Goal: Task Accomplishment & Management: Manage account settings

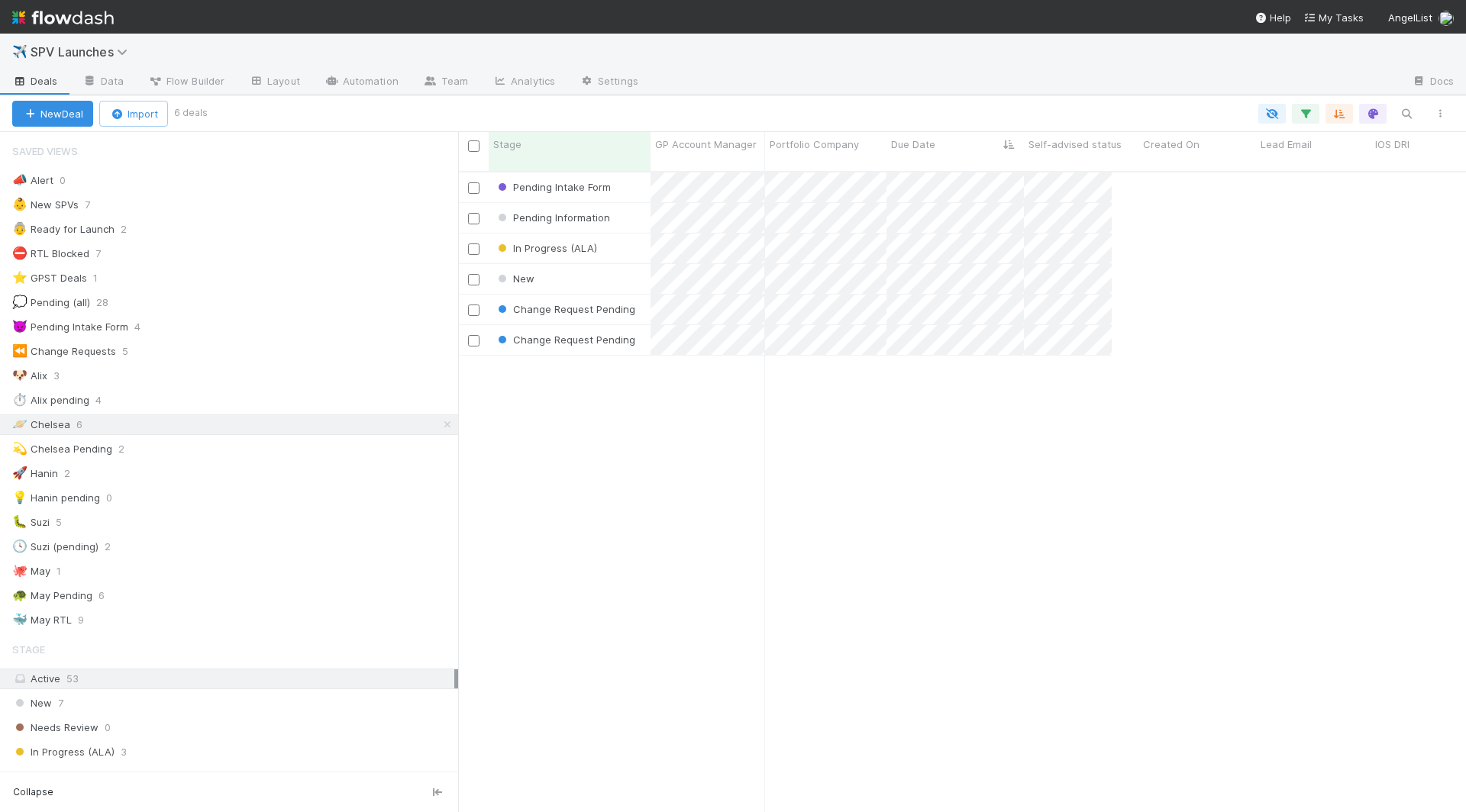
scroll to position [654, 1009]
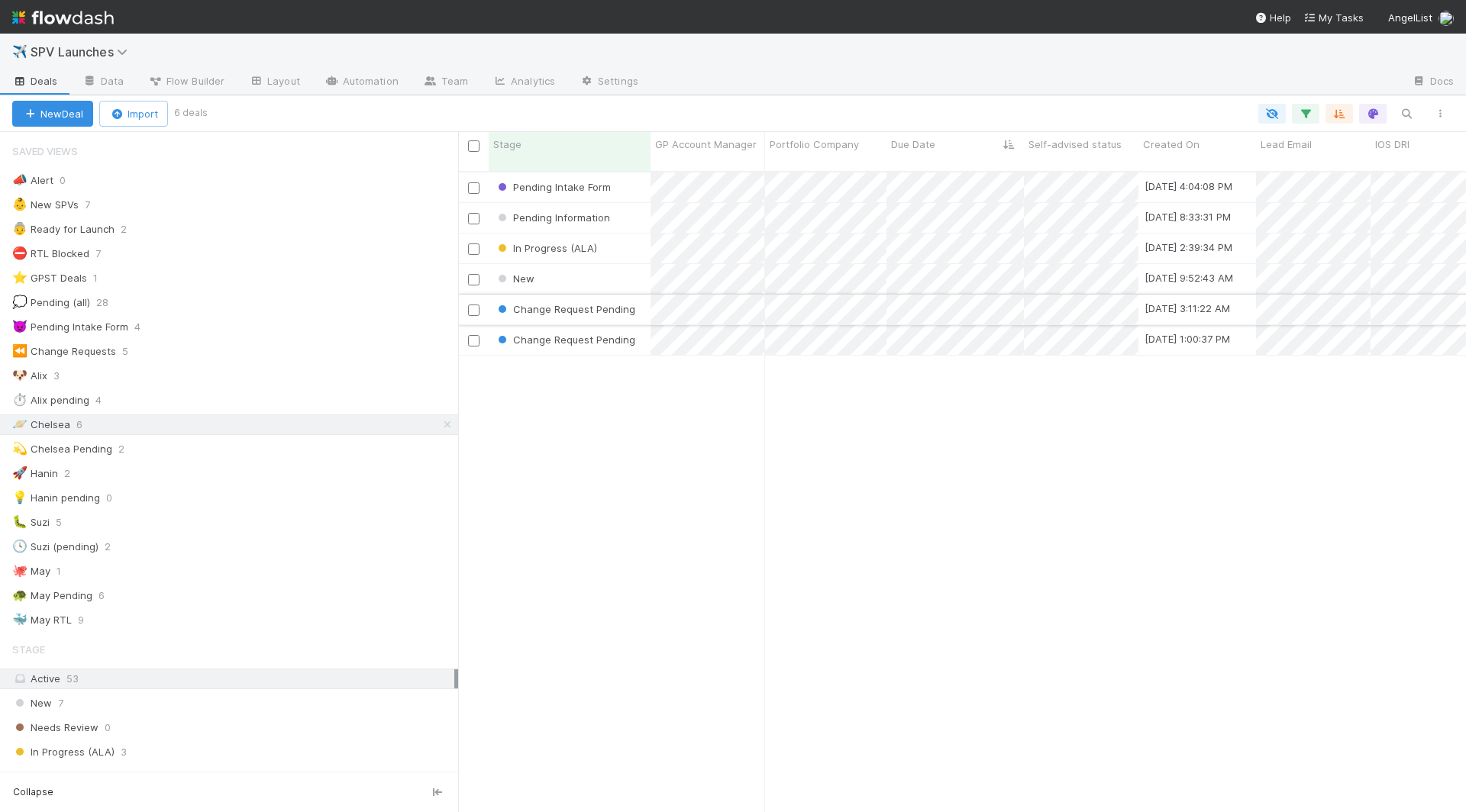
click at [644, 304] on div "Change Request Pending" at bounding box center [570, 309] width 162 height 30
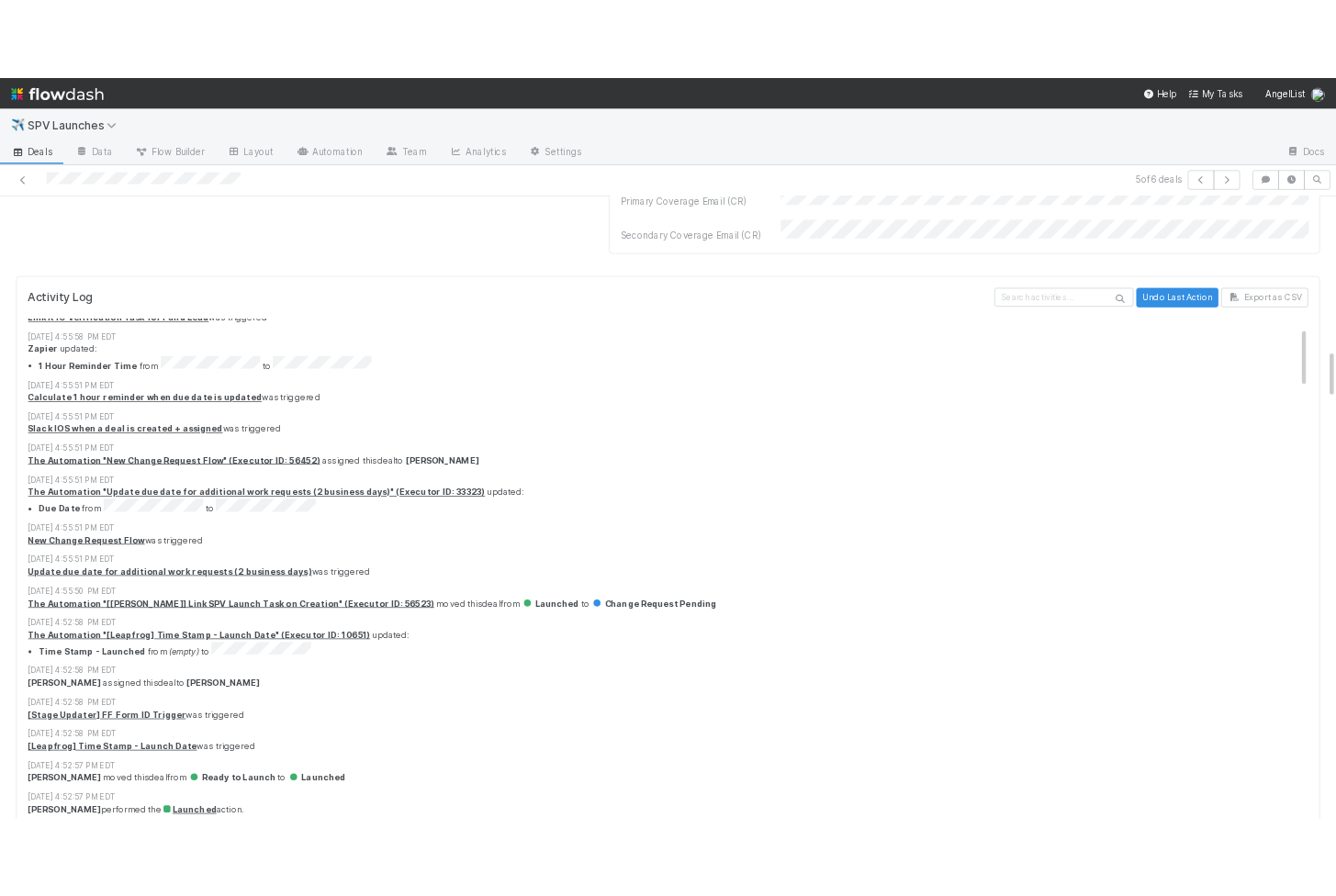
scroll to position [299, 0]
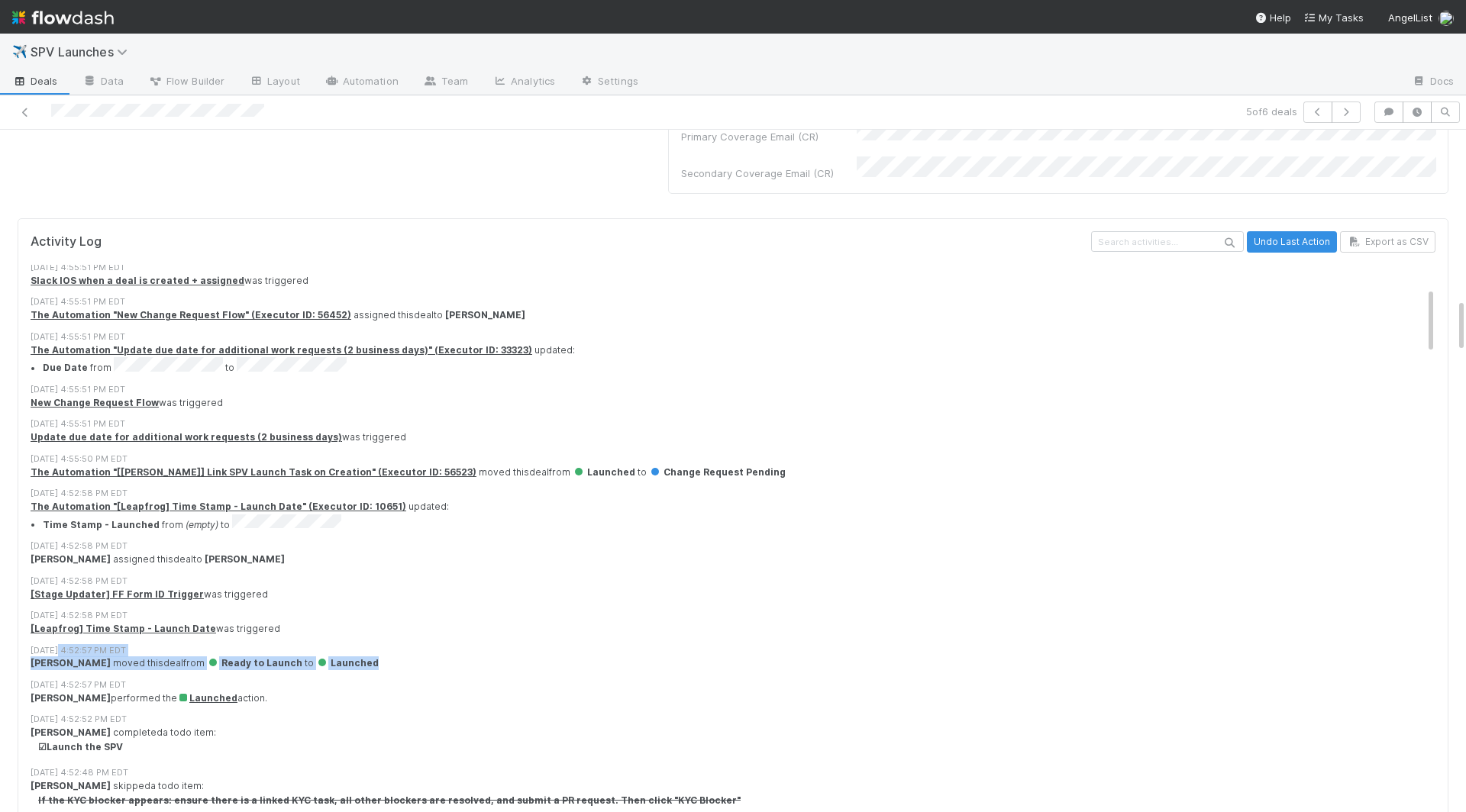
drag, startPoint x: 56, startPoint y: 539, endPoint x: 350, endPoint y: 554, distance: 294.4
click at [350, 644] on div "8/25/25, 4:52:57 PM EDT May Chang moved this deal from Ready to Launch to Launc…" at bounding box center [733, 657] width 1405 height 27
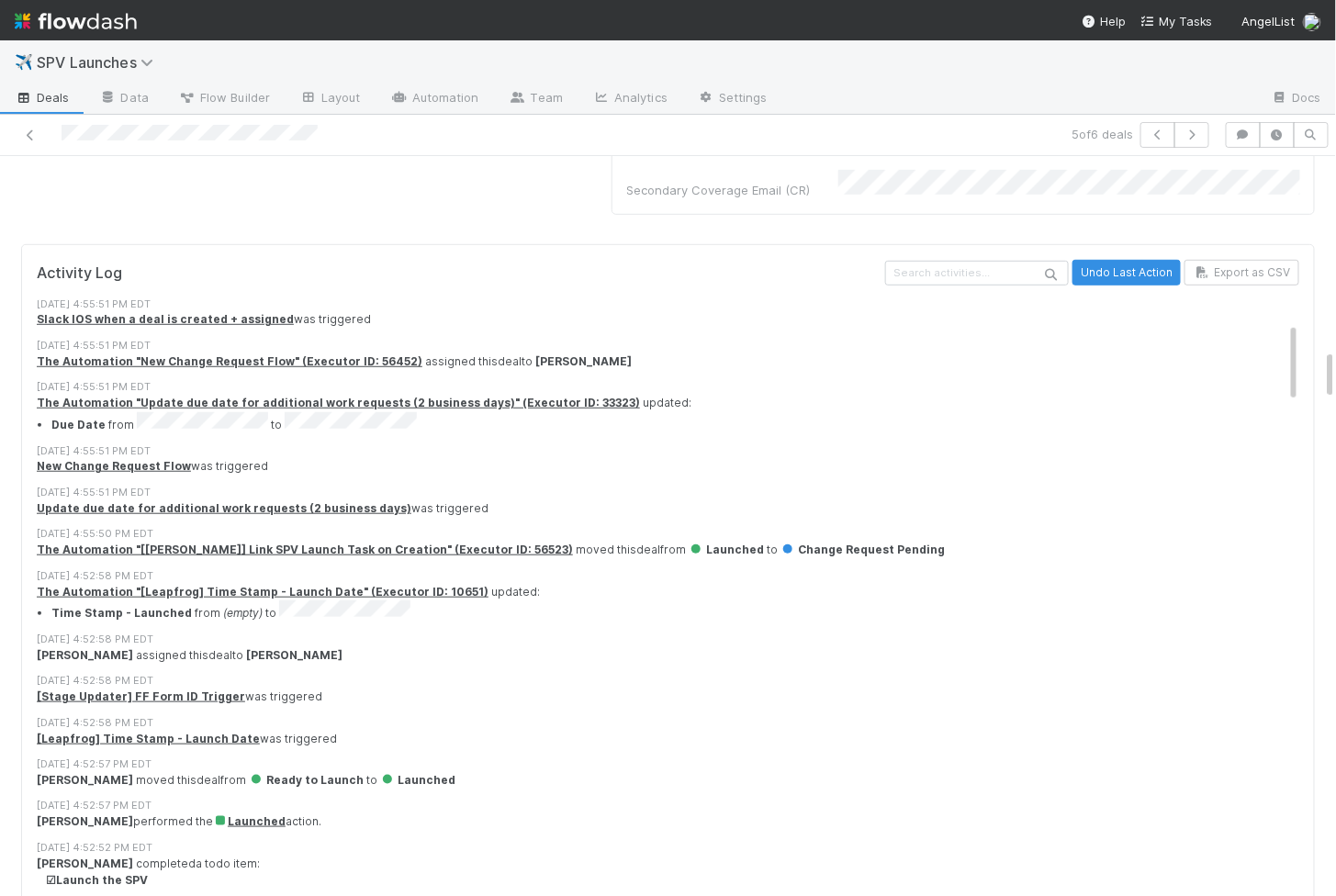
scroll to position [0, 0]
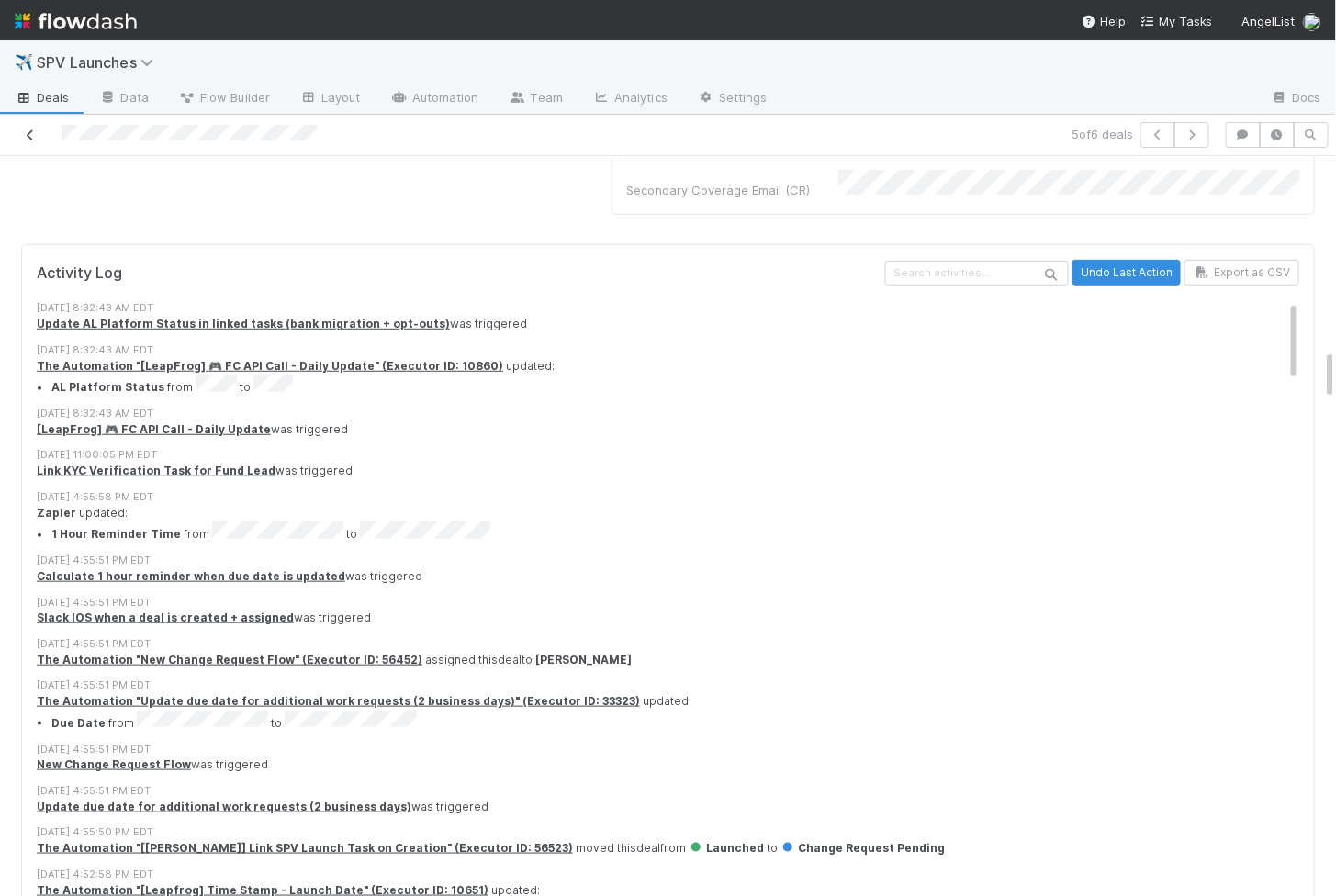
click at [36, 135] on icon at bounding box center [30, 135] width 18 height 12
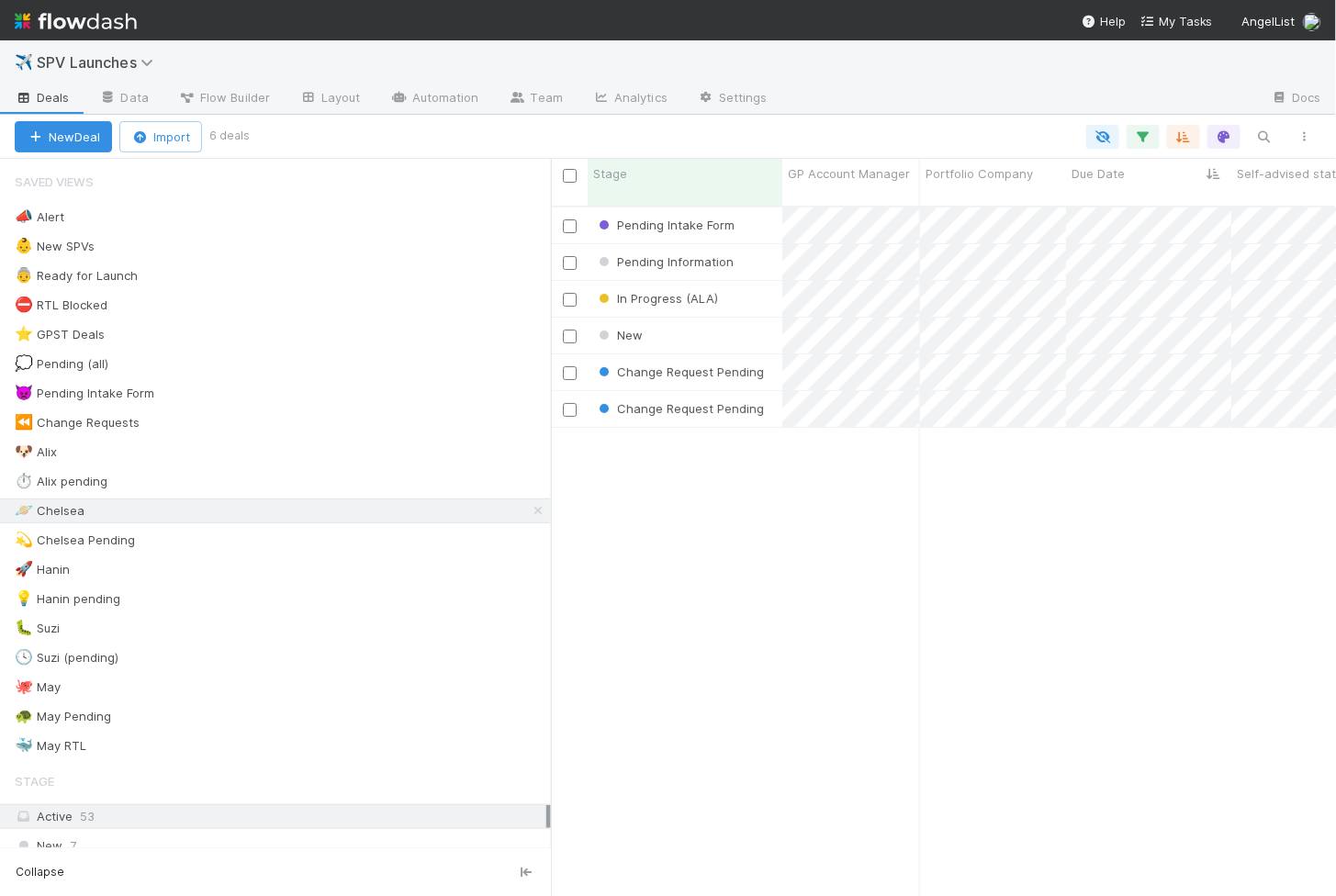
scroll to position [705, 785]
click at [756, 286] on div "In Progress (ALA)" at bounding box center [685, 299] width 195 height 36
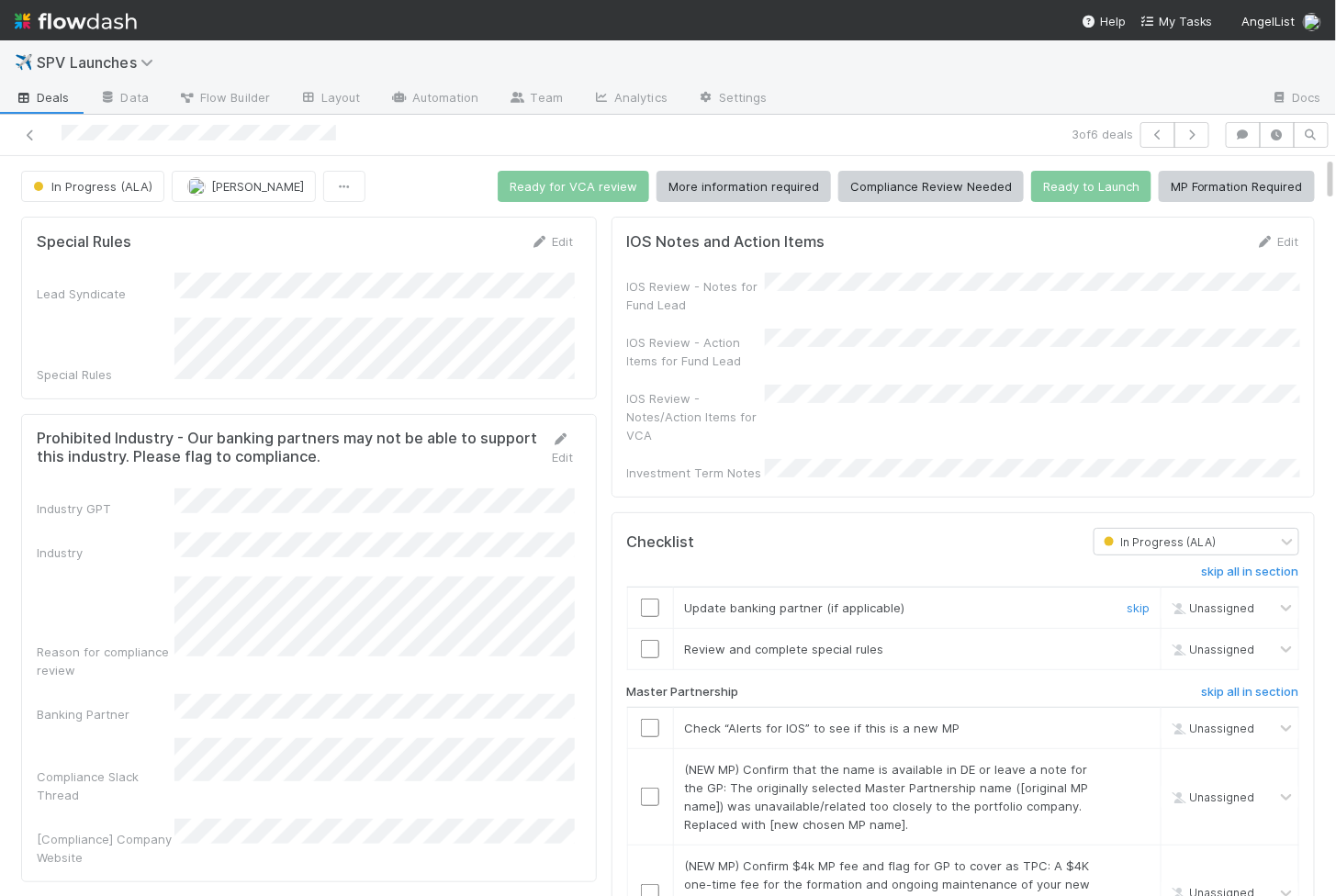
click at [648, 598] on input "checkbox" at bounding box center [650, 607] width 18 height 18
click at [649, 628] on td at bounding box center [650, 649] width 46 height 42
click at [651, 640] on input "checkbox" at bounding box center [650, 649] width 18 height 18
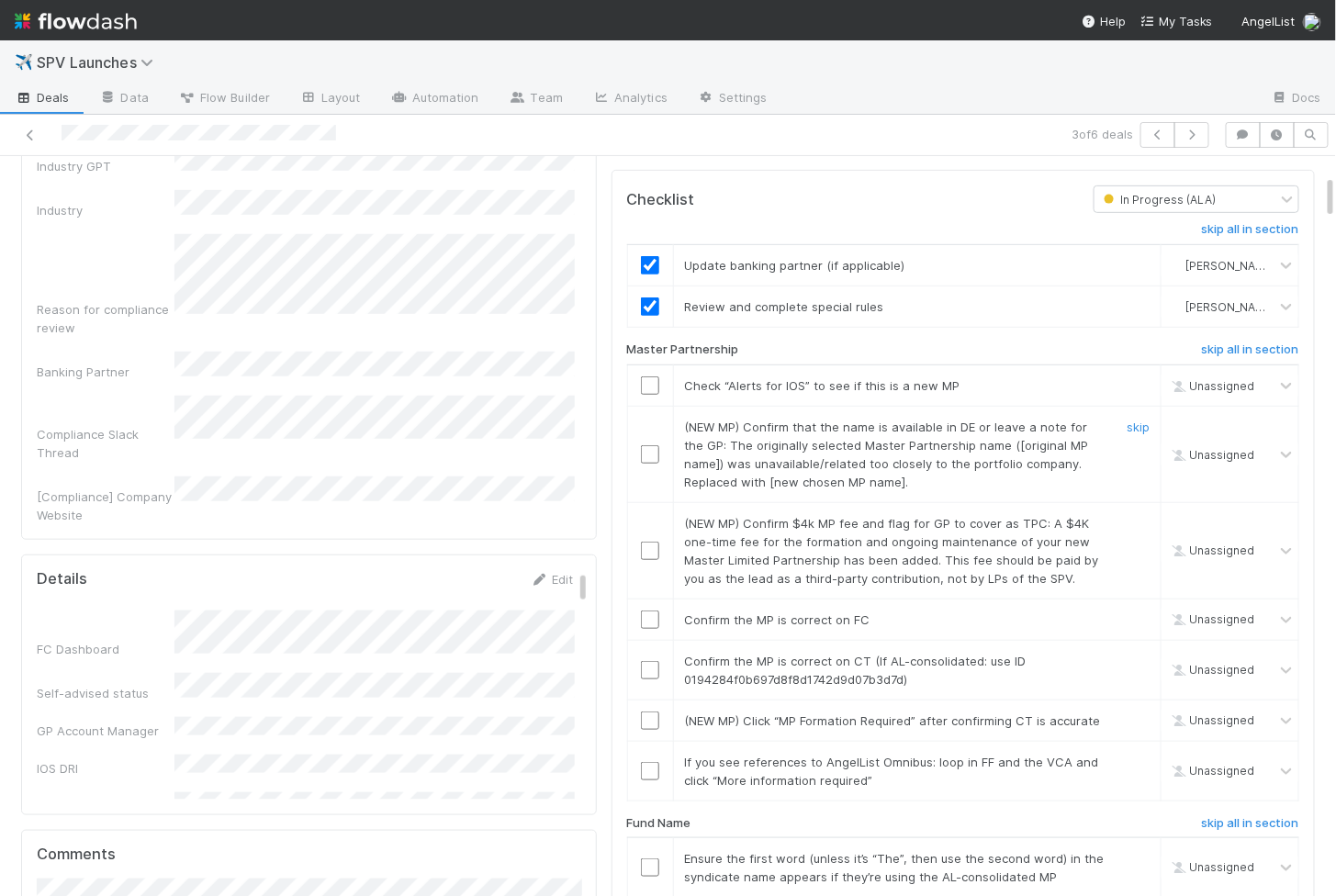
scroll to position [355, 0]
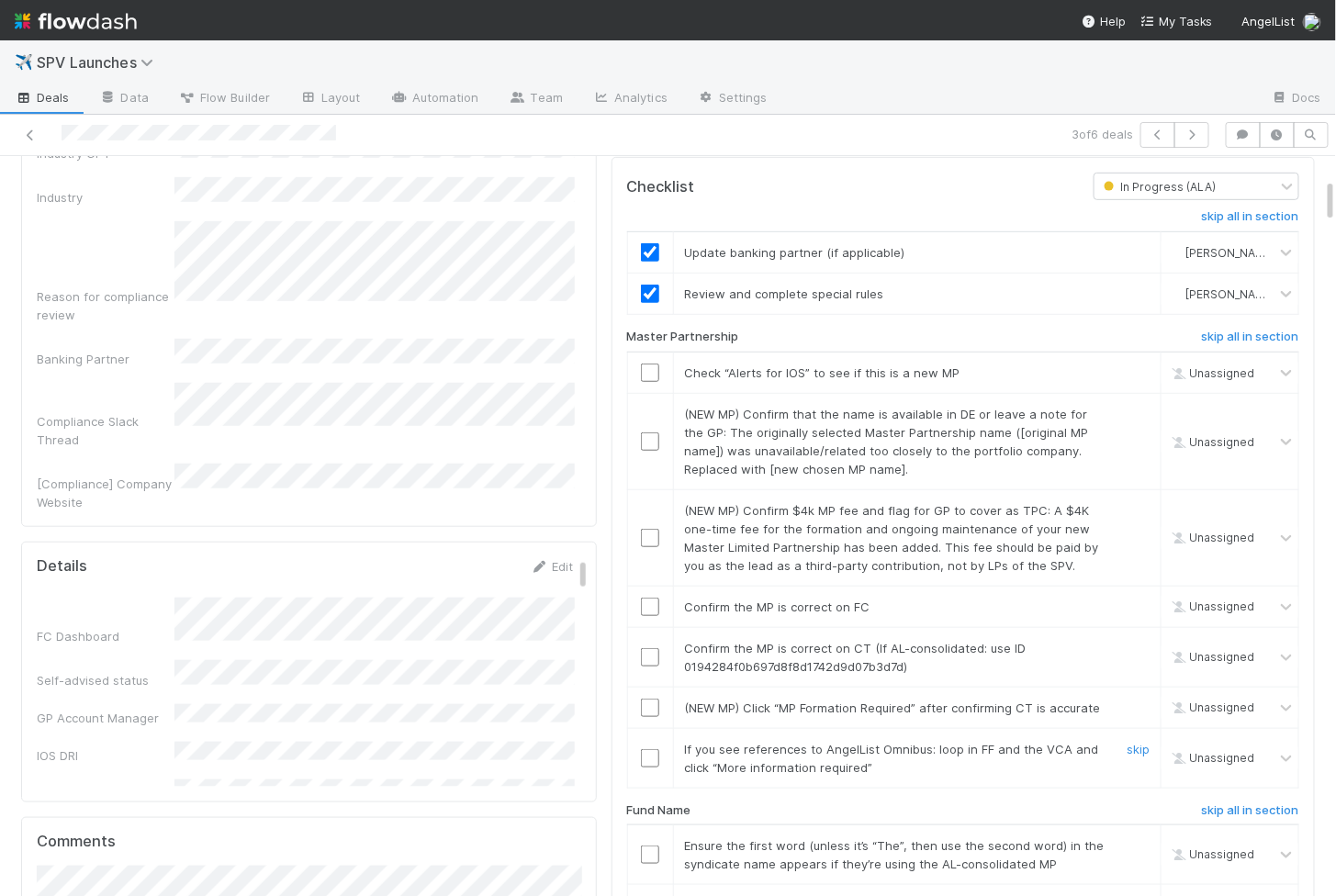
click at [651, 749] on input "checkbox" at bounding box center [650, 757] width 18 height 18
click at [653, 698] on input "checkbox" at bounding box center [650, 707] width 18 height 18
click at [647, 648] on input "checkbox" at bounding box center [650, 656] width 18 height 18
click at [647, 597] on input "checkbox" at bounding box center [650, 606] width 18 height 18
click at [651, 528] on input "checkbox" at bounding box center [650, 537] width 18 height 18
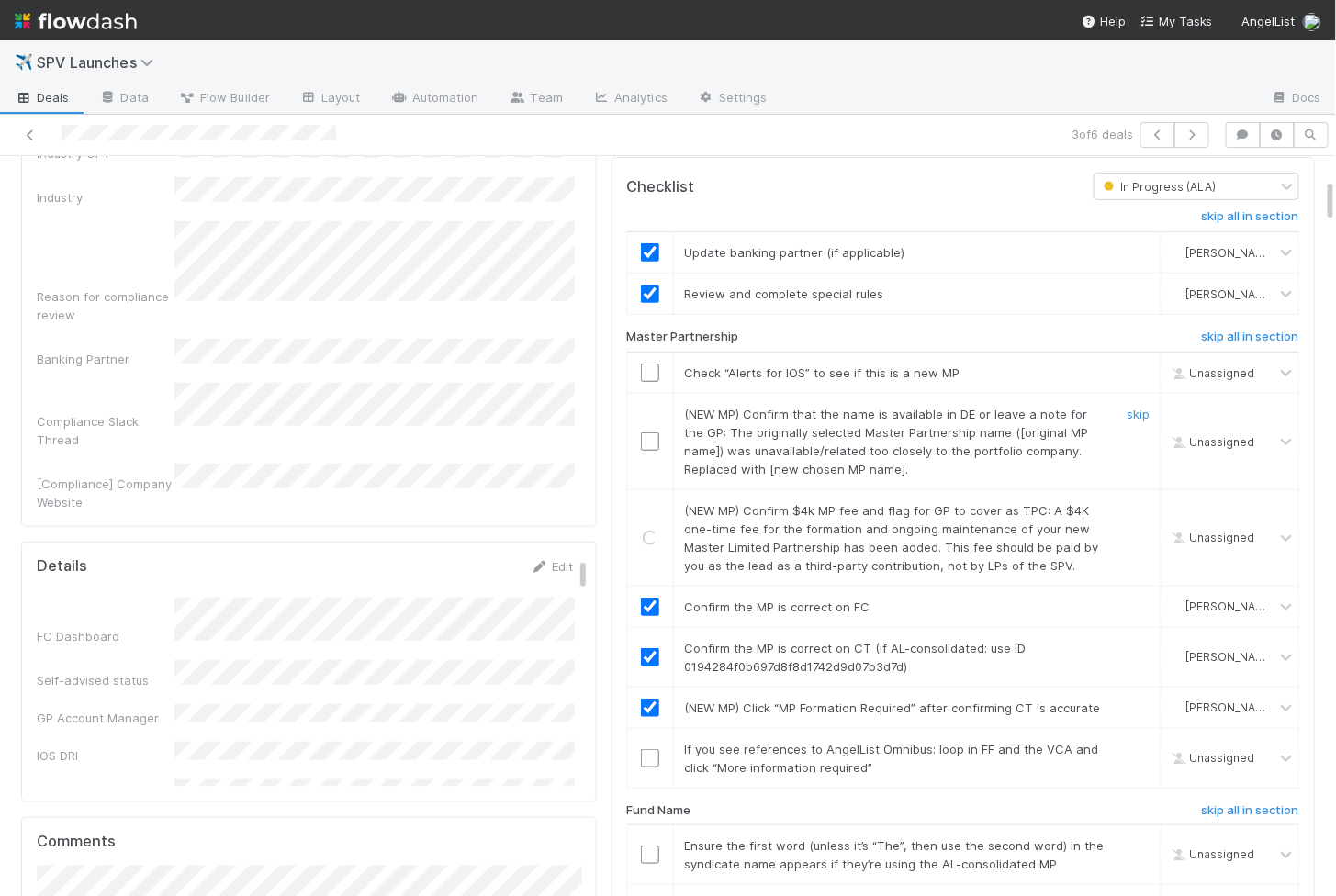
click at [650, 432] on input "checkbox" at bounding box center [650, 441] width 18 height 18
click at [652, 364] on input "checkbox" at bounding box center [650, 372] width 18 height 18
click at [655, 749] on input "checkbox" at bounding box center [650, 757] width 18 height 18
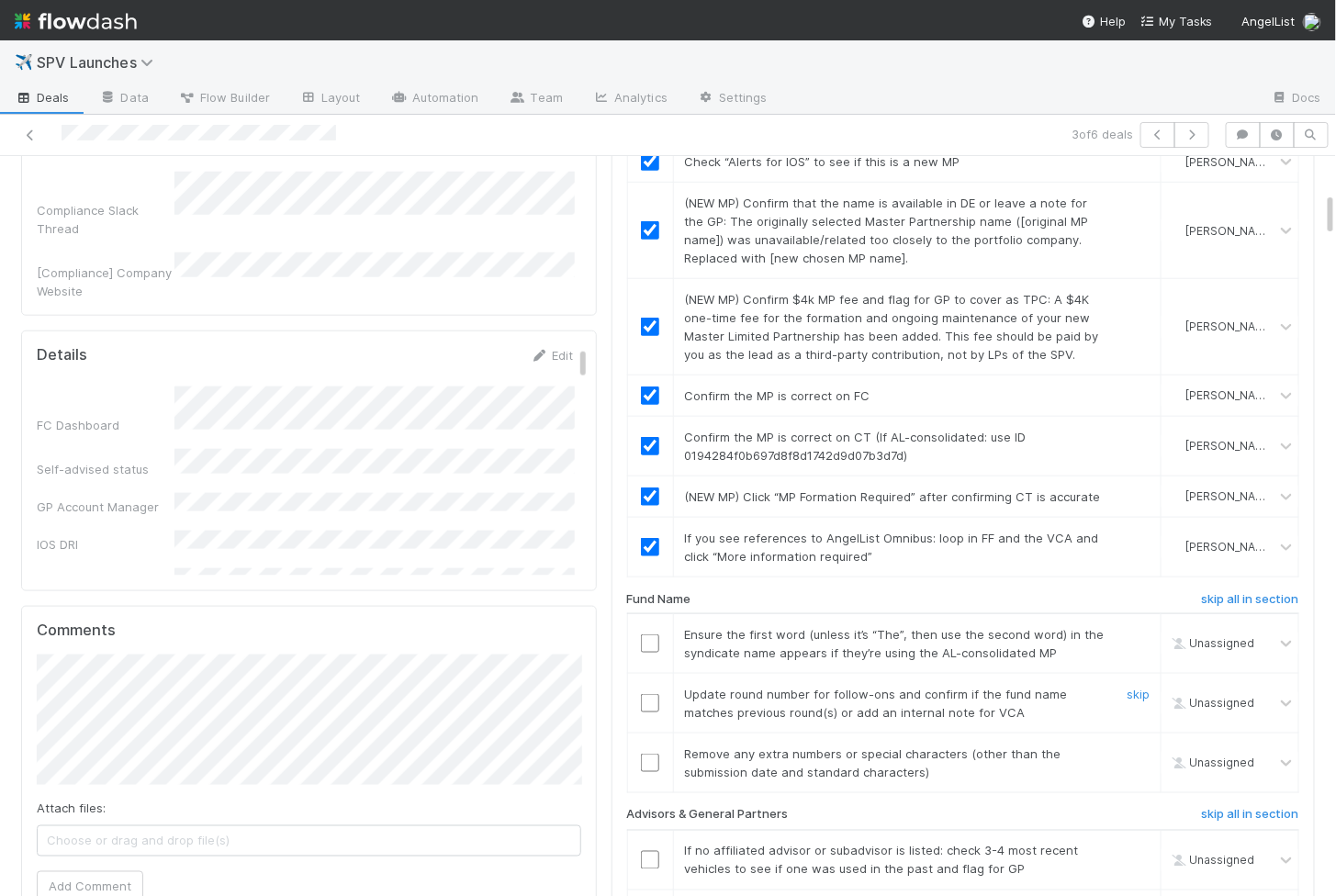
scroll to position [591, 0]
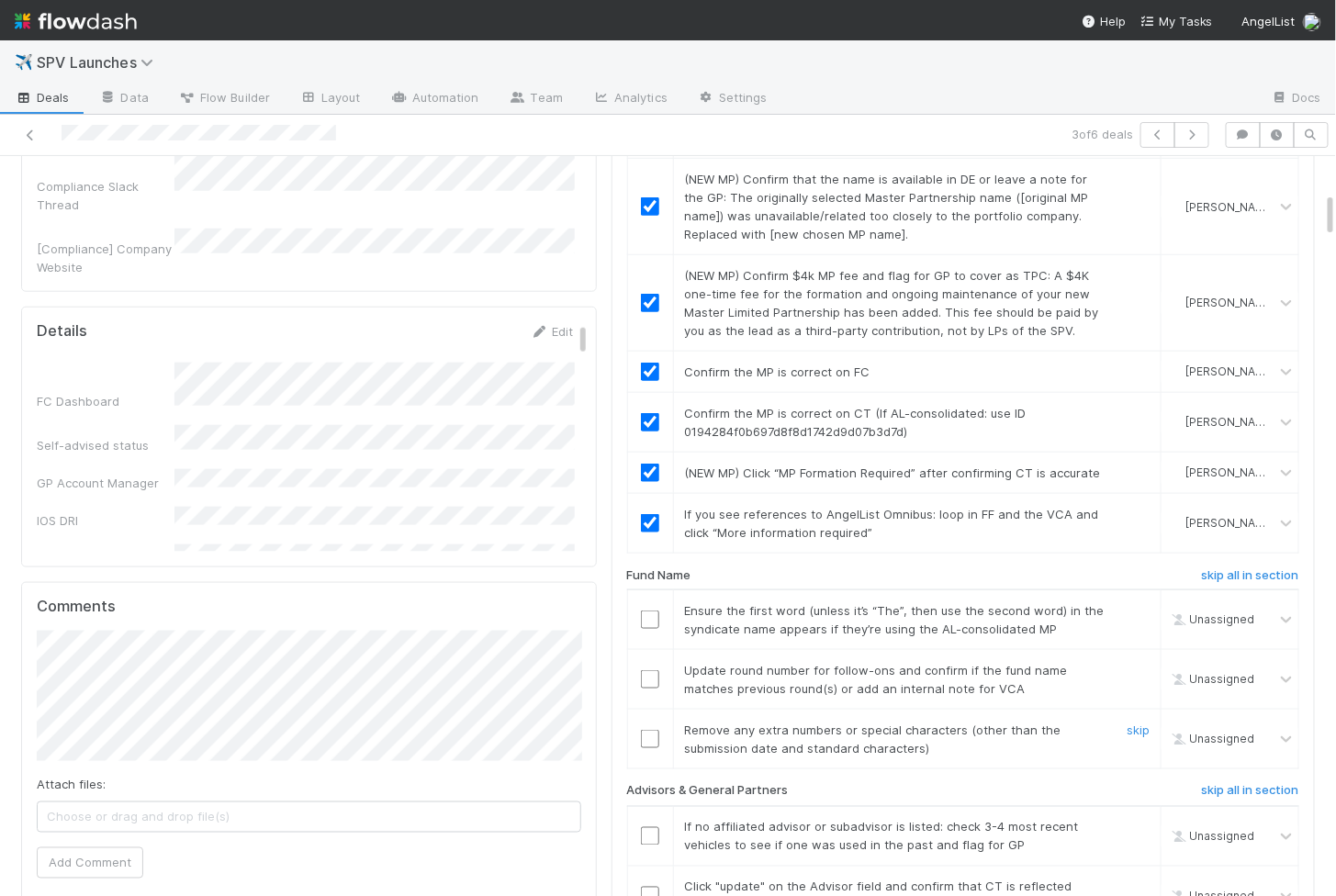
click at [648, 730] on input "checkbox" at bounding box center [650, 739] width 18 height 18
click at [649, 662] on td at bounding box center [650, 680] width 46 height 60
click at [650, 670] on input "checkbox" at bounding box center [650, 679] width 18 height 18
click at [650, 610] on input "checkbox" at bounding box center [650, 619] width 18 height 18
click at [650, 730] on input "checkbox" at bounding box center [650, 739] width 18 height 18
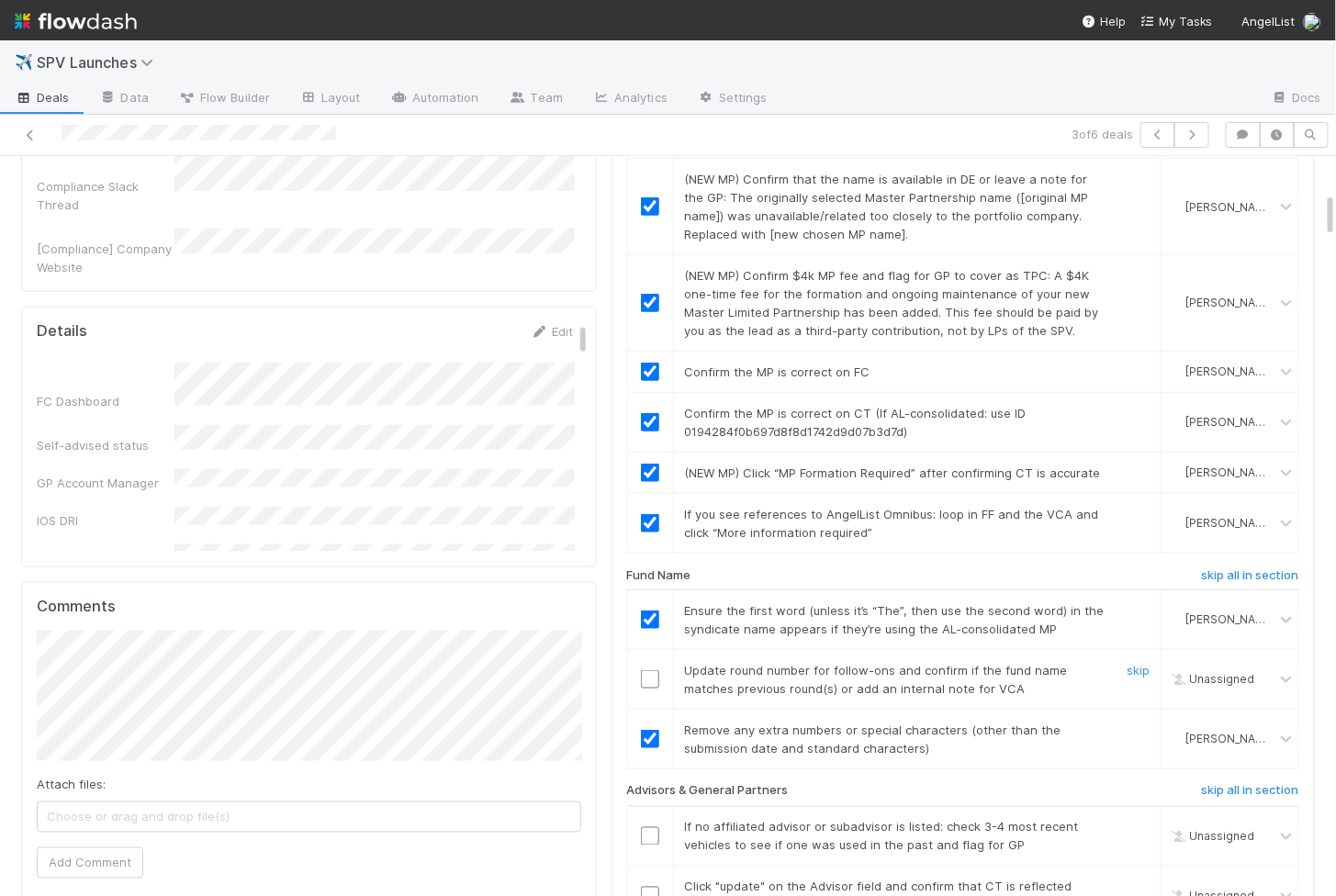
click at [651, 670] on input "checkbox" at bounding box center [650, 679] width 18 height 18
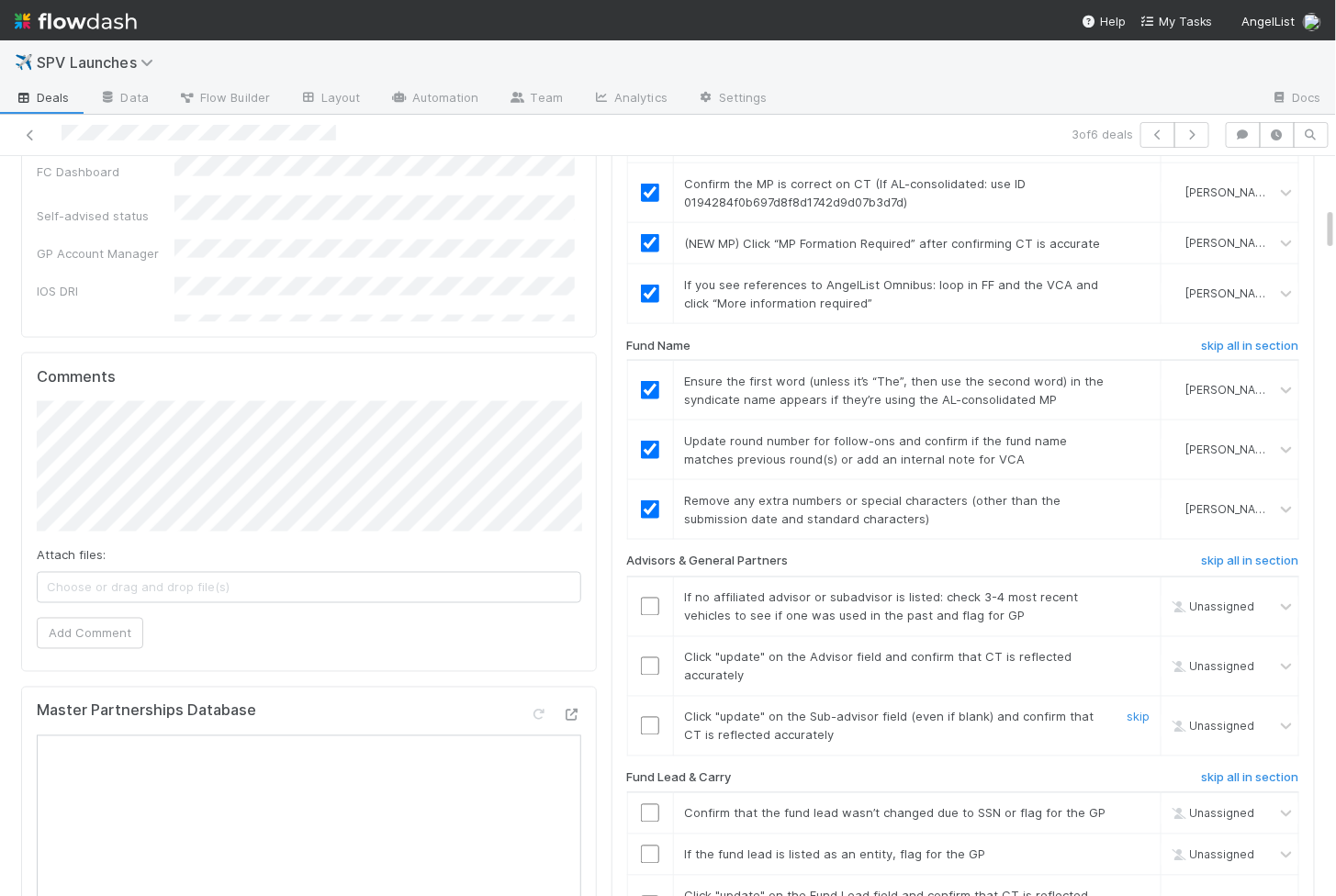
scroll to position [822, 0]
click at [648, 714] on input "checkbox" at bounding box center [650, 722] width 18 height 18
click at [654, 655] on input "checkbox" at bounding box center [650, 663] width 18 height 18
click at [642, 574] on td at bounding box center [650, 604] width 46 height 60
click at [646, 594] on input "checkbox" at bounding box center [650, 603] width 18 height 18
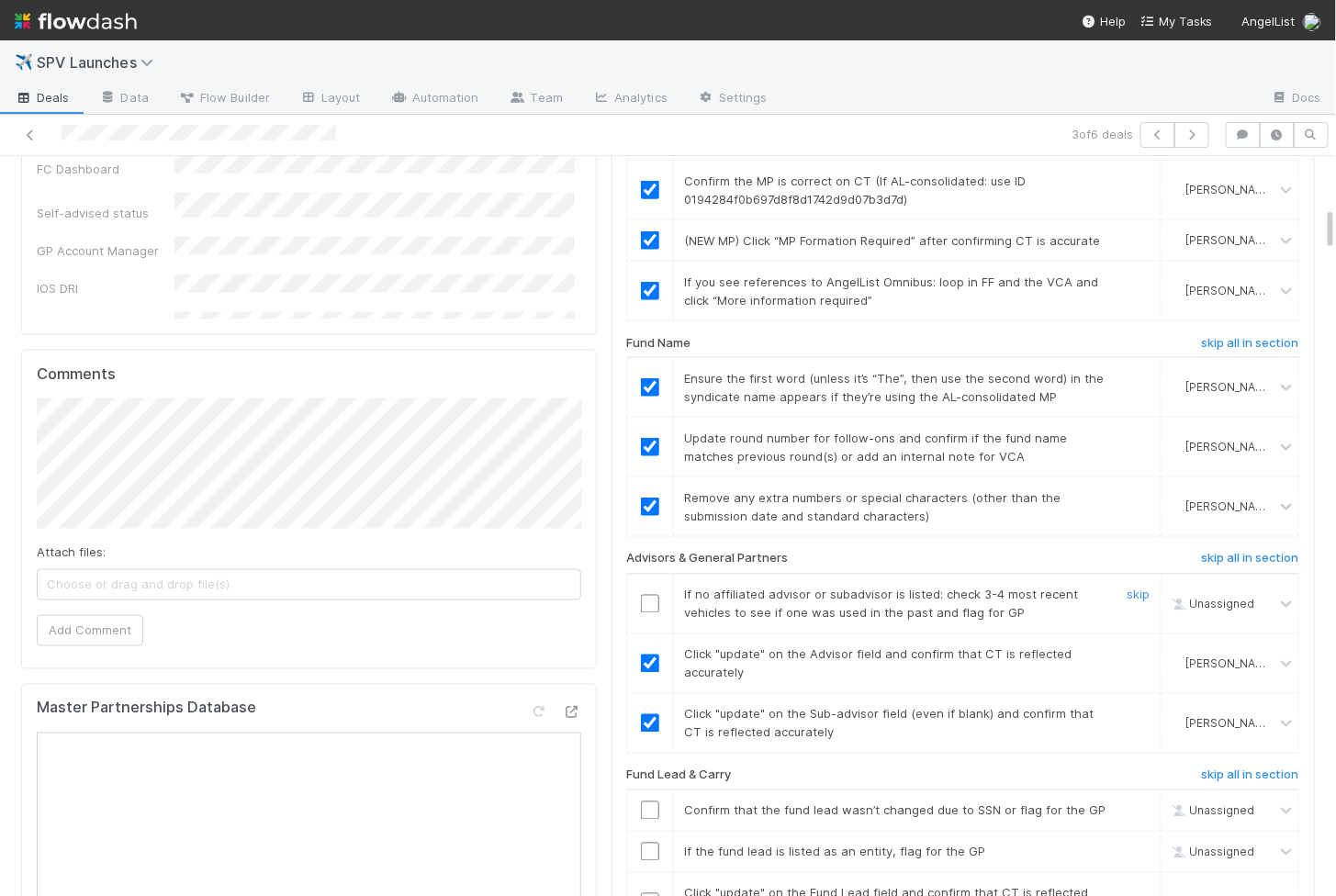
click at [649, 594] on input "checkbox" at bounding box center [650, 603] width 18 height 18
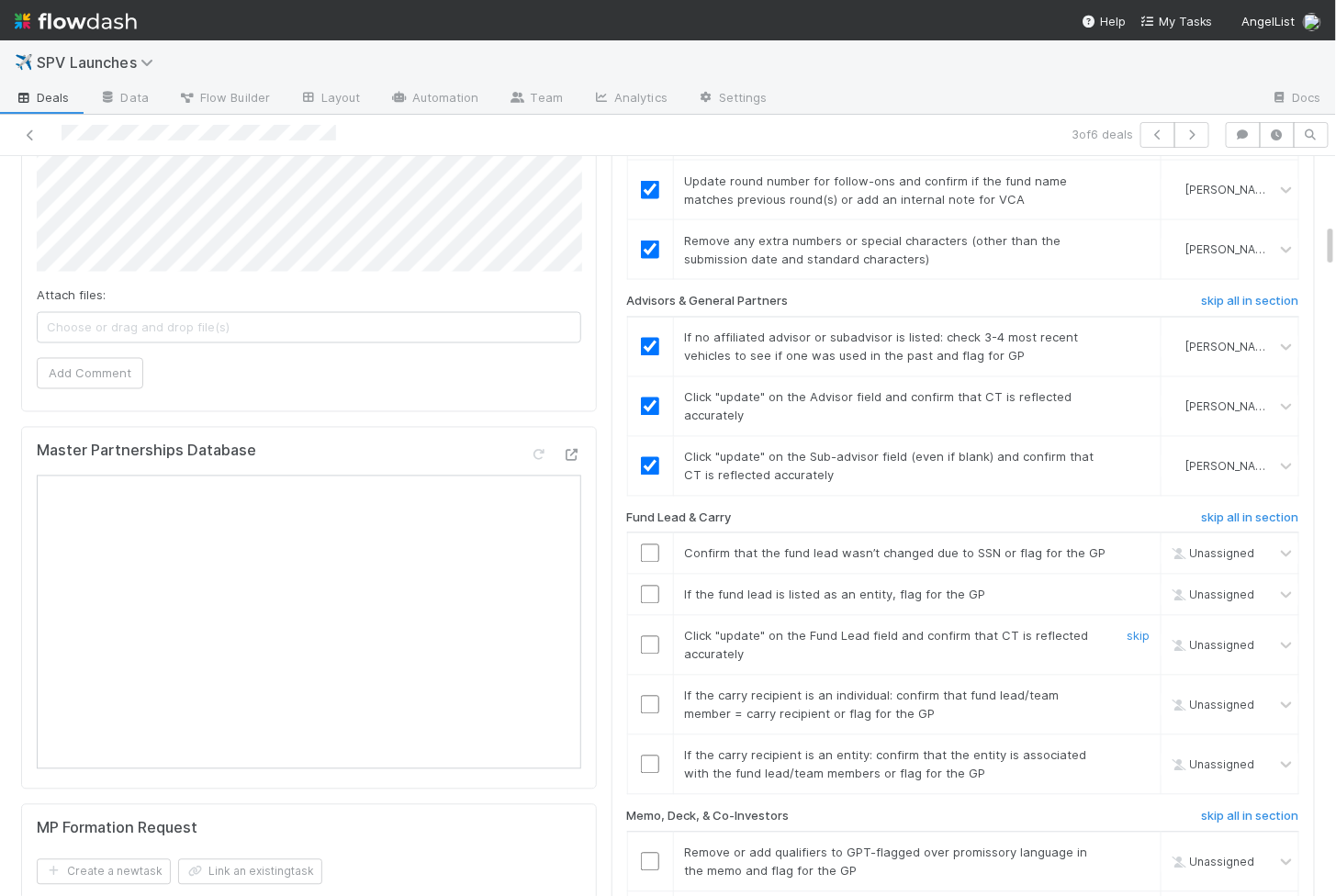
scroll to position [1088, 0]
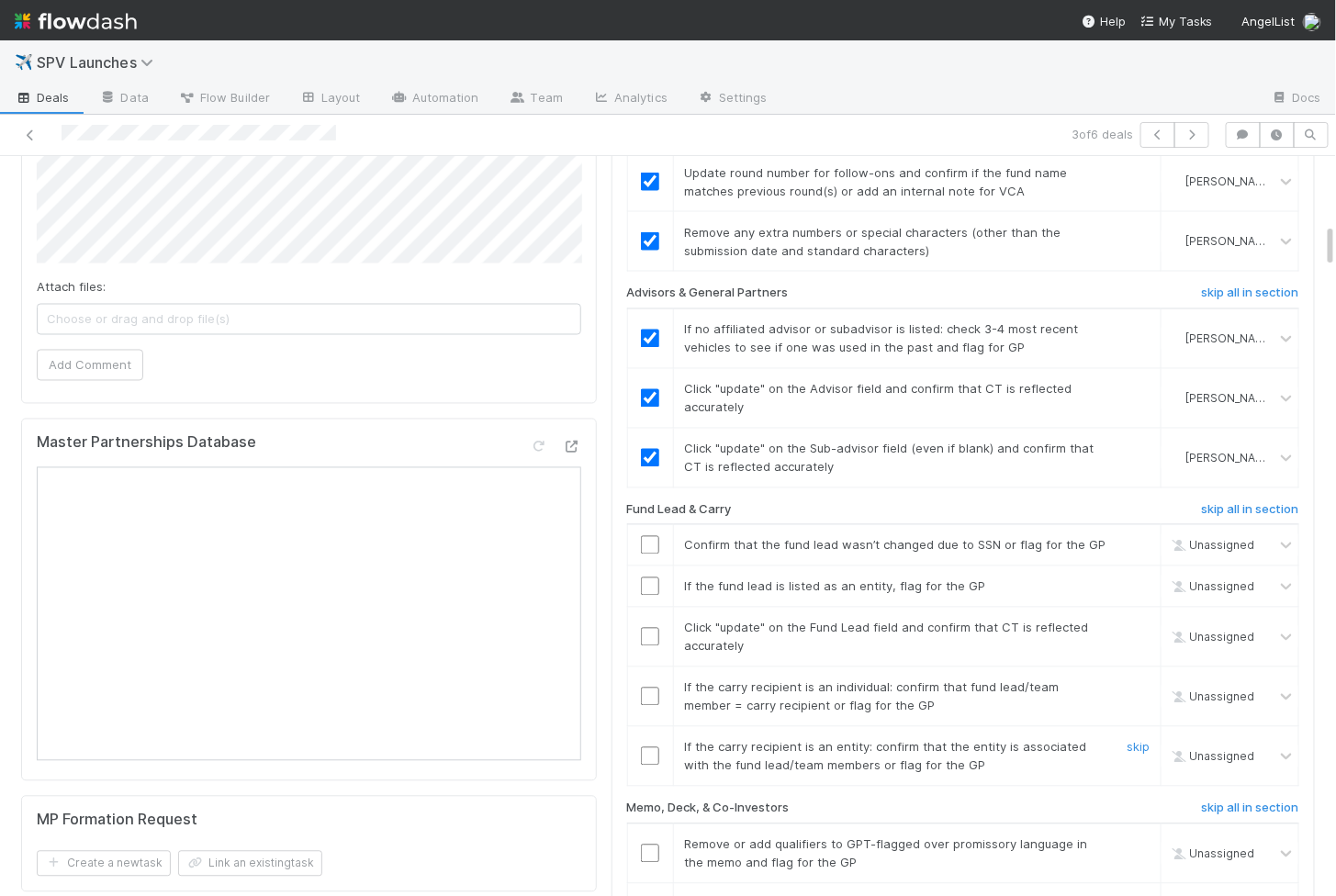
click at [649, 748] on input "checkbox" at bounding box center [650, 756] width 18 height 18
click at [641, 688] on input "checkbox" at bounding box center [650, 696] width 18 height 18
click at [655, 608] on td at bounding box center [650, 638] width 46 height 60
click at [652, 627] on input "checkbox" at bounding box center [650, 636] width 18 height 18
click at [650, 577] on input "checkbox" at bounding box center [650, 586] width 18 height 18
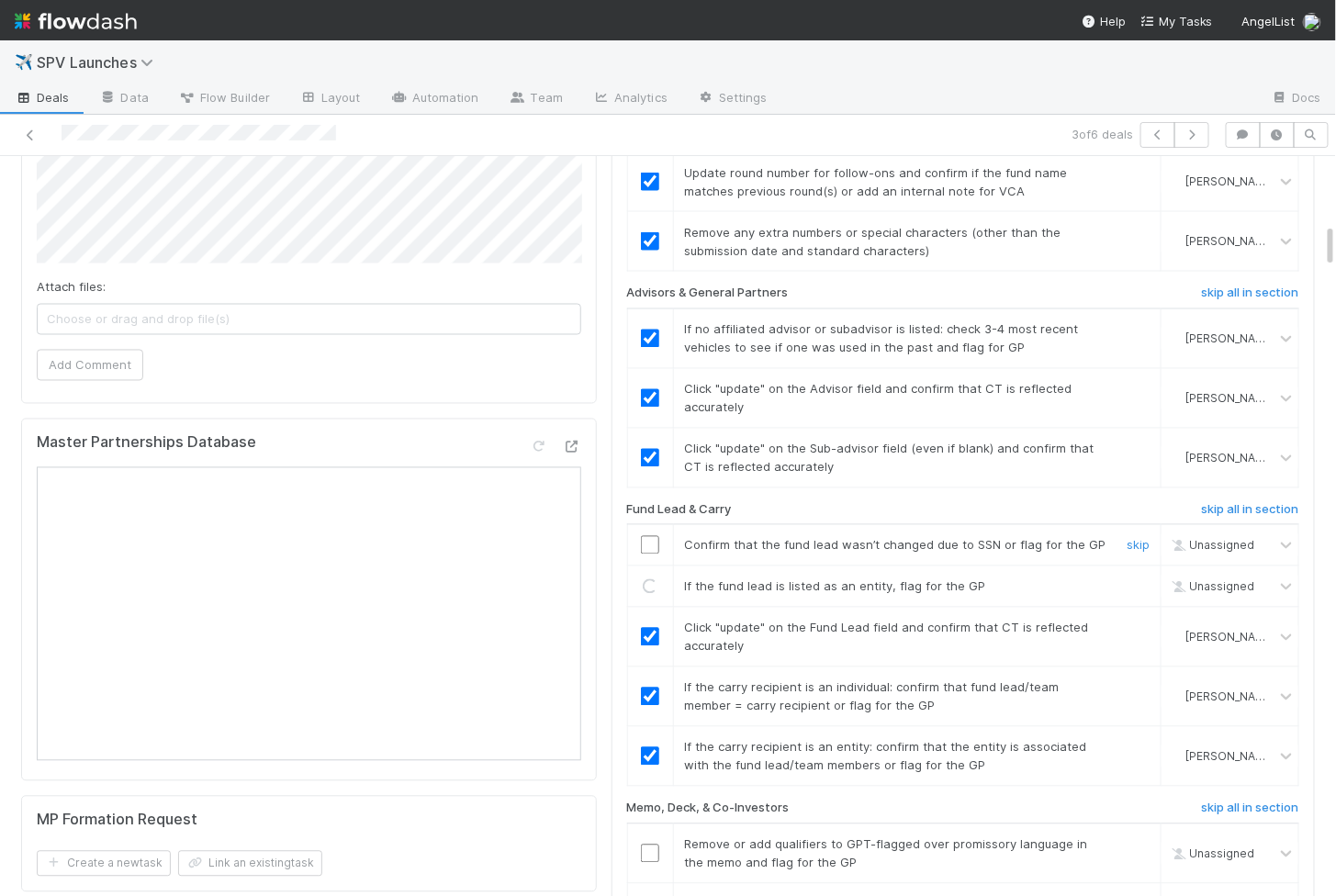
click at [644, 536] on input "checkbox" at bounding box center [650, 545] width 18 height 18
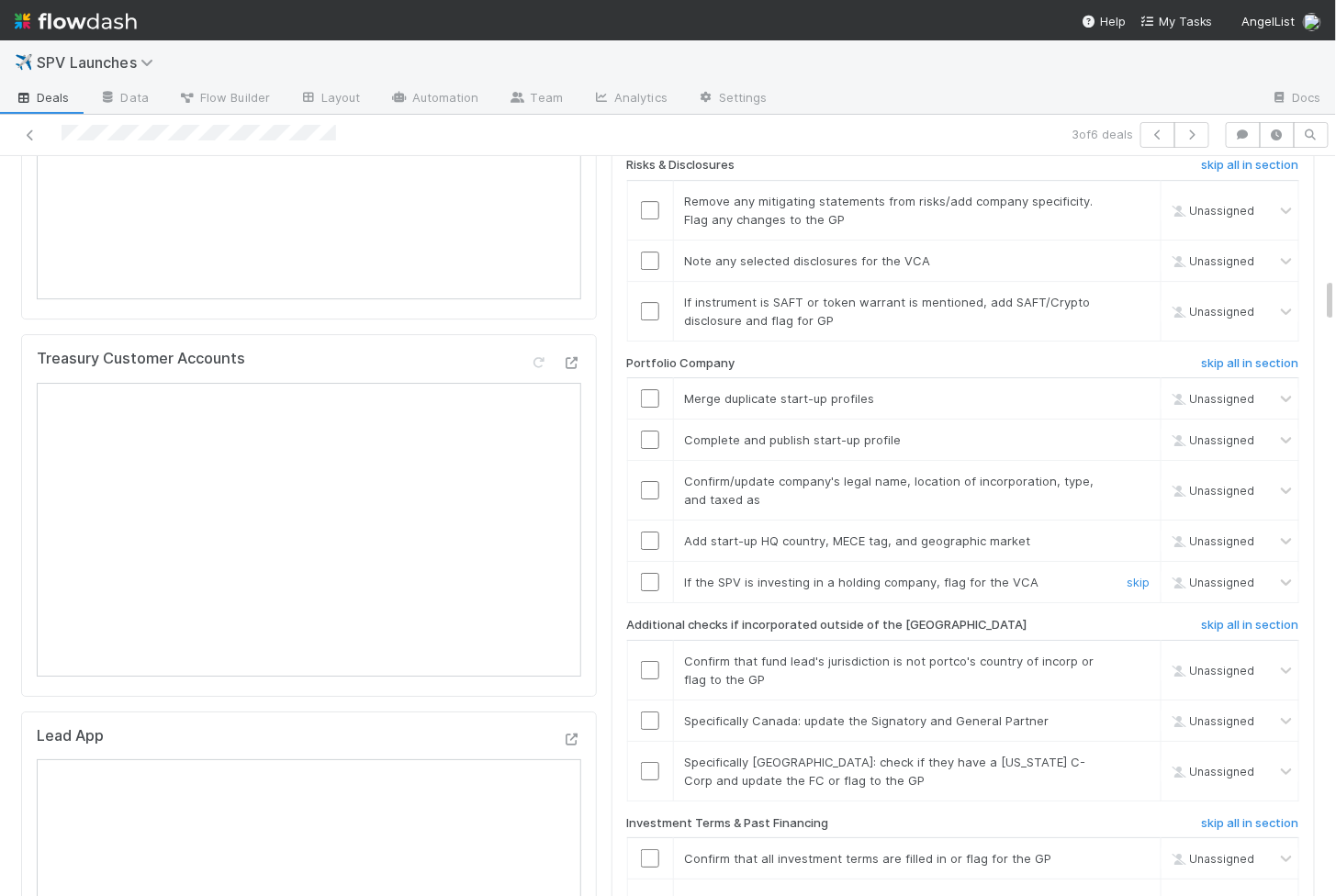
scroll to position [2037, 0]
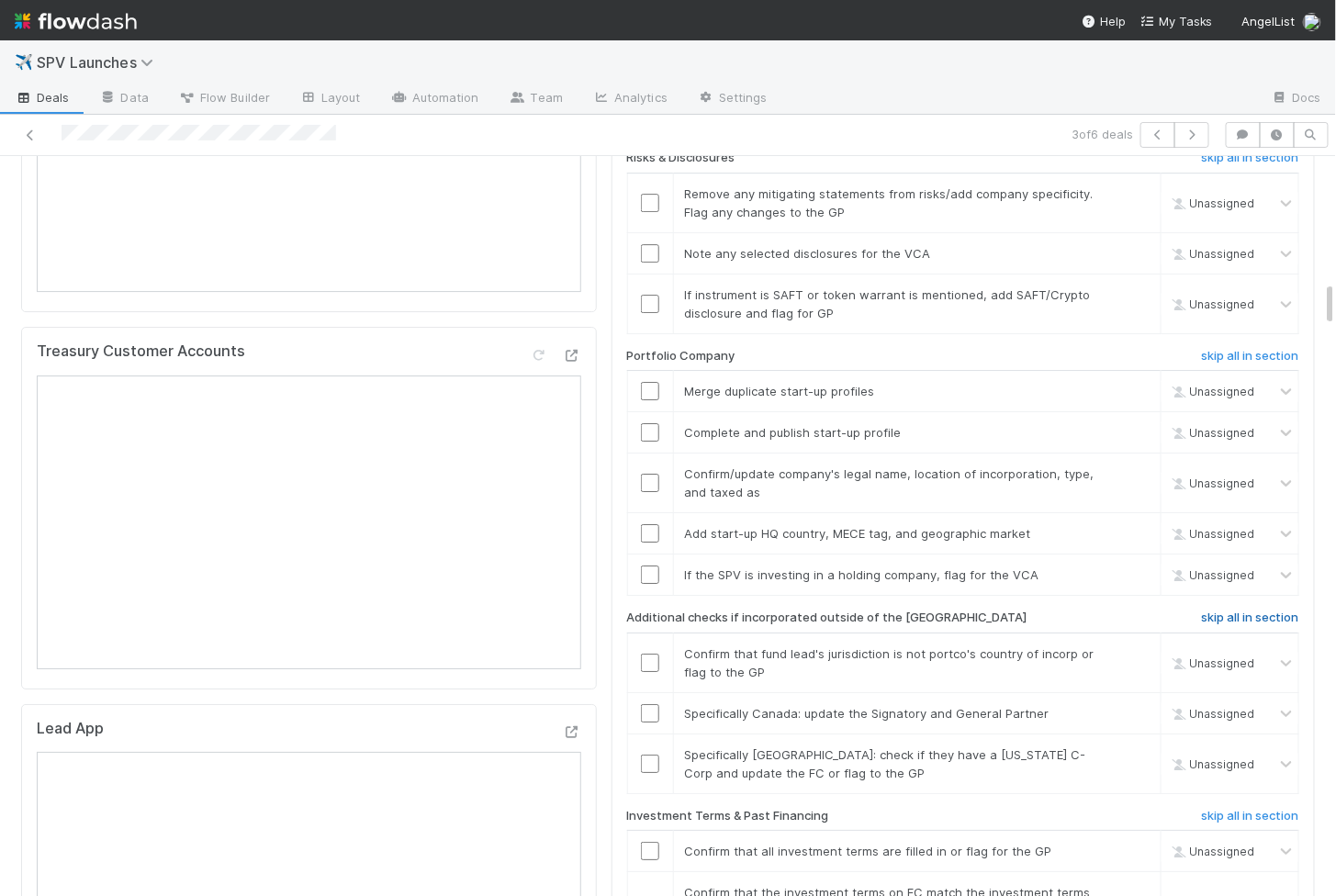
click at [1226, 610] on h6 "skip all in section" at bounding box center [1251, 617] width 97 height 15
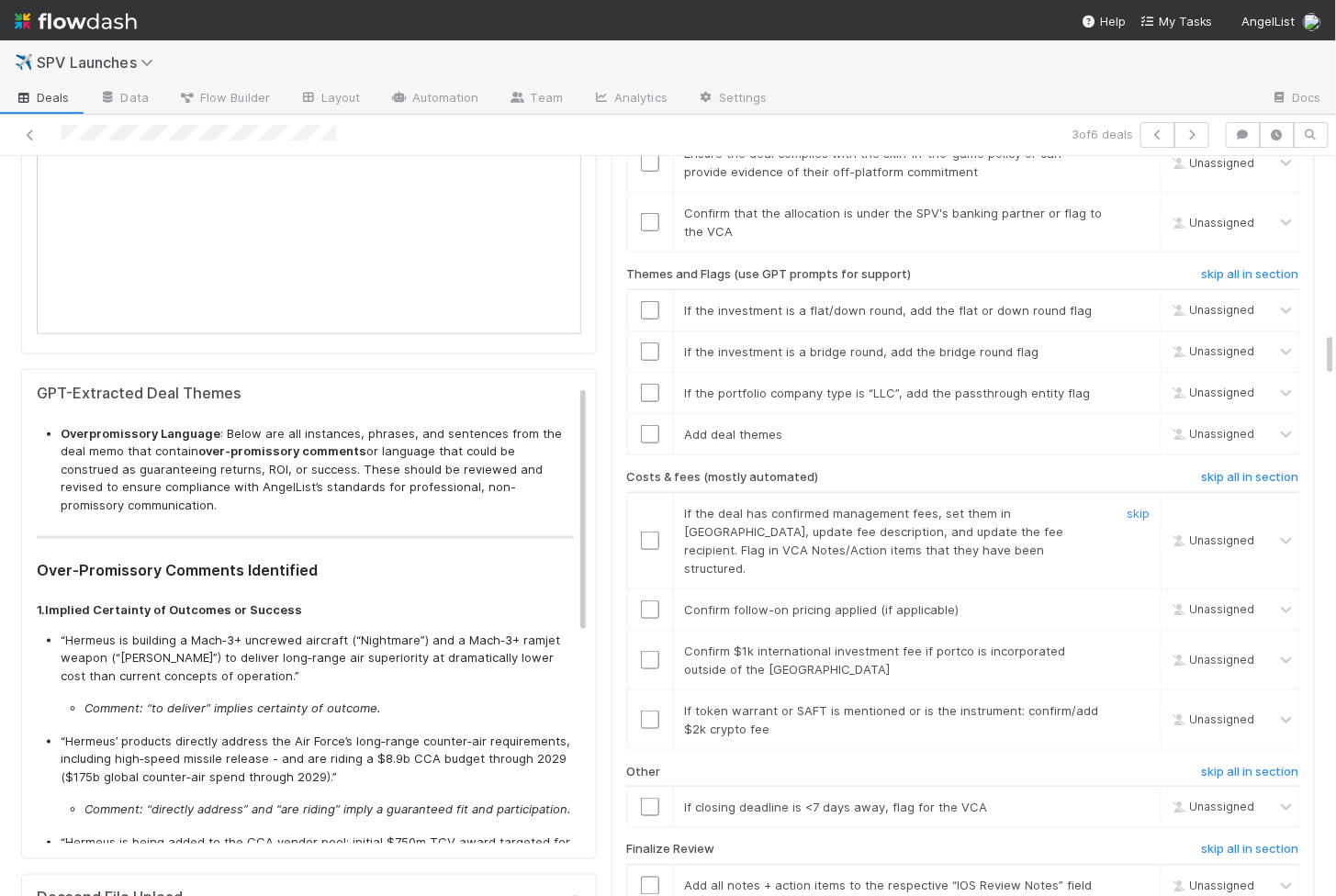
scroll to position [2934, 0]
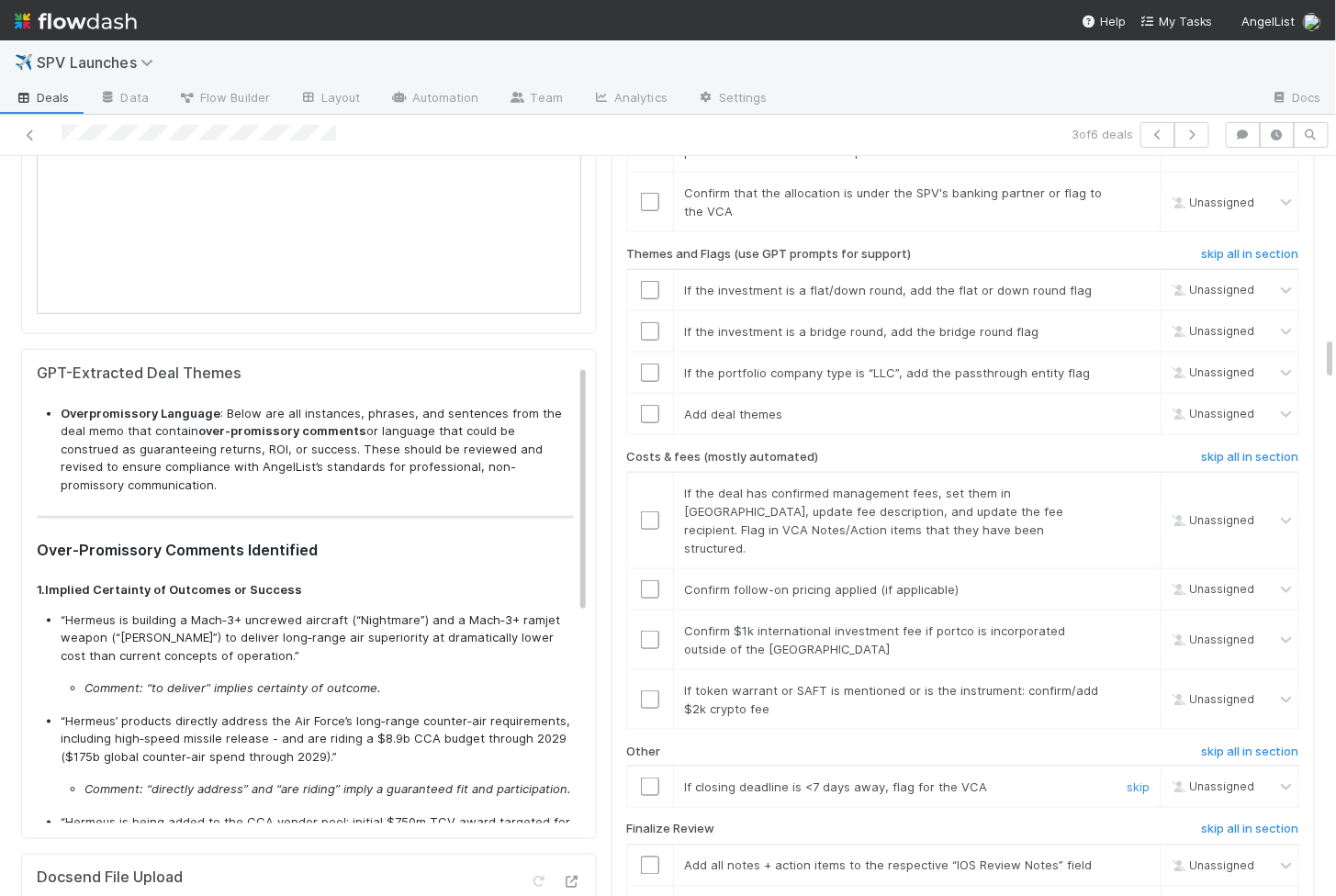
click at [649, 778] on input "checkbox" at bounding box center [650, 786] width 18 height 18
click at [652, 690] on input "checkbox" at bounding box center [650, 699] width 18 height 18
click at [652, 630] on input "checkbox" at bounding box center [650, 639] width 18 height 18
click at [649, 580] on input "checkbox" at bounding box center [650, 589] width 18 height 18
click at [651, 511] on input "checkbox" at bounding box center [650, 520] width 18 height 18
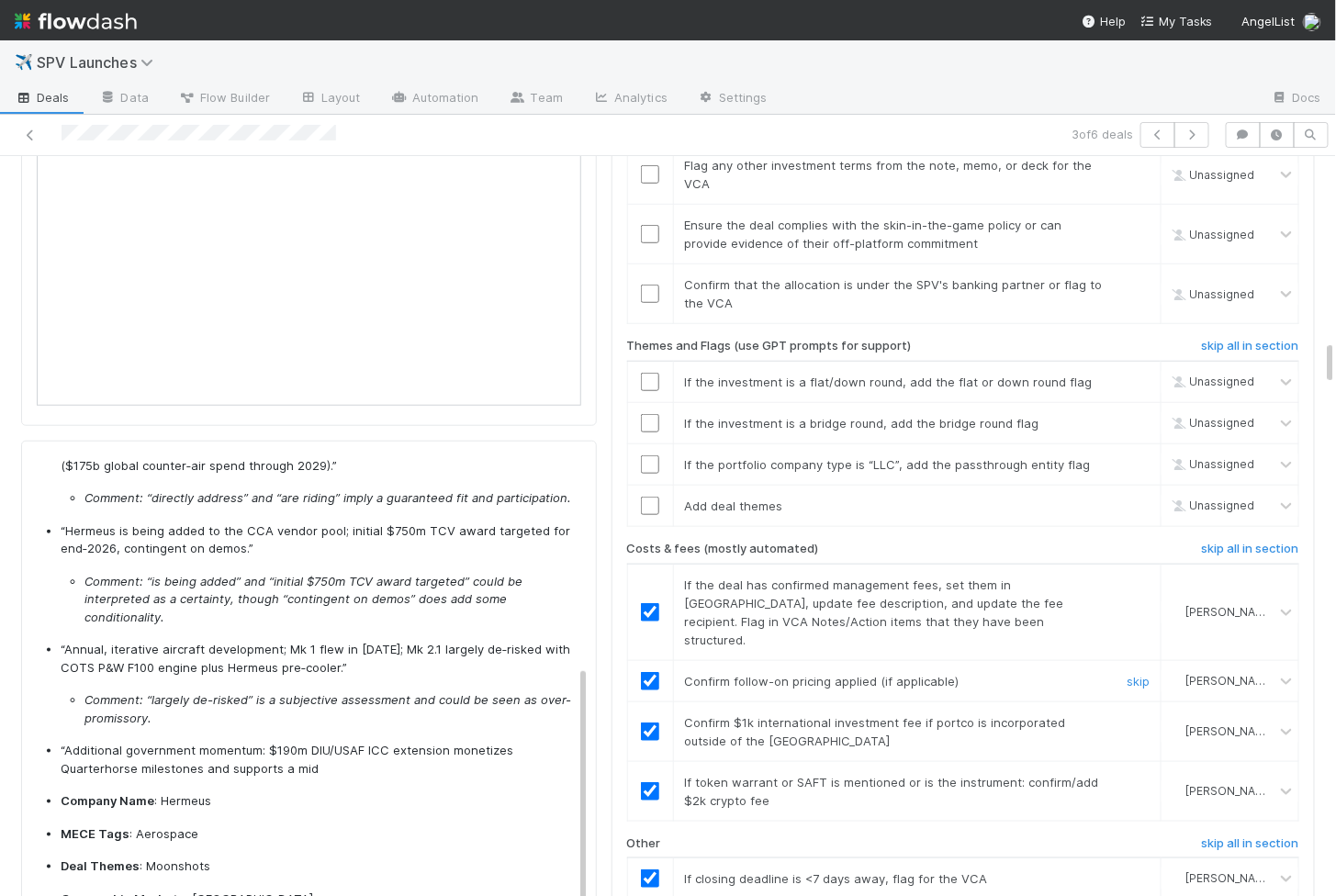
scroll to position [2830, 0]
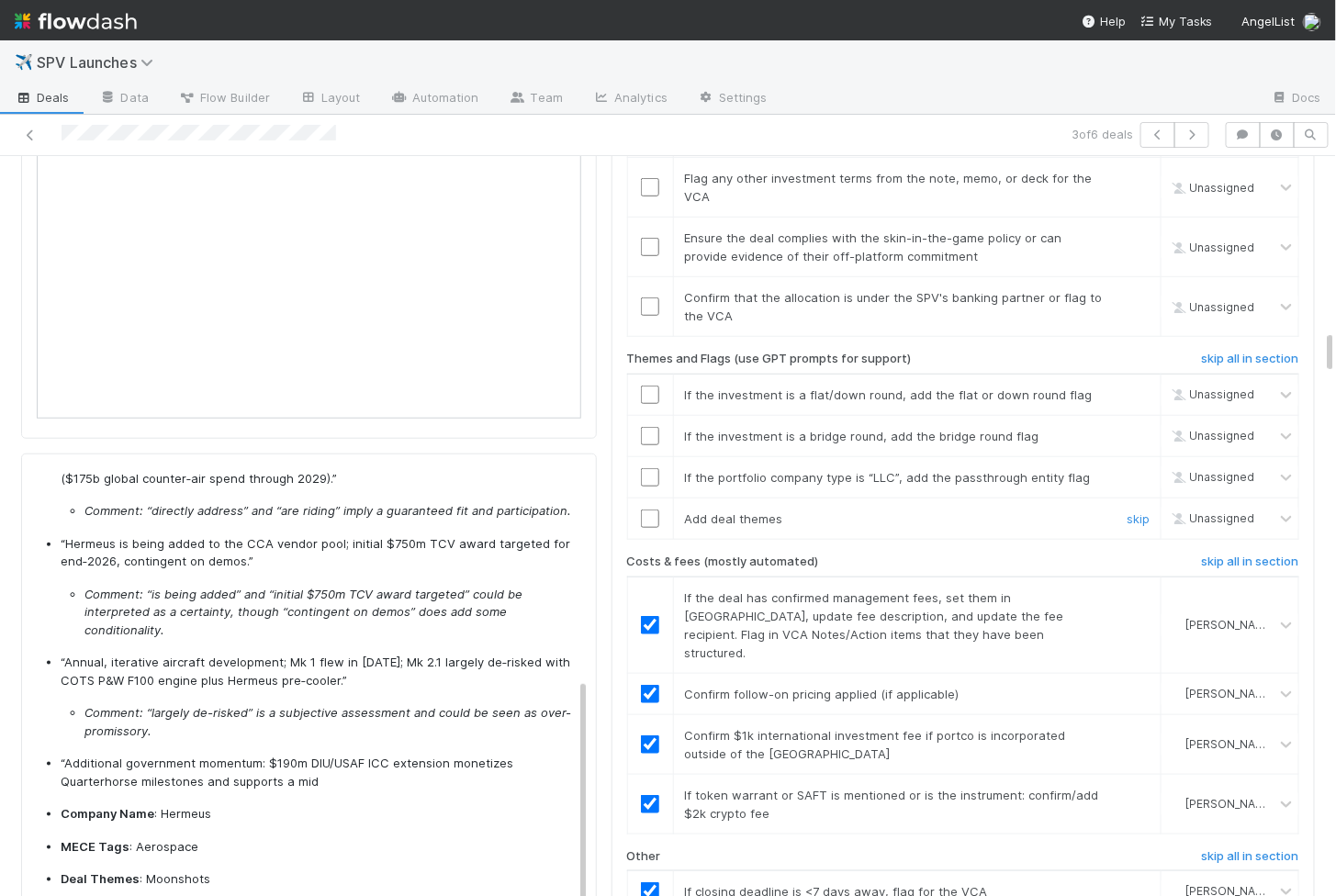
click at [644, 509] on input "checkbox" at bounding box center [650, 518] width 18 height 18
click at [651, 468] on input "checkbox" at bounding box center [650, 477] width 18 height 18
click at [651, 427] on input "checkbox" at bounding box center [650, 435] width 18 height 18
click at [651, 386] on input "checkbox" at bounding box center [650, 395] width 18 height 18
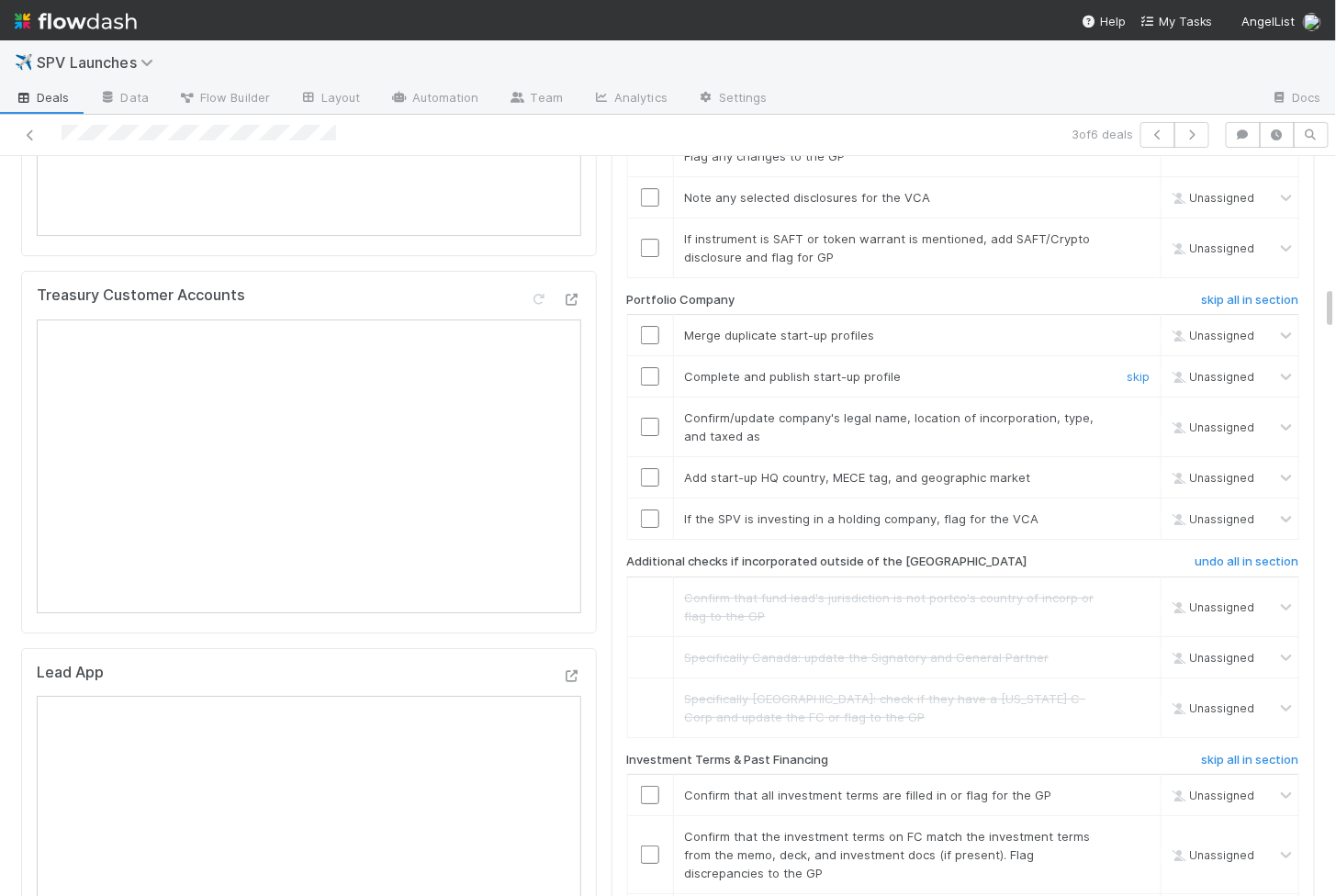
scroll to position [2047, 0]
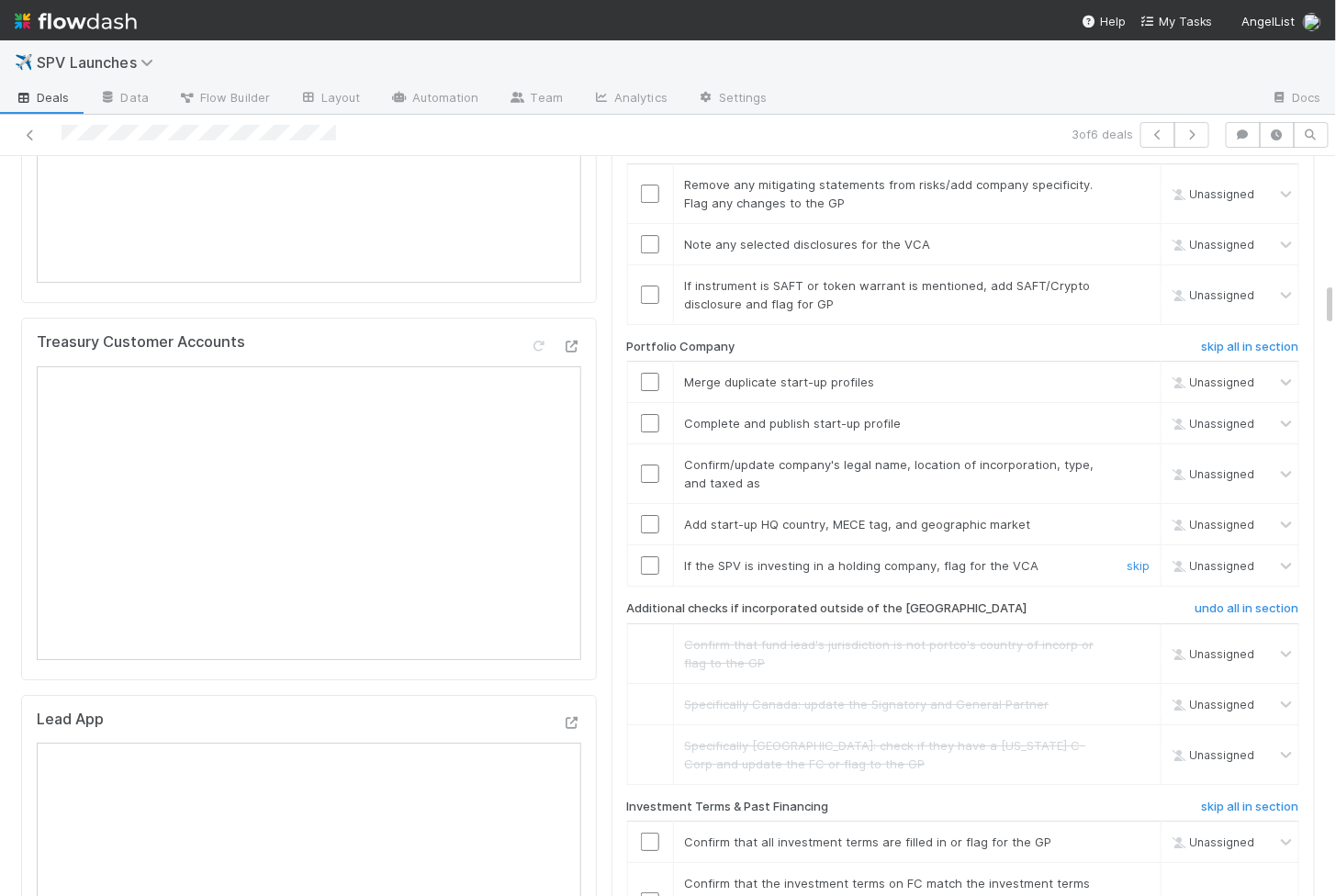
click at [652, 557] on input "checkbox" at bounding box center [650, 565] width 18 height 18
click at [653, 515] on input "checkbox" at bounding box center [650, 524] width 18 height 18
click at [653, 448] on td at bounding box center [650, 474] width 46 height 60
click at [653, 464] on input "checkbox" at bounding box center [650, 473] width 18 height 18
click at [645, 403] on td at bounding box center [650, 424] width 46 height 42
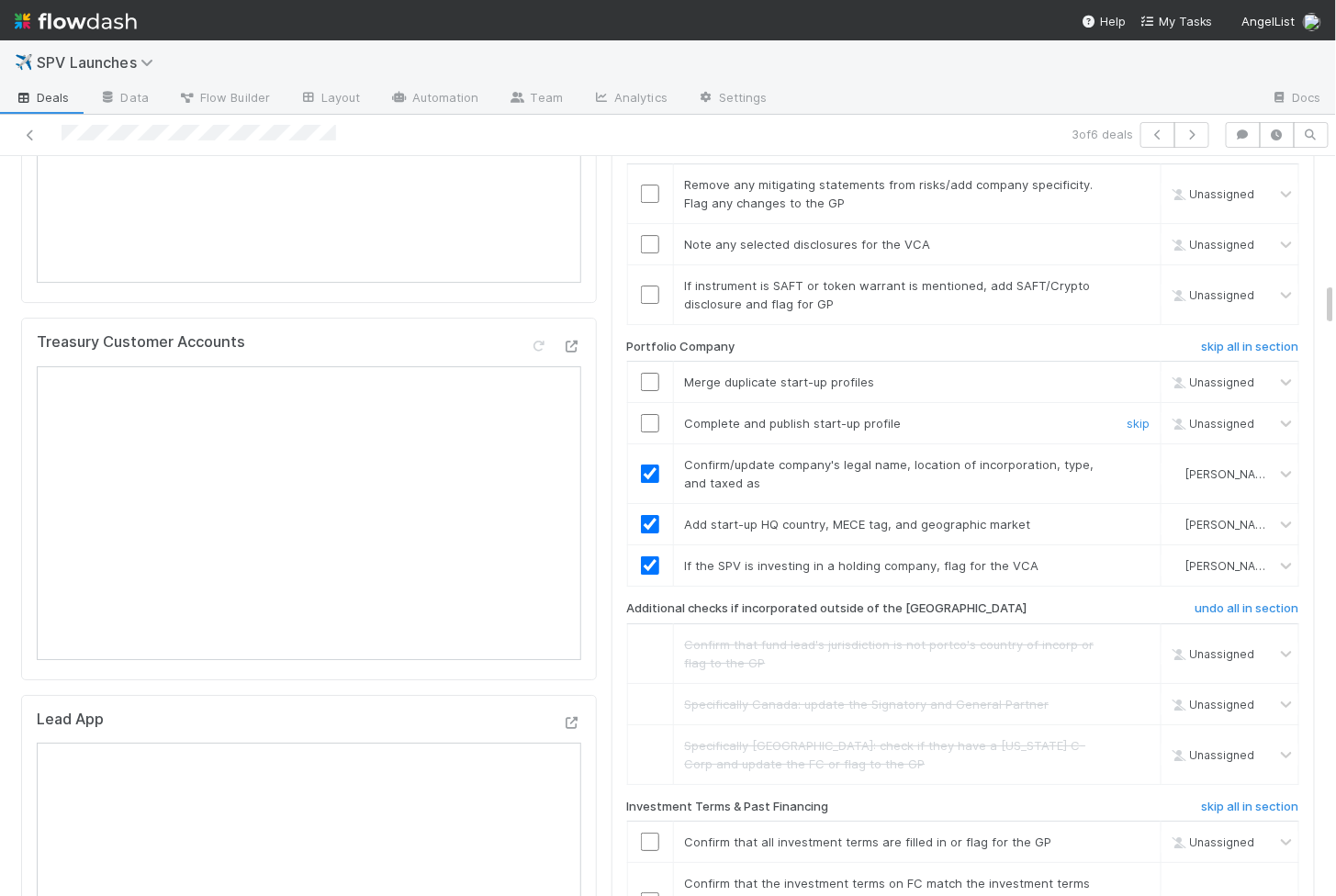
click at [647, 414] on input "checkbox" at bounding box center [650, 423] width 18 height 18
click at [647, 372] on input "checkbox" at bounding box center [650, 381] width 18 height 18
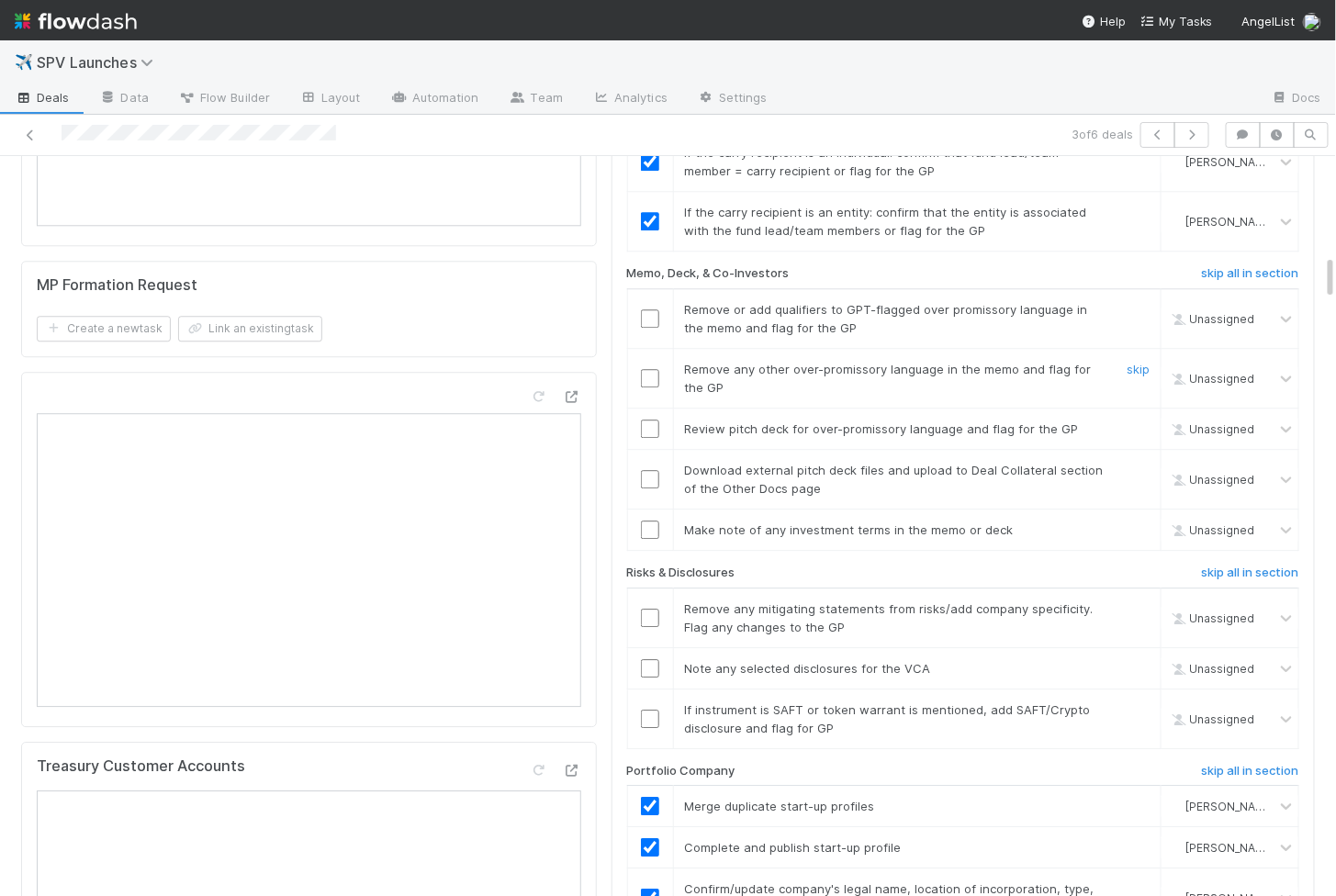
scroll to position [1595, 0]
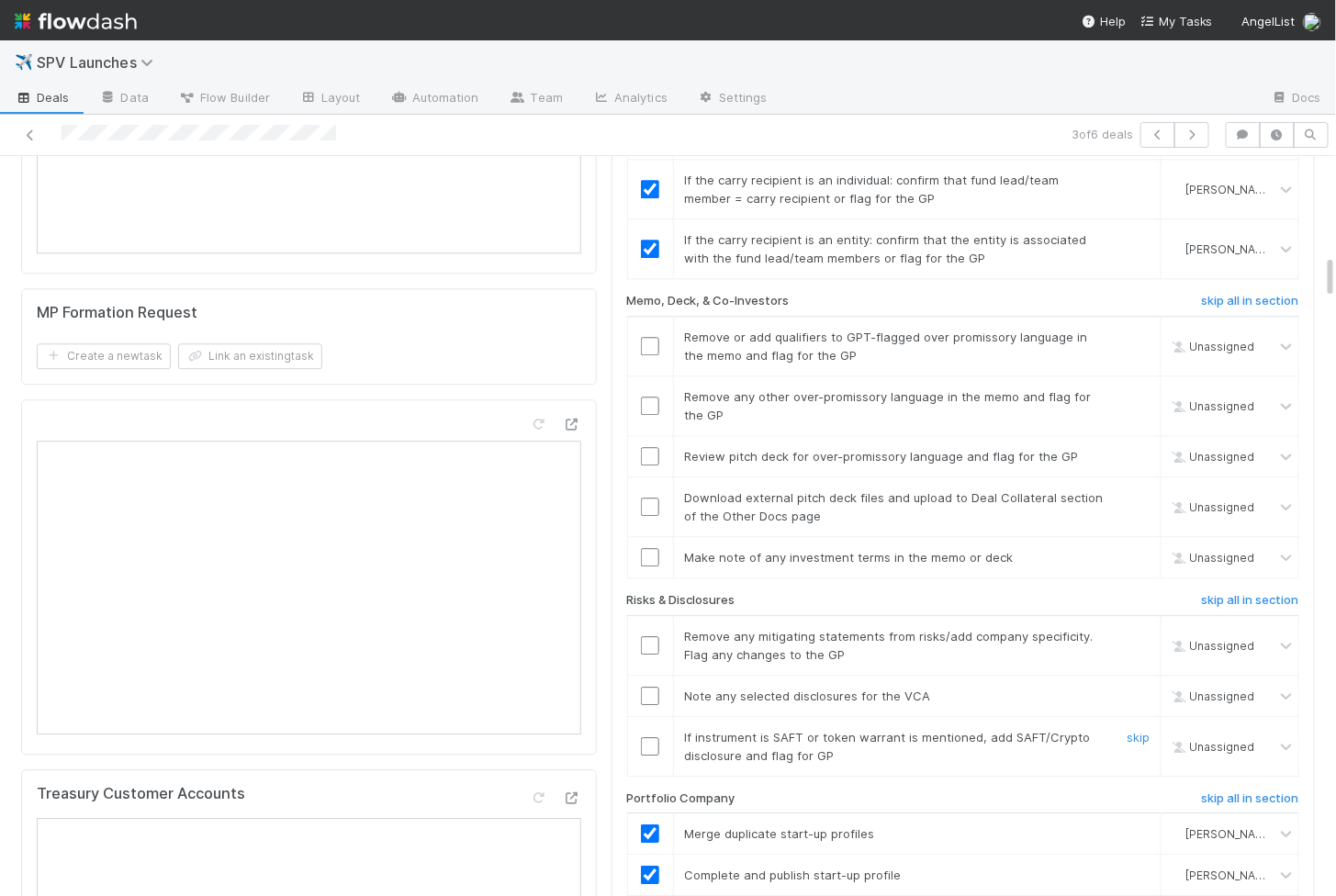
click at [650, 737] on input "checkbox" at bounding box center [650, 746] width 18 height 18
click at [652, 687] on input "checkbox" at bounding box center [650, 695] width 18 height 18
click at [653, 636] on input "checkbox" at bounding box center [650, 645] width 18 height 18
click at [654, 497] on input "checkbox" at bounding box center [650, 506] width 18 height 18
click at [652, 447] on input "checkbox" at bounding box center [650, 456] width 18 height 18
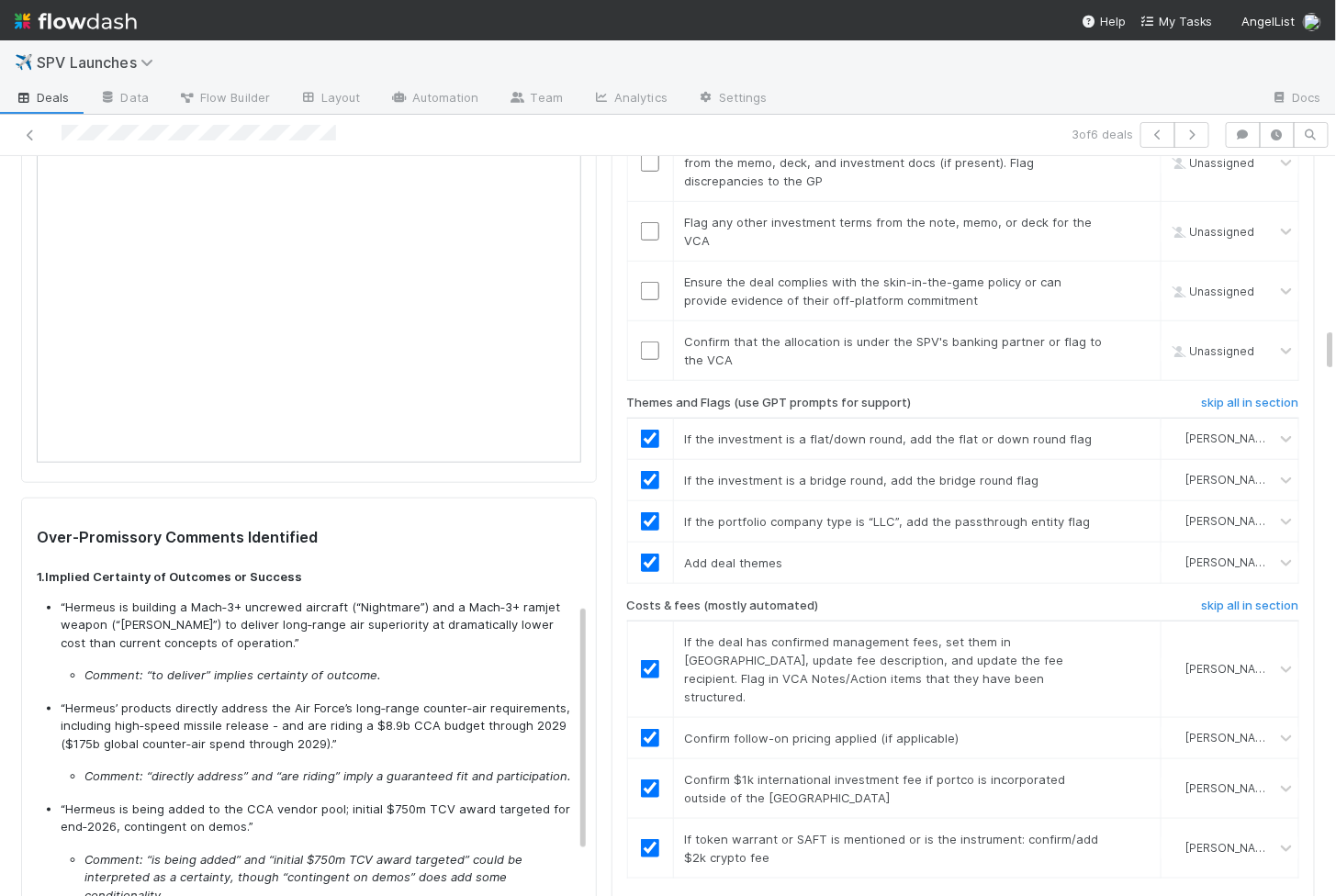
scroll to position [163, 0]
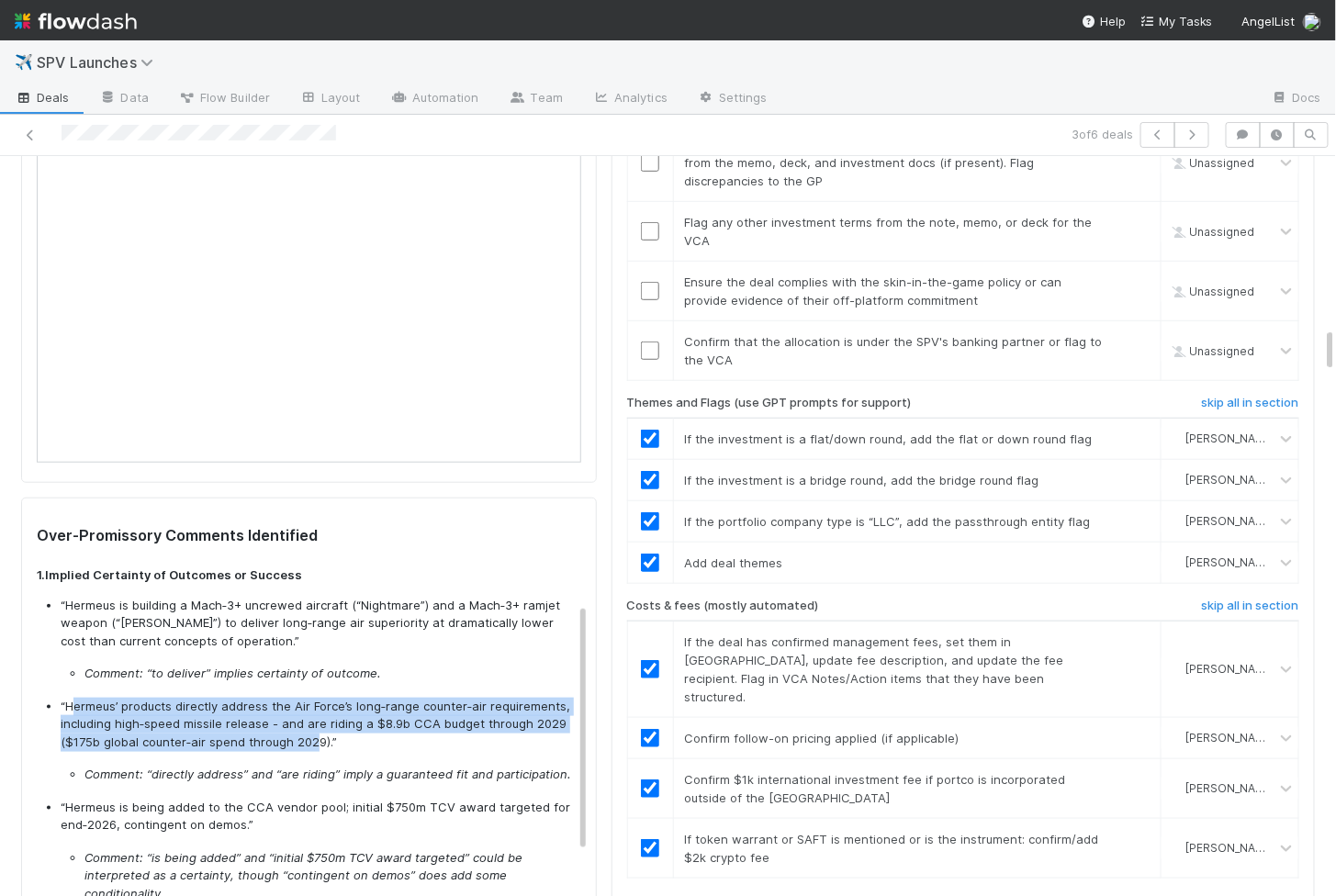
drag, startPoint x: 78, startPoint y: 596, endPoint x: 314, endPoint y: 636, distance: 239.4
click at [314, 697] on p "“Hermeus’ products directly address the Air Force’s long‑range counter‑air requ…" at bounding box center [316, 724] width 513 height 54
copy p "ermeus’ products directly address the Air Force’s long‑range counter‑air requir…"
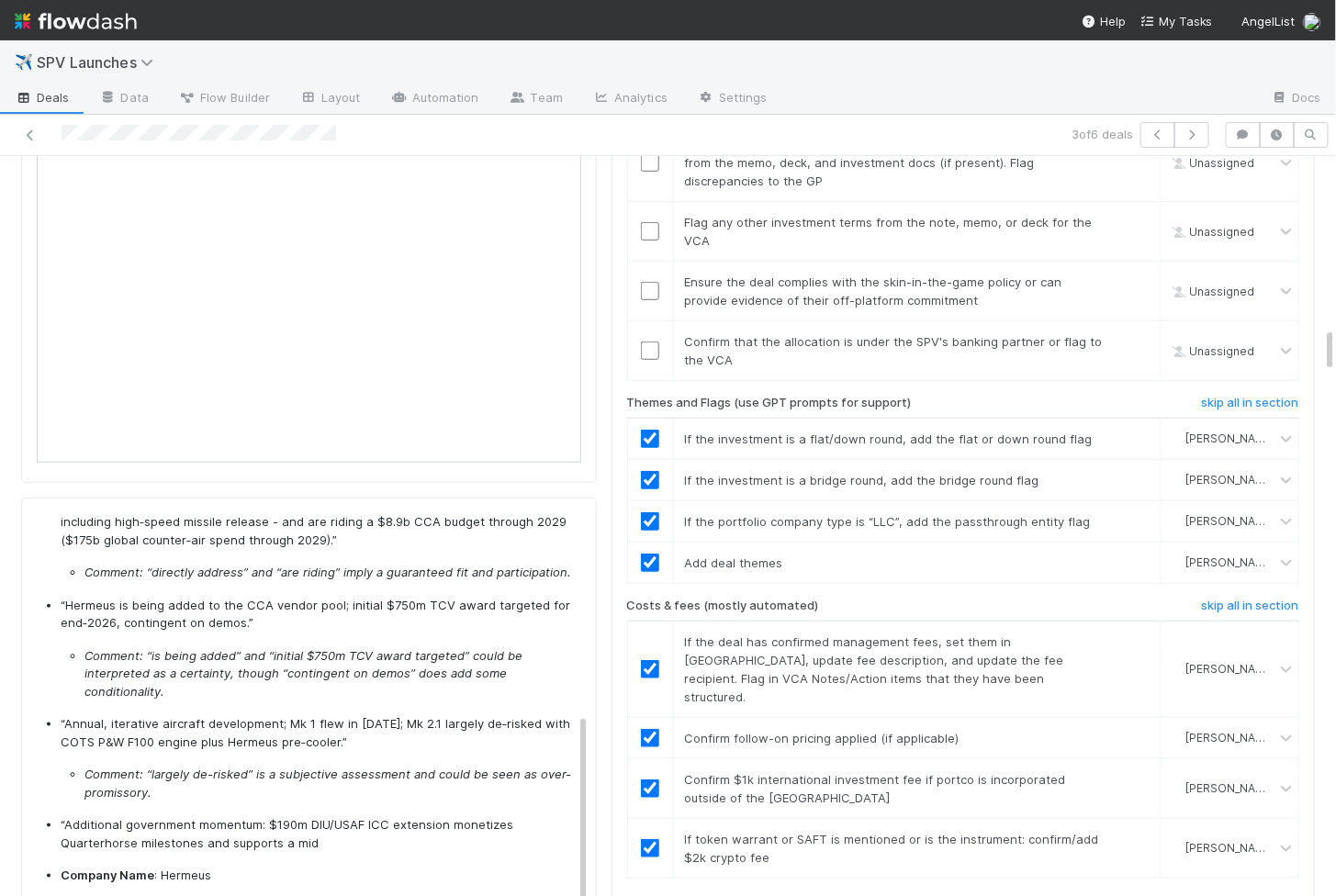
scroll to position [354, 0]
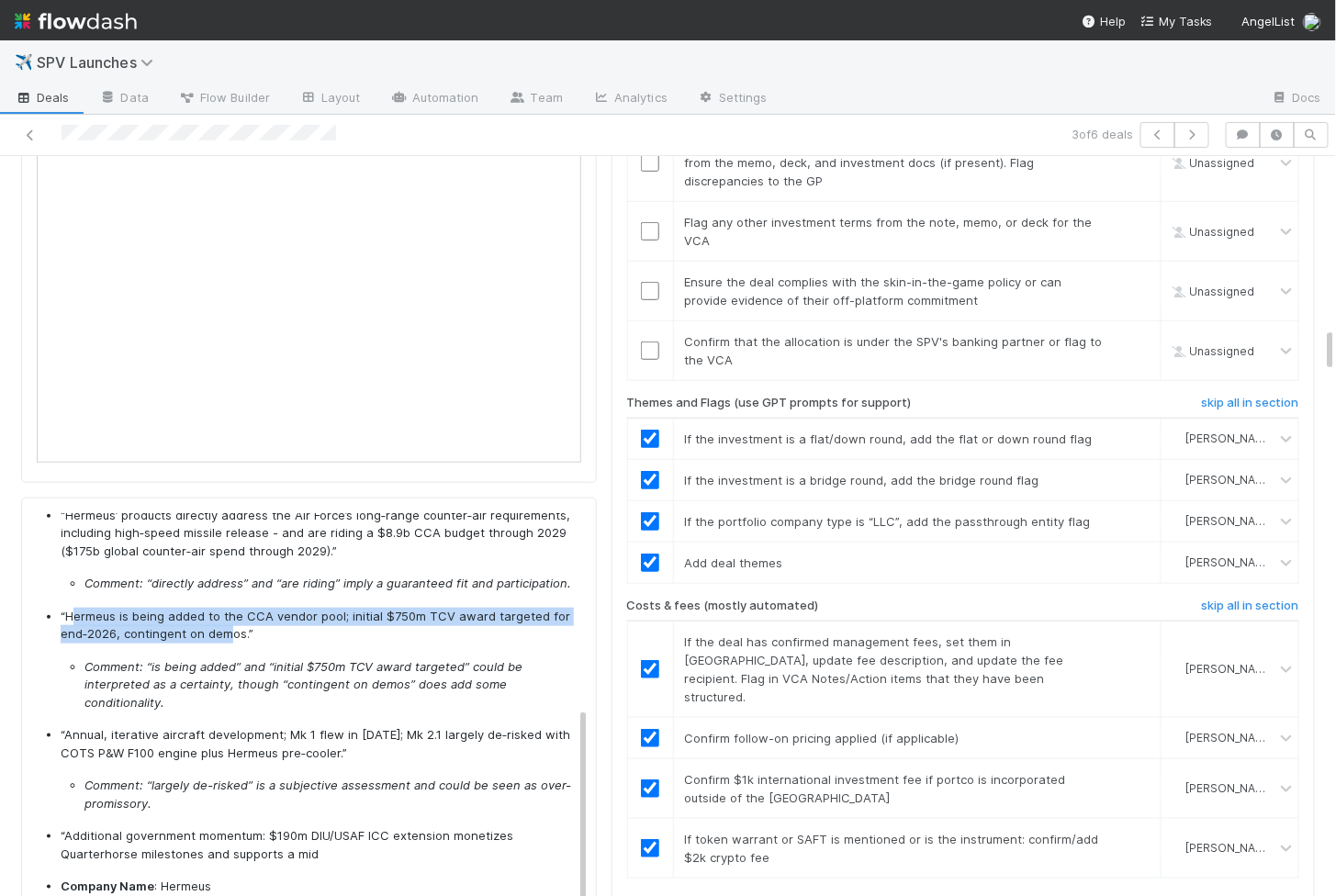
drag, startPoint x: 76, startPoint y: 507, endPoint x: 226, endPoint y: 529, distance: 151.6
click at [226, 608] on p "“Hermeus is being added to the CCA vendor pool; initial $750m TCV award targete…" at bounding box center [316, 625] width 513 height 36
copy p "ermeus is being added to the CCA vendor pool; initial $750m TCV award targeted …"
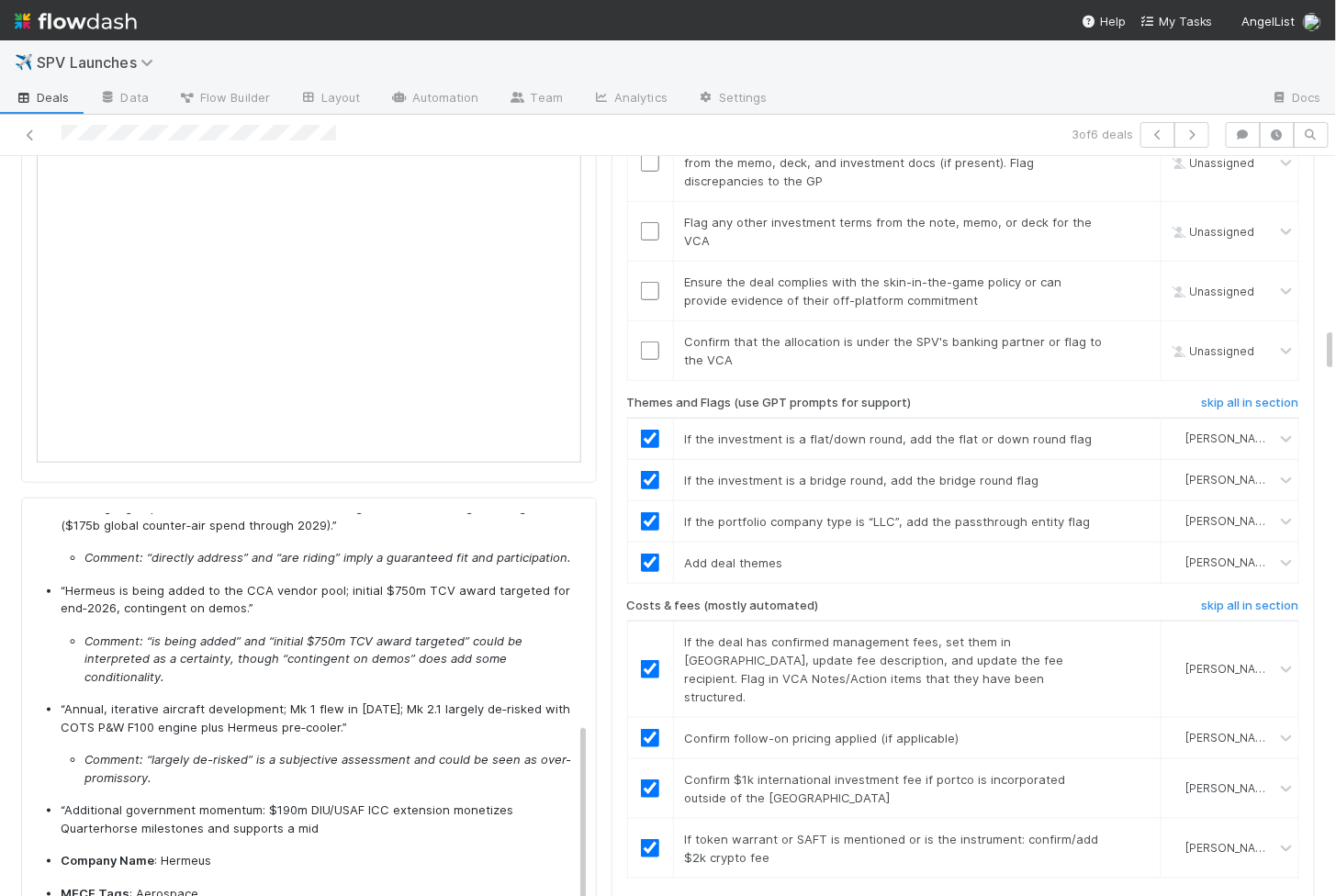
scroll to position [383, 0]
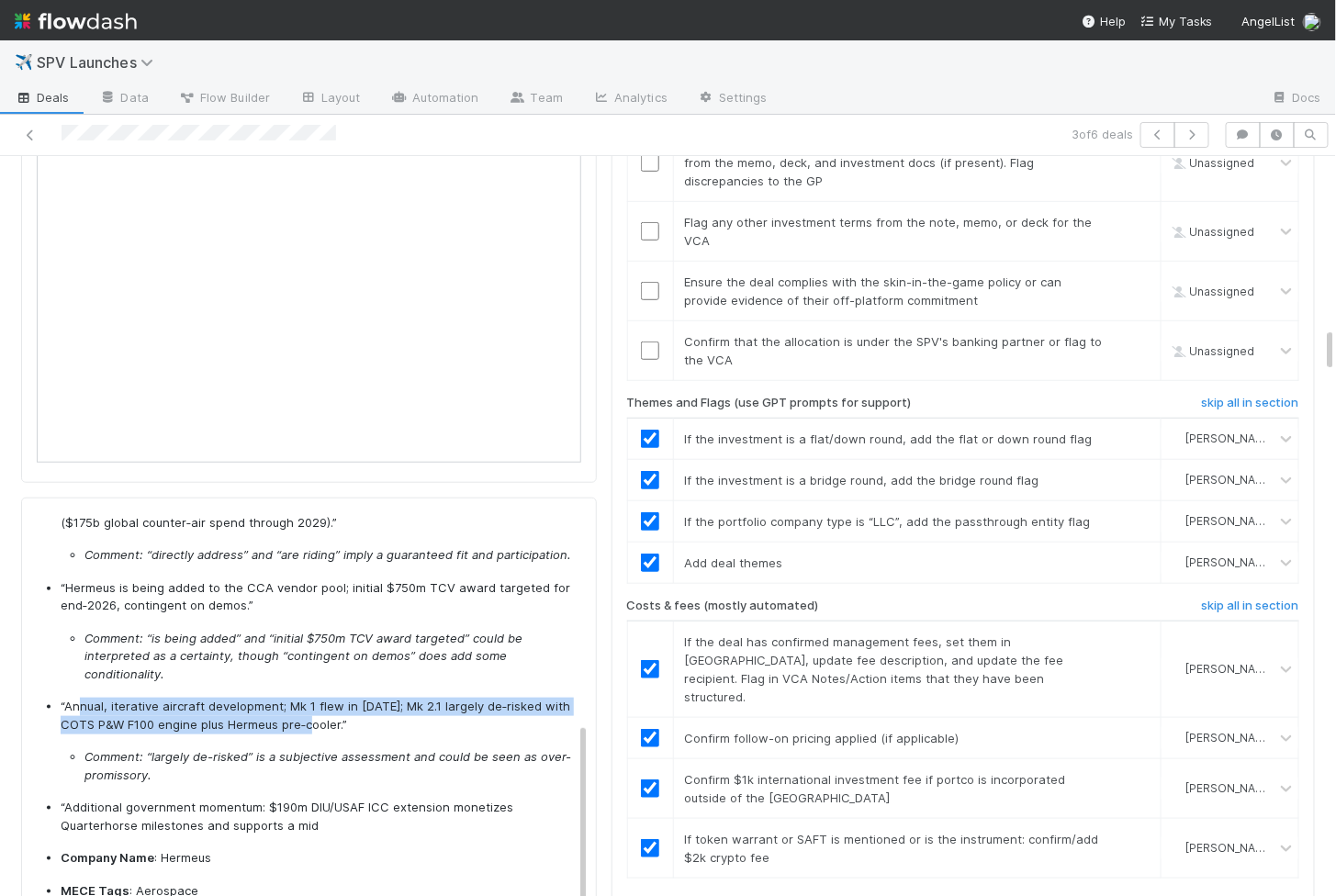
drag, startPoint x: 79, startPoint y: 598, endPoint x: 318, endPoint y: 615, distance: 239.6
click at [318, 697] on p "“Annual, iterative aircraft development; Mk 1 flew in 2025; Mk 2.1 largely de‑r…" at bounding box center [316, 715] width 513 height 36
copy p "nual, iterative aircraft development; Mk 1 flew in 2025; Mk 2.1 largely de‑risk…"
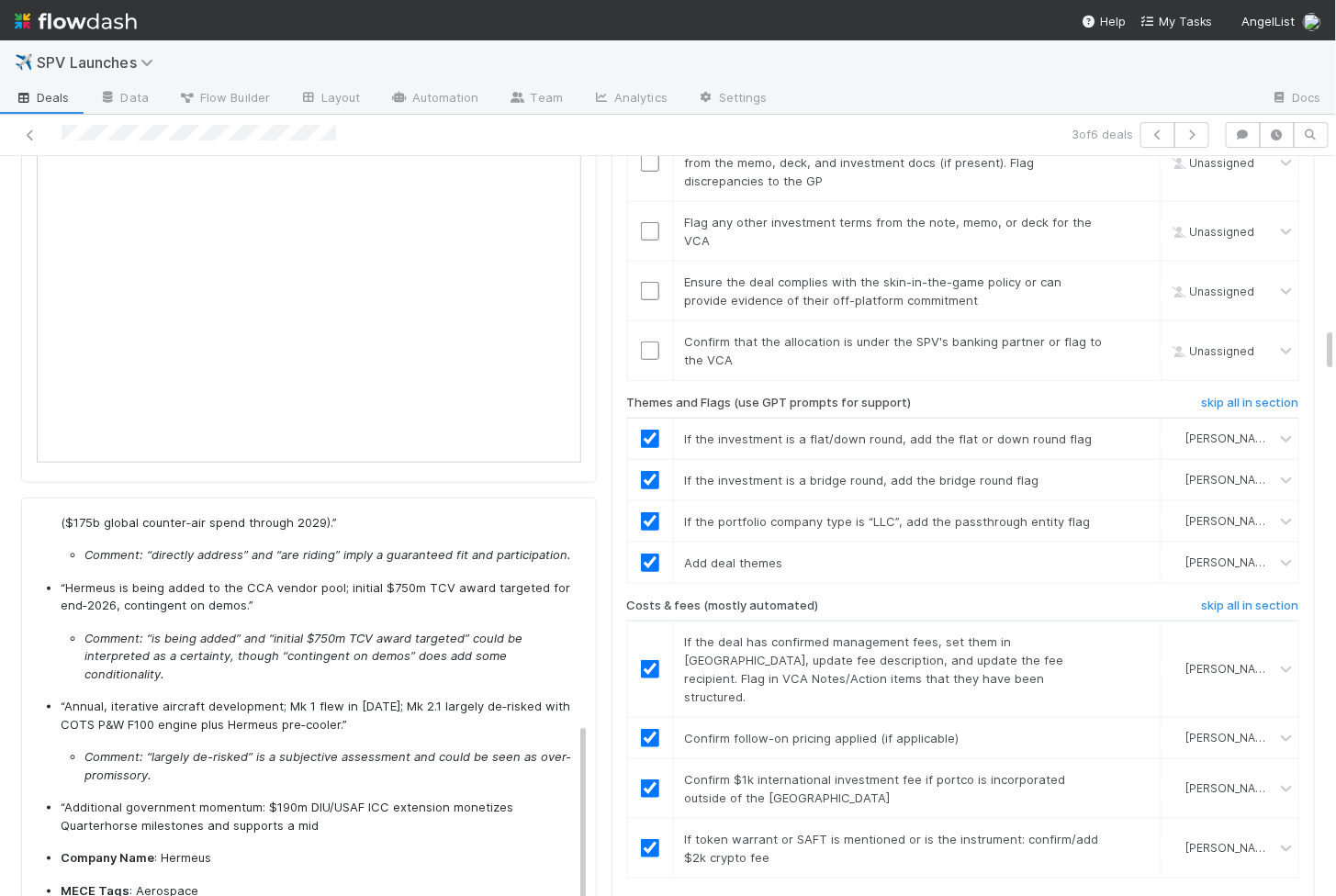
drag, startPoint x: 82, startPoint y: 699, endPoint x: 272, endPoint y: 714, distance: 190.6
click at [272, 799] on p "“Additional government momentum: $190m DIU/USAF ICC extension monetizes Quarter…" at bounding box center [316, 816] width 513 height 36
drag, startPoint x: 87, startPoint y: 703, endPoint x: 304, endPoint y: 718, distance: 217.5
click at [304, 799] on p "“Additional government momentum: $190m DIU/USAF ICC extension monetizes Quarter…" at bounding box center [316, 816] width 513 height 36
copy p "itional government momentum: $190m DIU/USAF ICC extension monetizes Quarterhors…"
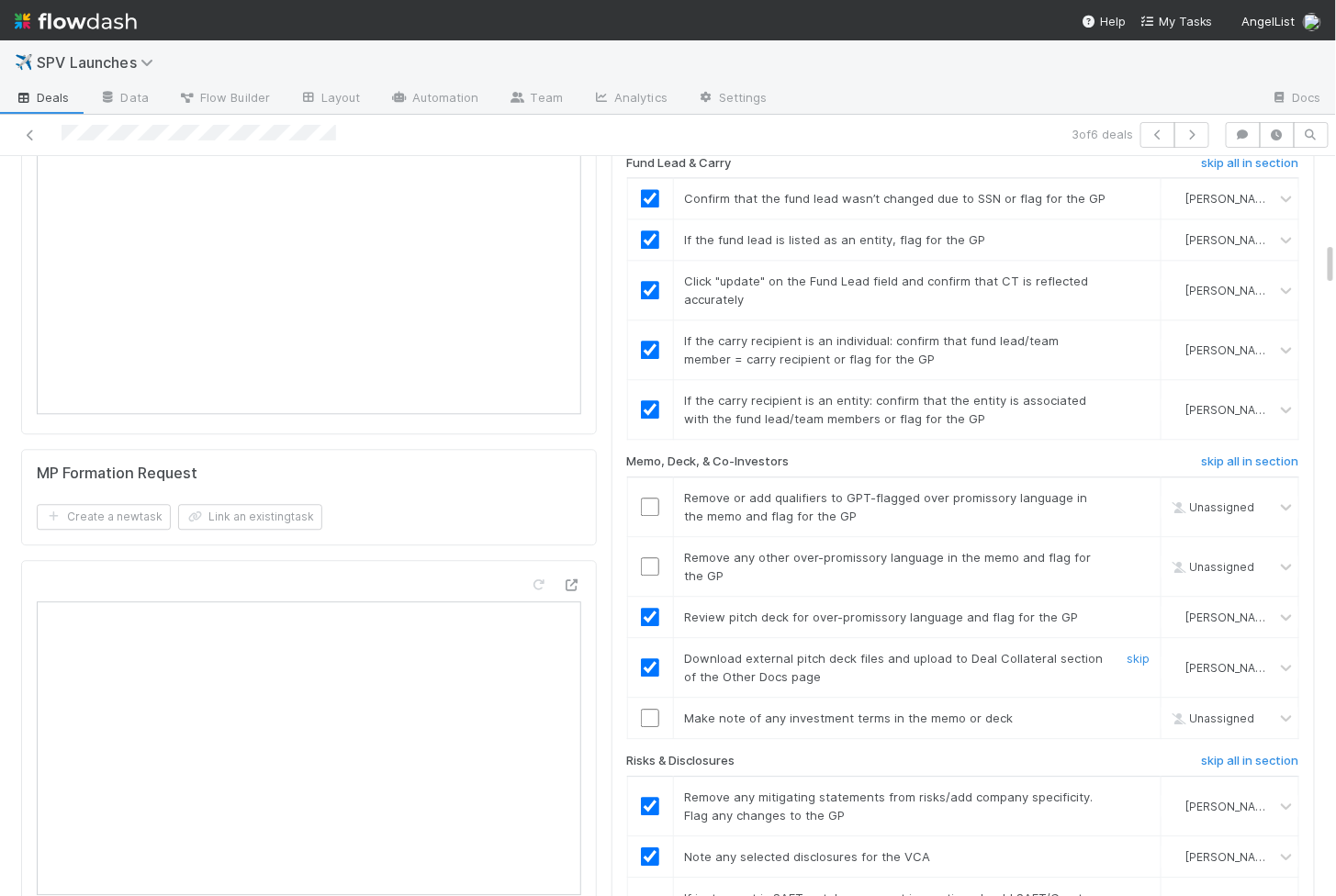
scroll to position [1386, 0]
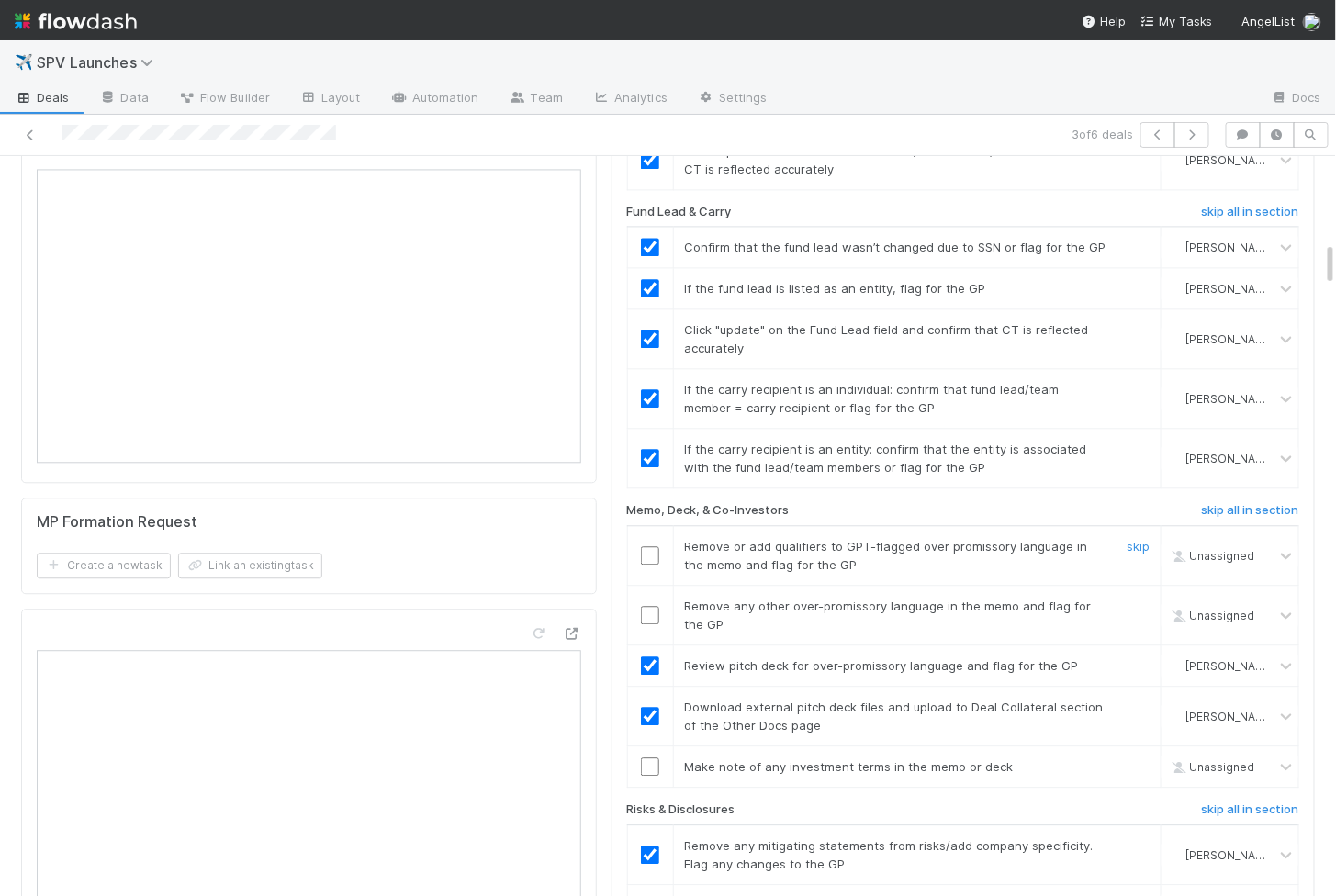
click at [650, 526] on td at bounding box center [650, 556] width 46 height 60
click at [650, 546] on input "checkbox" at bounding box center [650, 555] width 18 height 18
click at [650, 606] on input "checkbox" at bounding box center [650, 615] width 18 height 18
click at [651, 757] on input "checkbox" at bounding box center [650, 766] width 18 height 18
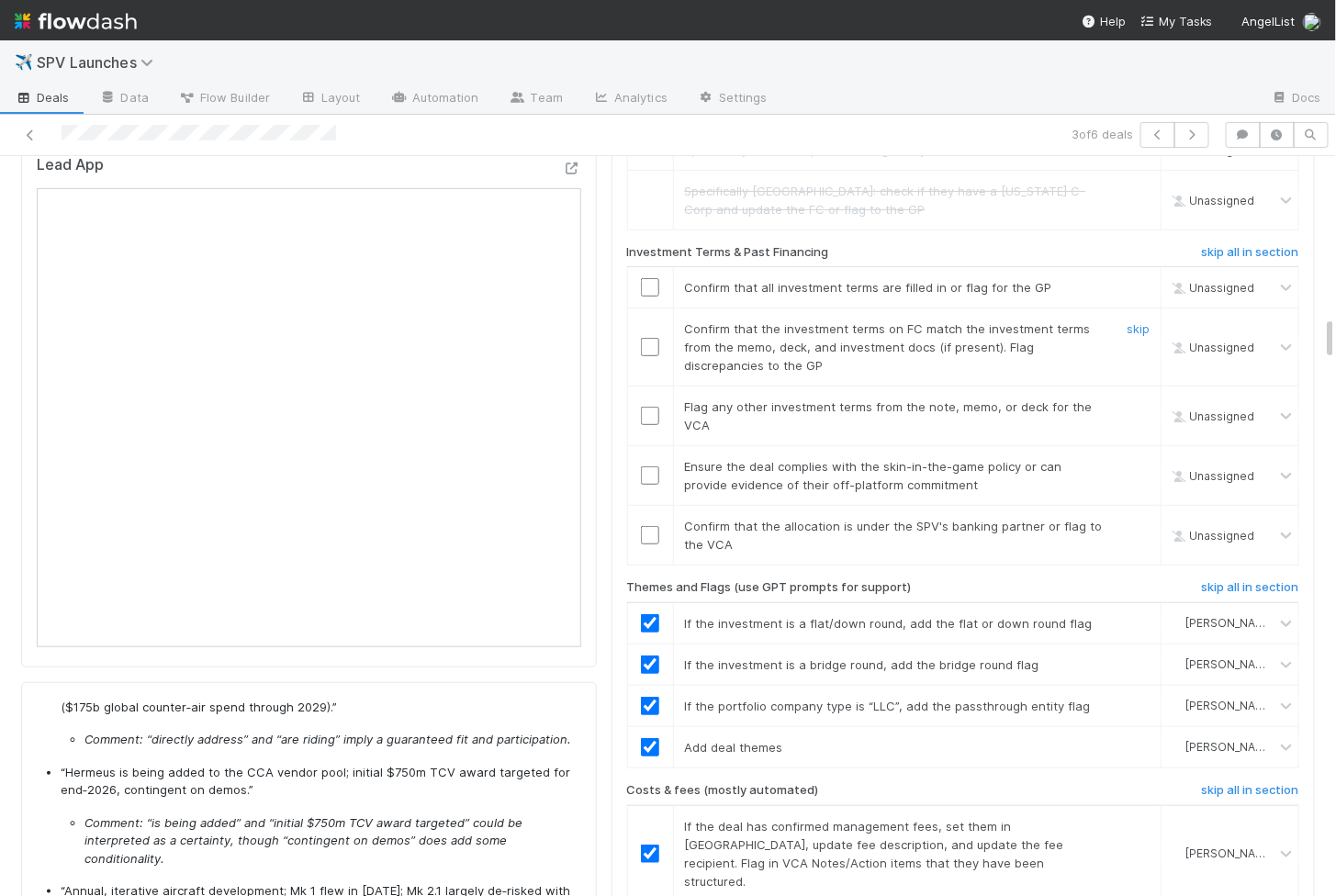
scroll to position [2599, 0]
click at [649, 528] on input "checkbox" at bounding box center [650, 537] width 18 height 18
click at [650, 449] on td at bounding box center [650, 479] width 46 height 60
click at [650, 469] on input "checkbox" at bounding box center [650, 478] width 18 height 18
click at [652, 409] on input "checkbox" at bounding box center [650, 418] width 18 height 18
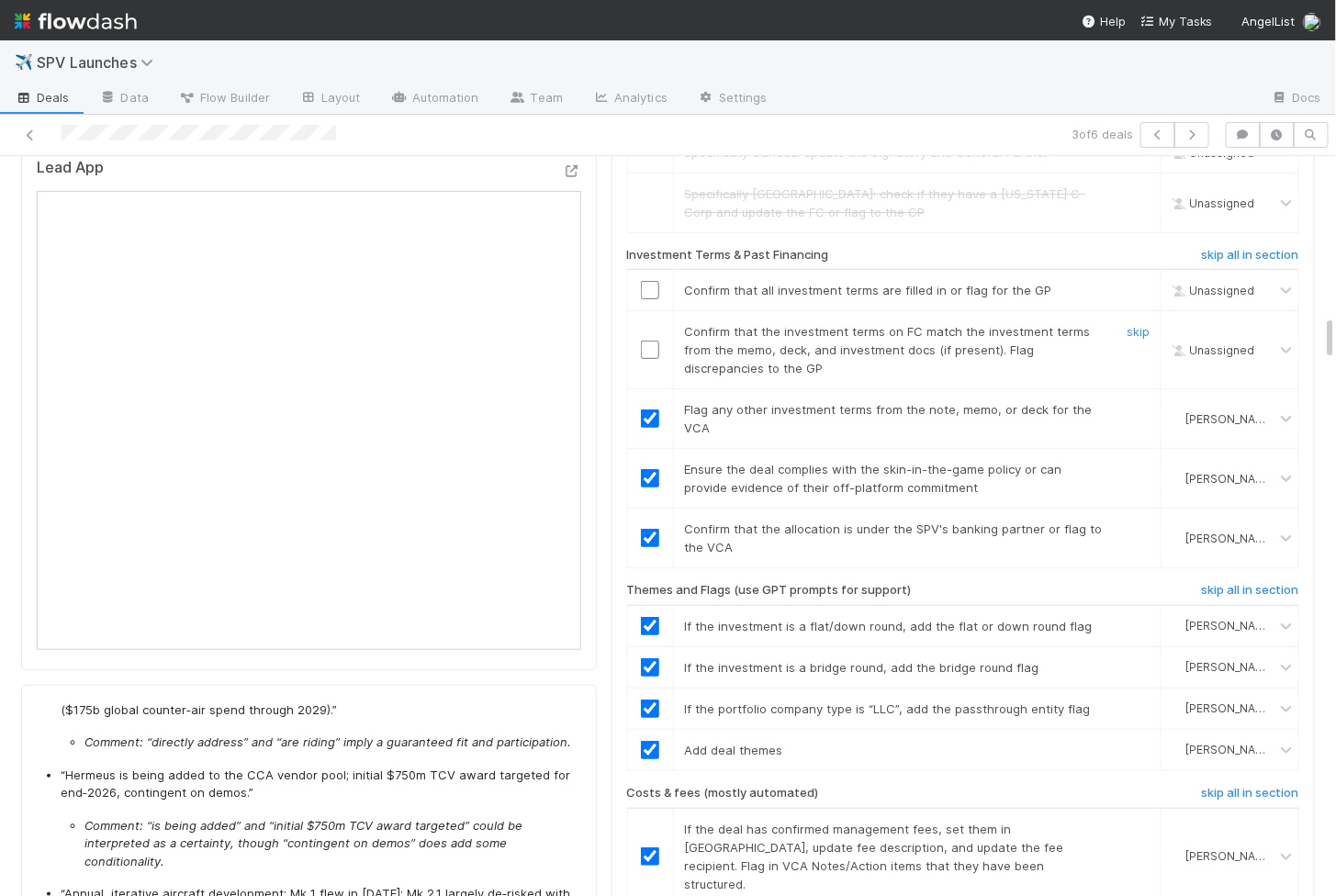
click at [652, 340] on input "checkbox" at bounding box center [650, 349] width 18 height 18
click at [652, 270] on td at bounding box center [650, 290] width 46 height 42
click at [652, 281] on input "checkbox" at bounding box center [650, 290] width 18 height 18
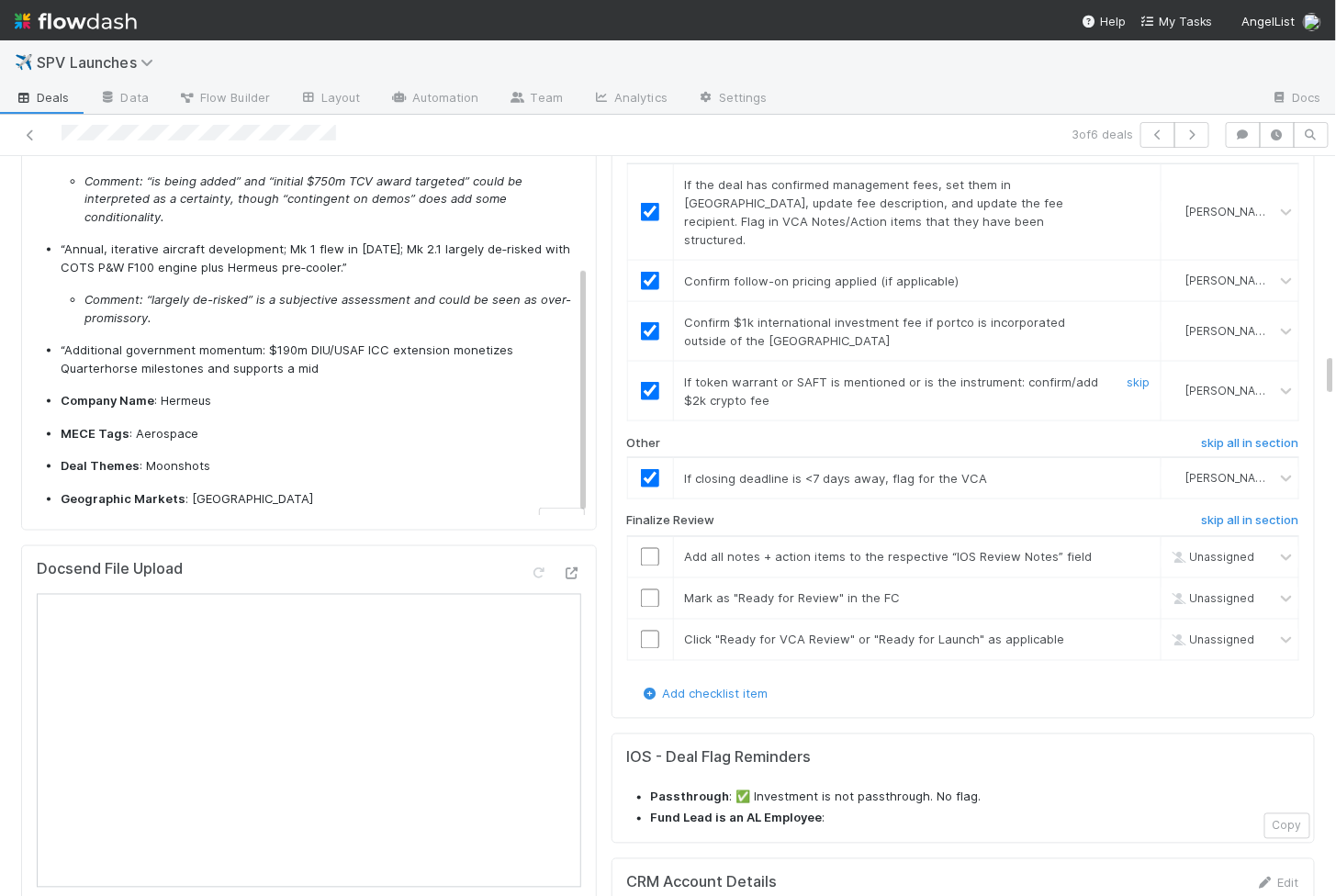
scroll to position [3286, 0]
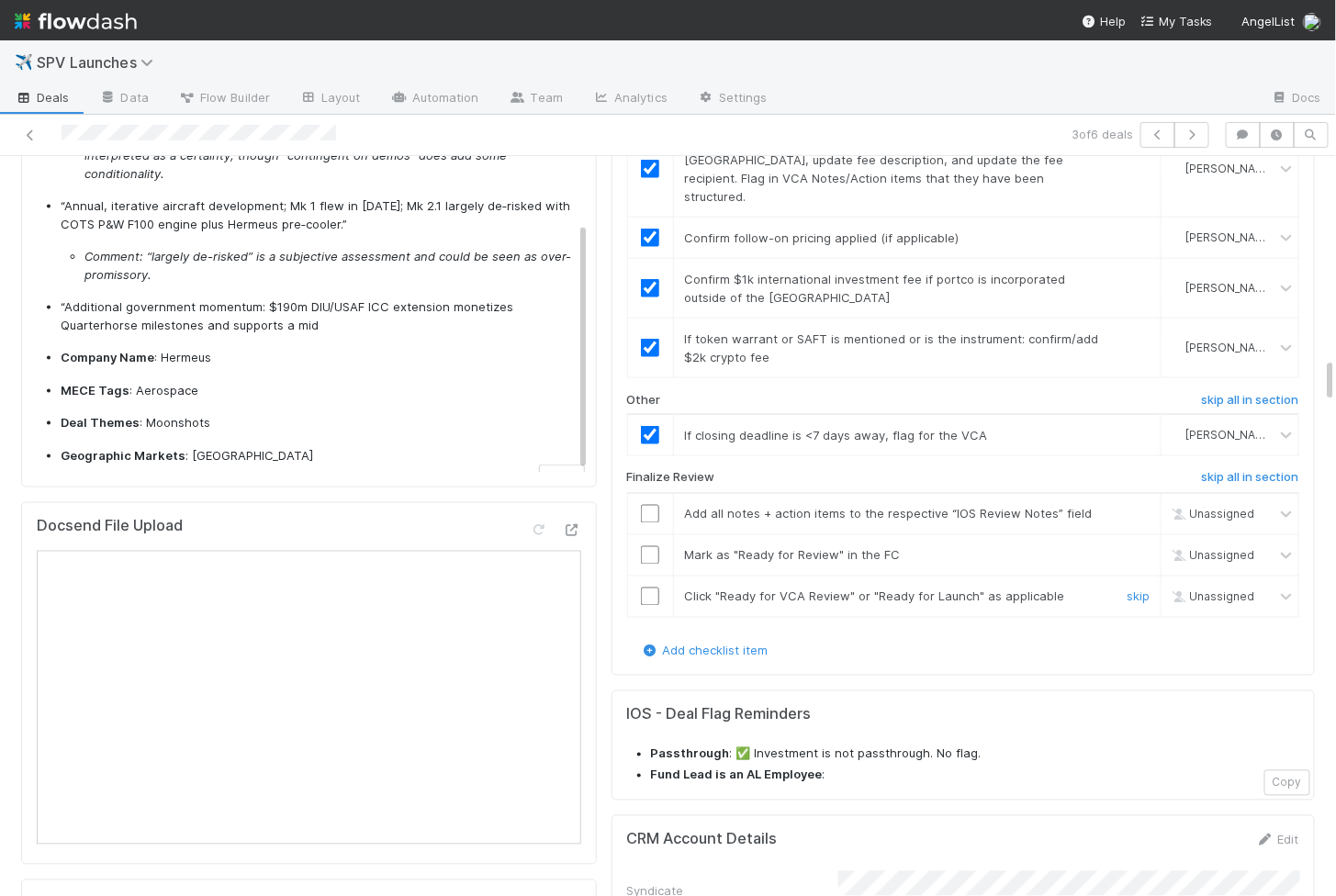
click at [645, 588] on input "checkbox" at bounding box center [650, 596] width 18 height 18
click at [648, 546] on input "checkbox" at bounding box center [650, 555] width 18 height 18
click at [649, 493] on td at bounding box center [650, 513] width 46 height 42
click at [645, 505] on input "checkbox" at bounding box center [650, 514] width 18 height 18
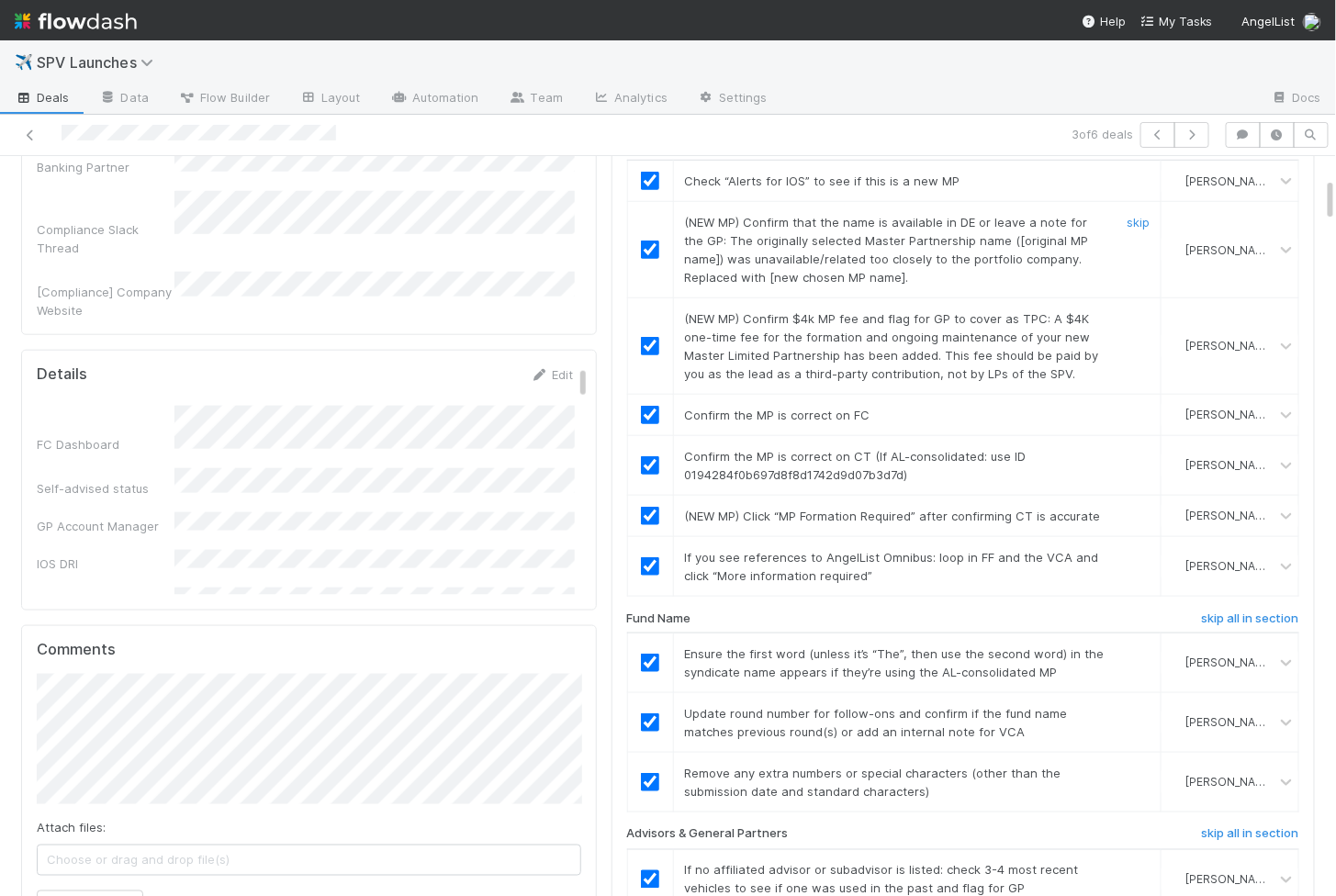
scroll to position [0, 0]
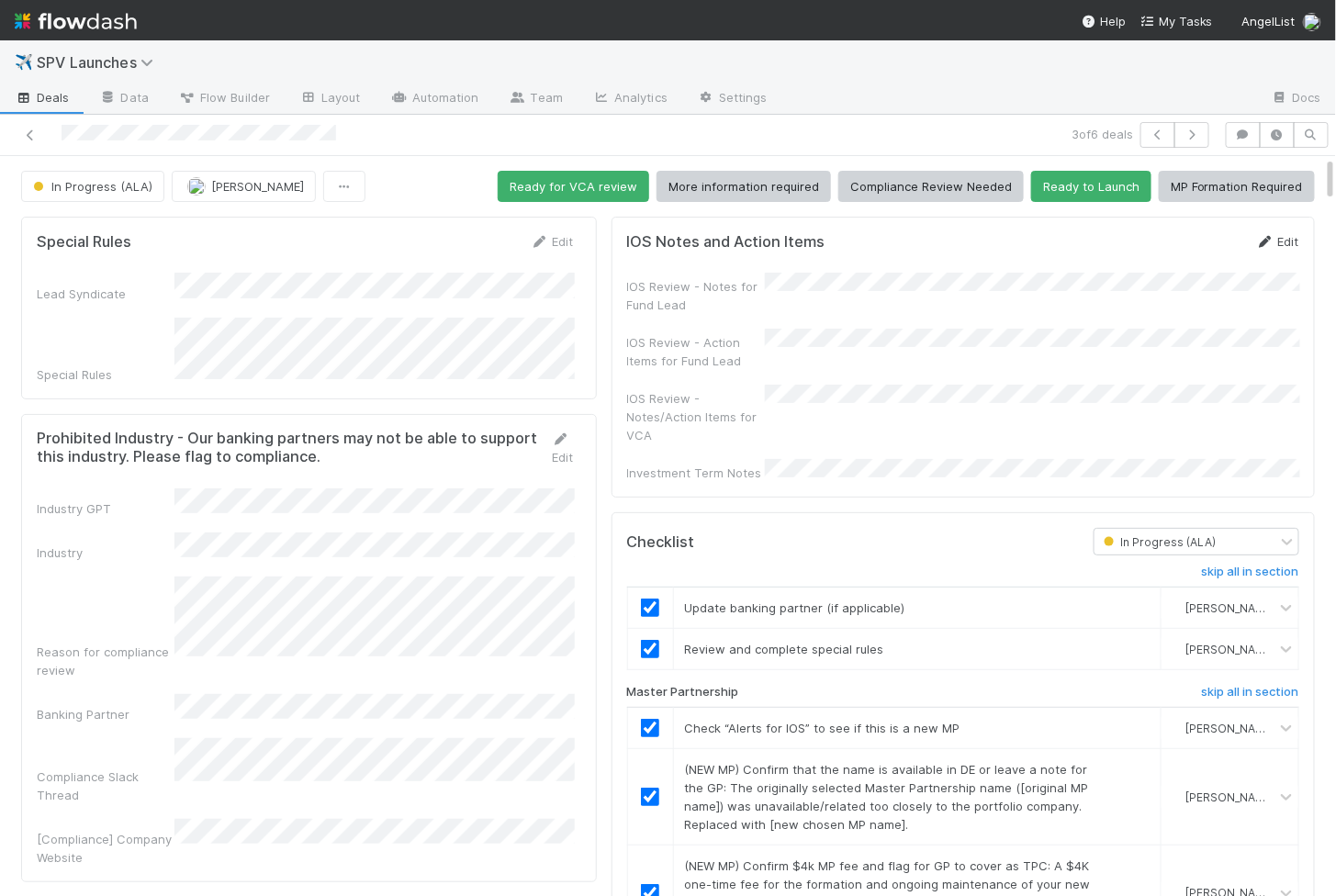
click at [1266, 240] on icon at bounding box center [1265, 241] width 18 height 12
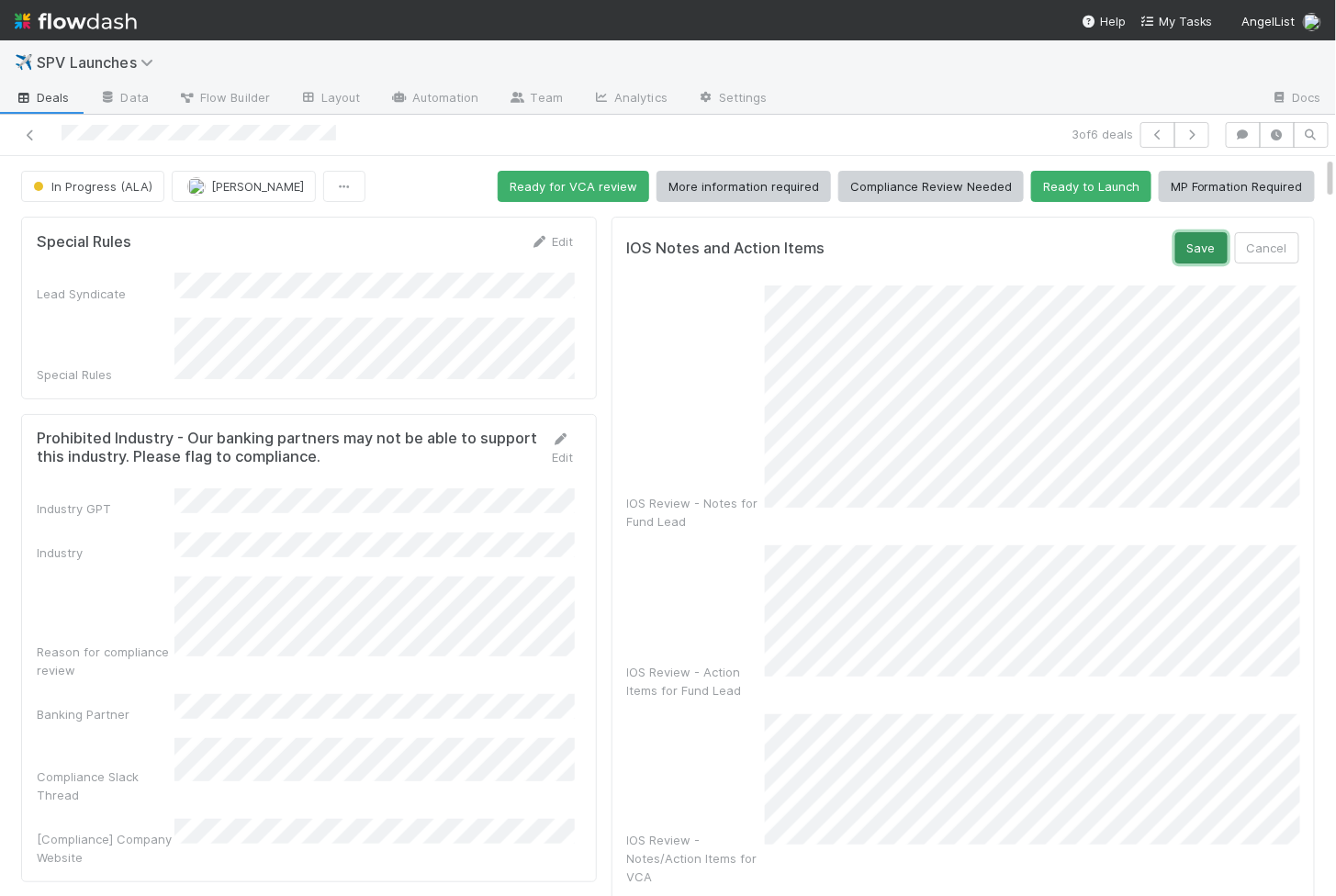
click at [1200, 245] on button "Save" at bounding box center [1202, 247] width 52 height 31
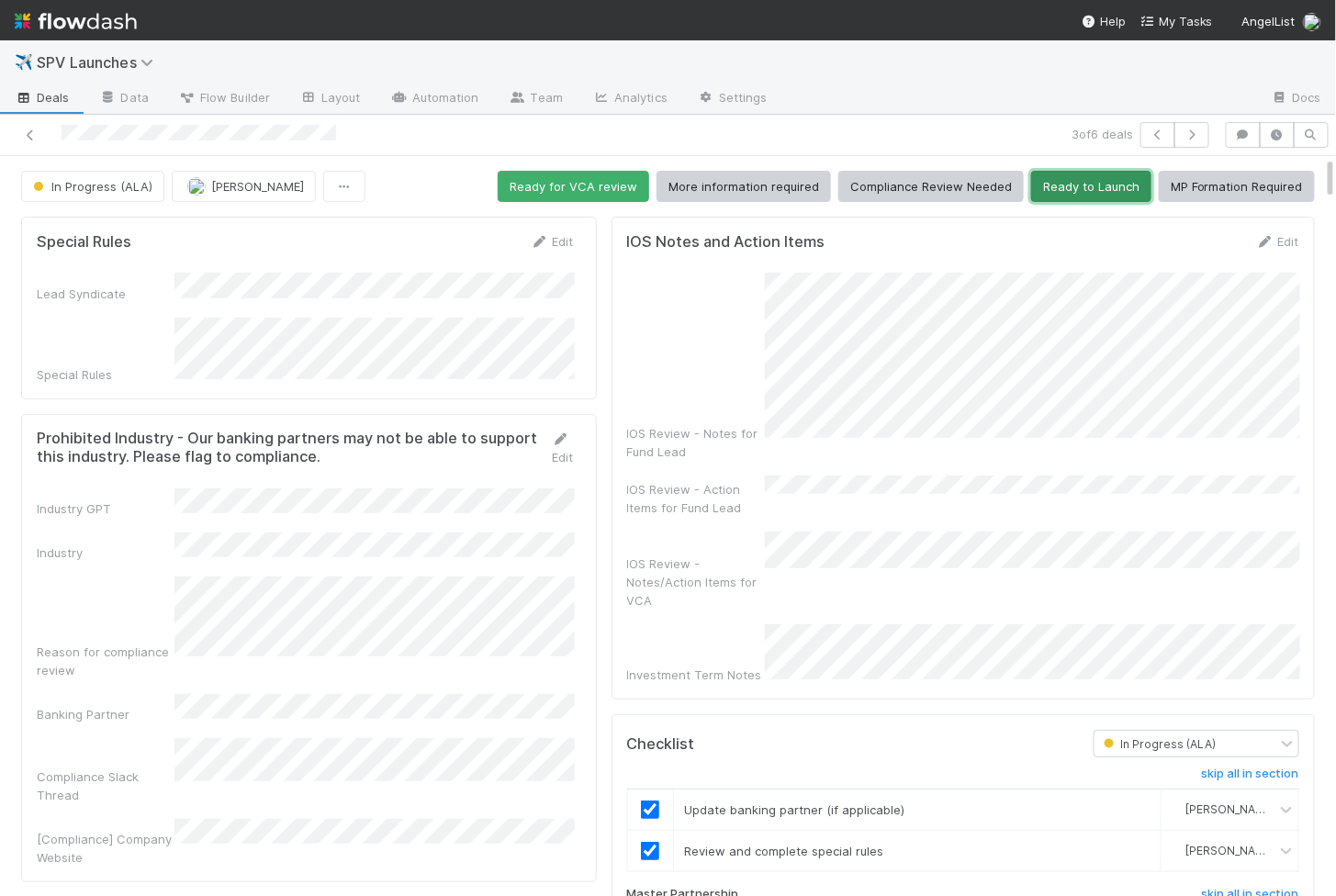
click at [1059, 184] on button "Ready to Launch" at bounding box center [1092, 186] width 120 height 31
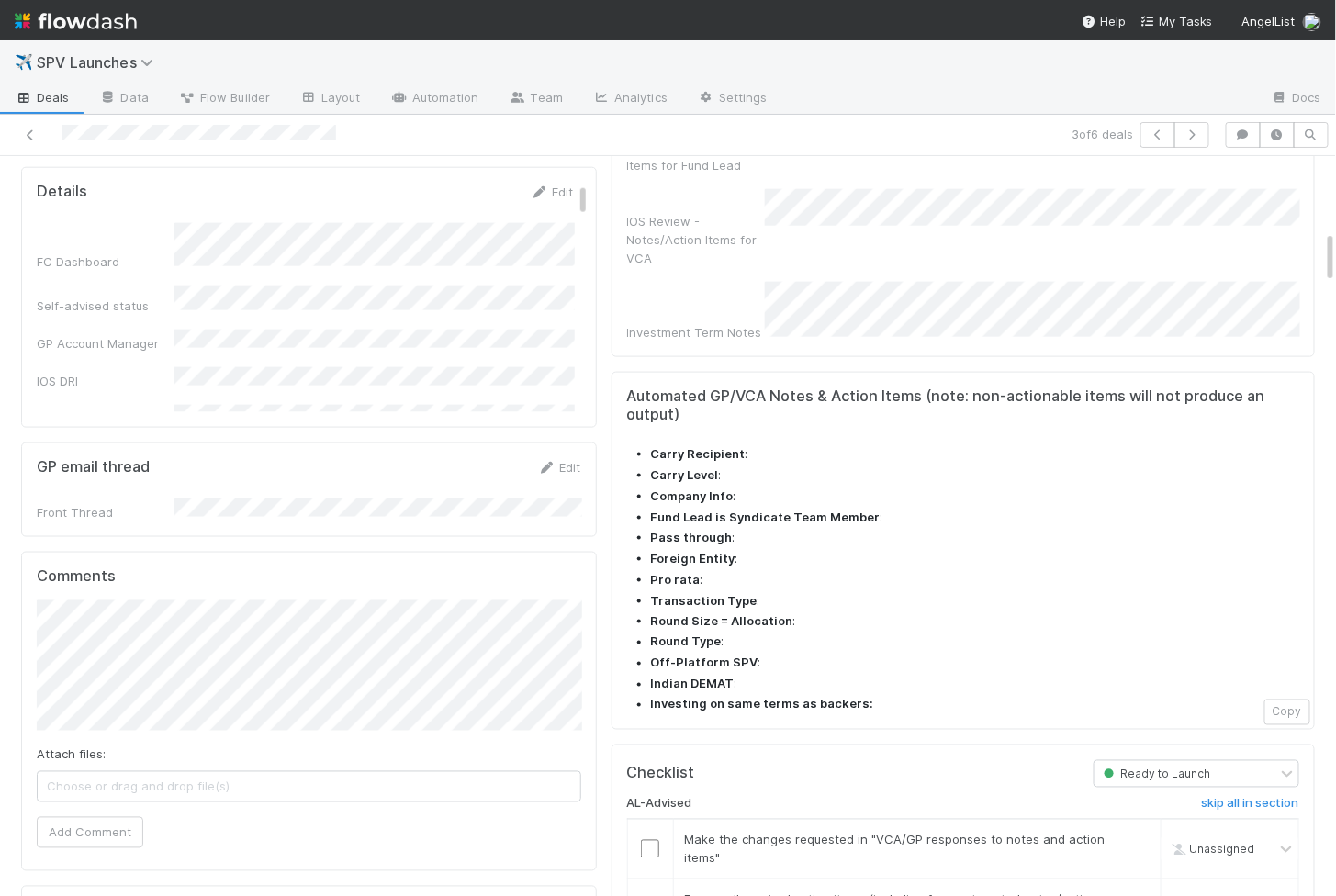
scroll to position [1194, 0]
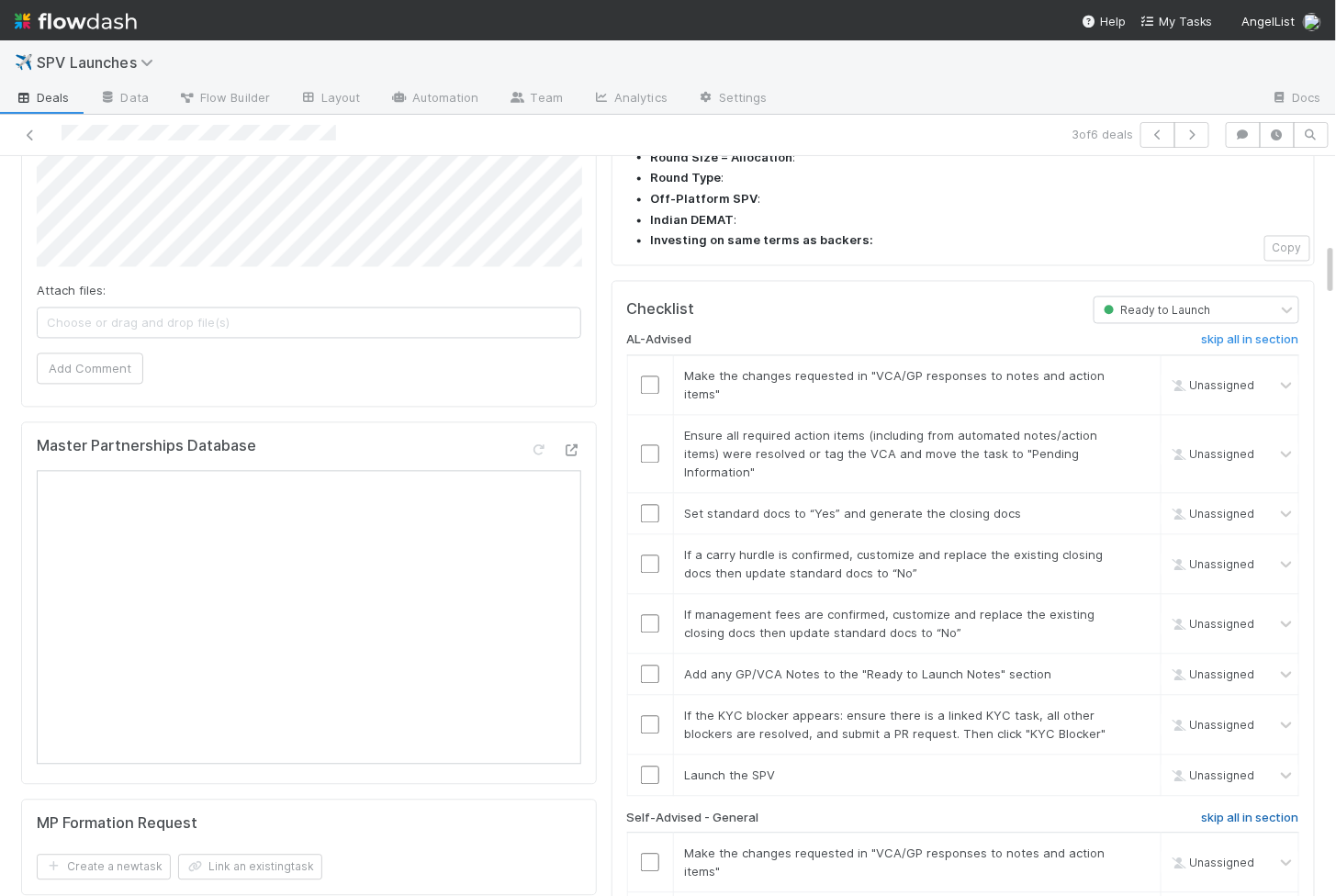
click at [1259, 812] on h6 "skip all in section" at bounding box center [1251, 818] width 97 height 15
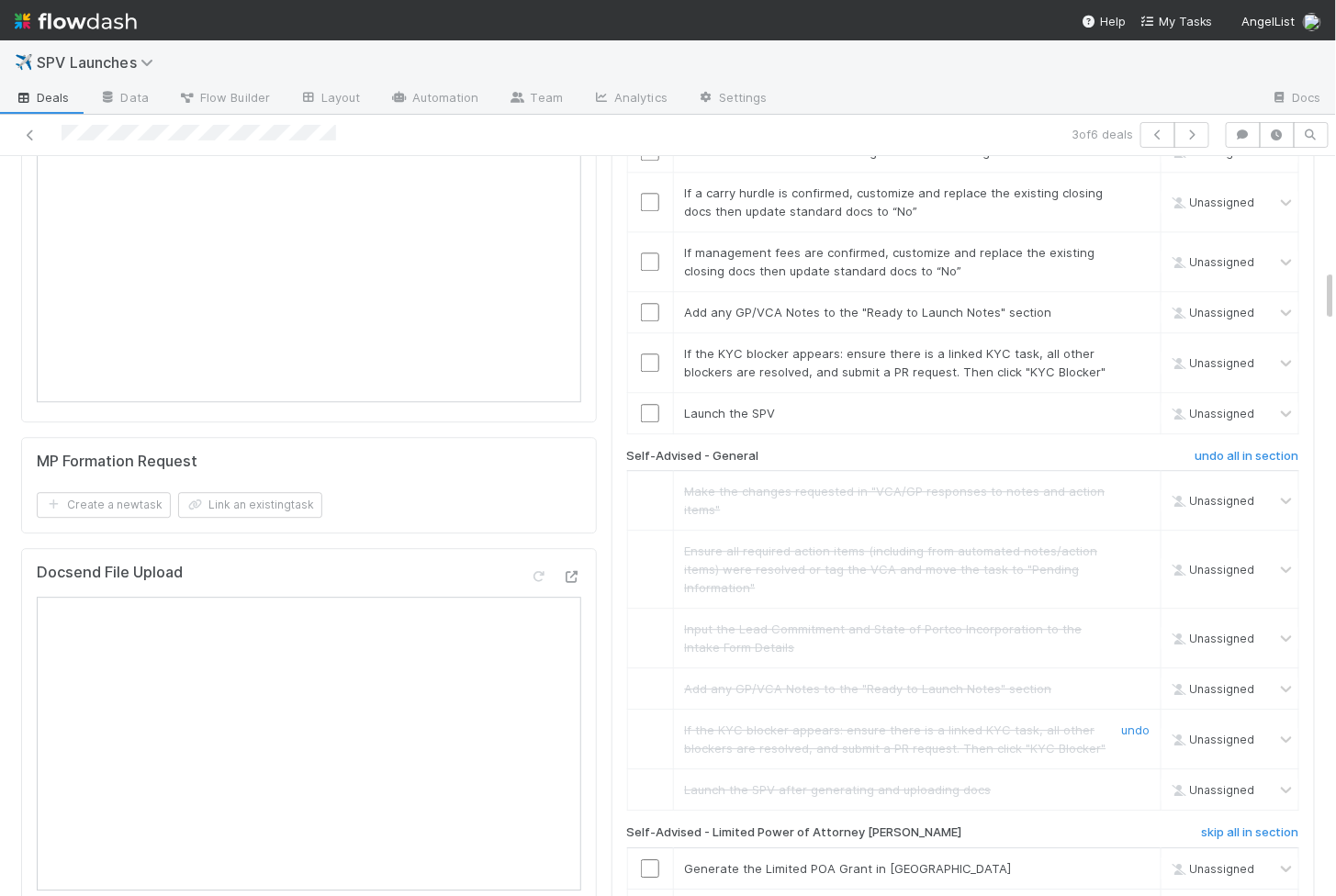
scroll to position [1602, 0]
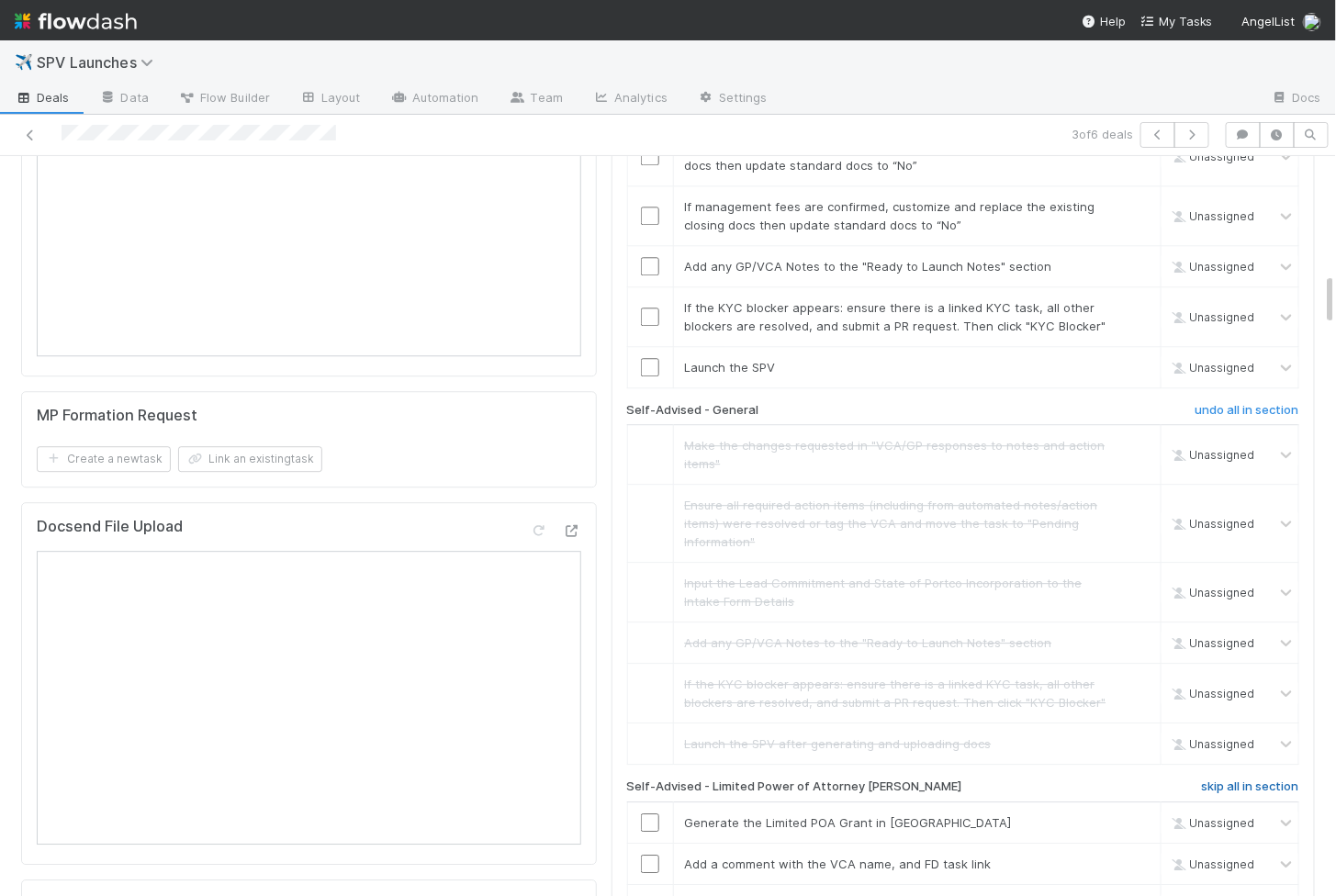
click at [1238, 780] on h6 "skip all in section" at bounding box center [1251, 786] width 97 height 15
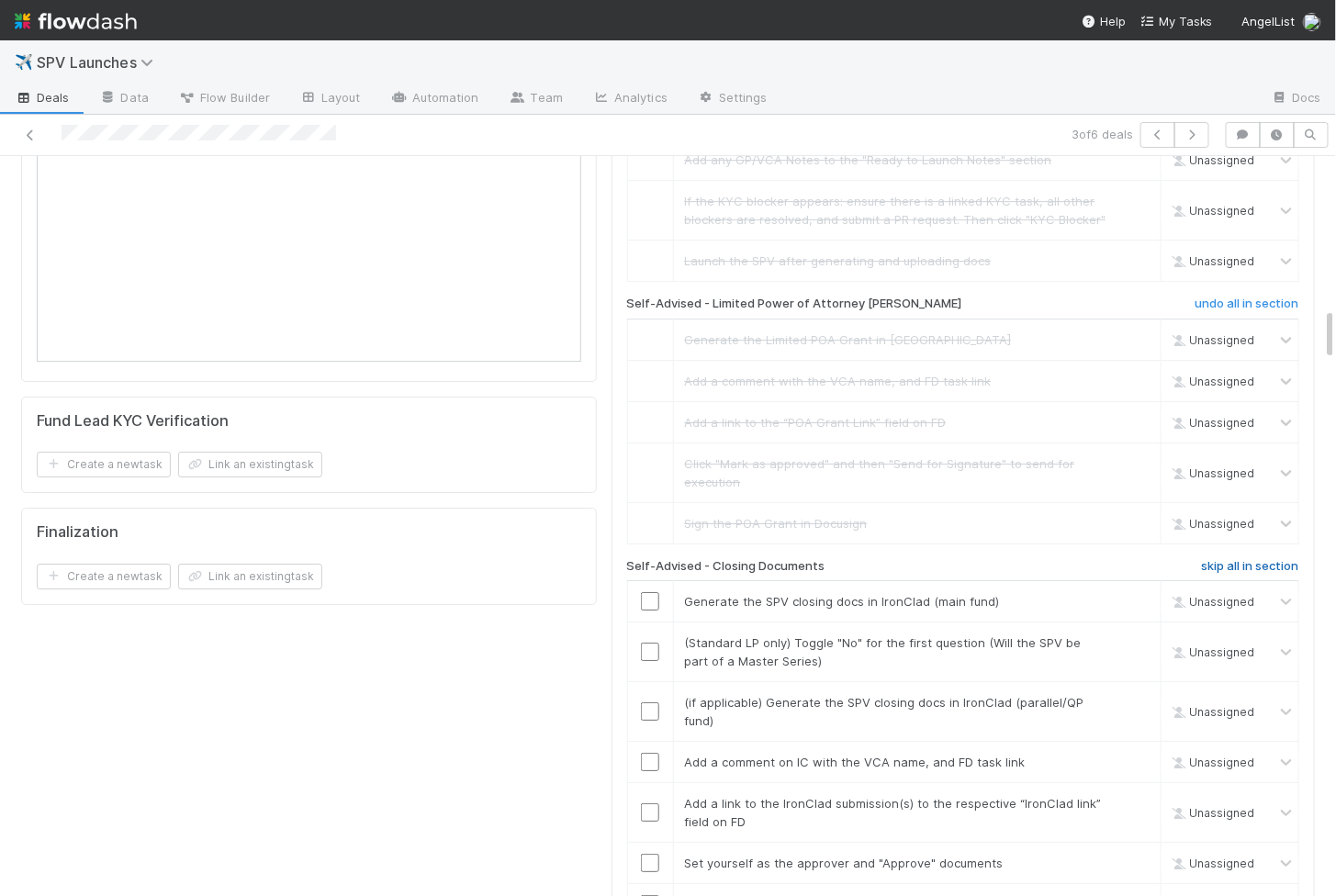
click at [1225, 559] on h6 "skip all in section" at bounding box center [1251, 565] width 97 height 15
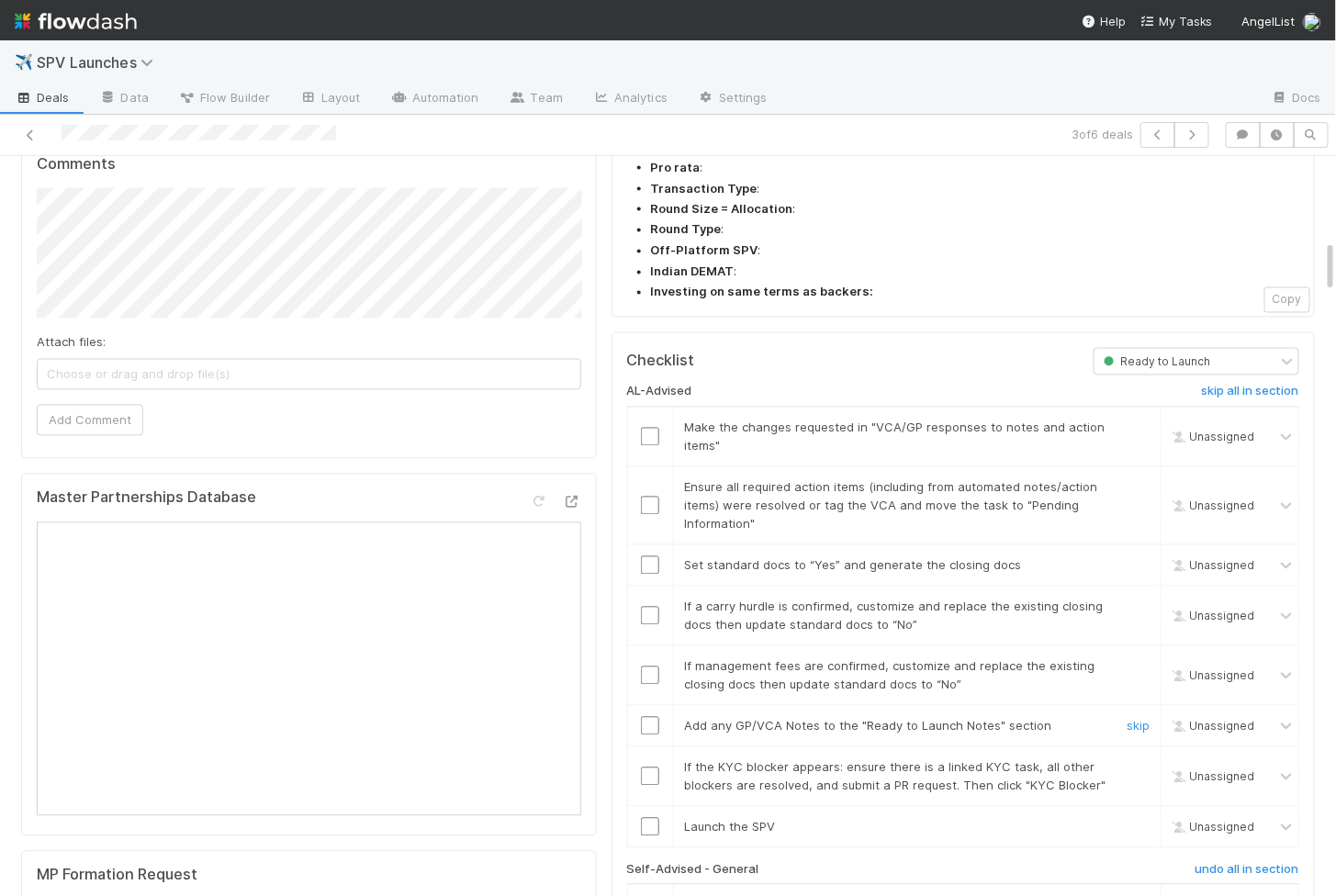
scroll to position [1172, 0]
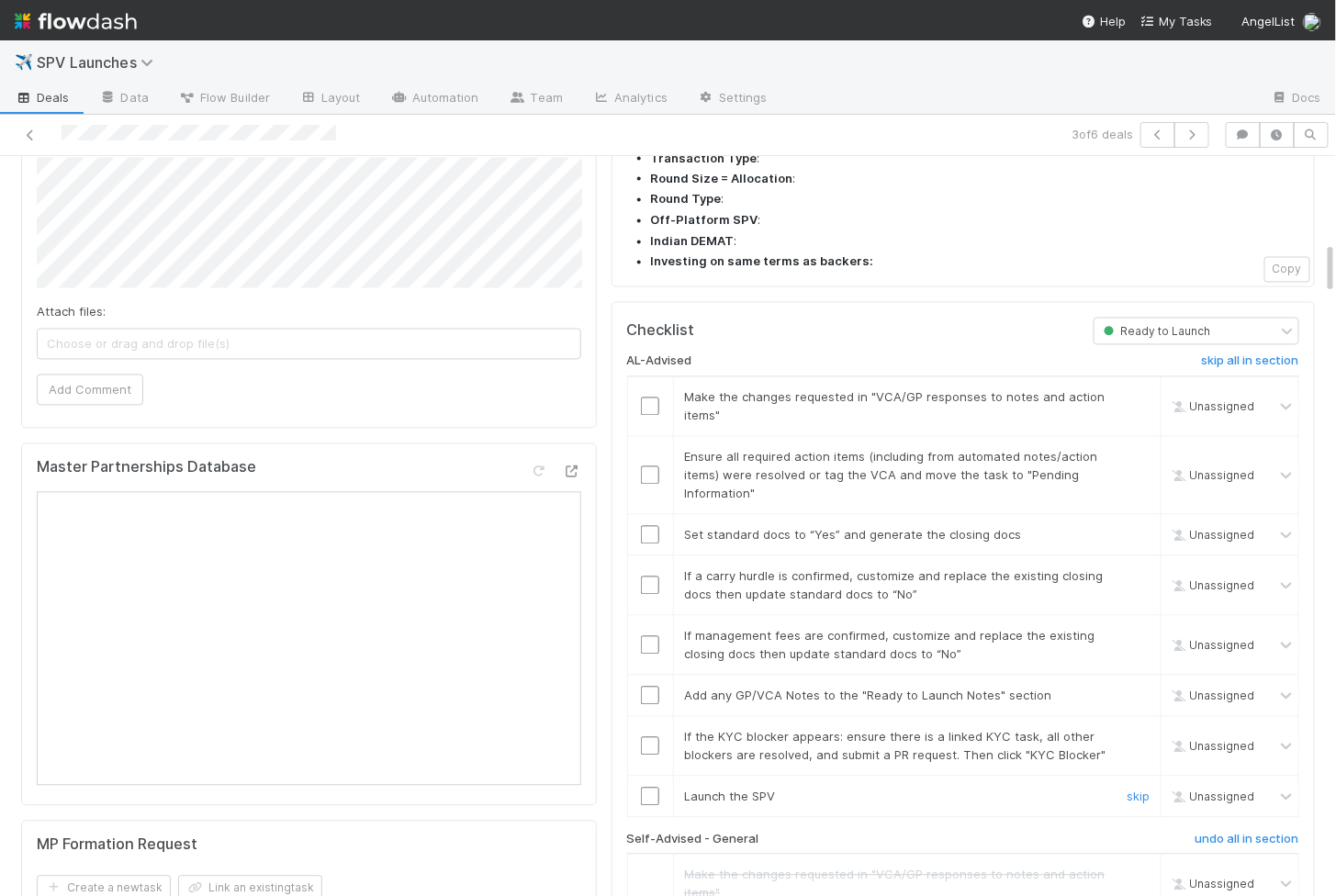
click at [650, 787] on input "checkbox" at bounding box center [650, 796] width 18 height 18
click at [651, 716] on td at bounding box center [650, 746] width 46 height 60
click at [647, 737] on input "checkbox" at bounding box center [650, 746] width 18 height 18
click at [647, 687] on input "checkbox" at bounding box center [650, 695] width 18 height 18
click at [647, 636] on input "checkbox" at bounding box center [650, 645] width 18 height 18
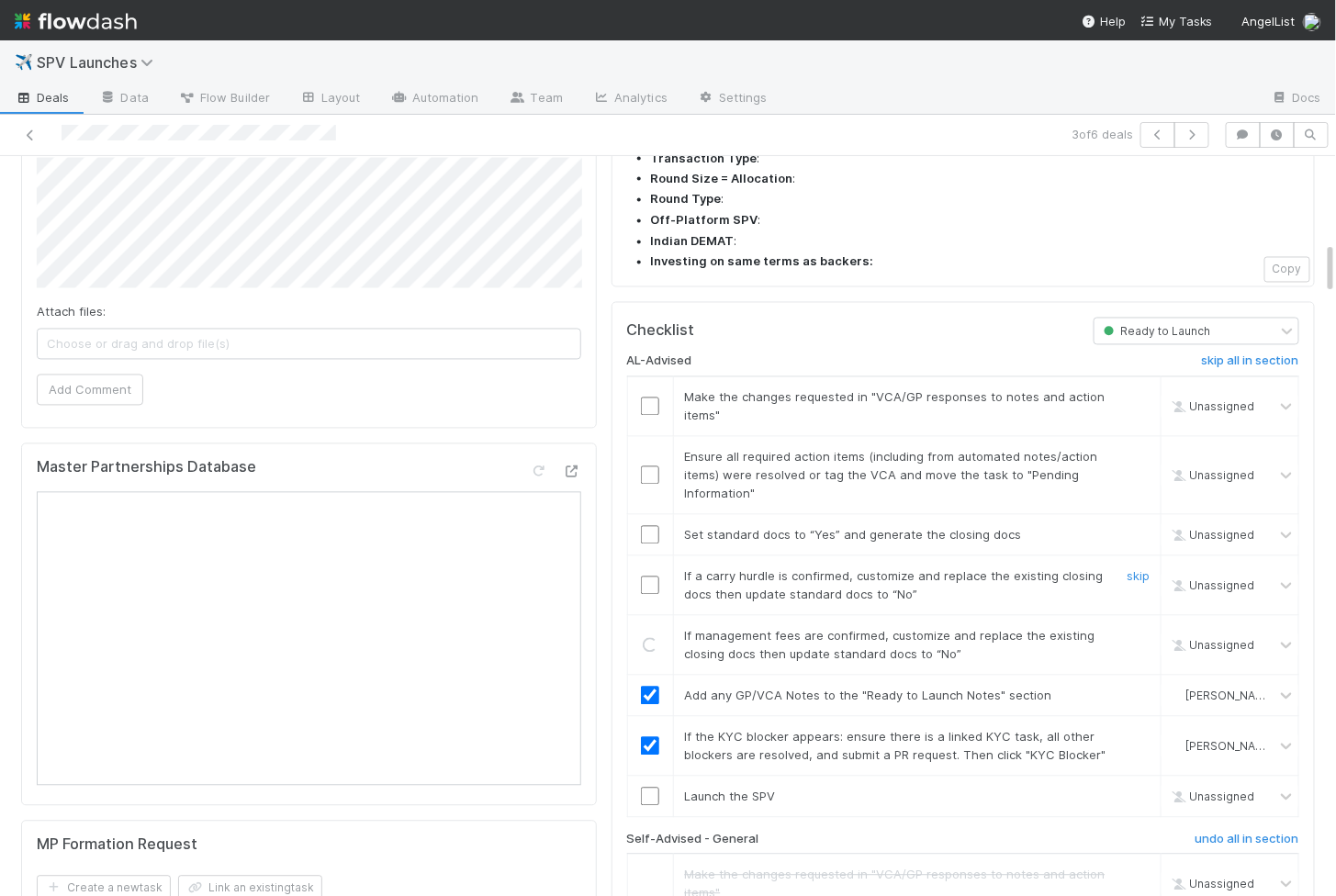
click at [650, 576] on input "checkbox" at bounding box center [650, 585] width 18 height 18
click at [652, 526] on input "checkbox" at bounding box center [650, 534] width 18 height 18
click at [654, 466] on input "checkbox" at bounding box center [650, 475] width 18 height 18
click at [653, 398] on input "checkbox" at bounding box center [650, 406] width 18 height 18
click at [648, 776] on td at bounding box center [650, 796] width 46 height 42
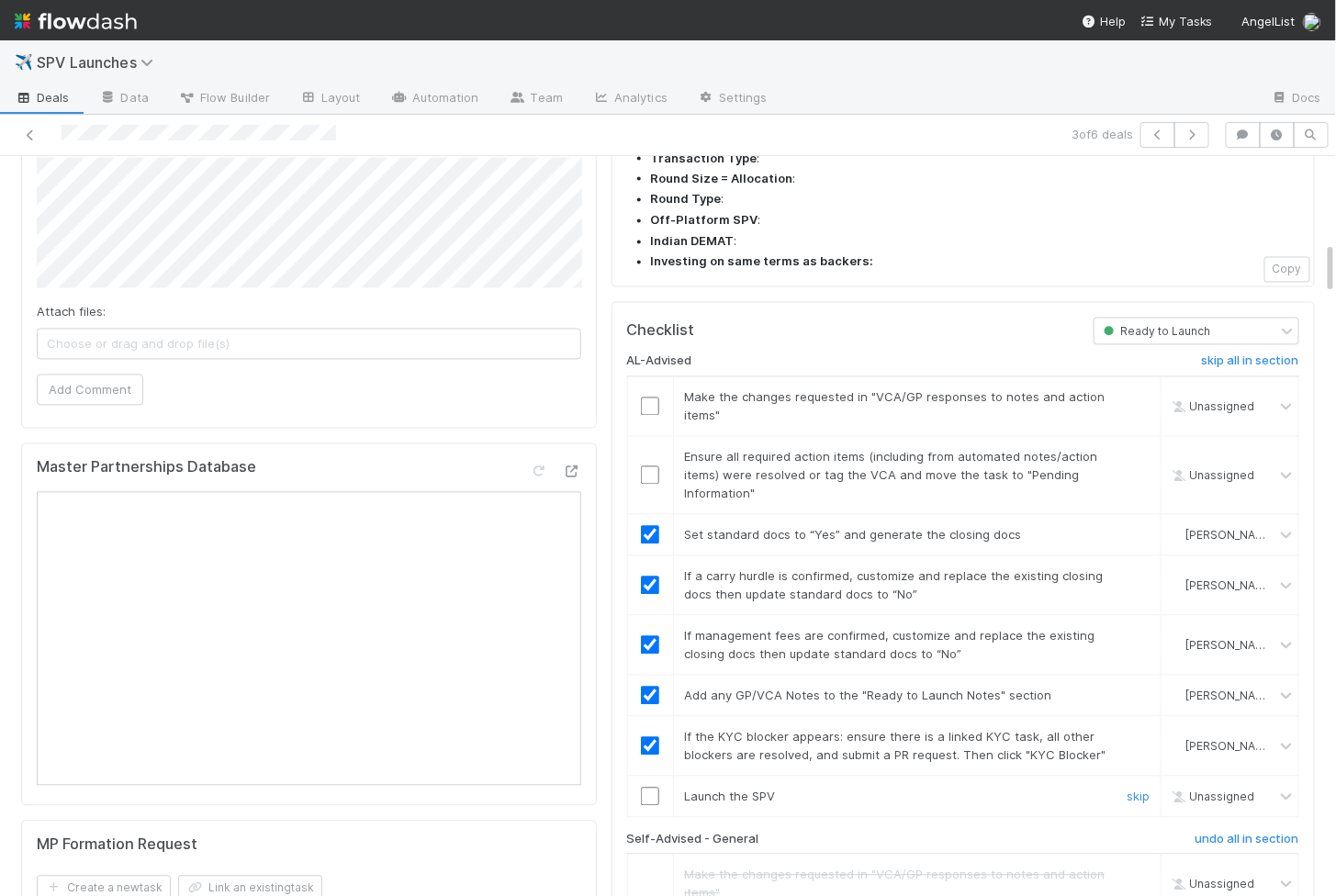
click at [648, 787] on input "checkbox" at bounding box center [650, 796] width 18 height 18
click at [654, 398] on input "checkbox" at bounding box center [650, 406] width 18 height 18
click at [651, 466] on input "checkbox" at bounding box center [650, 475] width 18 height 18
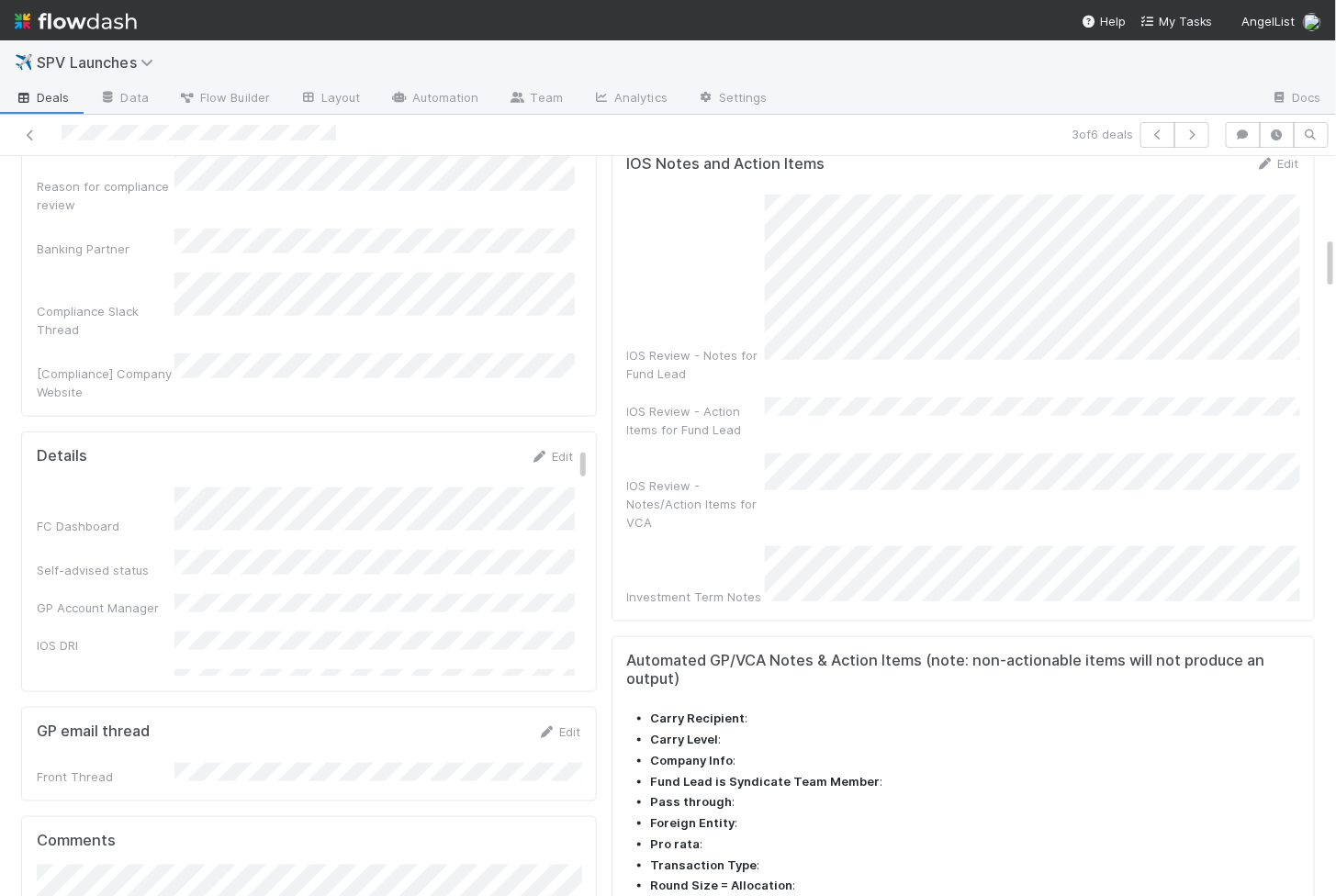
scroll to position [0, 0]
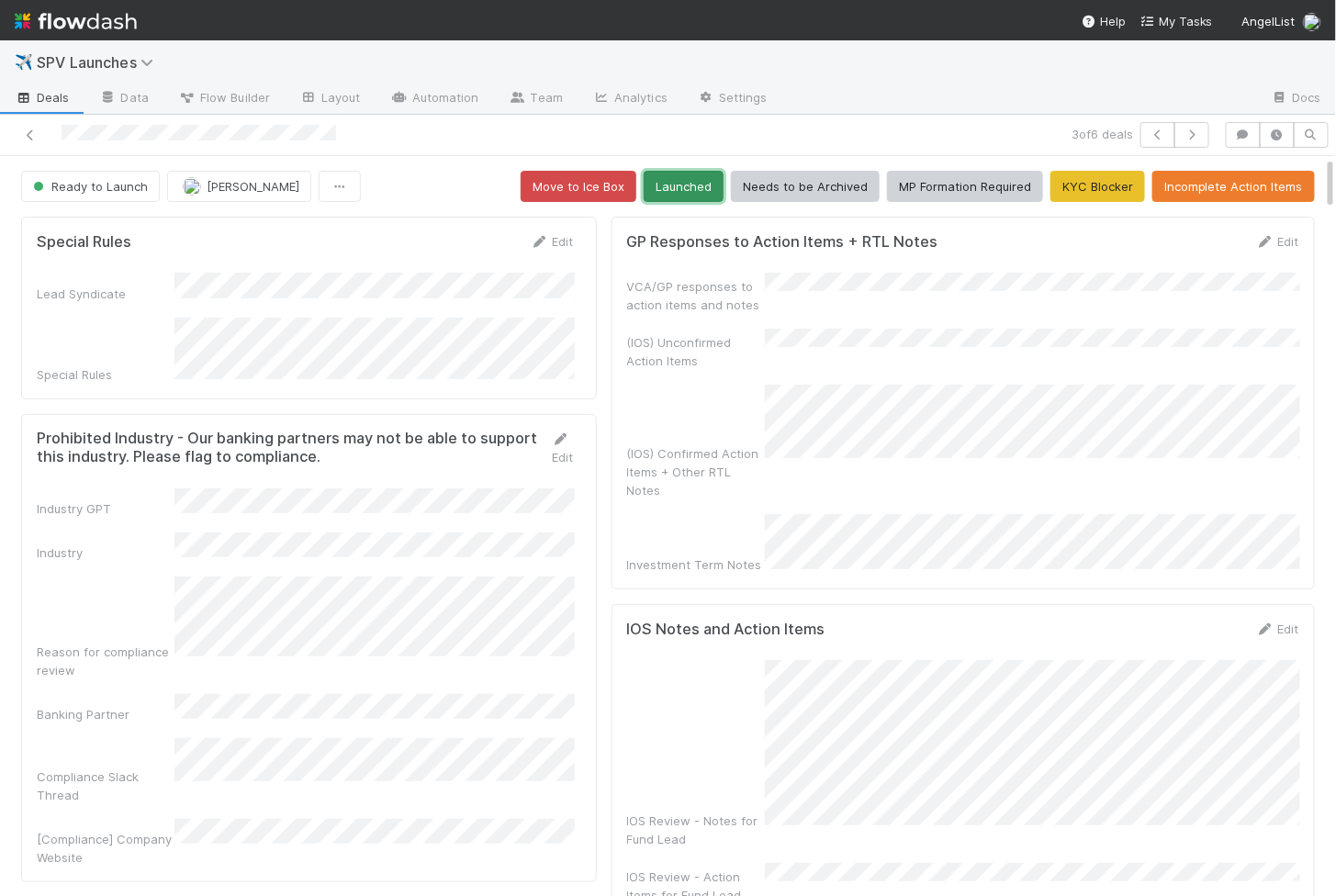
click at [679, 180] on button "Launched" at bounding box center [684, 186] width 80 height 31
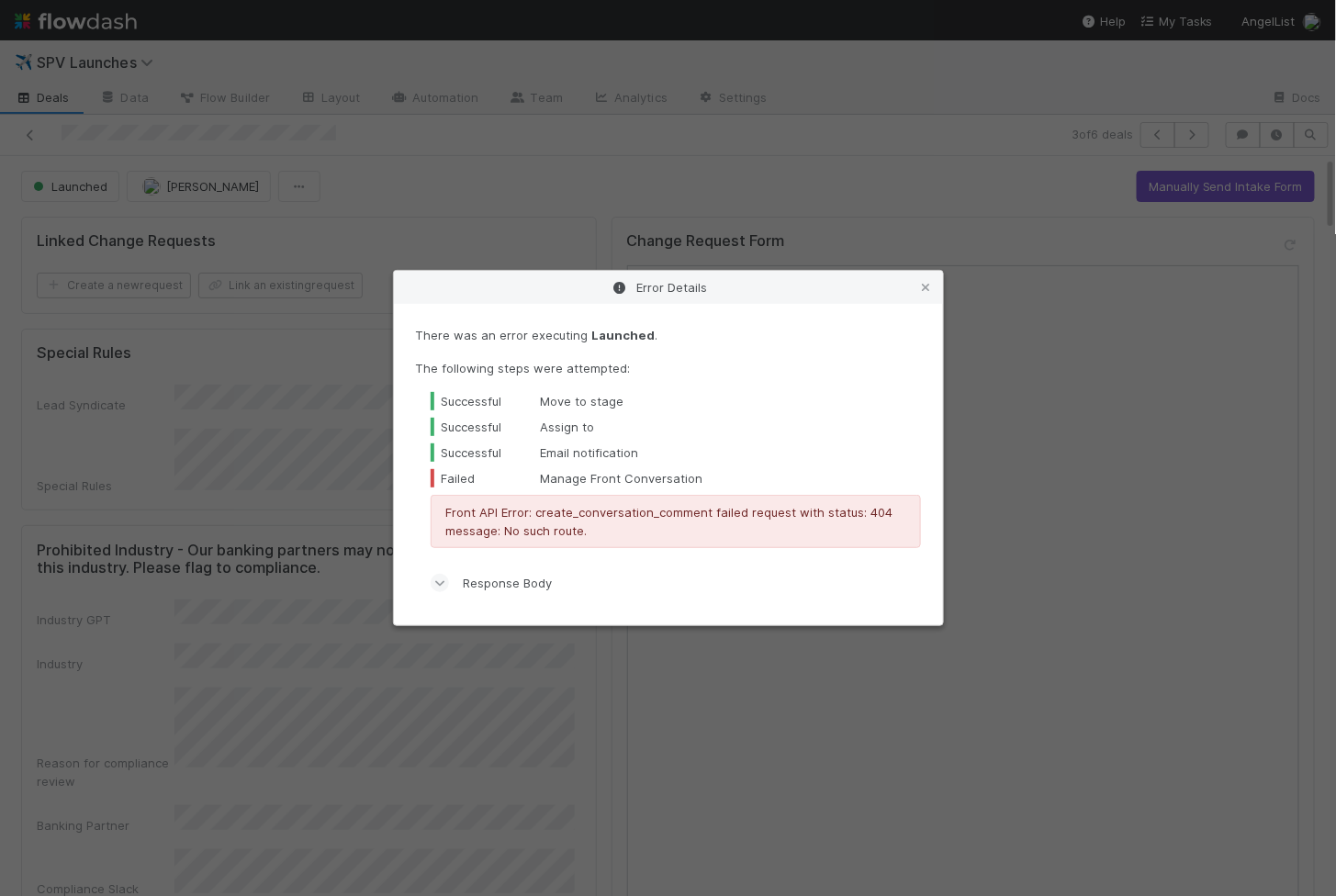
click at [679, 180] on div "Error Details There was an error executing Launched . The following steps were …" at bounding box center [668, 448] width 1336 height 896
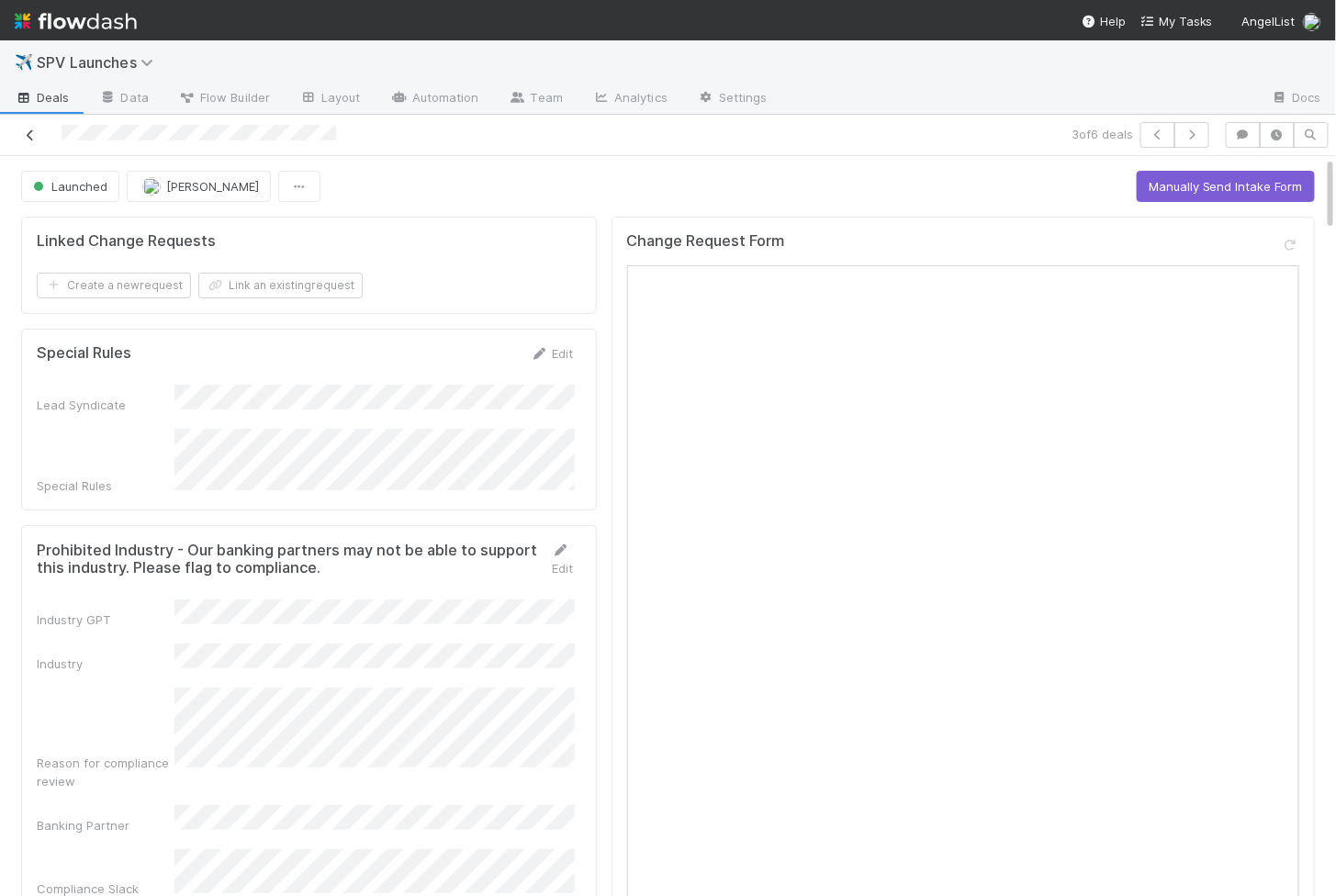
click at [32, 140] on icon at bounding box center [30, 135] width 18 height 12
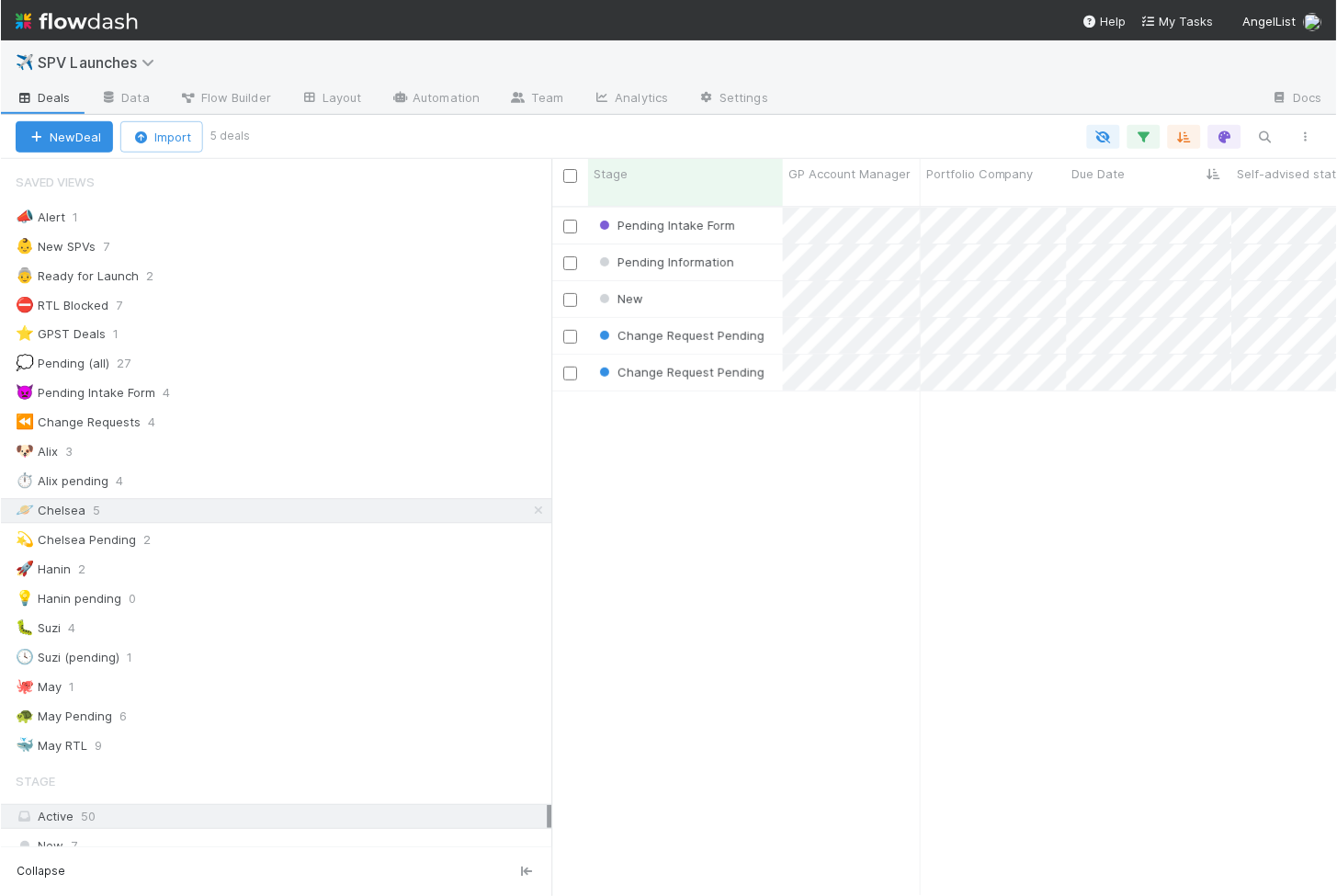
scroll to position [705, 785]
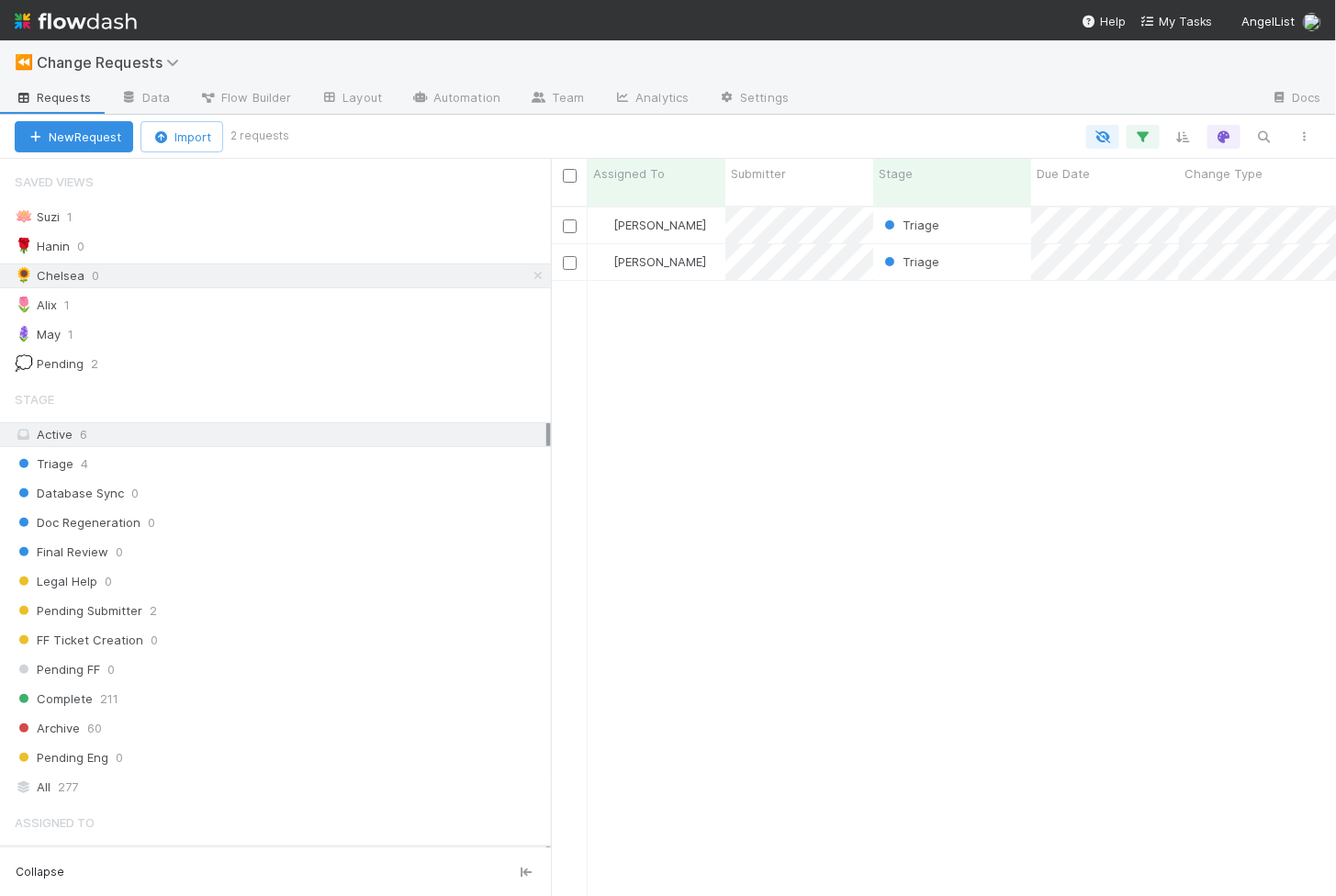
scroll to position [705, 785]
click at [994, 251] on div "Triage" at bounding box center [952, 262] width 158 height 36
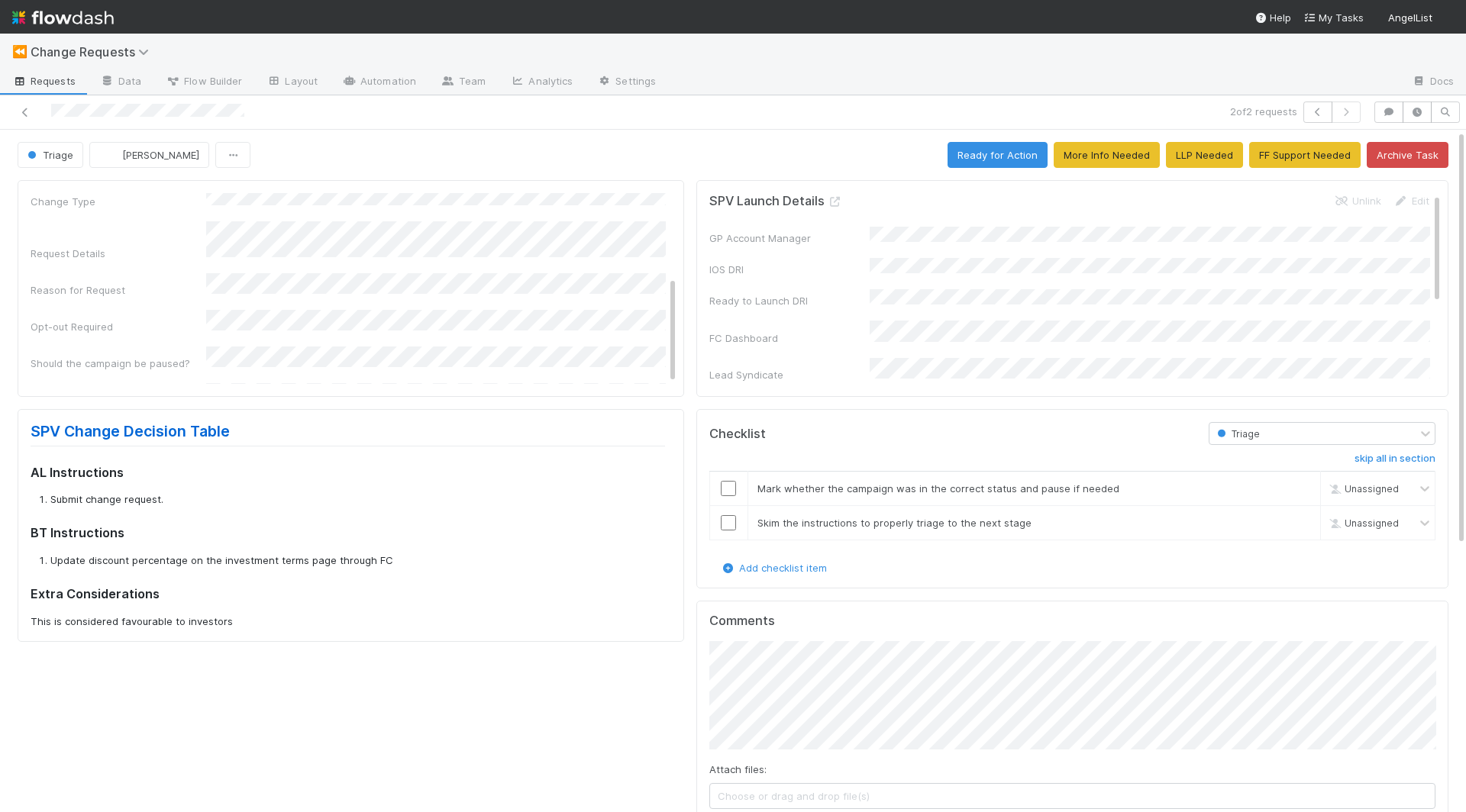
scroll to position [146, 0]
click at [997, 157] on button "Ready for Action" at bounding box center [998, 155] width 100 height 26
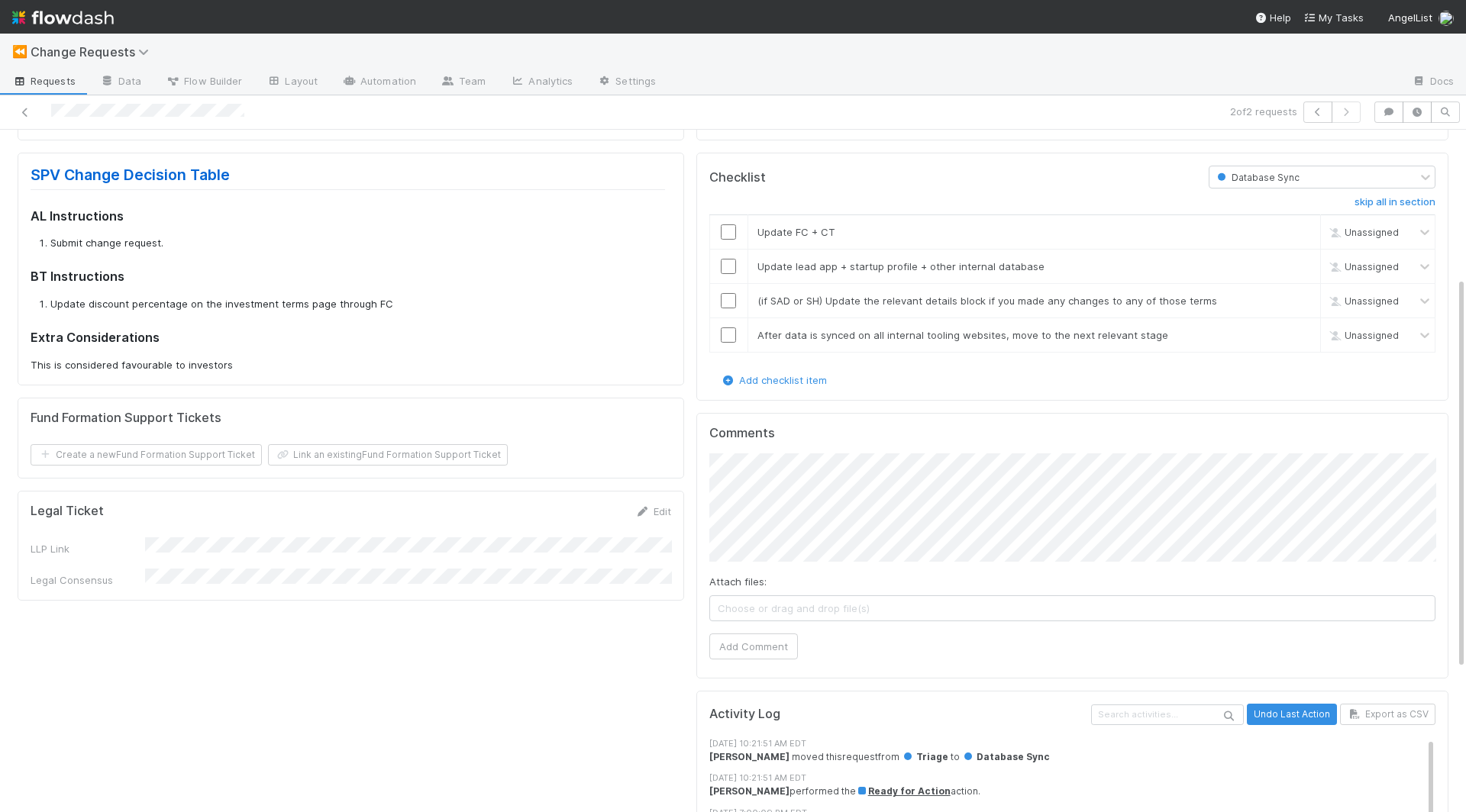
scroll to position [264, 0]
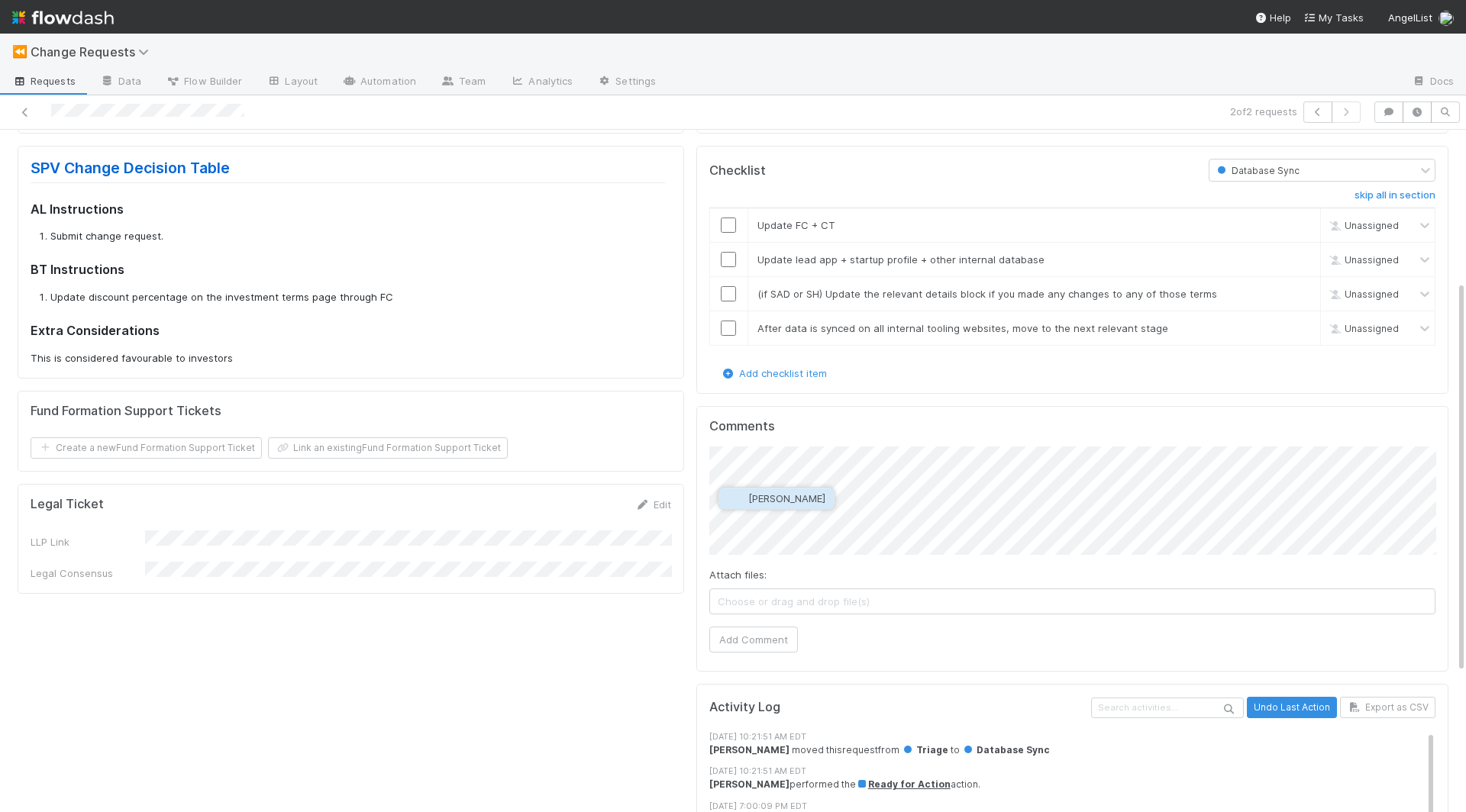
click at [771, 493] on span "[PERSON_NAME]" at bounding box center [787, 498] width 77 height 12
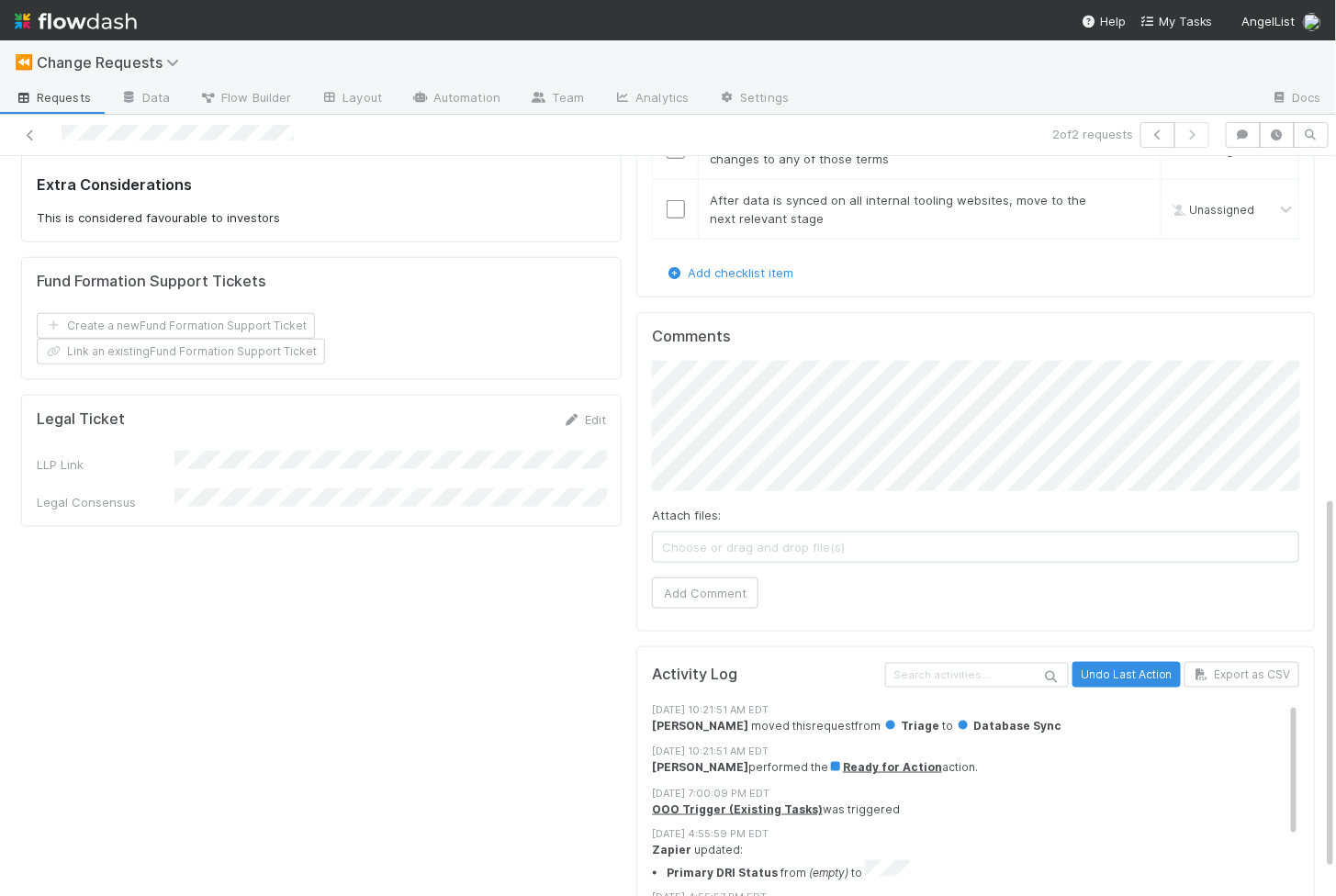
scroll to position [514, 0]
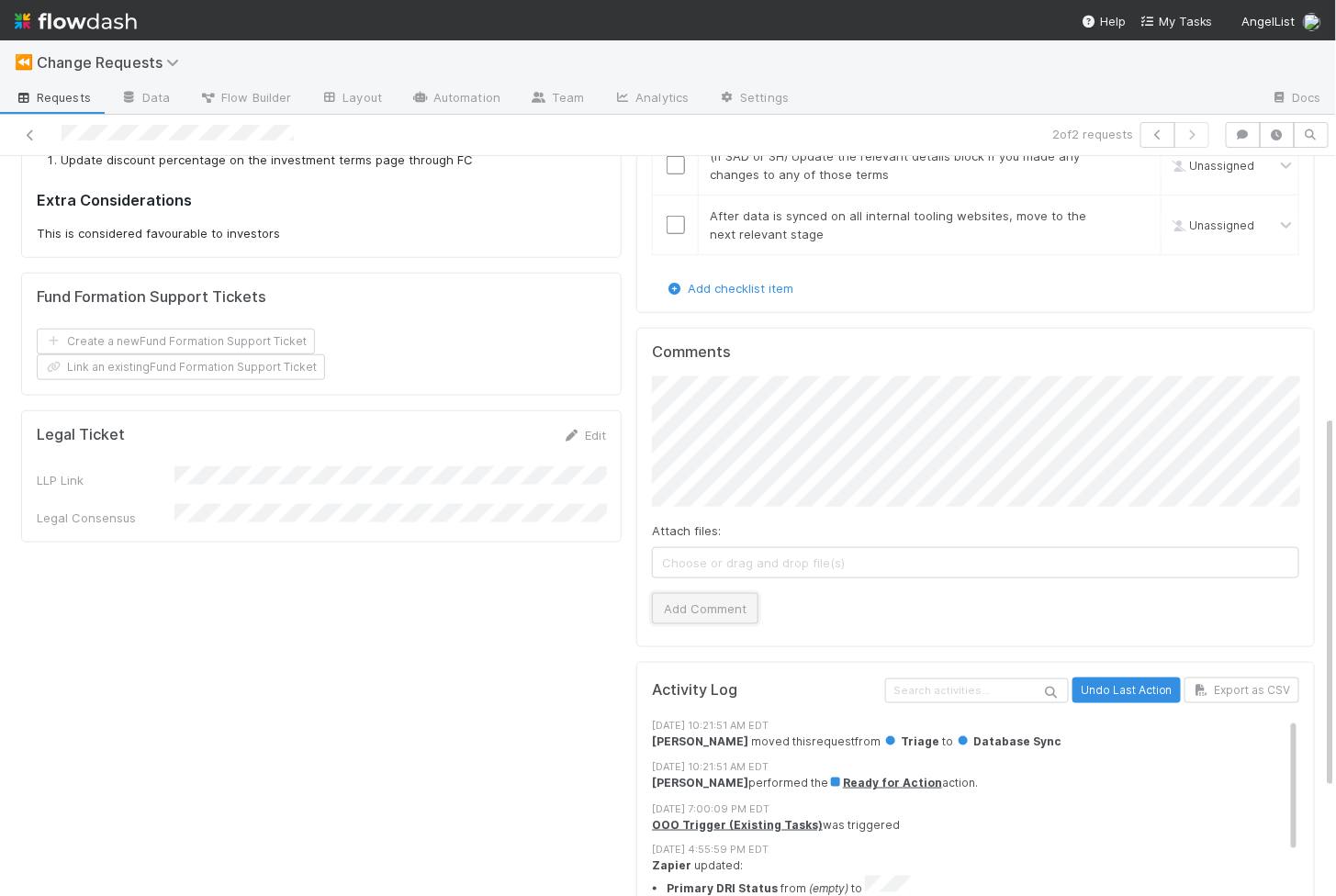
click at [701, 598] on button "Add Comment" at bounding box center [705, 609] width 107 height 31
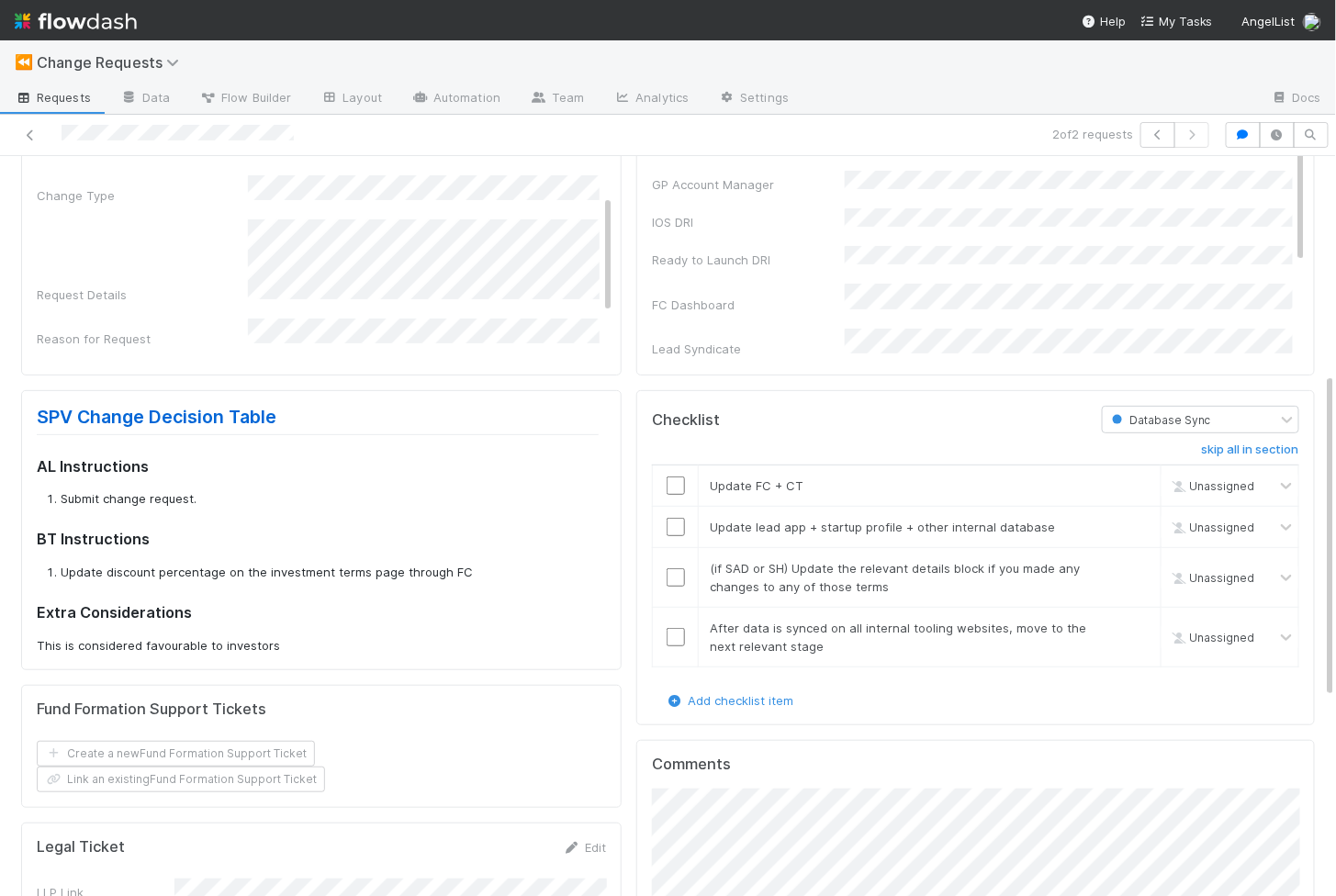
scroll to position [0, 0]
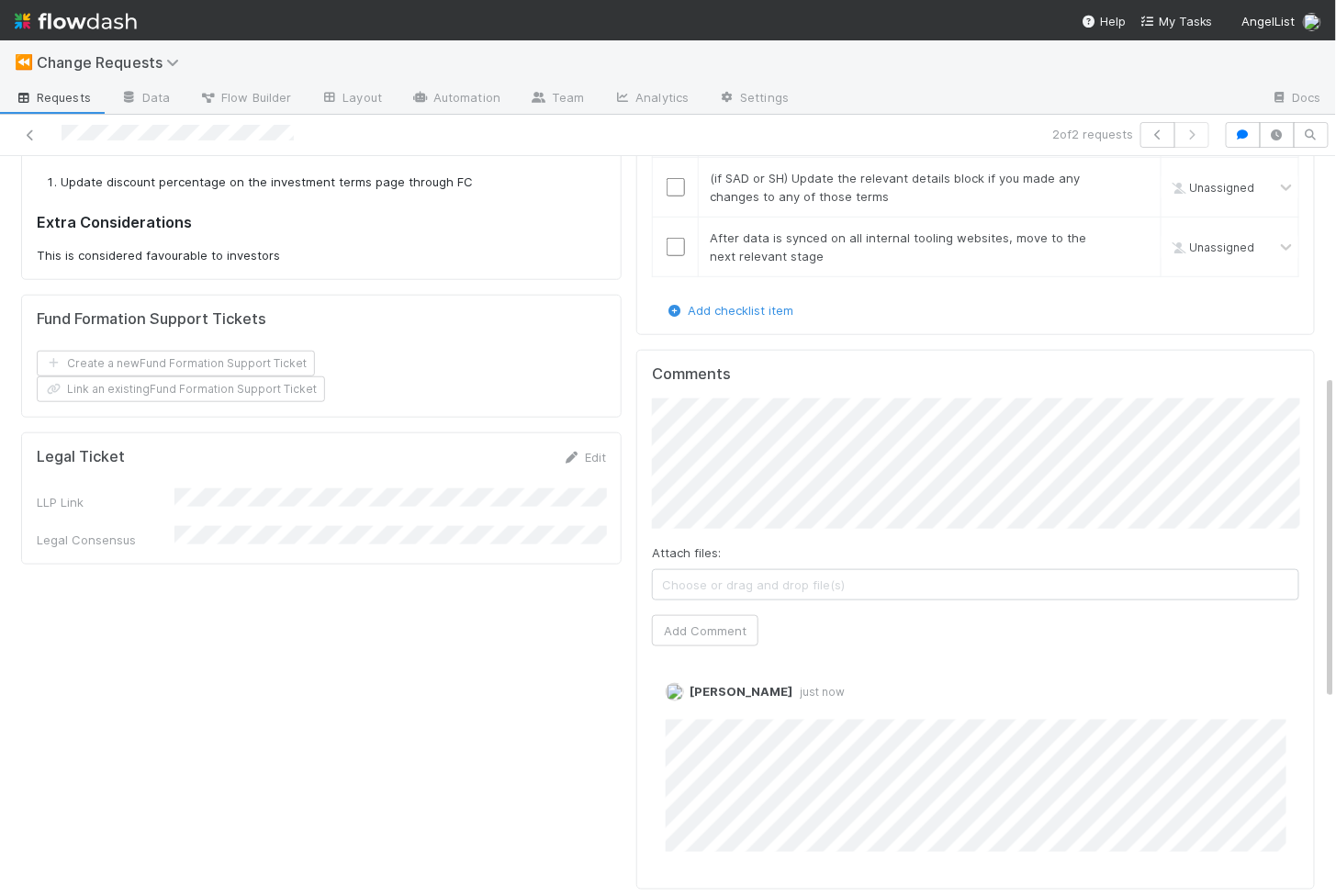
scroll to position [502, 0]
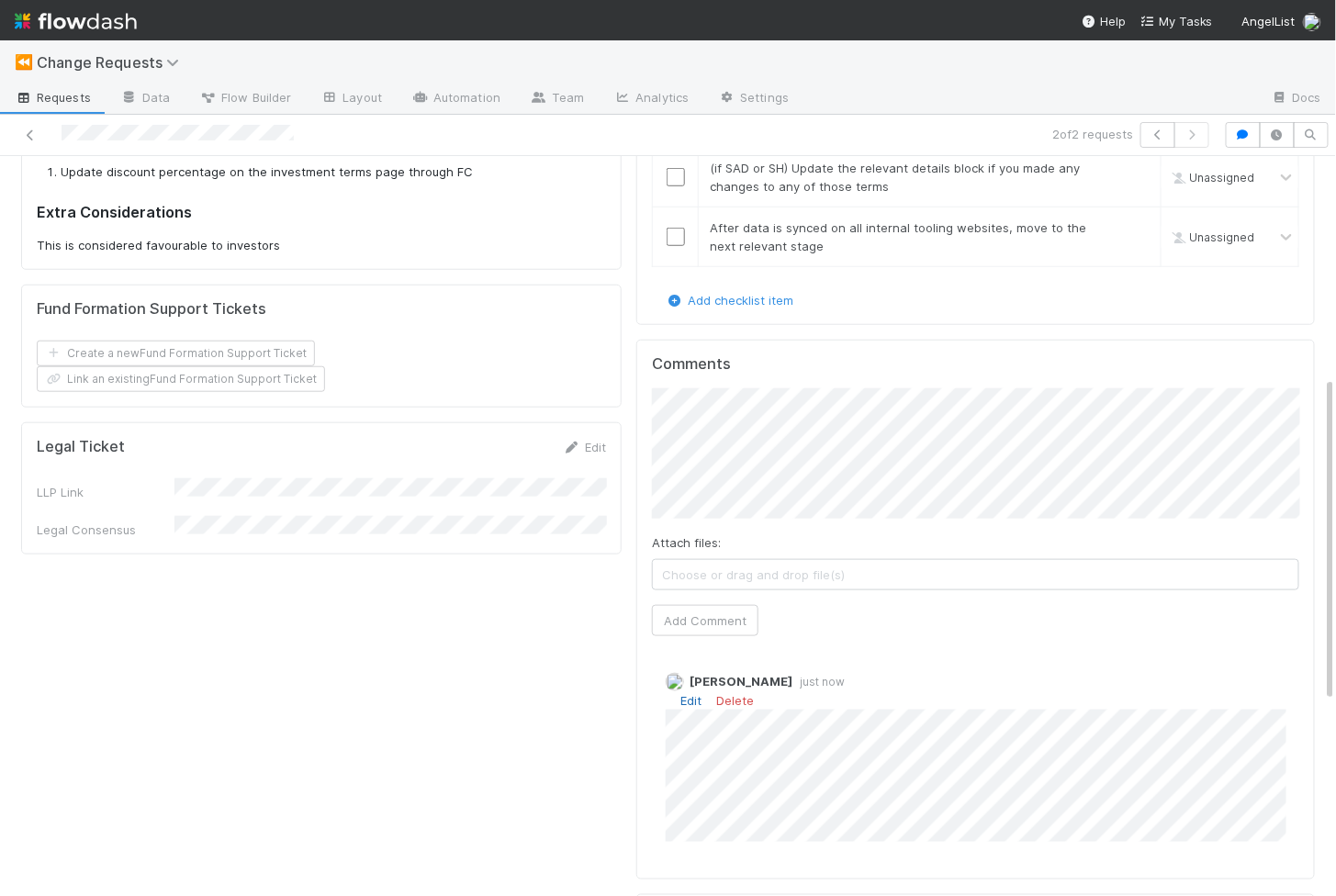
click at [692, 693] on link "Edit" at bounding box center [691, 700] width 21 height 15
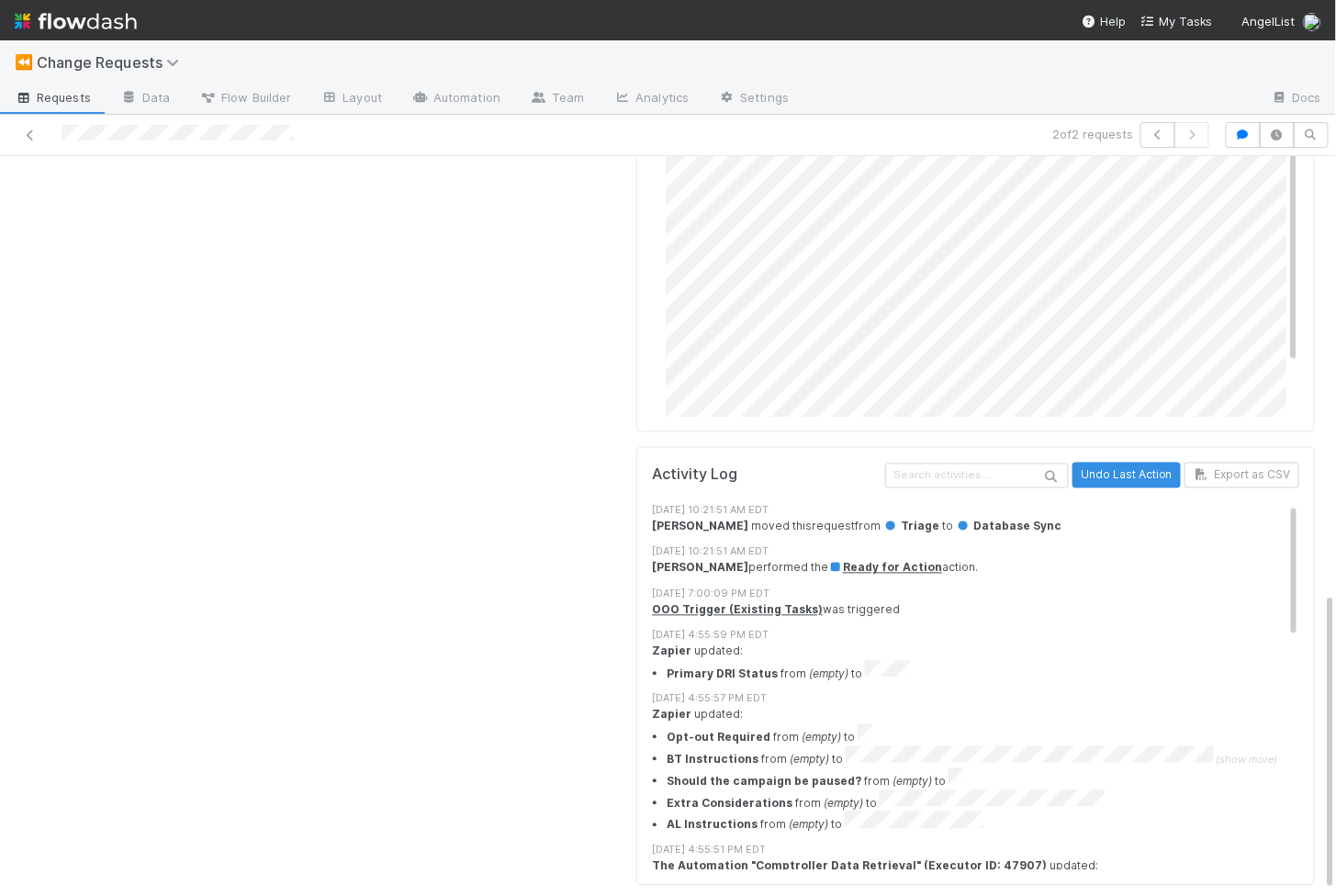
scroll to position [922, 0]
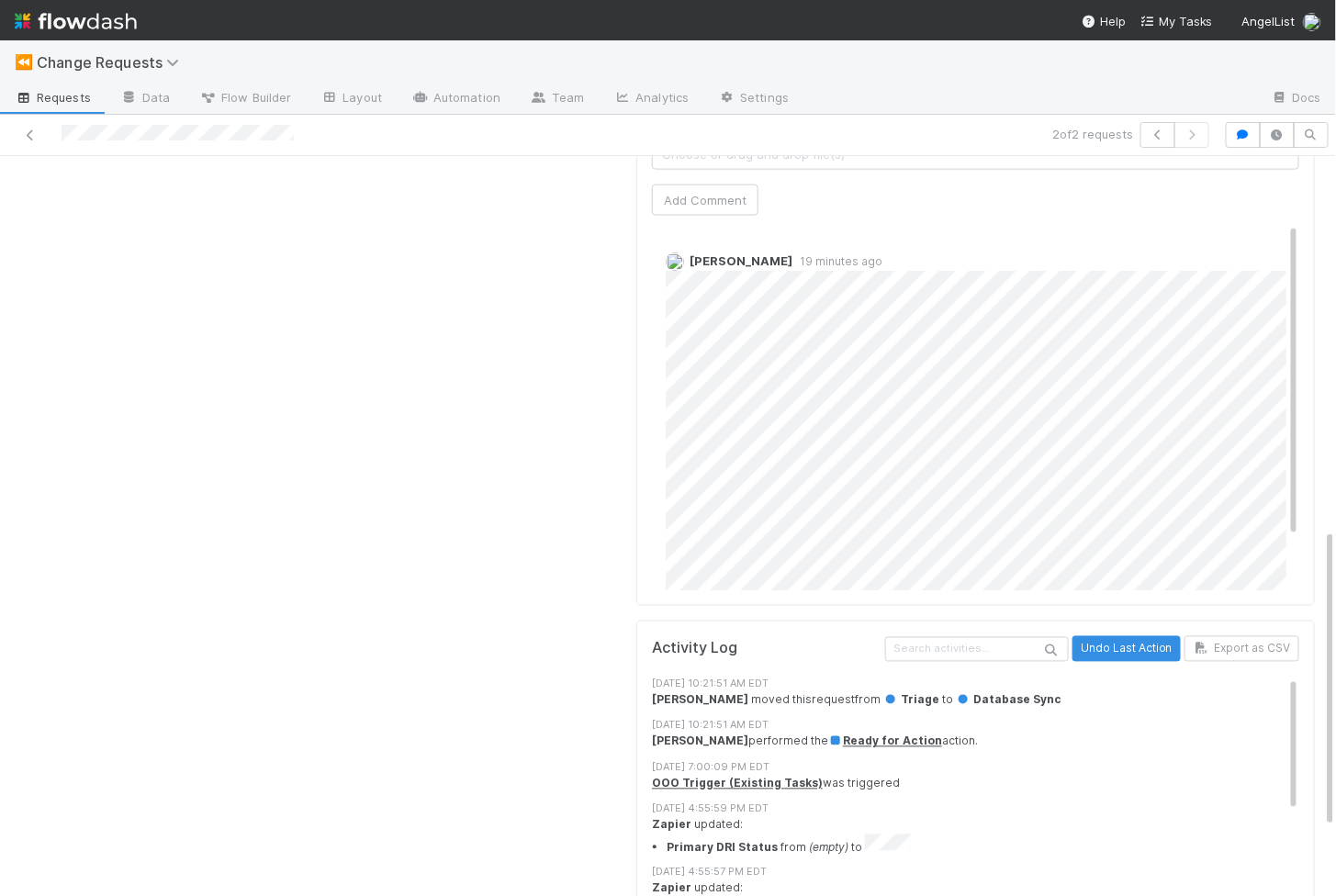
click at [865, 584] on div "Comments Attach files: Choose or drag and drop file(s) Add Comment Chelsea Naza…" at bounding box center [976, 263] width 679 height 687
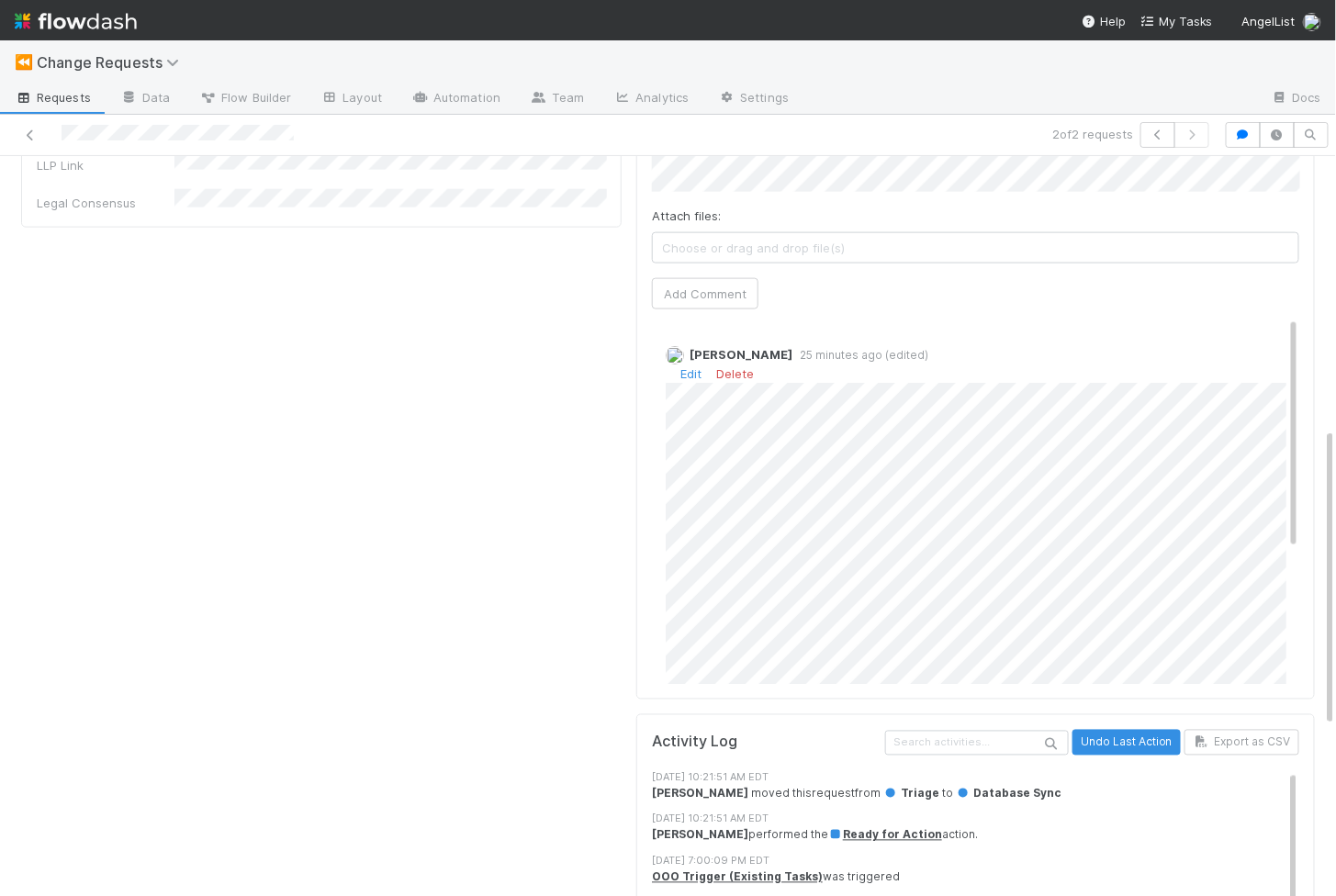
scroll to position [0, 0]
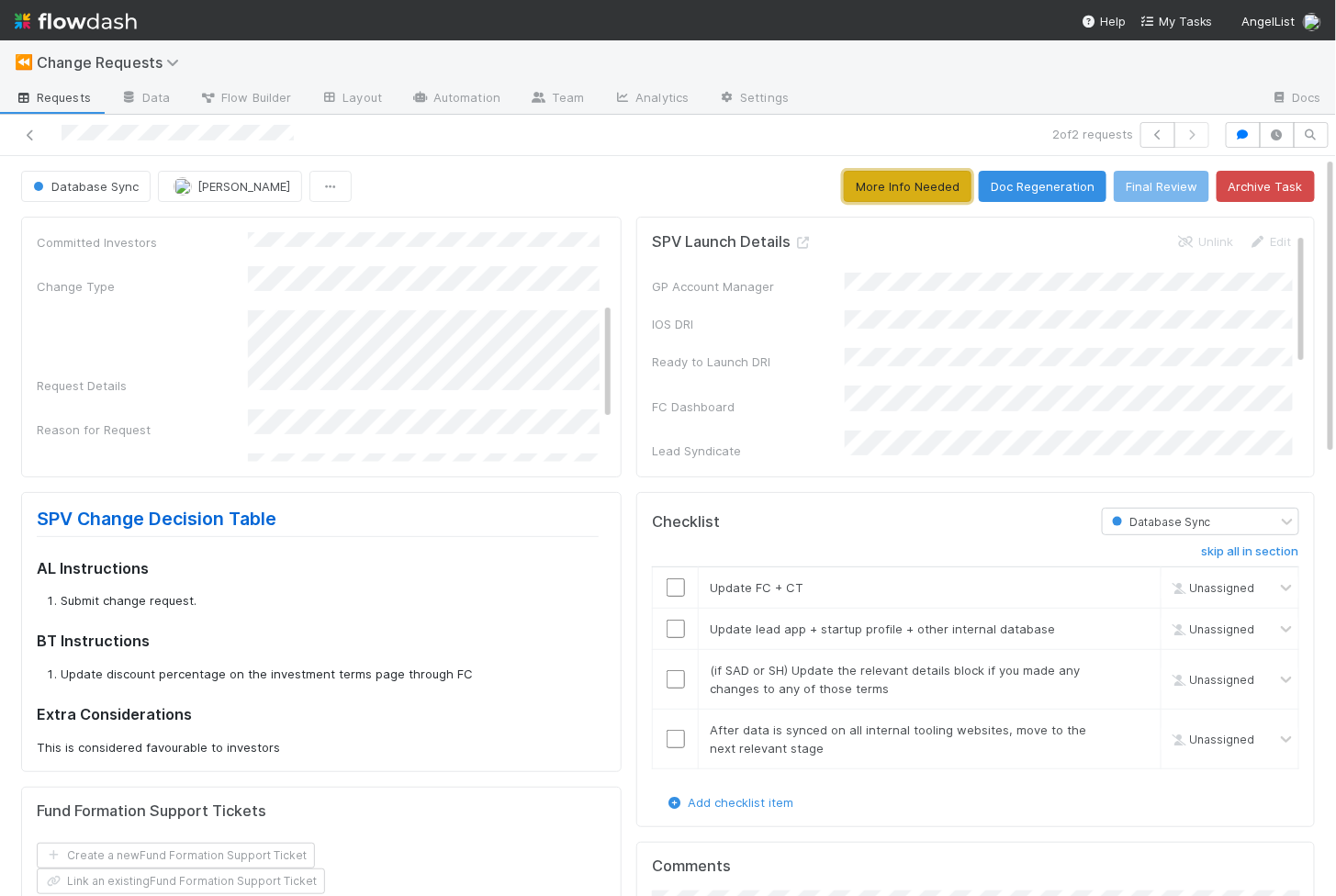
click at [929, 186] on button "More Info Needed" at bounding box center [908, 186] width 128 height 31
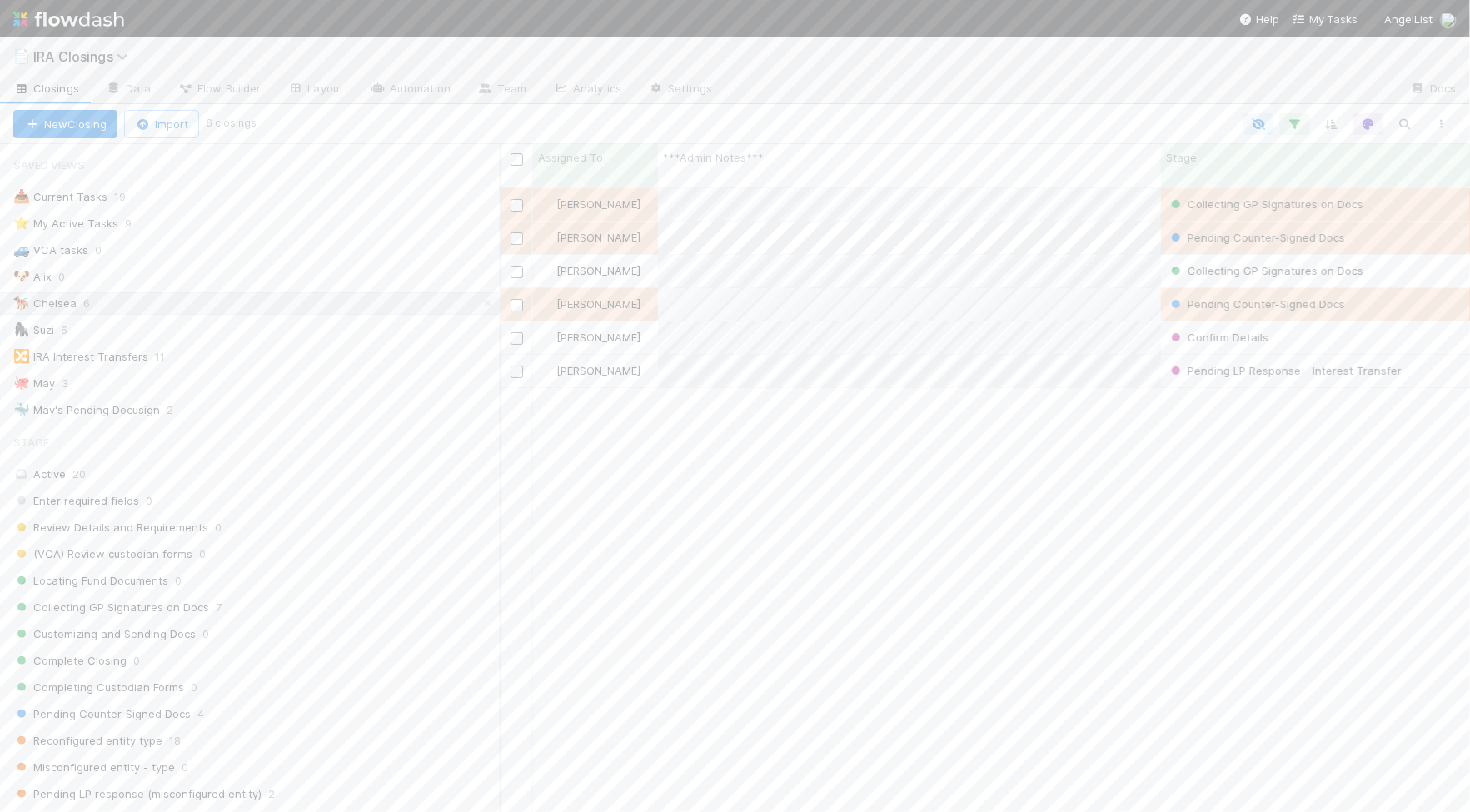
scroll to position [1, 1]
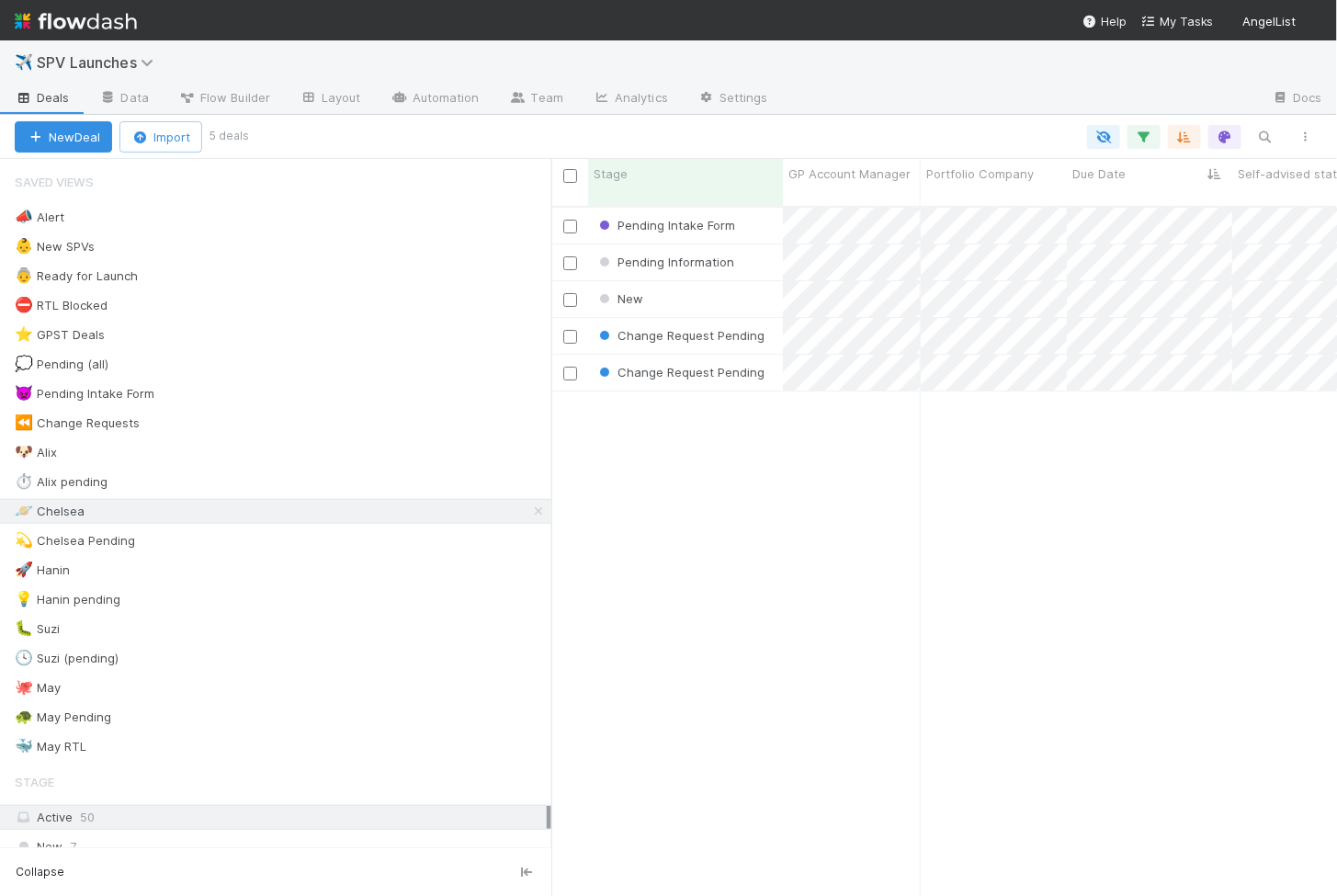
scroll to position [1, 1]
click at [770, 367] on div "Change Request Pending" at bounding box center [685, 372] width 195 height 36
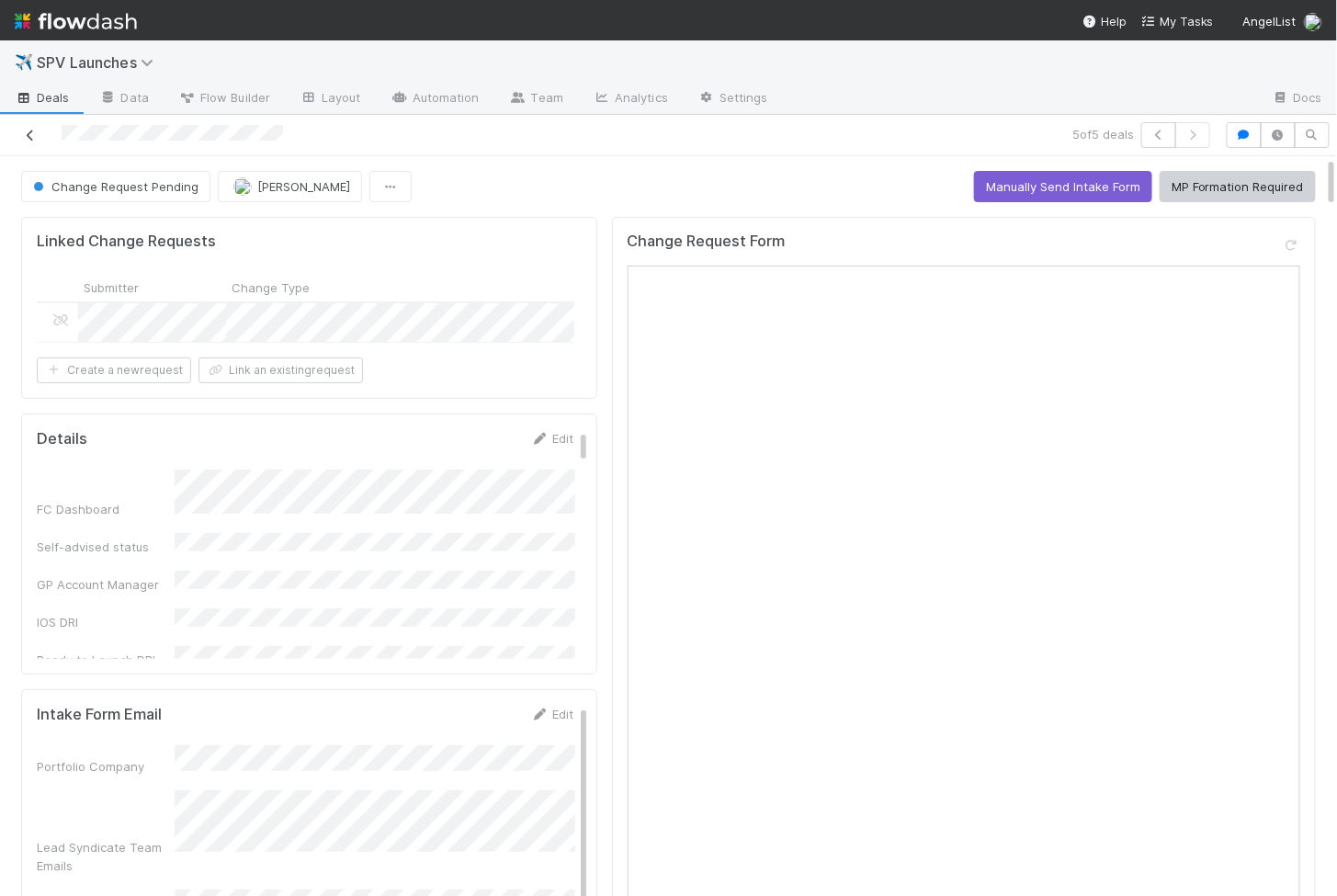
click at [38, 139] on icon at bounding box center [30, 135] width 18 height 12
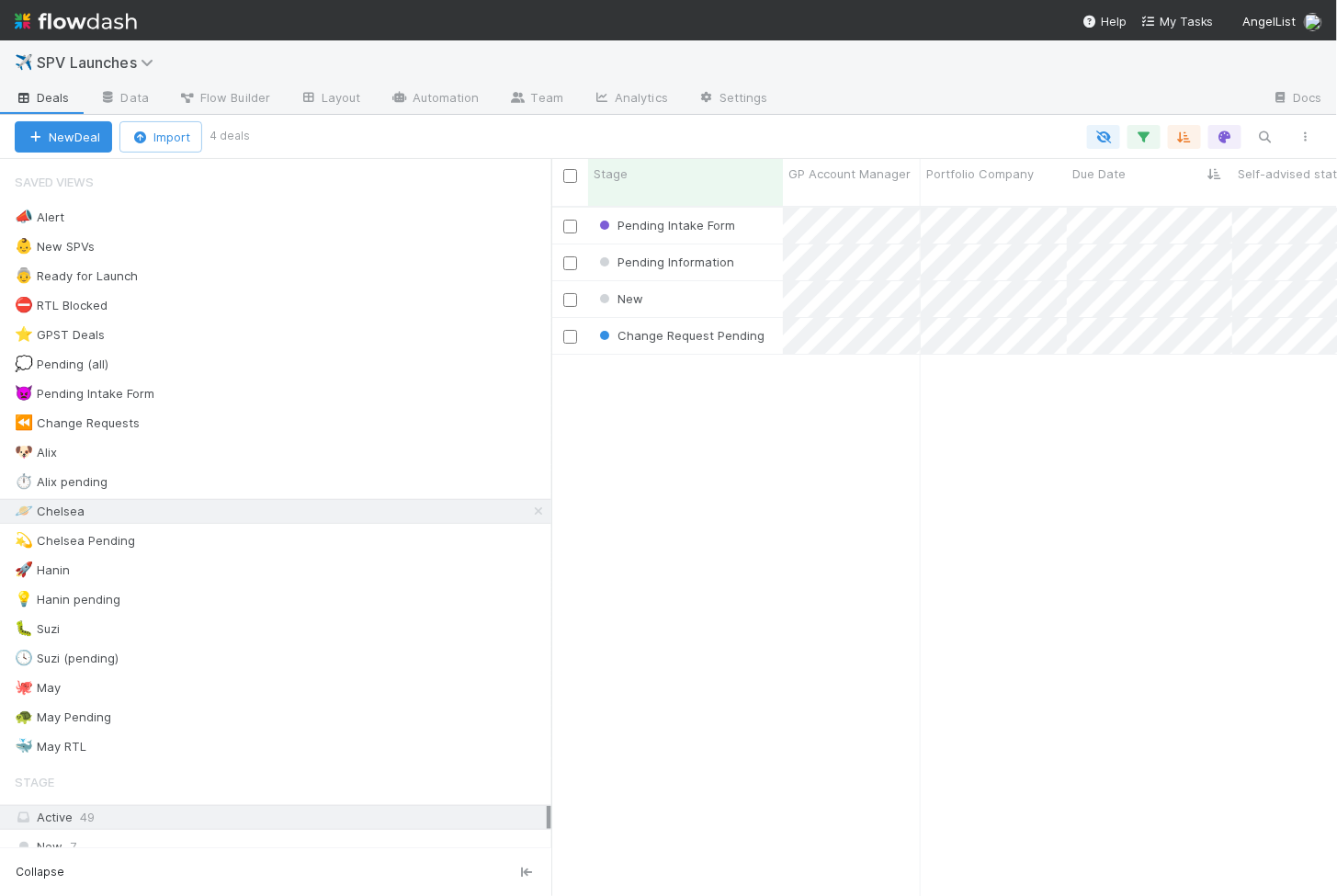
scroll to position [705, 785]
click at [768, 286] on div "New" at bounding box center [685, 299] width 195 height 36
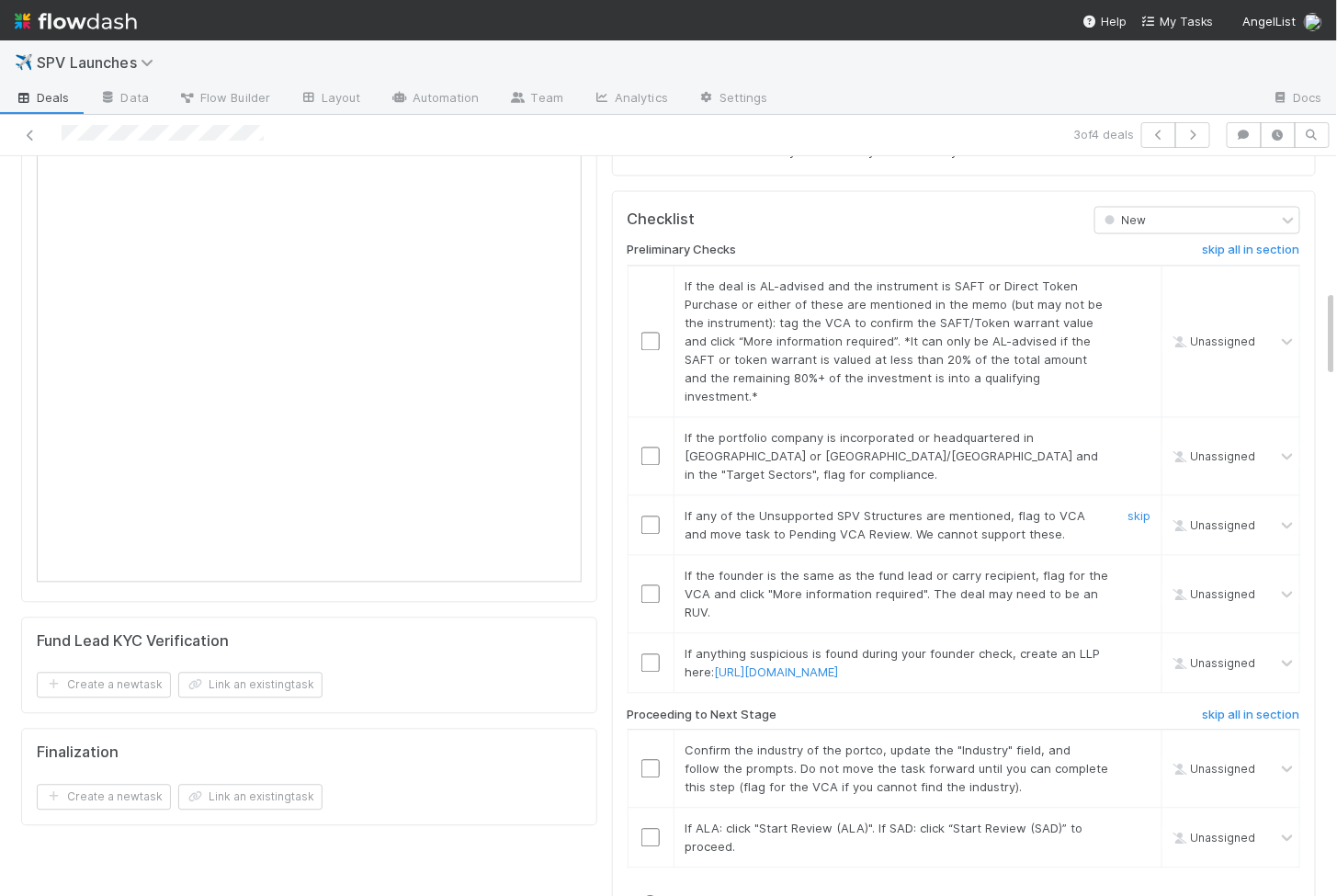
scroll to position [1196, 0]
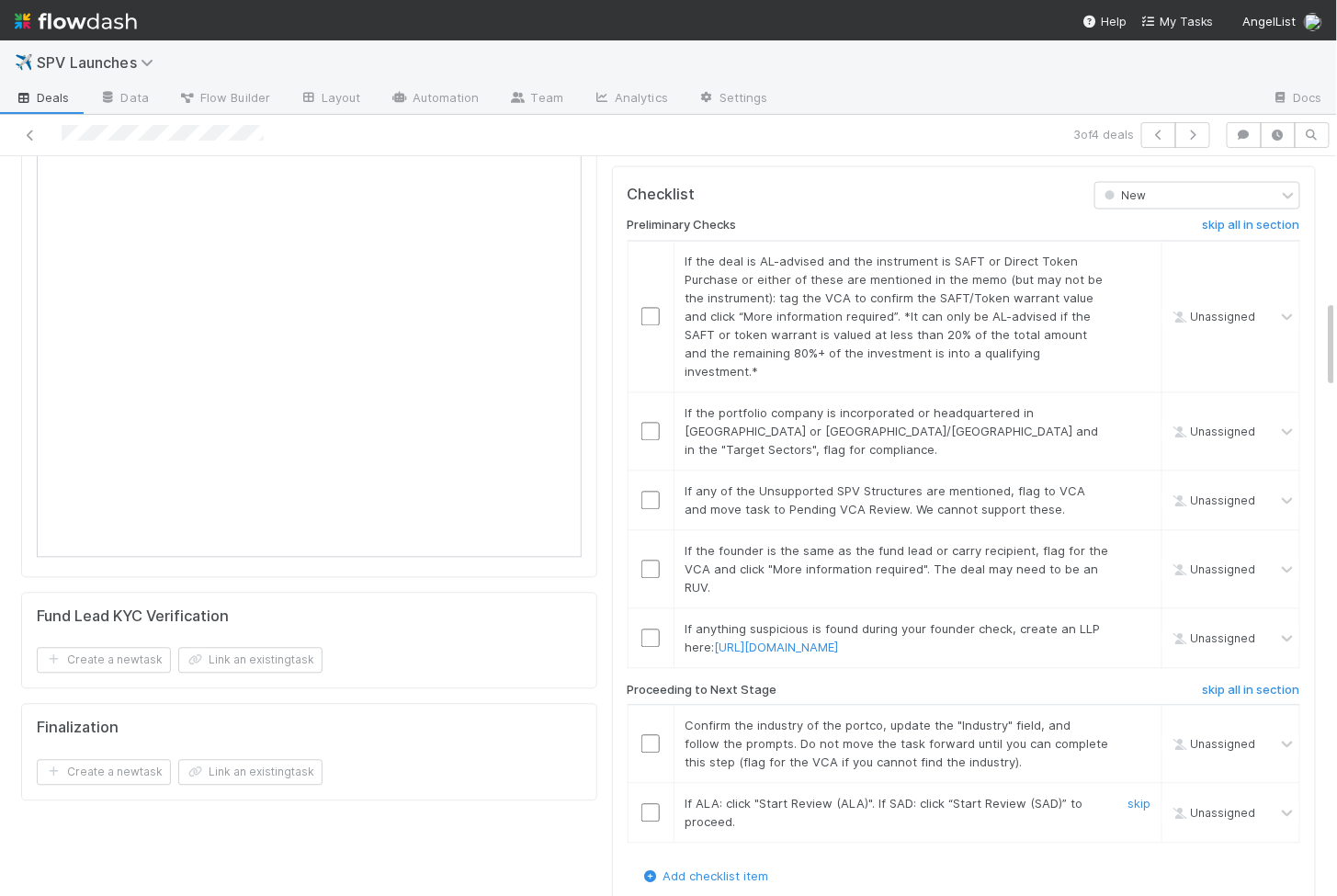
click at [650, 804] on input "checkbox" at bounding box center [651, 813] width 18 height 18
click at [650, 706] on td at bounding box center [651, 745] width 46 height 78
click at [650, 735] on input "checkbox" at bounding box center [651, 744] width 18 height 18
click at [651, 629] on input "checkbox" at bounding box center [651, 638] width 18 height 18
click at [644, 560] on input "checkbox" at bounding box center [651, 569] width 18 height 18
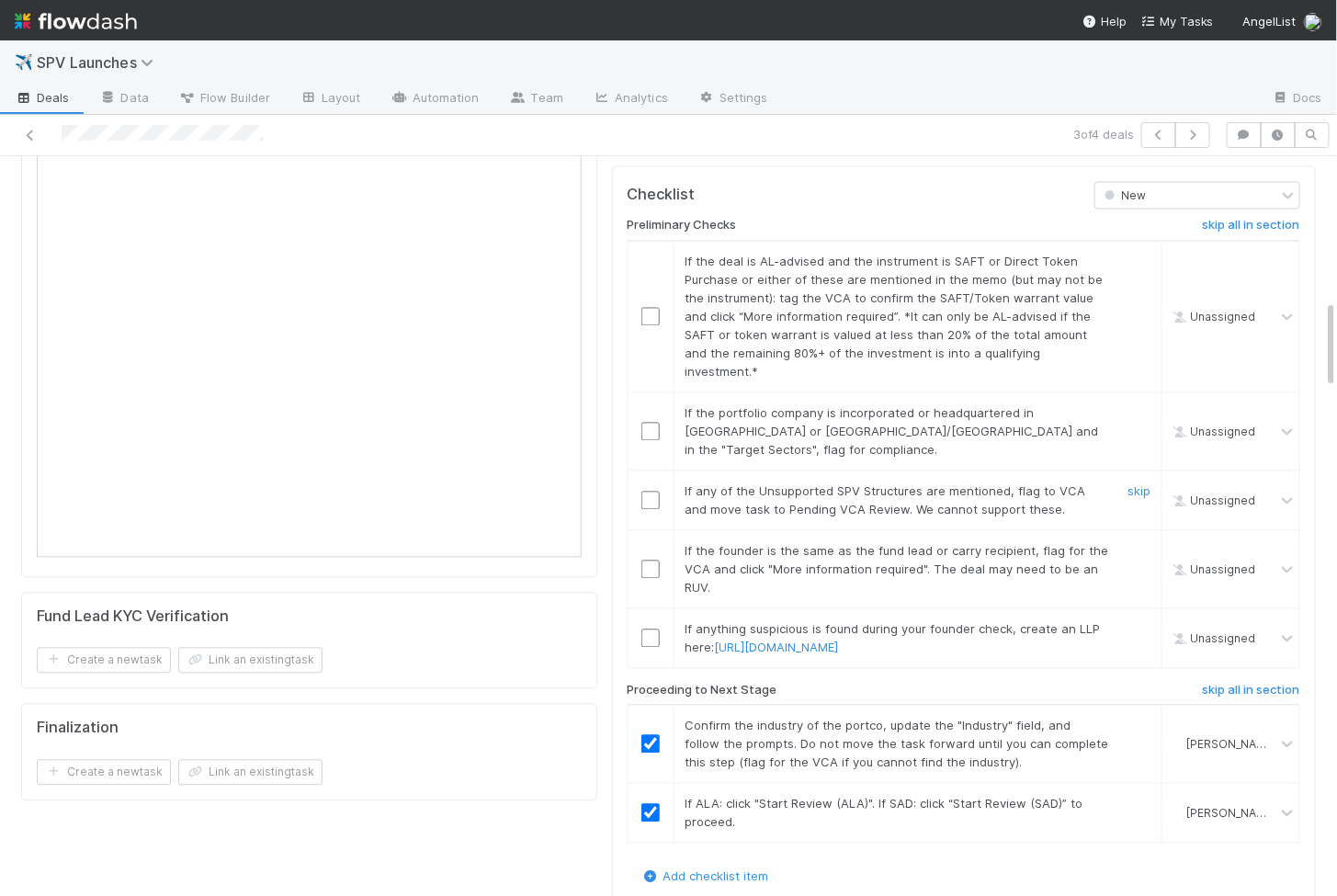
click at [655, 471] on td at bounding box center [651, 501] width 46 height 60
click at [656, 308] on input "checkbox" at bounding box center [651, 316] width 18 height 18
click at [656, 422] on input "checkbox" at bounding box center [651, 431] width 18 height 18
click at [654, 471] on td at bounding box center [651, 501] width 46 height 60
click at [654, 491] on input "checkbox" at bounding box center [651, 500] width 18 height 18
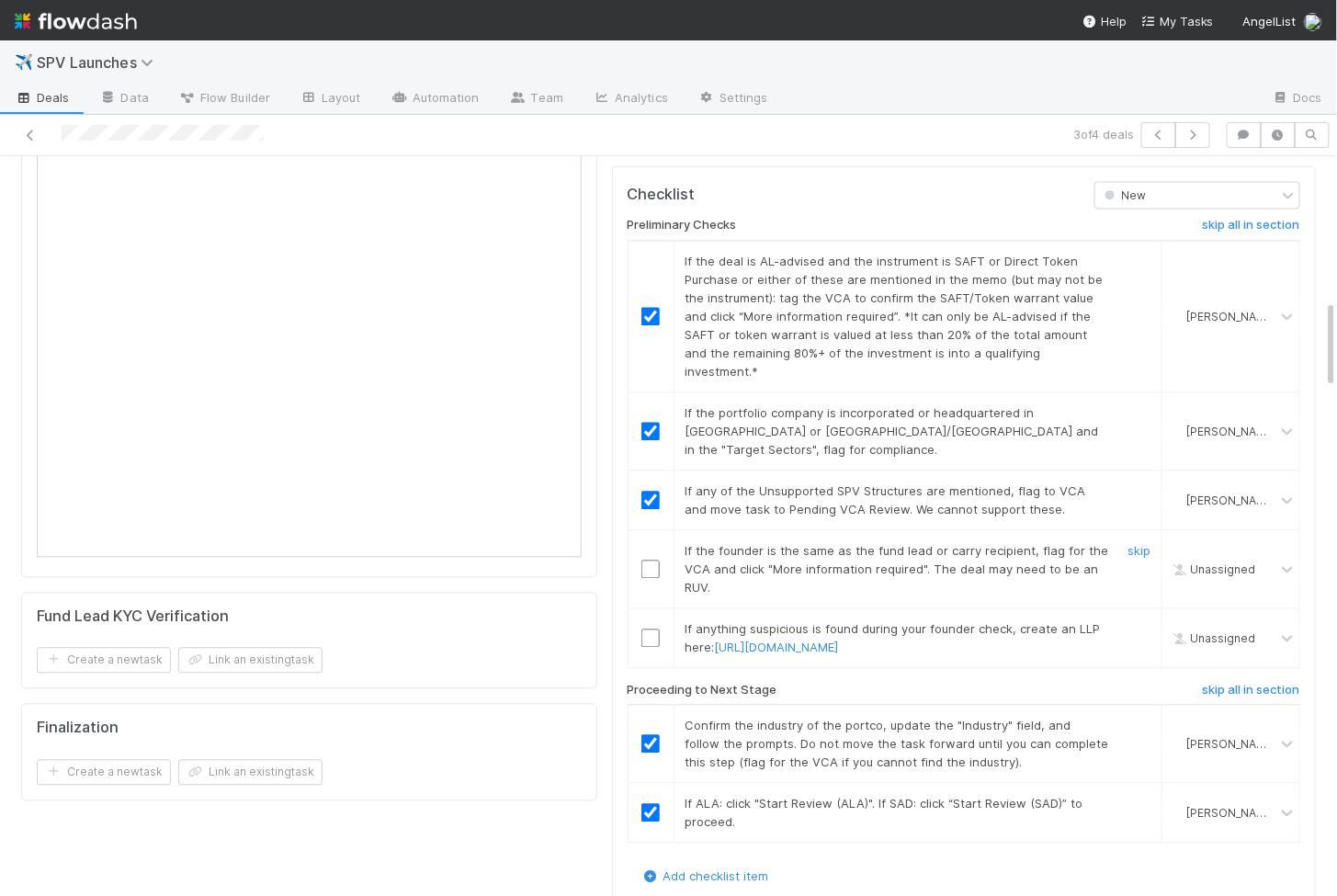
click at [653, 560] on input "checkbox" at bounding box center [651, 569] width 18 height 18
click at [651, 629] on input "checkbox" at bounding box center [651, 638] width 18 height 18
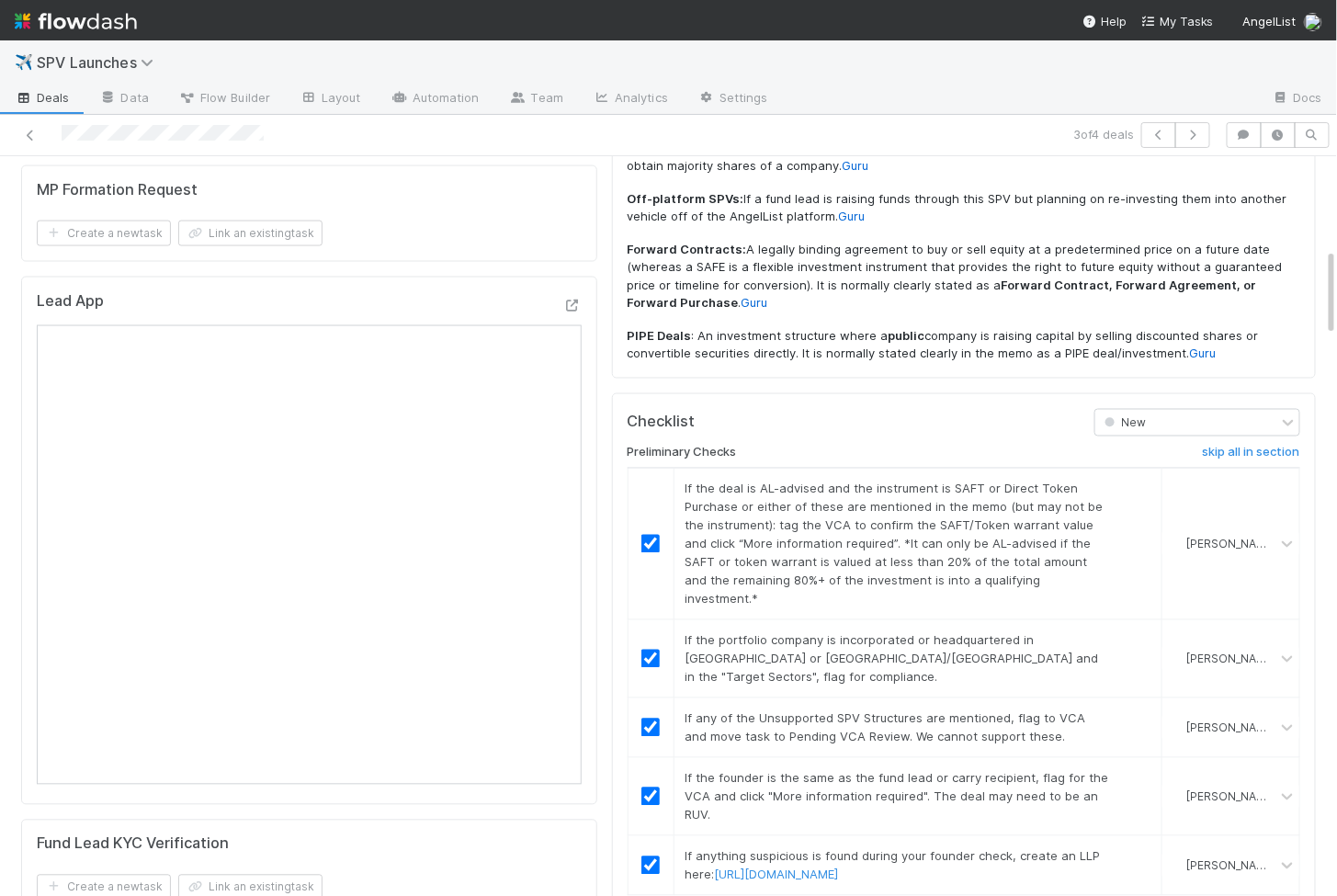
scroll to position [0, 0]
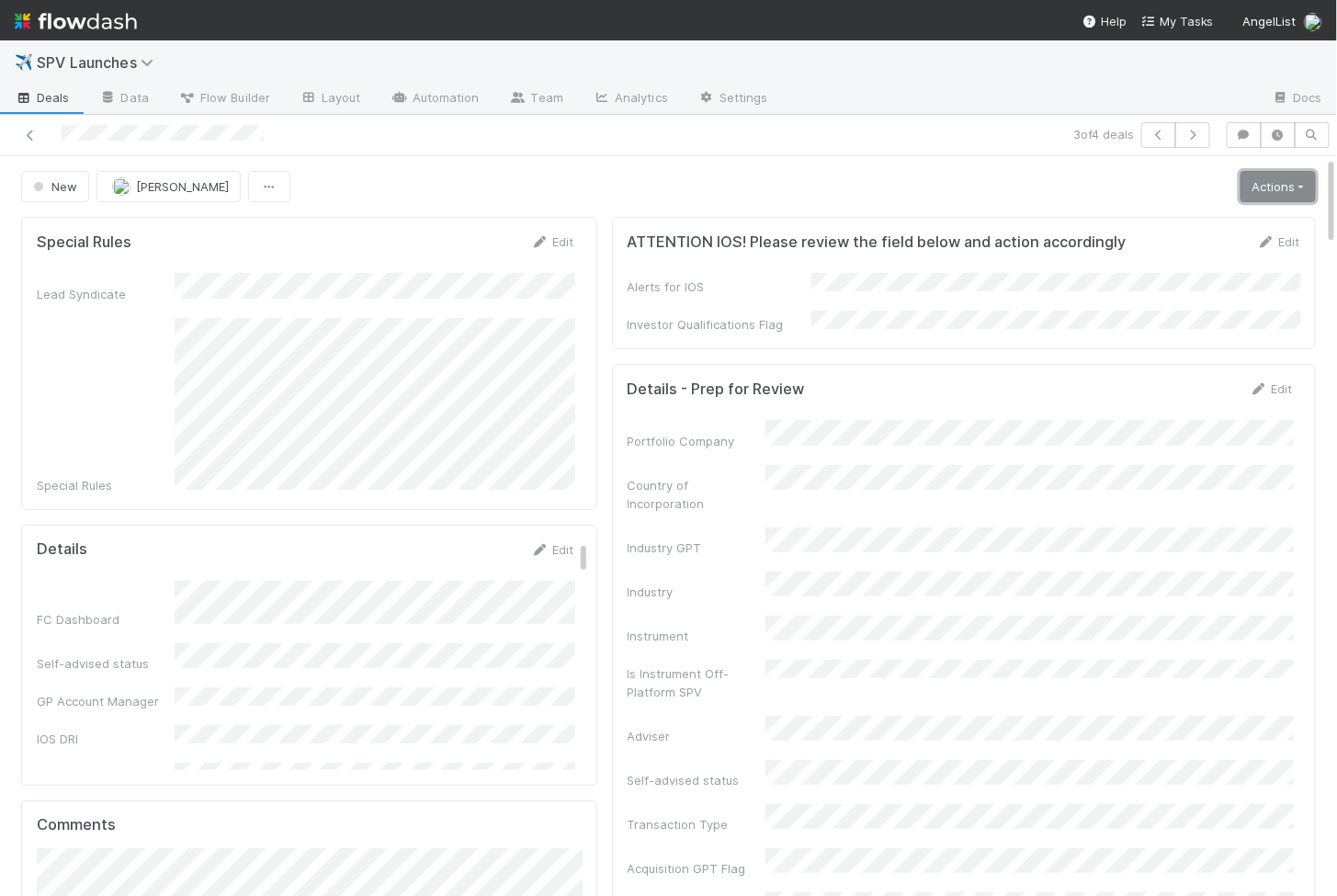
click at [1256, 171] on link "Actions" at bounding box center [1279, 186] width 76 height 31
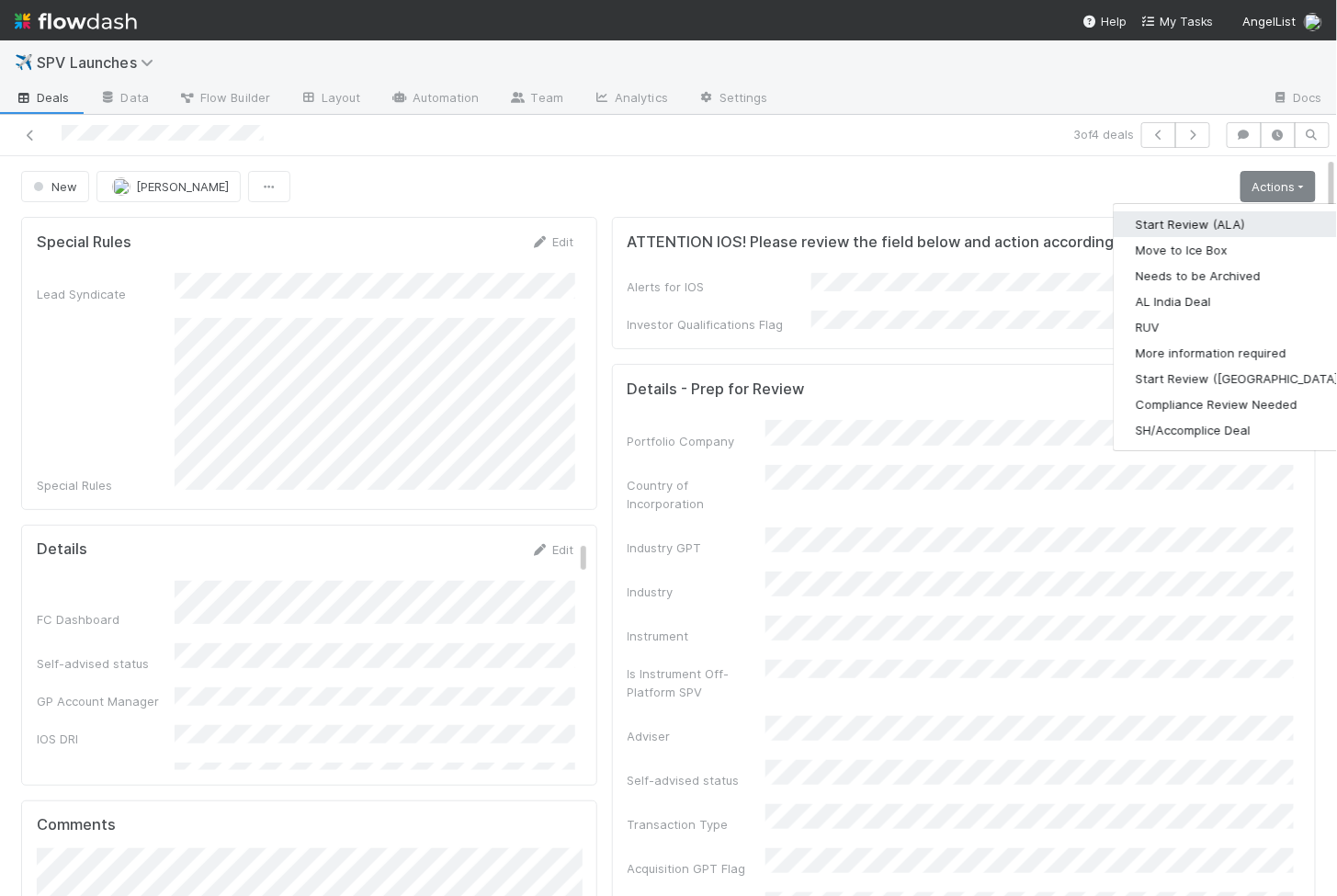
click at [1212, 212] on button "Start Review (ALA)" at bounding box center [1239, 224] width 251 height 26
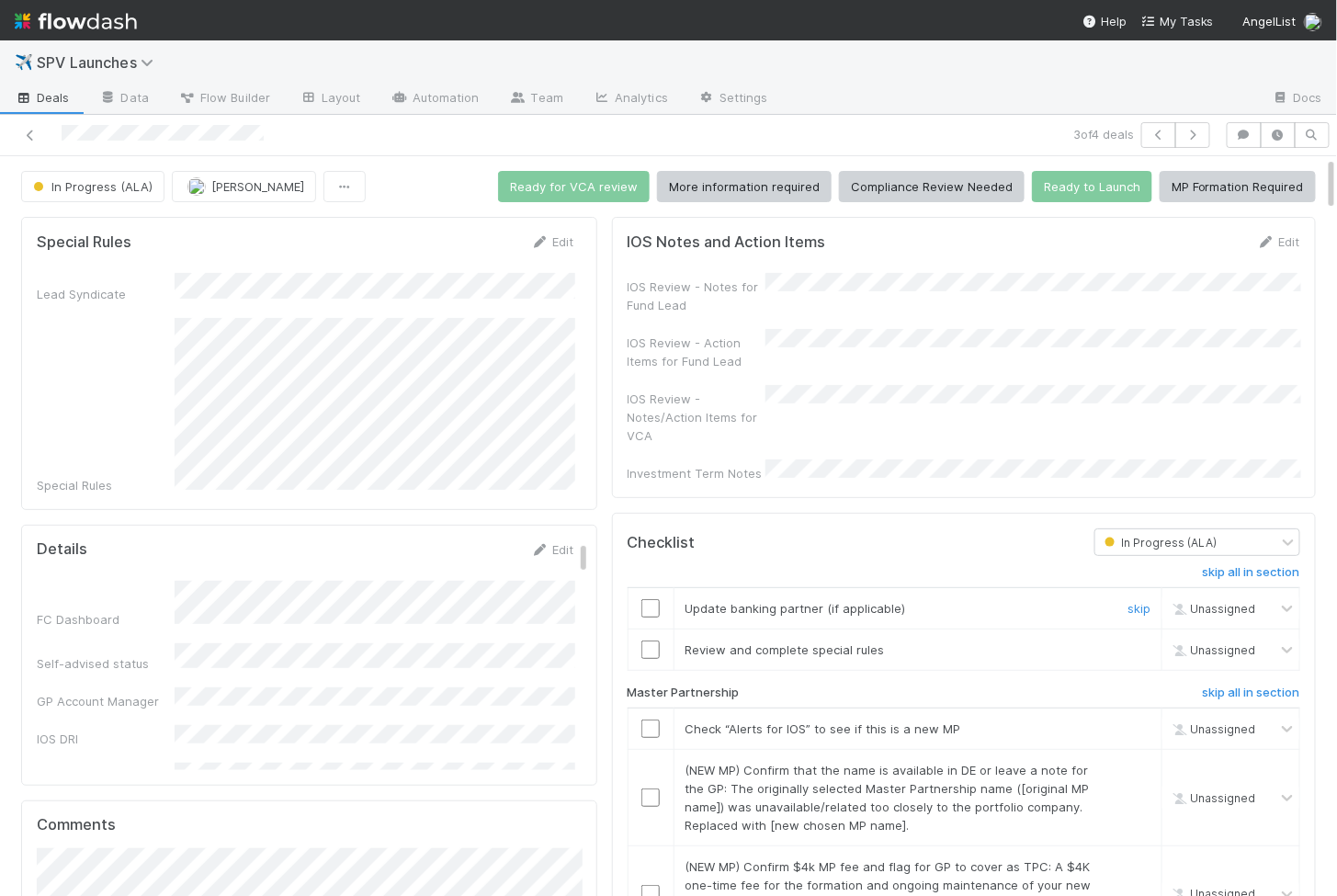
click at [656, 599] on input "checkbox" at bounding box center [651, 608] width 18 height 18
click at [654, 641] on input "checkbox" at bounding box center [651, 649] width 18 height 18
click at [646, 599] on input "checkbox" at bounding box center [651, 608] width 18 height 18
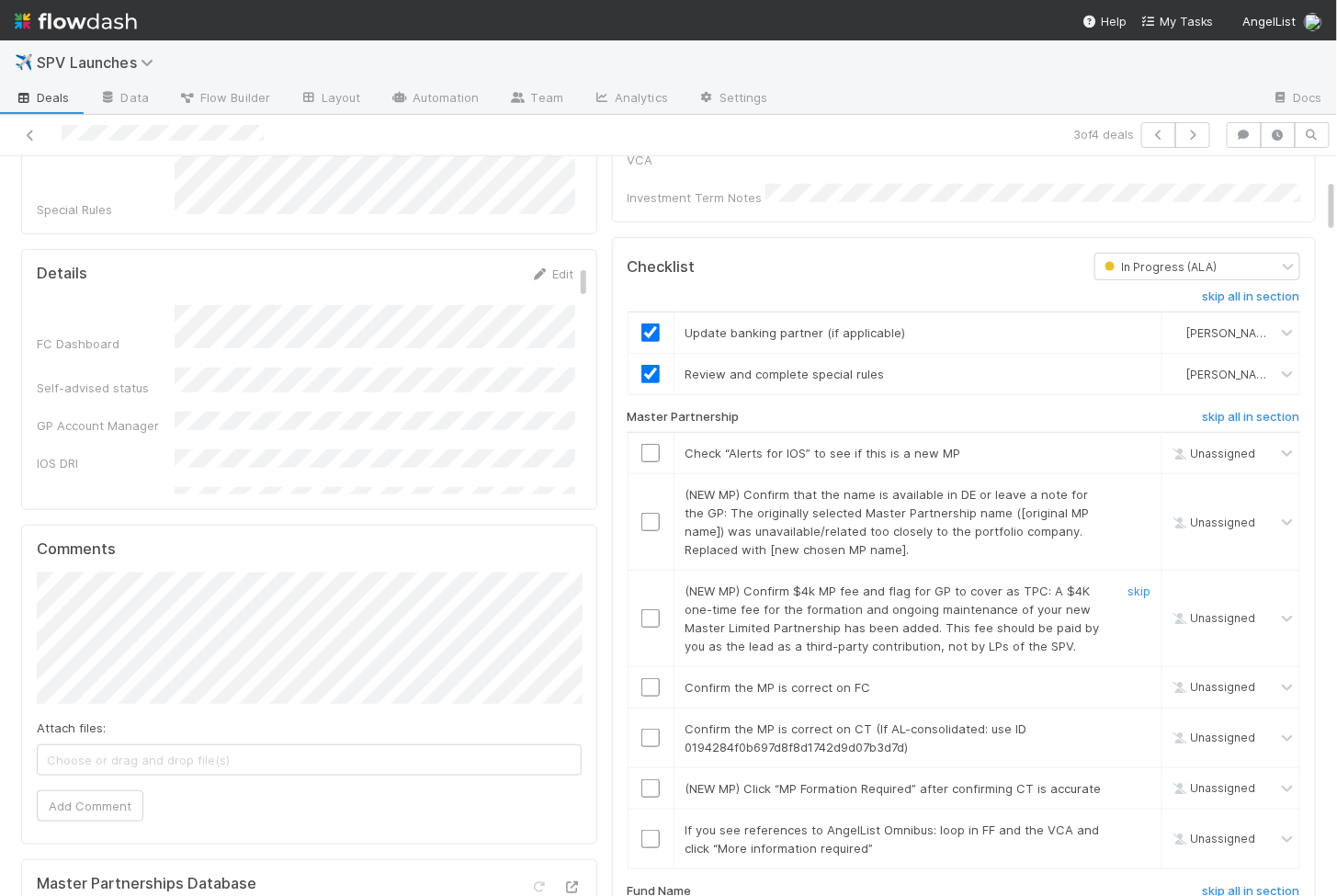
scroll to position [304, 0]
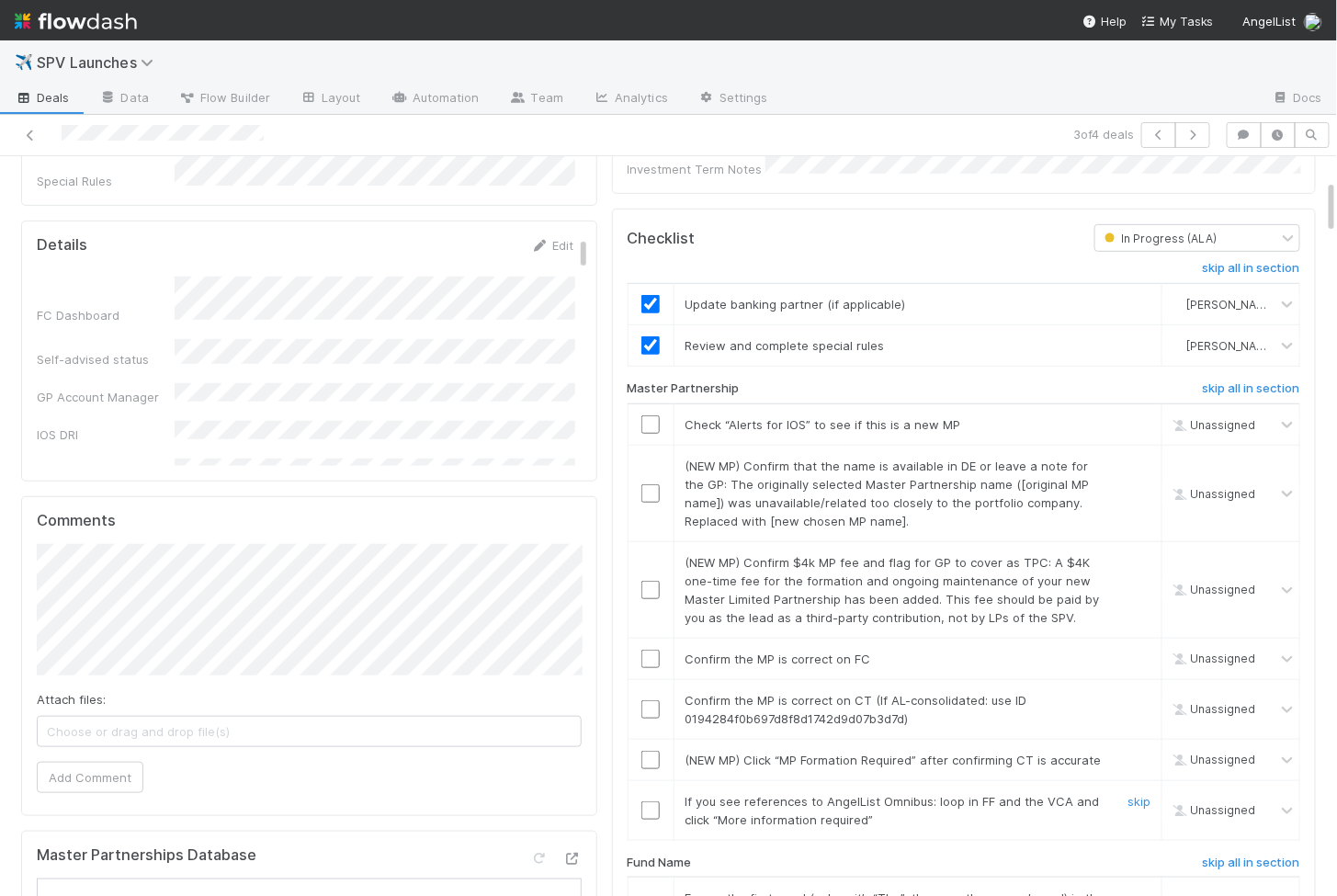
click at [650, 801] on input "checkbox" at bounding box center [651, 810] width 18 height 18
click at [650, 750] on input "checkbox" at bounding box center [651, 759] width 18 height 18
click at [651, 700] on input "checkbox" at bounding box center [651, 709] width 18 height 18
click at [651, 649] on input "checkbox" at bounding box center [651, 658] width 18 height 18
click at [650, 575] on td at bounding box center [651, 589] width 46 height 96
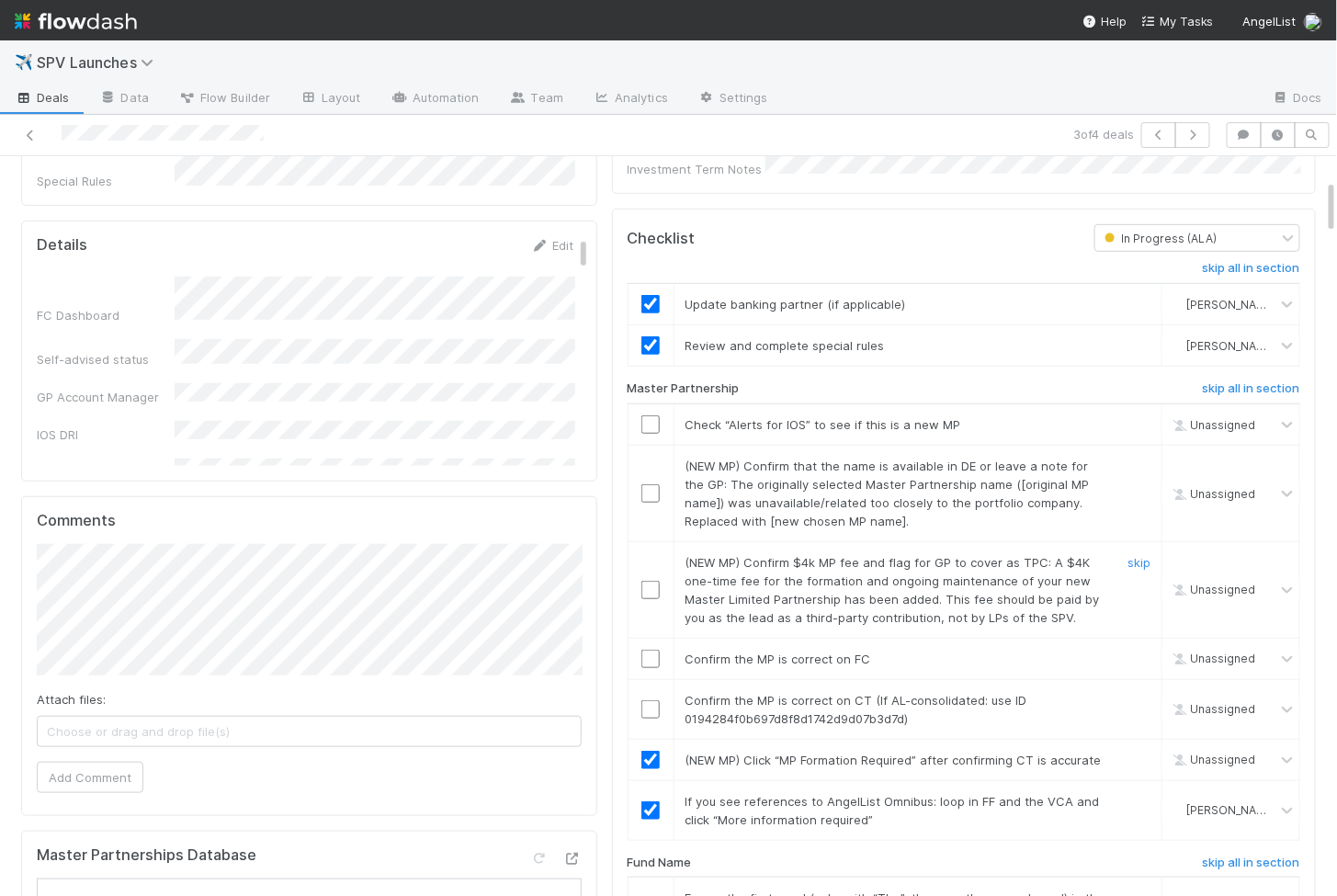
click at [650, 581] on input "checkbox" at bounding box center [651, 589] width 18 height 18
checkbox input "true"
click at [651, 484] on input "checkbox" at bounding box center [651, 493] width 18 height 18
click at [652, 415] on input "checkbox" at bounding box center [651, 424] width 18 height 18
click at [647, 638] on td at bounding box center [651, 658] width 46 height 42
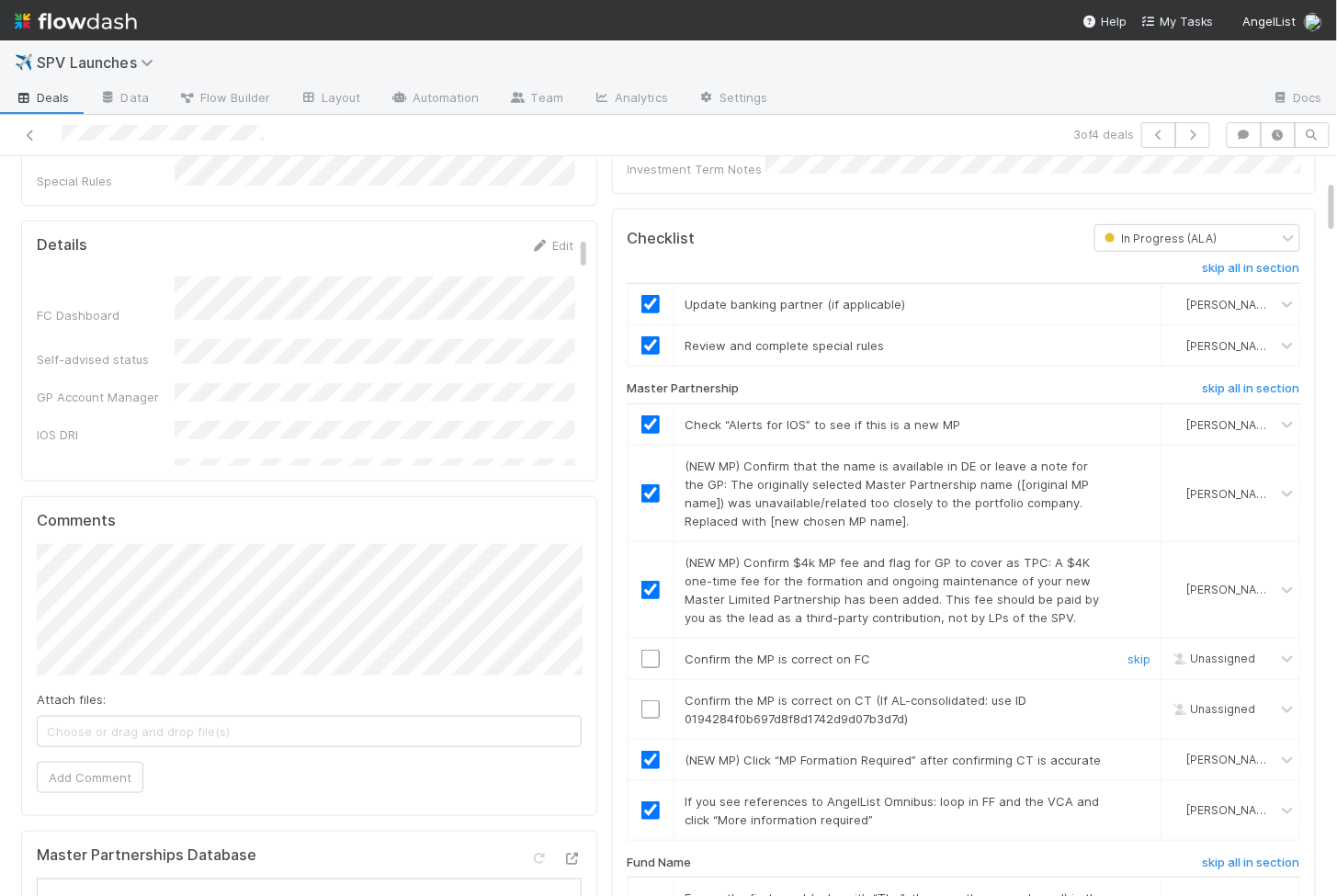
click at [647, 649] on input "checkbox" at bounding box center [651, 658] width 18 height 18
click at [648, 700] on input "checkbox" at bounding box center [651, 709] width 18 height 18
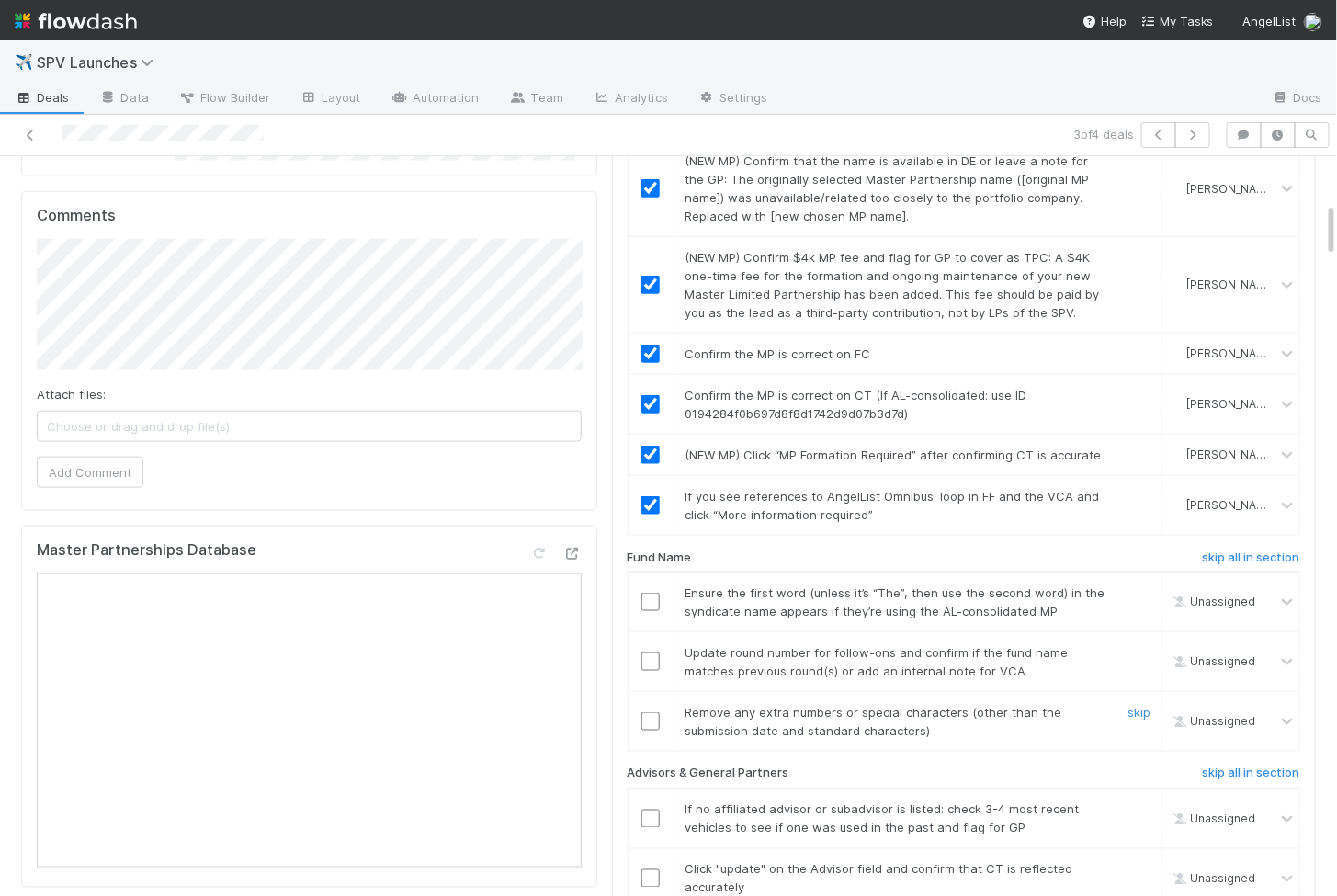
scroll to position [617, 0]
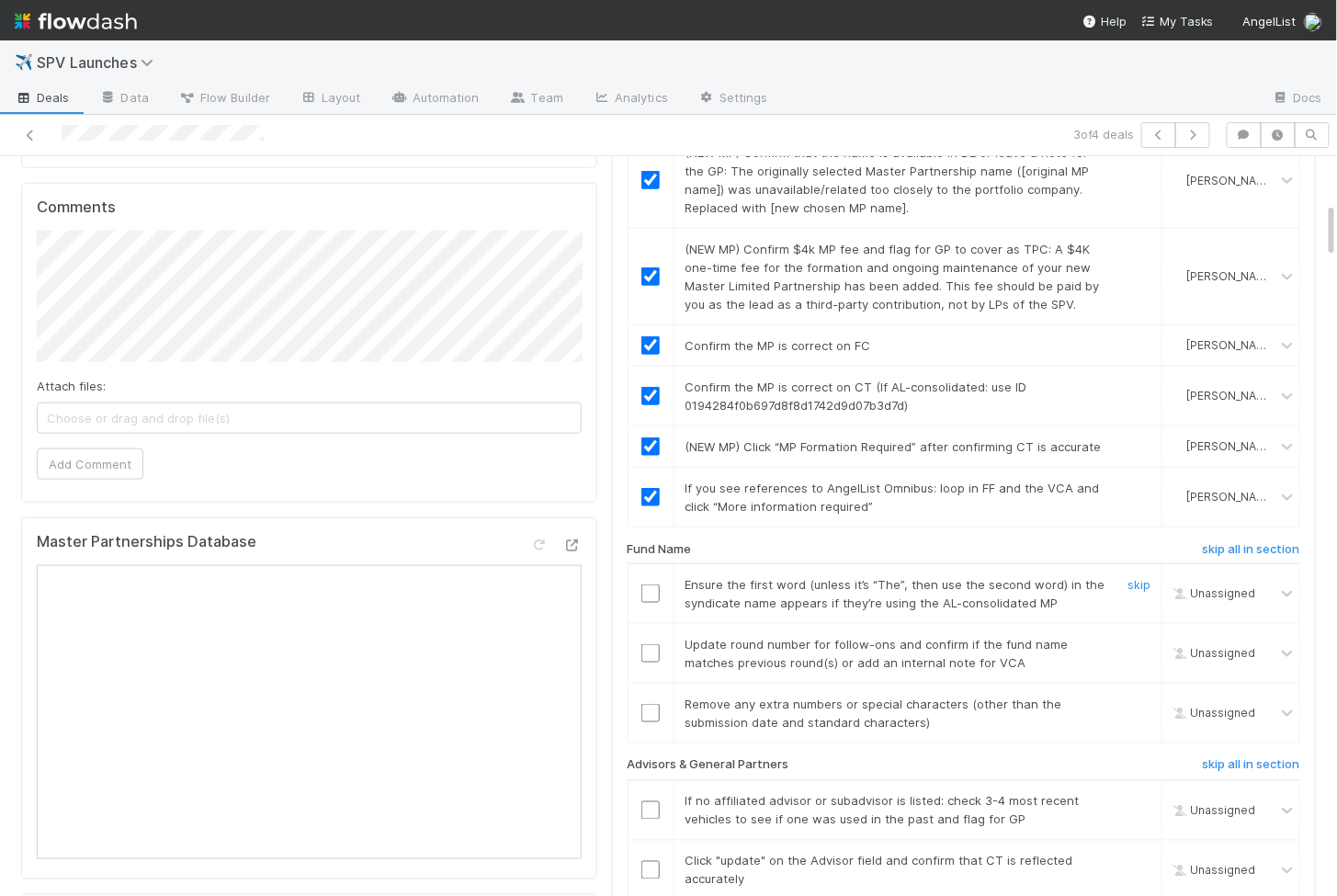
click at [648, 584] on input "checkbox" at bounding box center [651, 593] width 18 height 18
click at [649, 635] on td at bounding box center [651, 654] width 46 height 60
click at [649, 645] on input "checkbox" at bounding box center [651, 653] width 18 height 18
click at [649, 697] on td at bounding box center [651, 713] width 46 height 60
click at [649, 704] on input "checkbox" at bounding box center [651, 713] width 18 height 18
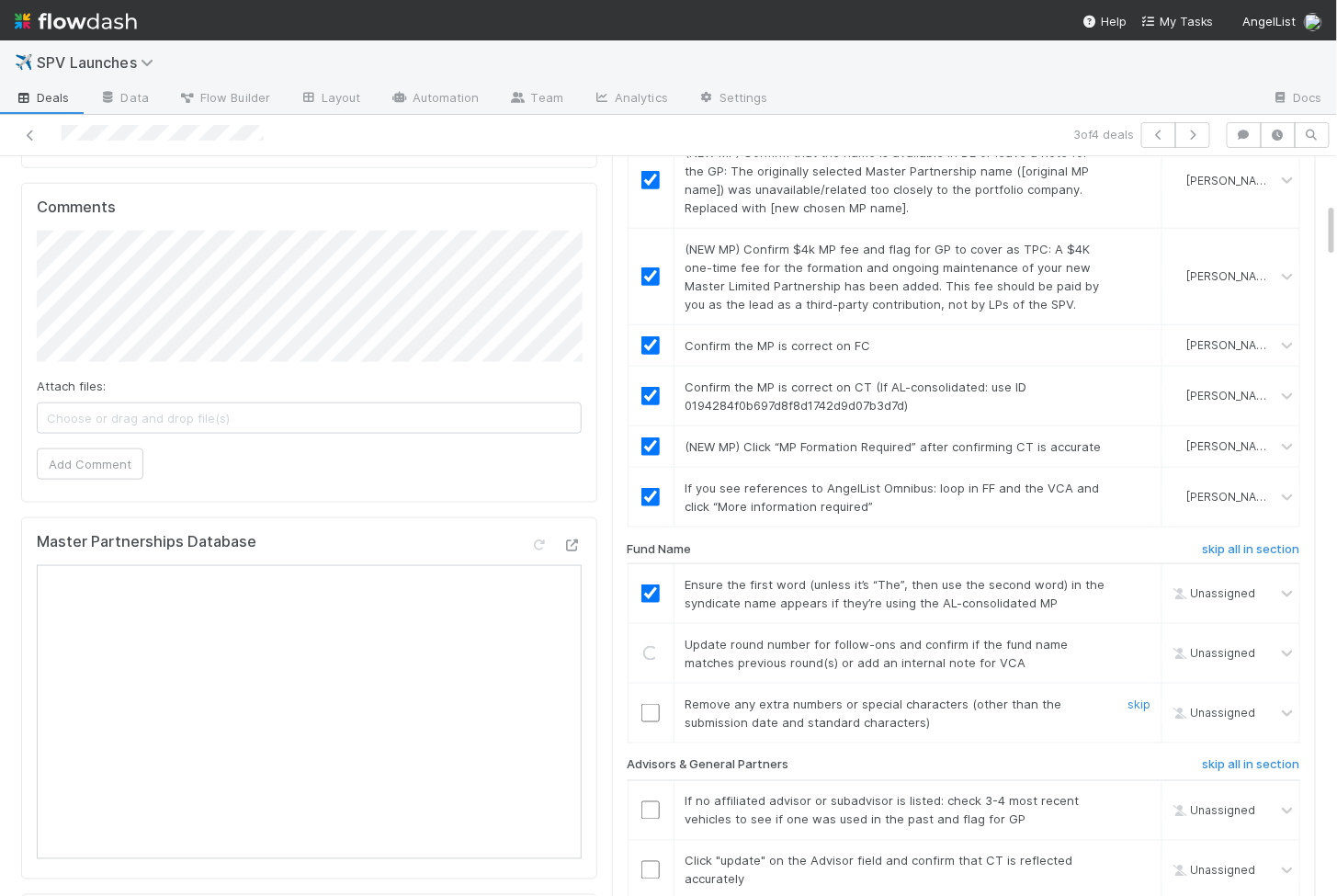
checkbox input "true"
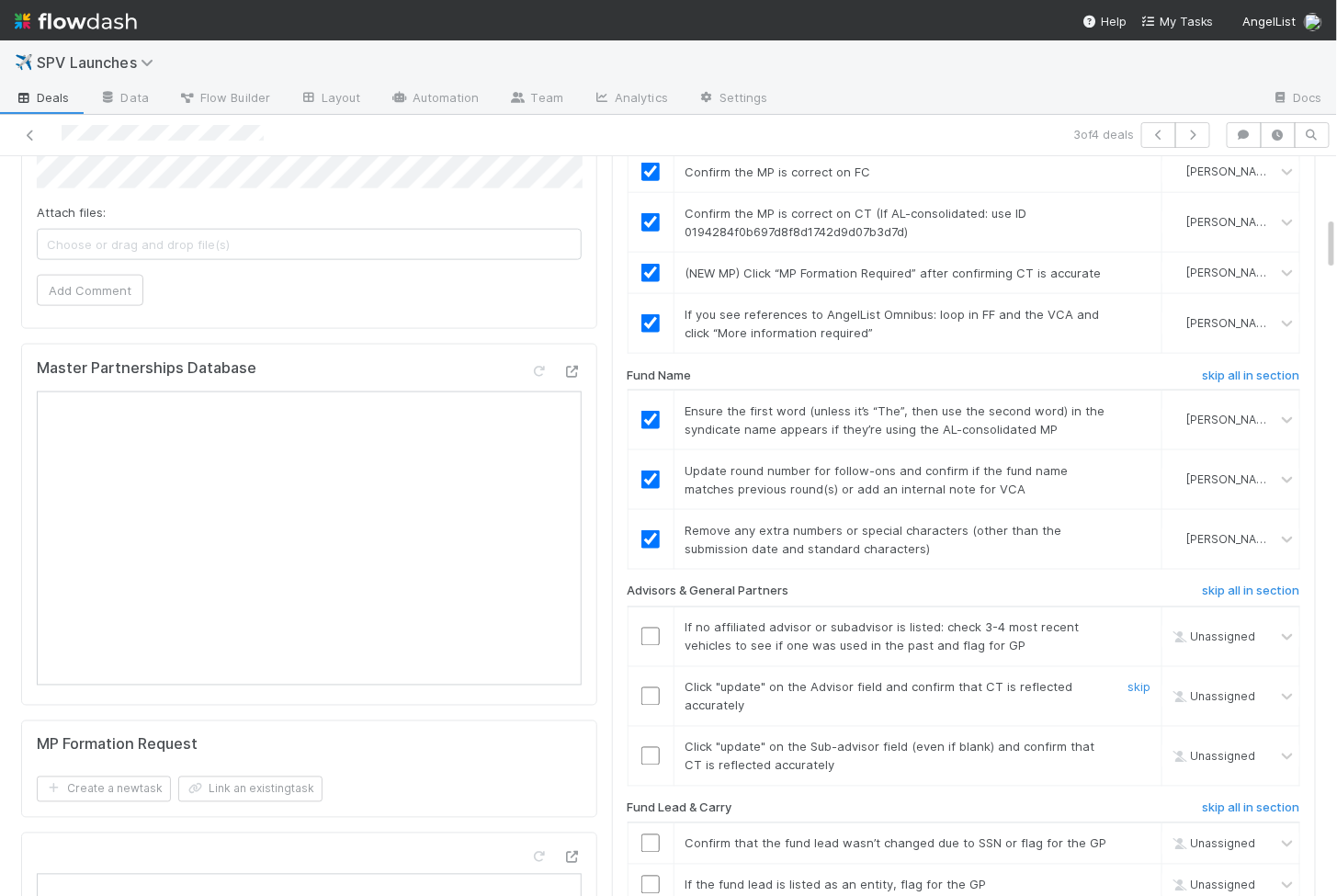
scroll to position [797, 0]
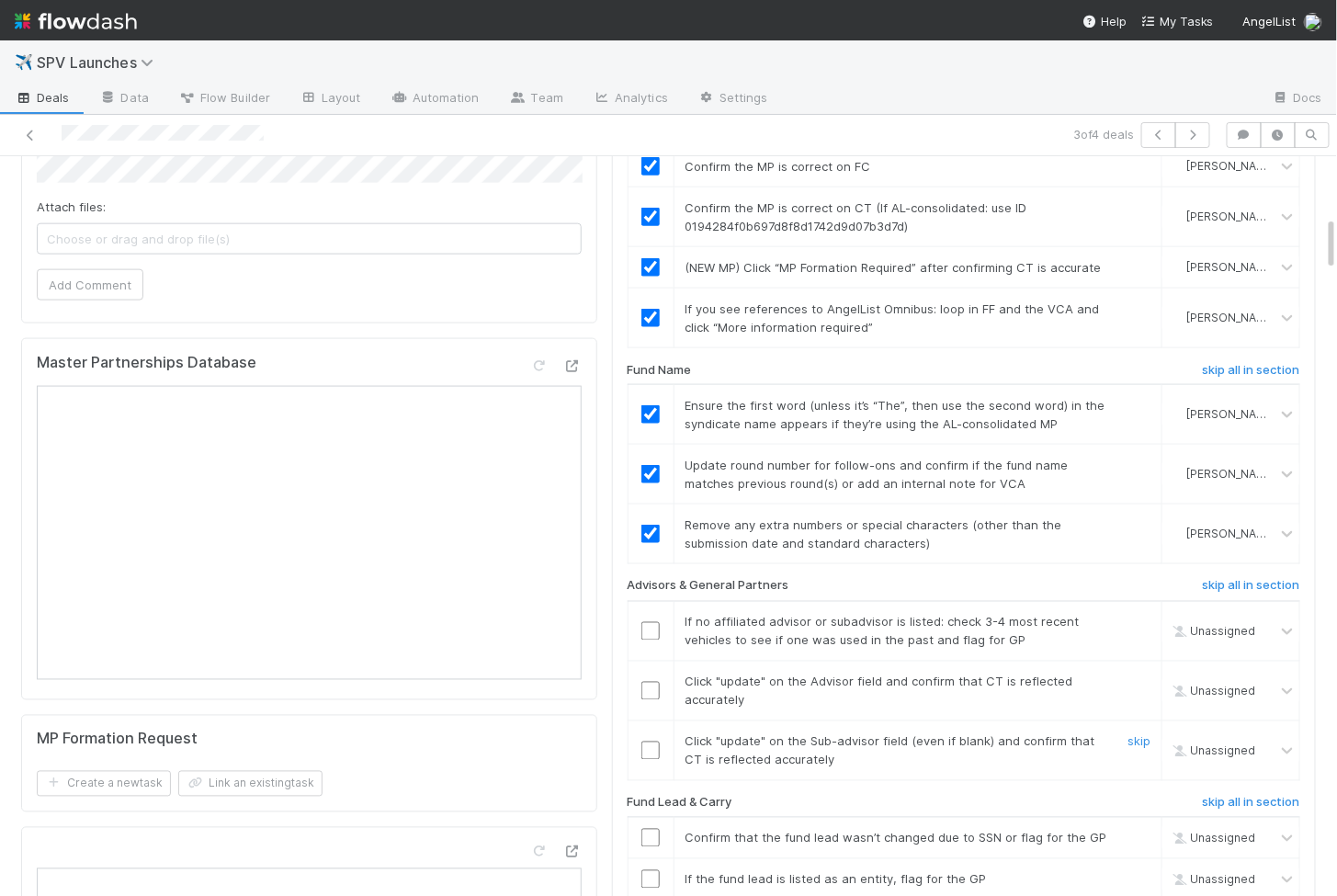
click at [652, 742] on input "checkbox" at bounding box center [651, 750] width 18 height 18
click at [652, 681] on input "checkbox" at bounding box center [651, 690] width 18 height 18
click at [650, 622] on input "checkbox" at bounding box center [651, 631] width 18 height 18
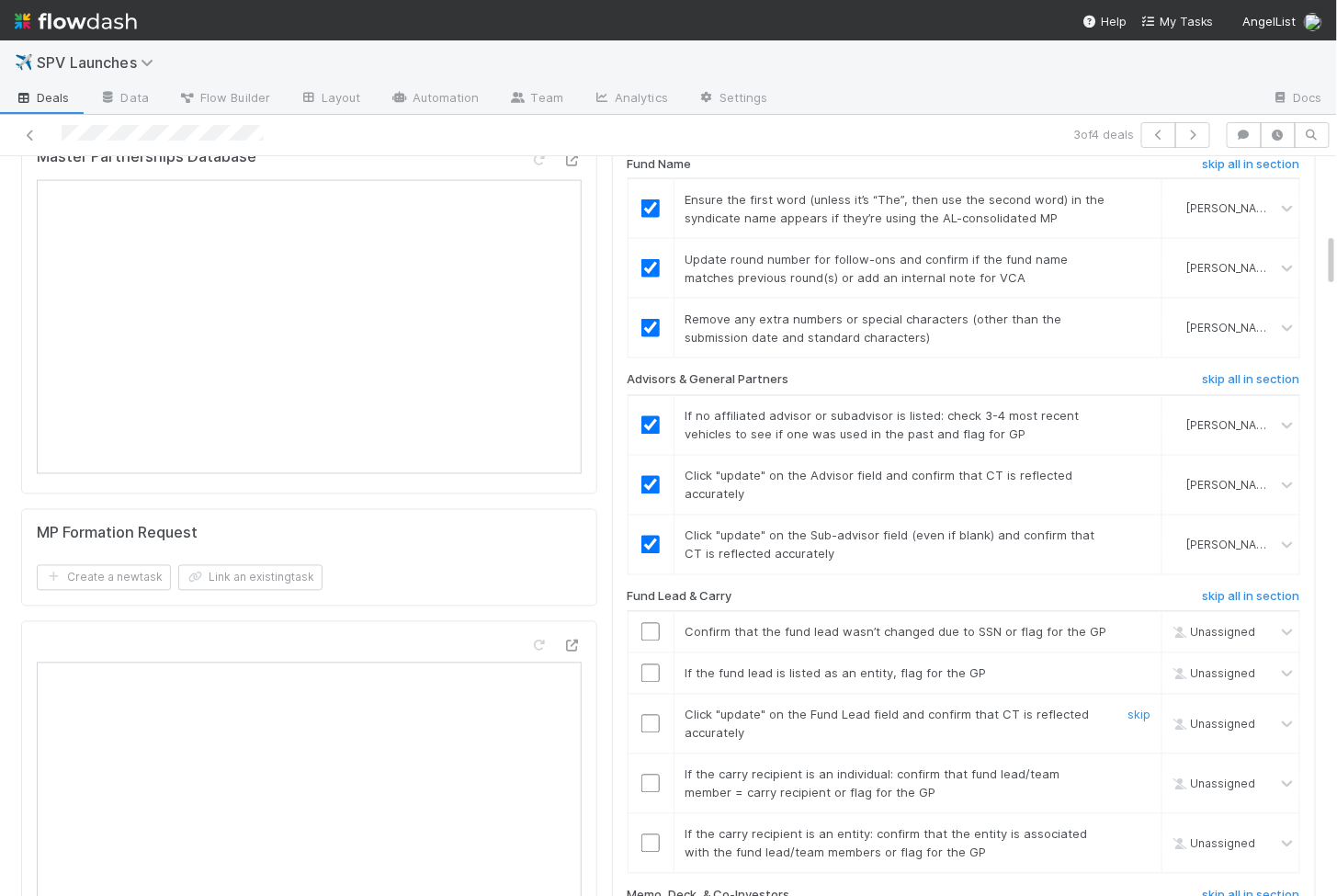
scroll to position [1018, 0]
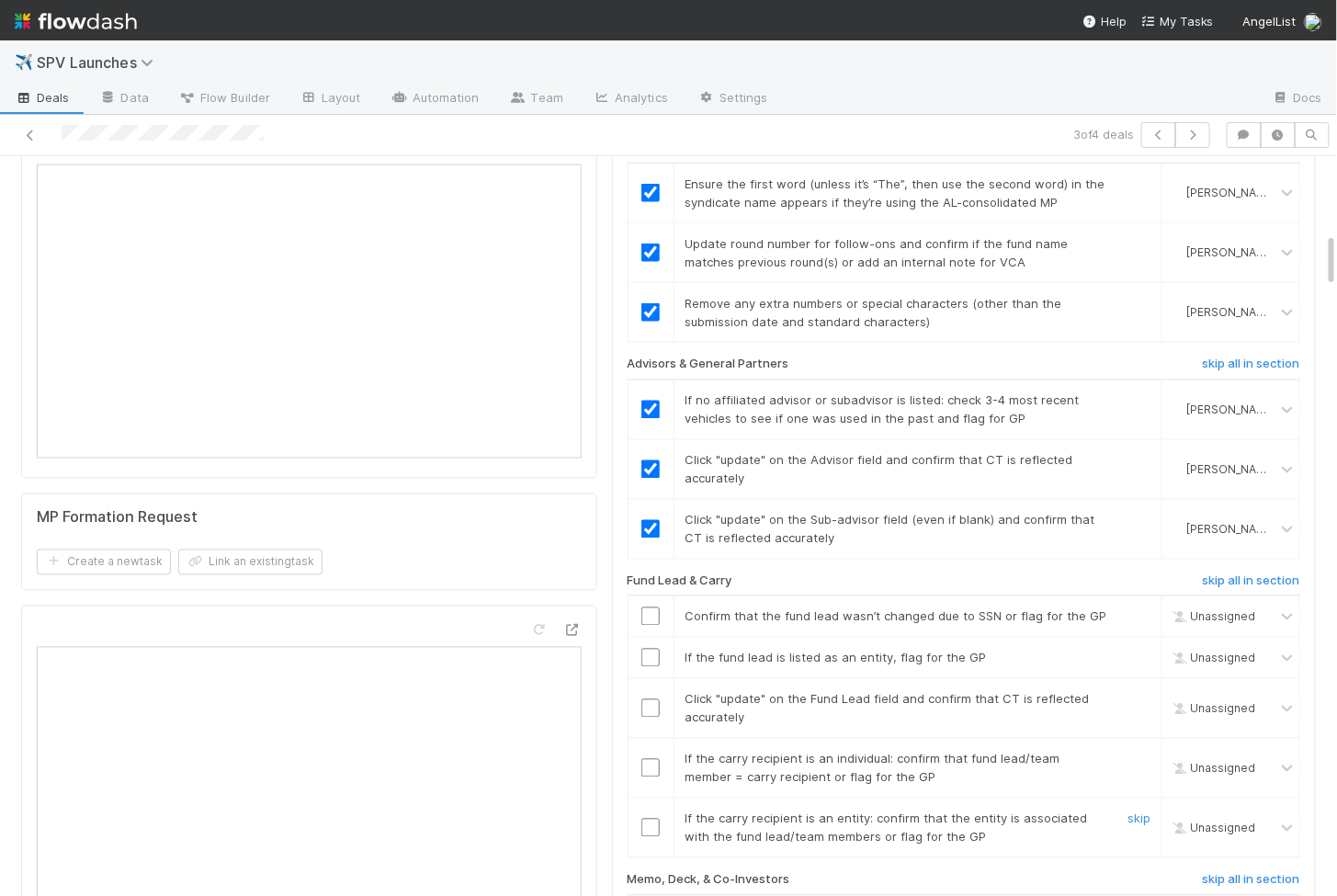
click at [650, 818] on input "checkbox" at bounding box center [651, 827] width 18 height 18
click at [651, 759] on input "checkbox" at bounding box center [651, 768] width 18 height 18
click at [650, 699] on input "checkbox" at bounding box center [651, 708] width 18 height 18
click at [650, 648] on input "checkbox" at bounding box center [651, 657] width 18 height 18
checkbox input "true"
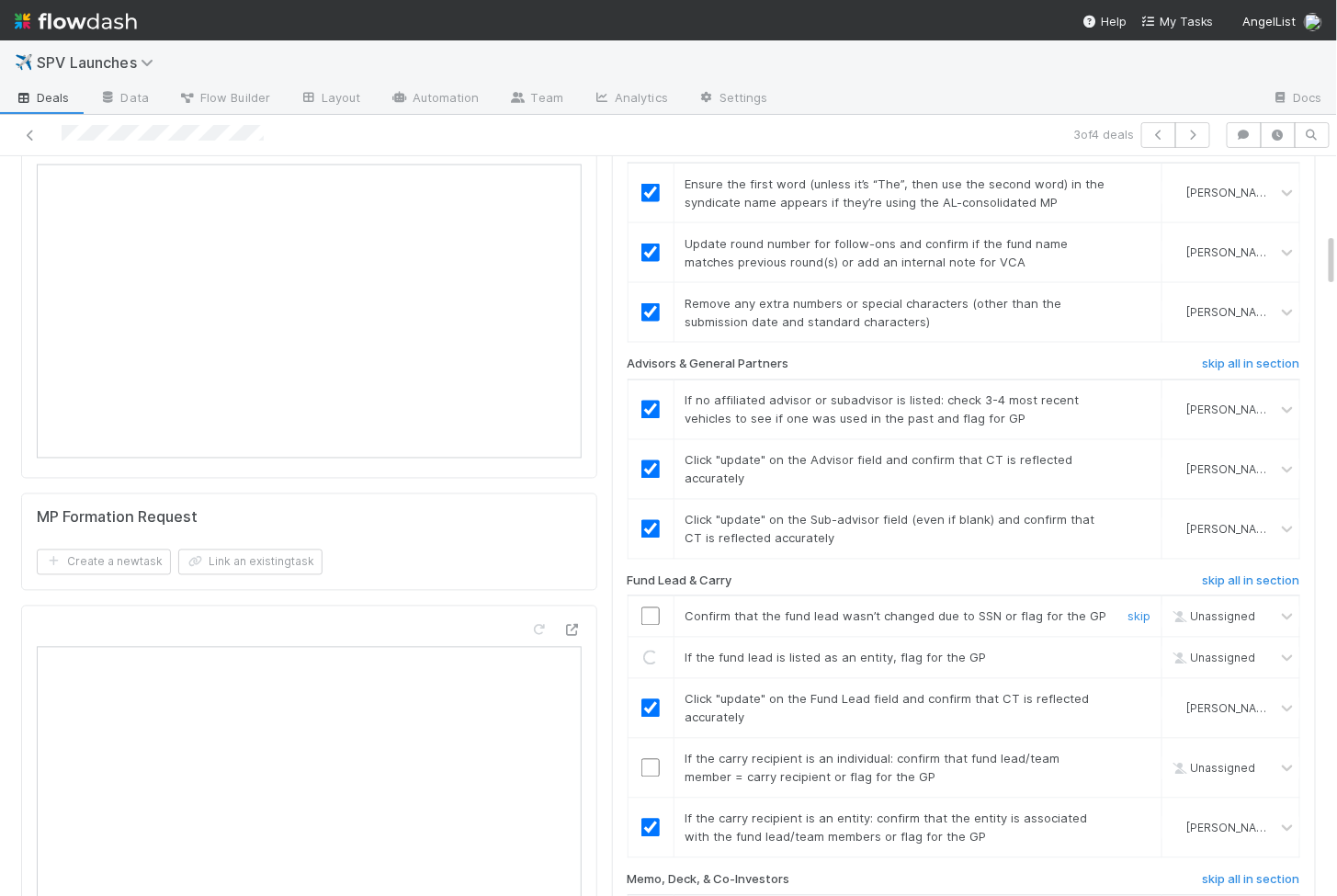
click at [649, 608] on input "checkbox" at bounding box center [651, 616] width 18 height 18
click at [649, 747] on td at bounding box center [651, 769] width 46 height 60
click at [649, 759] on input "checkbox" at bounding box center [651, 768] width 18 height 18
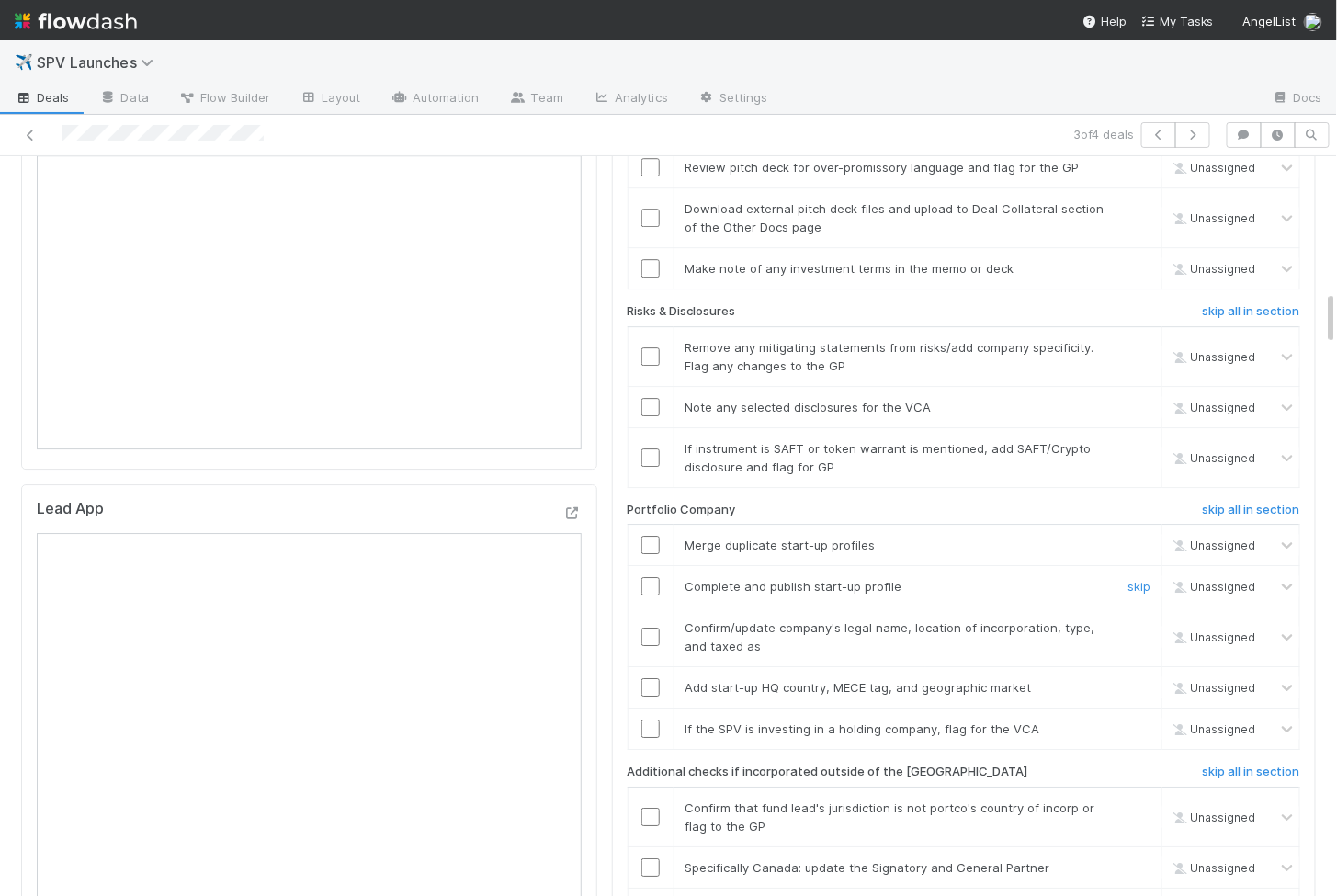
scroll to position [1888, 0]
click at [1215, 763] on h6 "skip all in section" at bounding box center [1252, 770] width 97 height 15
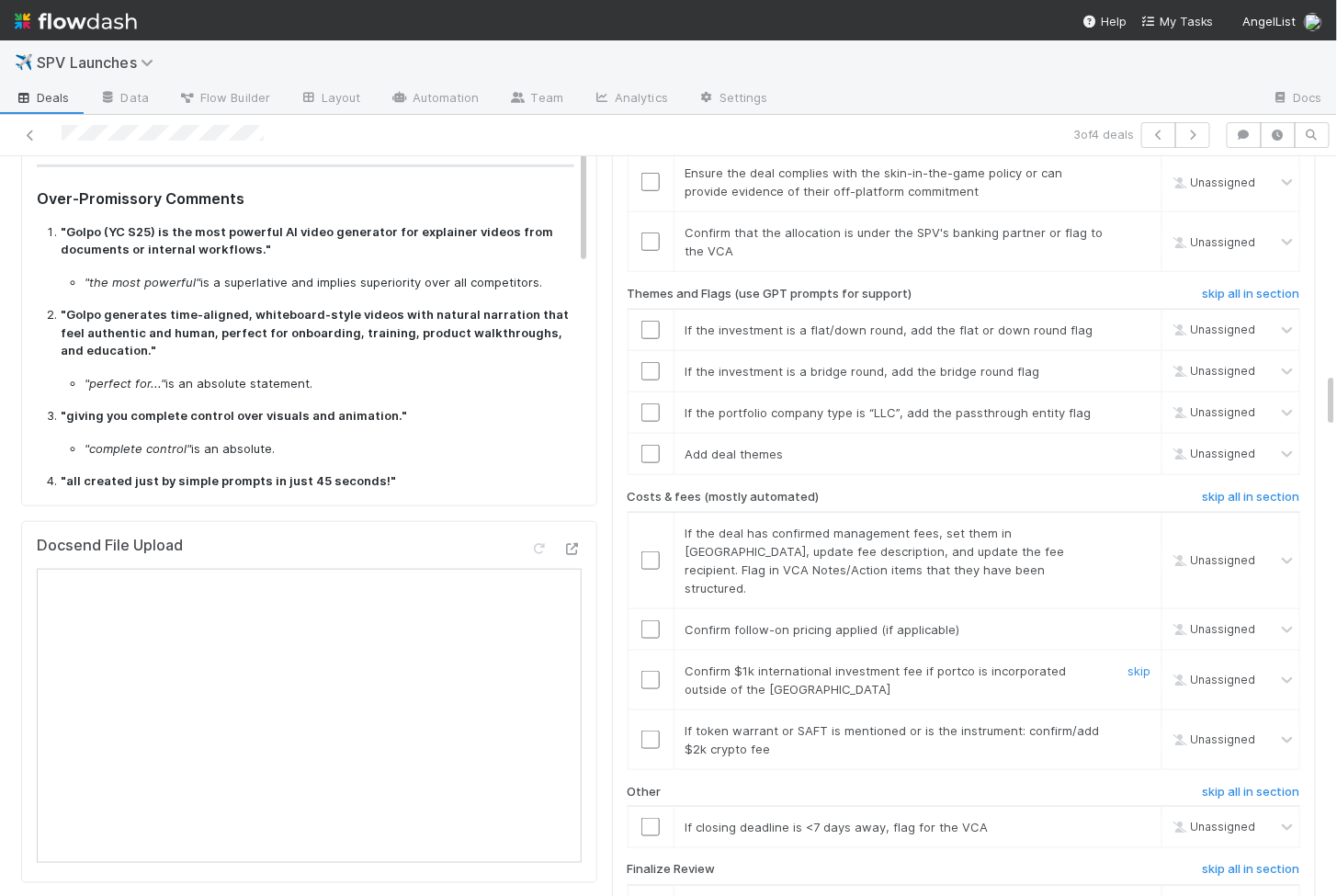
scroll to position [2907, 0]
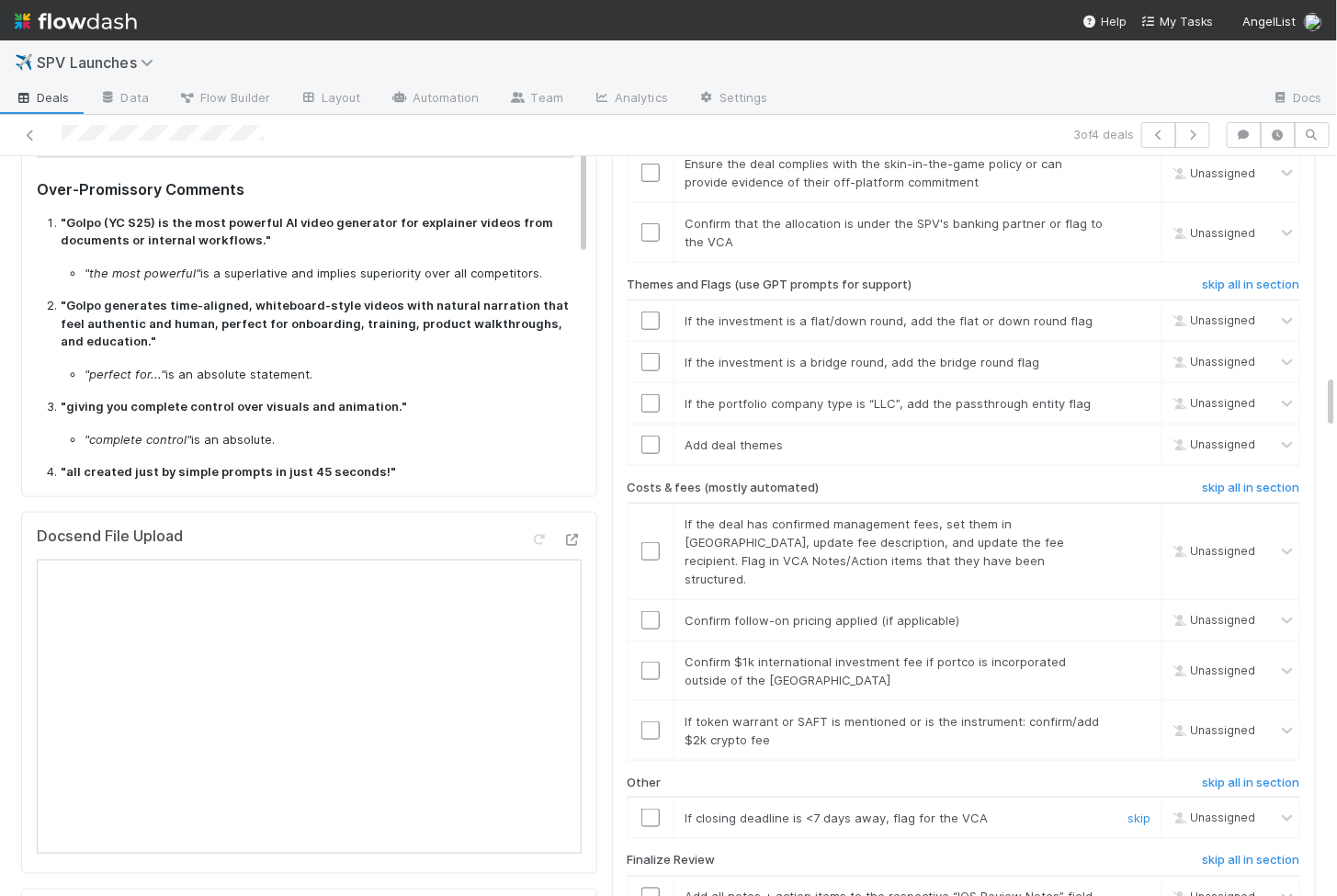
click at [649, 809] on input "checkbox" at bounding box center [651, 817] width 18 height 18
click at [652, 721] on input "checkbox" at bounding box center [651, 730] width 18 height 18
click at [652, 662] on input "checkbox" at bounding box center [651, 671] width 18 height 18
click at [650, 611] on input "checkbox" at bounding box center [651, 619] width 18 height 18
click at [650, 543] on input "checkbox" at bounding box center [651, 551] width 18 height 18
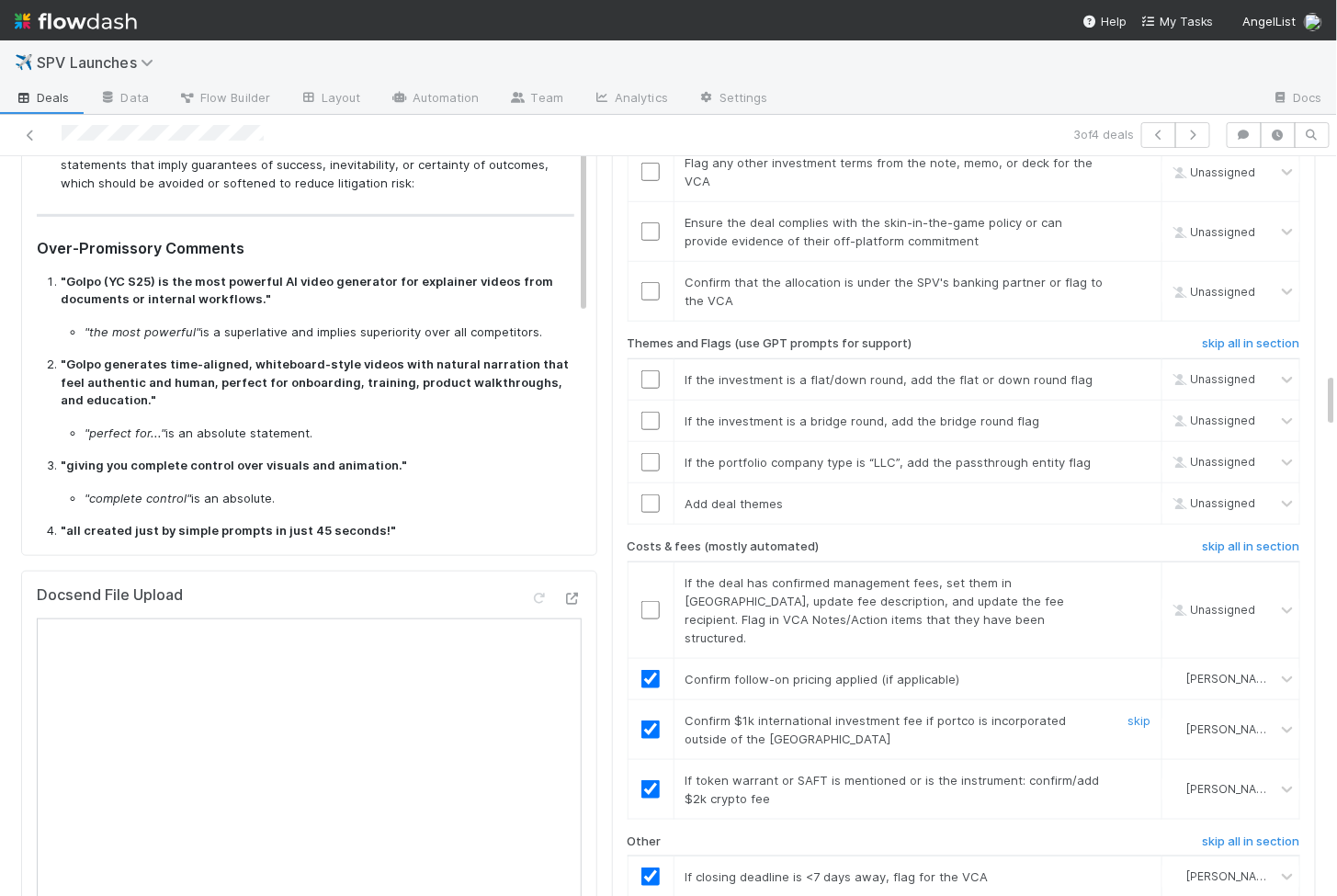
scroll to position [2841, 0]
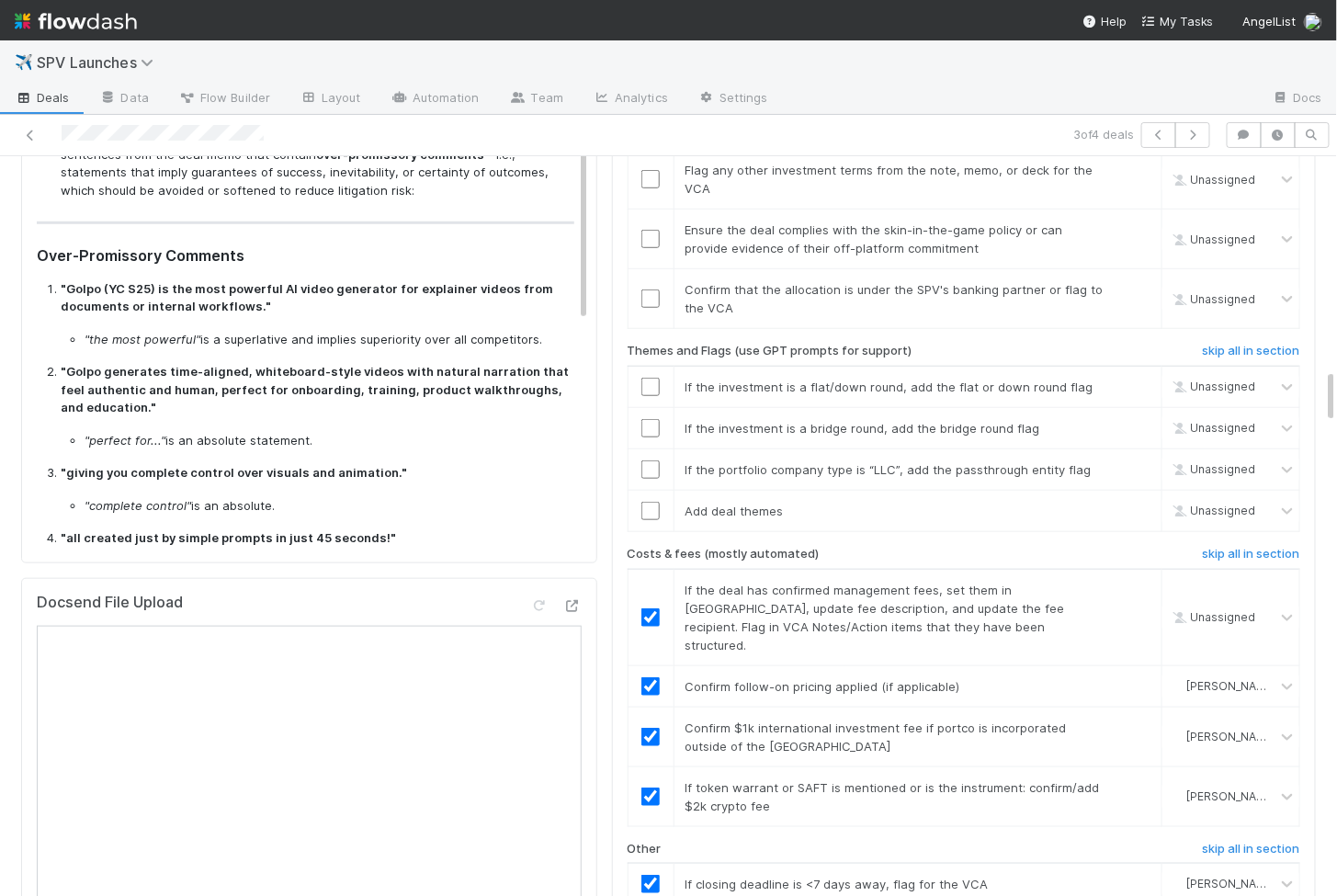
checkbox input "true"
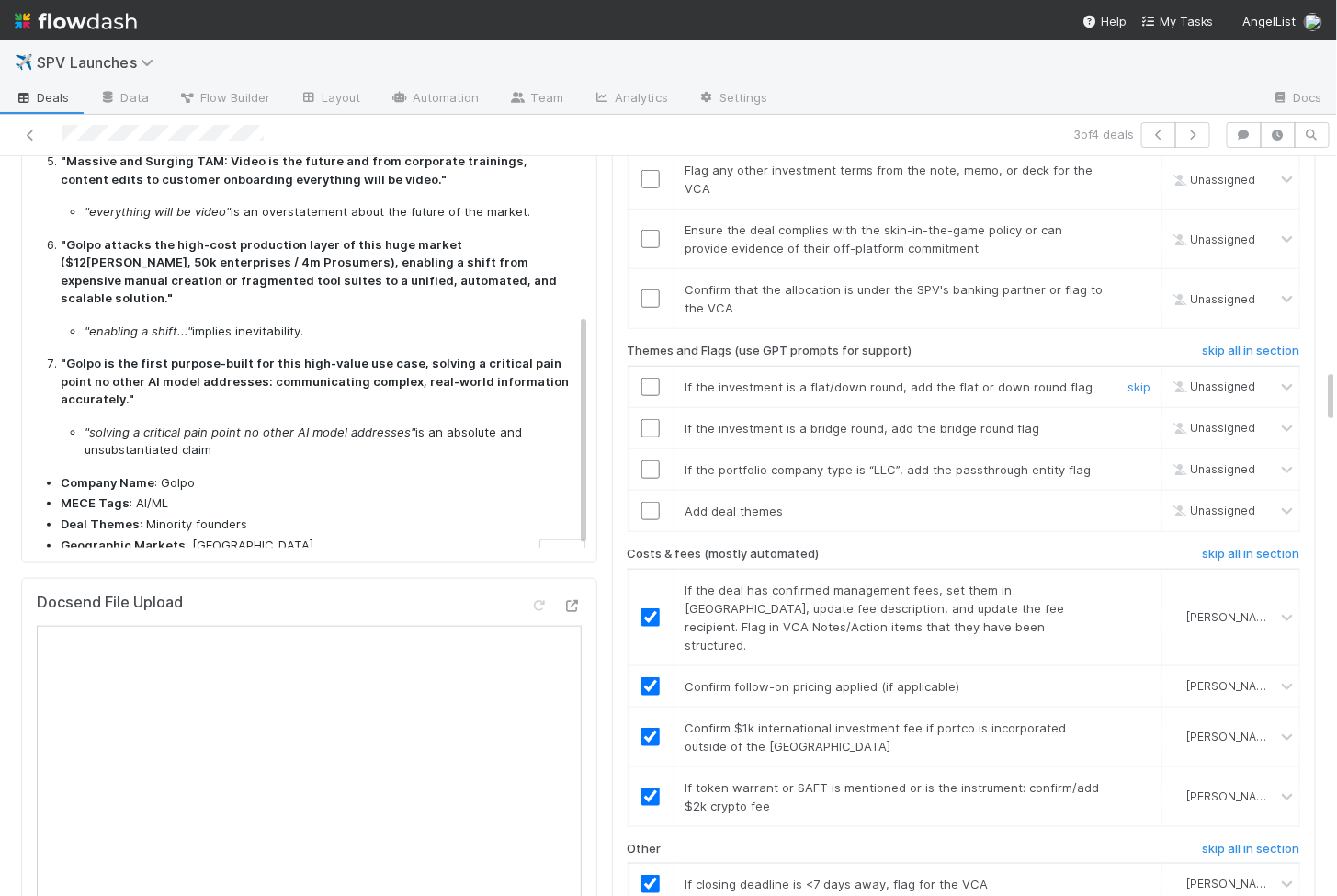
click at [646, 378] on input "checkbox" at bounding box center [651, 386] width 18 height 18
click at [652, 419] on input "checkbox" at bounding box center [651, 428] width 18 height 18
click at [646, 448] on td at bounding box center [651, 469] width 46 height 42
click at [652, 460] on input "checkbox" at bounding box center [651, 469] width 18 height 18
click at [652, 502] on input "checkbox" at bounding box center [651, 511] width 18 height 18
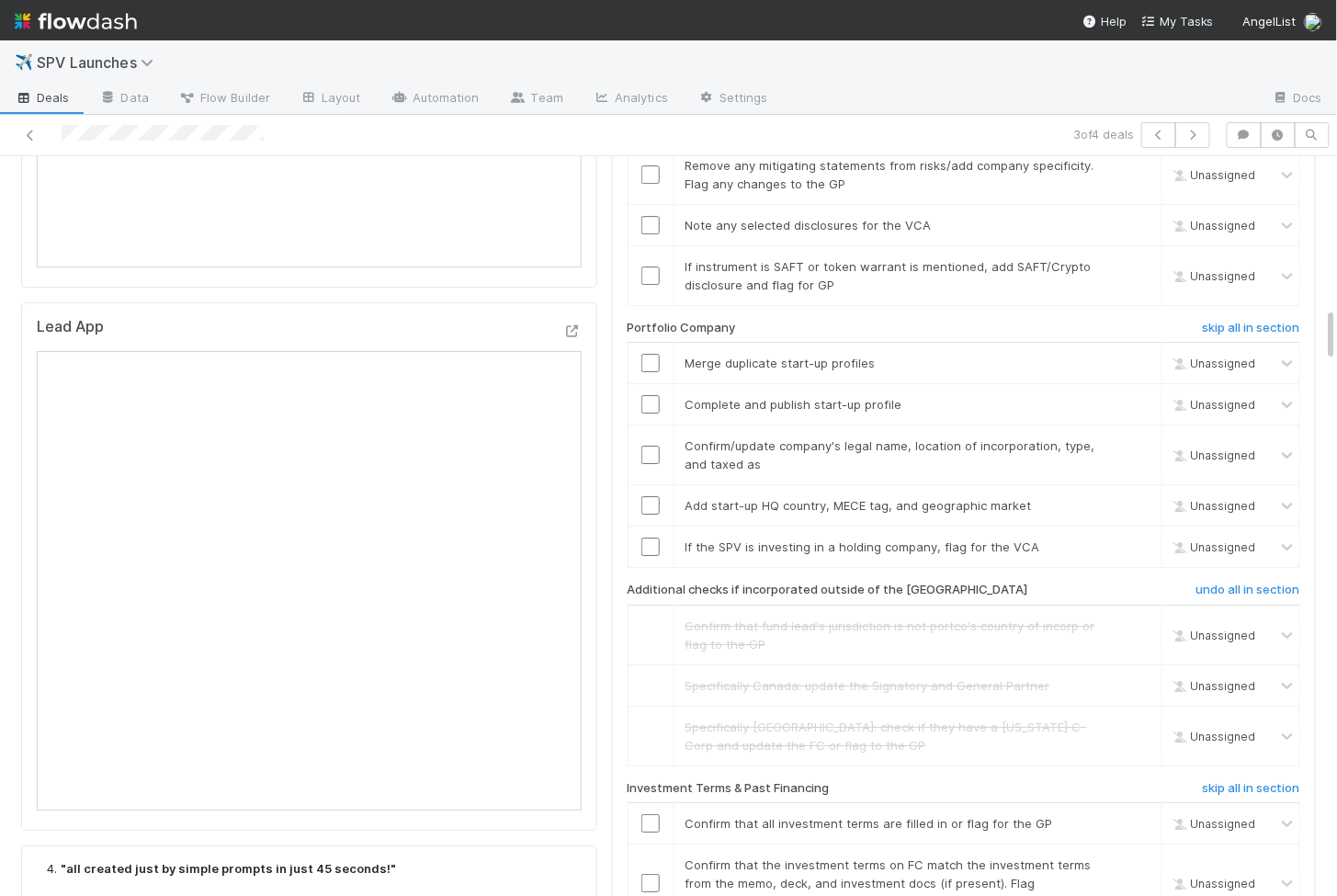
scroll to position [2014, 0]
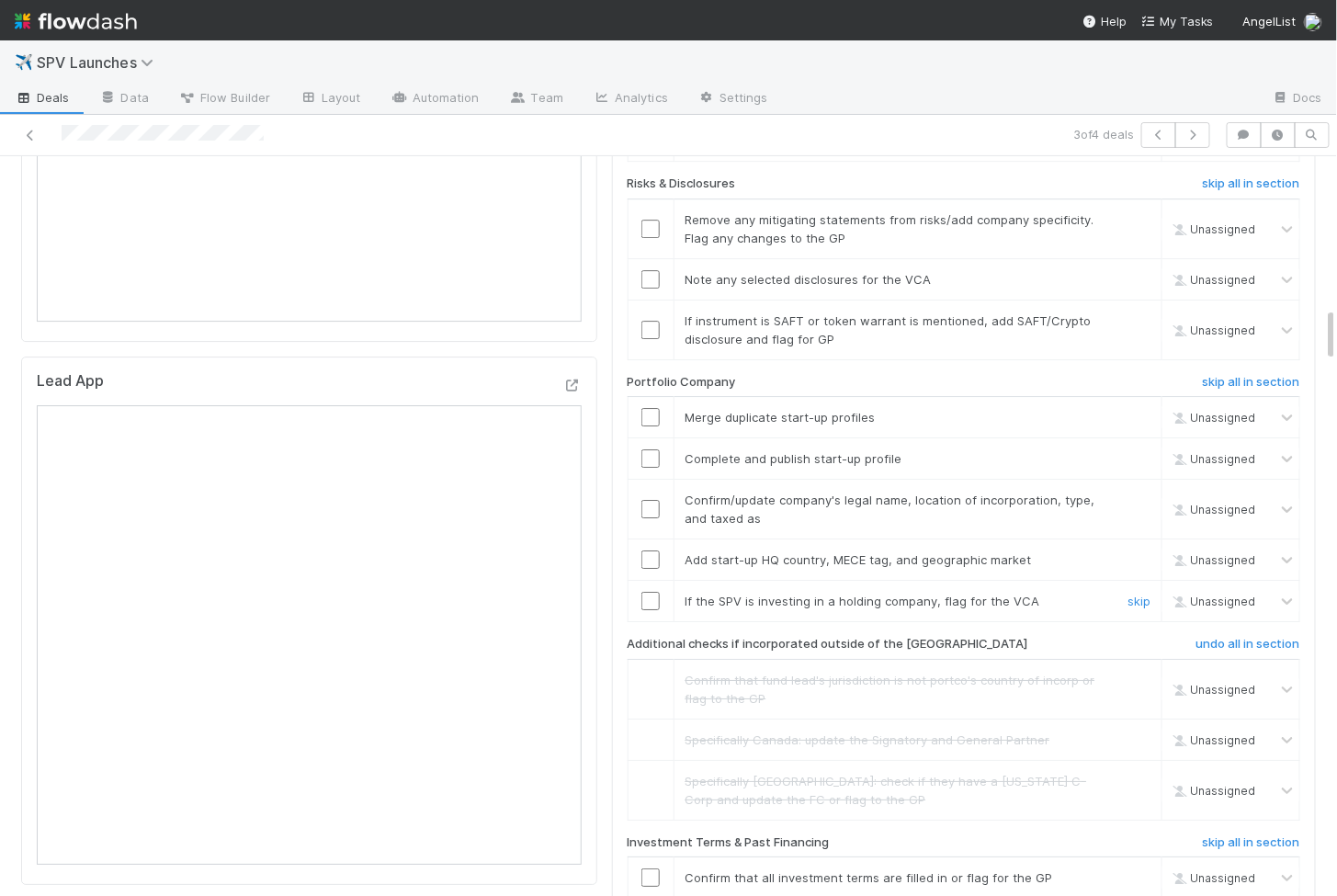
click at [641, 581] on td at bounding box center [651, 601] width 46 height 42
click at [655, 592] on input "checkbox" at bounding box center [651, 601] width 18 height 18
click at [655, 550] on input "checkbox" at bounding box center [651, 559] width 18 height 18
click at [651, 500] on input "checkbox" at bounding box center [651, 509] width 18 height 18
click at [644, 449] on input "checkbox" at bounding box center [651, 458] width 18 height 18
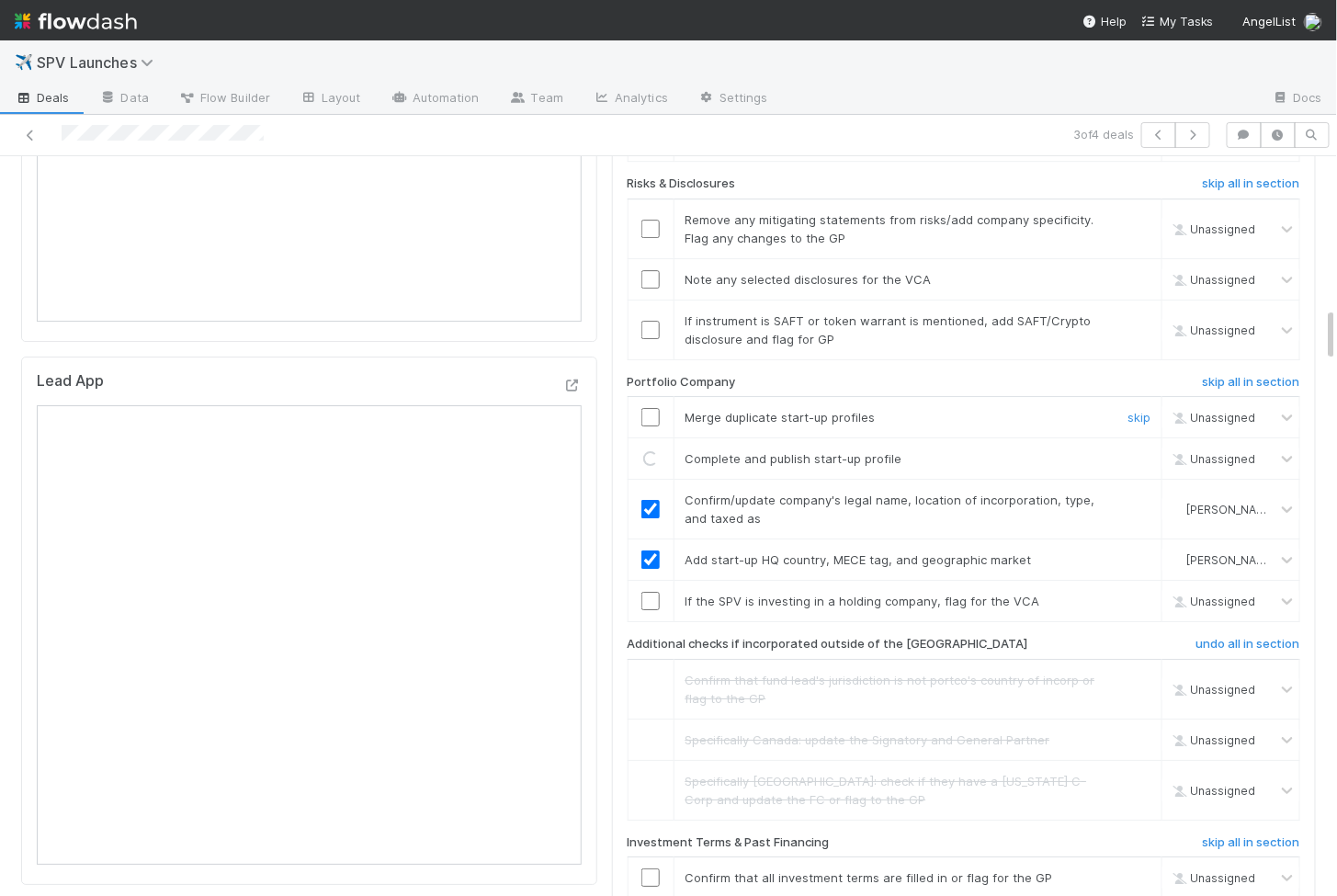
click at [648, 408] on input "checkbox" at bounding box center [651, 416] width 18 height 18
click at [648, 592] on input "checkbox" at bounding box center [651, 601] width 18 height 18
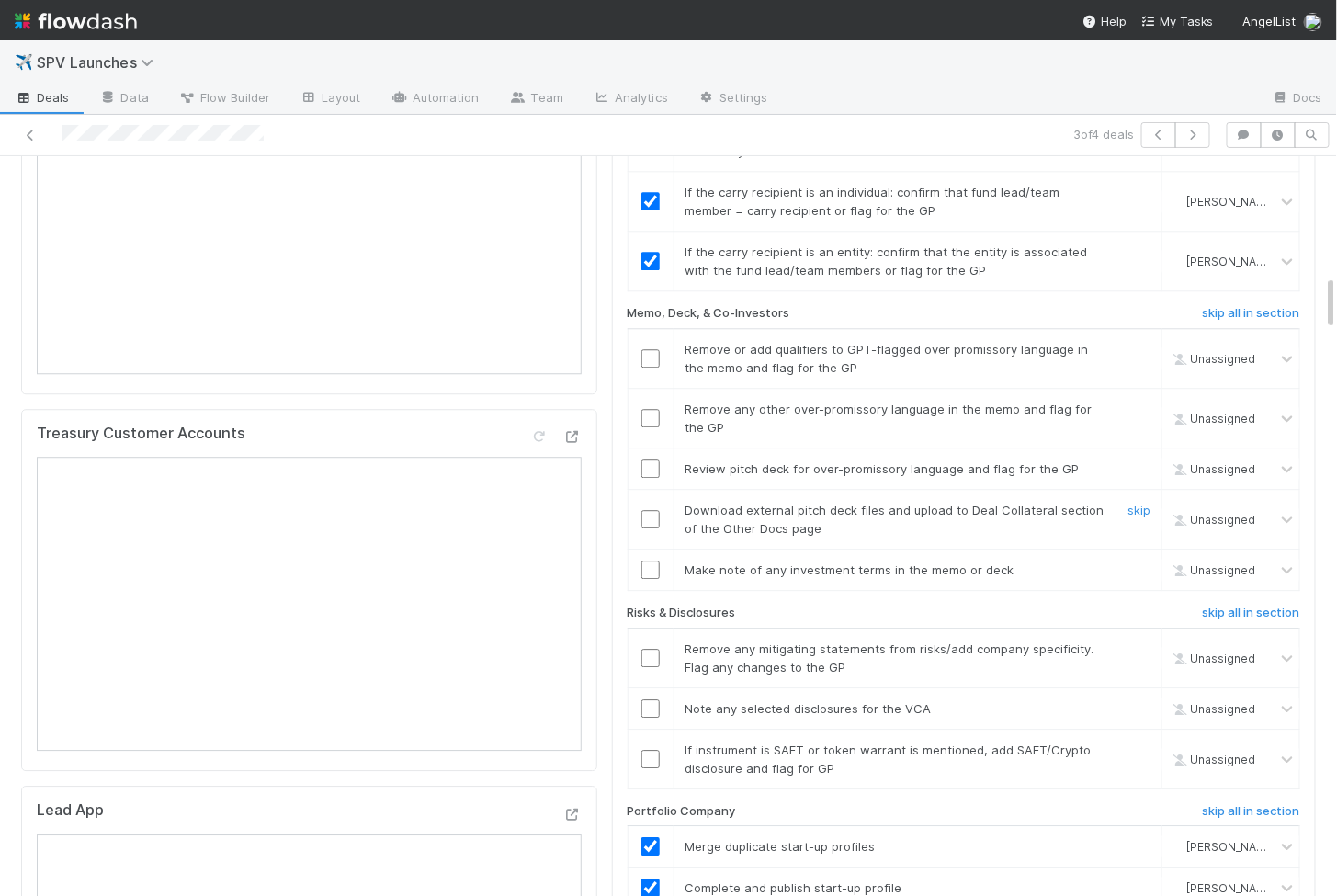
scroll to position [1578, 0]
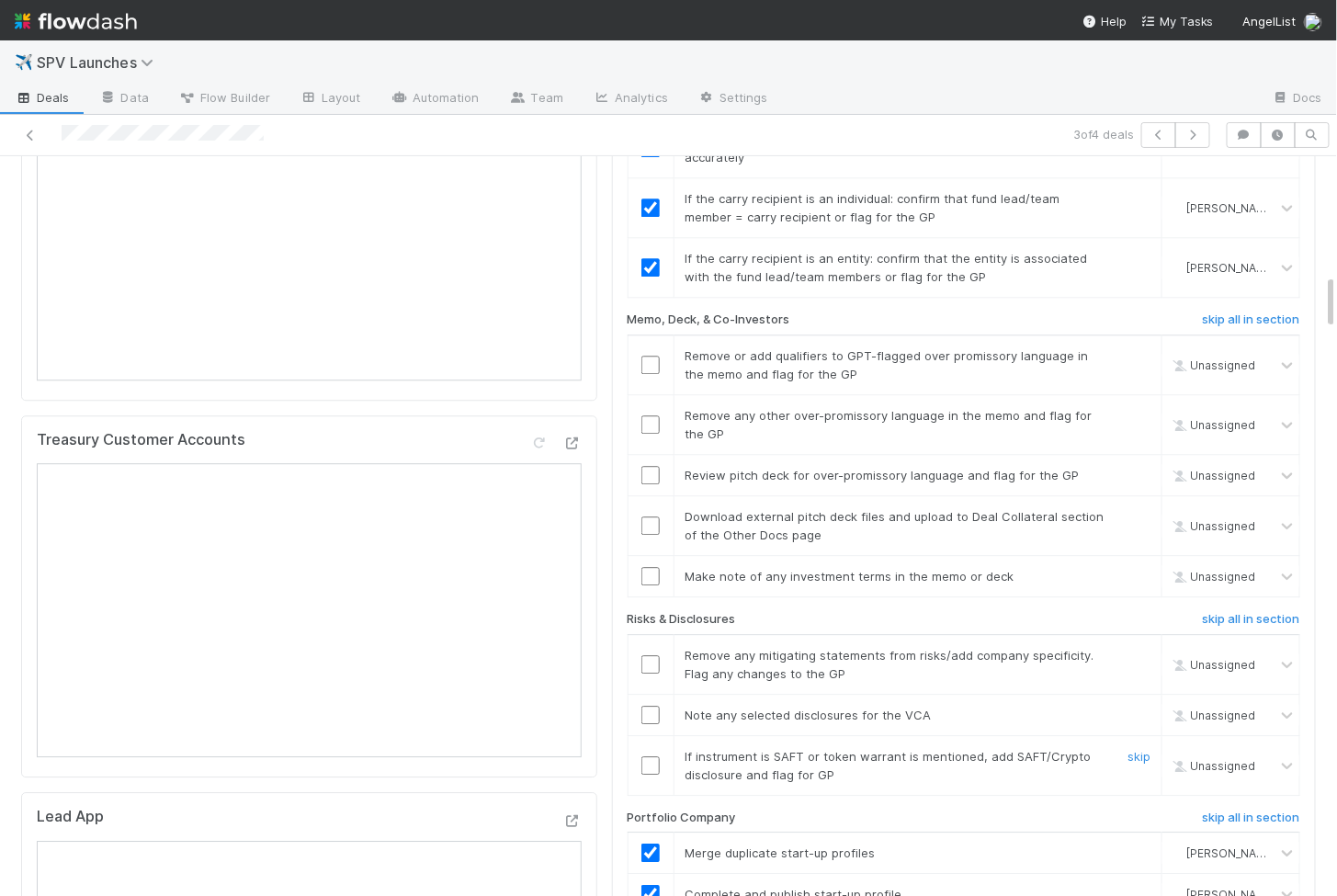
click at [651, 735] on td at bounding box center [651, 765] width 46 height 60
click at [651, 756] on input "checkbox" at bounding box center [651, 765] width 18 height 18
click at [651, 706] on input "checkbox" at bounding box center [651, 714] width 18 height 18
click at [651, 655] on input "checkbox" at bounding box center [651, 664] width 18 height 18
click at [653, 516] on input "checkbox" at bounding box center [651, 525] width 18 height 18
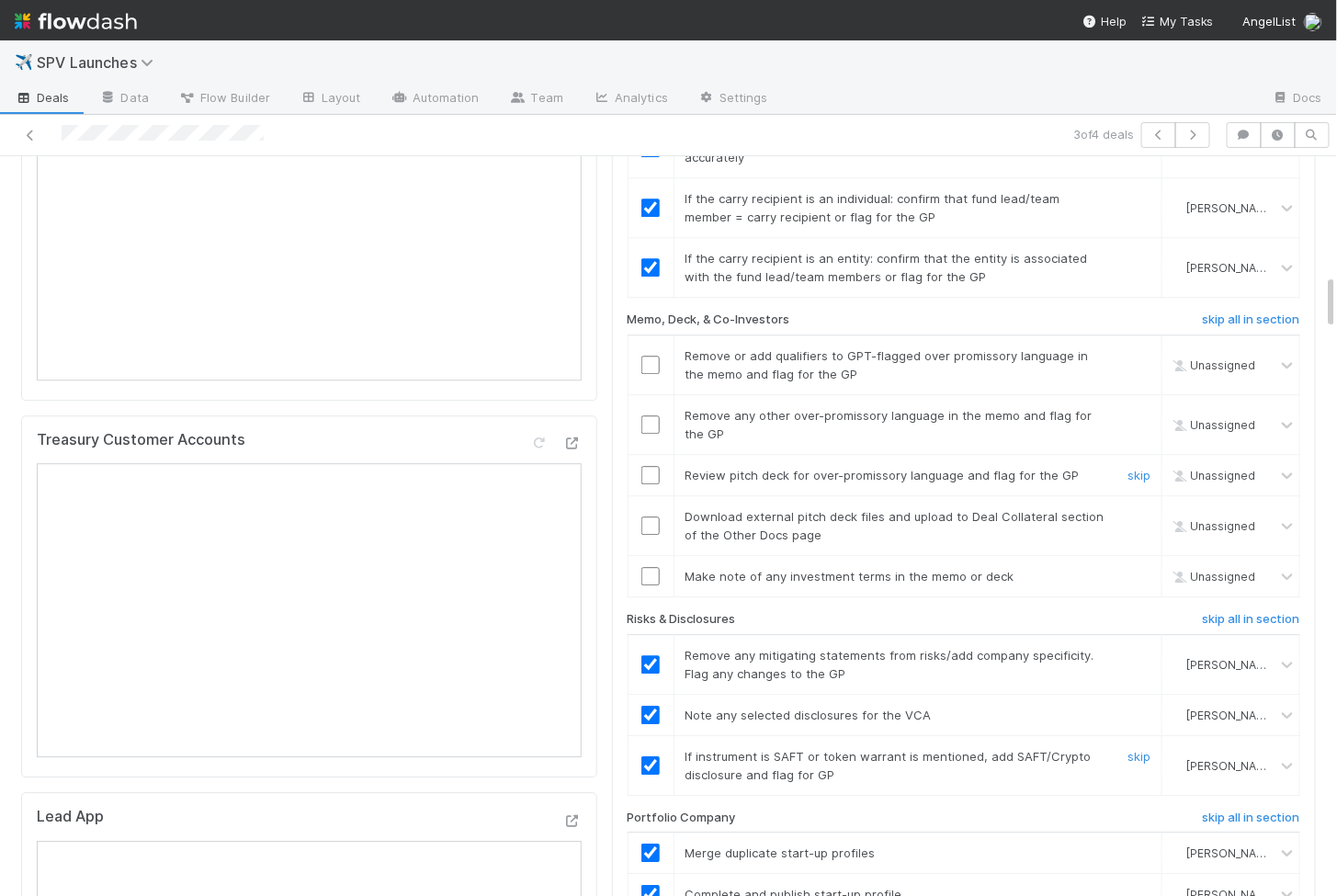
click at [643, 466] on input "checkbox" at bounding box center [651, 475] width 18 height 18
click at [648, 516] on input "checkbox" at bounding box center [651, 525] width 18 height 18
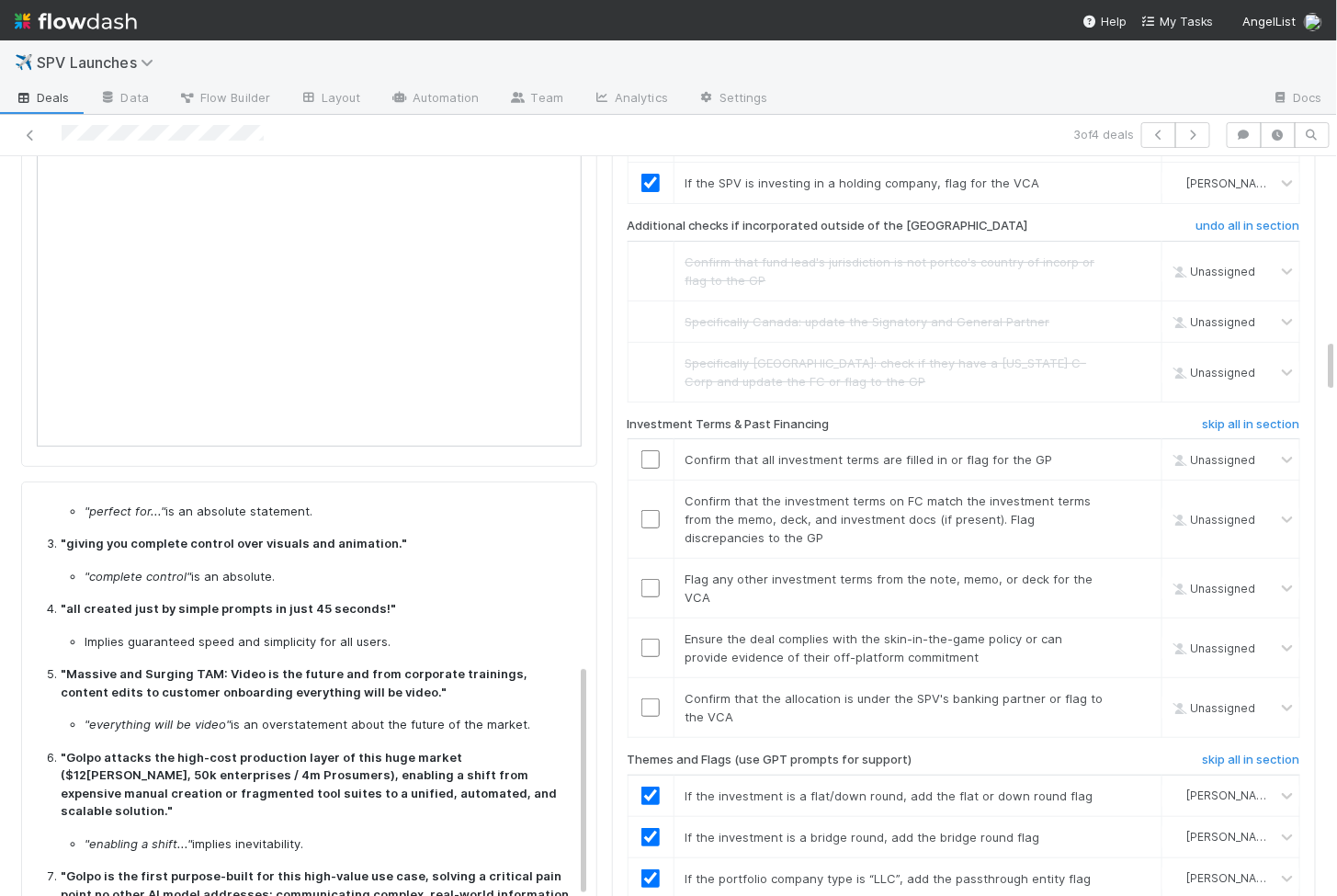
scroll to position [341, 0]
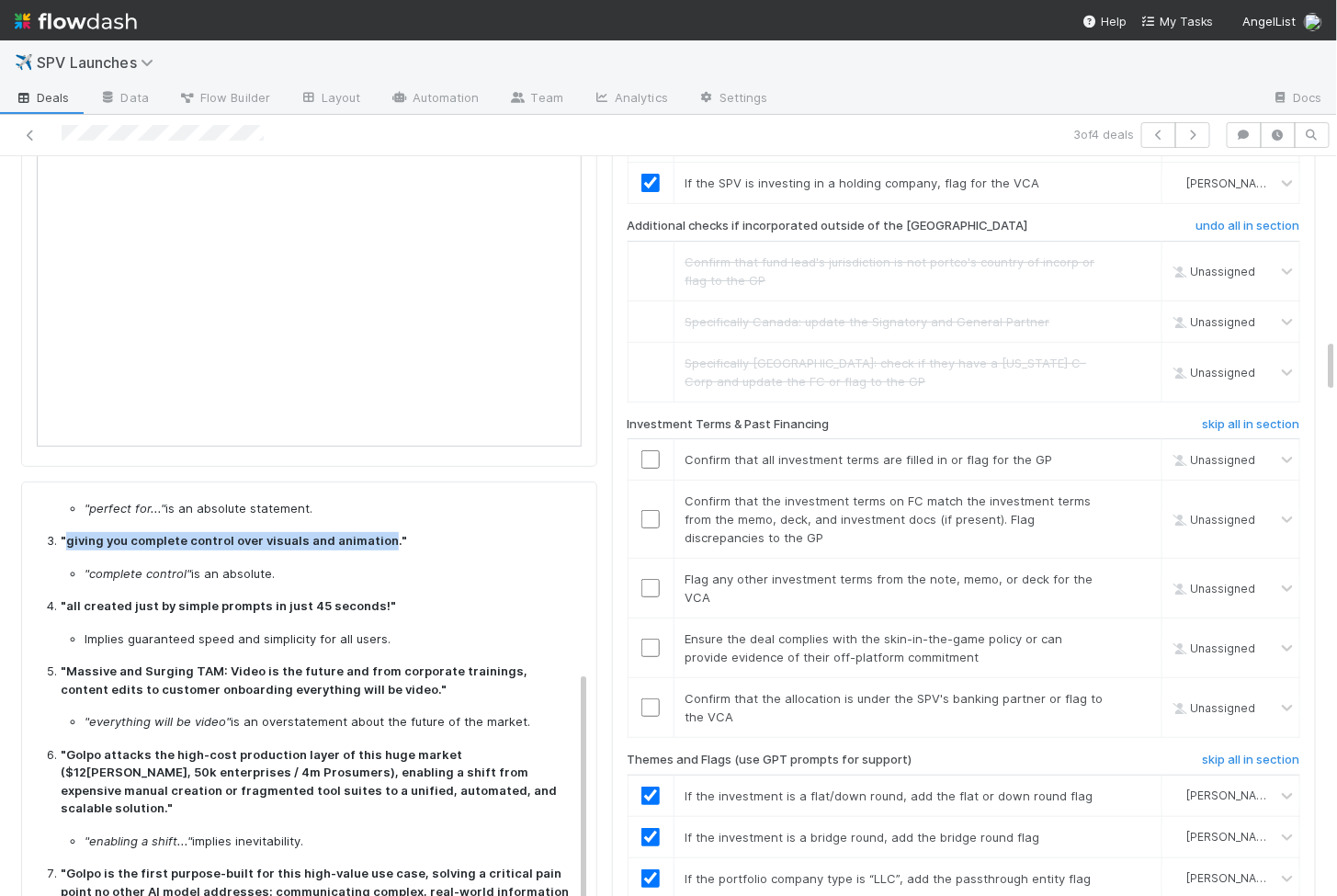
drag, startPoint x: 64, startPoint y: 522, endPoint x: 380, endPoint y: 515, distance: 316.1
click at [380, 533] on strong ""giving you complete control over visuals and animation."" at bounding box center [233, 540] width 347 height 15
copy strong "giving you complete control over visuals and animation"
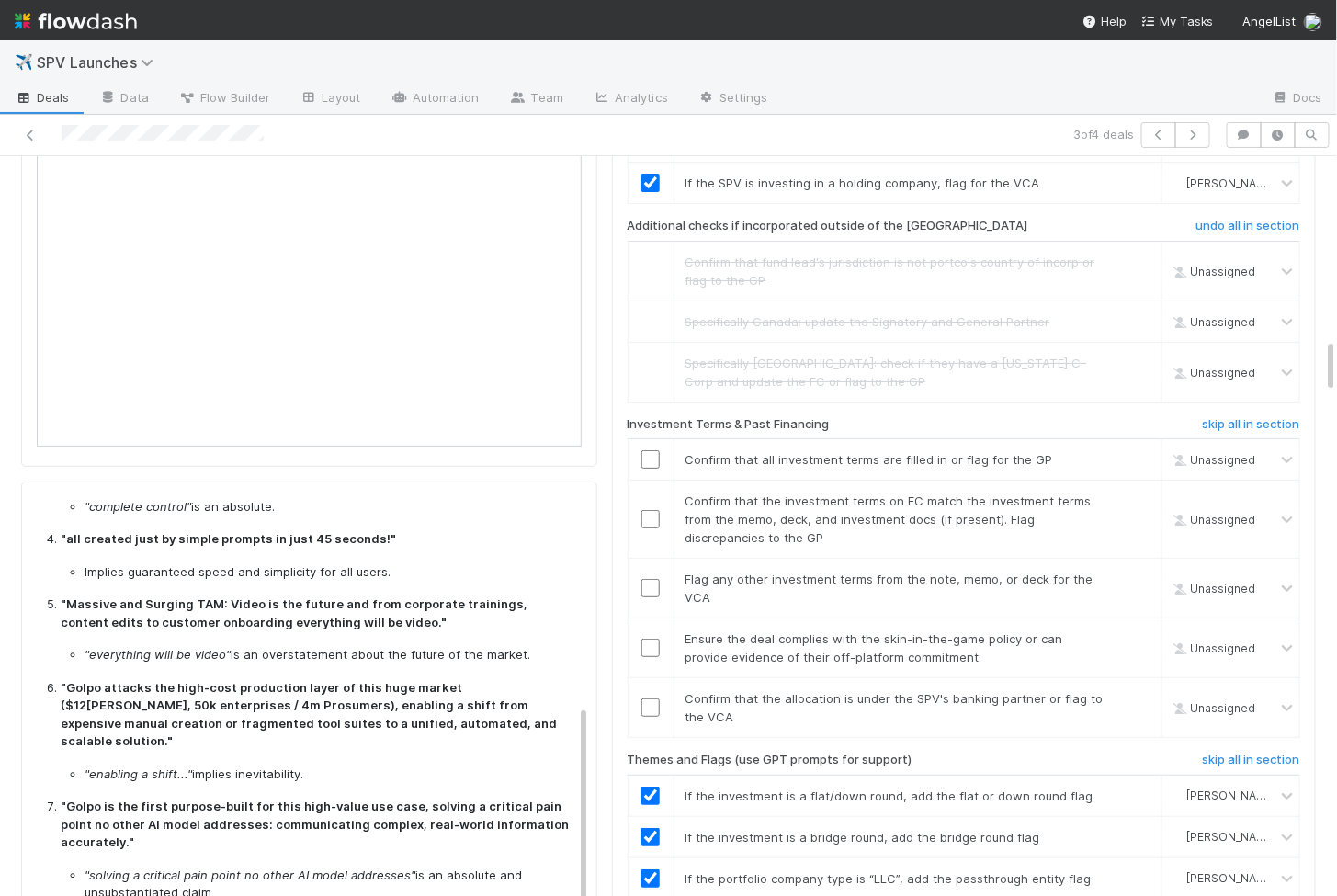
scroll to position [410, 0]
drag, startPoint x: 75, startPoint y: 519, endPoint x: 358, endPoint y: 520, distance: 283.0
click at [358, 529] on strong ""all created just by simple prompts in just 45 seconds!"" at bounding box center [228, 536] width 336 height 15
copy strong "l created just by simple prompts in just 45 second"
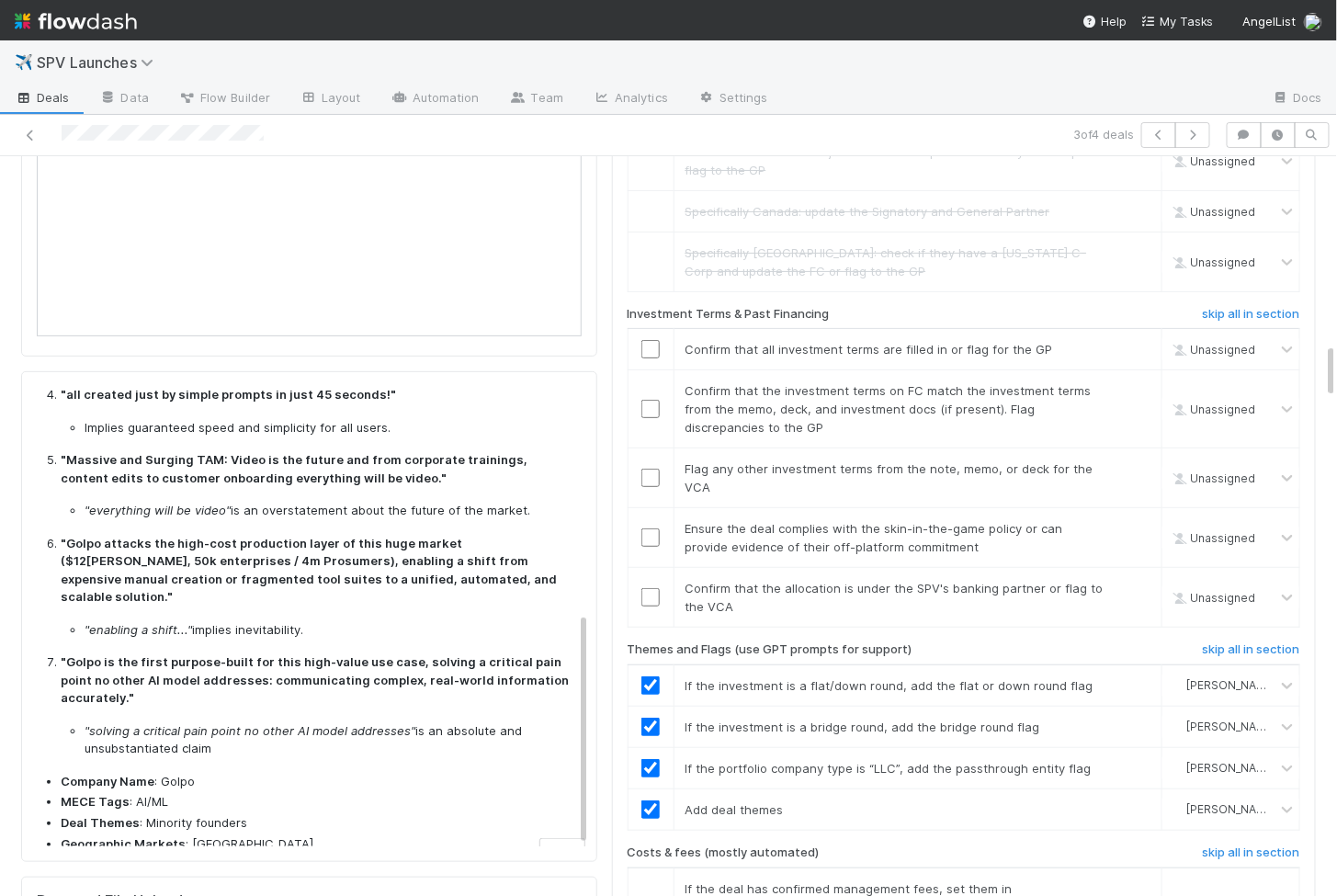
scroll to position [2555, 0]
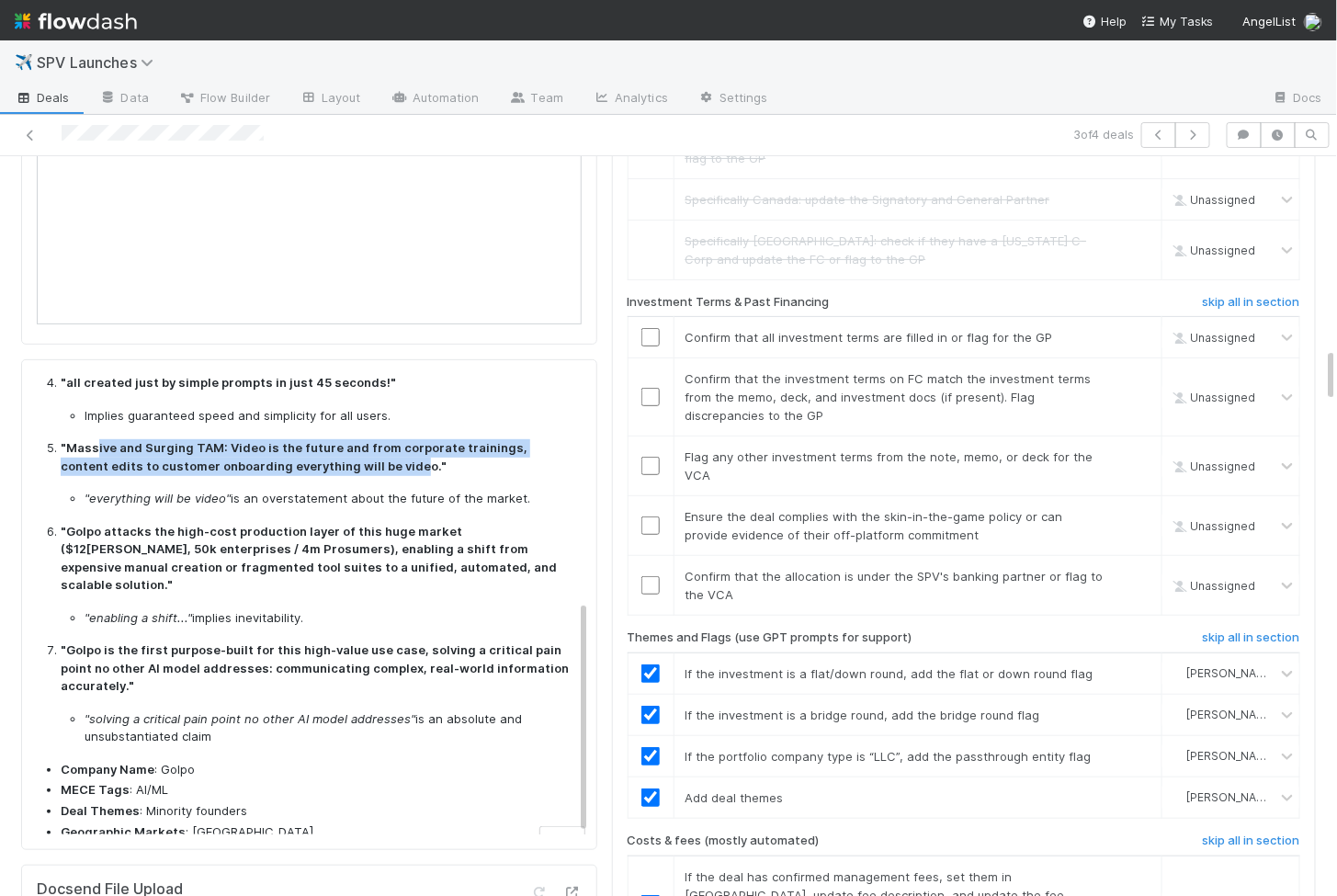
drag, startPoint x: 93, startPoint y: 427, endPoint x: 361, endPoint y: 448, distance: 268.8
click at [361, 448] on strong ""Massive and Surging TAM: Video is the future and from corporate trainings, con…" at bounding box center [293, 456] width 467 height 33
copy strong "ive and Surging TAM: Video is the future and from corporate trainings, content …"
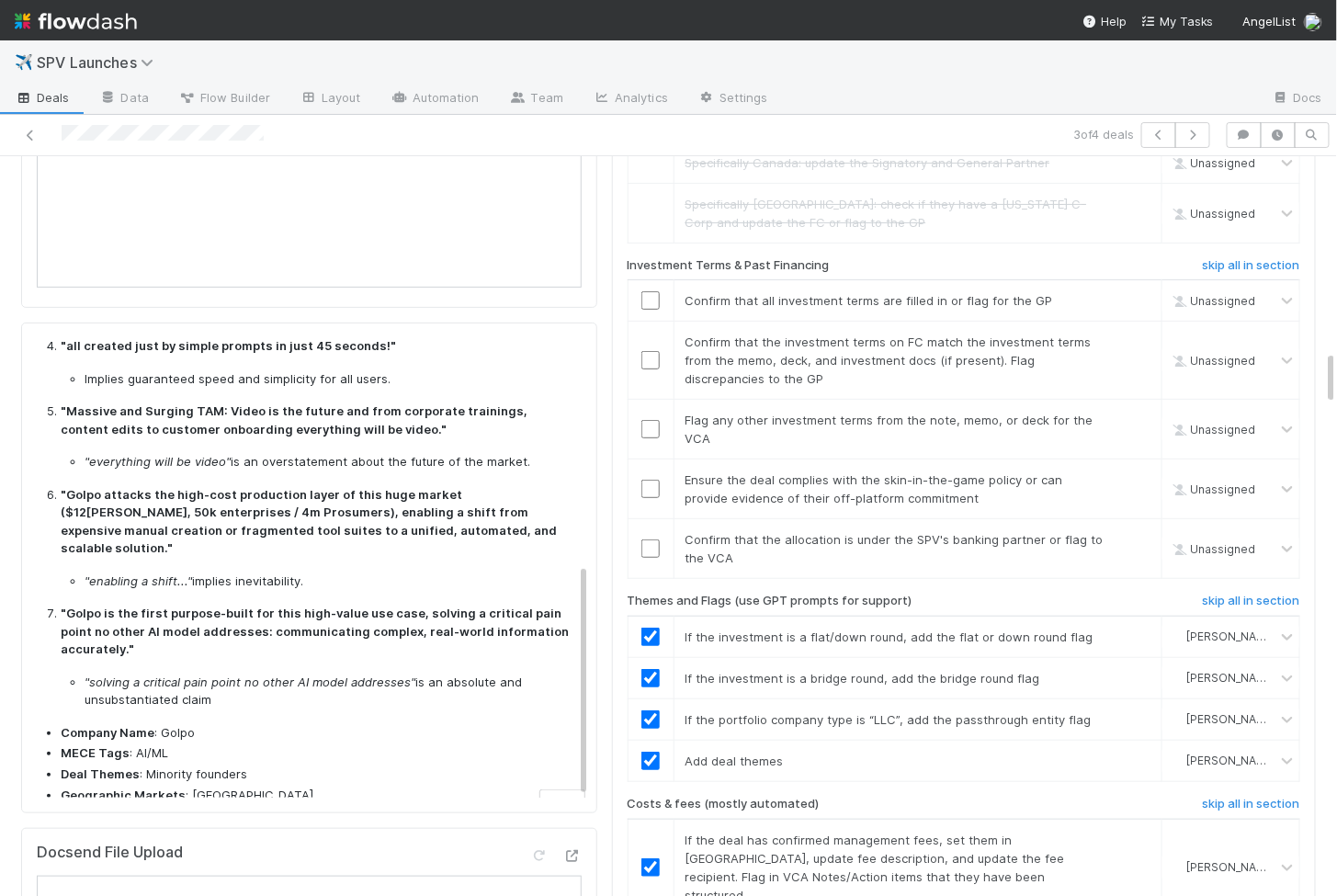
scroll to position [2605, 0]
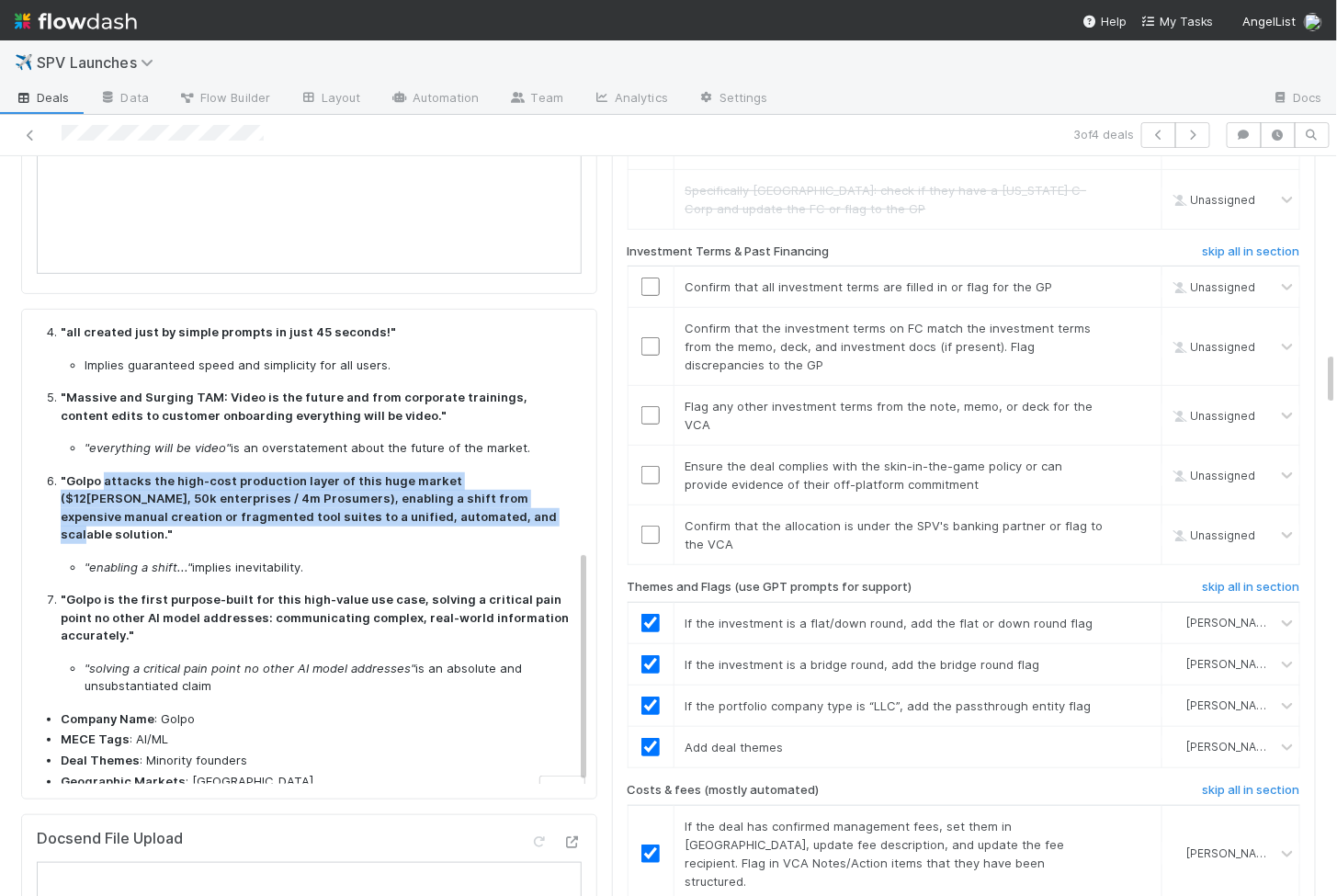
drag, startPoint x: 102, startPoint y: 461, endPoint x: 423, endPoint y: 496, distance: 322.9
click at [423, 496] on strong ""Golpo attacks the high-cost production layer of this huge market ($12bn TAM, 5…" at bounding box center [308, 508] width 496 height 69
copy strong "attacks the high-cost production layer of this huge market ($12bn TAM, 50k ente…"
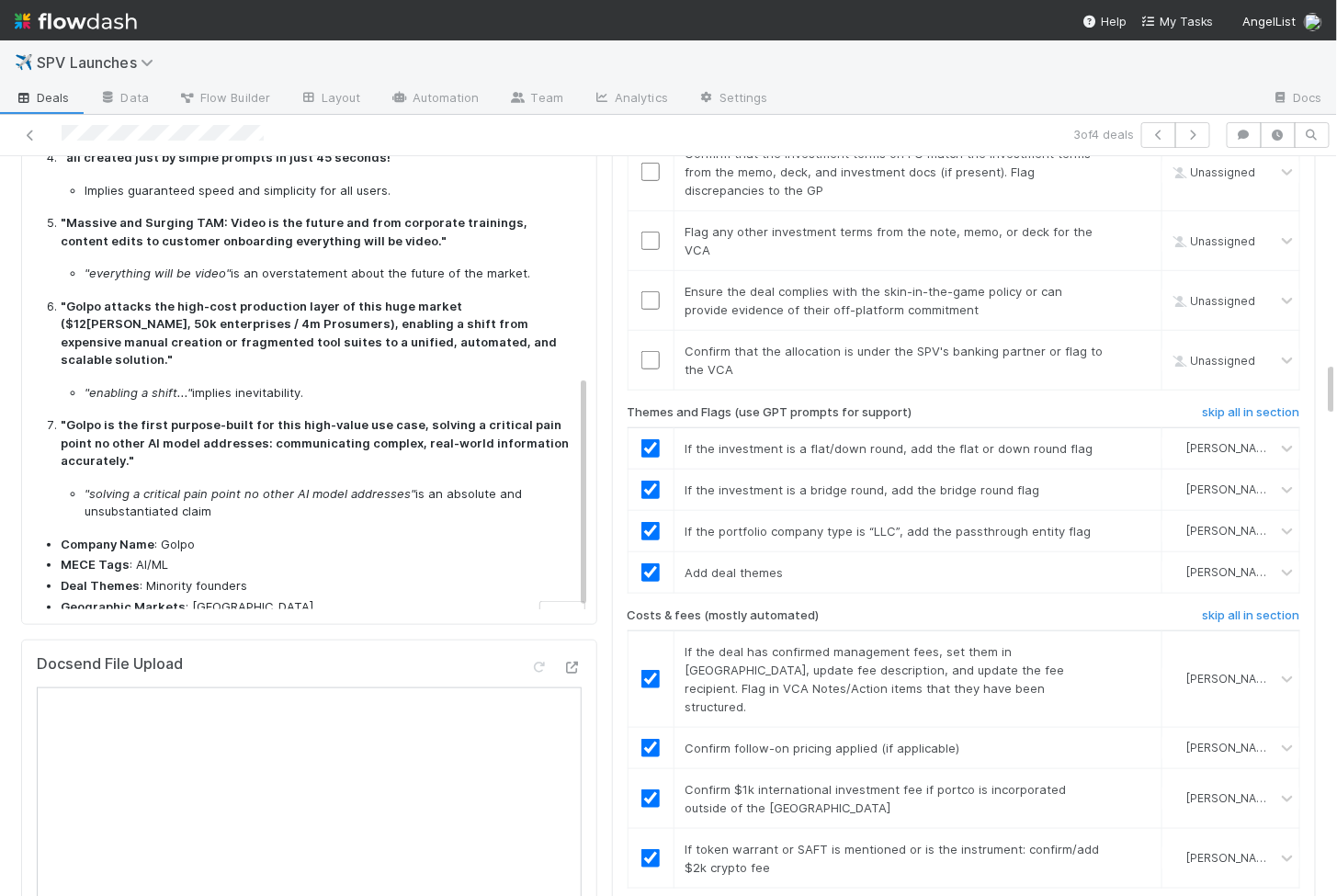
scroll to position [2781, 0]
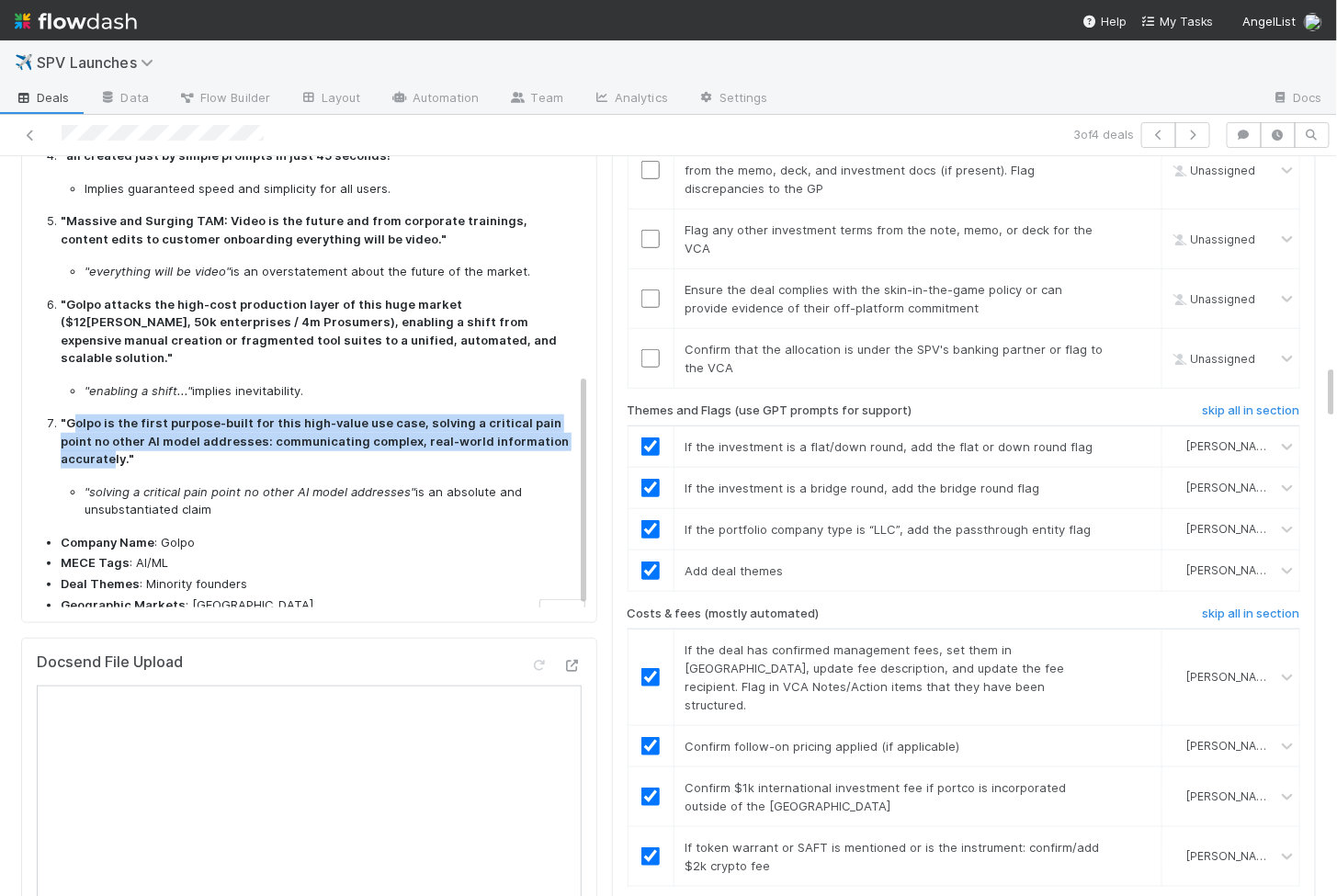
drag, startPoint x: 74, startPoint y: 382, endPoint x: 112, endPoint y: 418, distance: 52.3
click at [112, 418] on strong ""Golpo is the first purpose-built for this high-value use case, solving a criti…" at bounding box center [314, 441] width 508 height 50
copy strong "olpo is the first purpose-built for this high-value use case, solving a critica…"
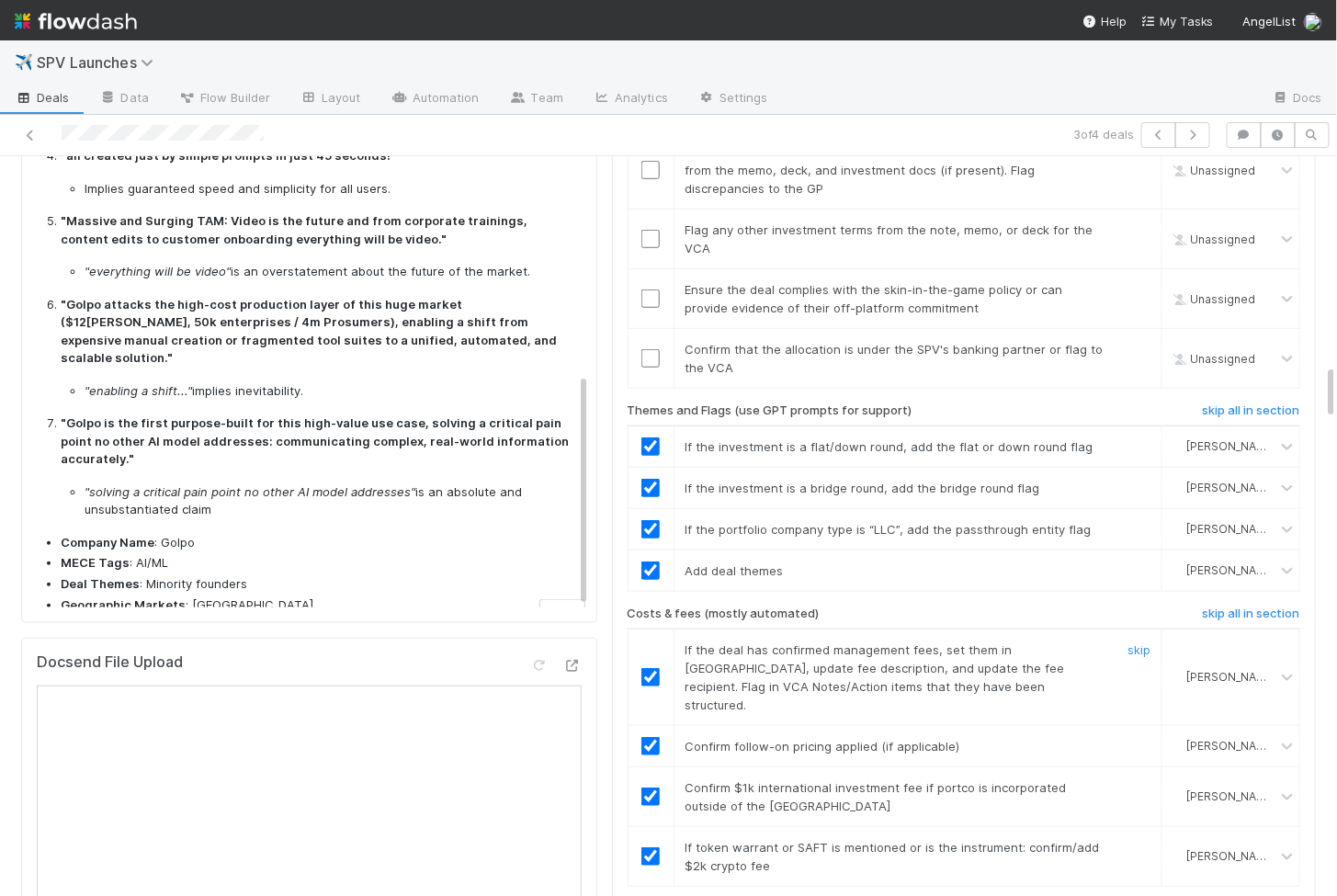
scroll to position [2402, 0]
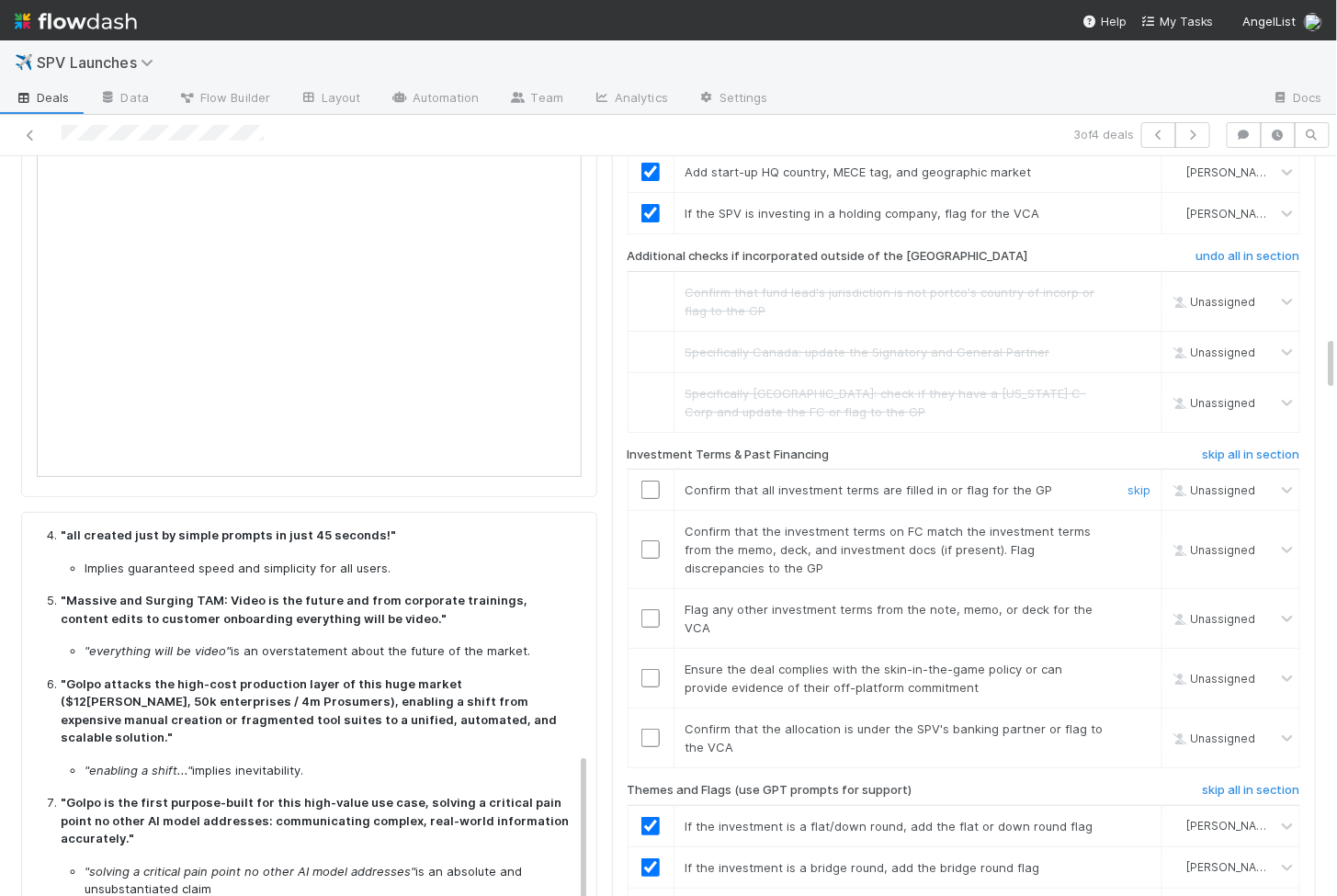
click at [653, 481] on input "checkbox" at bounding box center [651, 489] width 18 height 18
click at [648, 541] on input "checkbox" at bounding box center [651, 549] width 18 height 18
click at [648, 729] on input "checkbox" at bounding box center [651, 738] width 18 height 18
click at [652, 669] on input "checkbox" at bounding box center [651, 678] width 18 height 18
click at [651, 610] on input "checkbox" at bounding box center [651, 618] width 18 height 18
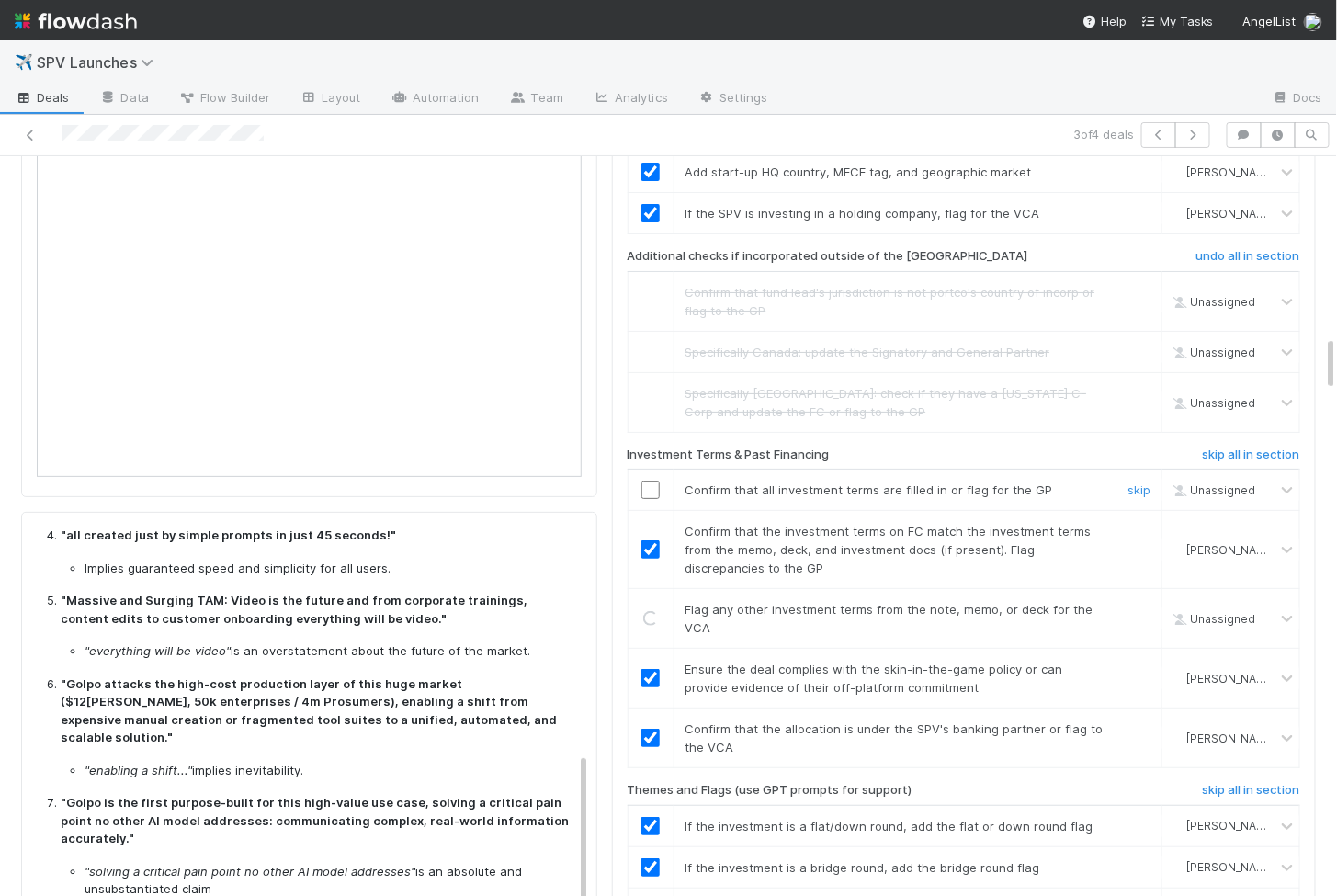
click at [650, 481] on input "checkbox" at bounding box center [651, 489] width 18 height 18
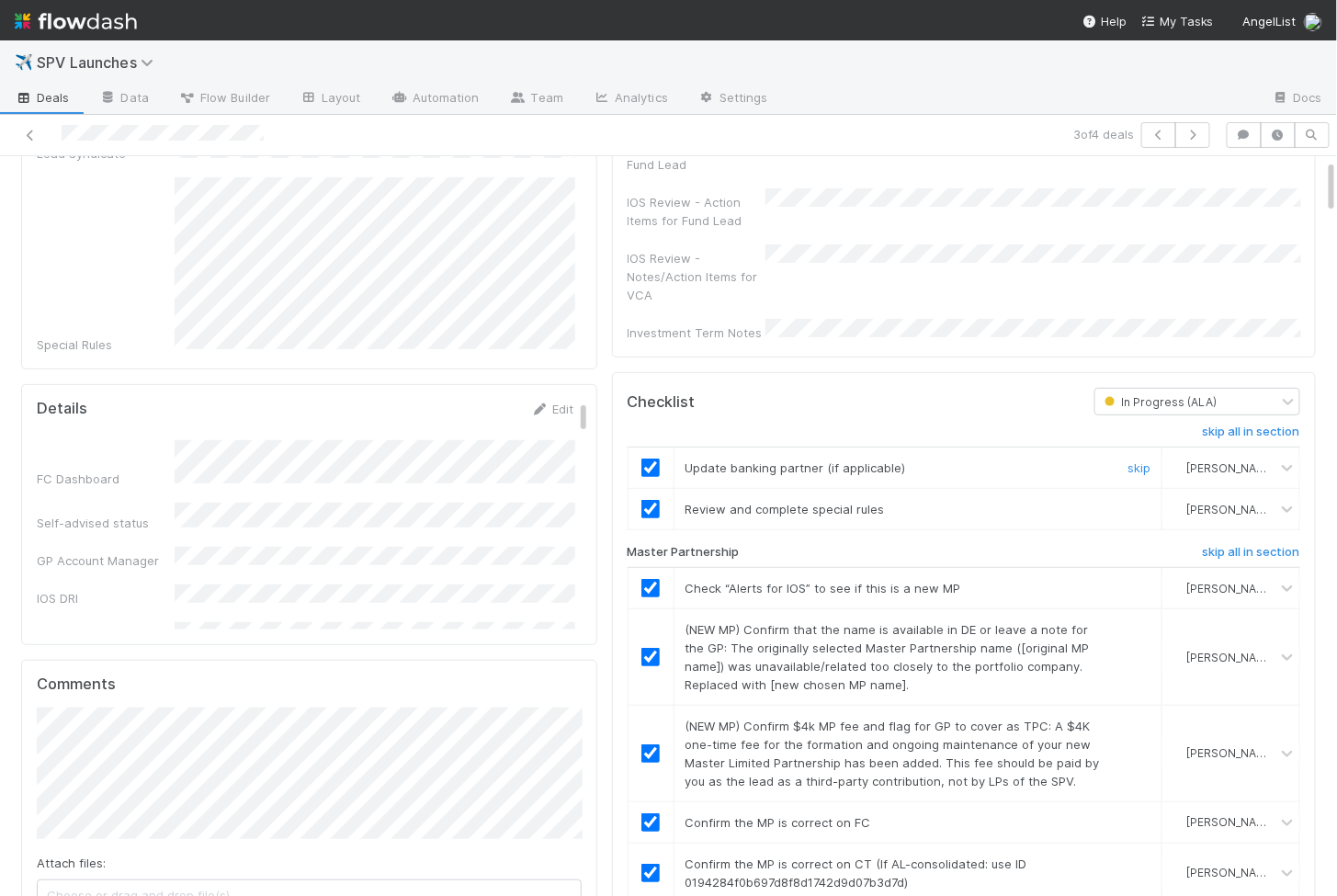
scroll to position [0, 0]
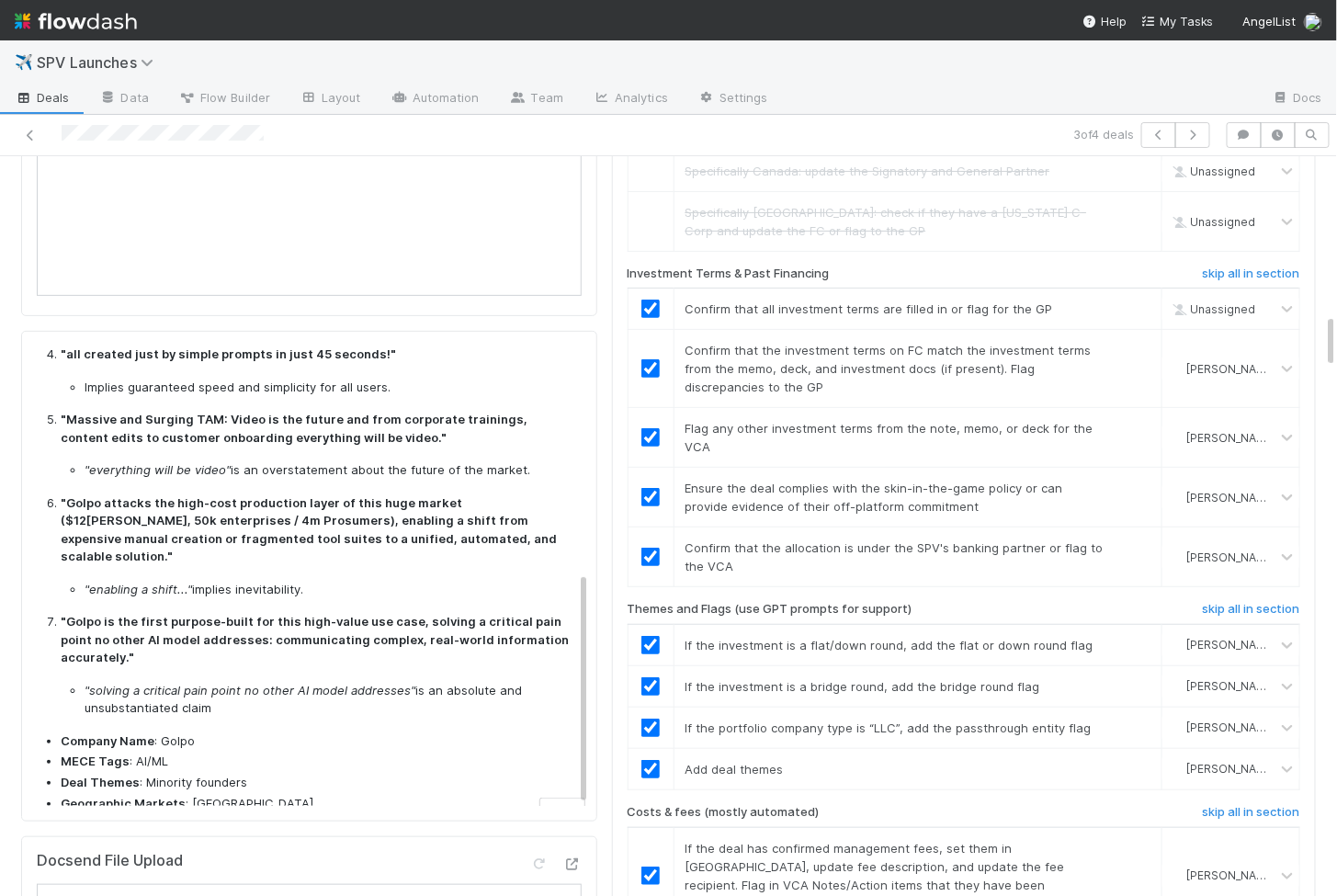
checkbox input "true"
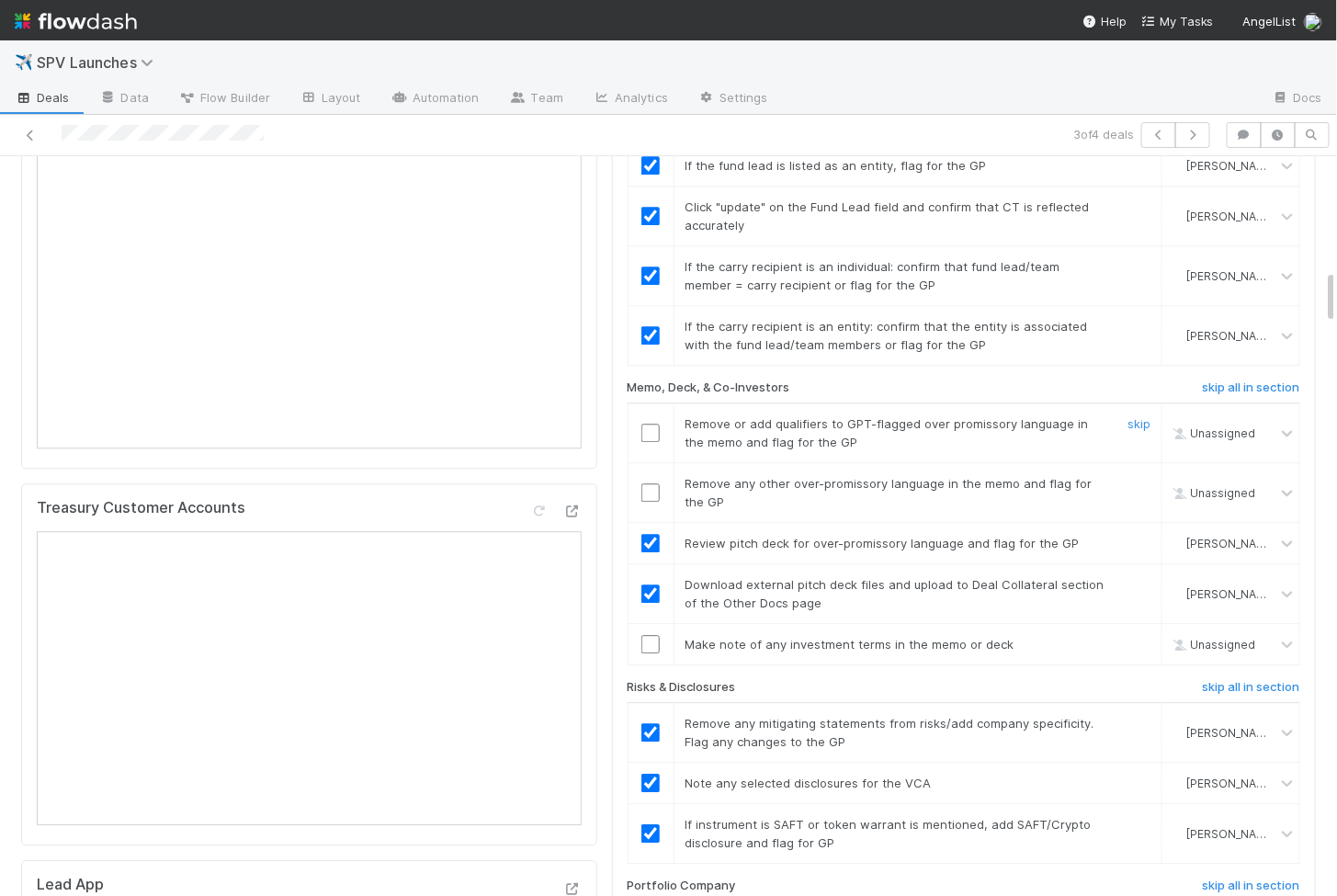
scroll to position [1511, 0]
click at [651, 422] on input "checkbox" at bounding box center [651, 431] width 18 height 18
click at [651, 482] on input "checkbox" at bounding box center [651, 491] width 18 height 18
click at [656, 623] on td at bounding box center [651, 644] width 46 height 42
click at [653, 634] on input "checkbox" at bounding box center [651, 643] width 18 height 18
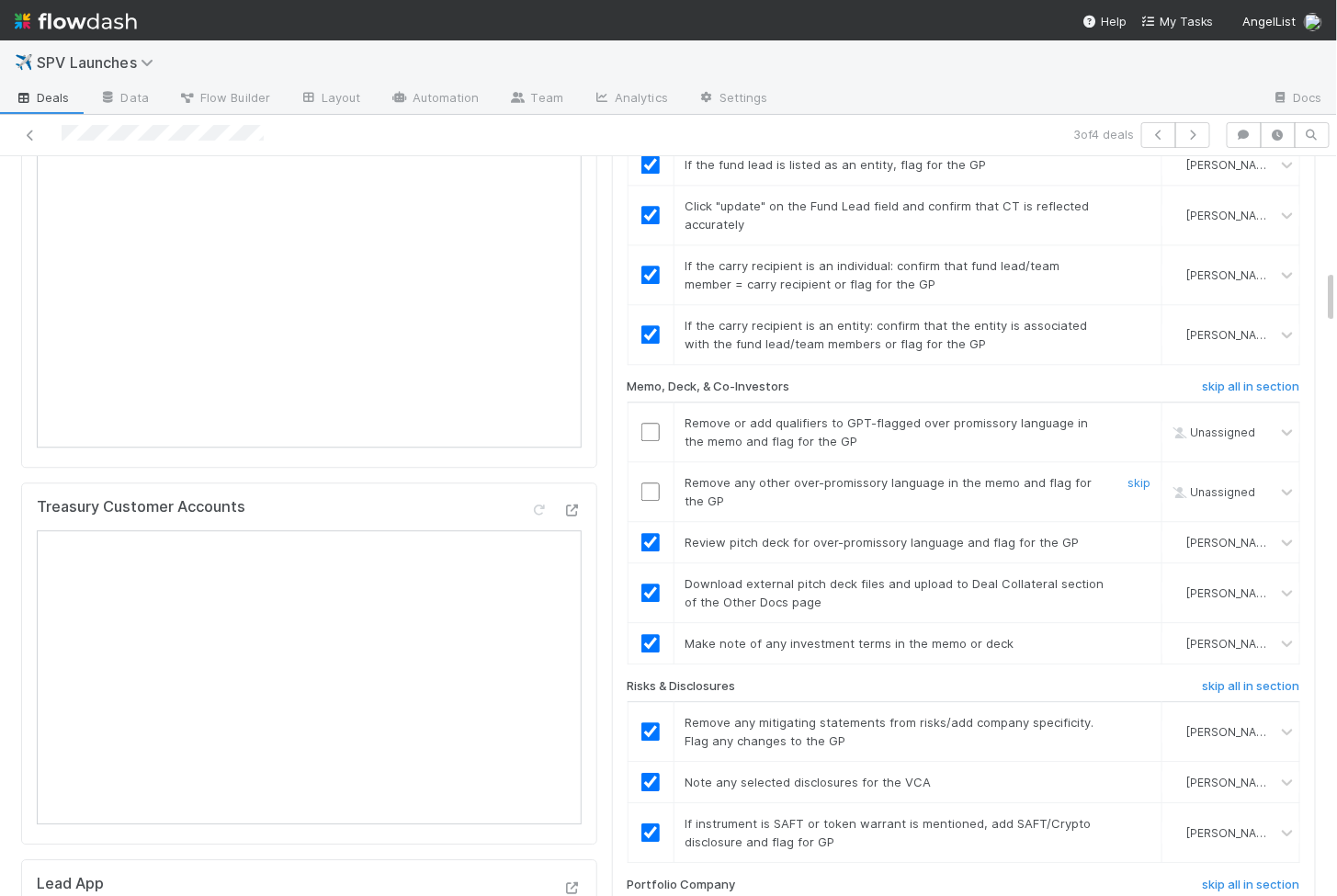
click at [651, 482] on input "checkbox" at bounding box center [651, 491] width 18 height 18
click at [652, 422] on input "checkbox" at bounding box center [651, 431] width 18 height 18
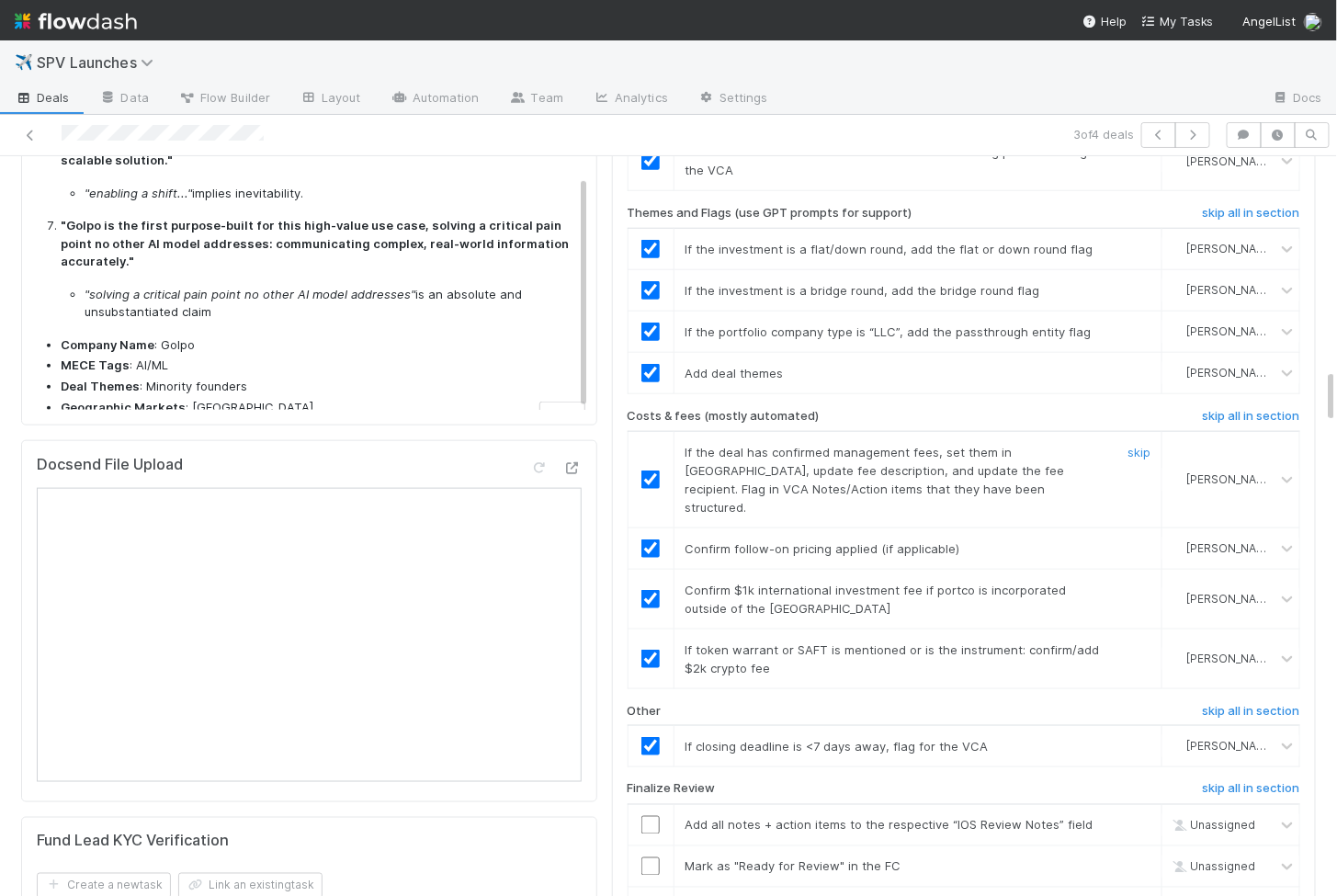
scroll to position [3068, 0]
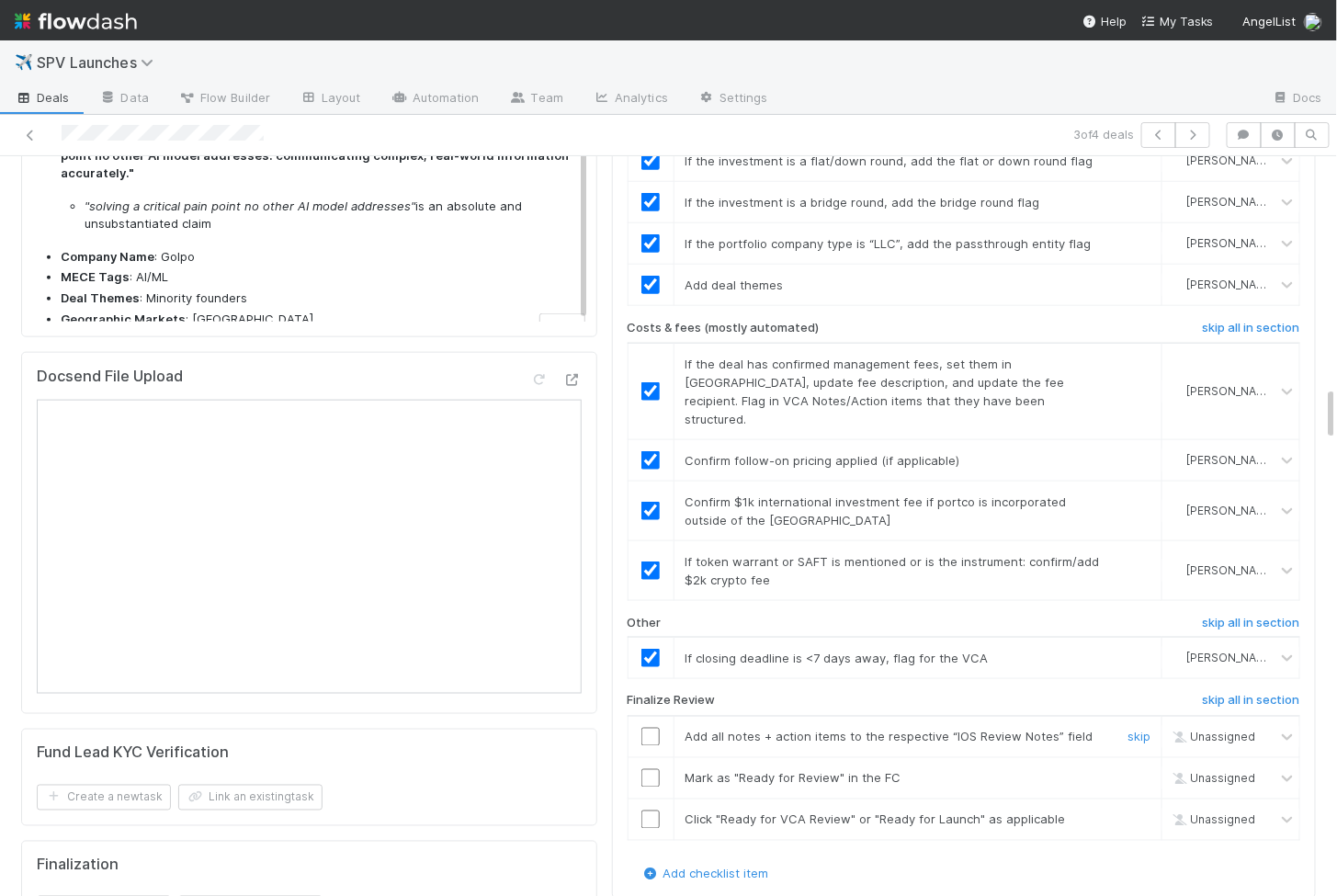
click at [651, 728] on input "checkbox" at bounding box center [651, 737] width 18 height 18
click at [651, 769] on input "checkbox" at bounding box center [651, 778] width 18 height 18
click at [652, 811] on input "checkbox" at bounding box center [651, 819] width 18 height 18
checkbox input "true"
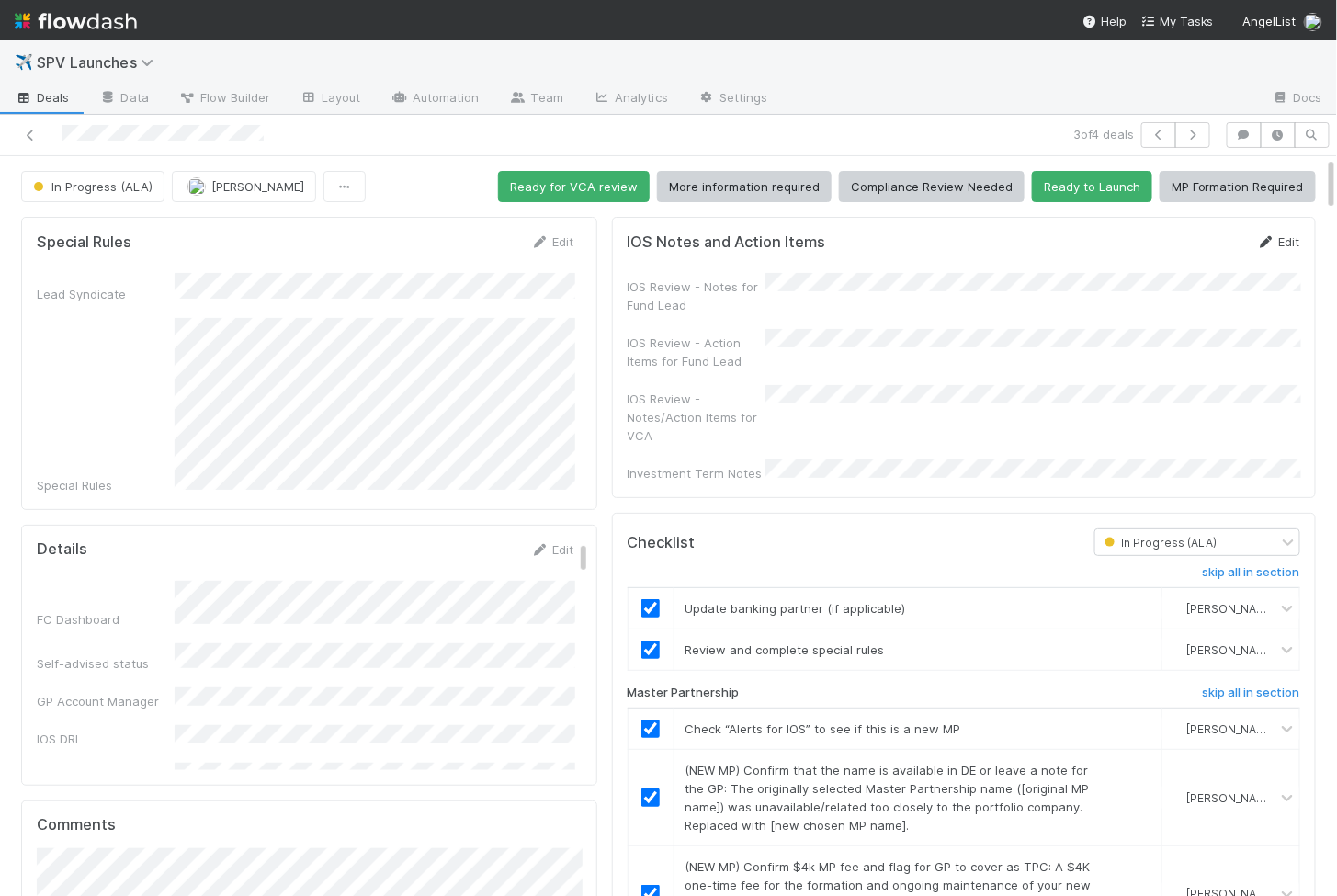
click at [1291, 238] on link "Edit" at bounding box center [1279, 241] width 43 height 15
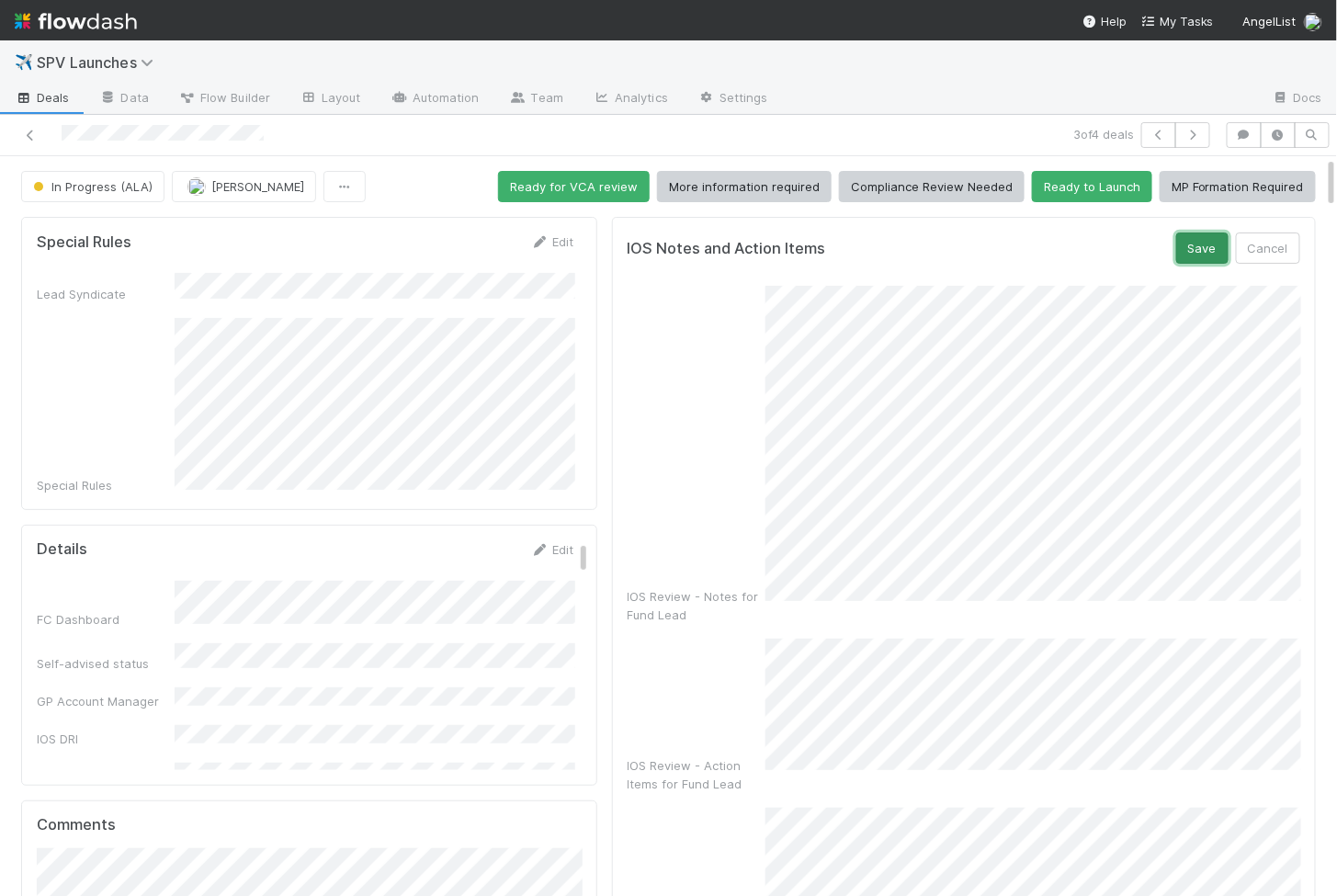
click at [1205, 244] on button "Save" at bounding box center [1203, 248] width 52 height 31
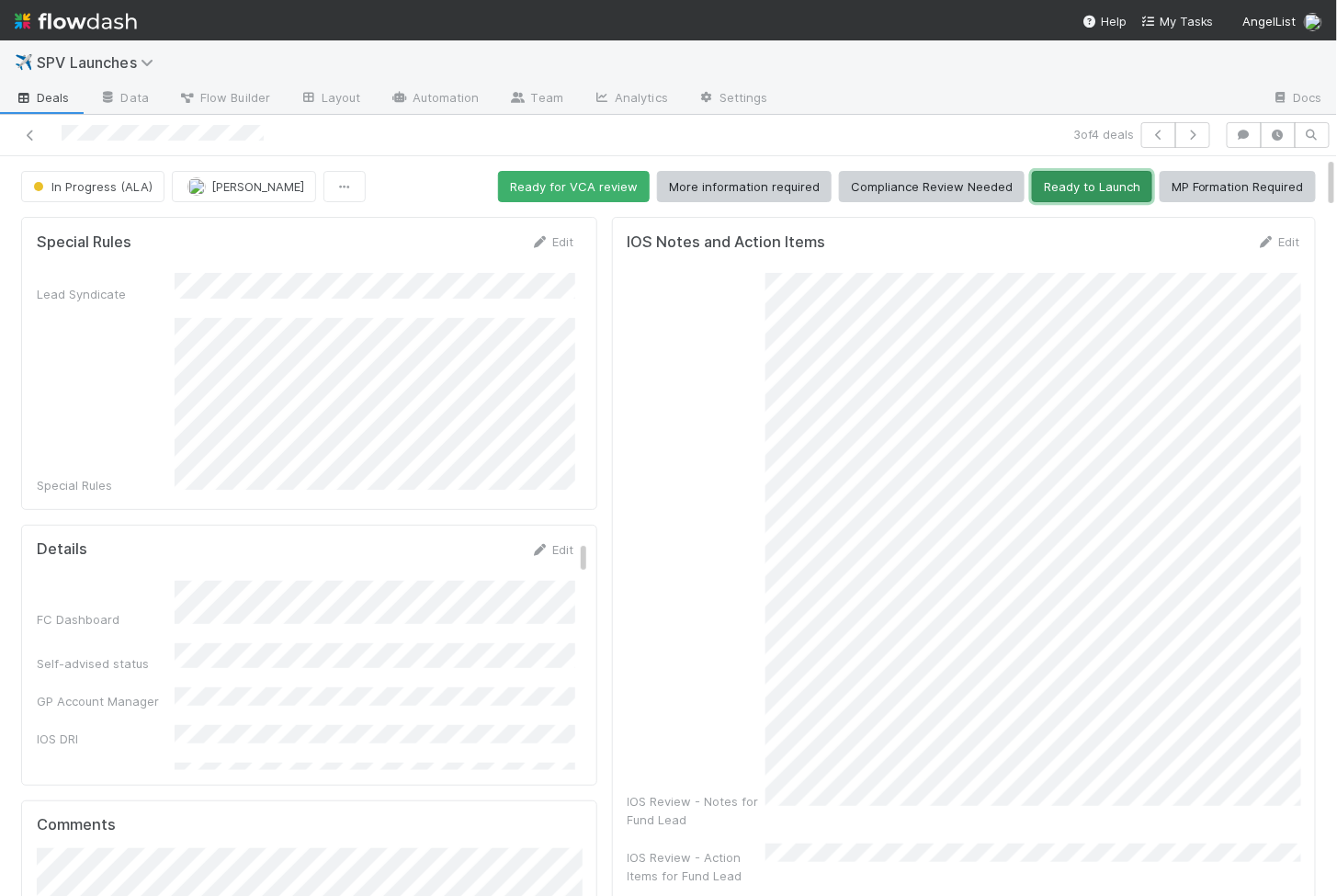
click at [1060, 183] on button "Ready to Launch" at bounding box center [1092, 186] width 120 height 31
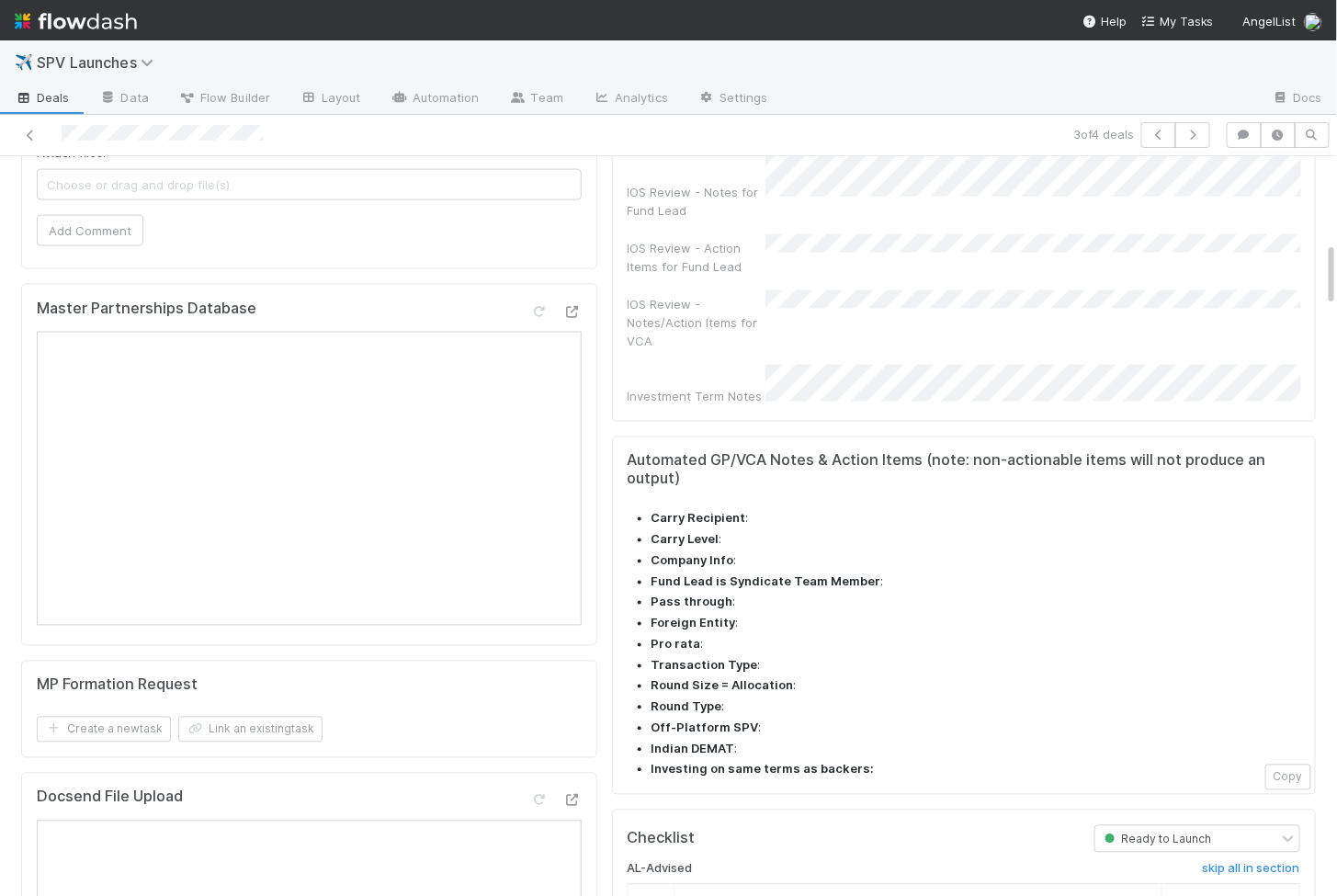
scroll to position [1628, 0]
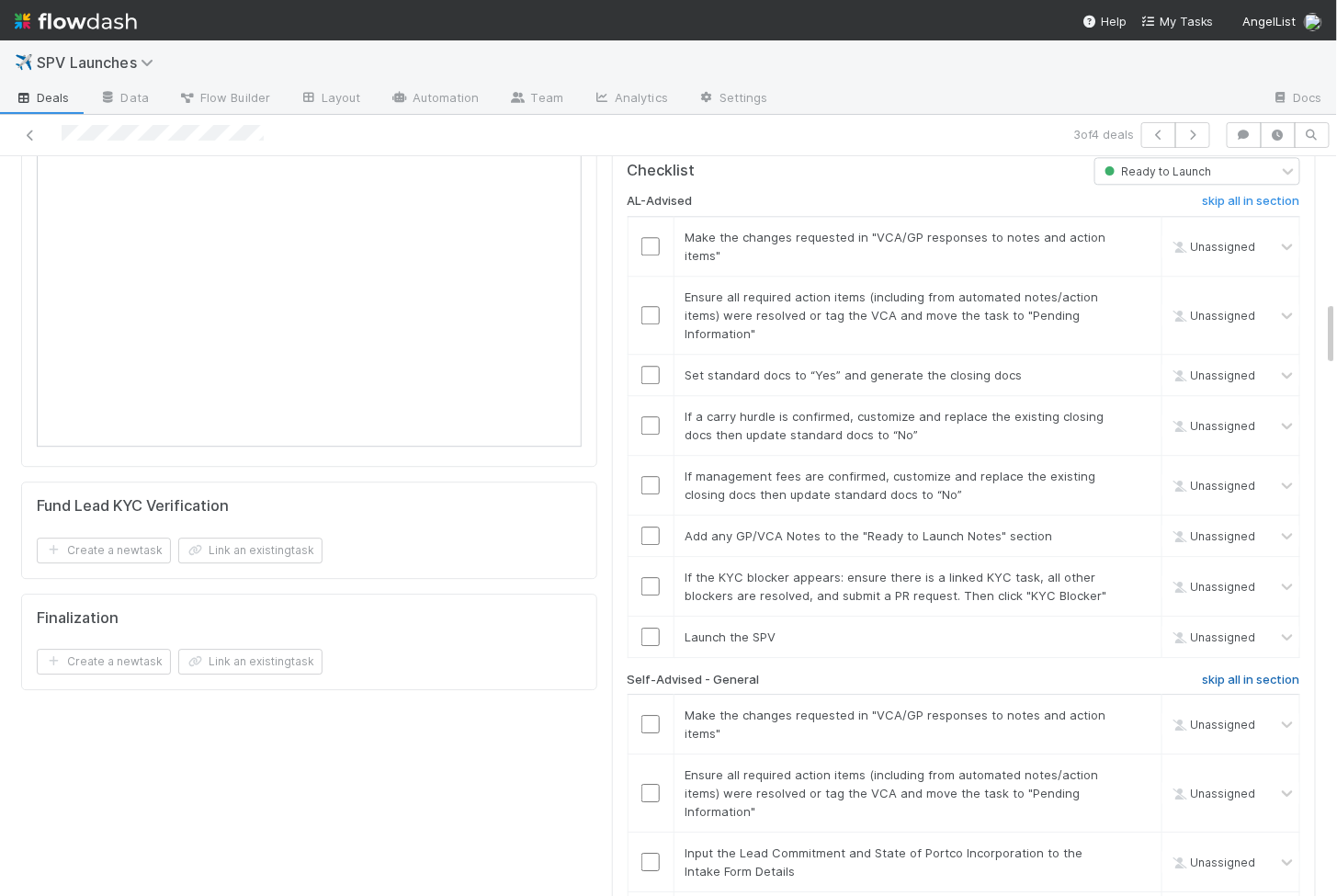
click at [1227, 673] on h6 "skip all in section" at bounding box center [1252, 680] width 97 height 15
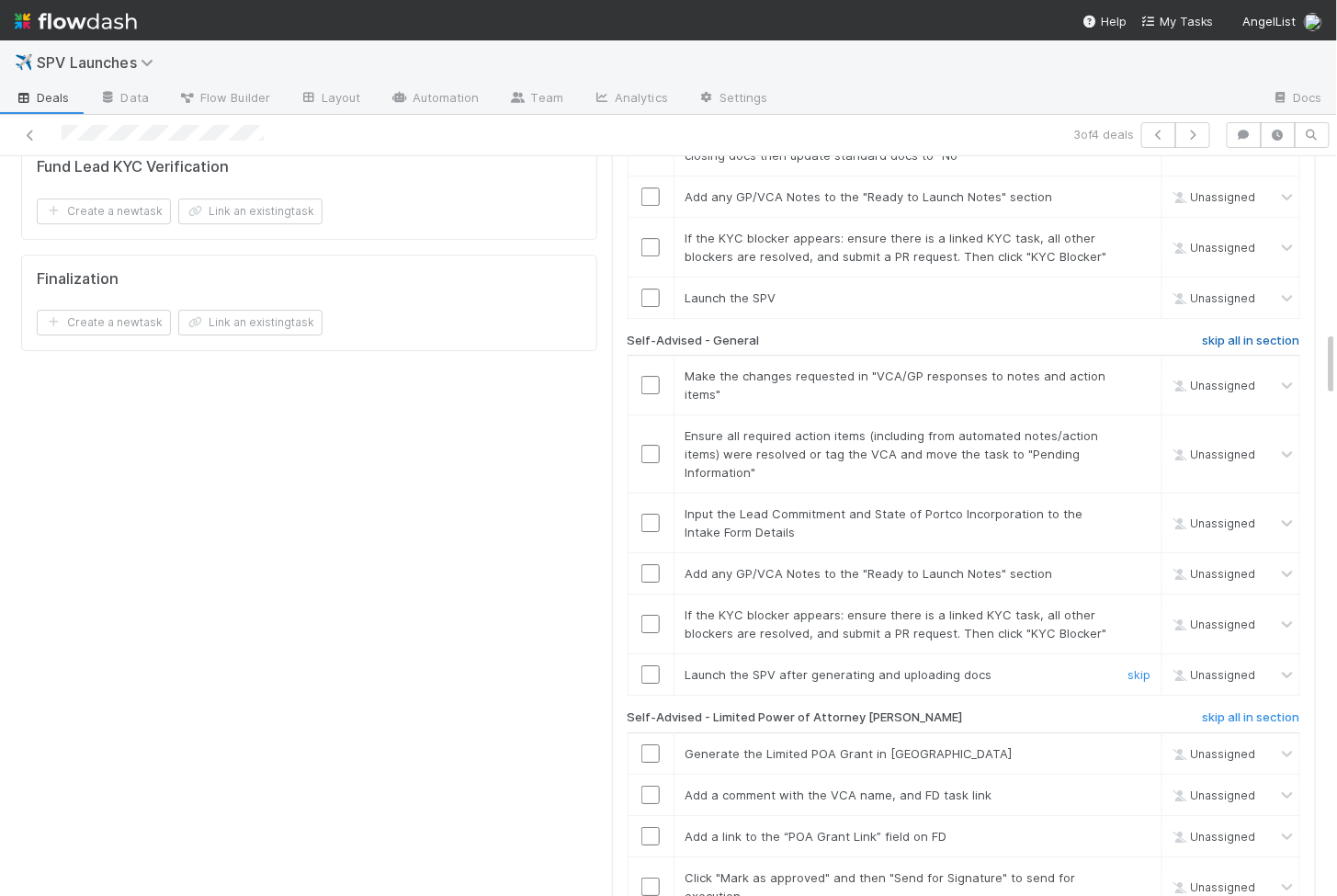
scroll to position [1986, 0]
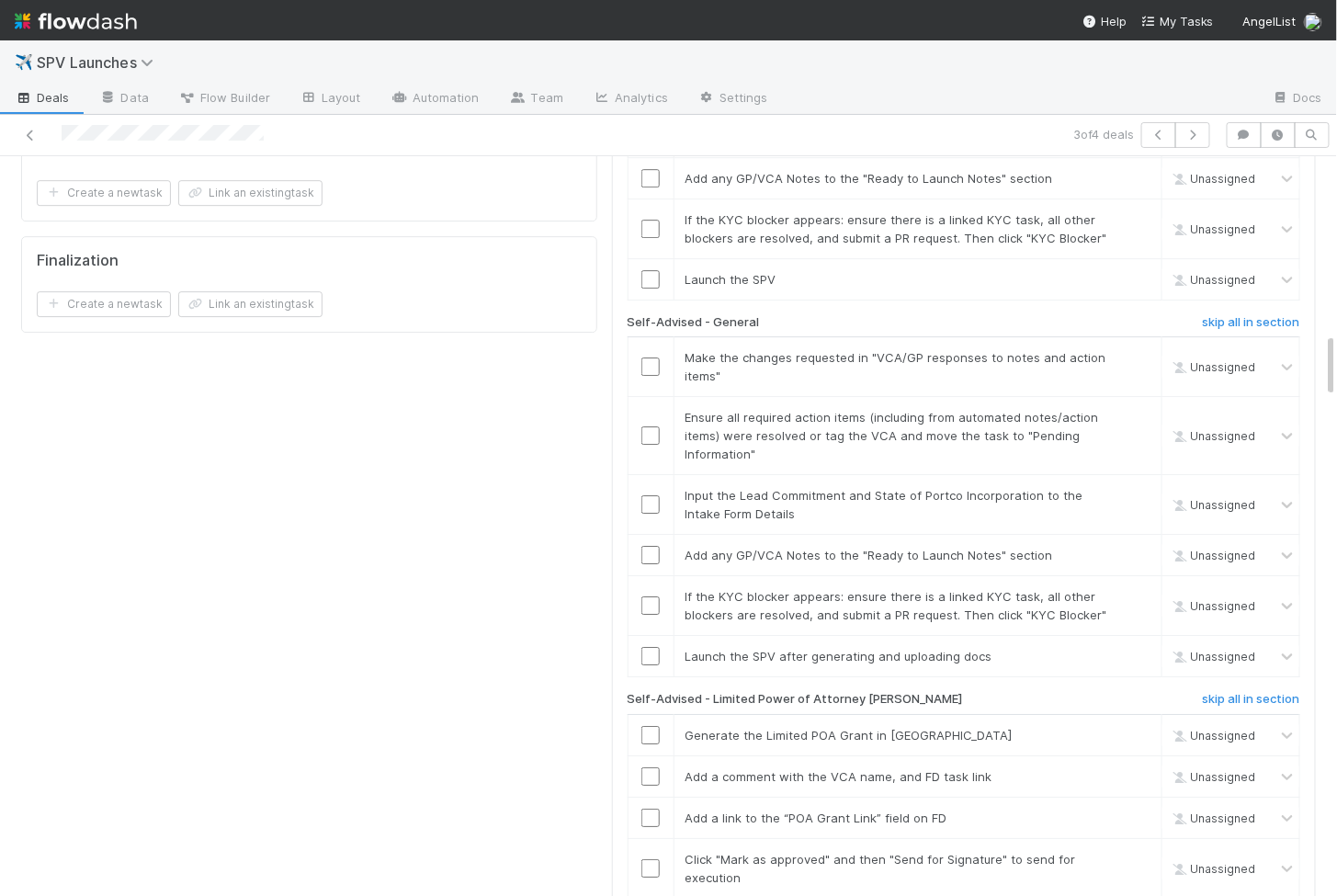
click at [1233, 692] on h6 "skip all in section" at bounding box center [1252, 699] width 97 height 15
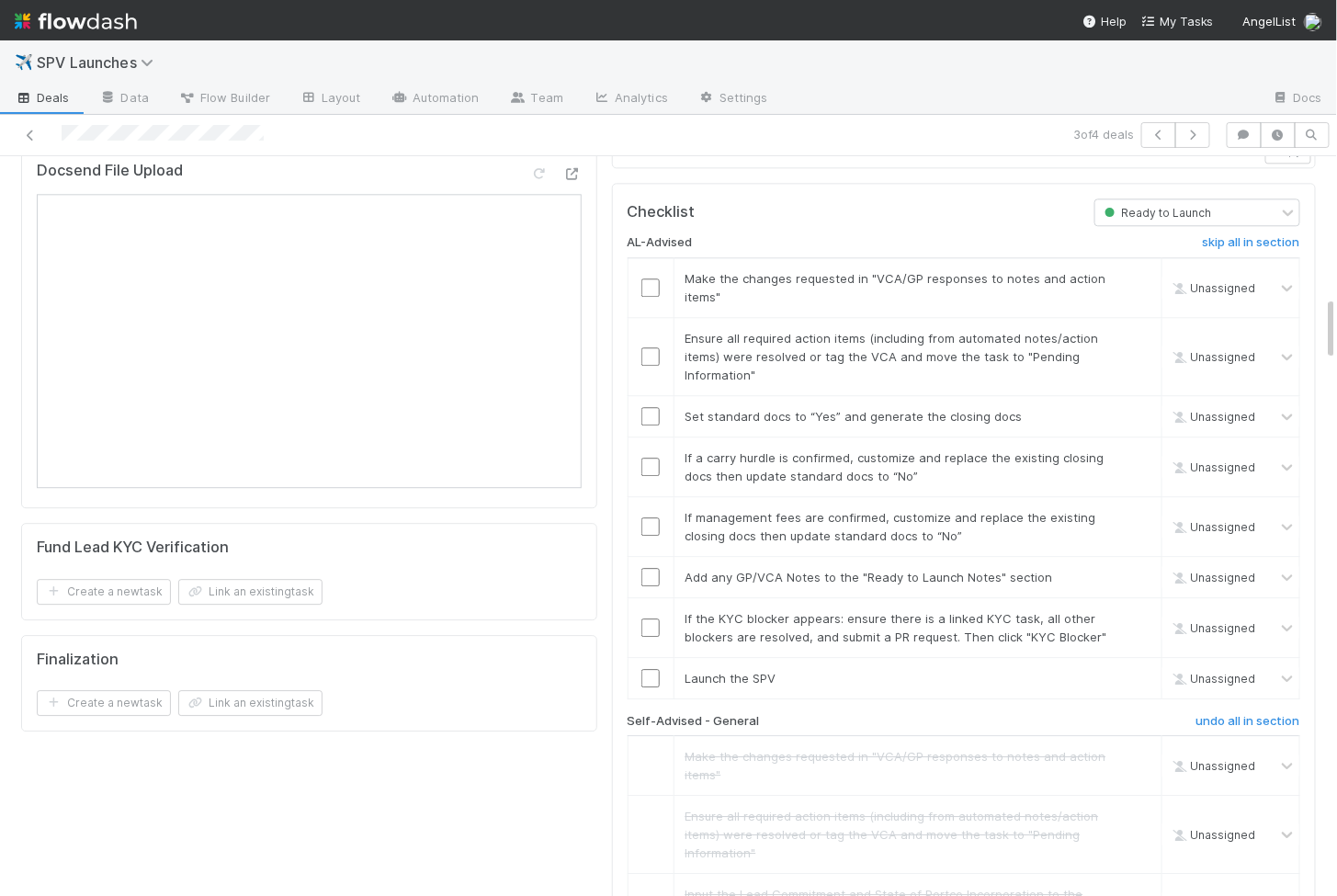
scroll to position [1565, 0]
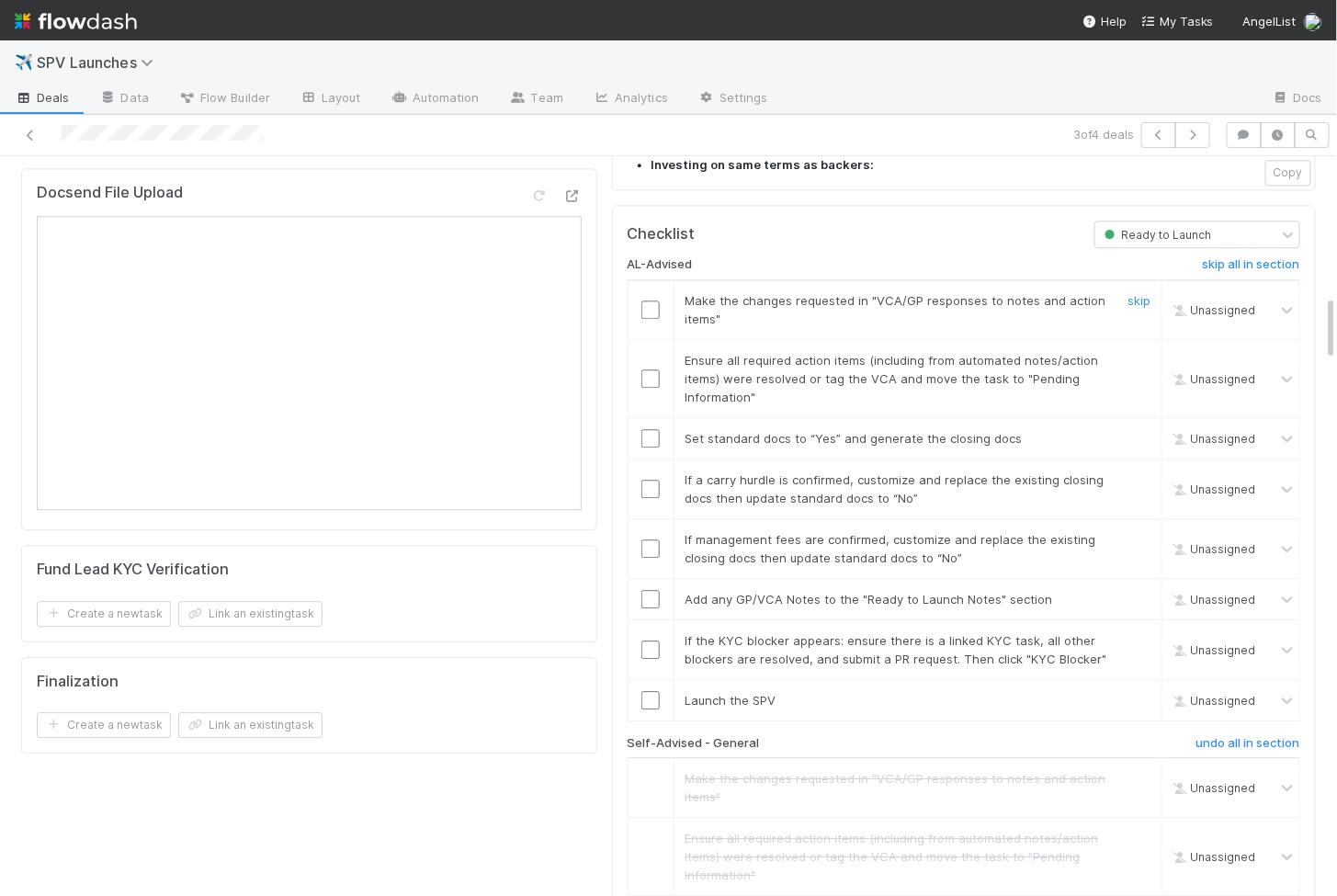
click at [647, 301] on input "checkbox" at bounding box center [651, 310] width 18 height 18
click at [649, 370] on input "checkbox" at bounding box center [651, 379] width 18 height 18
click at [646, 691] on input "checkbox" at bounding box center [651, 700] width 18 height 18
click at [651, 619] on td at bounding box center [651, 649] width 46 height 60
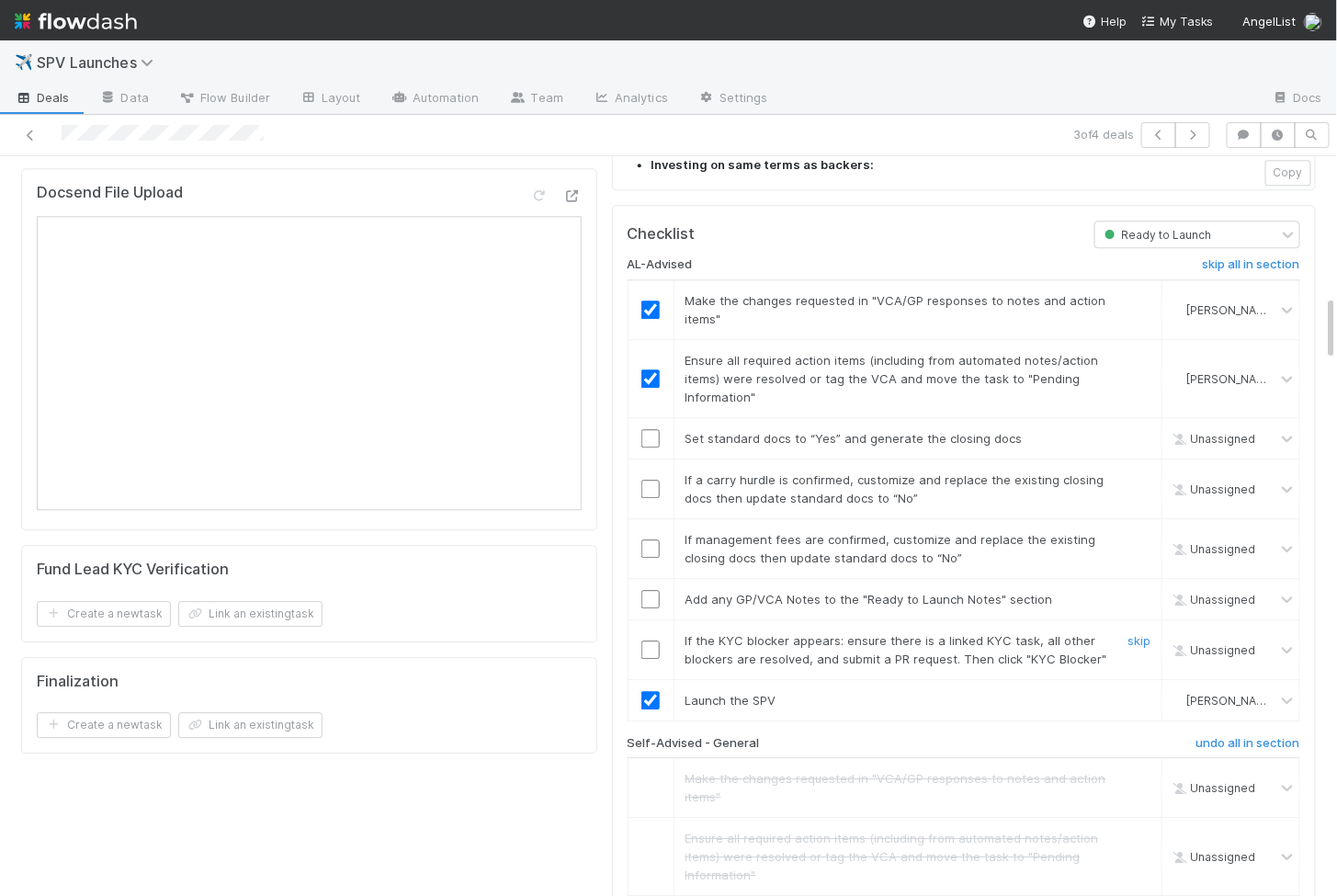
click at [651, 641] on input "checkbox" at bounding box center [651, 649] width 18 height 18
click at [651, 590] on input "checkbox" at bounding box center [651, 599] width 18 height 18
click at [646, 540] on input "checkbox" at bounding box center [651, 548] width 18 height 18
click at [648, 480] on input "checkbox" at bounding box center [651, 488] width 18 height 18
click at [648, 417] on td at bounding box center [651, 438] width 46 height 42
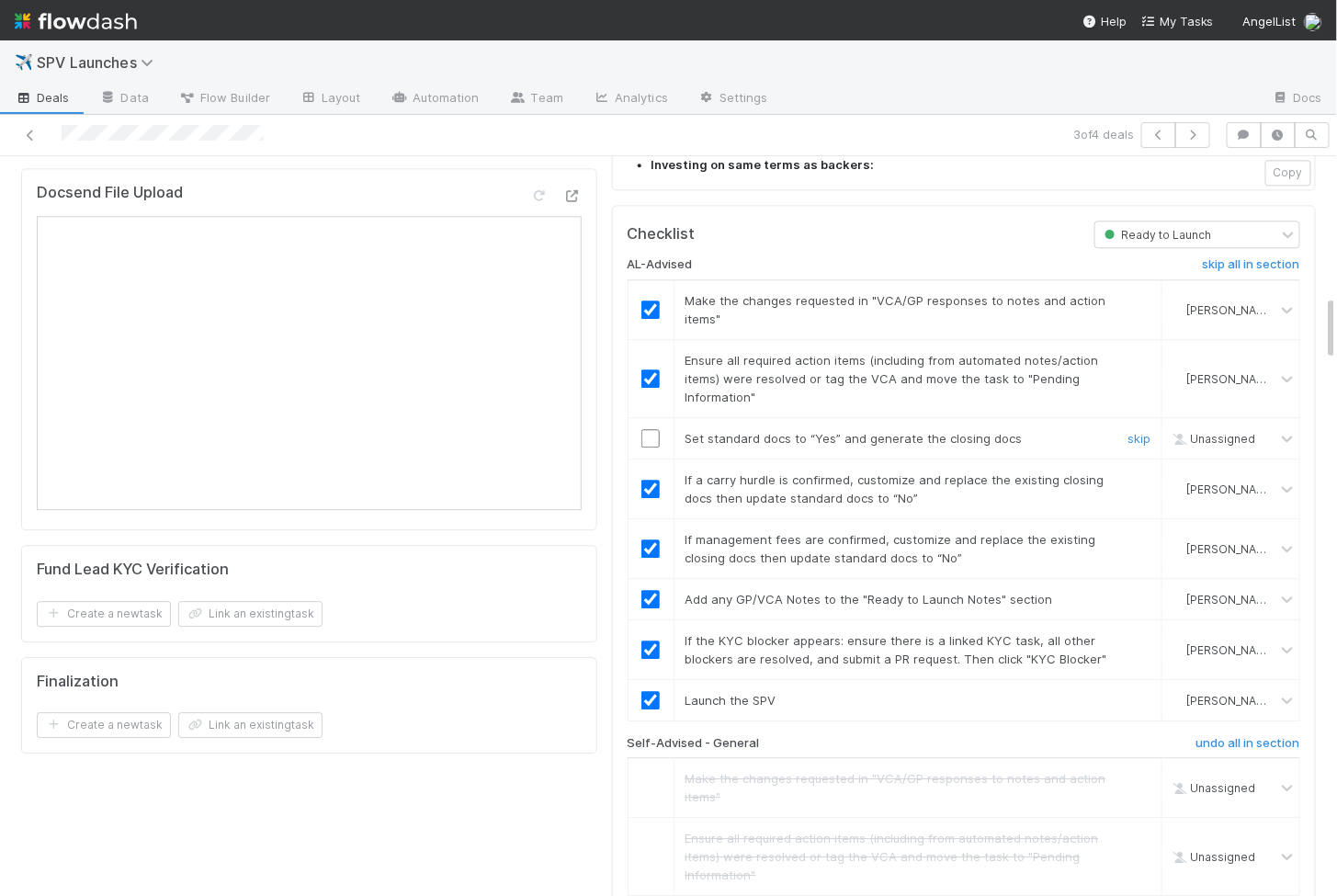
click at [648, 429] on input "checkbox" at bounding box center [651, 438] width 18 height 18
click at [654, 429] on input "checkbox" at bounding box center [651, 438] width 18 height 18
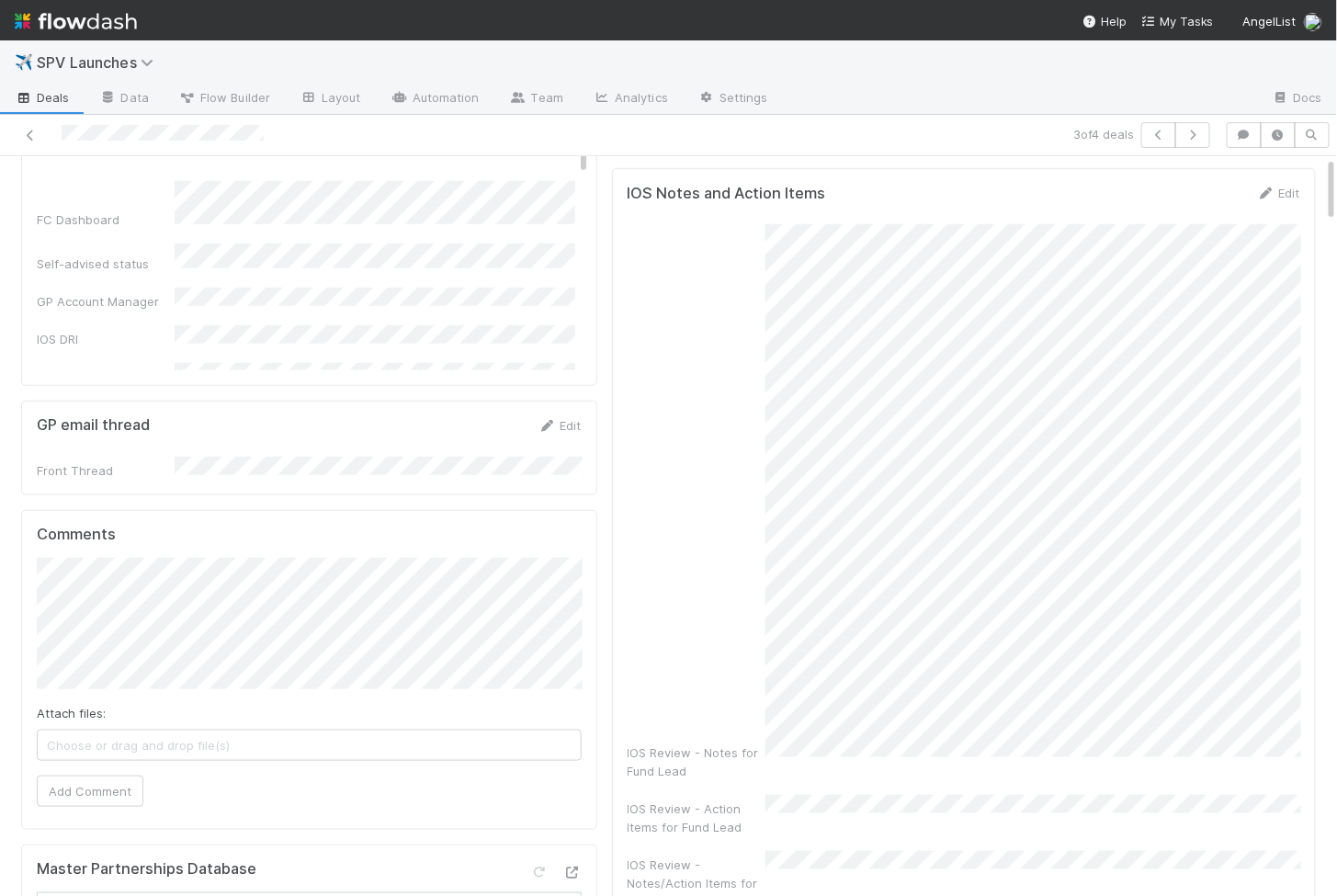
scroll to position [0, 0]
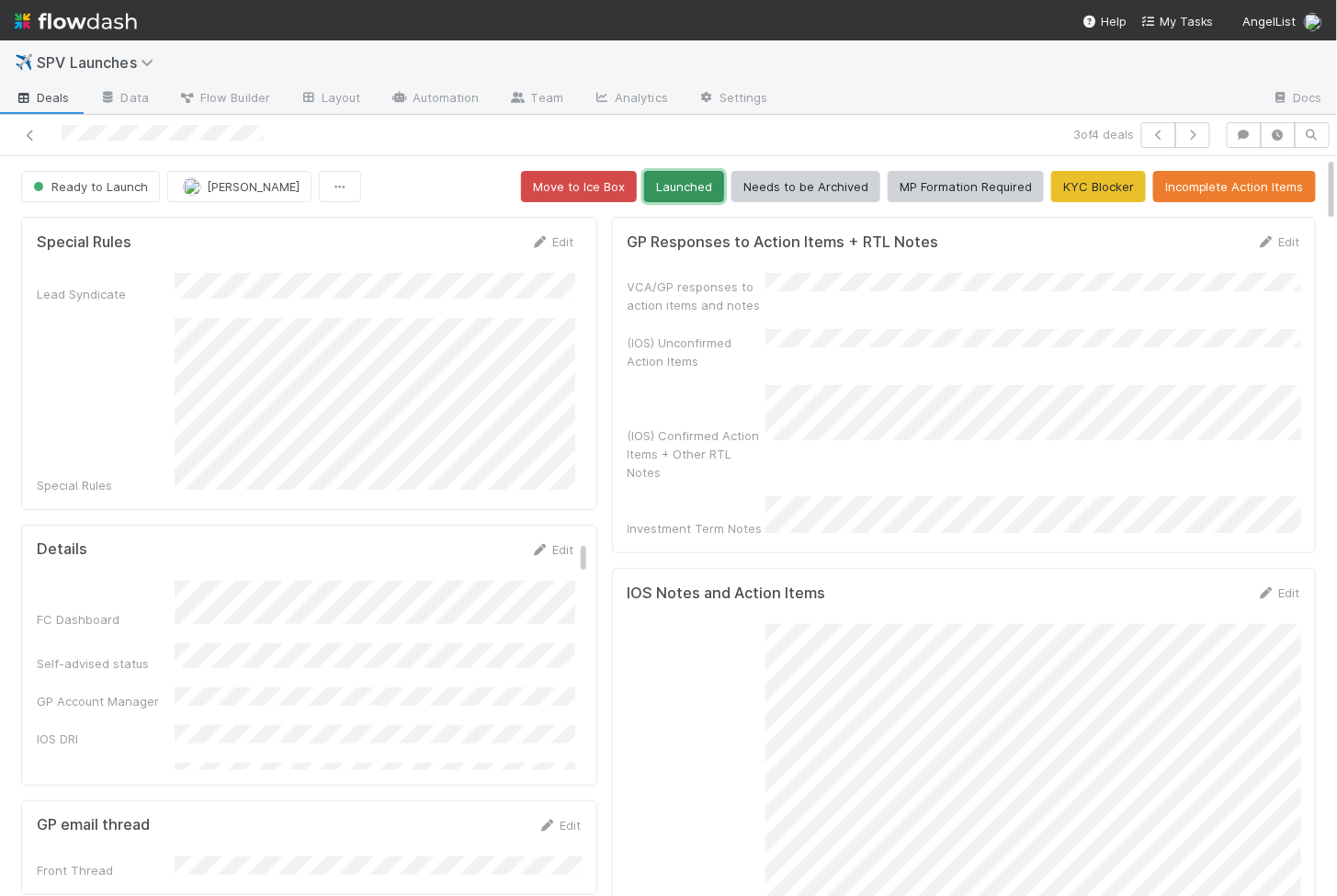
click at [705, 189] on button "Launched" at bounding box center [685, 186] width 80 height 31
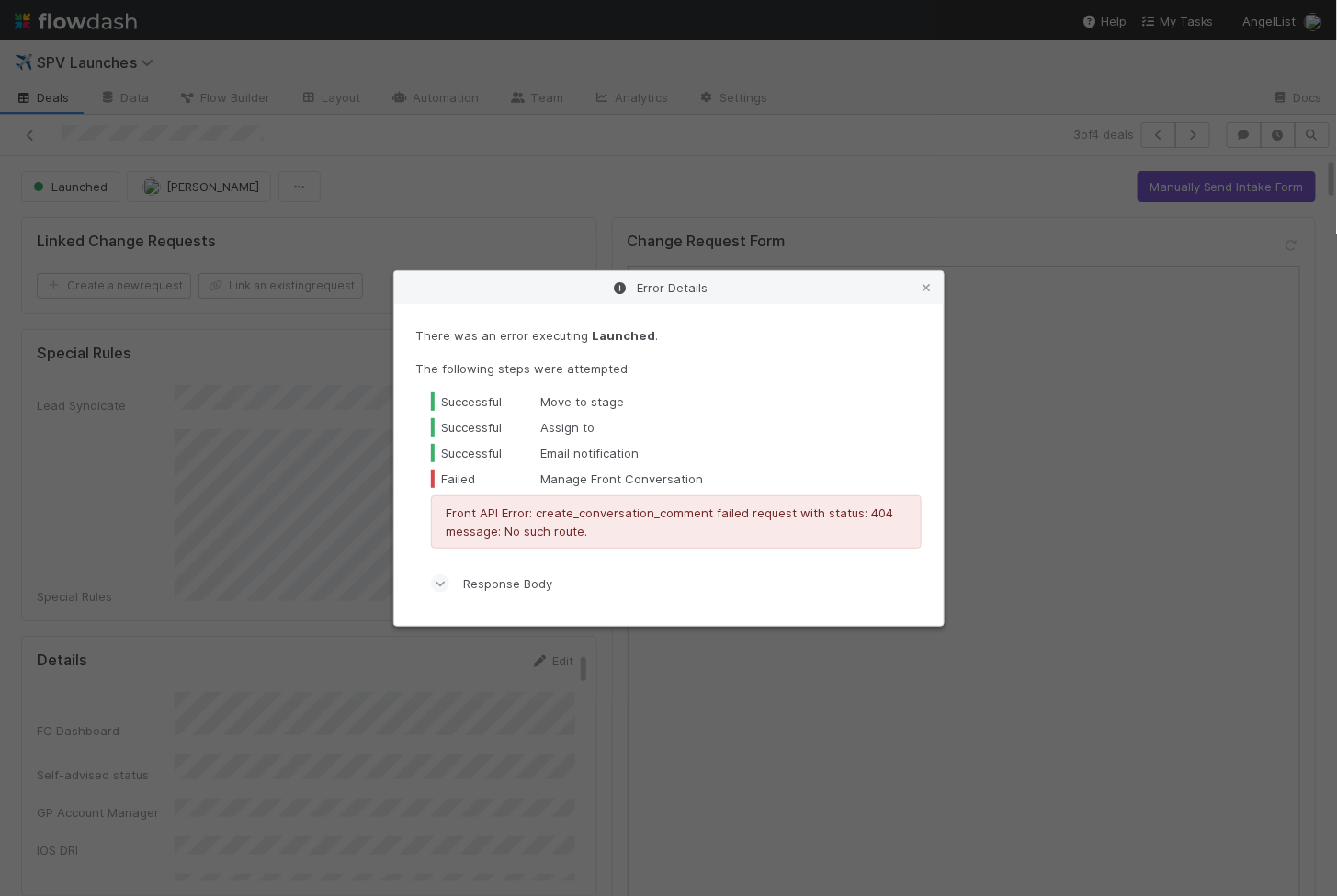
click at [505, 165] on div "Error Details There was an error executing Launched . The following steps were …" at bounding box center [668, 448] width 1337 height 896
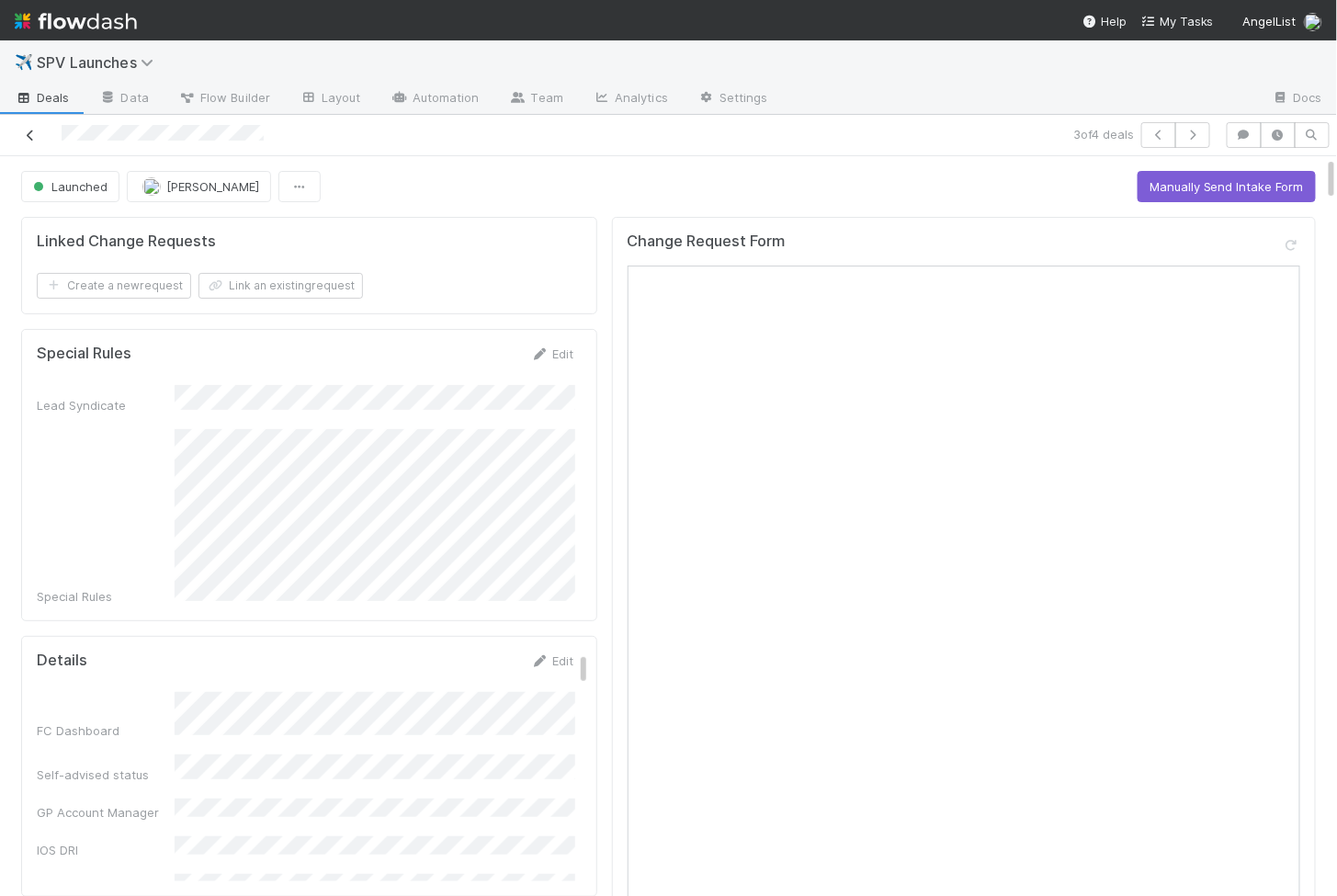
click at [30, 139] on icon at bounding box center [30, 135] width 18 height 12
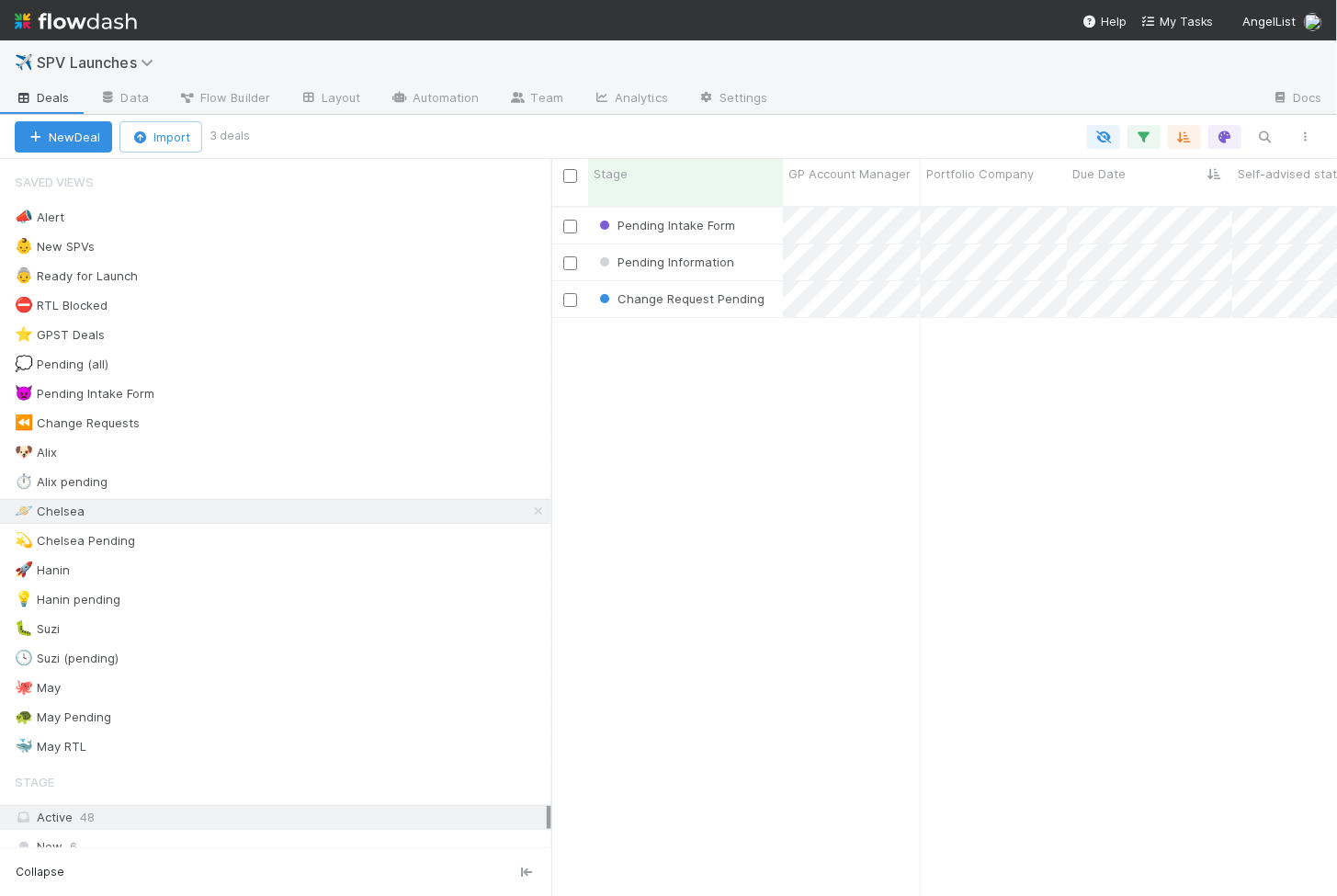
scroll to position [705, 785]
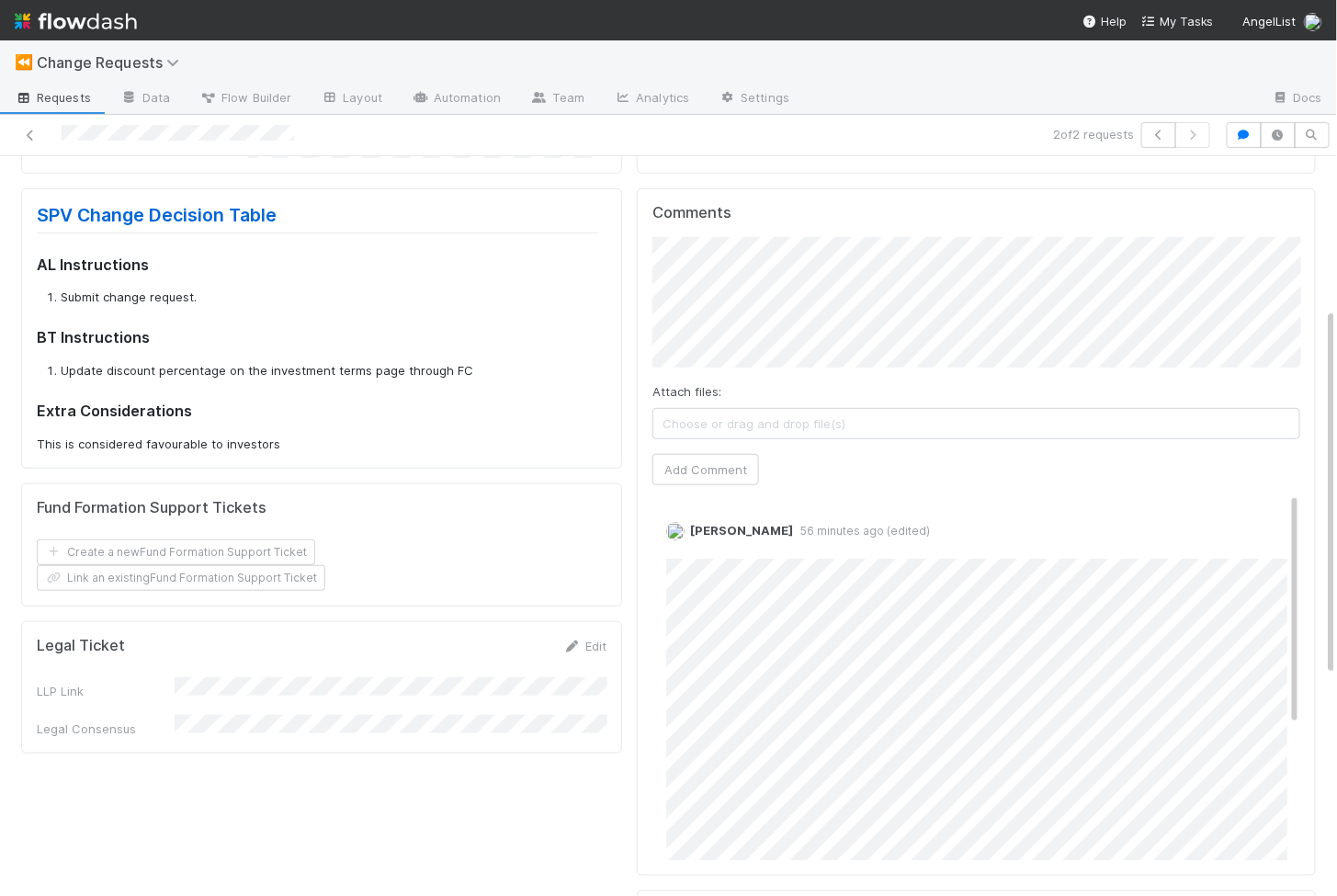
scroll to position [306, 0]
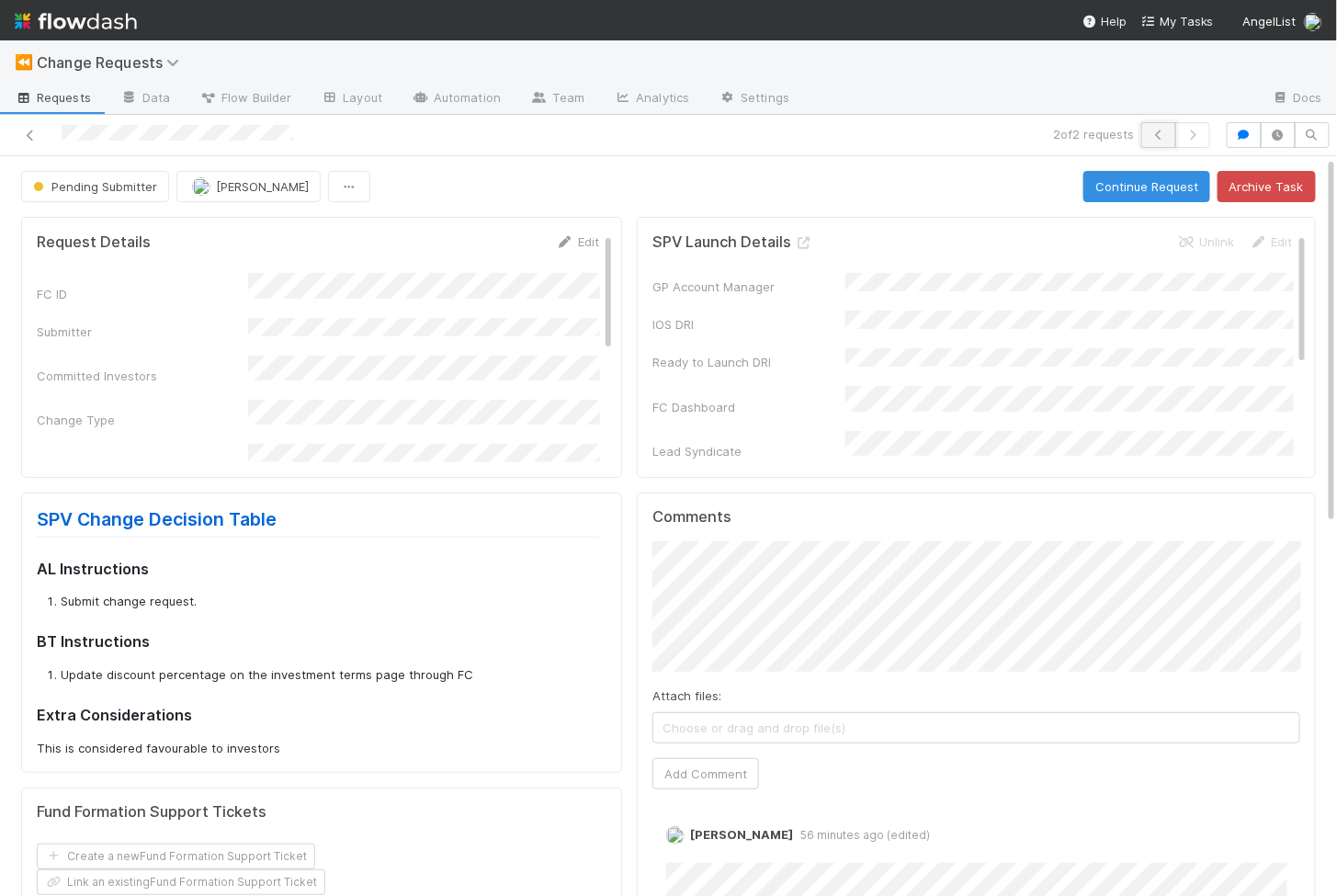
click at [1170, 129] on button "button" at bounding box center [1159, 135] width 35 height 26
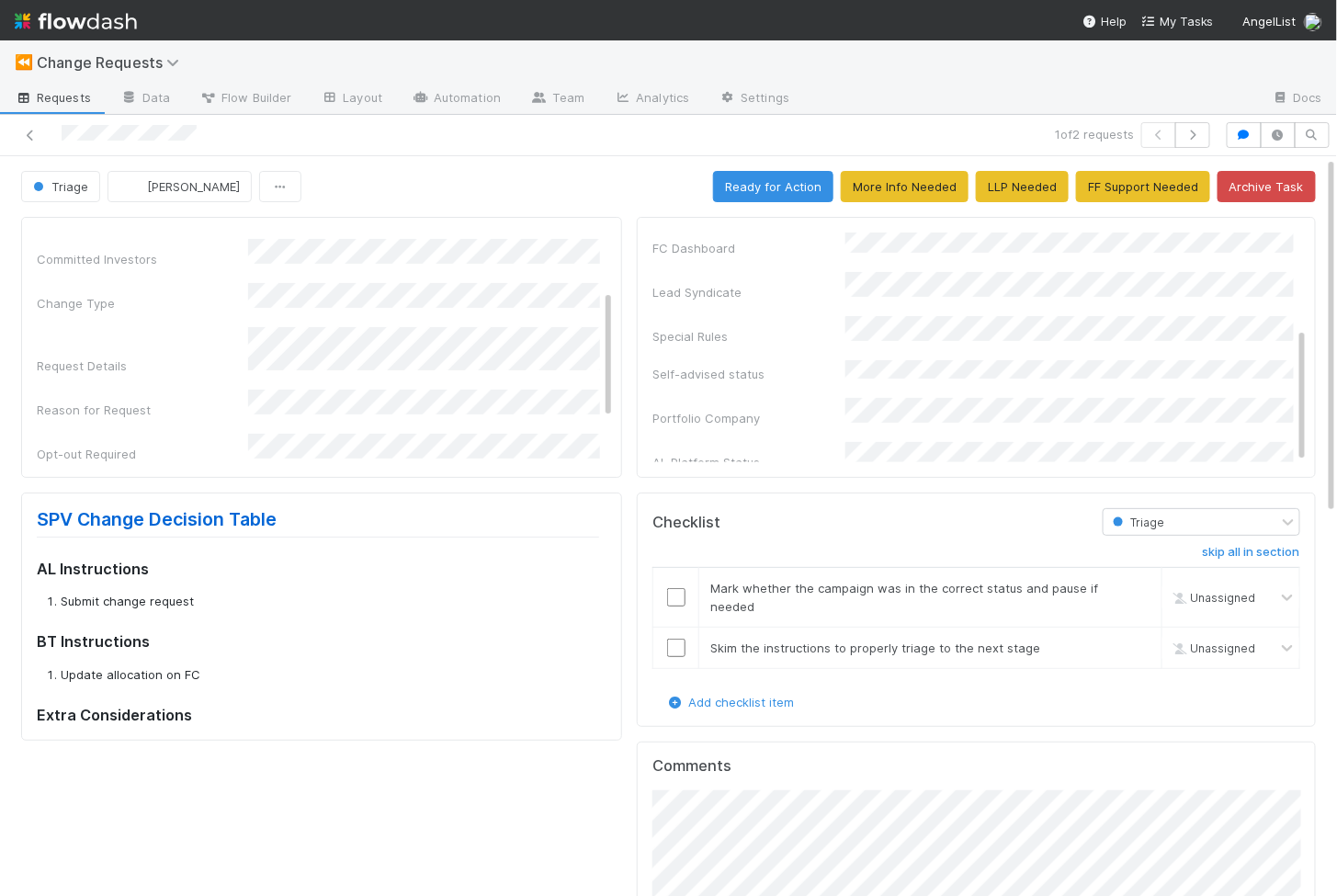
scroll to position [117, 0]
click at [683, 647] on input "checkbox" at bounding box center [676, 647] width 18 height 18
click at [674, 578] on td at bounding box center [676, 598] width 46 height 60
click at [675, 594] on input "checkbox" at bounding box center [676, 597] width 18 height 18
click at [755, 194] on button "Ready for Action" at bounding box center [774, 186] width 120 height 31
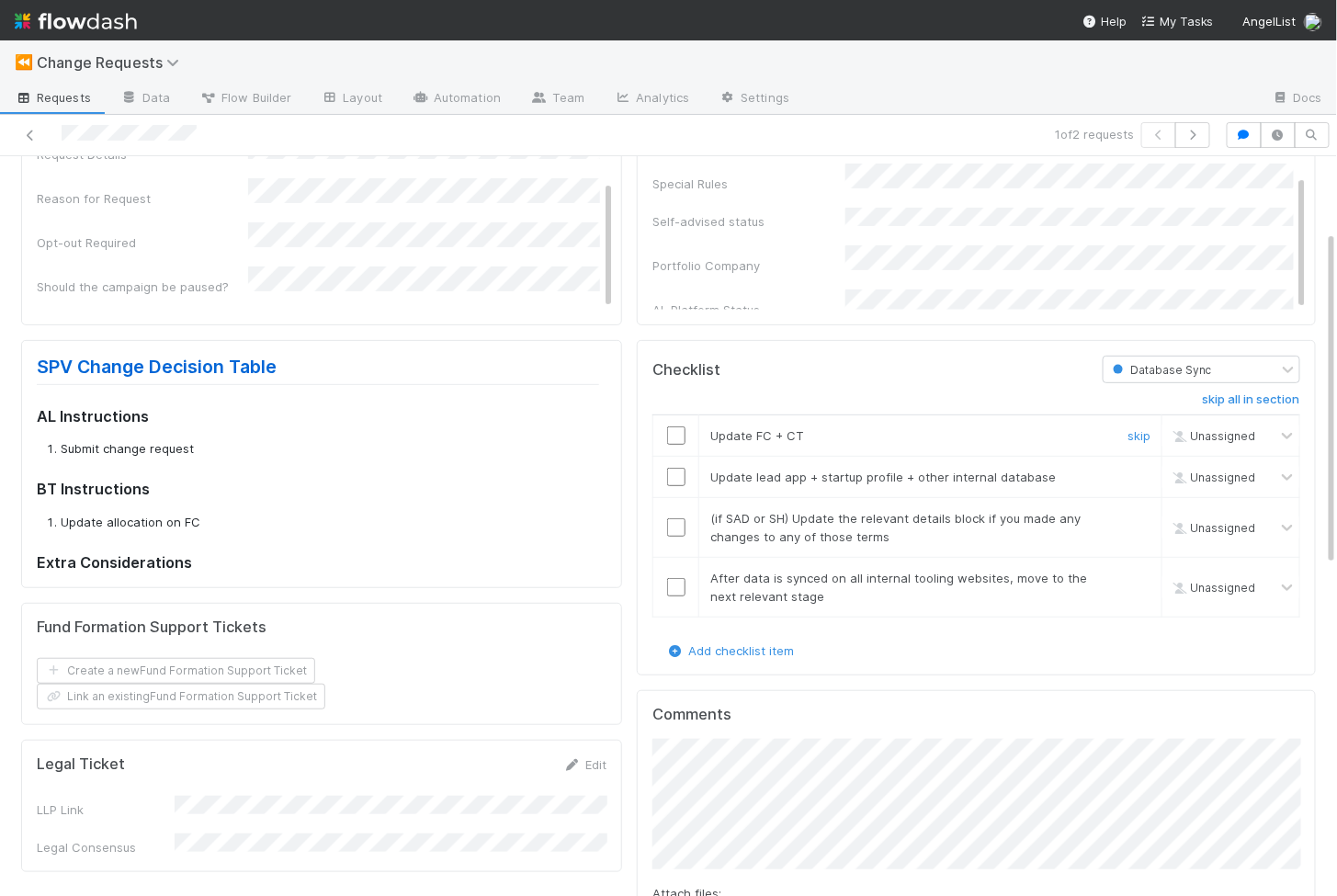
scroll to position [183, 0]
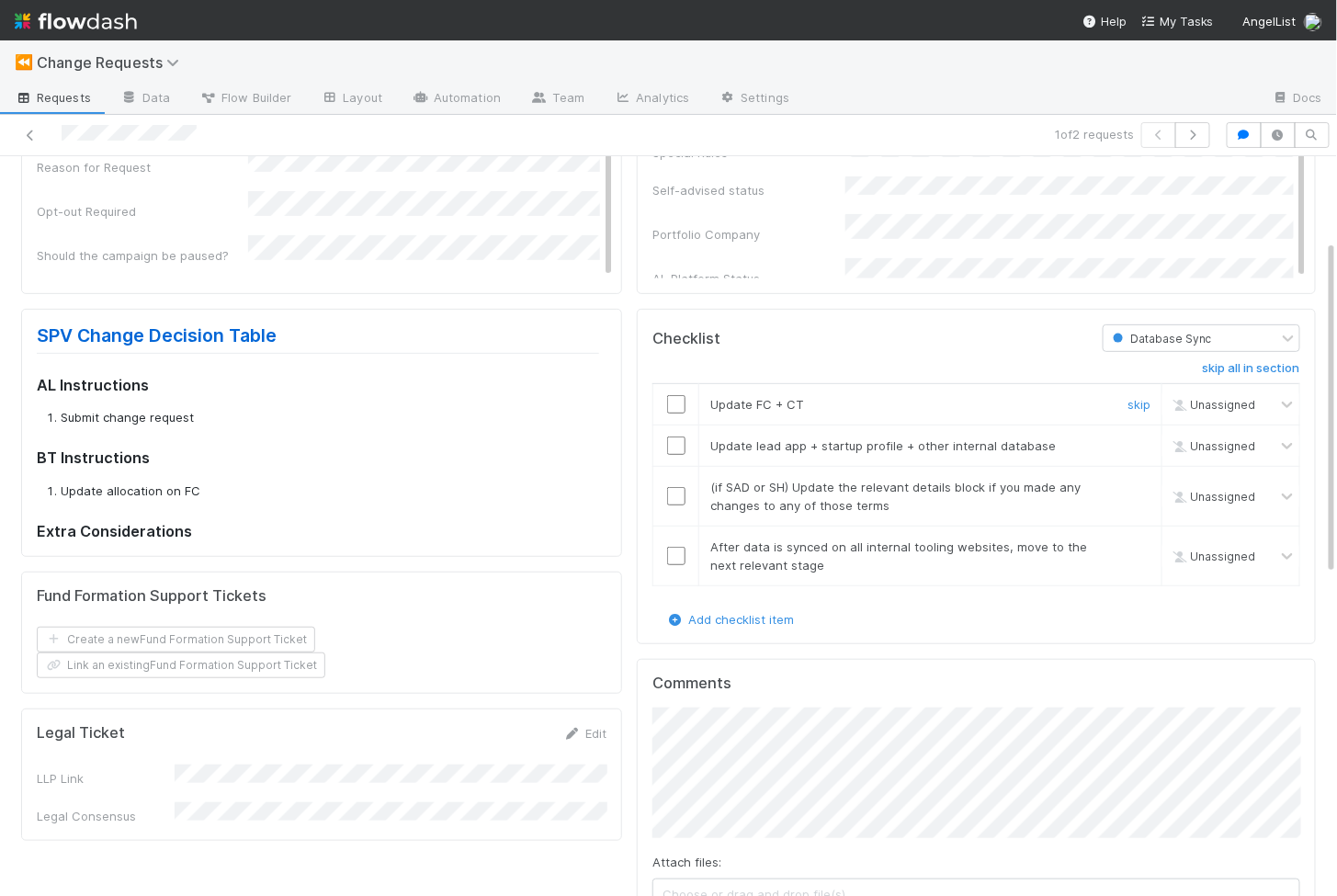
click at [679, 399] on input "checkbox" at bounding box center [676, 404] width 18 height 18
click at [679, 439] on input "checkbox" at bounding box center [676, 446] width 18 height 18
click at [1137, 480] on link "skip" at bounding box center [1139, 486] width 23 height 15
click at [1146, 540] on link "skip" at bounding box center [1139, 547] width 23 height 15
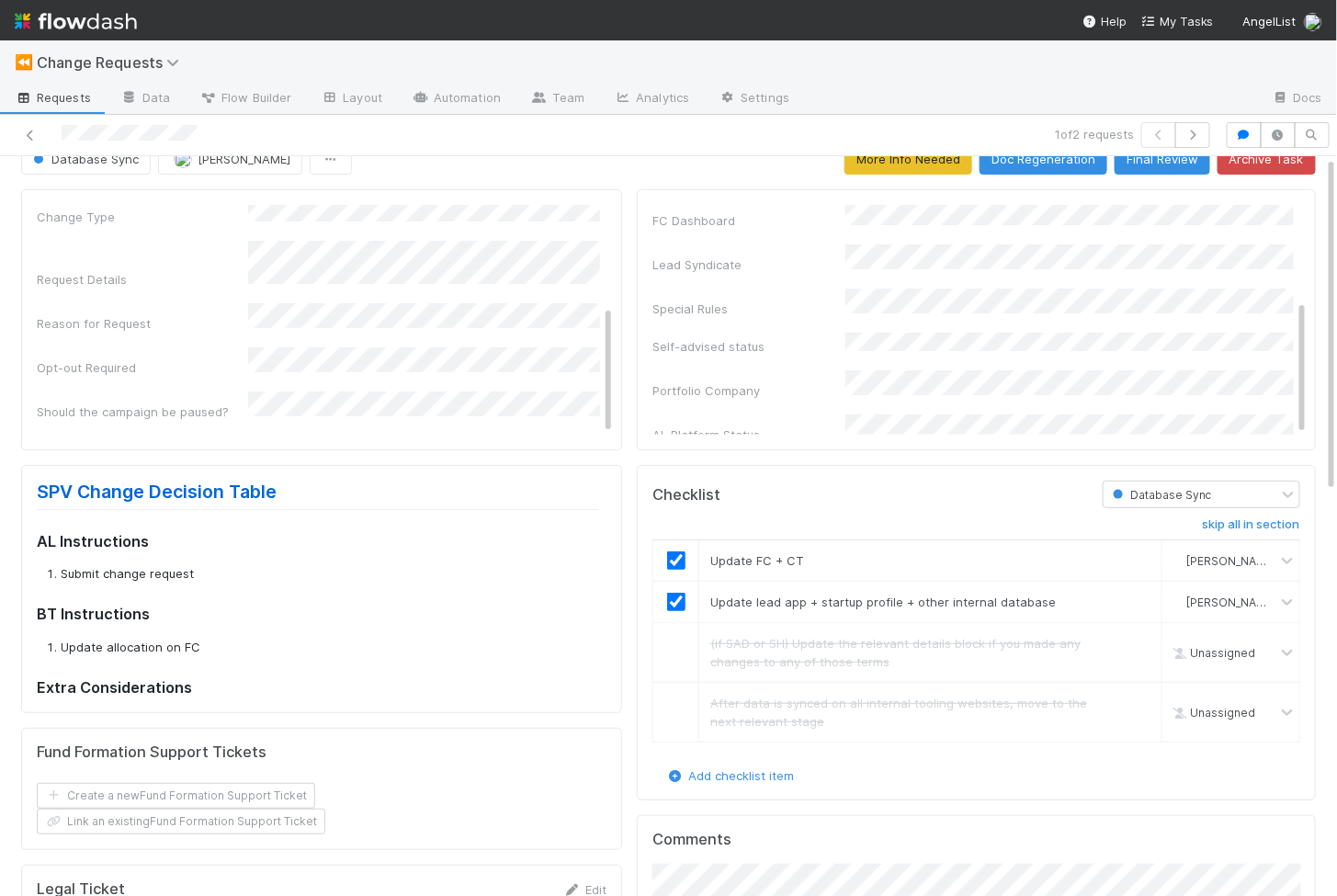
scroll to position [0, 0]
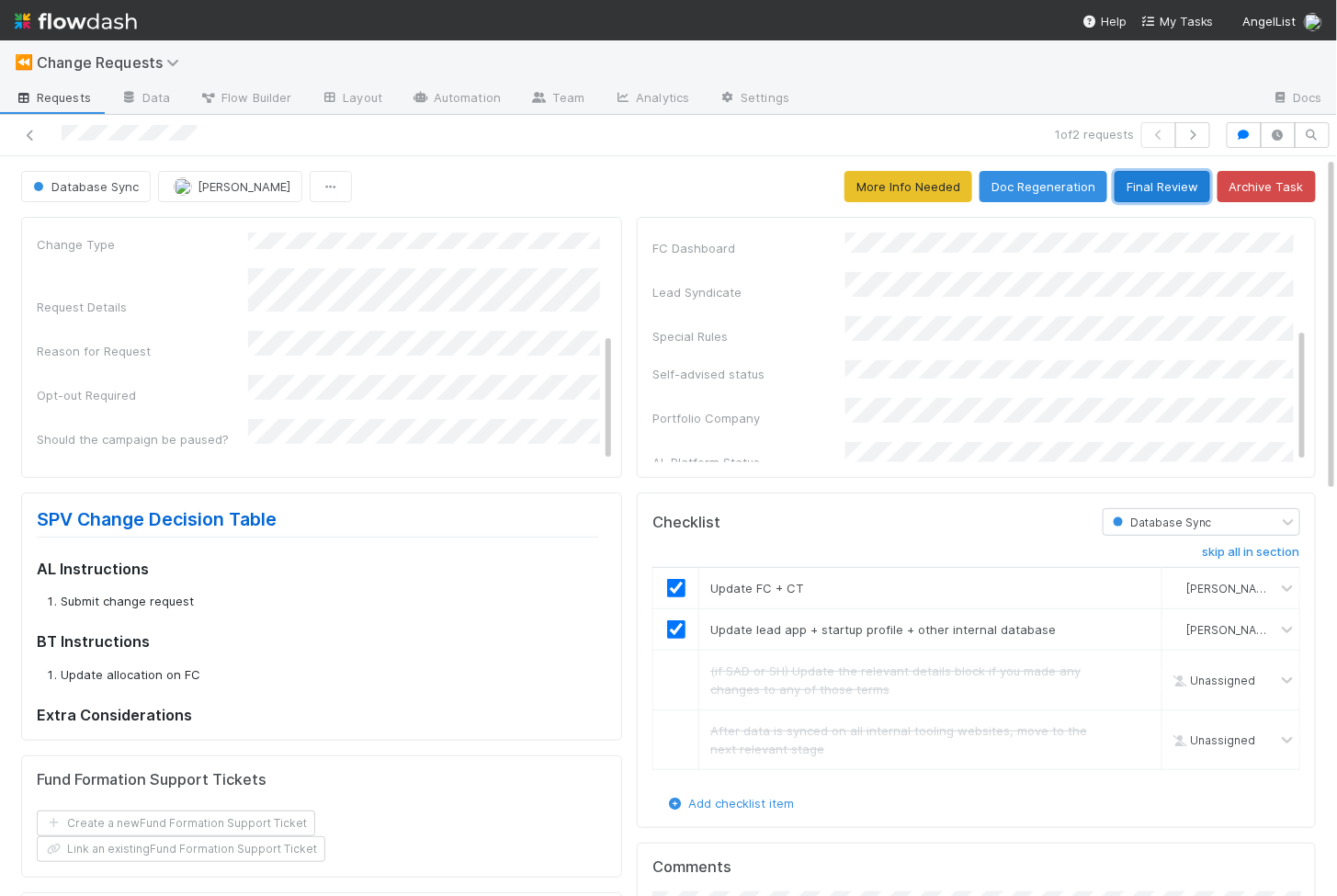
click at [1169, 180] on button "Final Review" at bounding box center [1162, 186] width 95 height 31
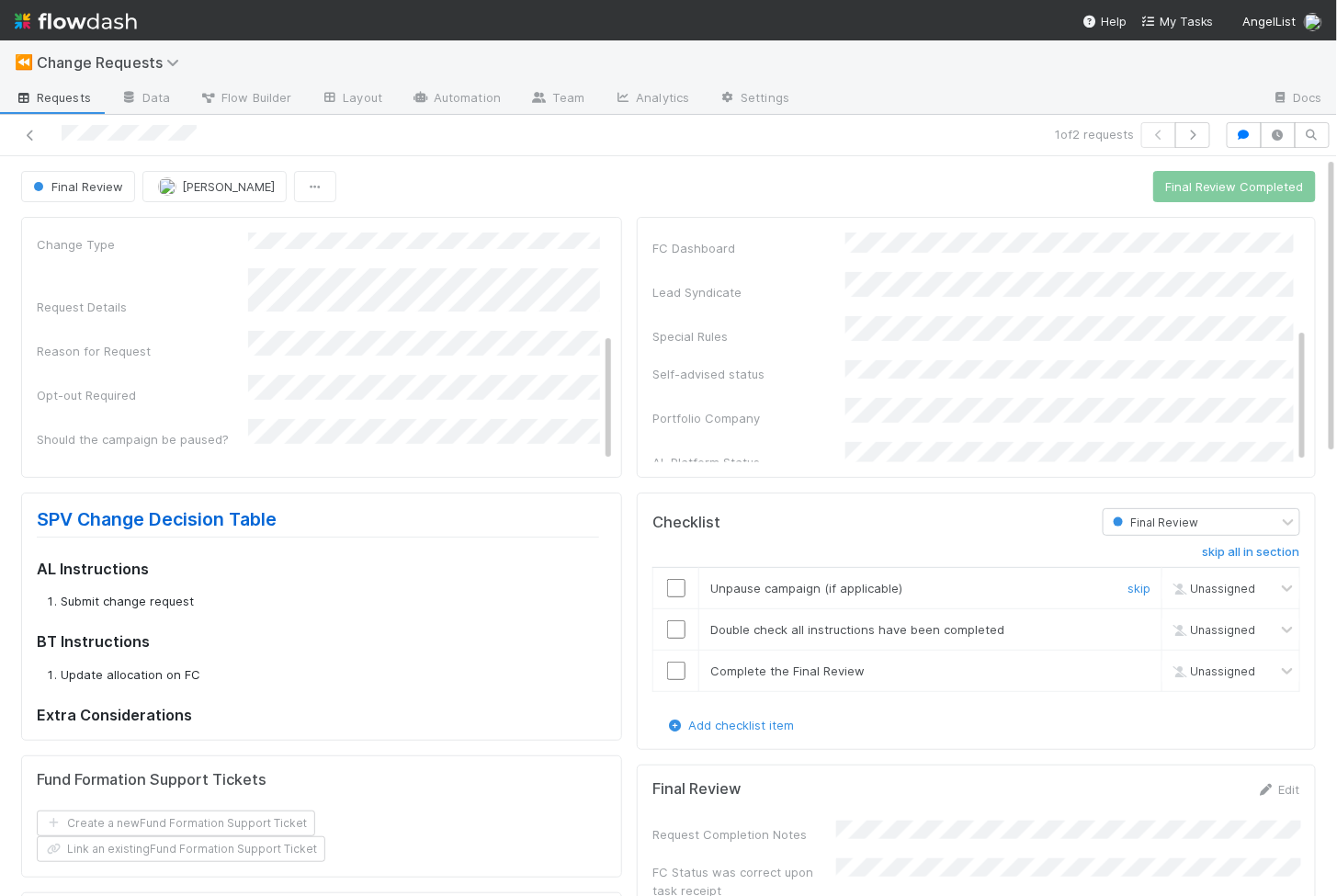
click at [680, 589] on input "checkbox" at bounding box center [676, 587] width 18 height 18
click at [676, 626] on input "checkbox" at bounding box center [676, 629] width 18 height 18
click at [678, 663] on input "checkbox" at bounding box center [676, 671] width 18 height 18
click at [678, 590] on input "checkbox" at bounding box center [676, 587] width 18 height 18
click at [1266, 186] on button "Final Review Completed" at bounding box center [1235, 186] width 163 height 31
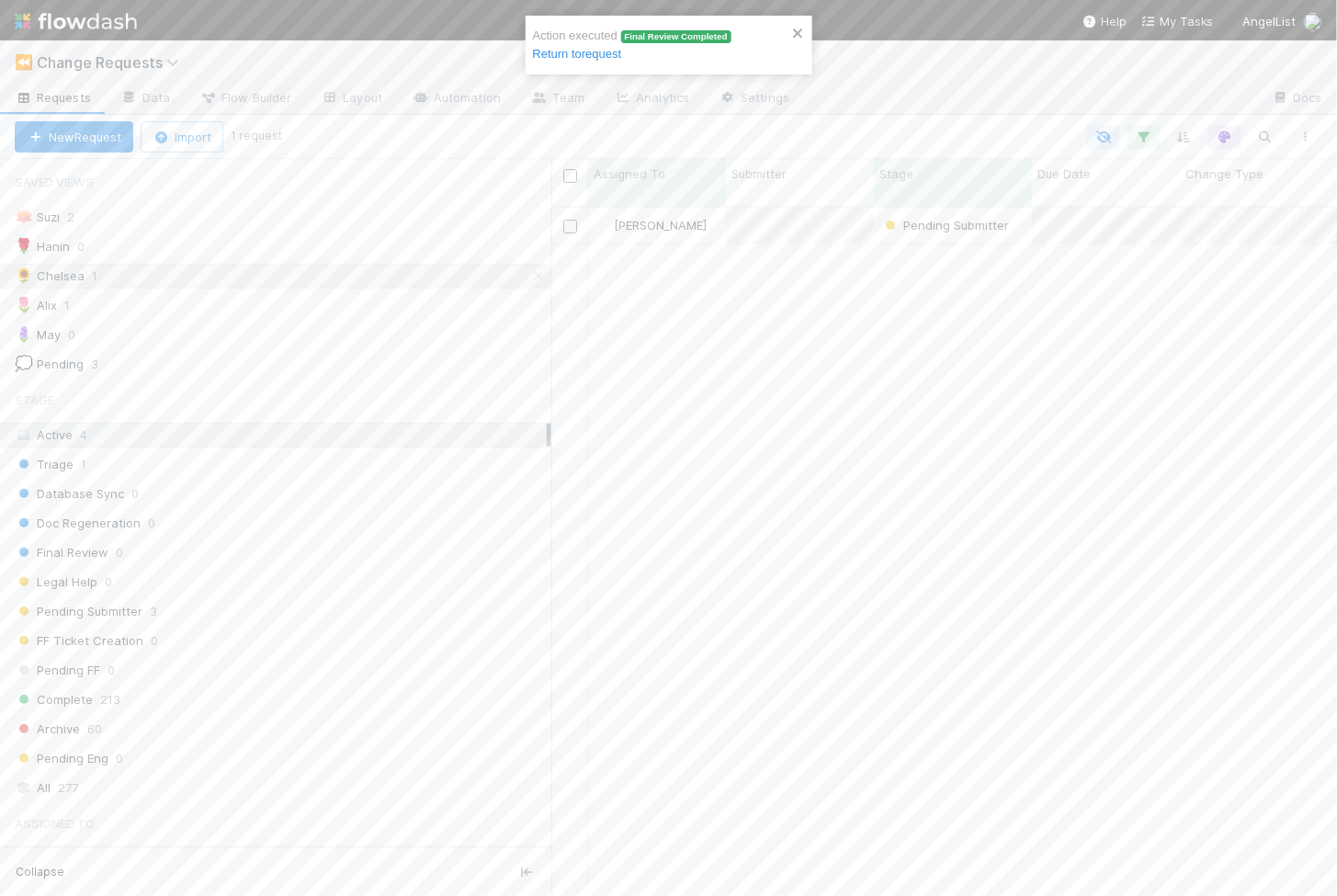
scroll to position [1, 1]
click at [882, 216] on div "Pending Submitter" at bounding box center [946, 224] width 128 height 18
click at [838, 259] on div at bounding box center [668, 448] width 1337 height 896
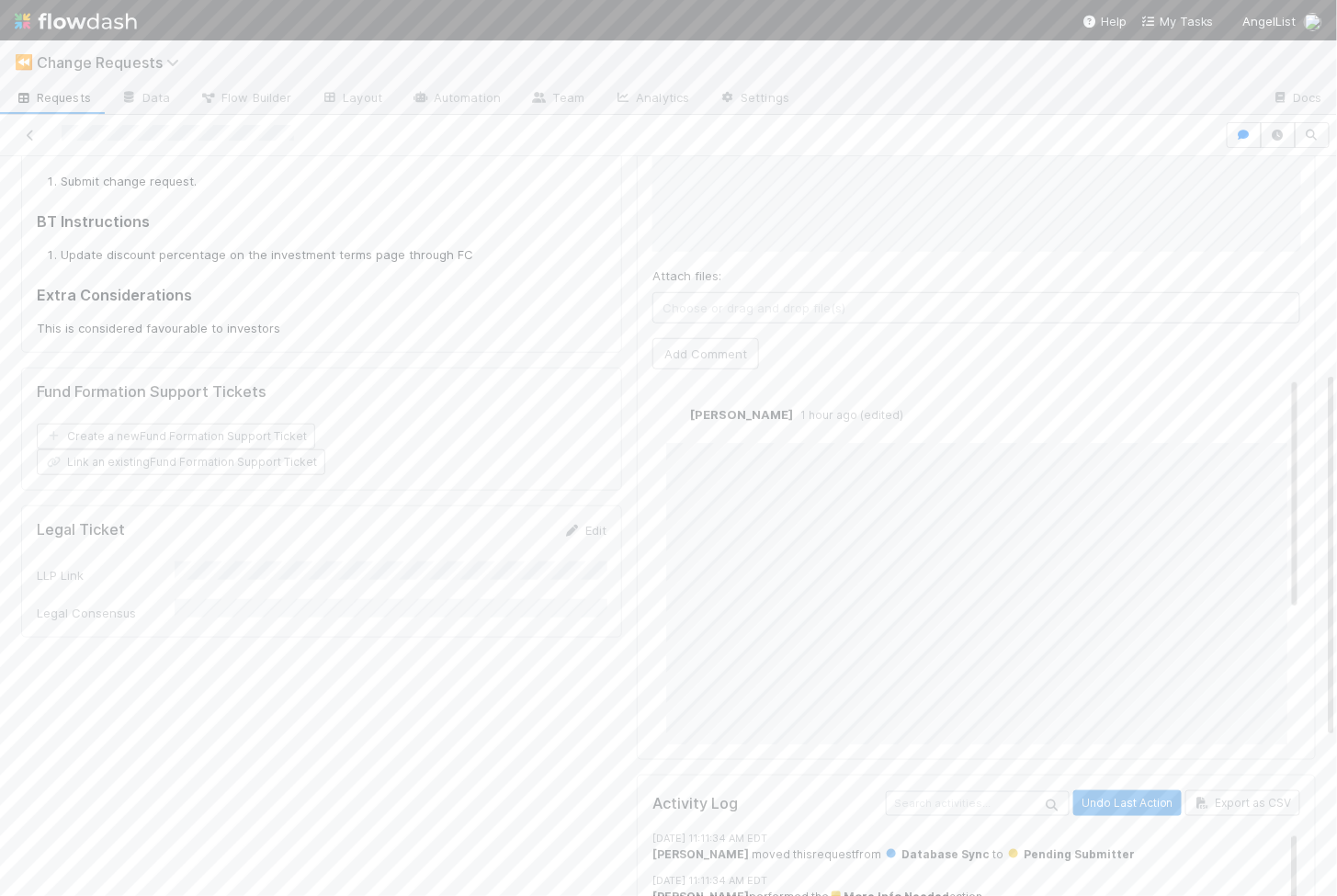
scroll to position [465, 0]
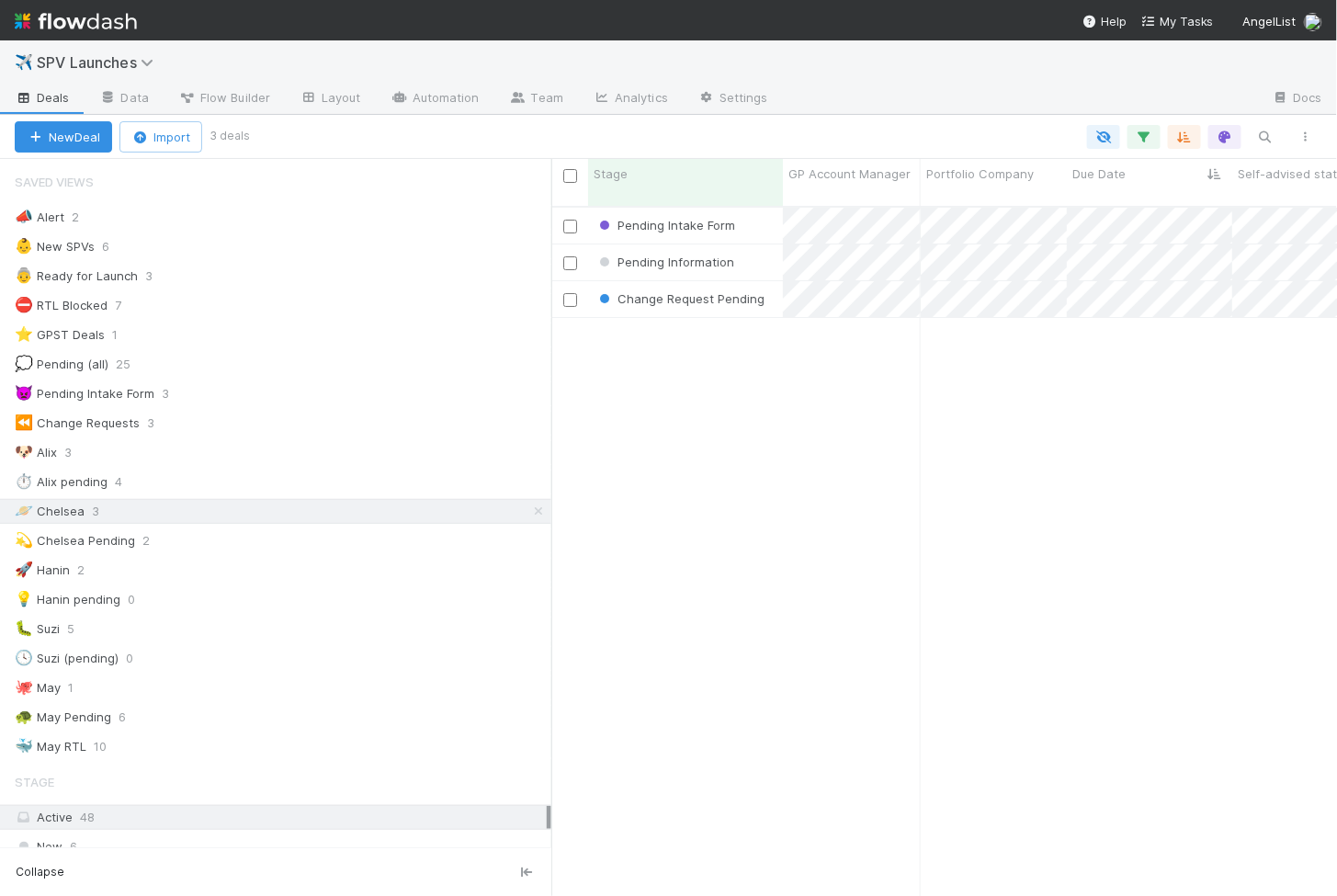
scroll to position [1, 1]
click at [757, 212] on div "Pending Intake Form" at bounding box center [685, 225] width 195 height 36
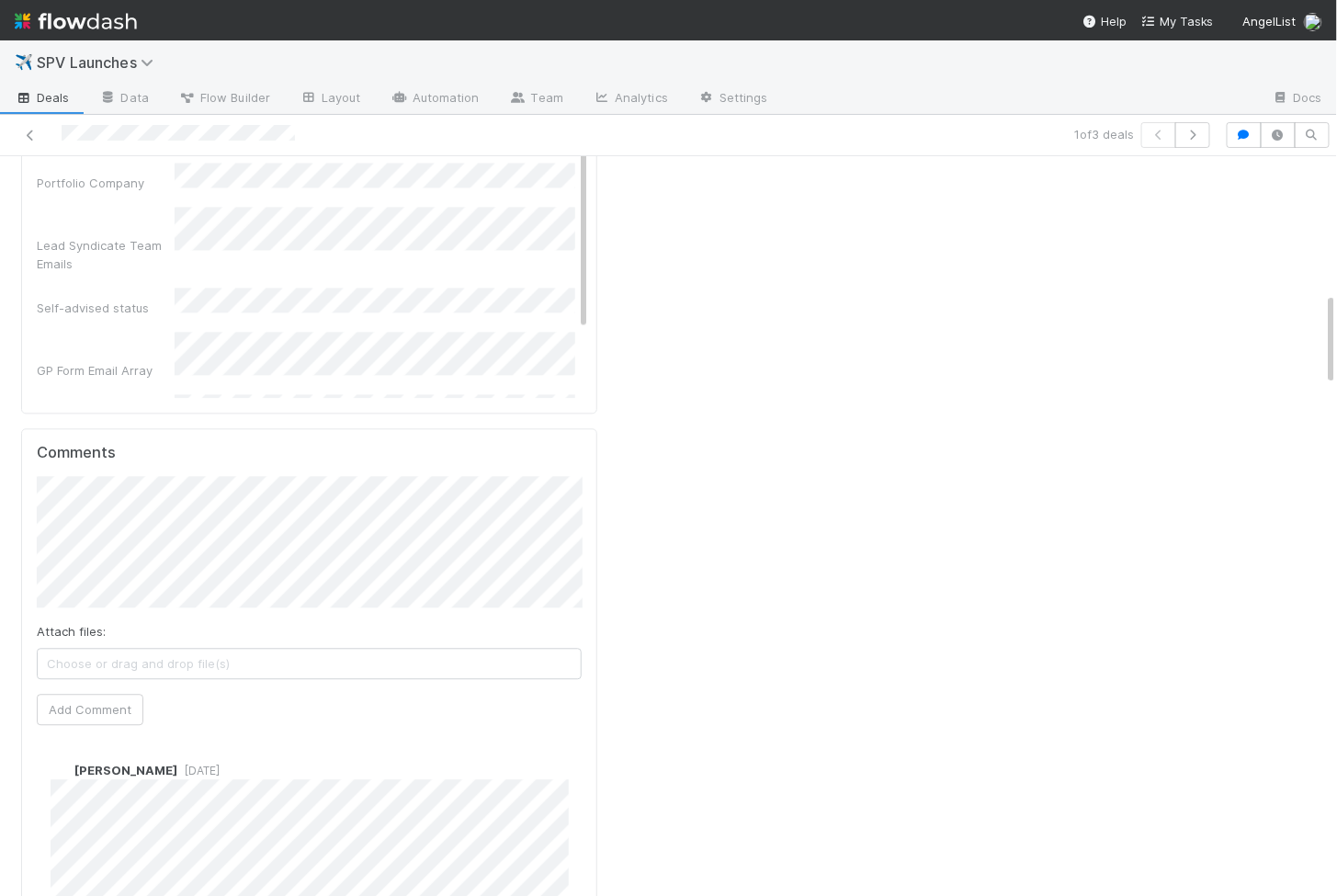
scroll to position [1462, 0]
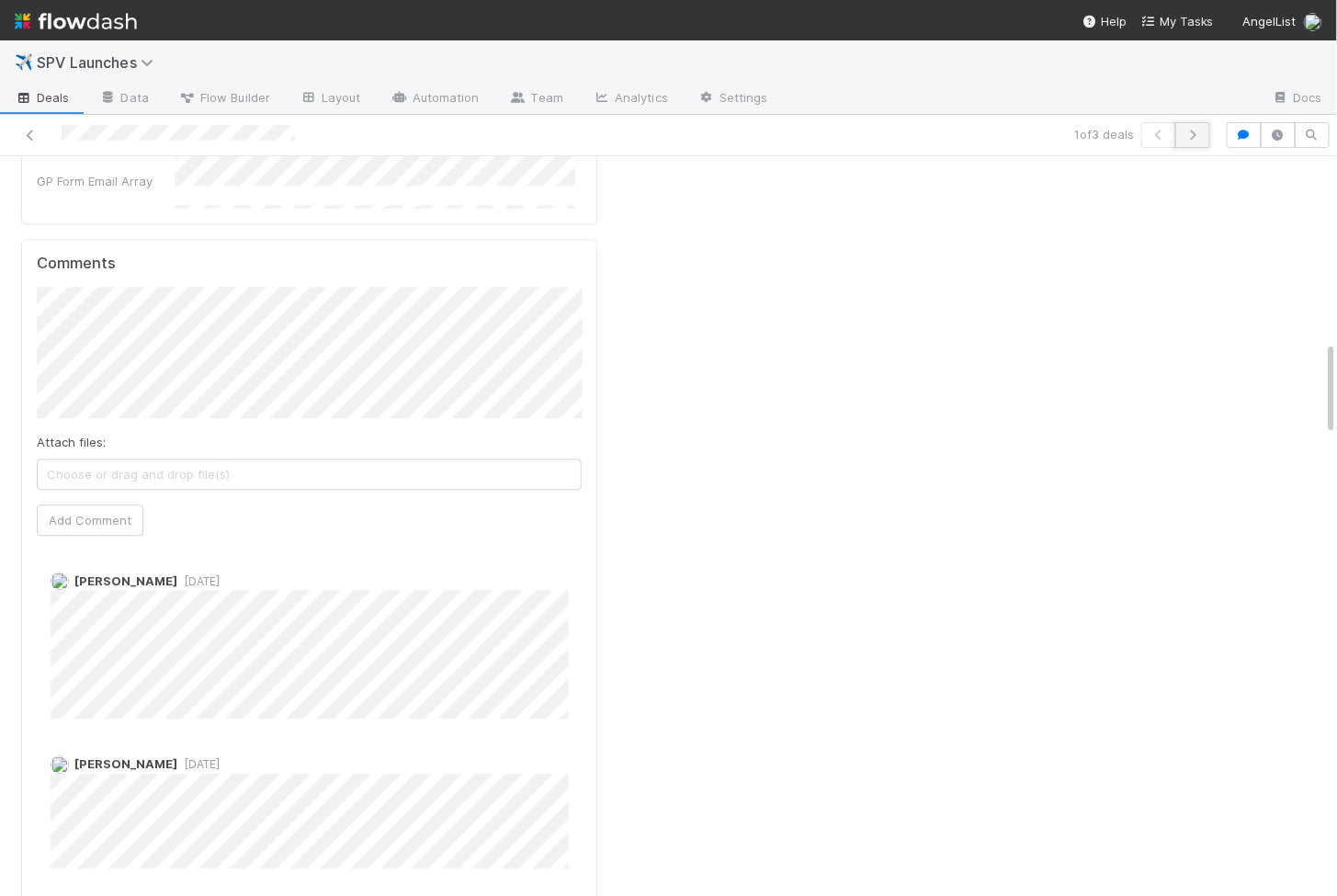
click at [1202, 132] on icon "button" at bounding box center [1192, 134] width 18 height 11
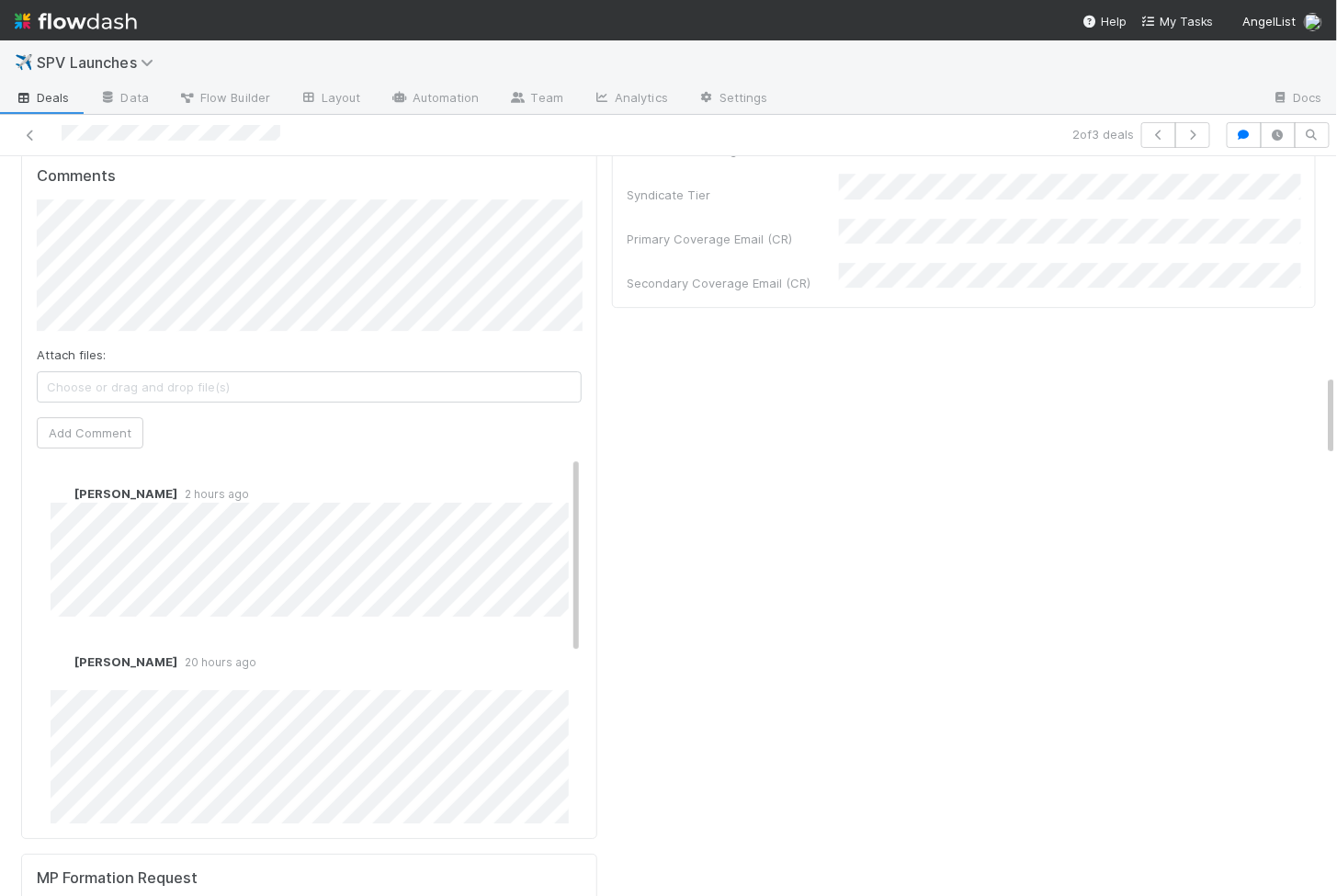
scroll to position [1942, 0]
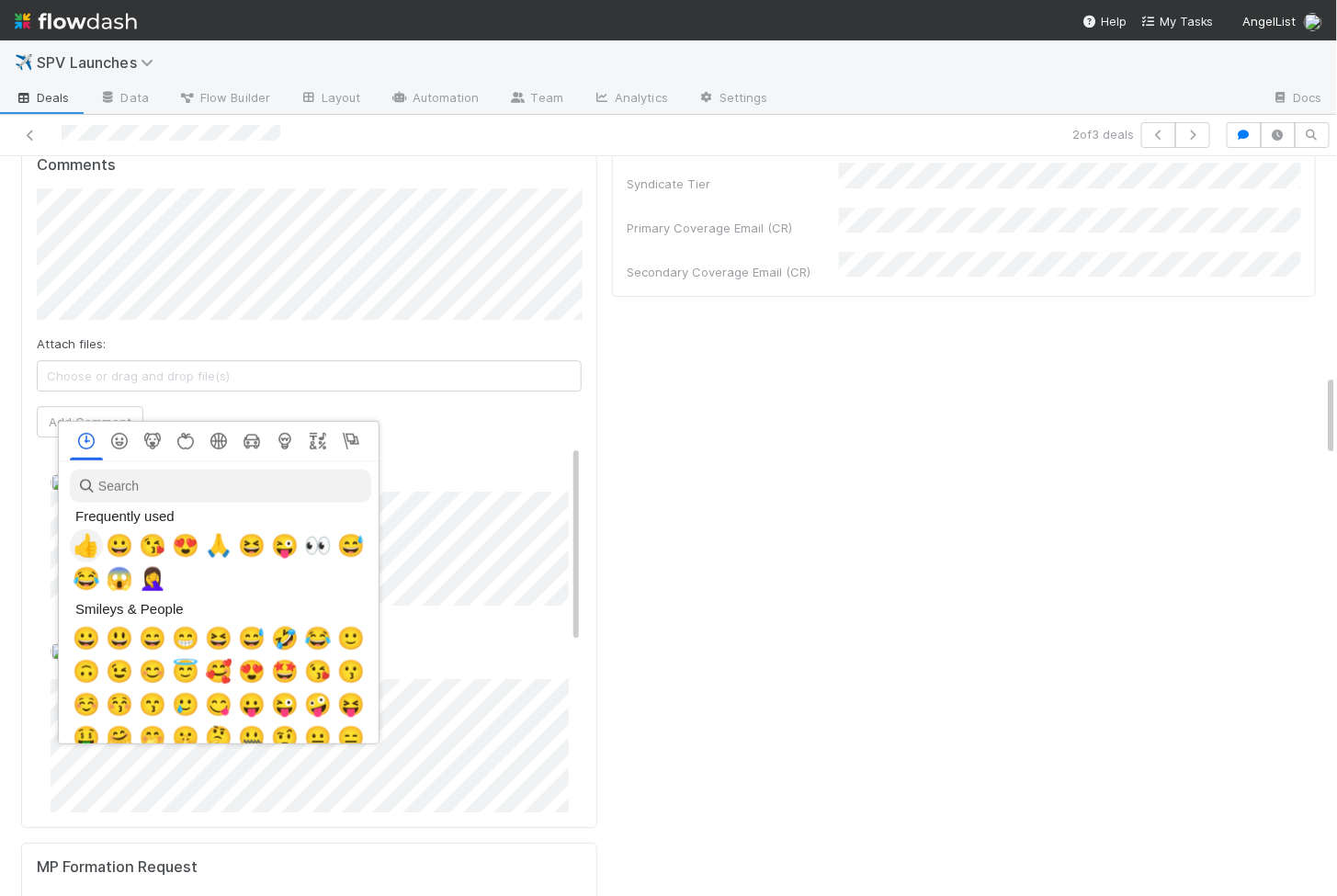
click at [90, 542] on span "👍" at bounding box center [86, 546] width 27 height 26
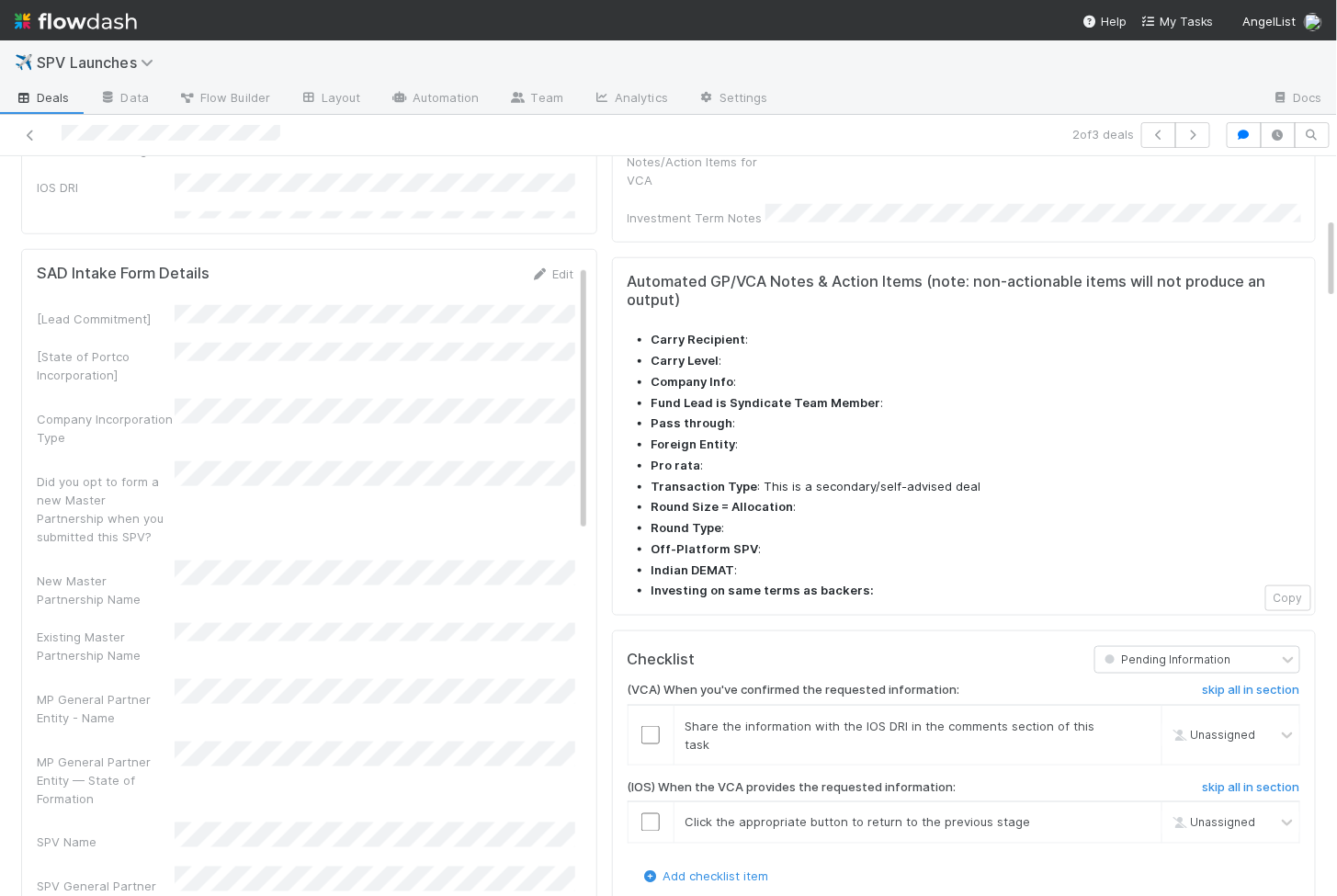
scroll to position [541, 0]
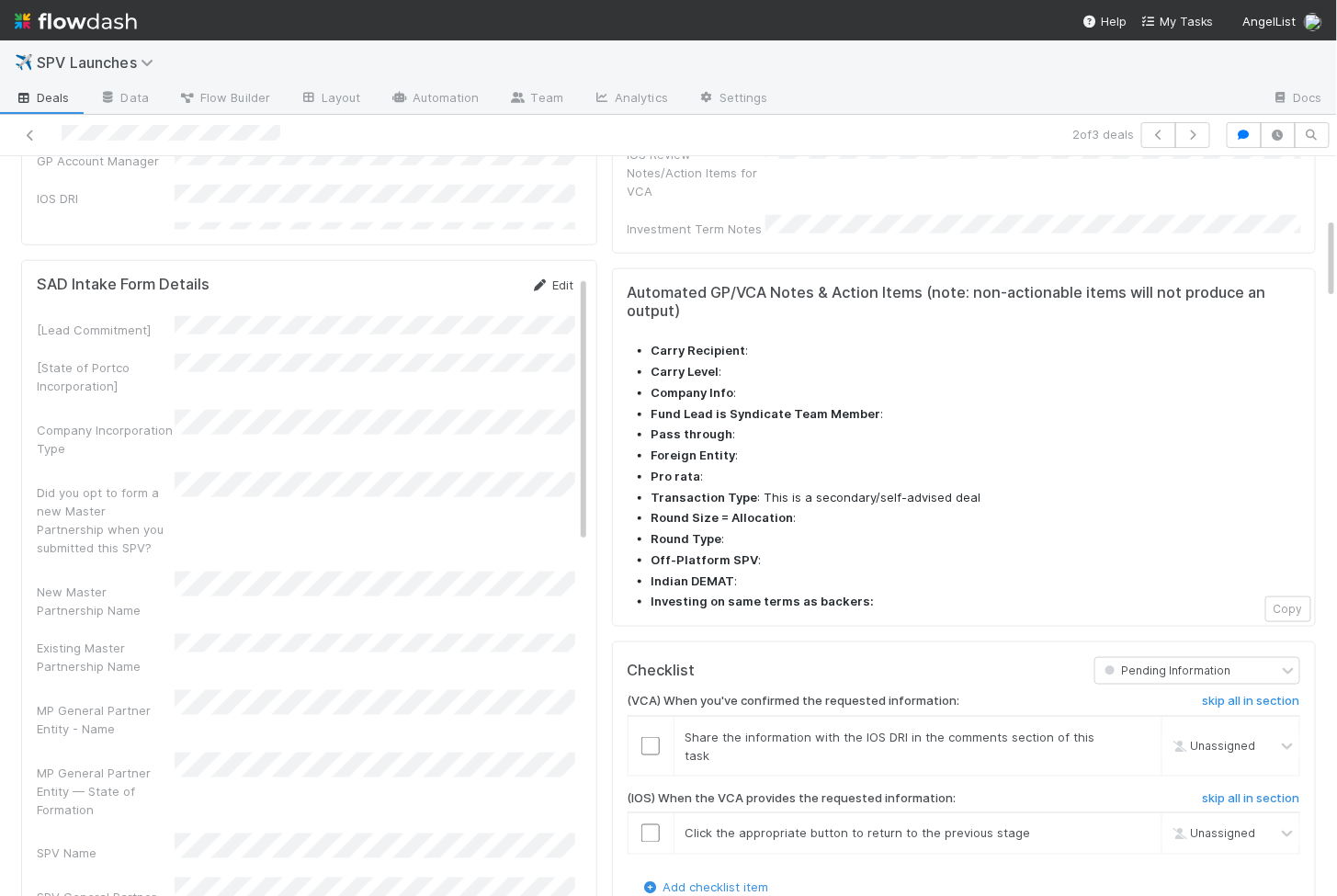
click at [545, 280] on icon at bounding box center [540, 285] width 18 height 12
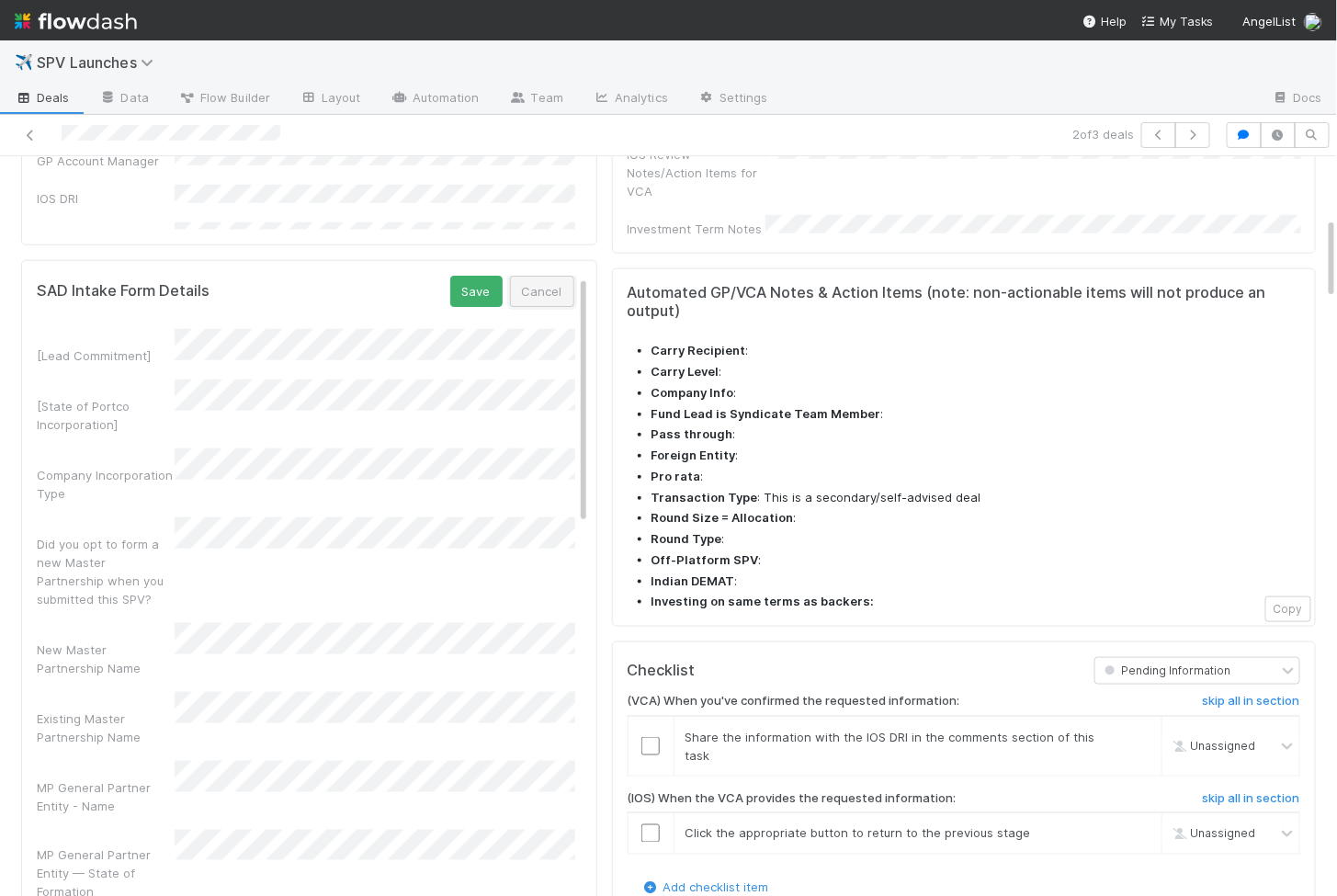
click at [543, 284] on button "Cancel" at bounding box center [542, 291] width 64 height 31
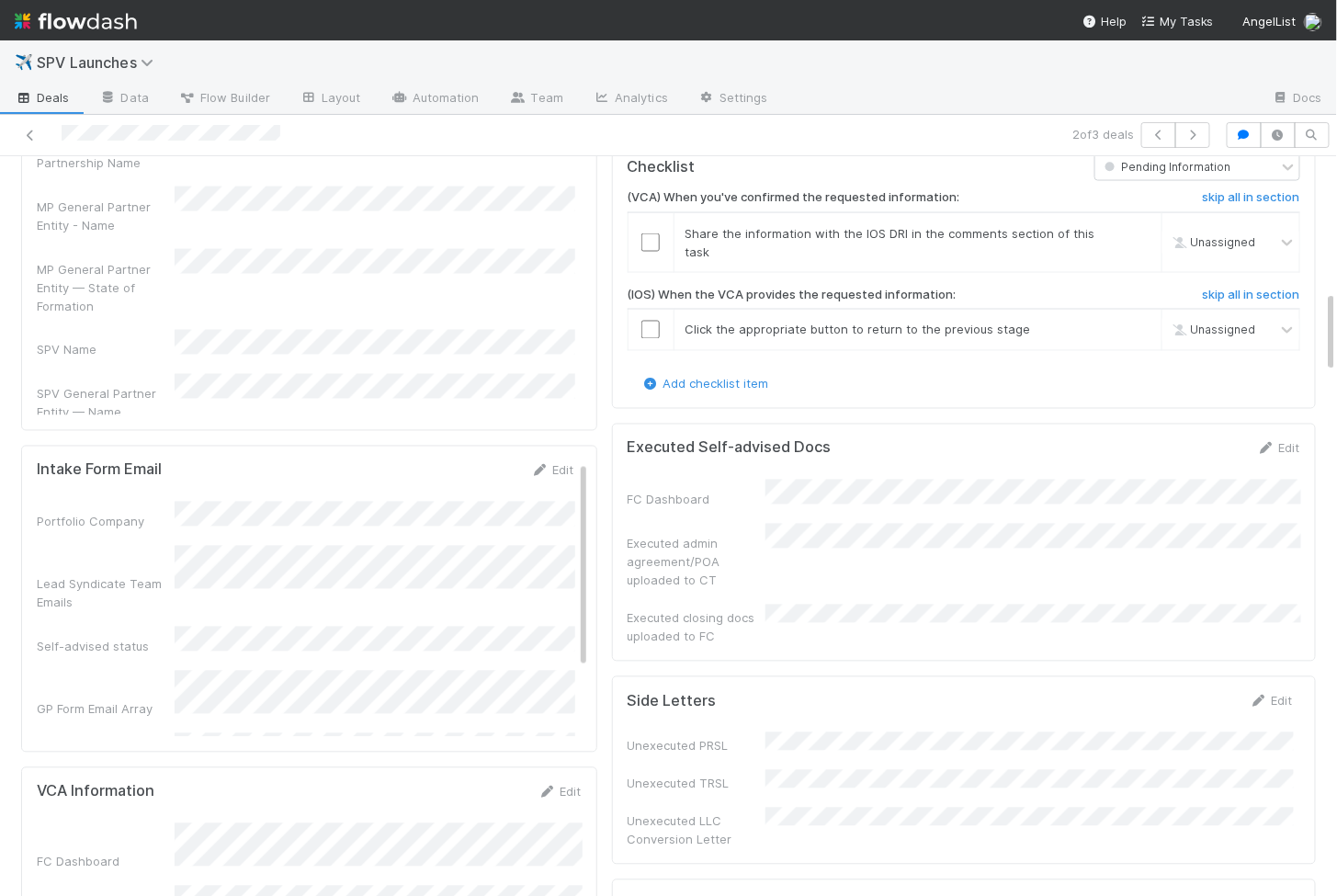
scroll to position [1632, 0]
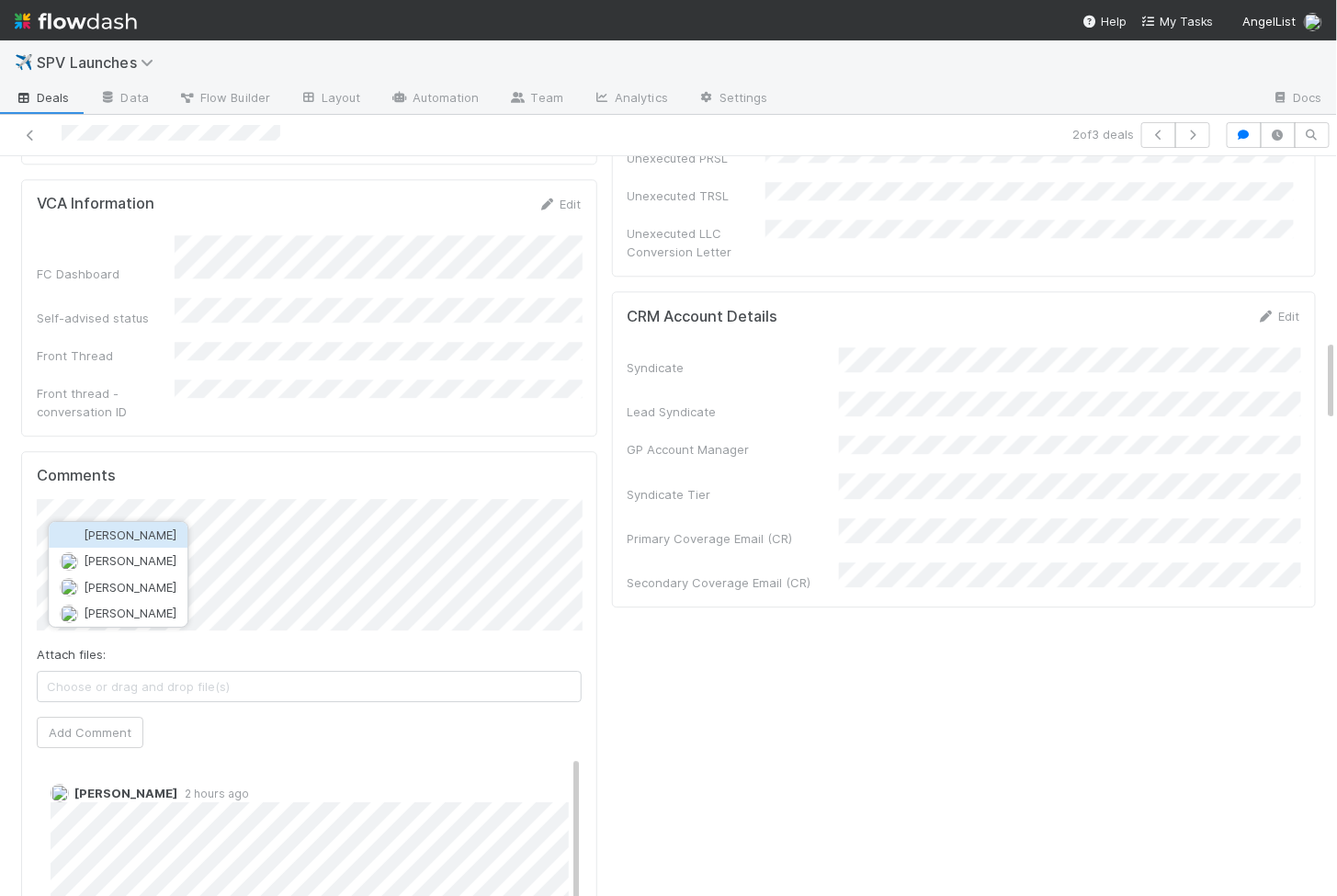
click at [169, 529] on span "[PERSON_NAME]" at bounding box center [130, 534] width 93 height 15
click at [98, 716] on button "Add Comment" at bounding box center [90, 732] width 107 height 31
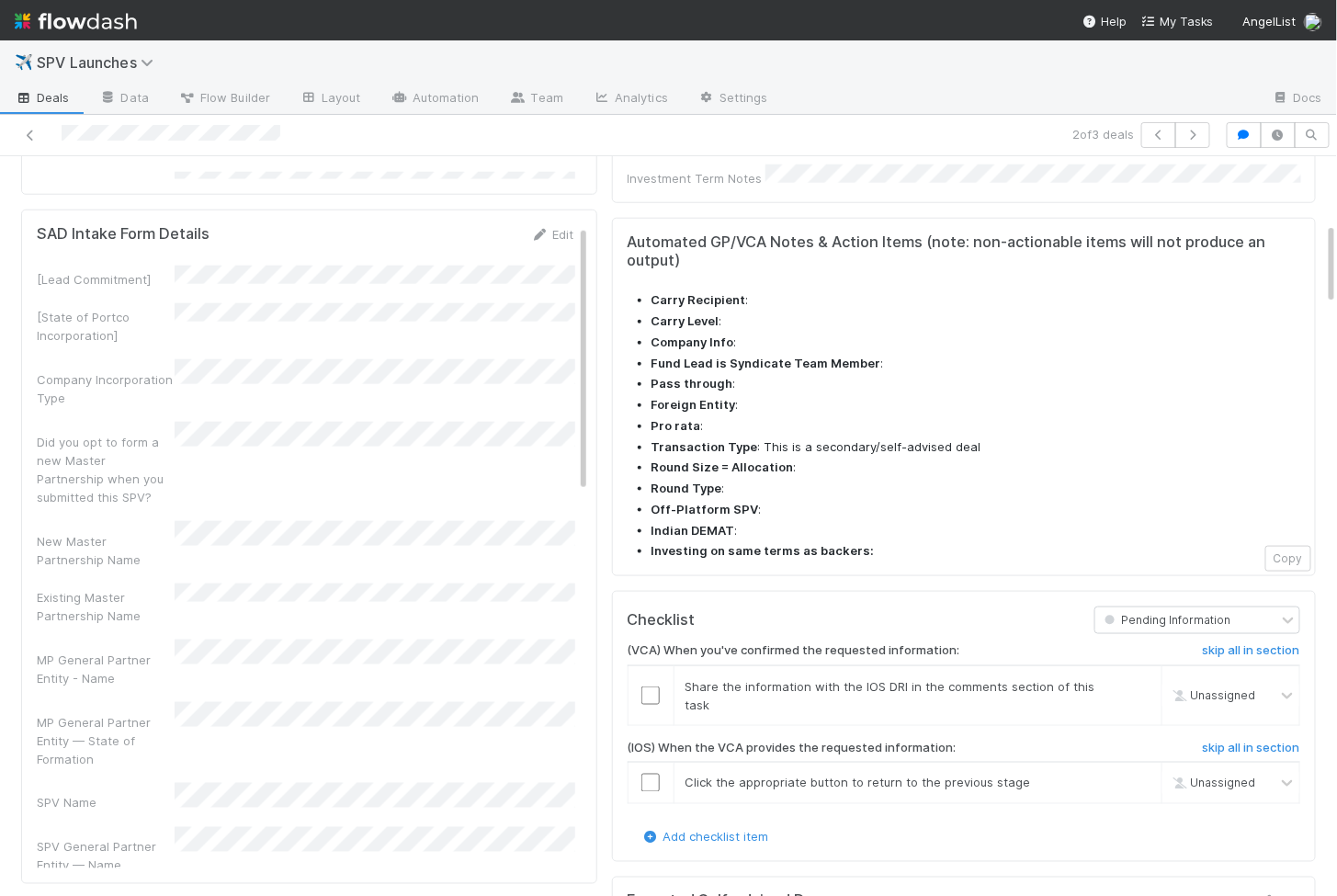
scroll to position [515, 0]
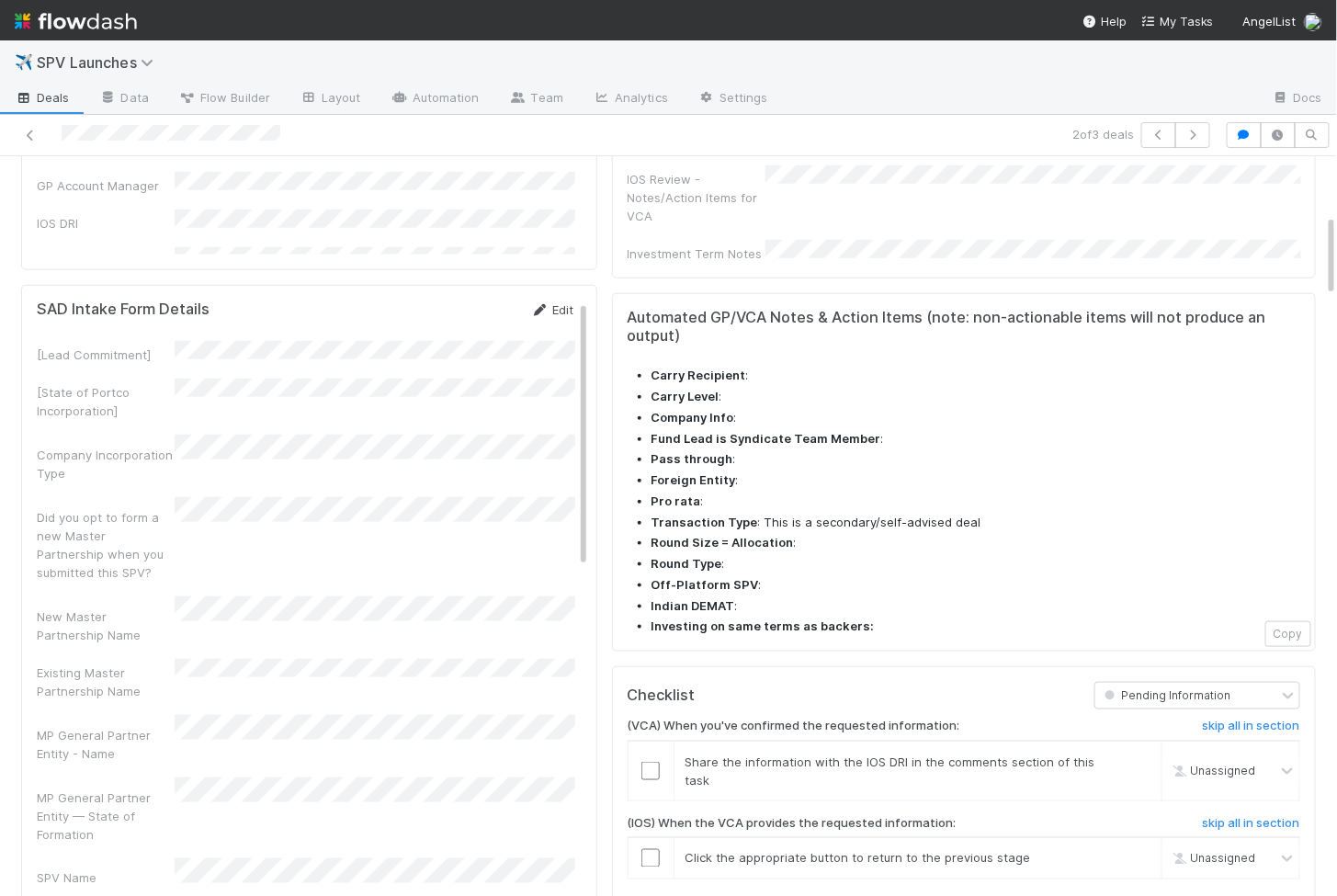
click at [554, 302] on link "Edit" at bounding box center [552, 309] width 43 height 15
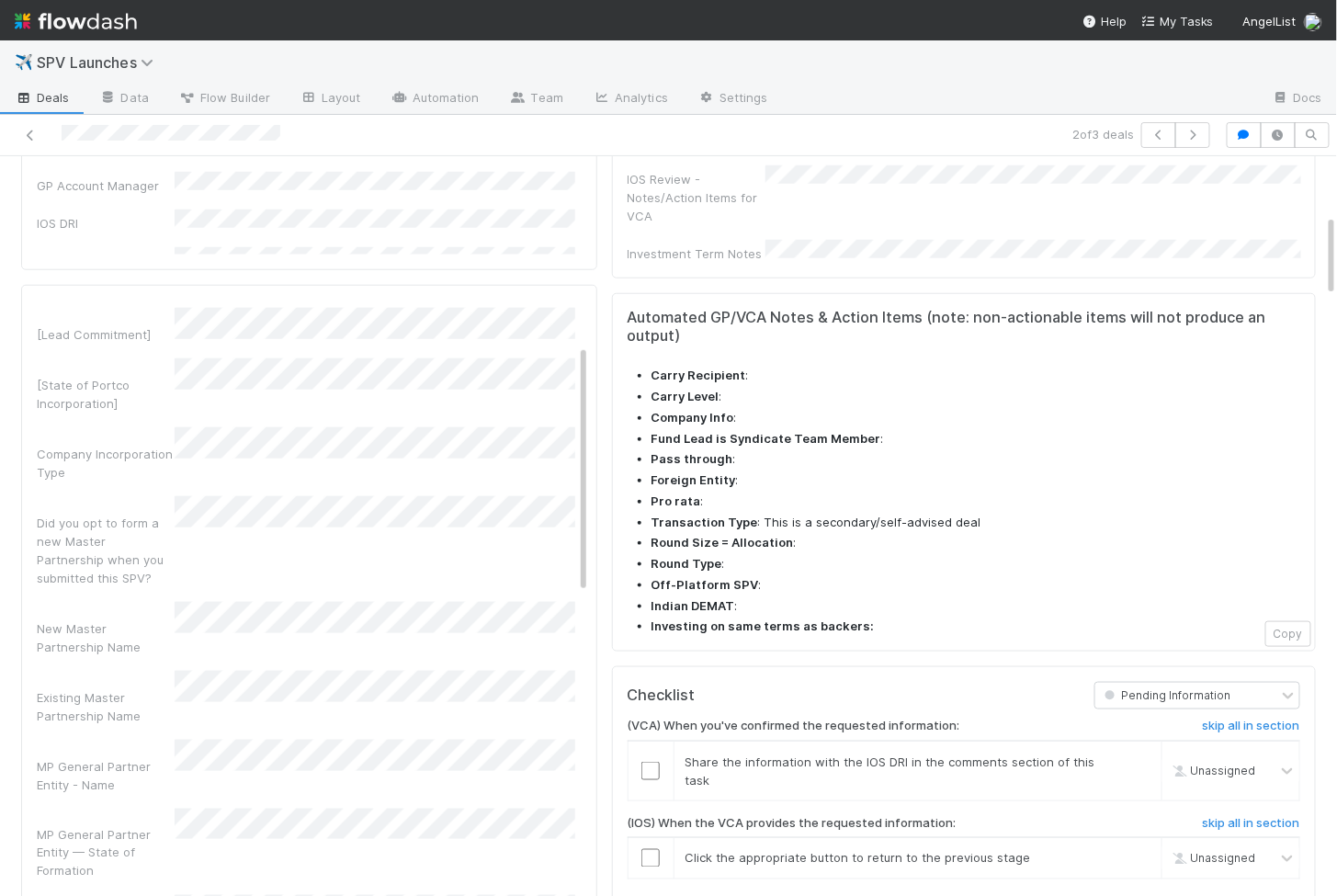
scroll to position [116, 0]
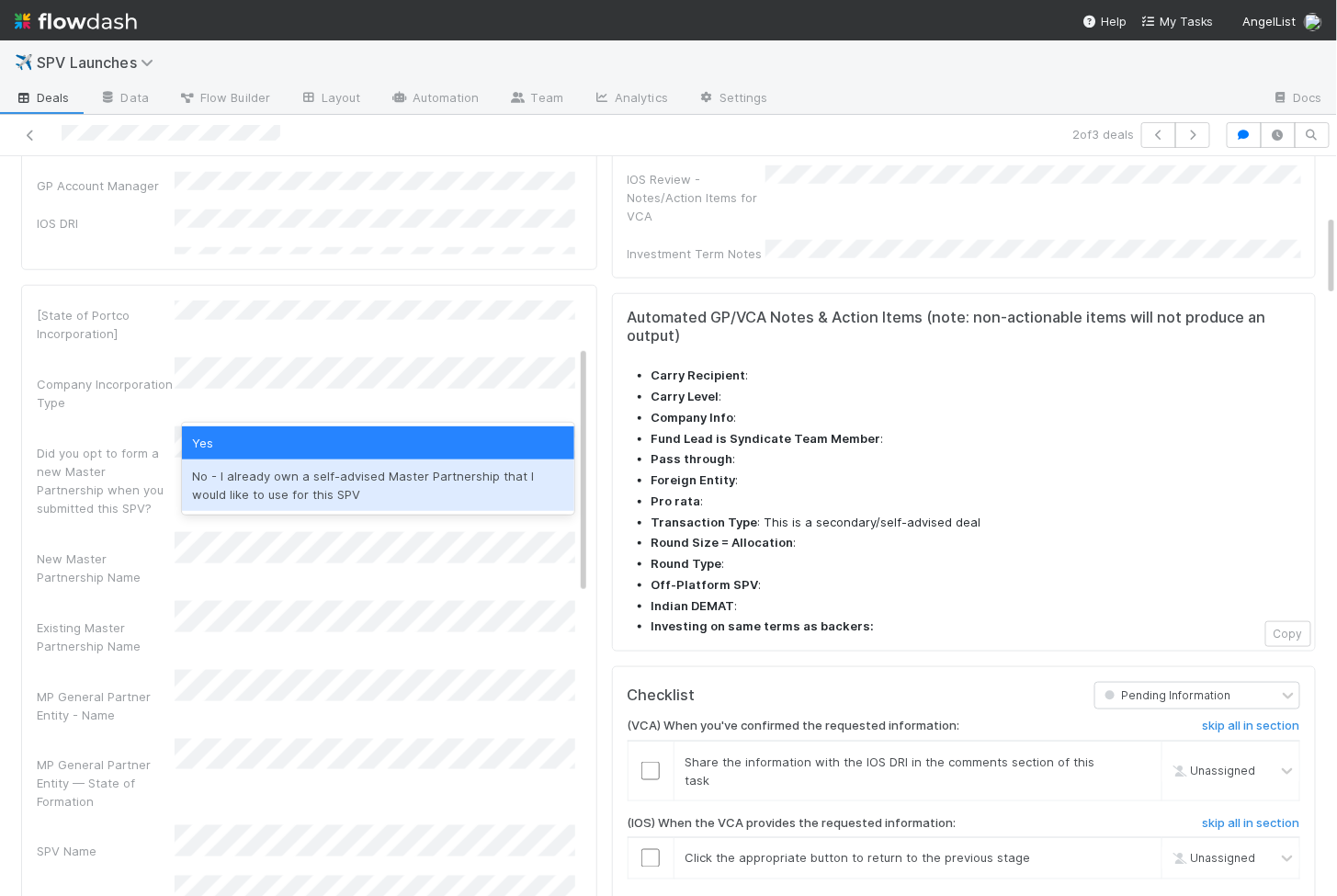
click at [270, 474] on div "No - I already own a self-advised Master Partnership that I would like to use f…" at bounding box center [378, 484] width 393 height 51
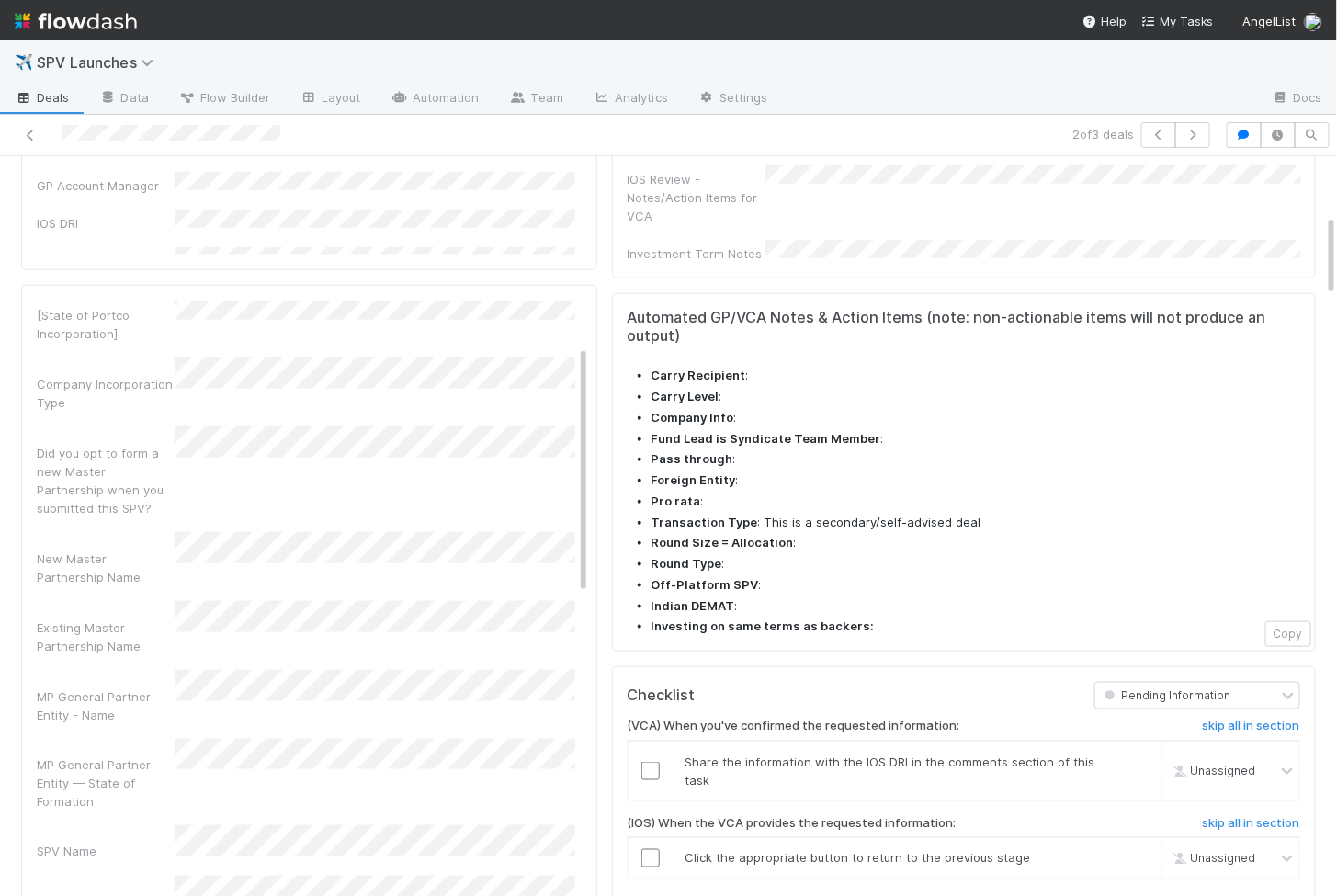
scroll to position [0, 0]
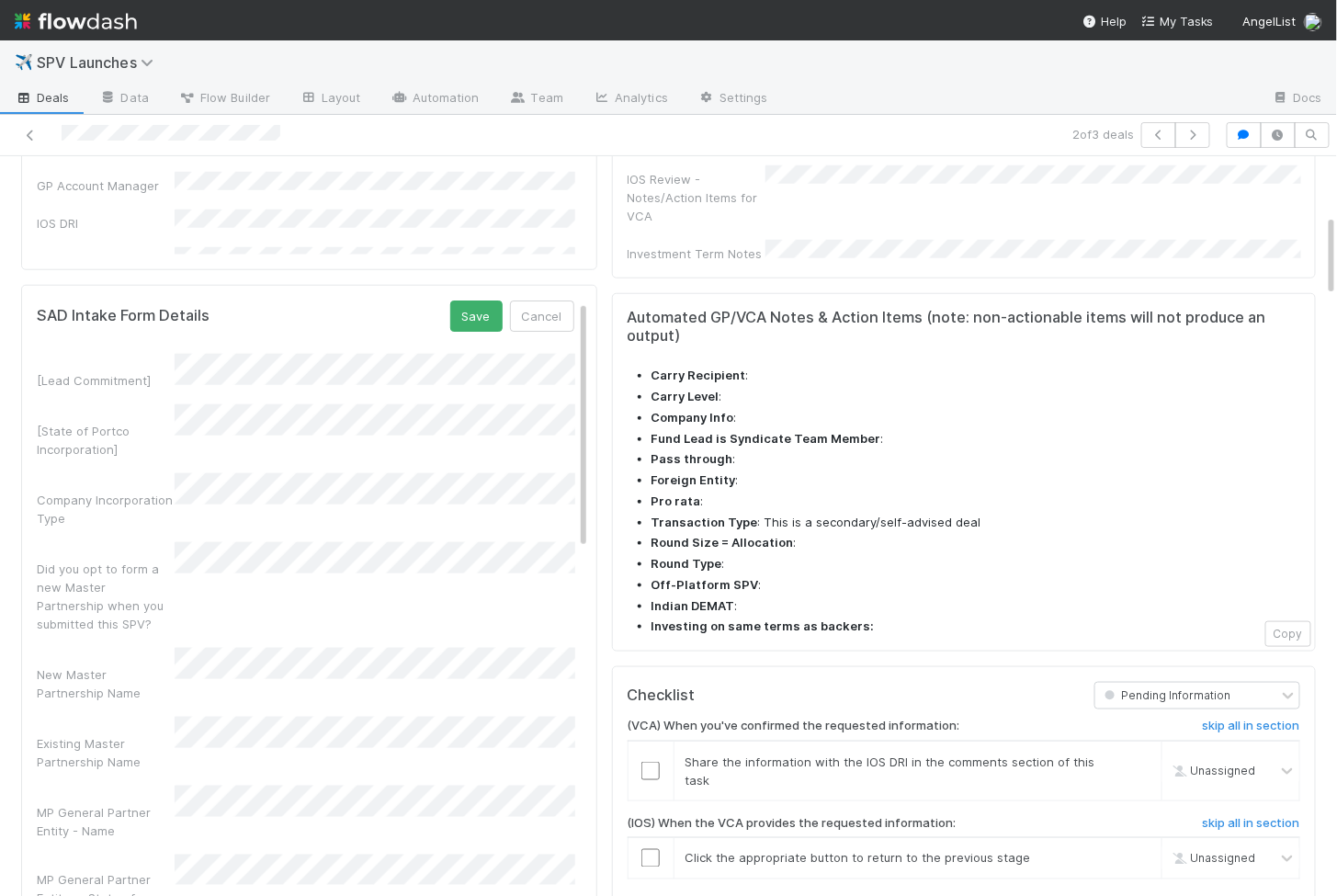
click at [477, 301] on button "Save" at bounding box center [477, 316] width 52 height 31
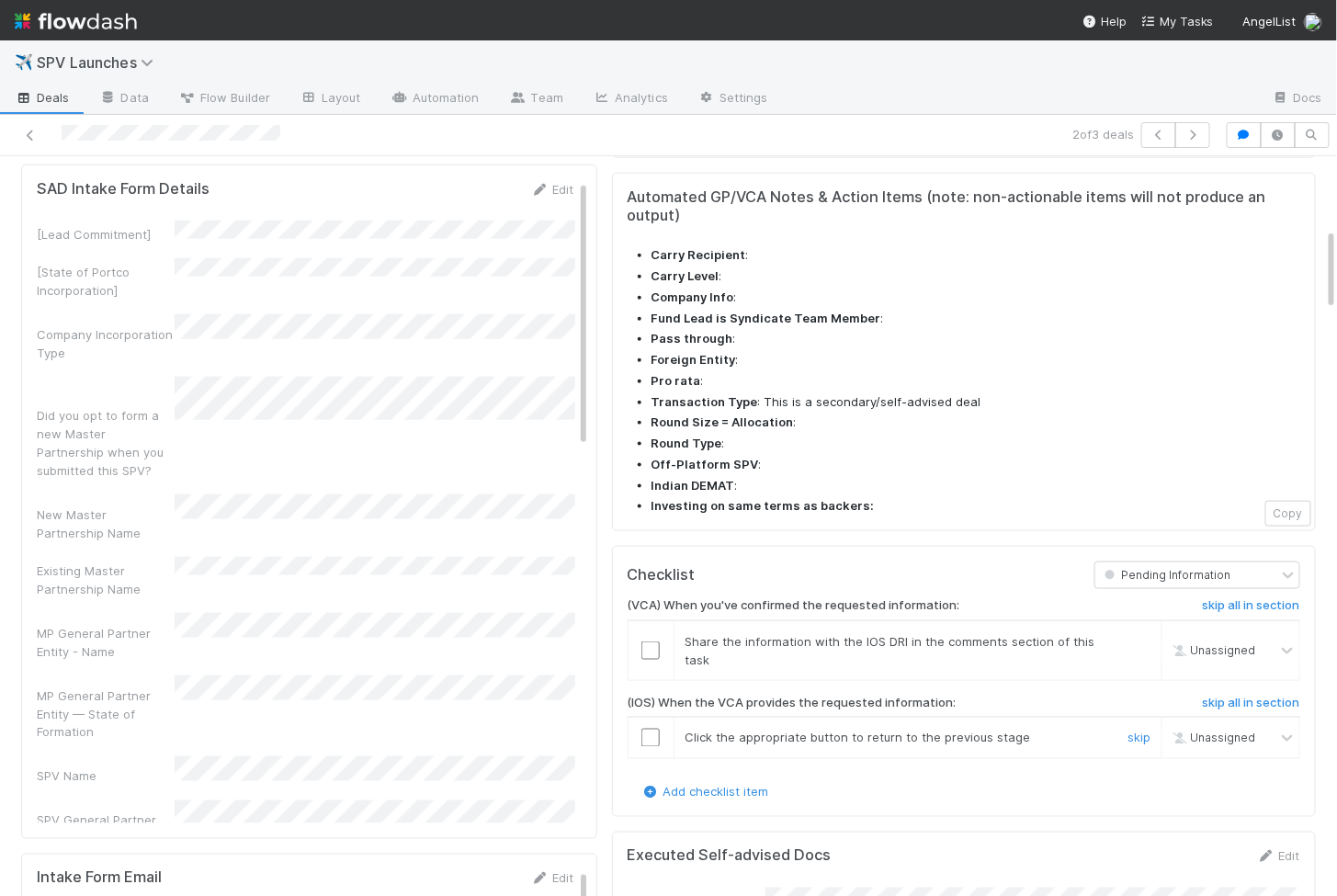
scroll to position [646, 0]
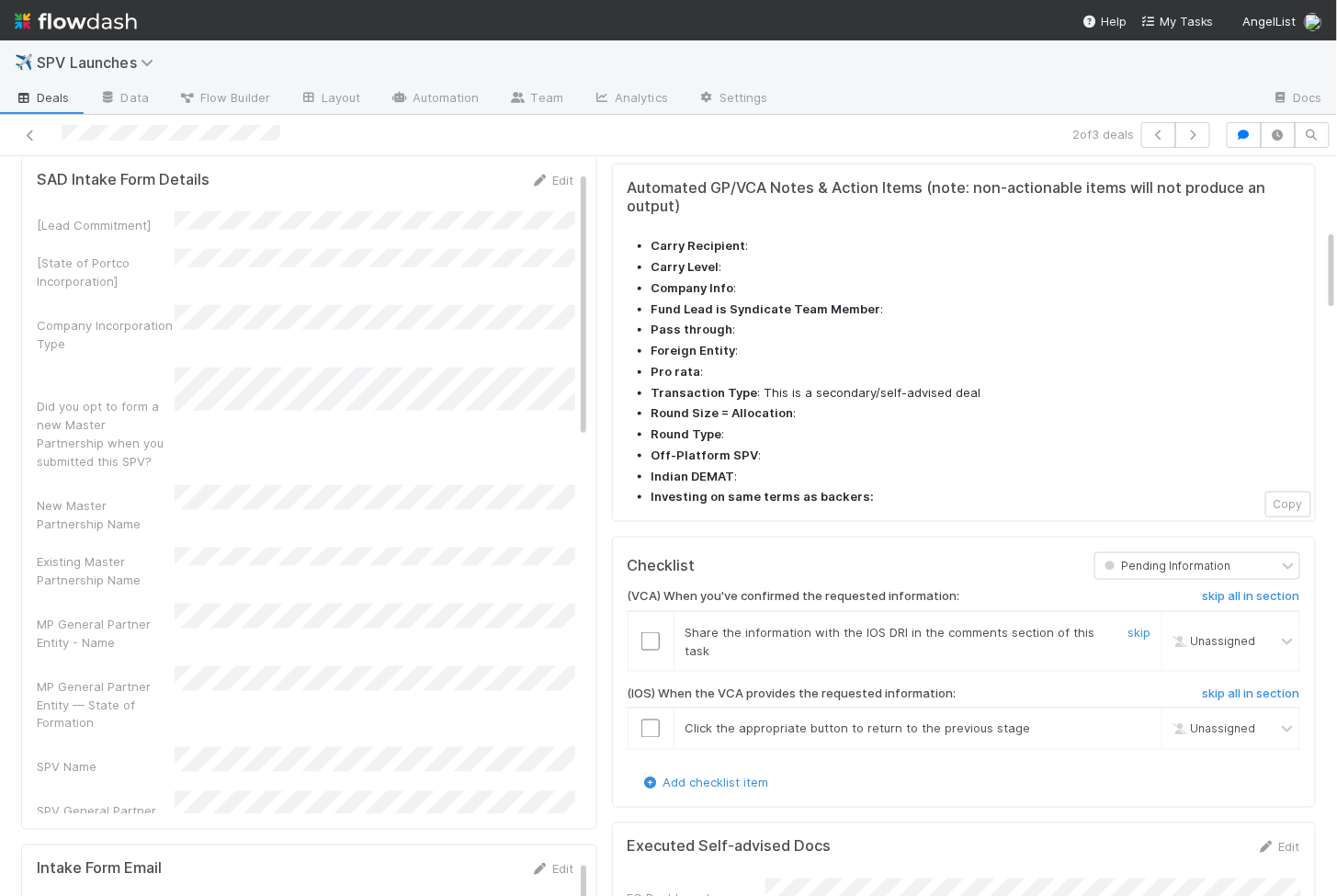
click at [651, 632] on input "checkbox" at bounding box center [651, 641] width 18 height 18
click at [653, 719] on input "checkbox" at bounding box center [651, 728] width 18 height 18
click at [651, 632] on input "checkbox" at bounding box center [651, 641] width 18 height 18
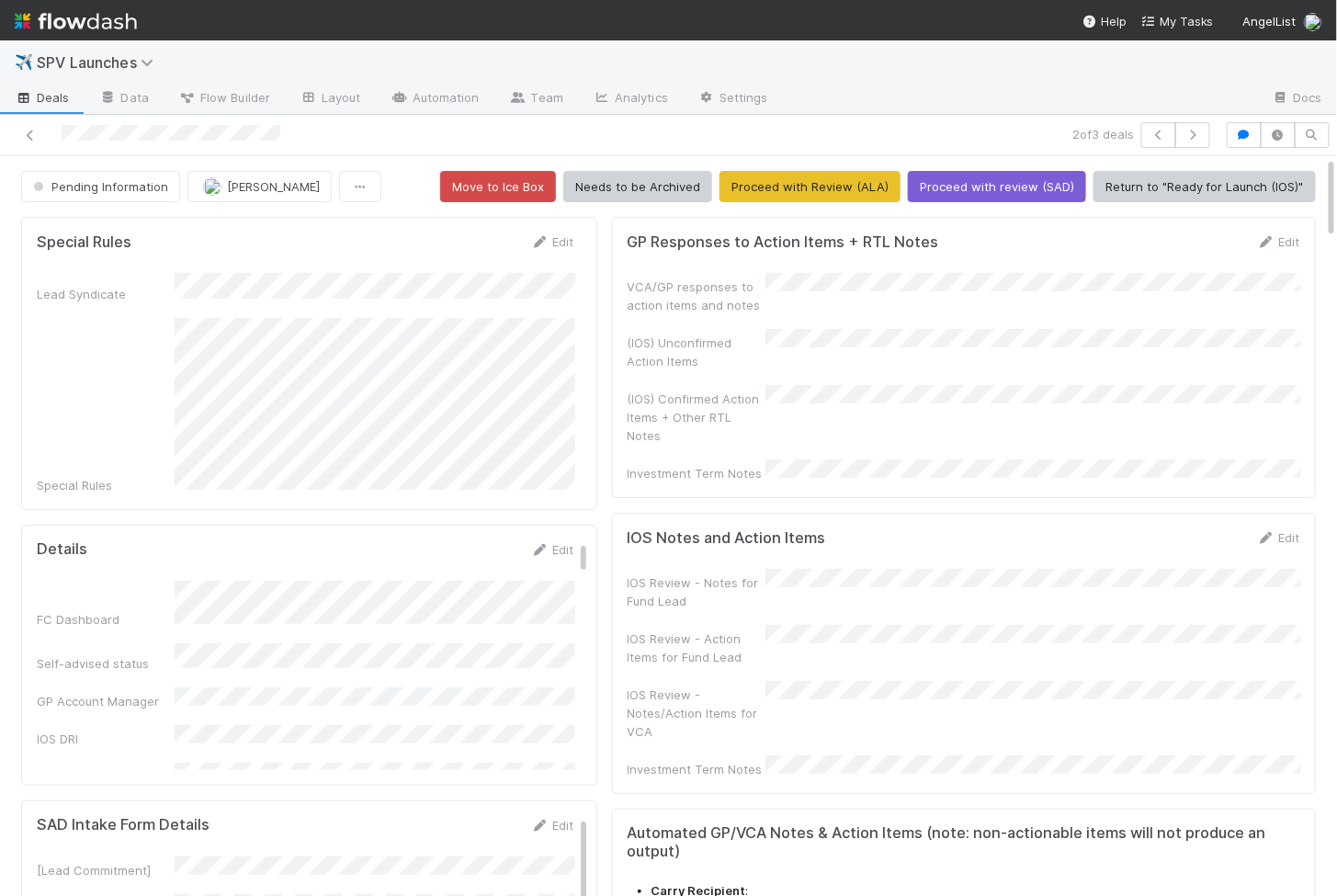
scroll to position [0, 1]
click at [990, 189] on button "Proceed with review (SAD)" at bounding box center [996, 186] width 179 height 31
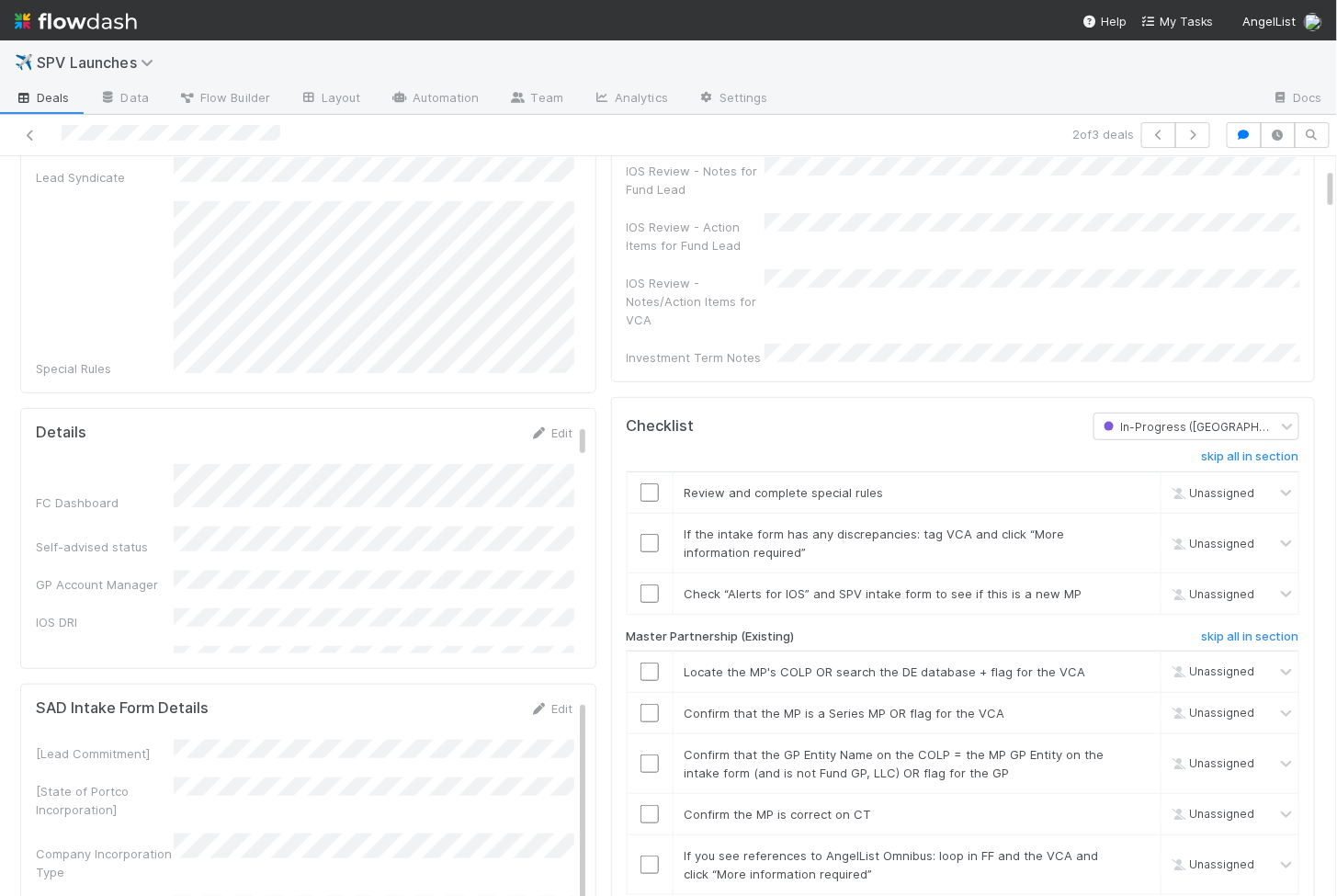
scroll to position [182, 0]
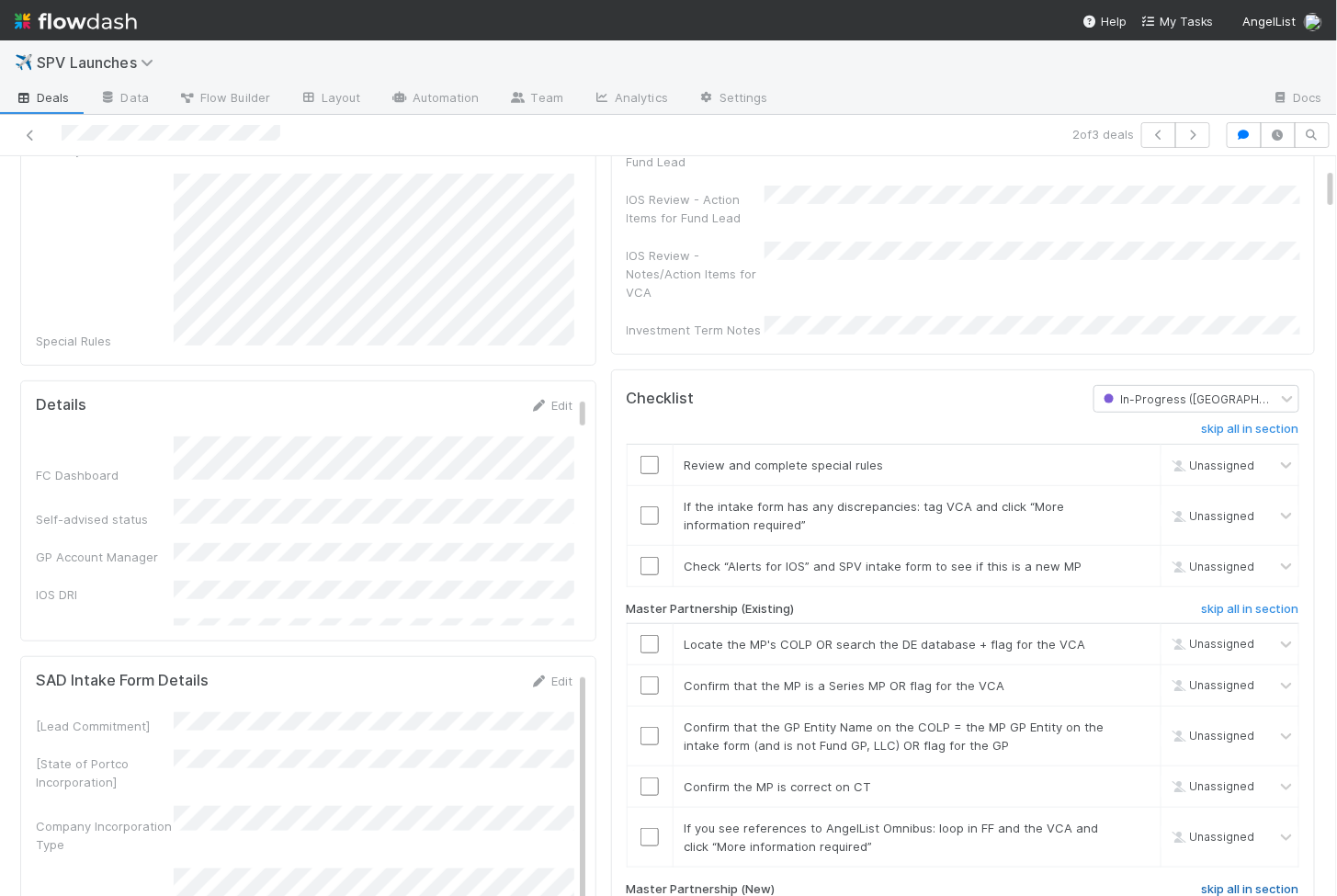
click at [1232, 882] on h6 "skip all in section" at bounding box center [1251, 889] width 97 height 15
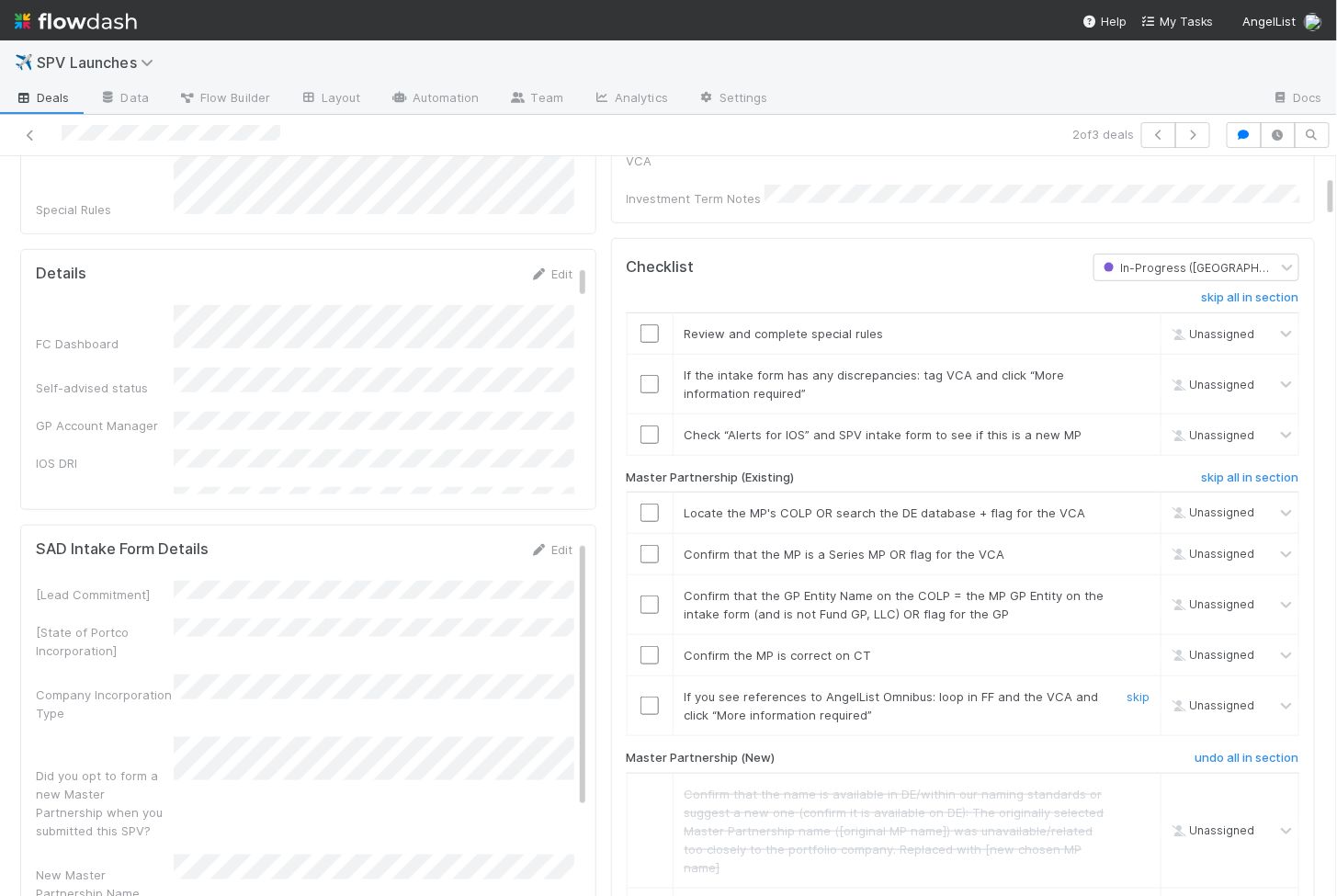
scroll to position [299, 0]
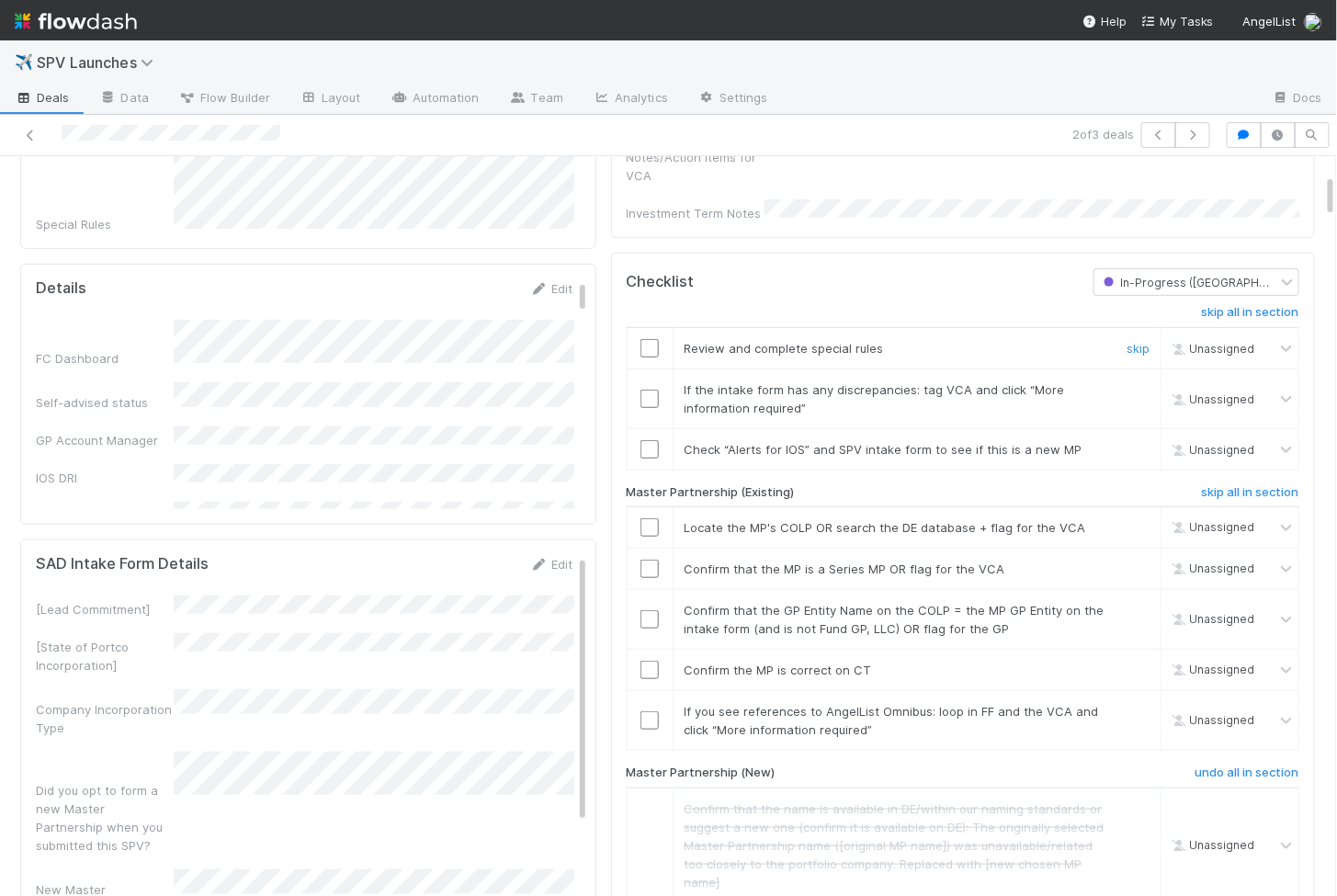
click at [649, 339] on input "checkbox" at bounding box center [650, 348] width 18 height 18
click at [649, 389] on input "checkbox" at bounding box center [650, 398] width 18 height 18
click at [650, 440] on input "checkbox" at bounding box center [650, 448] width 18 height 18
click at [652, 389] on input "checkbox" at bounding box center [650, 398] width 18 height 18
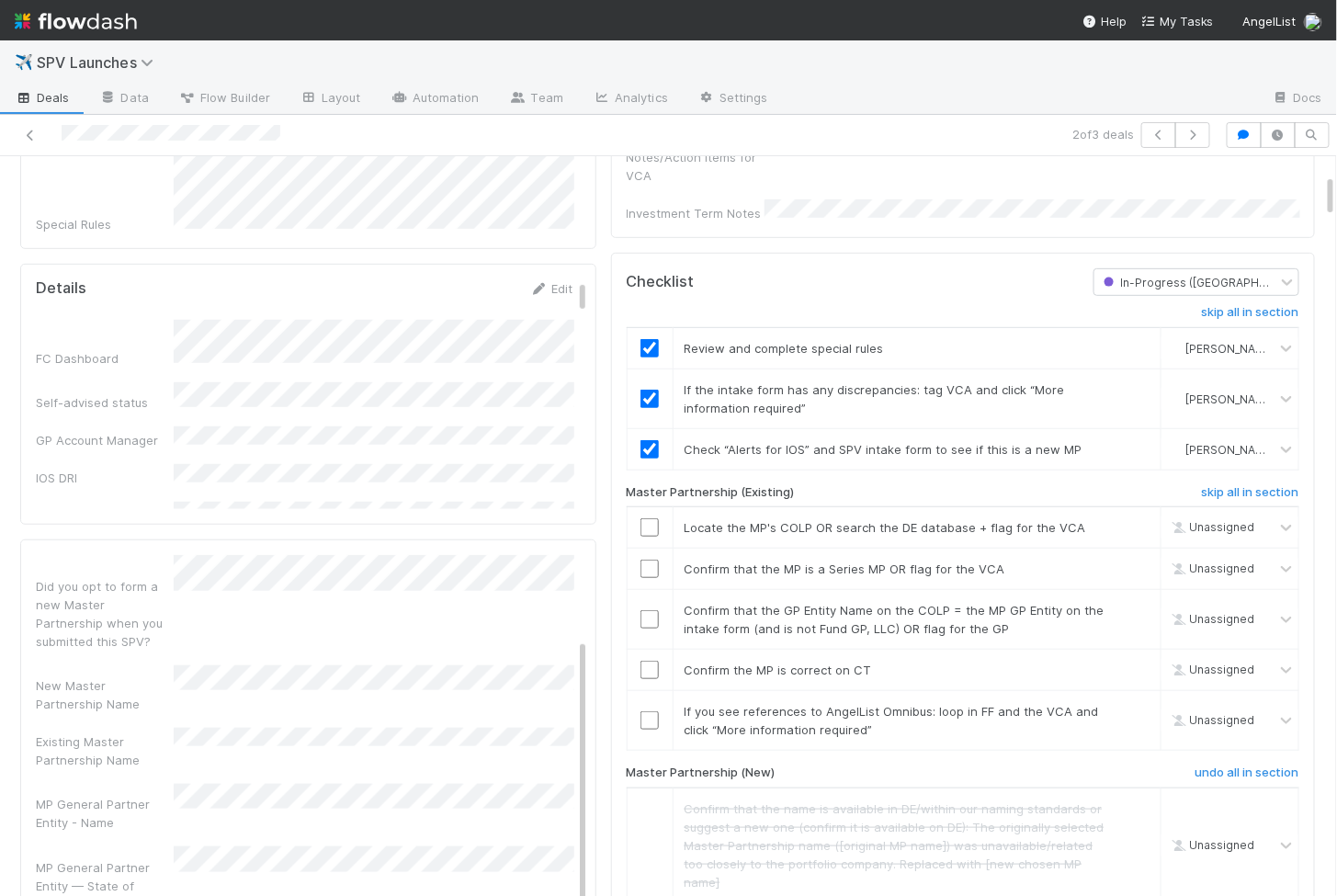
scroll to position [199, 0]
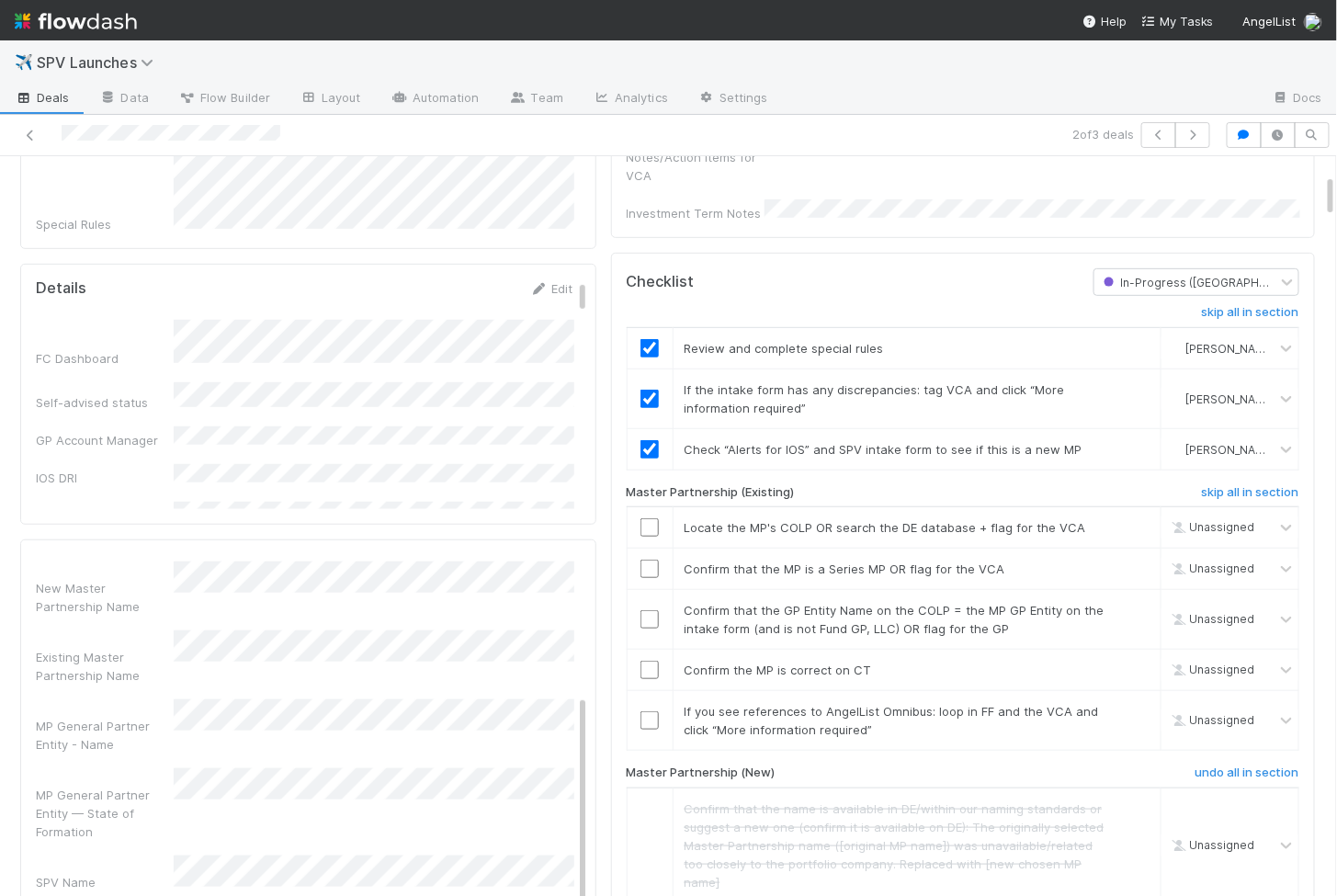
scroll to position [360, 0]
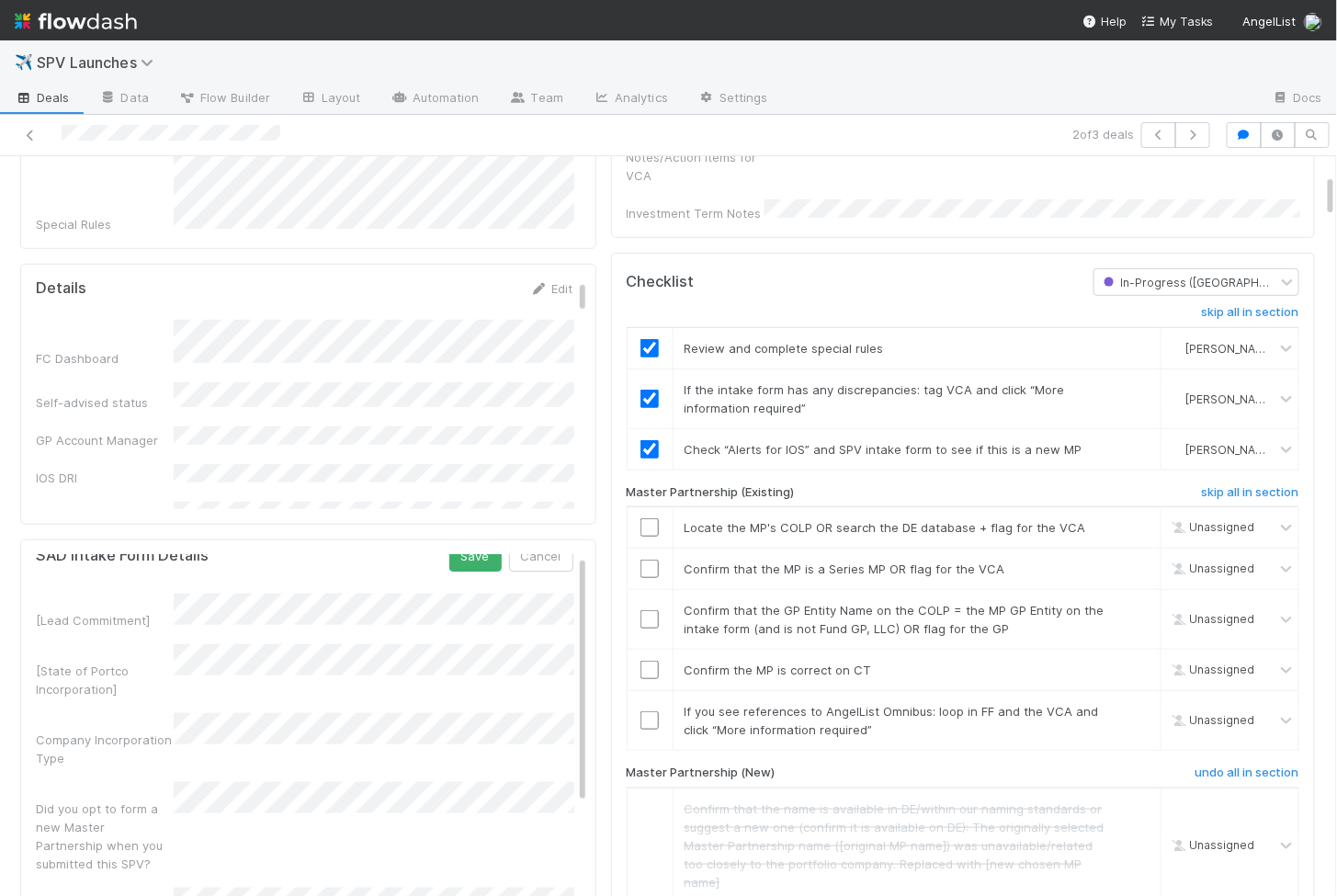
scroll to position [0, 0]
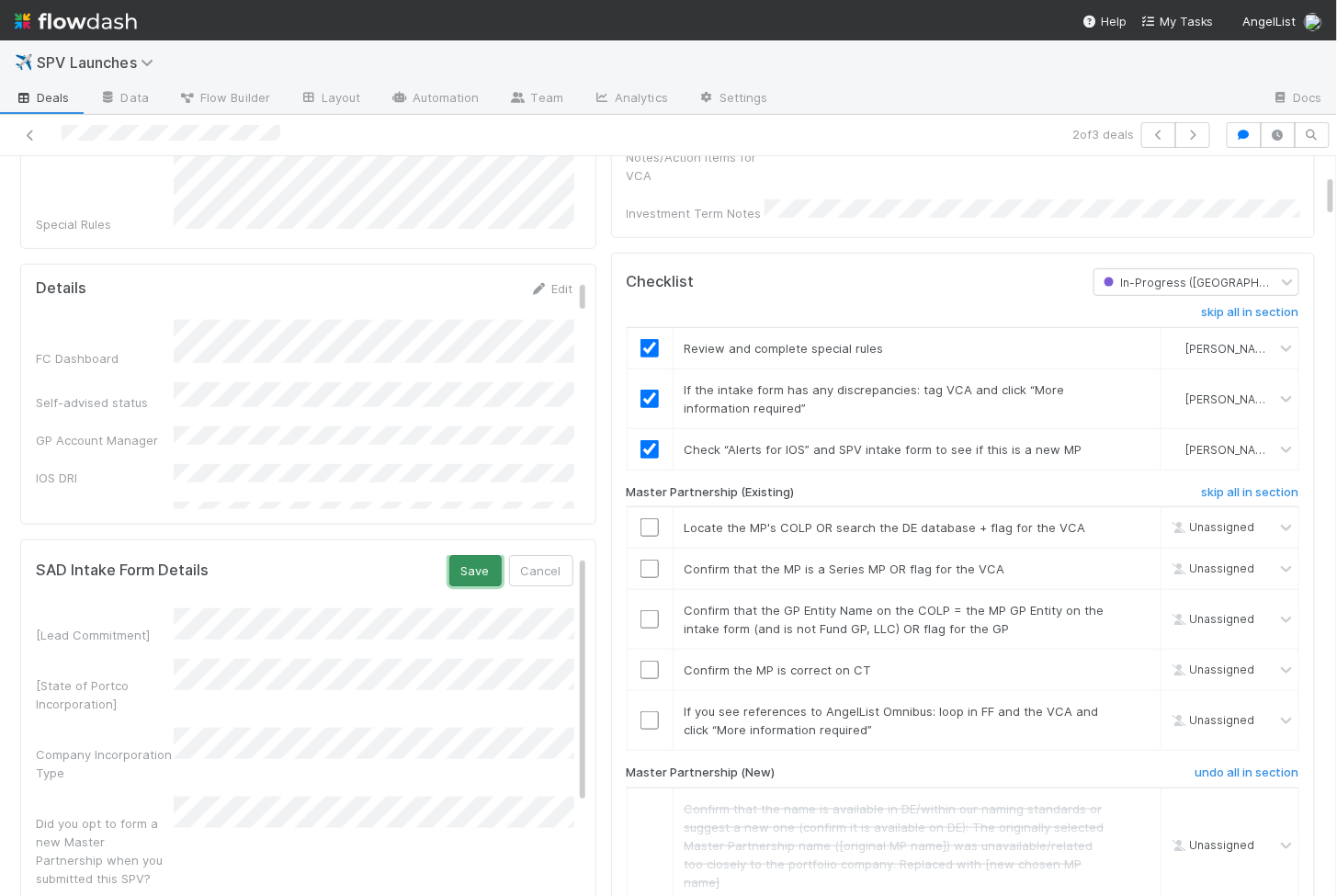
click at [480, 555] on button "Save" at bounding box center [476, 571] width 52 height 31
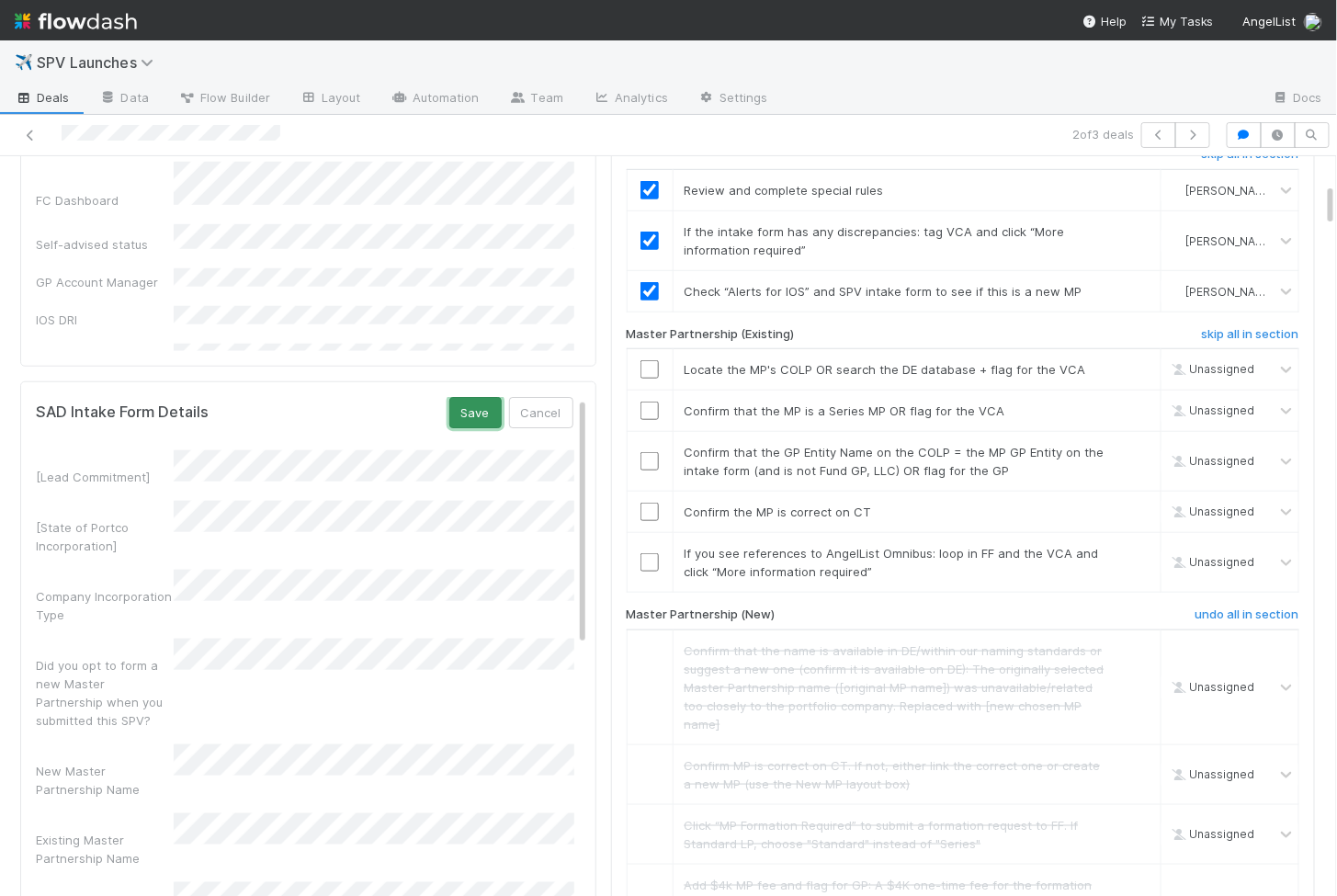
click at [477, 398] on button "Save" at bounding box center [476, 413] width 52 height 31
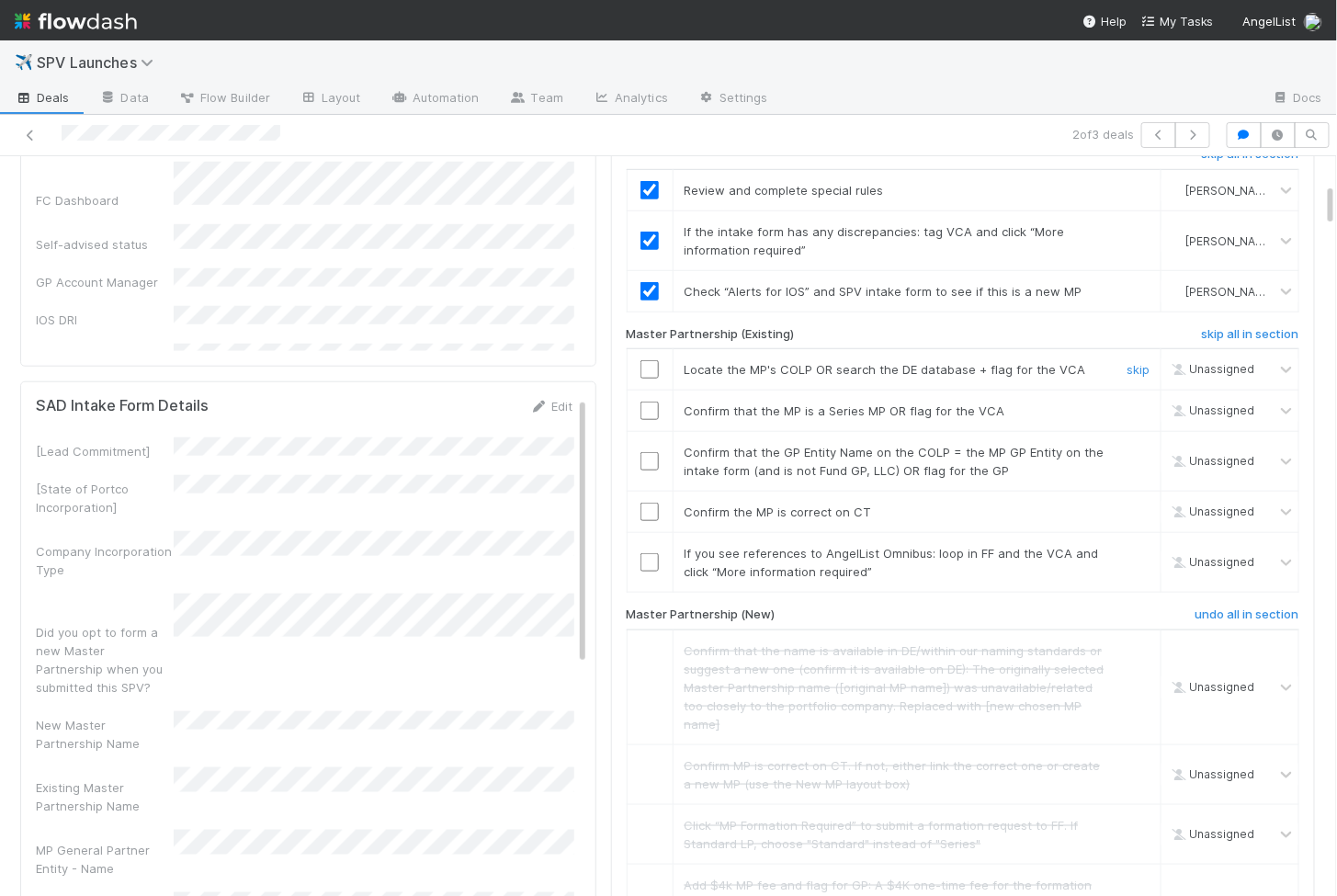
click at [649, 360] on input "checkbox" at bounding box center [650, 369] width 18 height 18
click at [649, 402] on input "checkbox" at bounding box center [650, 411] width 18 height 18
click at [650, 452] on input "checkbox" at bounding box center [650, 461] width 18 height 18
click at [646, 503] on input "checkbox" at bounding box center [650, 512] width 18 height 18
click at [1140, 546] on link "skip" at bounding box center [1139, 552] width 23 height 15
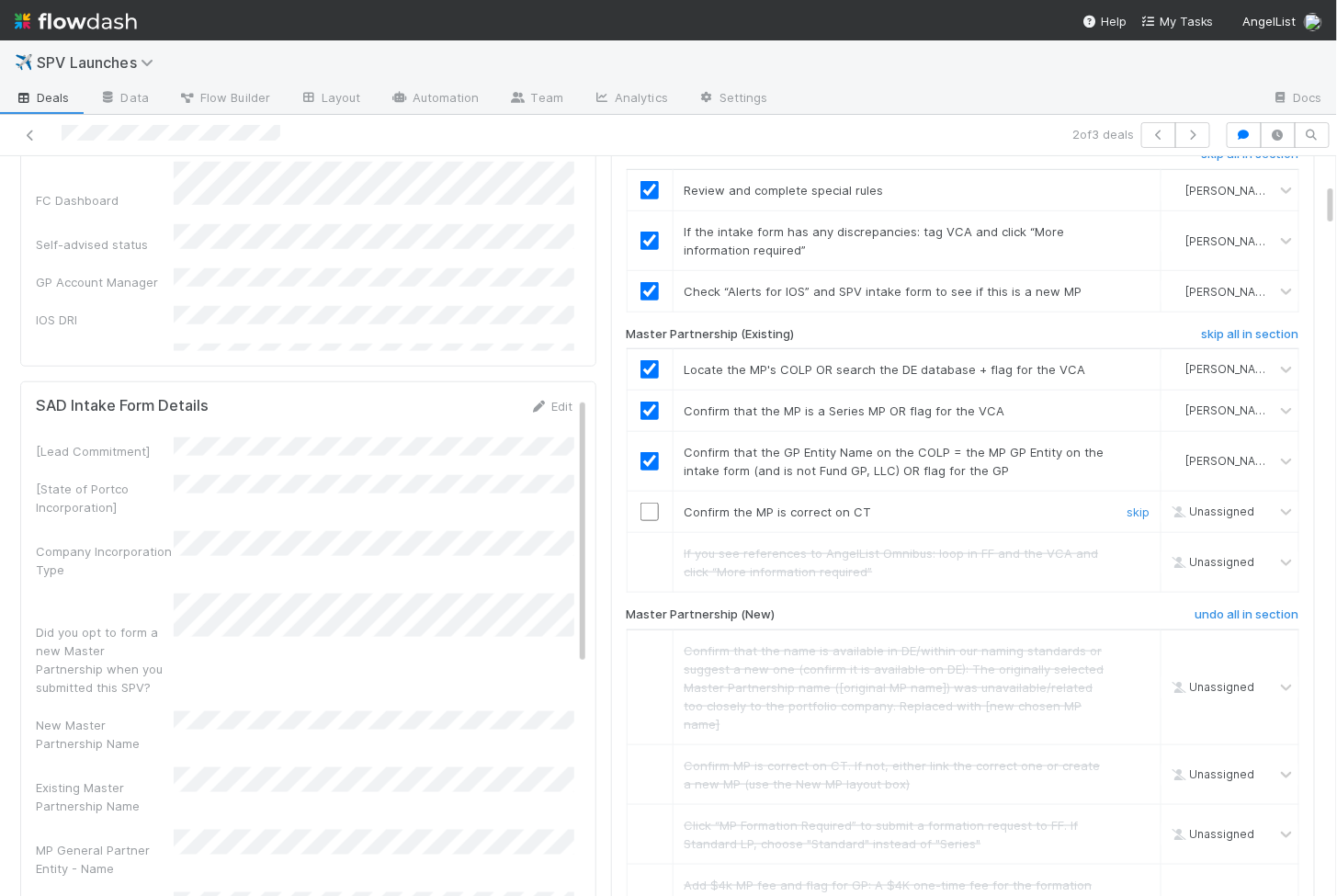
click at [643, 503] on input "checkbox" at bounding box center [650, 512] width 18 height 18
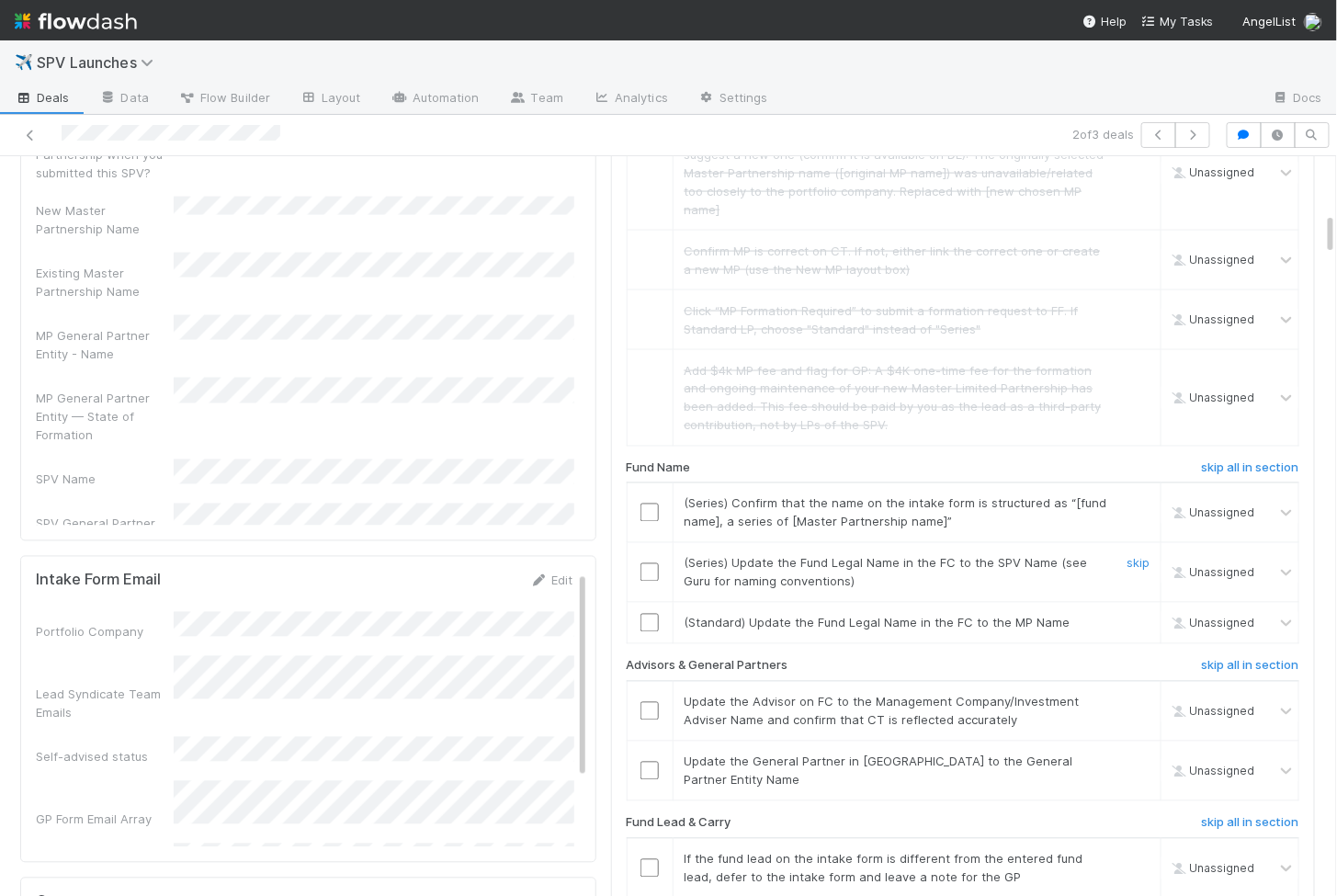
scroll to position [989, 0]
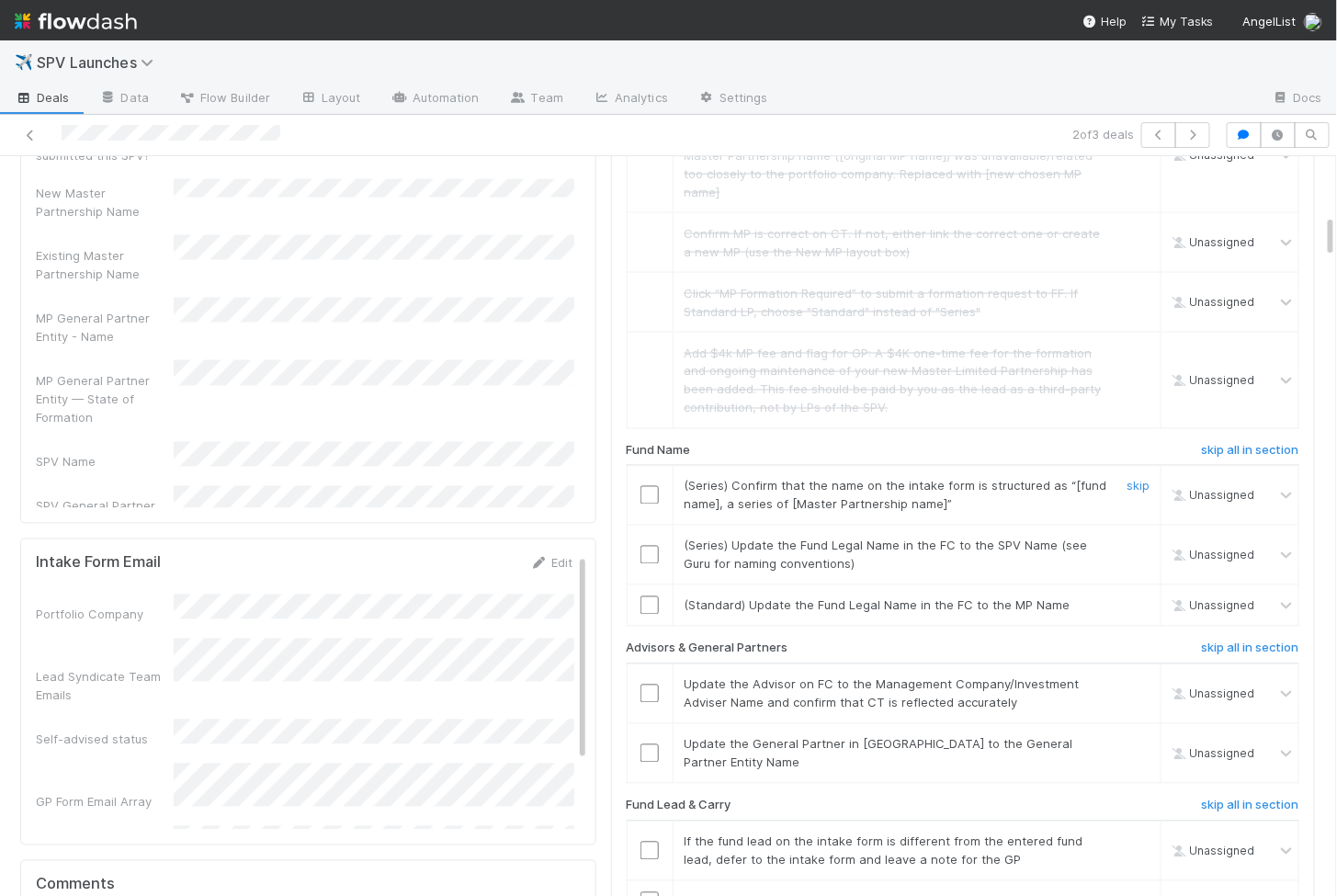
click at [652, 486] on input "checkbox" at bounding box center [650, 495] width 18 height 18
click at [645, 546] on input "checkbox" at bounding box center [650, 554] width 18 height 18
checkbox input "true"
click at [1141, 598] on link "skip" at bounding box center [1139, 605] width 23 height 15
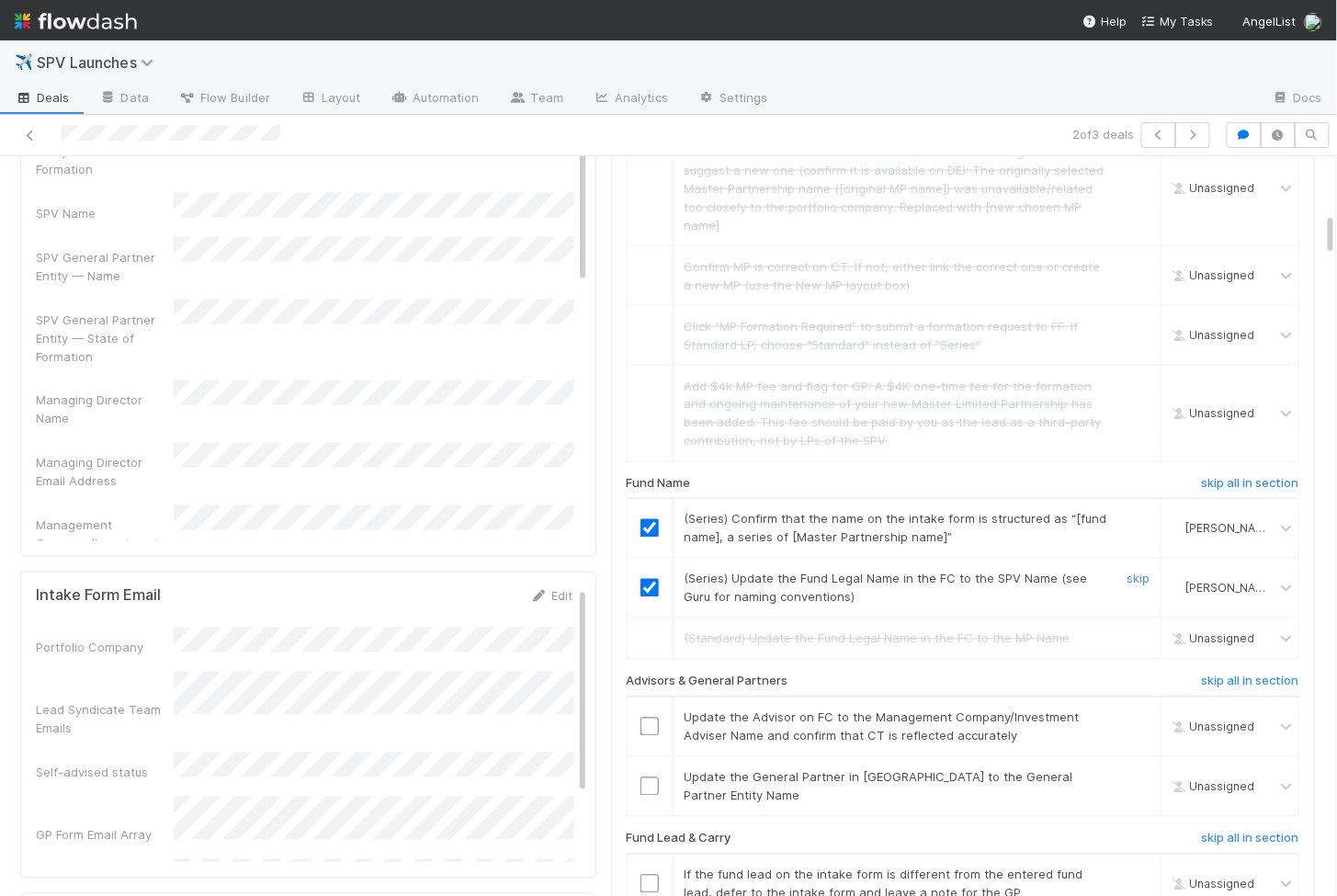
scroll to position [959, 0]
click at [651, 714] on input "checkbox" at bounding box center [650, 723] width 18 height 18
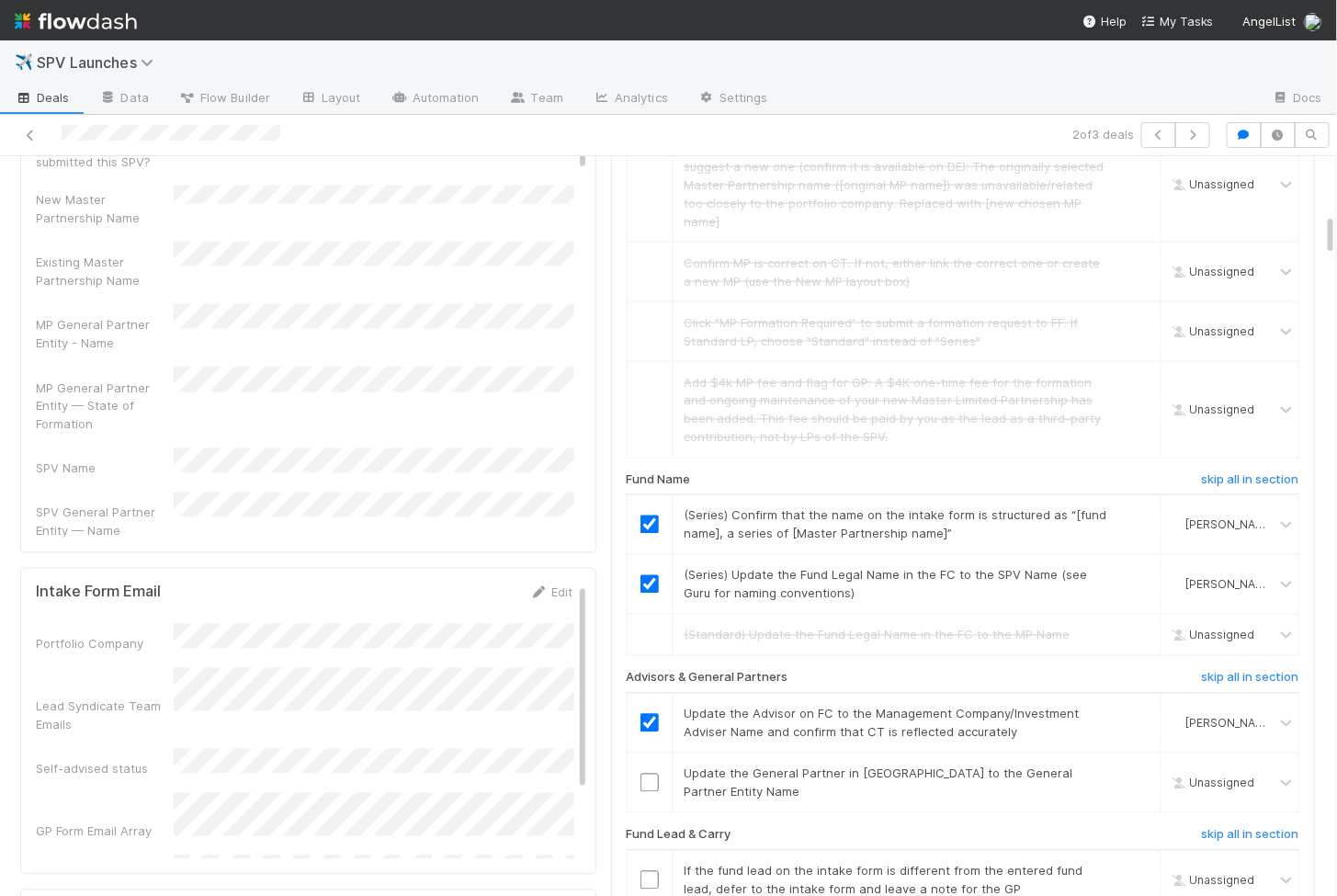
scroll to position [21, 0]
click at [653, 774] on input "checkbox" at bounding box center [650, 782] width 18 height 18
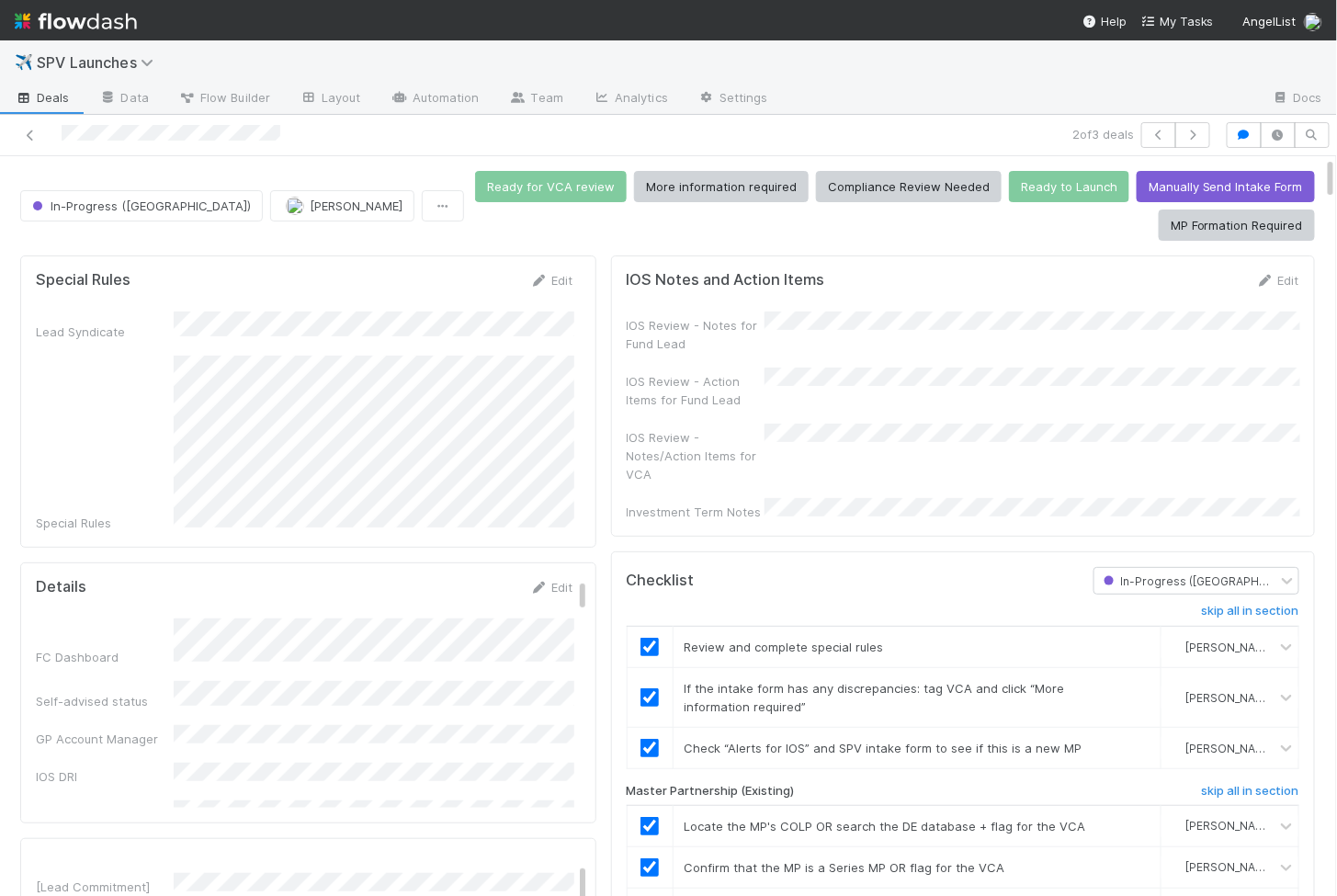
checkbox input "true"
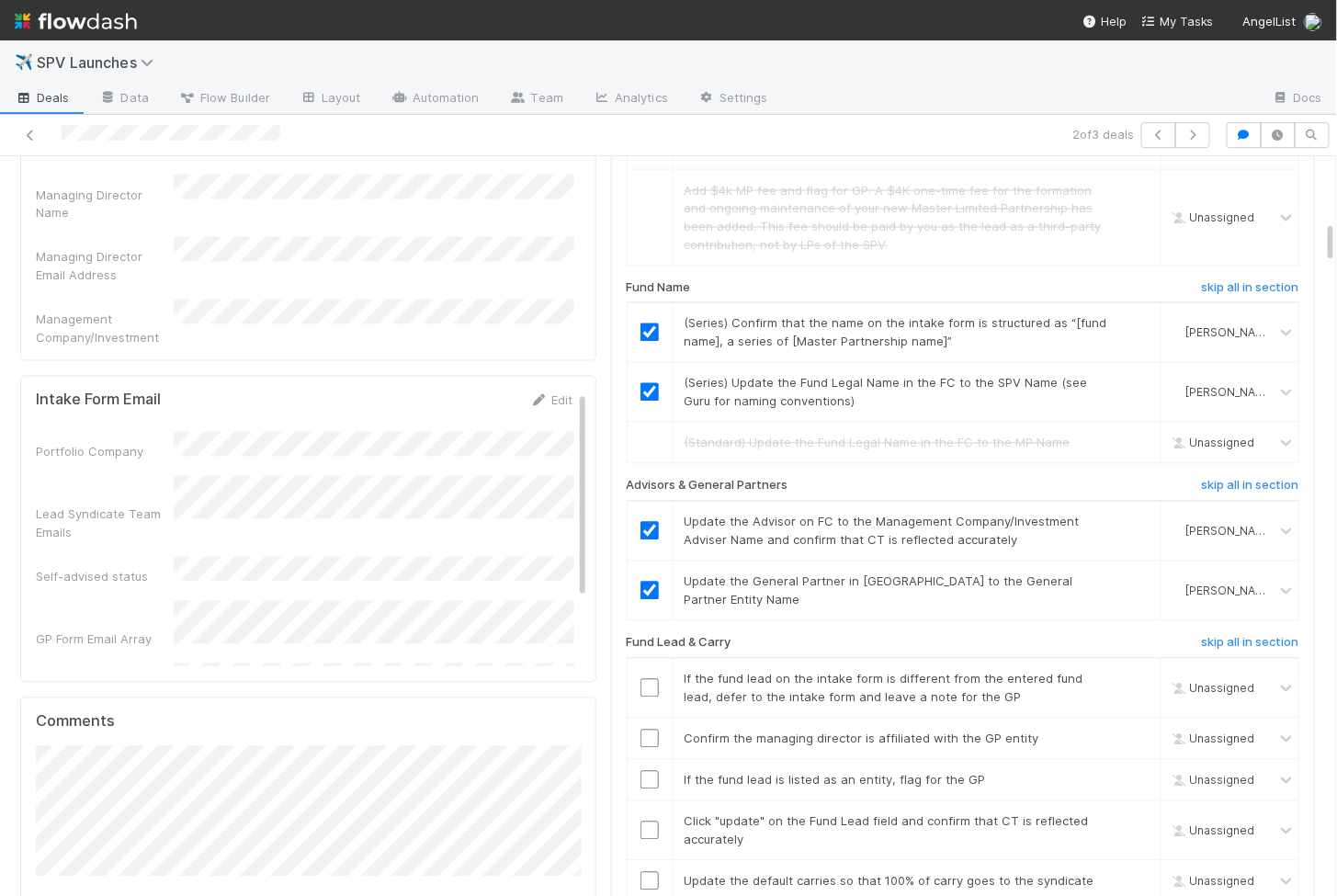
scroll to position [1165, 0]
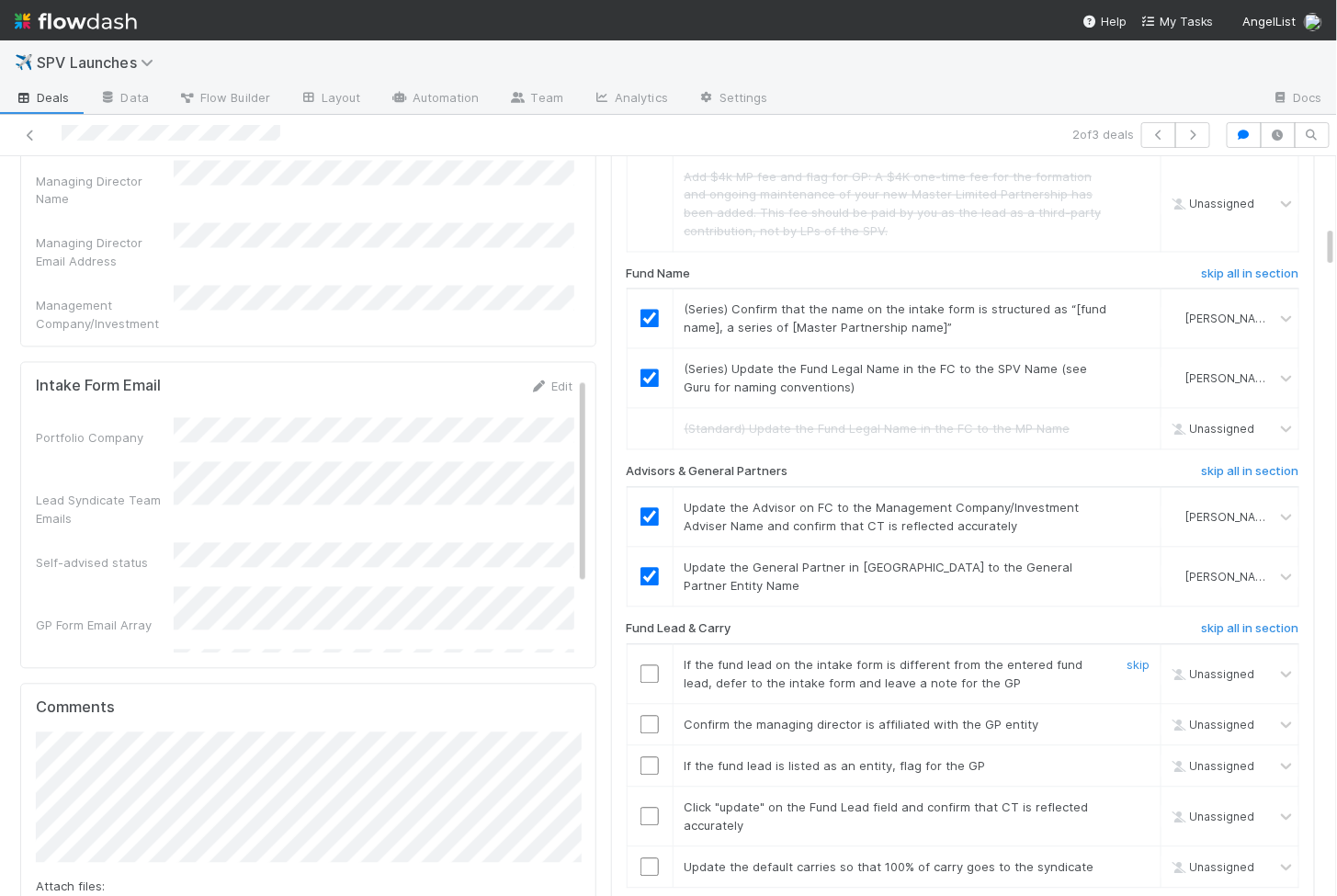
click at [651, 665] on input "checkbox" at bounding box center [650, 674] width 18 height 18
click at [646, 715] on input "checkbox" at bounding box center [650, 724] width 18 height 18
click at [656, 757] on input "checkbox" at bounding box center [650, 766] width 18 height 18
click at [656, 715] on input "checkbox" at bounding box center [650, 724] width 18 height 18
click at [651, 808] on input "checkbox" at bounding box center [650, 816] width 18 height 18
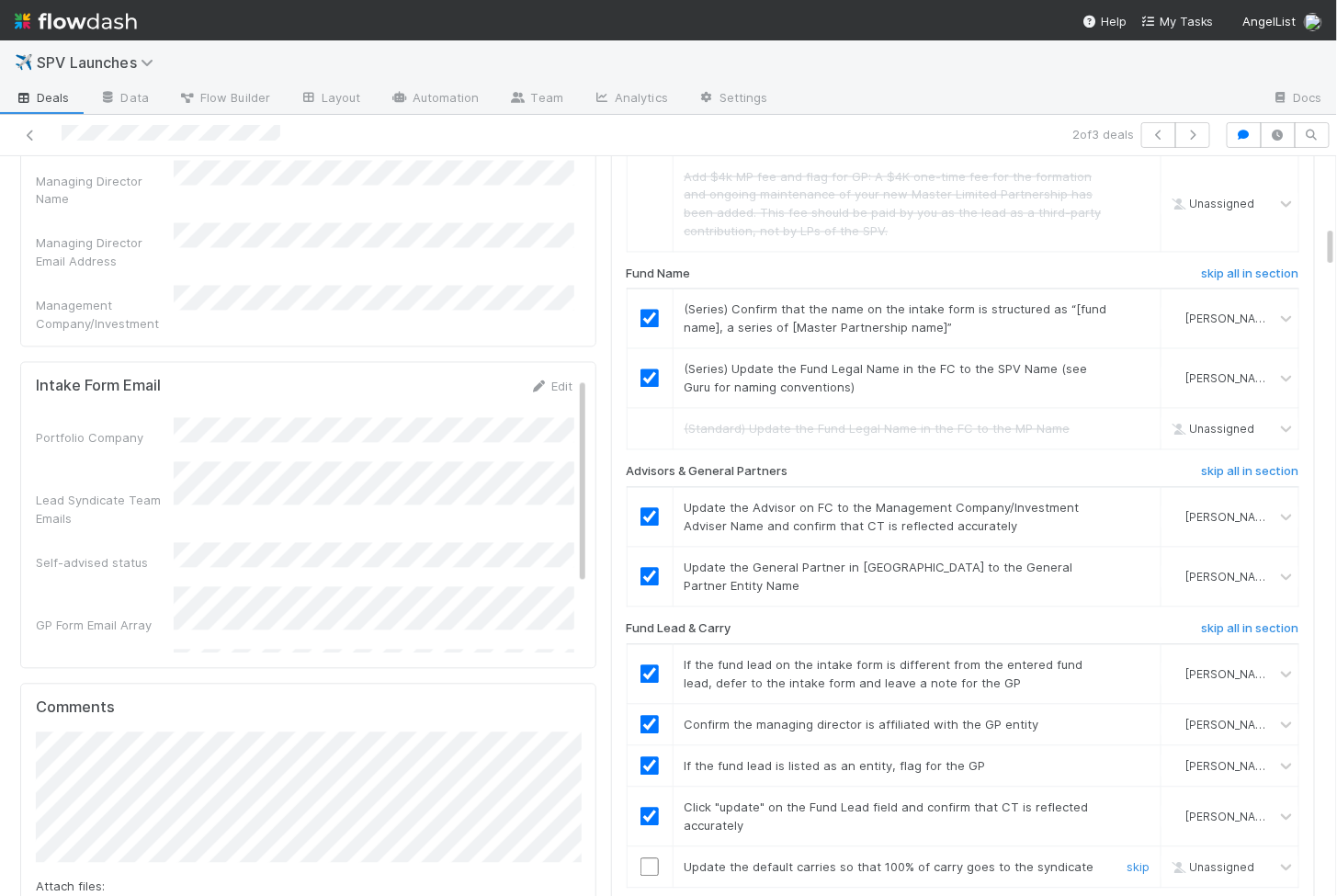
click at [651, 858] on input "checkbox" at bounding box center [650, 867] width 18 height 18
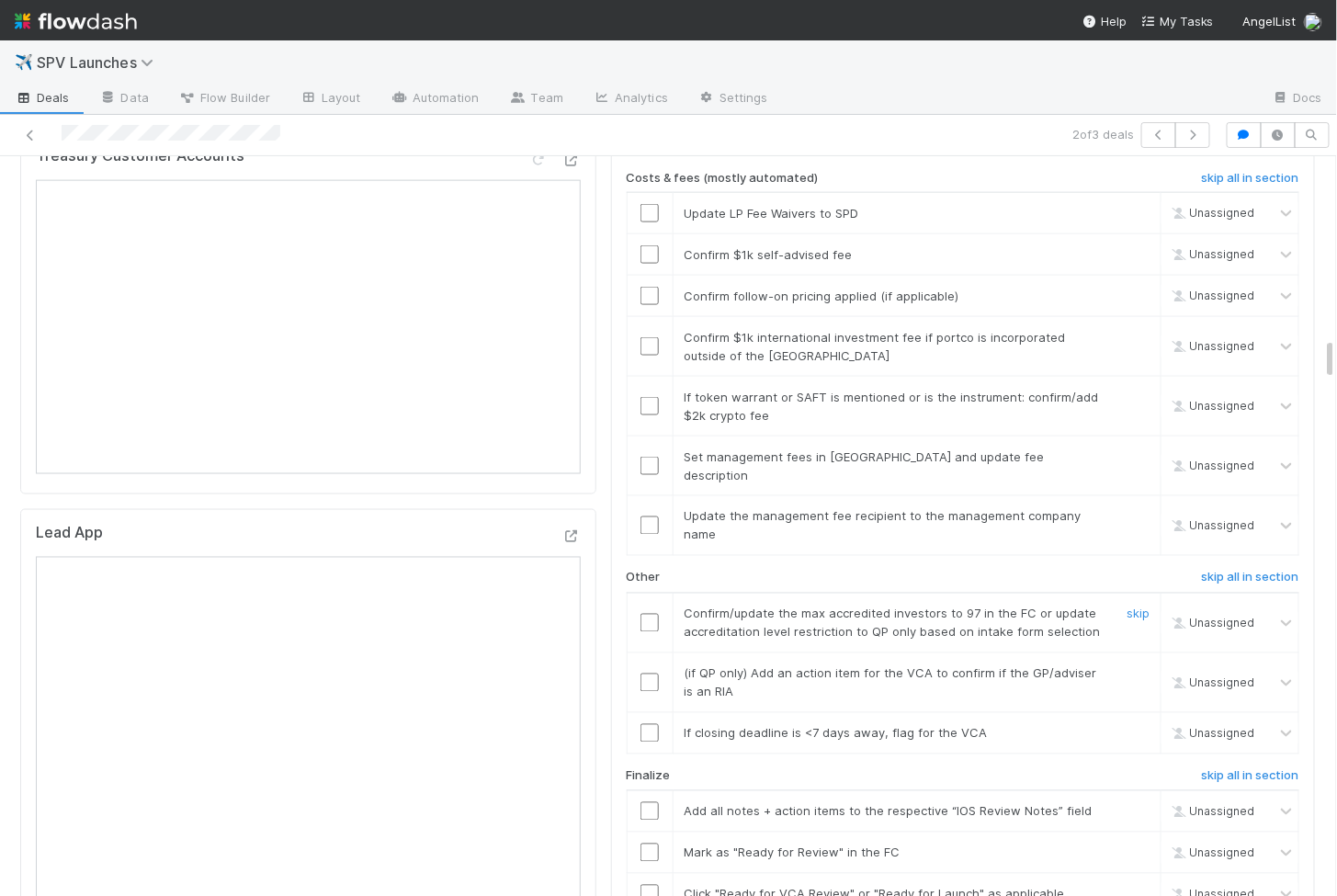
scroll to position [3288, 0]
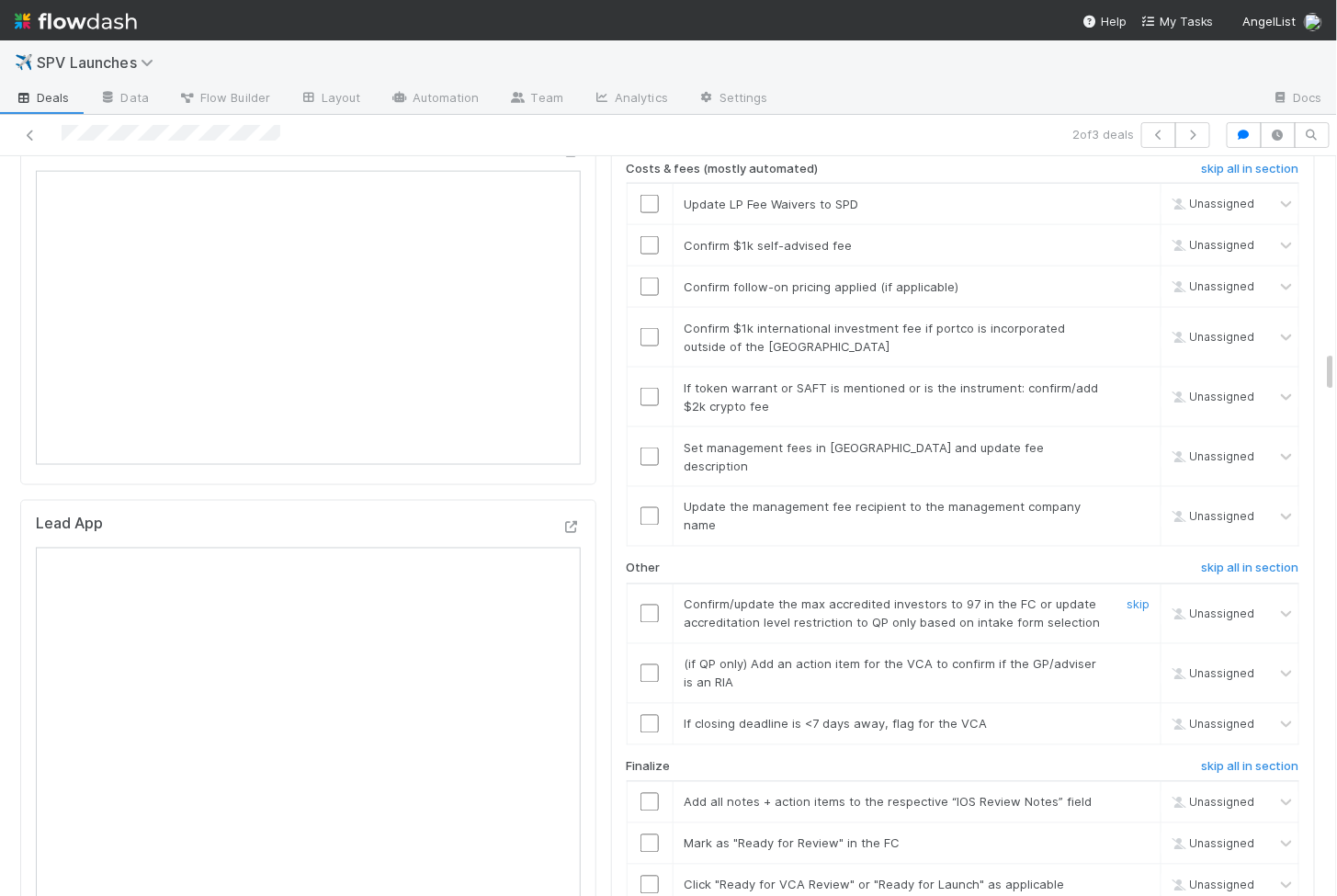
click at [652, 605] on input "checkbox" at bounding box center [650, 614] width 18 height 18
click at [1139, 657] on link "skip" at bounding box center [1139, 664] width 23 height 15
click at [653, 714] on input "checkbox" at bounding box center [650, 723] width 18 height 18
checkbox input "true"
click at [655, 714] on input "checkbox" at bounding box center [650, 723] width 18 height 18
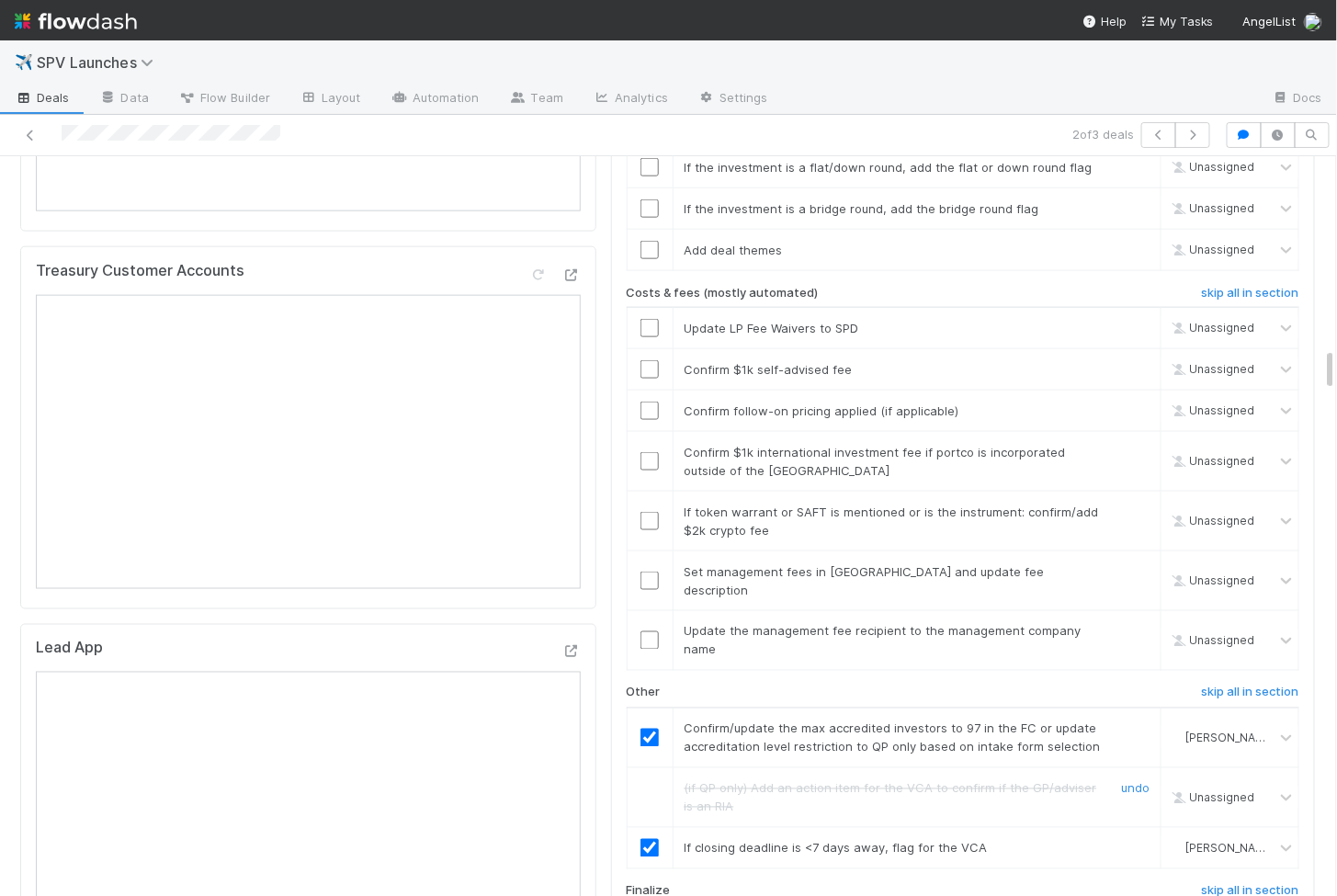
scroll to position [3159, 0]
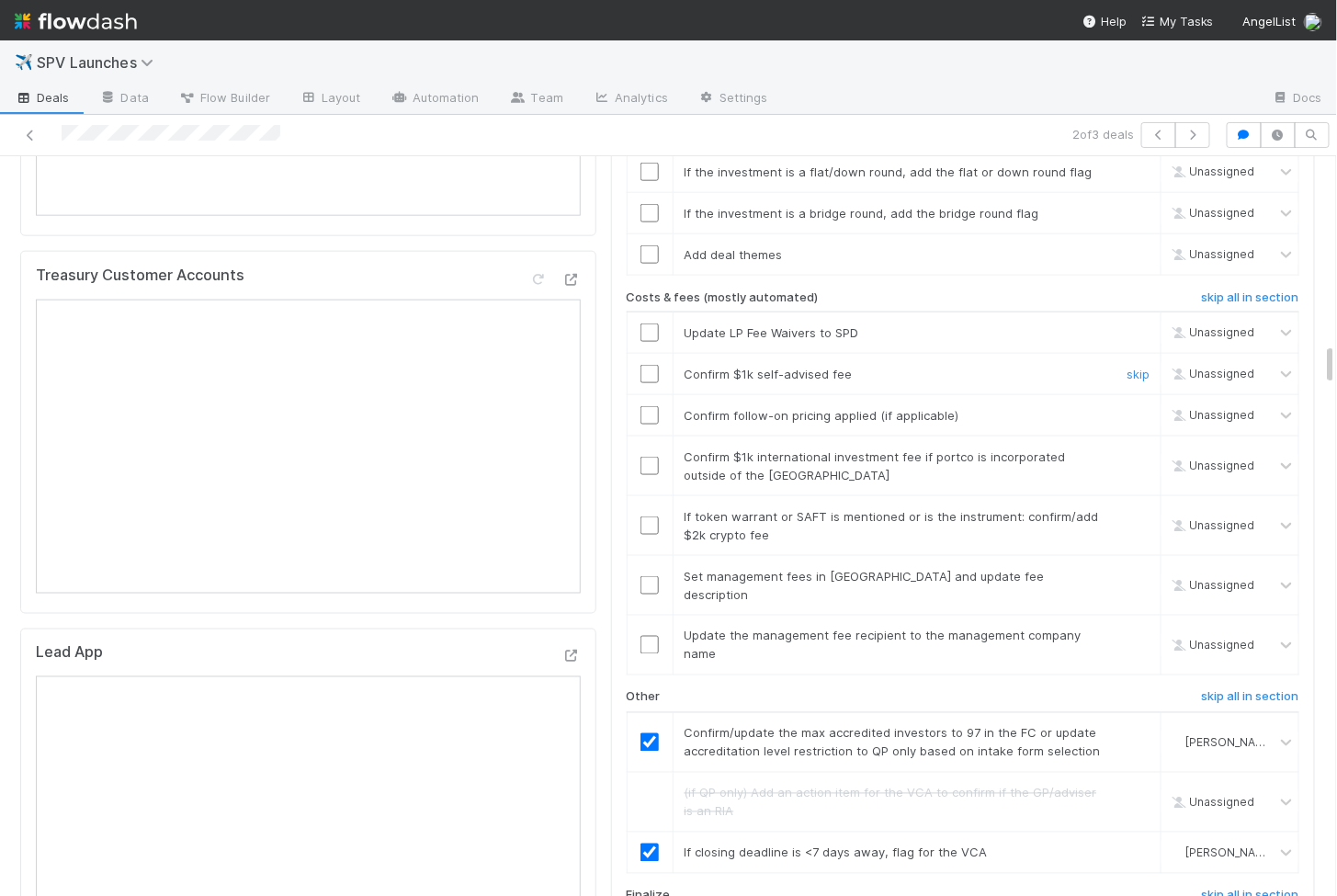
click at [656, 365] on input "checkbox" at bounding box center [650, 374] width 18 height 18
click at [647, 406] on input "checkbox" at bounding box center [650, 415] width 18 height 18
click at [1144, 509] on link "skip" at bounding box center [1139, 515] width 23 height 15
click at [1136, 449] on link "skip" at bounding box center [1139, 456] width 23 height 15
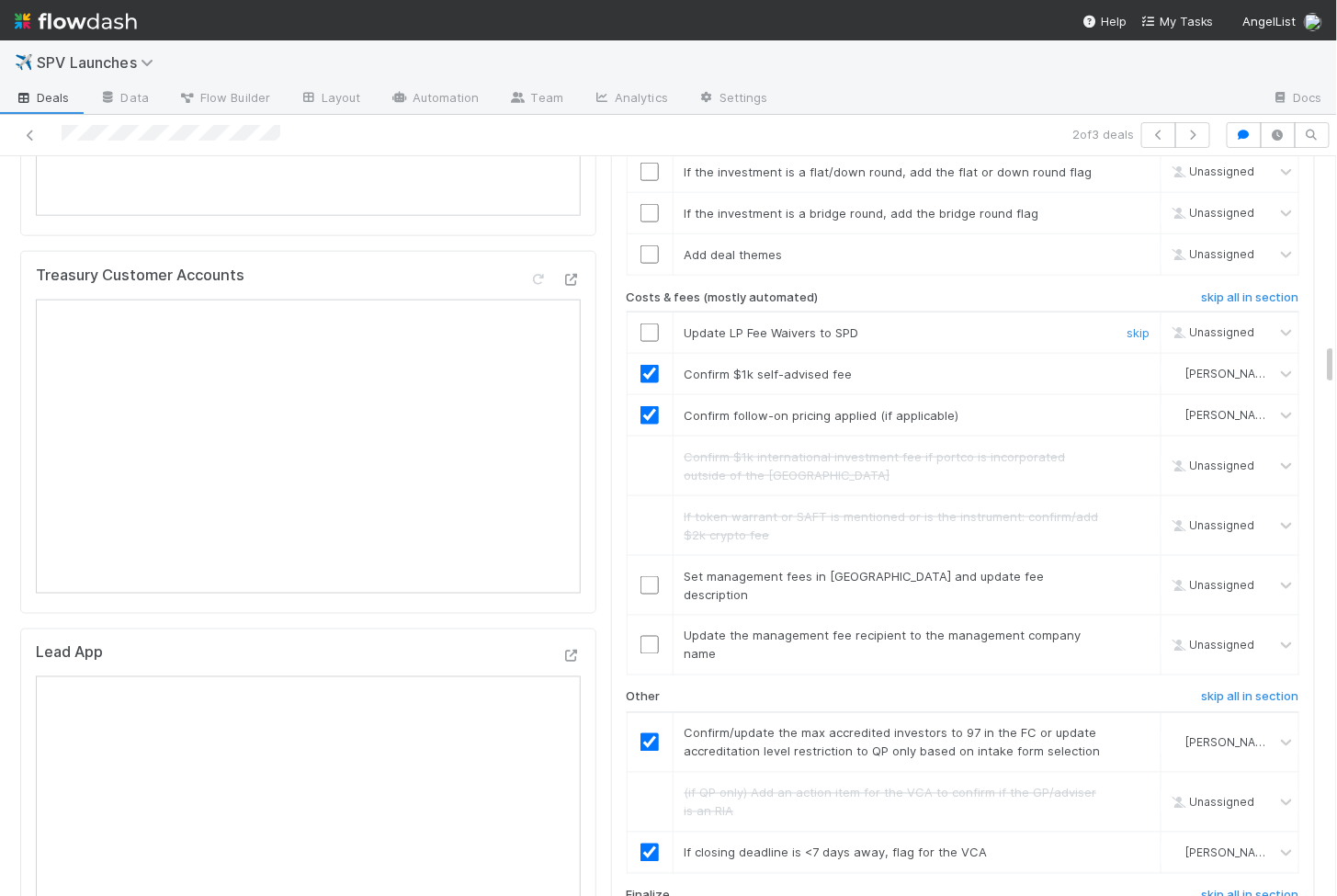
click at [653, 323] on input "checkbox" at bounding box center [650, 332] width 18 height 18
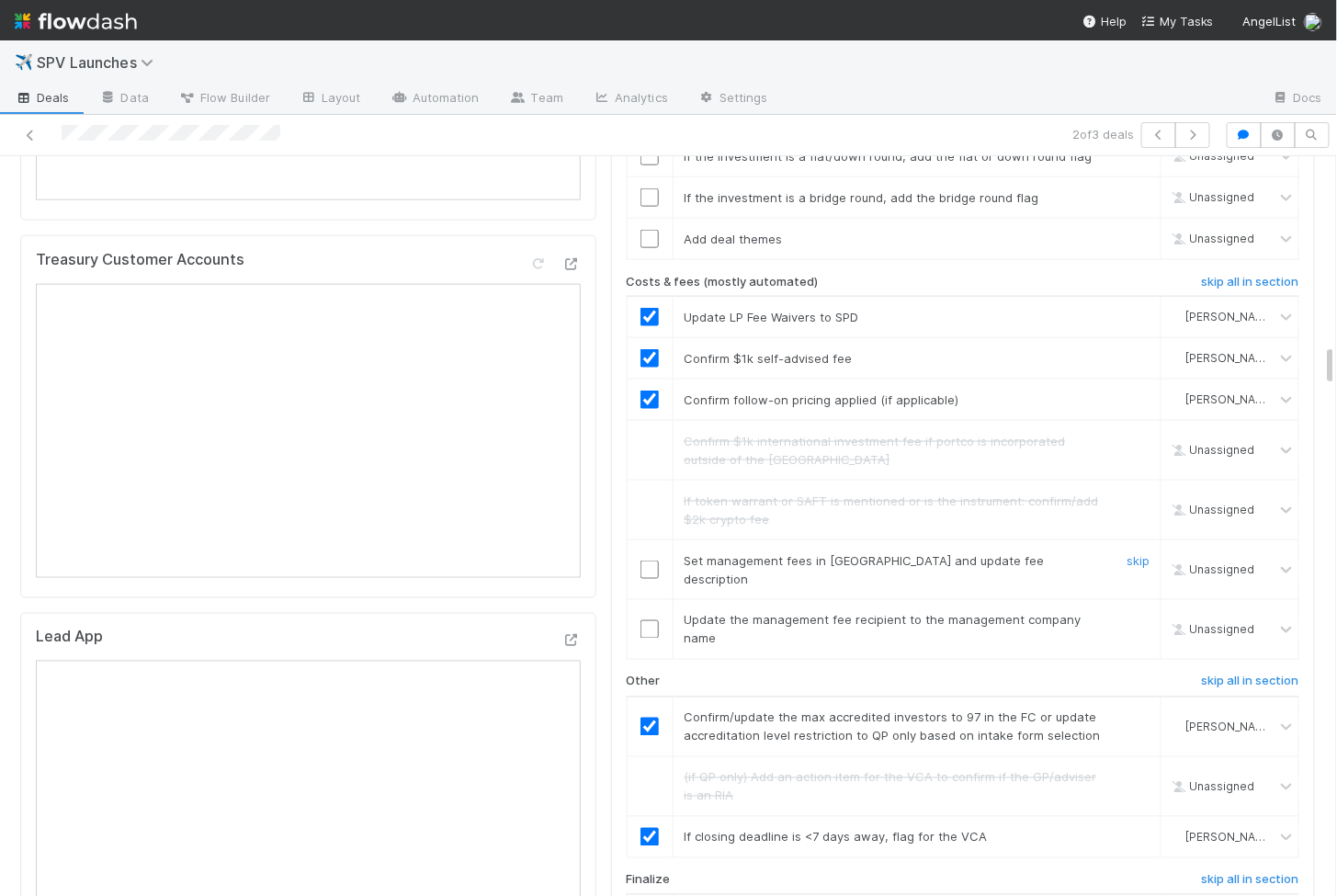
click at [649, 560] on input "checkbox" at bounding box center [650, 569] width 18 height 18
click at [646, 620] on input "checkbox" at bounding box center [650, 629] width 18 height 18
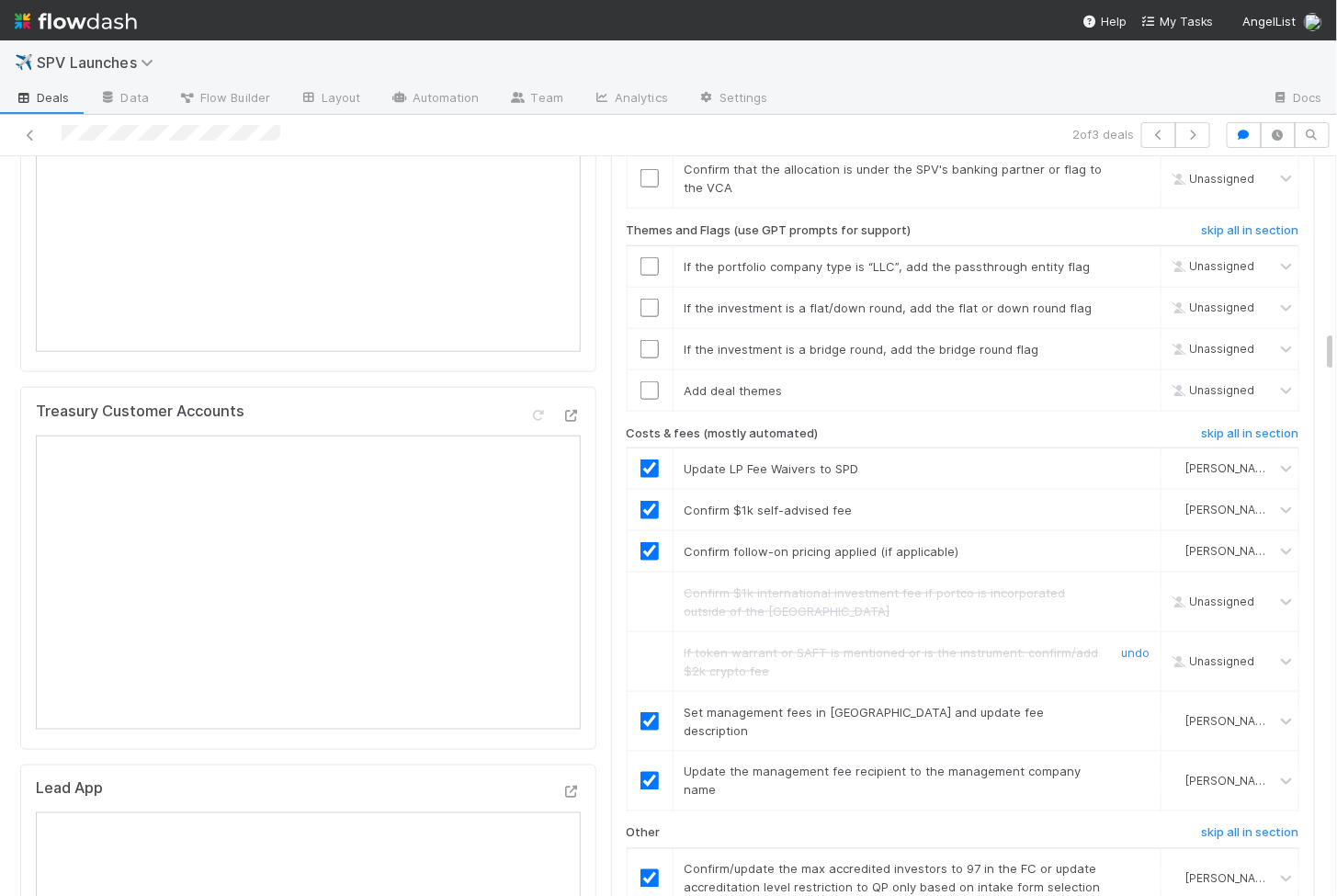
scroll to position [2946, 0]
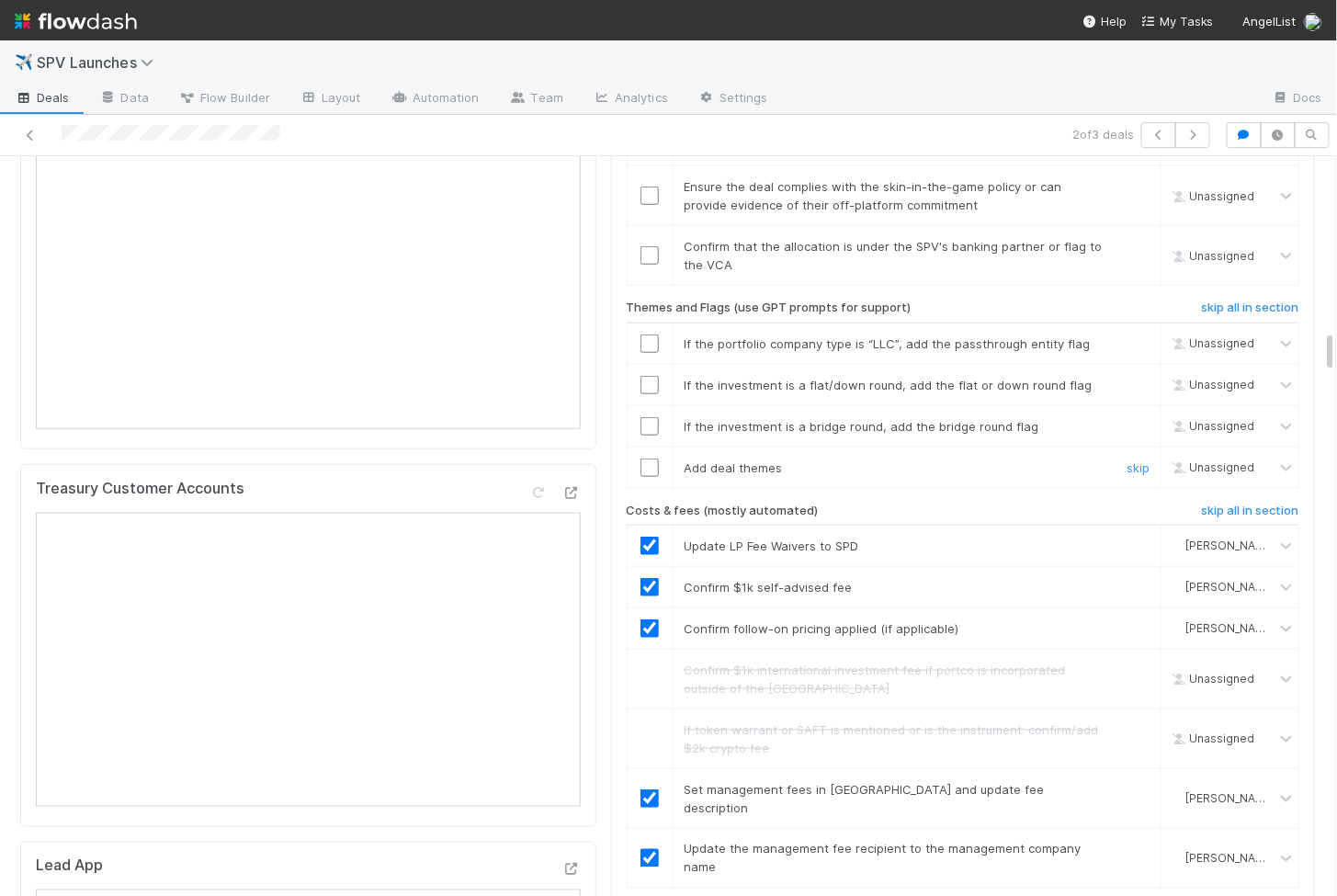
click at [642, 458] on input "checkbox" at bounding box center [650, 467] width 18 height 18
click at [646, 405] on td at bounding box center [650, 425] width 46 height 42
click at [650, 376] on input "checkbox" at bounding box center [650, 384] width 18 height 18
click at [650, 335] on input "checkbox" at bounding box center [650, 344] width 18 height 18
click at [651, 417] on input "checkbox" at bounding box center [650, 426] width 18 height 18
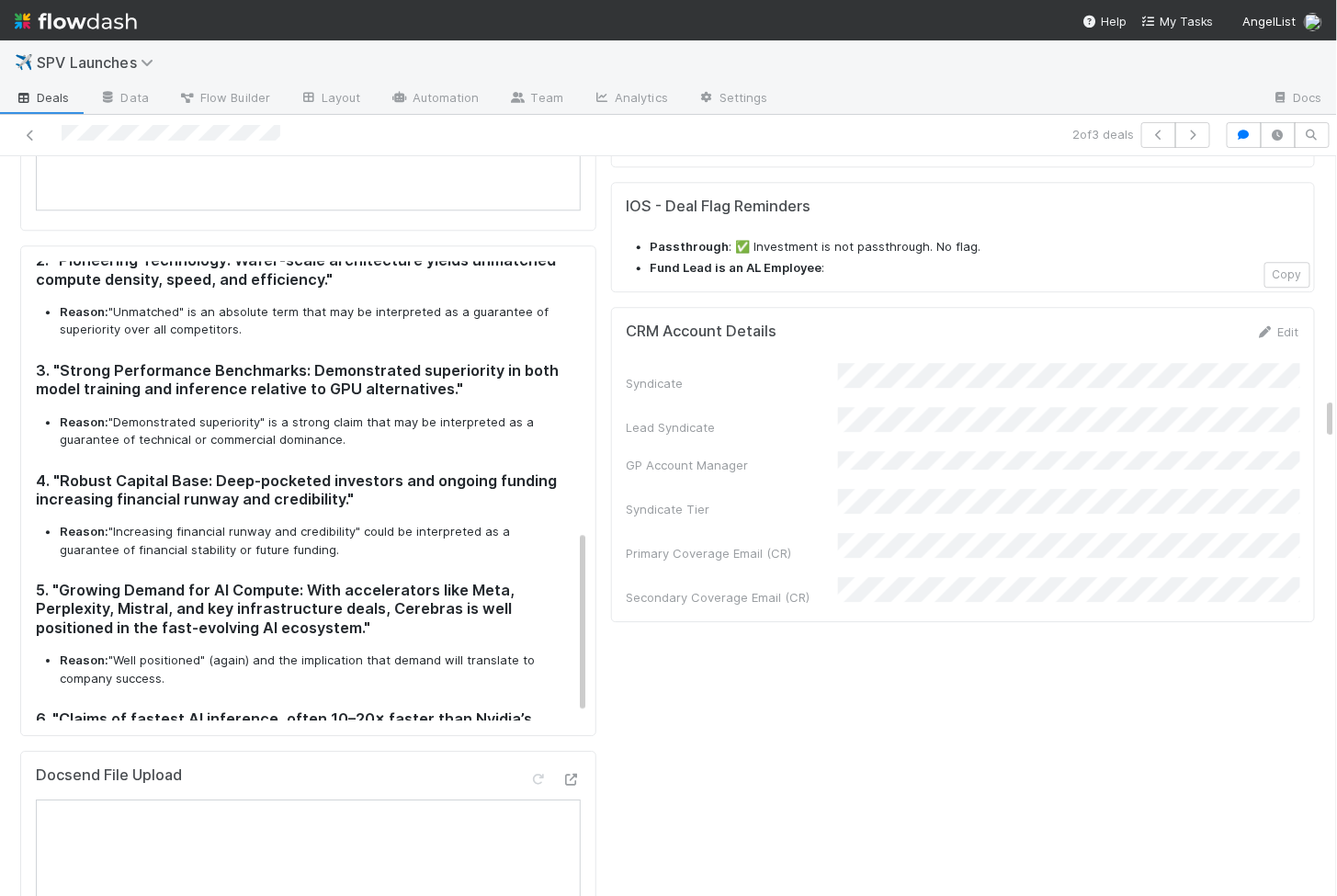
scroll to position [0, 0]
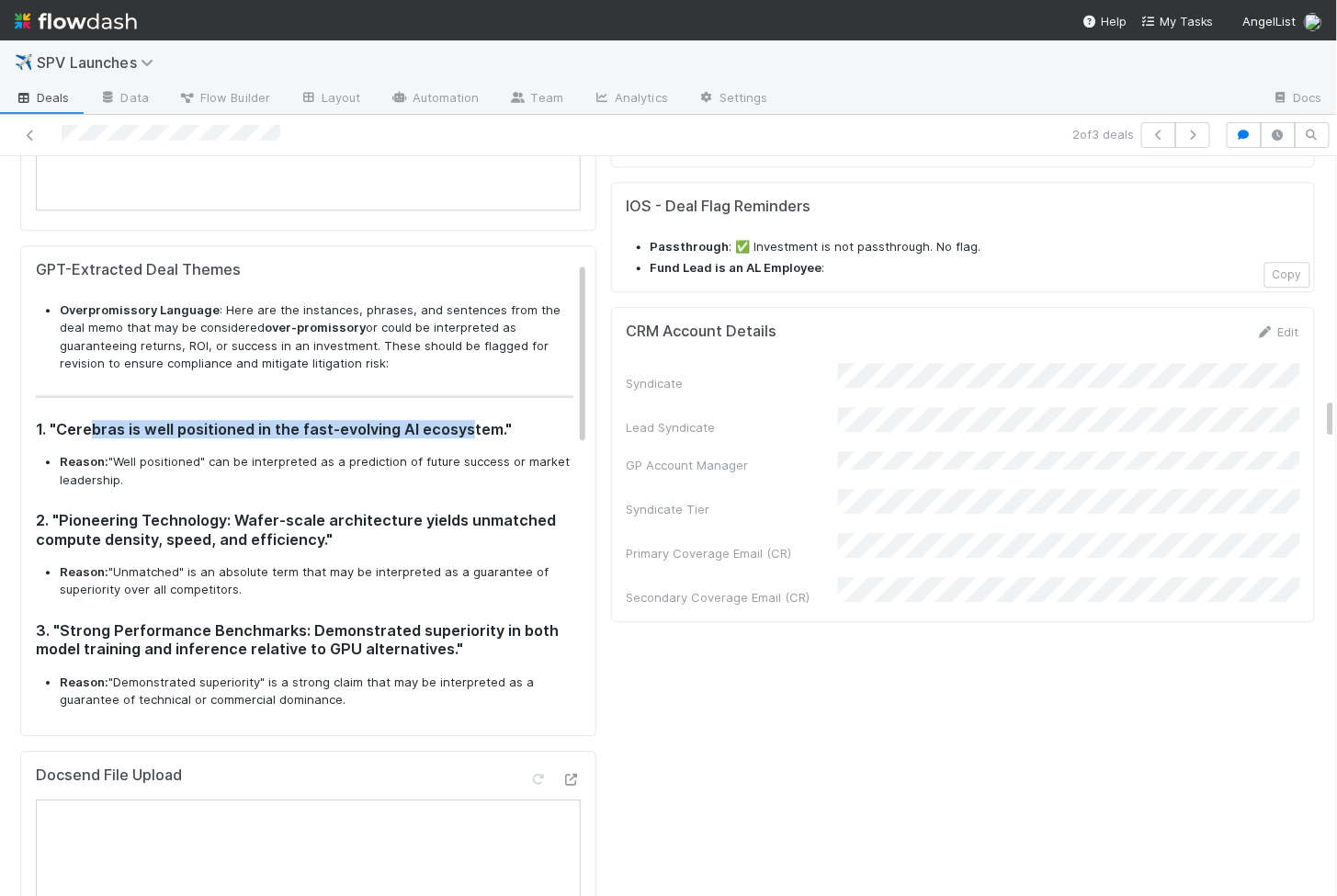
drag, startPoint x: 92, startPoint y: 405, endPoint x: 469, endPoint y: 401, distance: 377.0
click at [469, 420] on h3 "1. "Cerebras is well positioned in the fast-evolving AI ecosystem."" at bounding box center [305, 429] width 538 height 18
copy h3 "bras is well positioned in the fast-evolving AI ecosys"
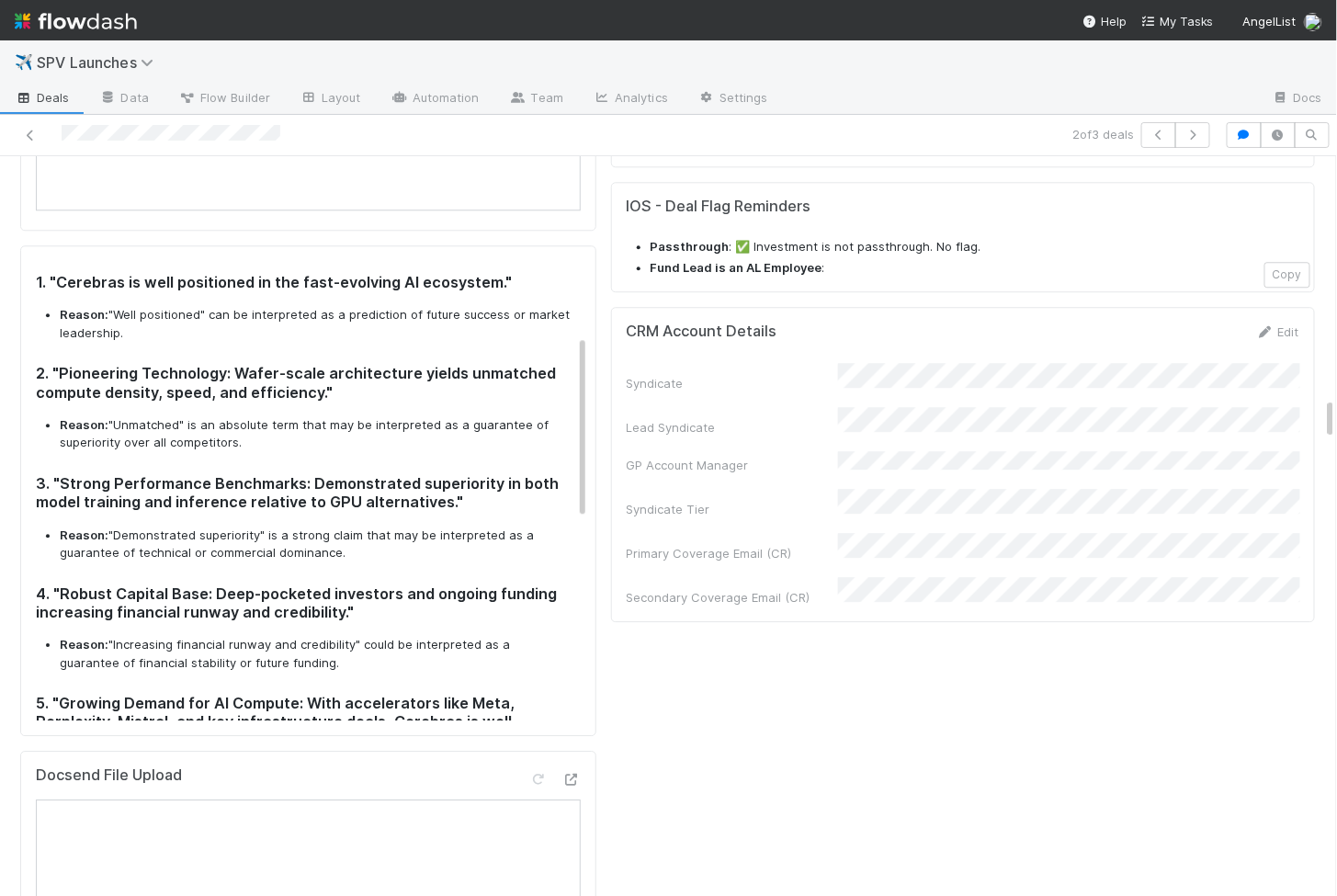
scroll to position [138, 0]
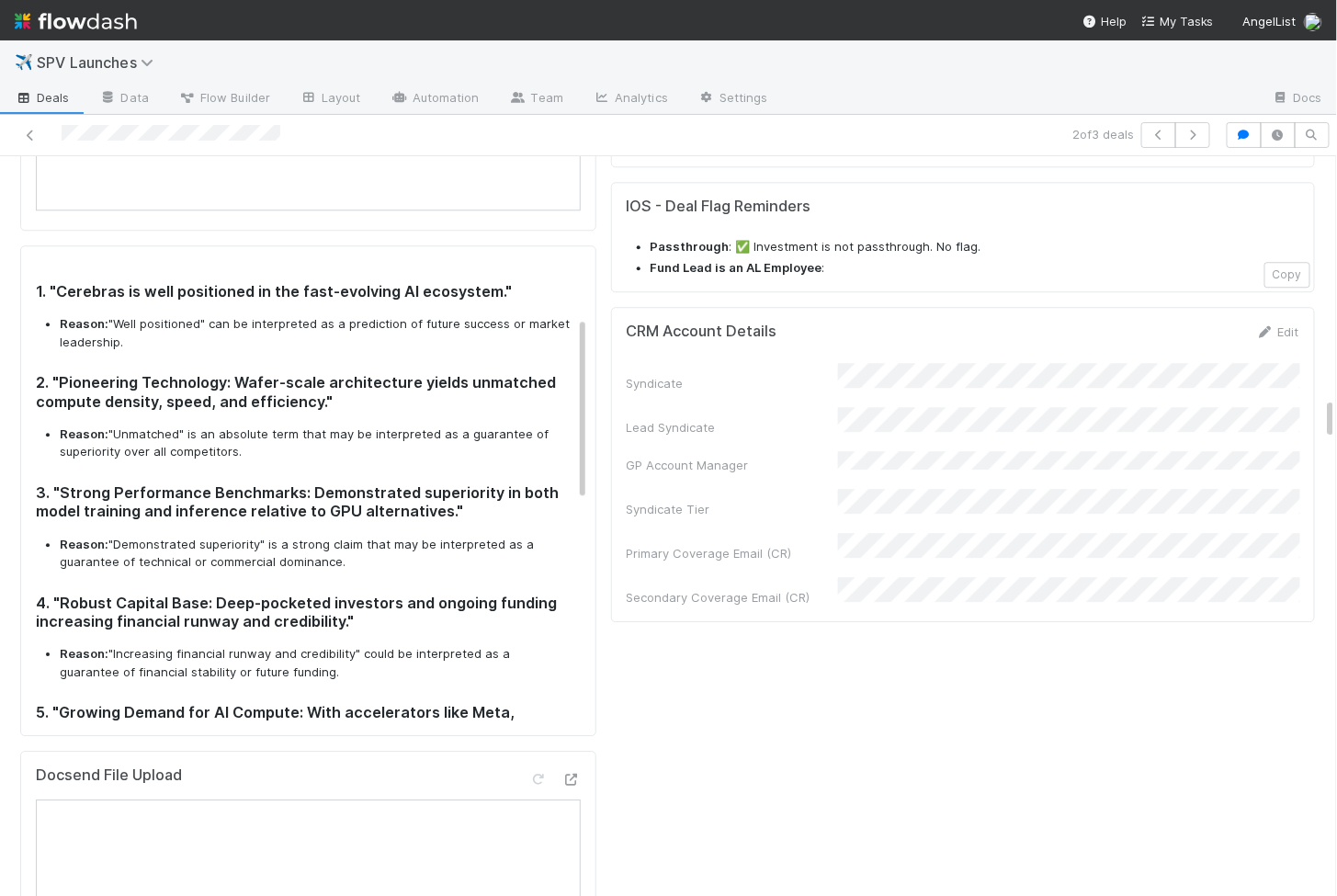
drag, startPoint x: 77, startPoint y: 356, endPoint x: 284, endPoint y: 362, distance: 207.1
click at [284, 373] on h3 "2. "Pioneering Technology: Wafer-scale architecture yields unmatched compute de…" at bounding box center [305, 391] width 538 height 38
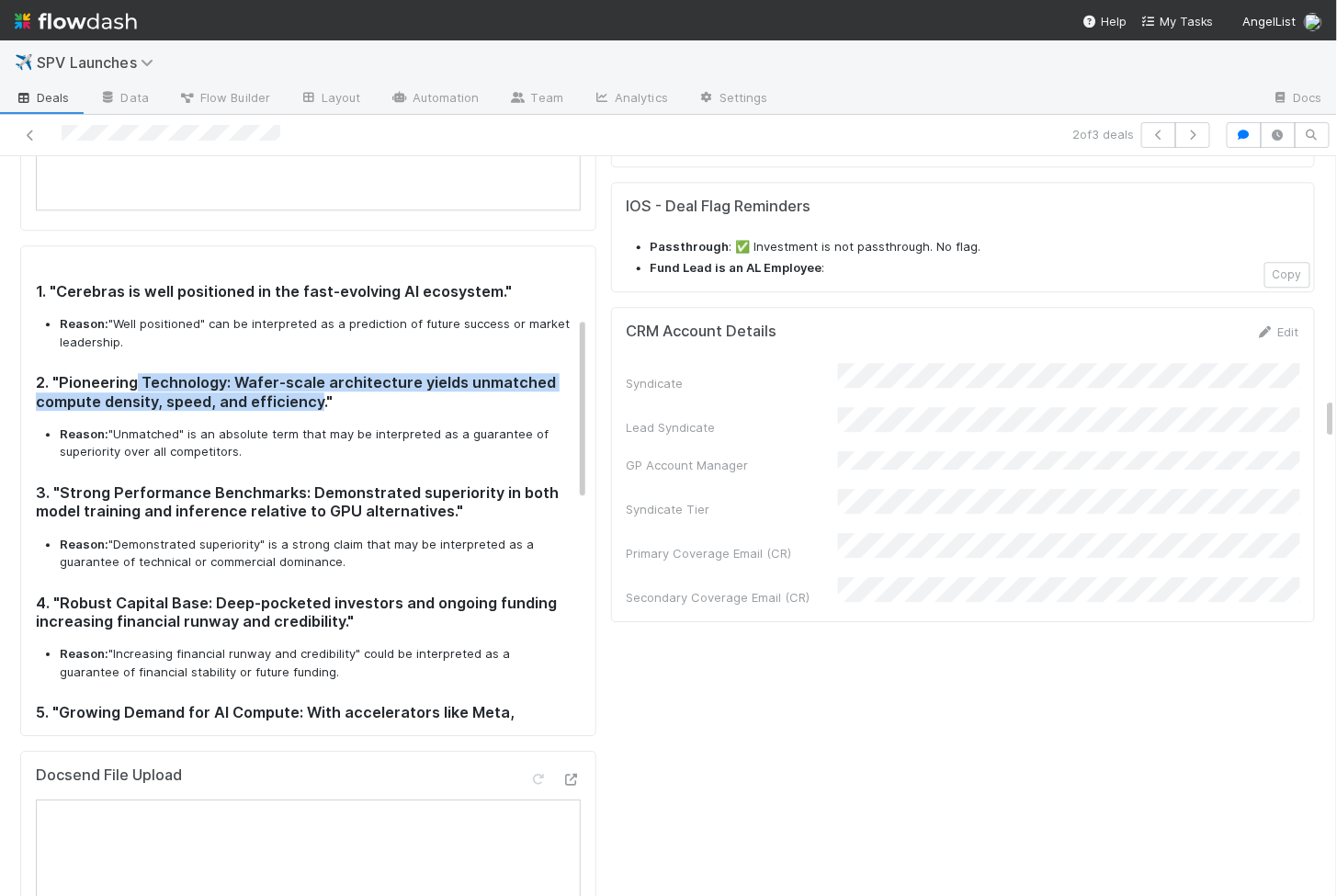
drag, startPoint x: 133, startPoint y: 355, endPoint x: 314, endPoint y: 376, distance: 182.2
click at [314, 376] on h3 "2. "Pioneering Technology: Wafer-scale architecture yields unmatched compute de…" at bounding box center [305, 391] width 538 height 38
copy h3 "Technology: Wafer-scale architecture yields unmatched compute density, speed, a…"
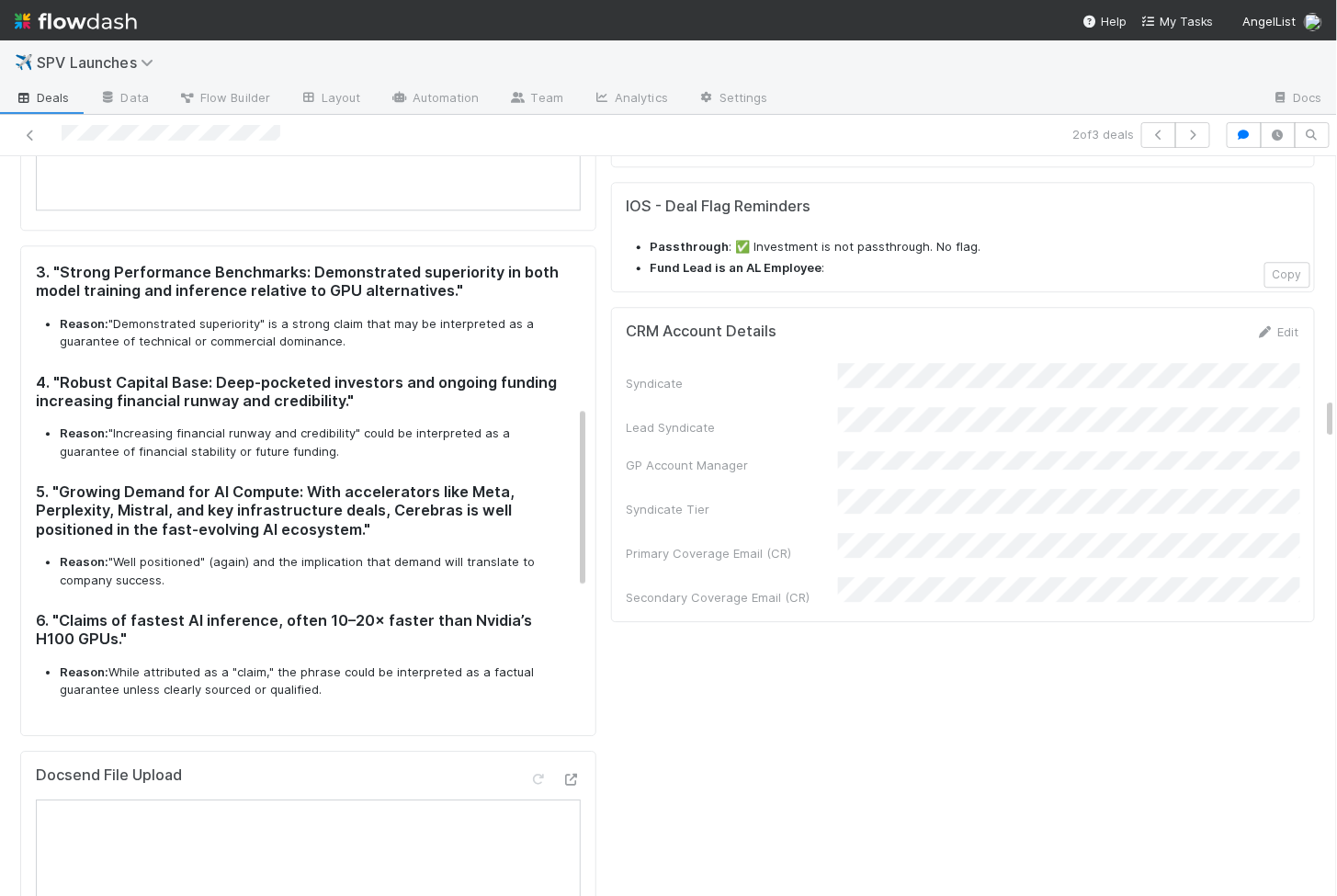
scroll to position [355, 0]
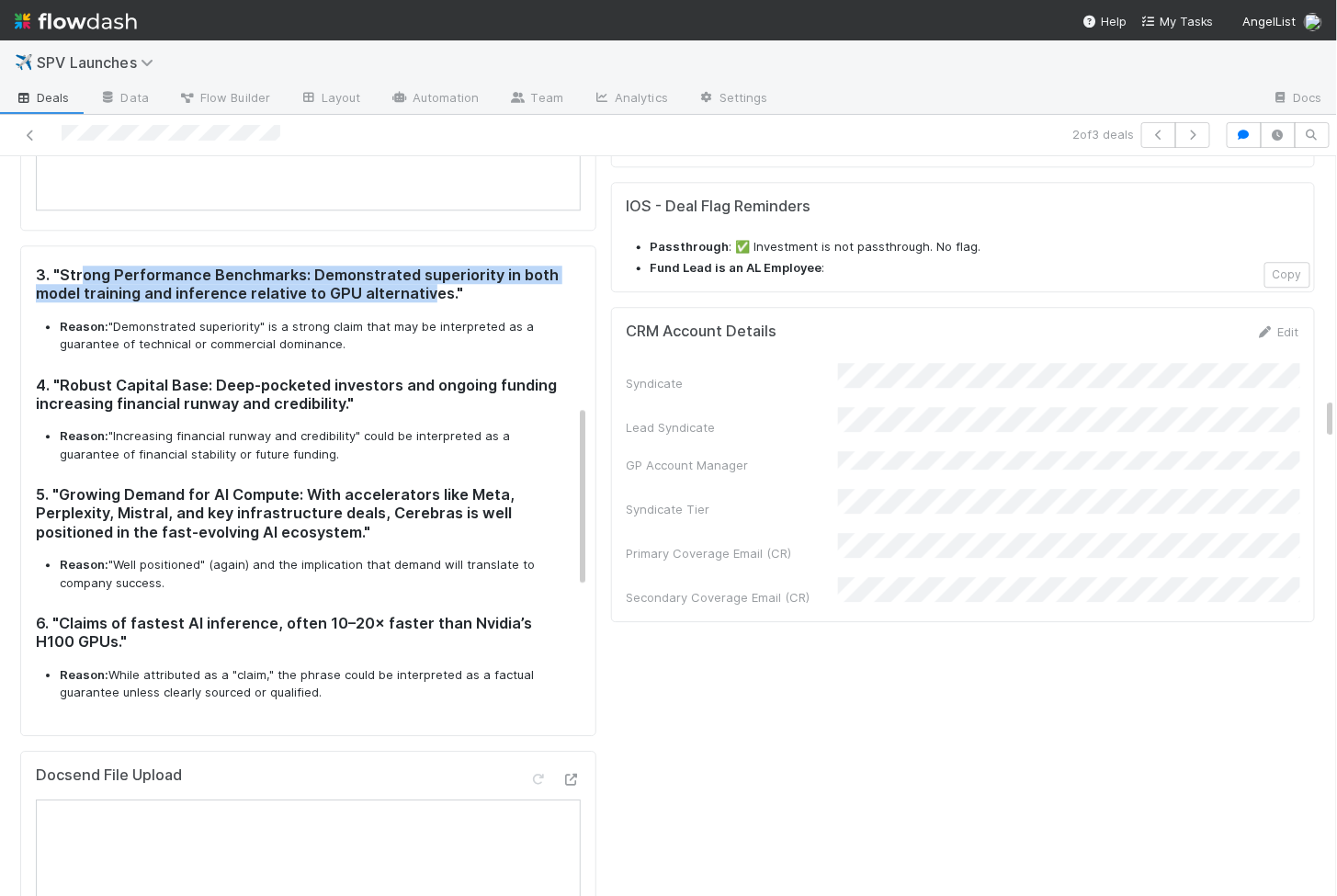
drag, startPoint x: 83, startPoint y: 250, endPoint x: 425, endPoint y: 269, distance: 342.5
click at [425, 269] on h3 "3. "Strong Performance Benchmarks: Demonstrated superiority in both model train…" at bounding box center [305, 284] width 538 height 38
copy h3 "ong Performance Benchmarks: Demonstrated superiority in both model training and…"
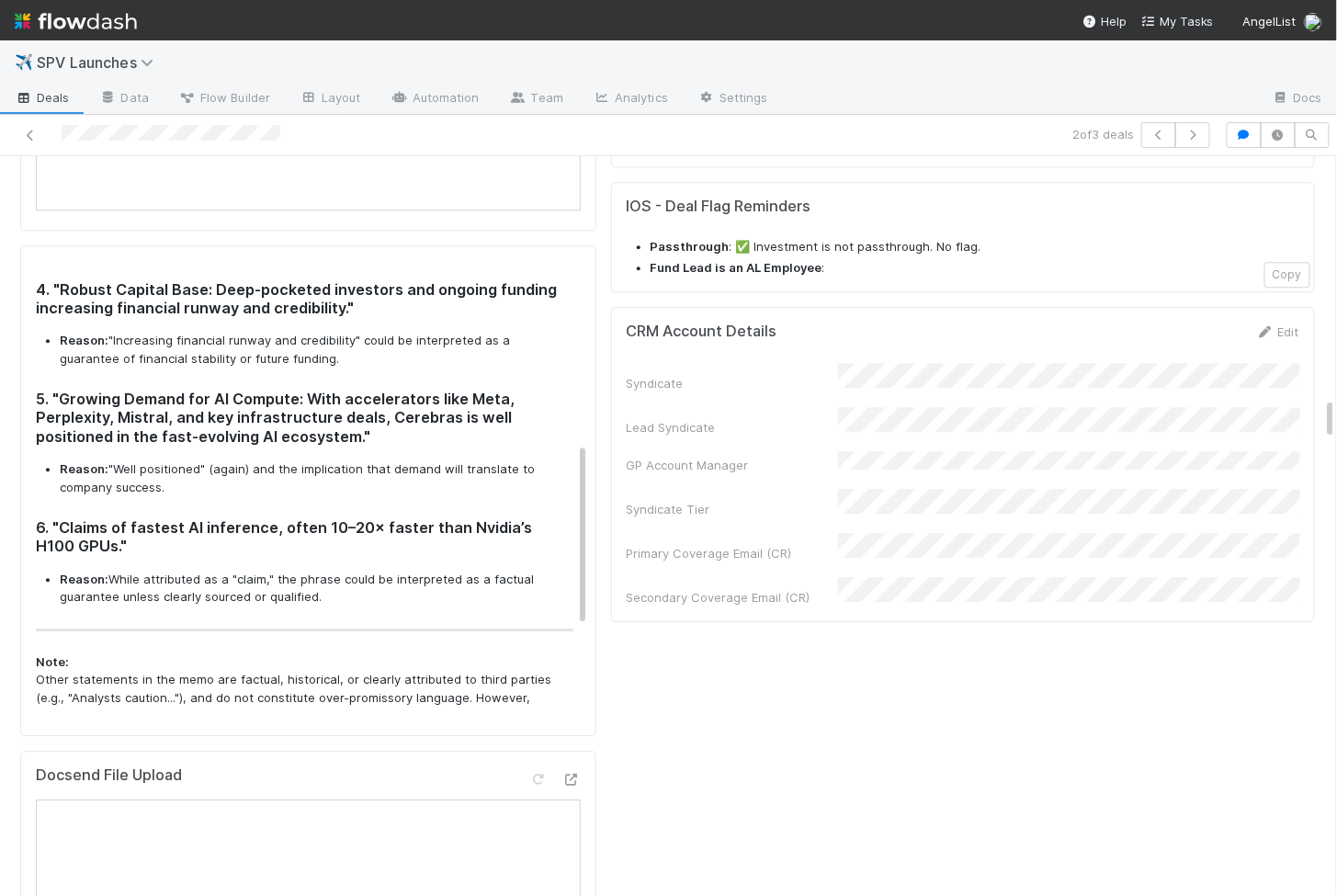
scroll to position [461, 0]
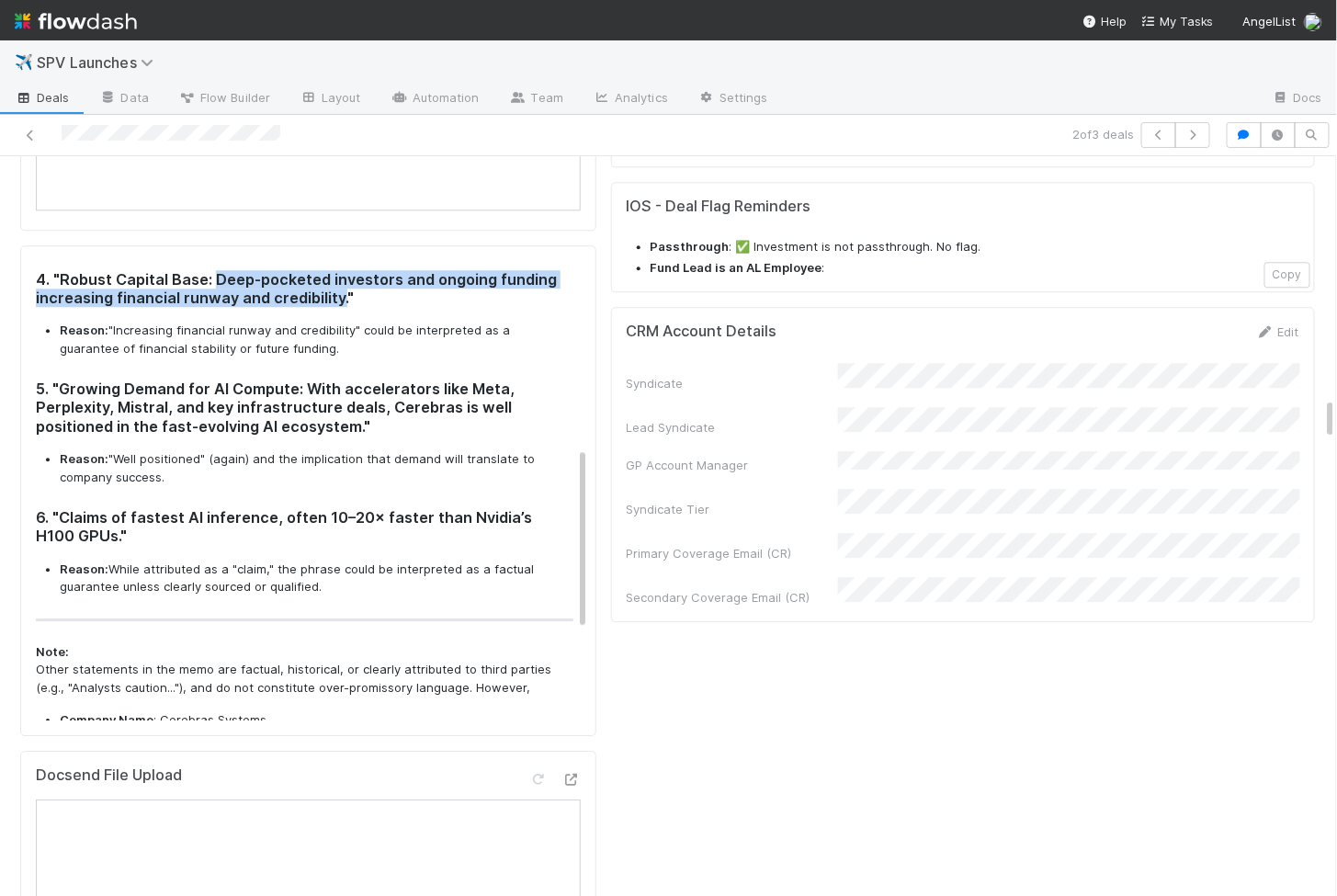
drag, startPoint x: 214, startPoint y: 257, endPoint x: 340, endPoint y: 278, distance: 127.7
click at [340, 278] on h3 "4. "Robust Capital Base: Deep-pocketed investors and ongoing funding increasing…" at bounding box center [305, 288] width 538 height 38
copy h3 "Deep-pocketed investors and ongoing funding increasing financial runway and cre…"
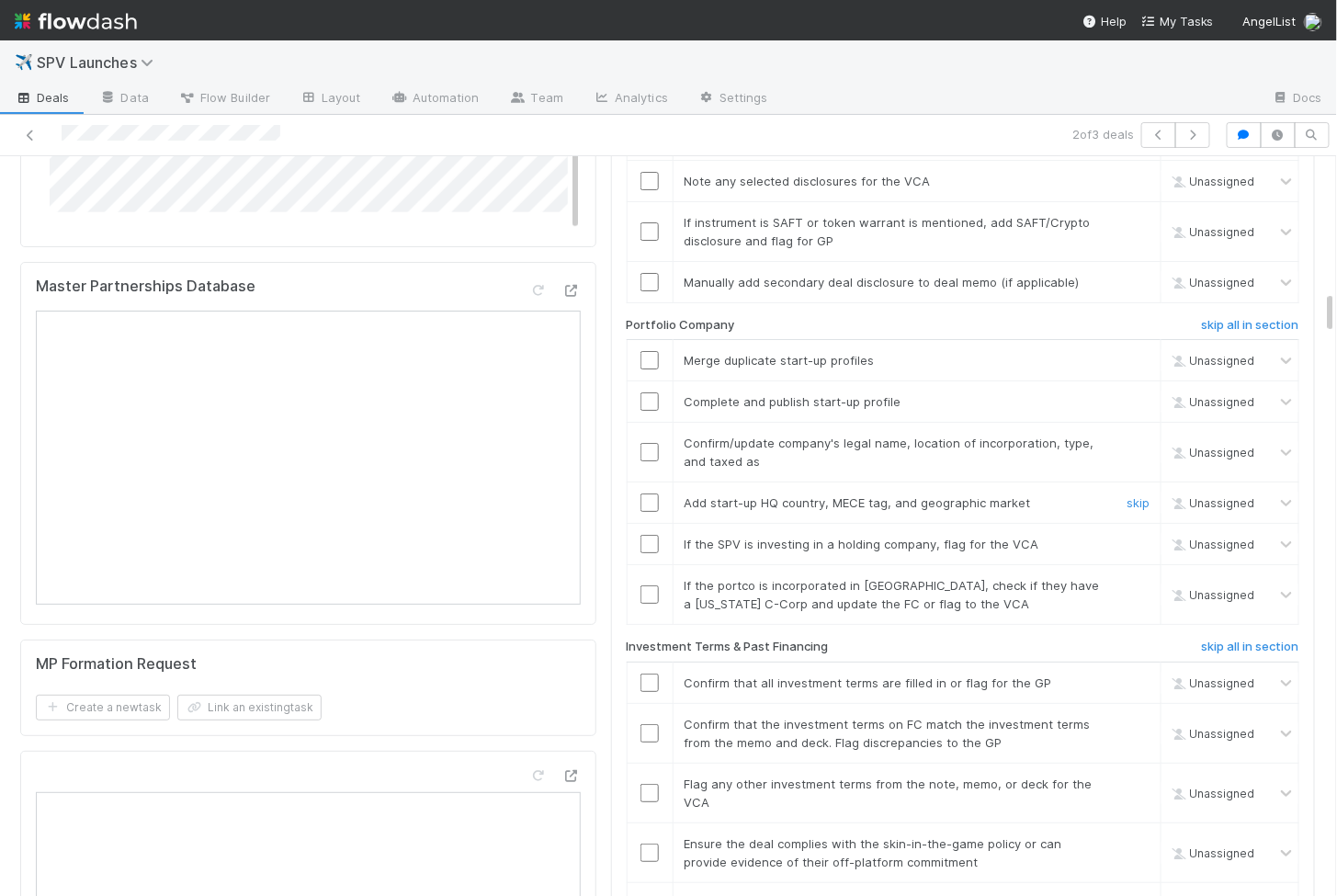
scroll to position [2282, 0]
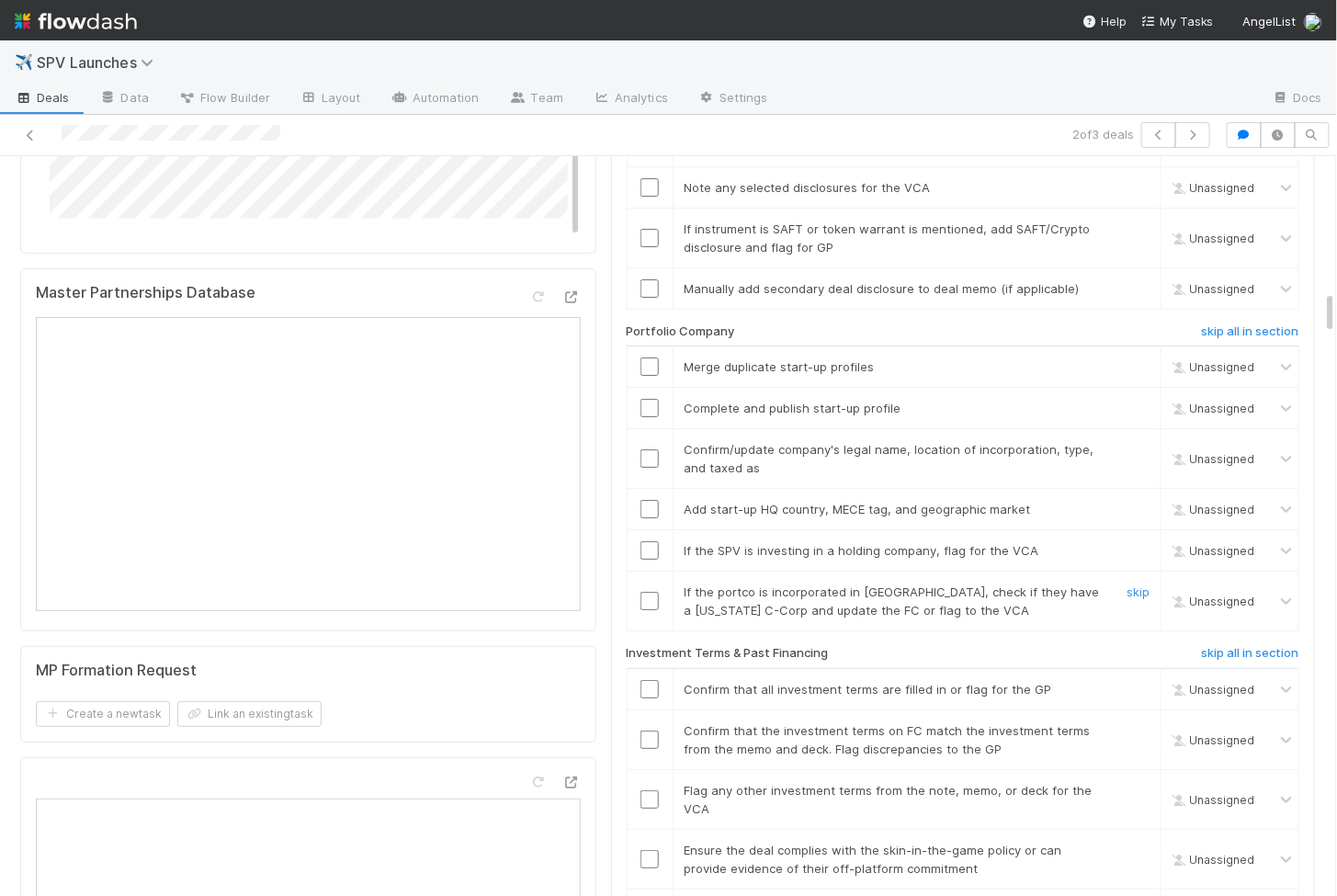
click at [646, 592] on input "checkbox" at bounding box center [650, 601] width 18 height 18
click at [645, 542] on input "checkbox" at bounding box center [650, 550] width 18 height 18
click at [645, 500] on input "checkbox" at bounding box center [650, 509] width 18 height 18
click at [645, 449] on input "checkbox" at bounding box center [650, 458] width 18 height 18
click at [646, 399] on input "checkbox" at bounding box center [650, 408] width 18 height 18
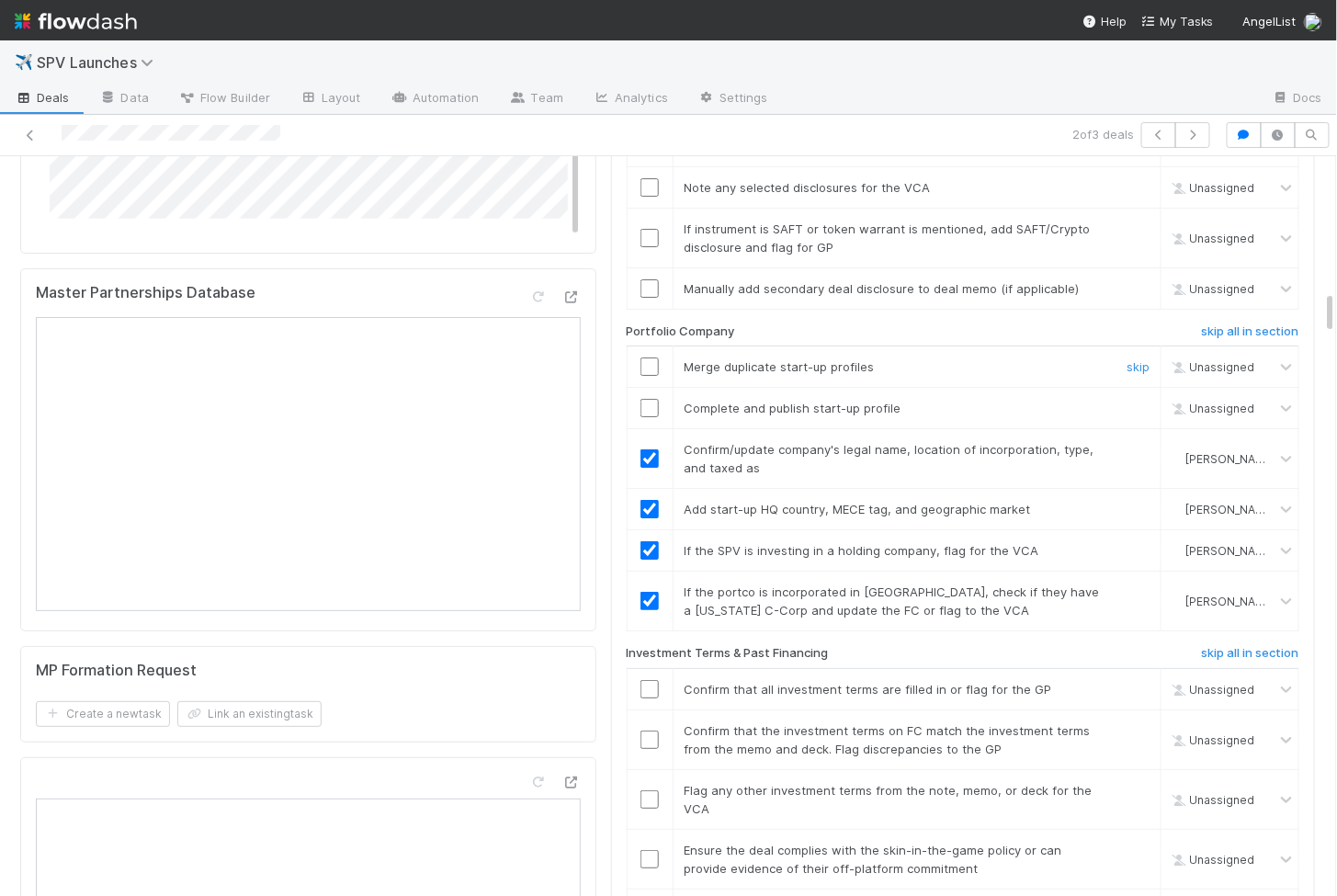
click at [650, 357] on input "checkbox" at bounding box center [650, 366] width 18 height 18
click at [650, 387] on td at bounding box center [650, 408] width 46 height 42
click at [650, 399] on input "checkbox" at bounding box center [650, 408] width 18 height 18
click at [651, 357] on input "checkbox" at bounding box center [650, 366] width 18 height 18
checkbox input "true"
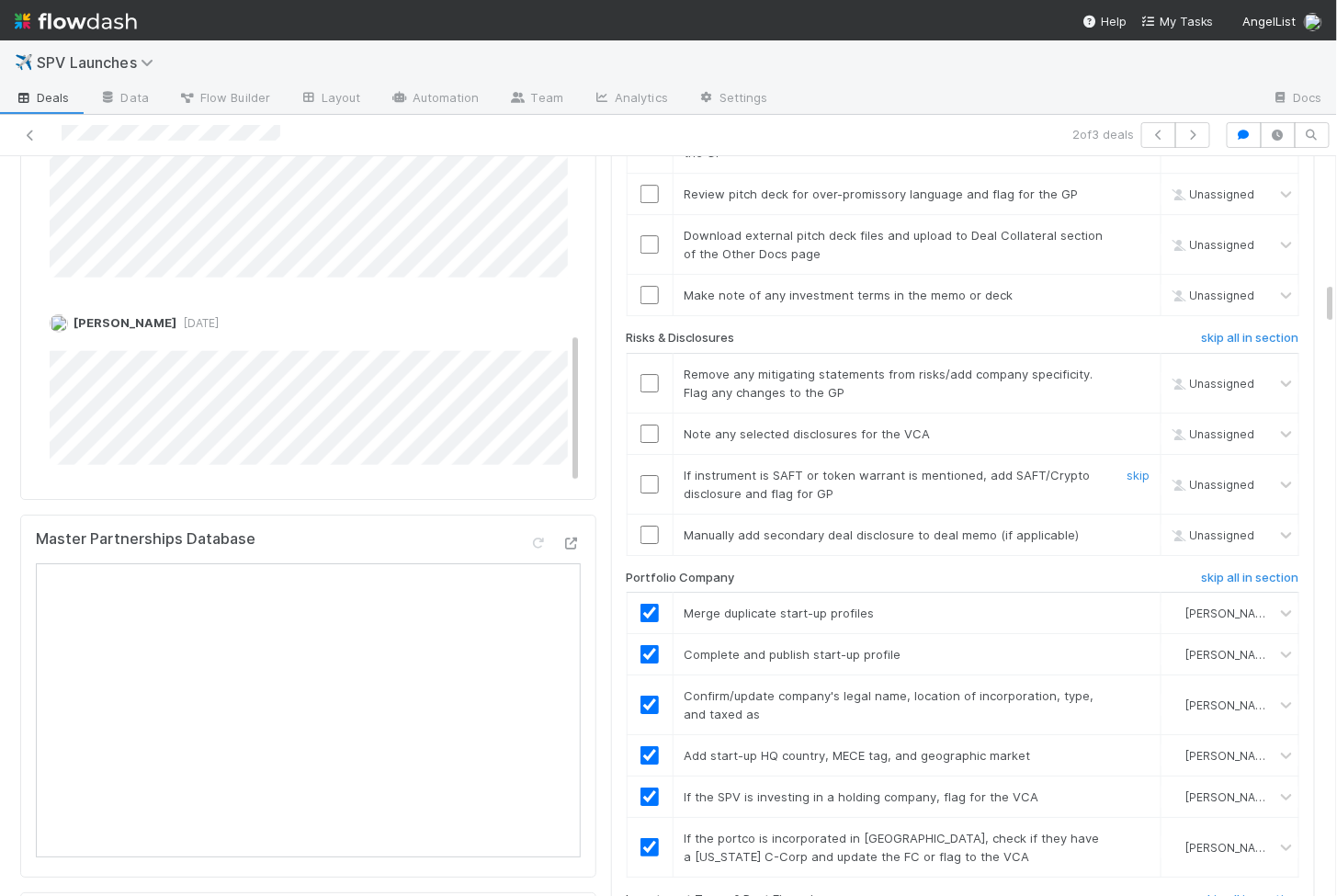
scroll to position [2034, 0]
click at [651, 377] on input "checkbox" at bounding box center [650, 385] width 18 height 18
click at [652, 427] on input "checkbox" at bounding box center [650, 436] width 18 height 18
click at [652, 478] on input "checkbox" at bounding box center [650, 486] width 18 height 18
click at [647, 528] on input "checkbox" at bounding box center [650, 537] width 18 height 18
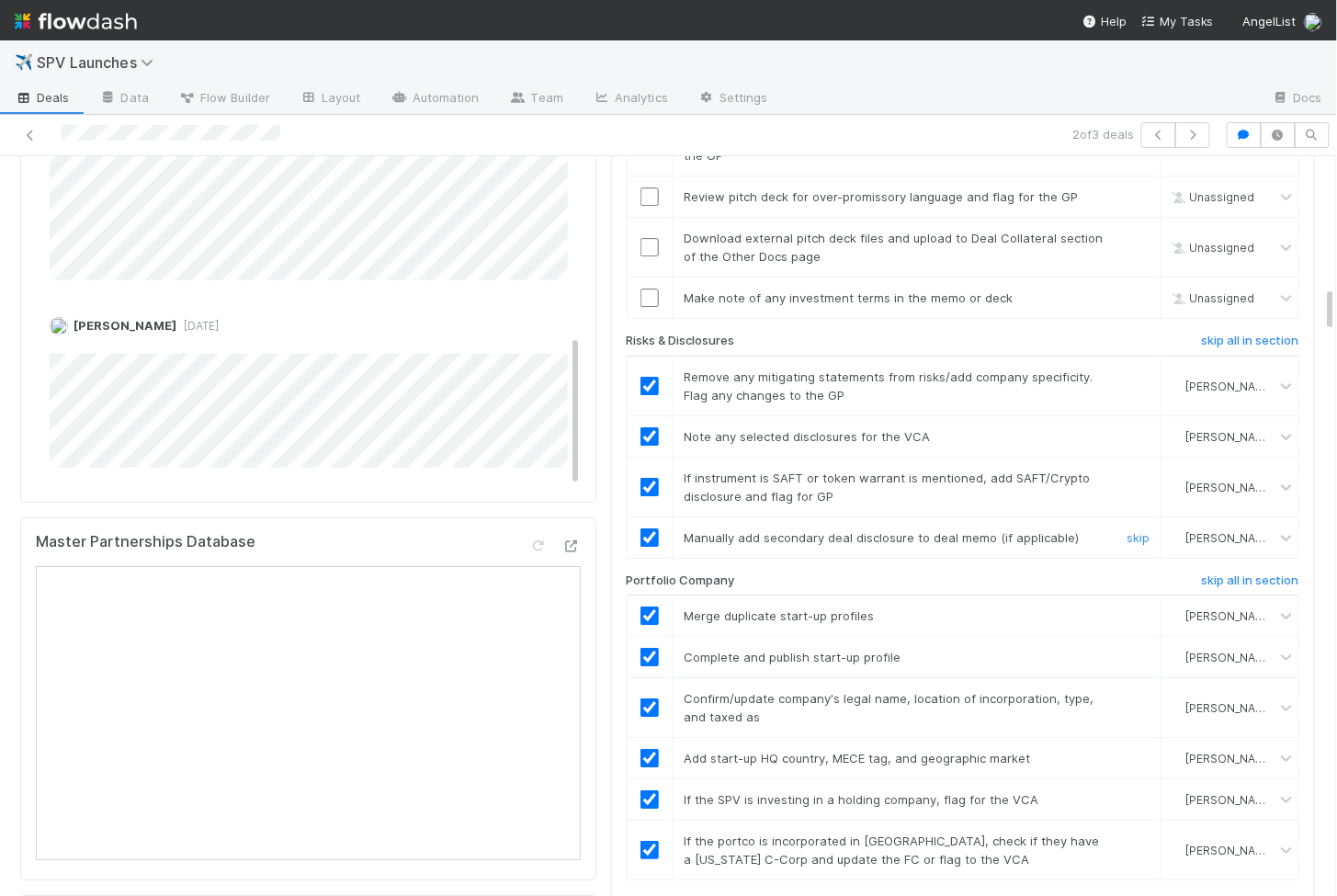
click at [647, 528] on input "checkbox" at bounding box center [650, 537] width 18 height 18
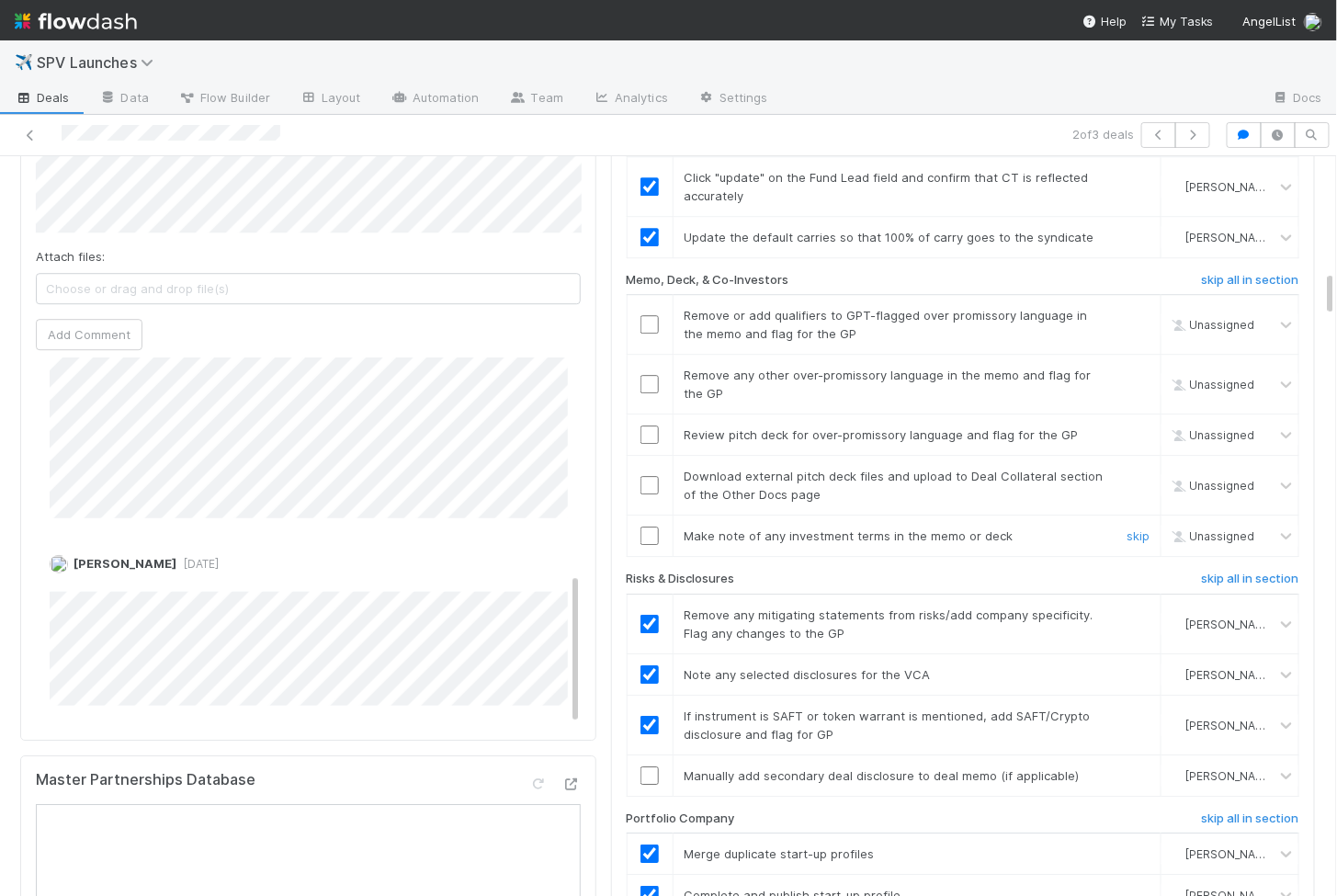
scroll to position [1785, 0]
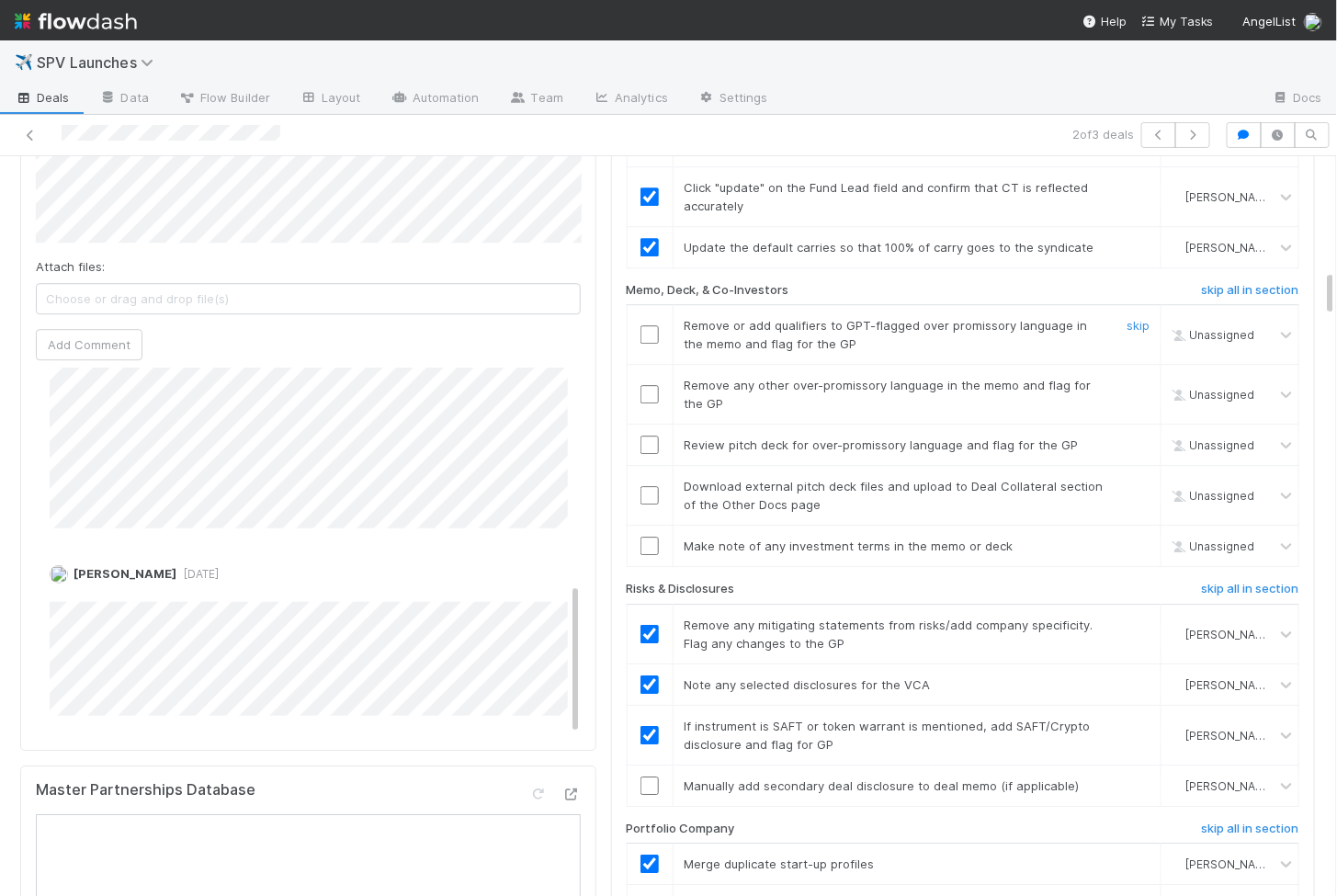
click at [649, 325] on input "checkbox" at bounding box center [650, 334] width 18 height 18
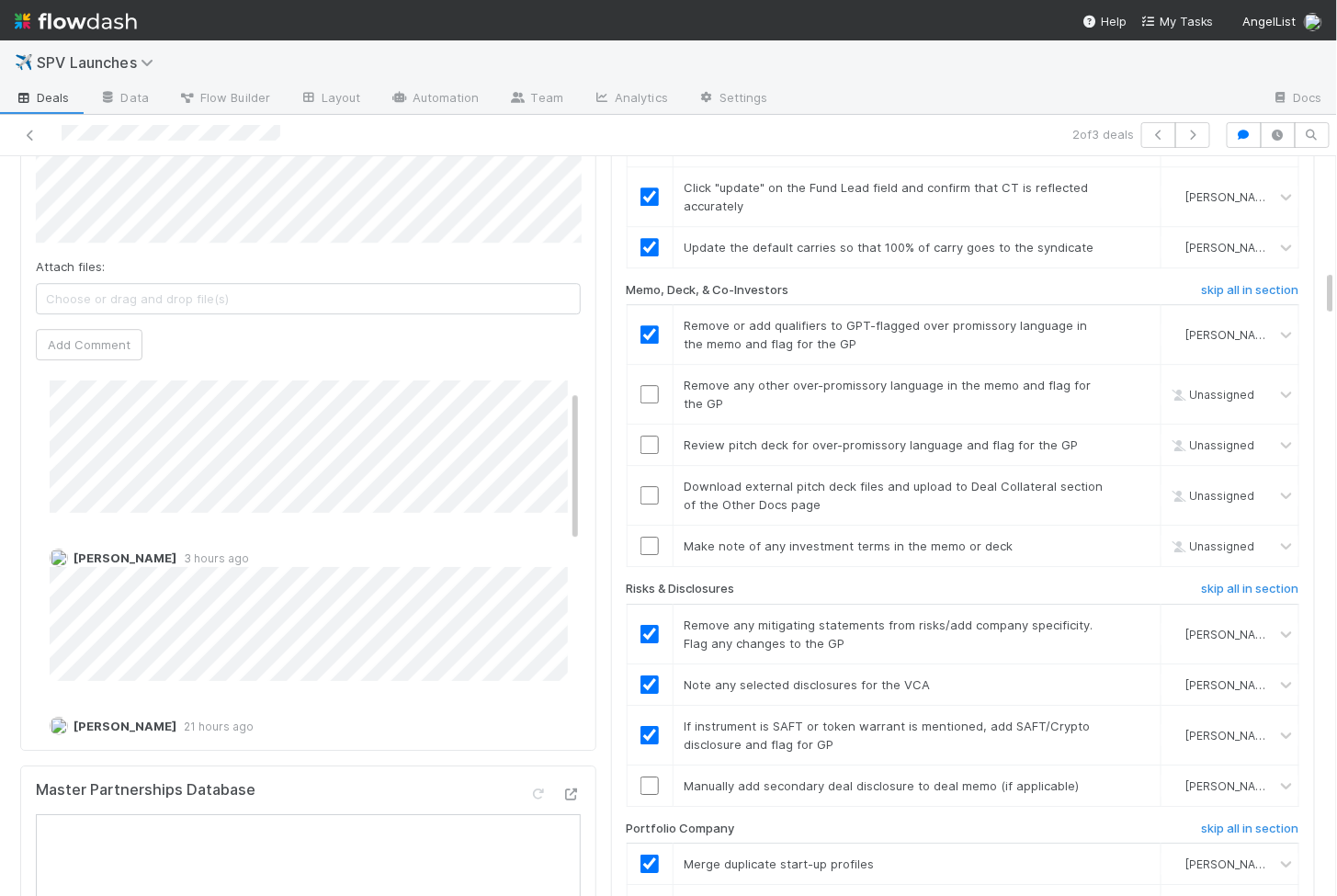
scroll to position [0, 0]
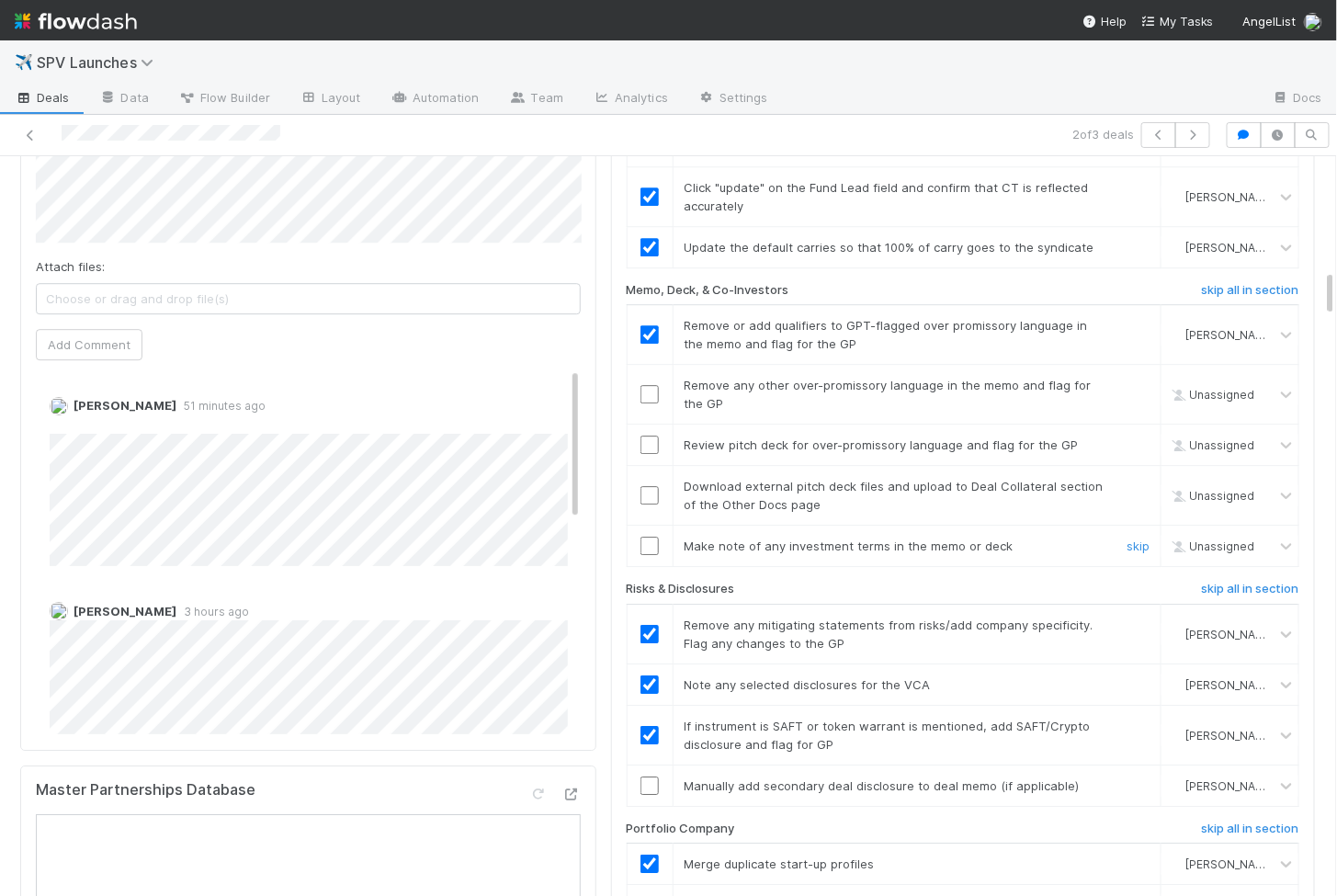
click at [646, 537] on input "checkbox" at bounding box center [650, 546] width 18 height 18
click at [647, 486] on input "checkbox" at bounding box center [650, 495] width 18 height 18
click at [647, 436] on input "checkbox" at bounding box center [650, 445] width 18 height 18
click at [647, 385] on input "checkbox" at bounding box center [650, 394] width 18 height 18
click at [649, 537] on input "checkbox" at bounding box center [650, 546] width 18 height 18
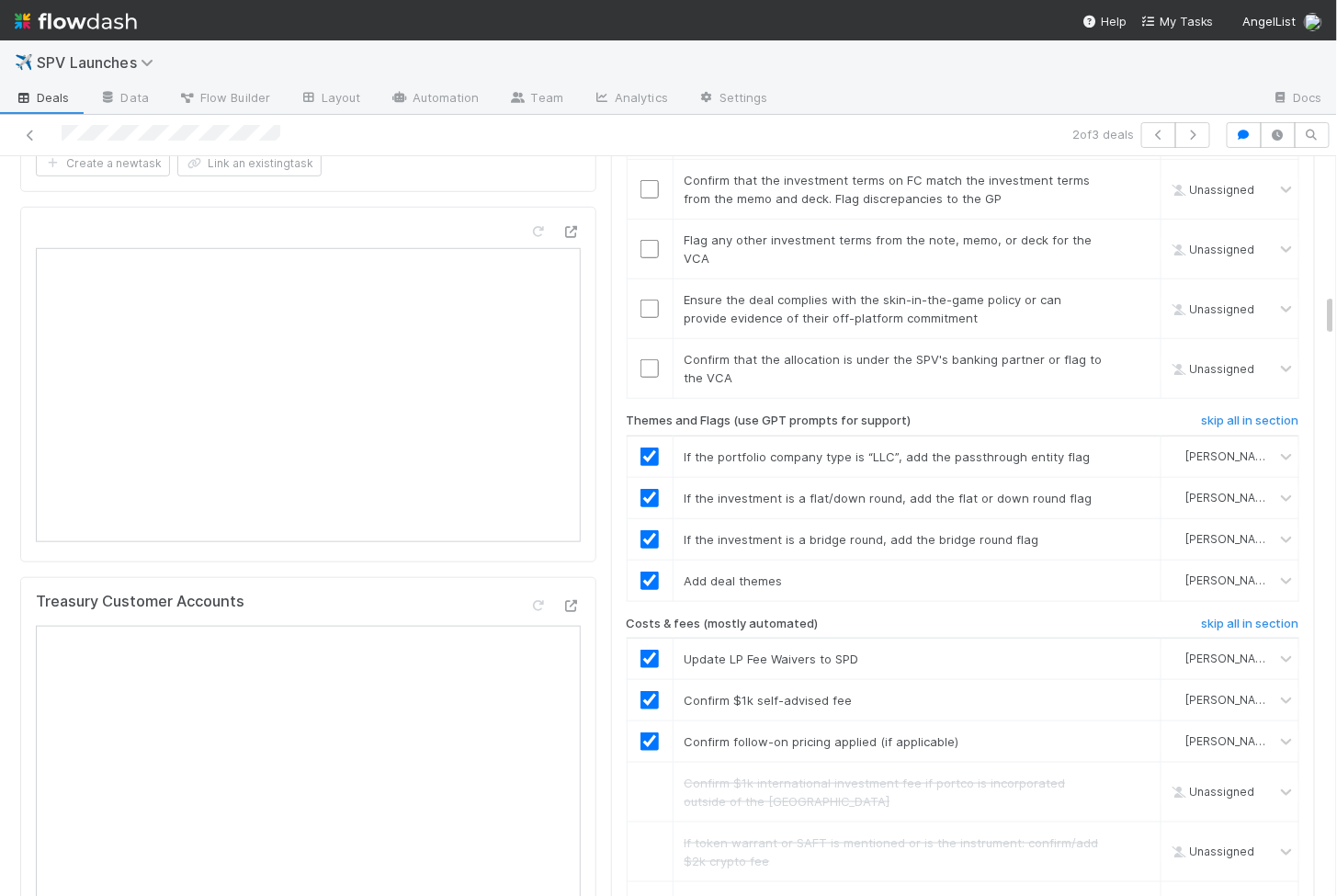
scroll to position [2325, 0]
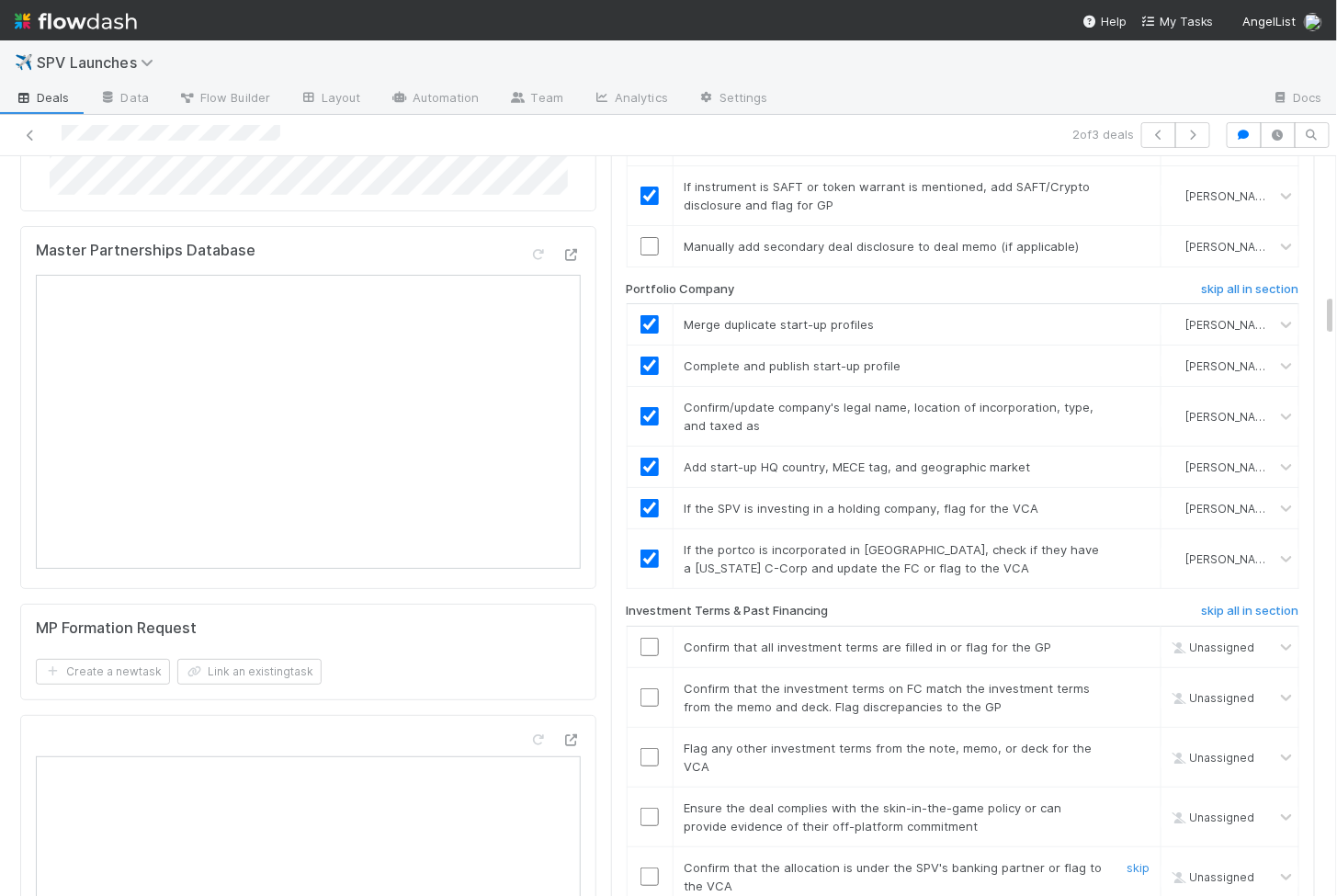
click at [649, 868] on input "checkbox" at bounding box center [650, 877] width 18 height 18
click at [648, 808] on input "checkbox" at bounding box center [650, 816] width 18 height 18
click at [648, 748] on input "checkbox" at bounding box center [650, 757] width 18 height 18
click at [652, 688] on input "checkbox" at bounding box center [650, 697] width 18 height 18
click at [649, 638] on input "checkbox" at bounding box center [650, 647] width 18 height 18
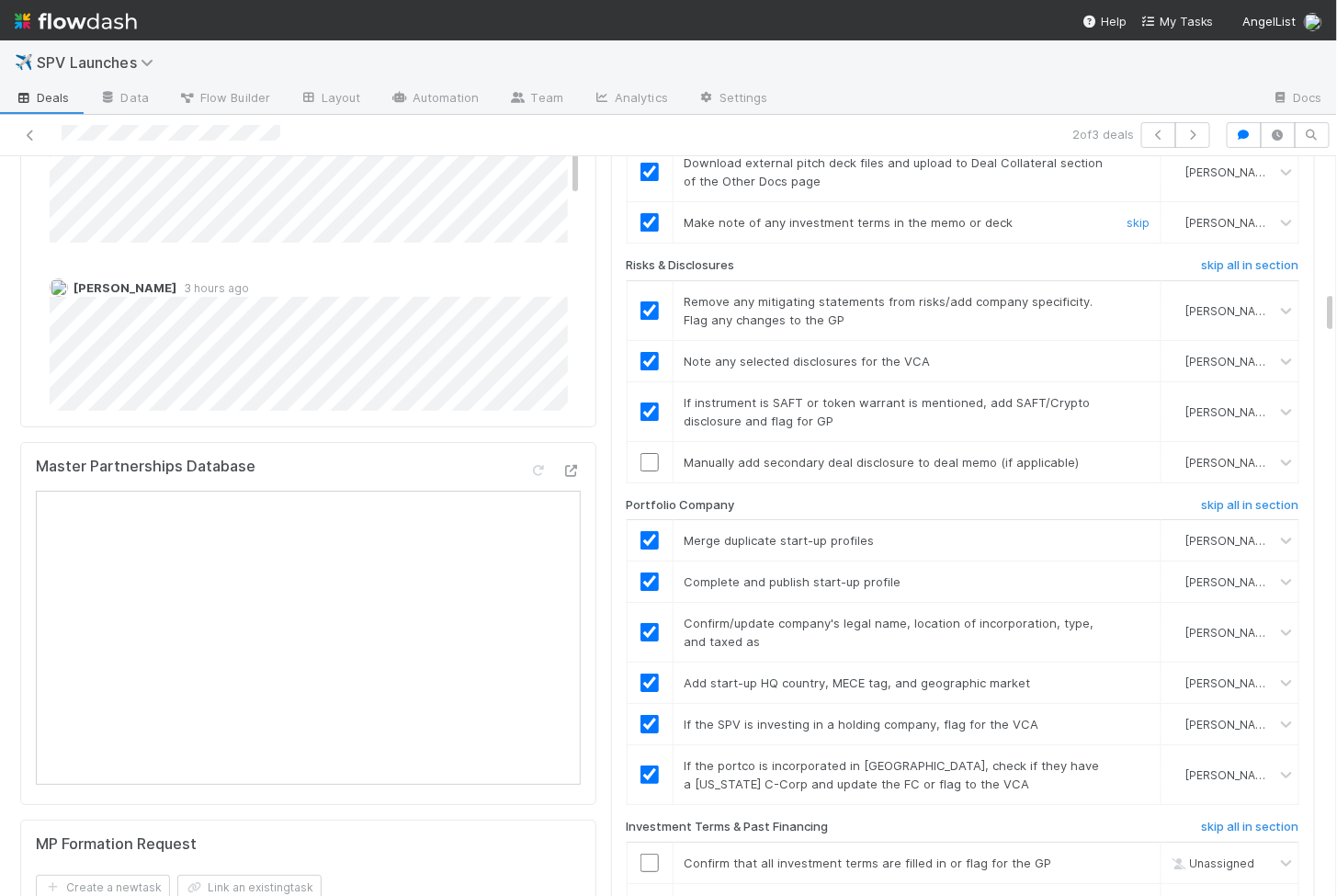
scroll to position [2318, 0]
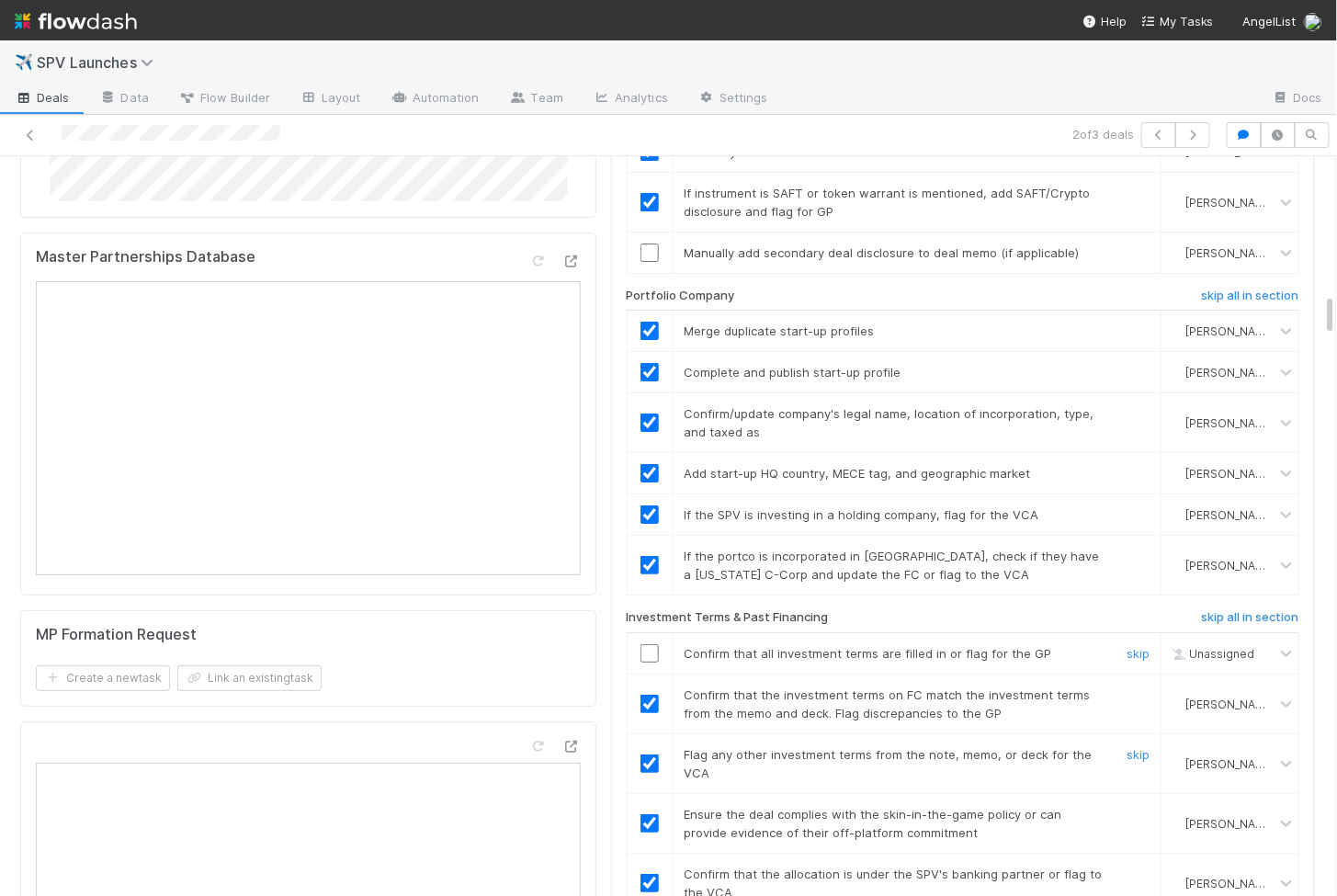
click at [643, 645] on input "checkbox" at bounding box center [650, 653] width 18 height 18
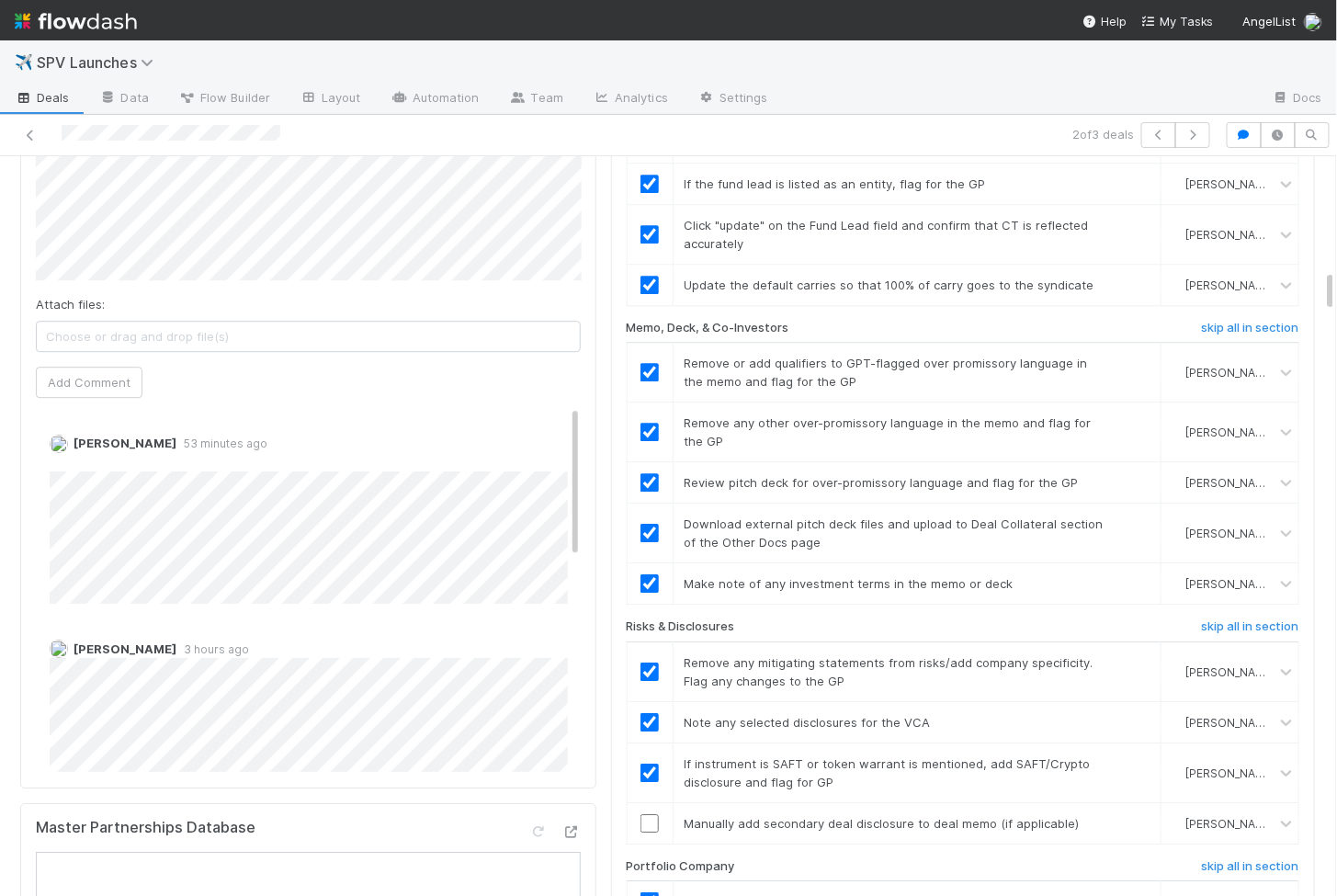
scroll to position [1916, 0]
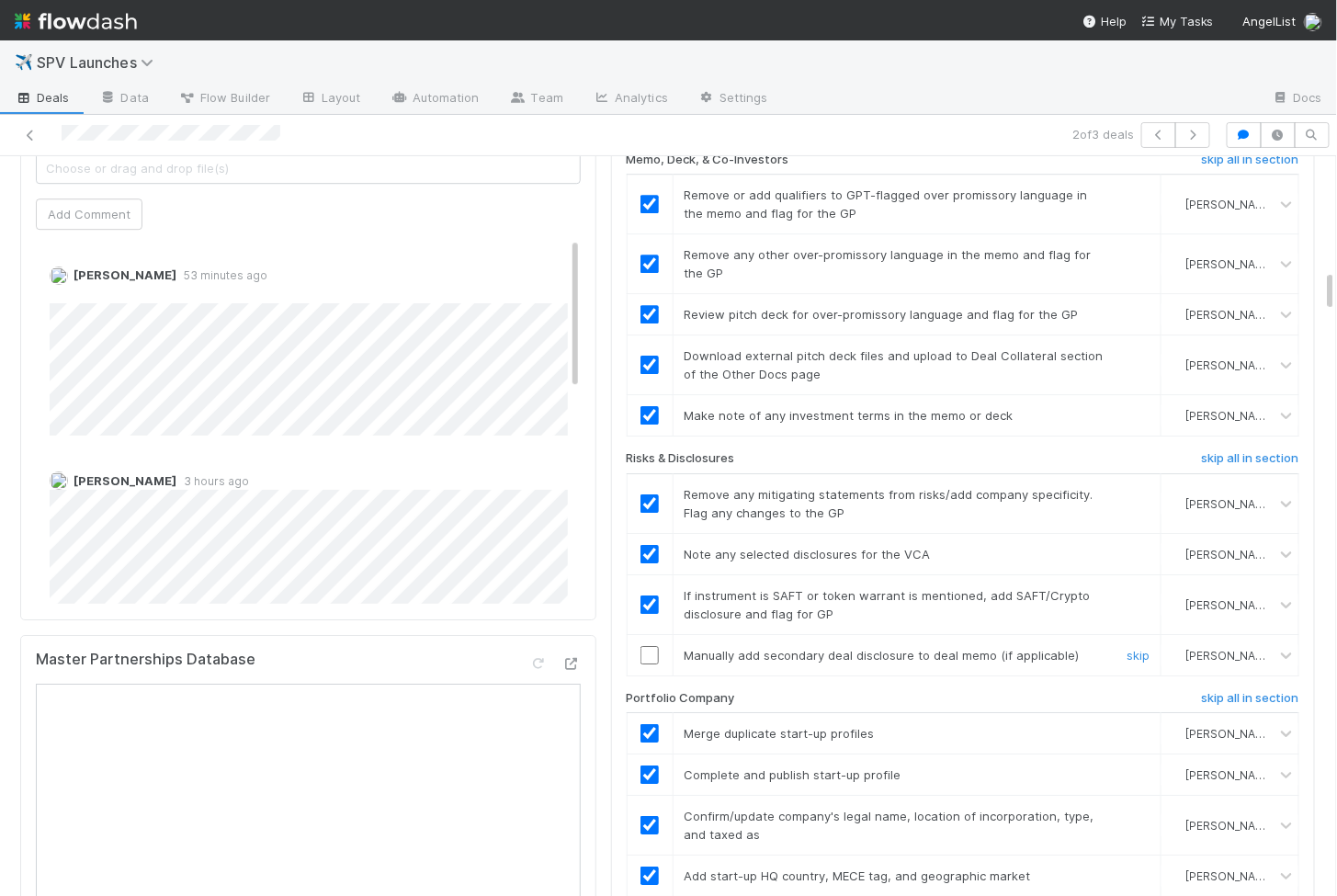
click at [658, 646] on div at bounding box center [651, 654] width 45 height 18
click at [651, 646] on input "checkbox" at bounding box center [650, 654] width 18 height 18
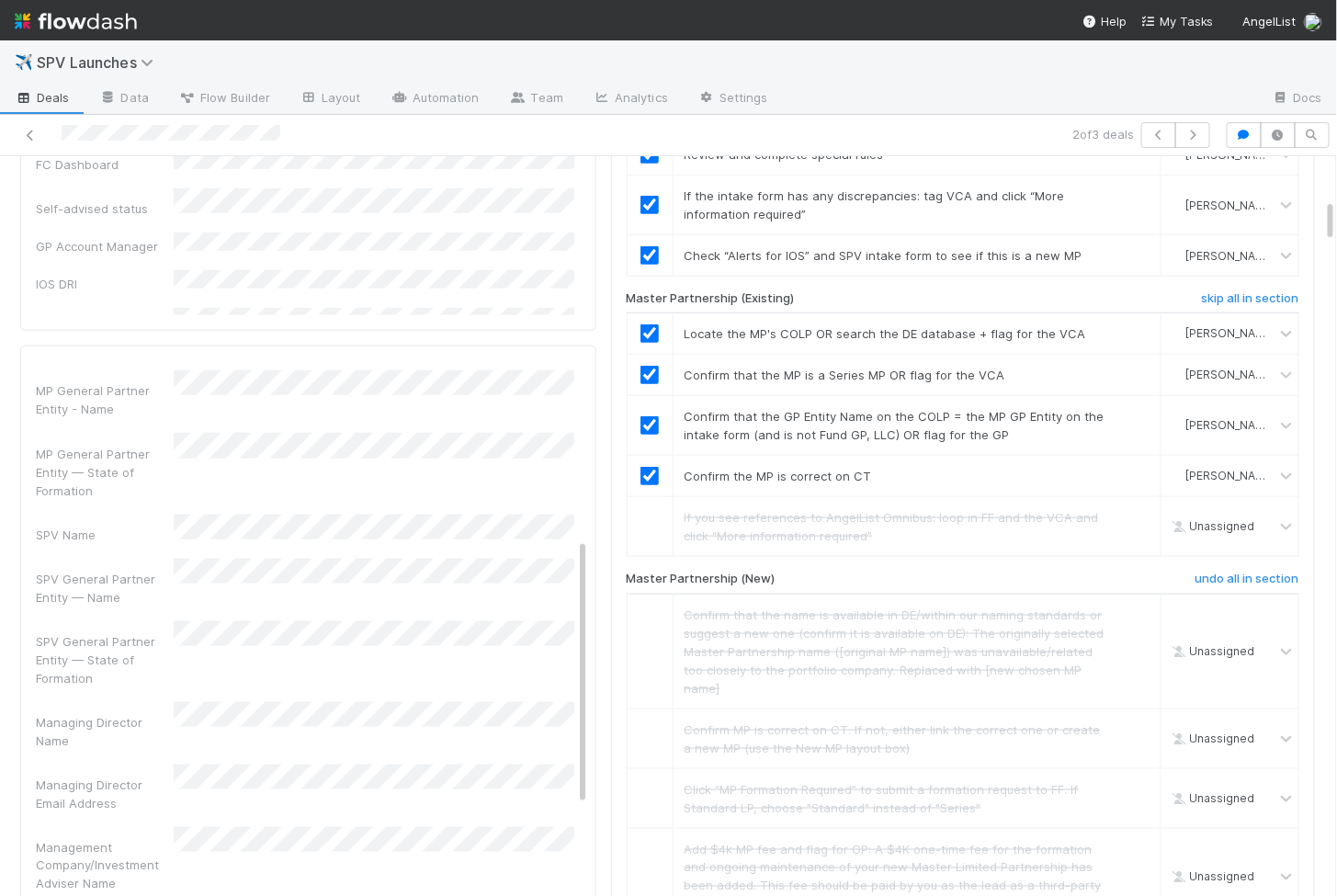
scroll to position [0, 0]
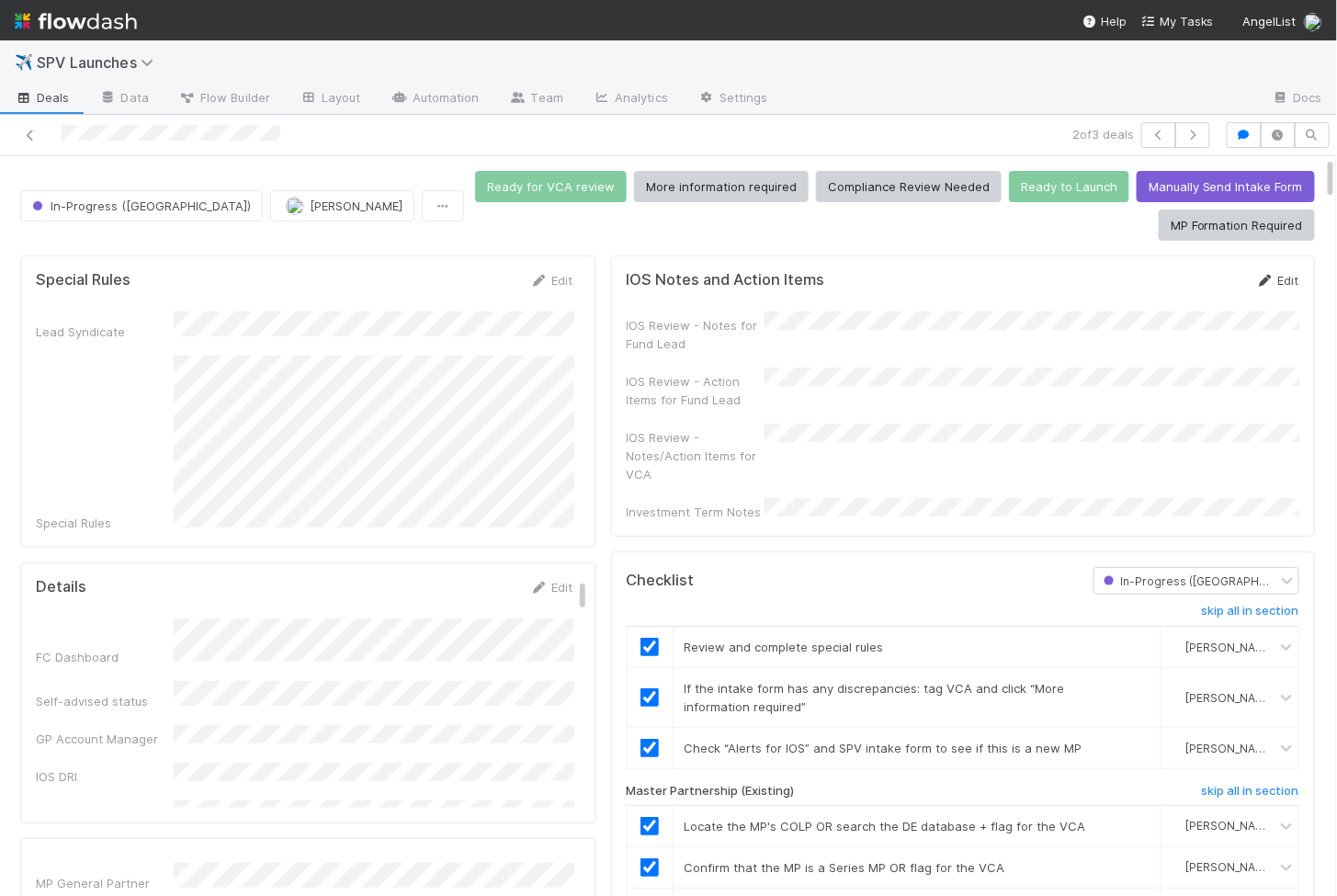
click at [1273, 281] on icon at bounding box center [1265, 281] width 18 height 12
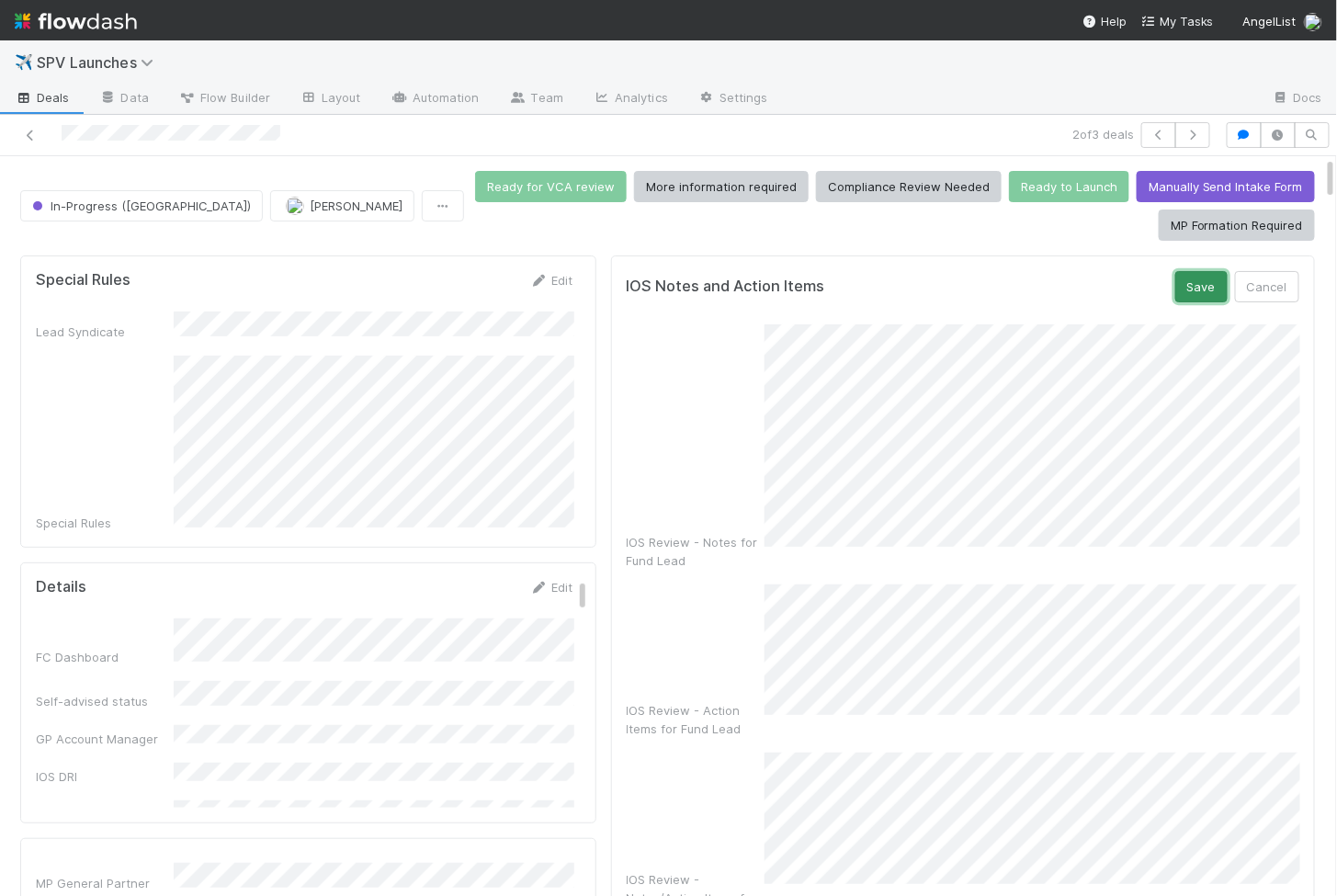
click at [1214, 279] on button "Save" at bounding box center [1202, 286] width 52 height 31
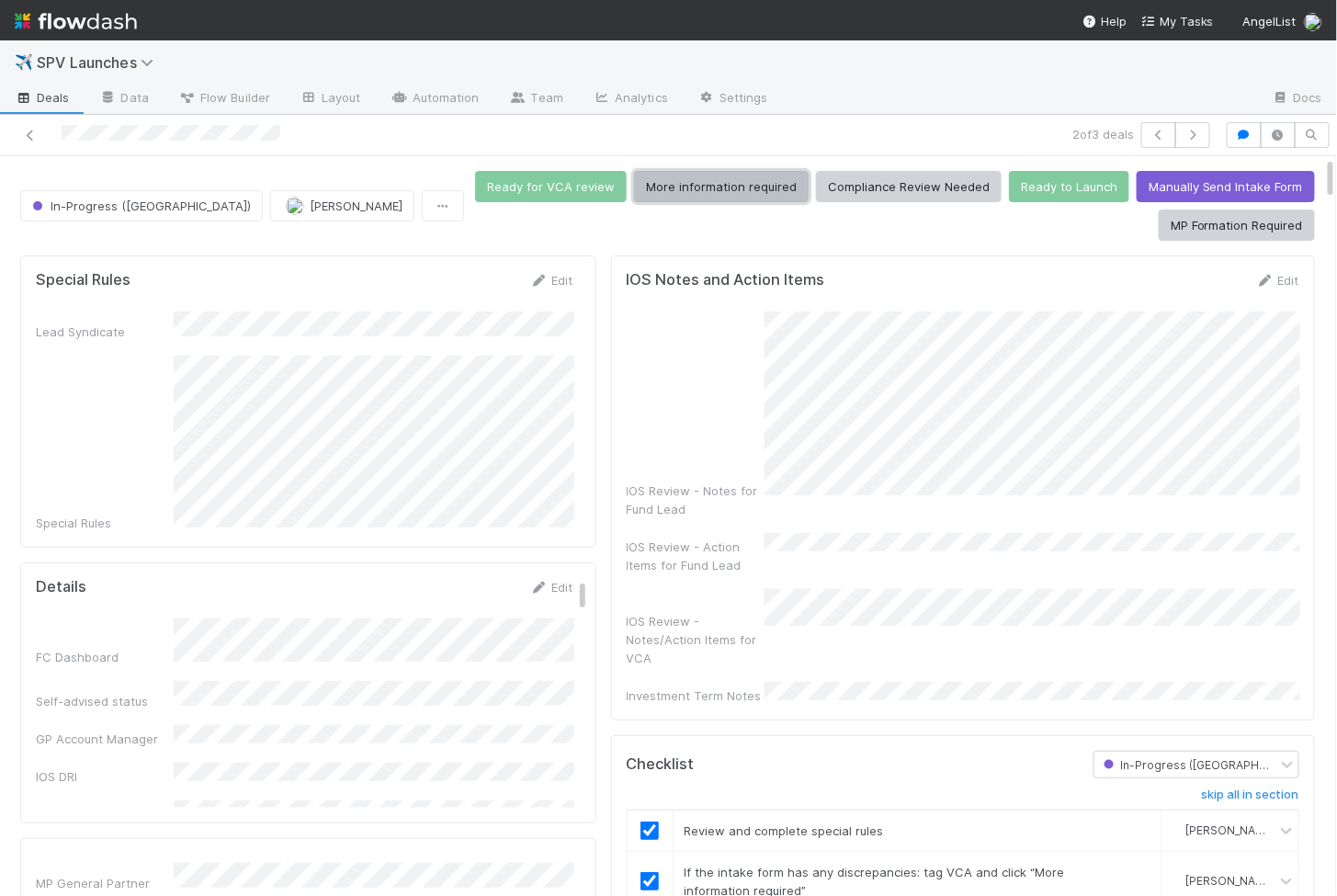
click at [715, 181] on button "More information required" at bounding box center [721, 186] width 175 height 31
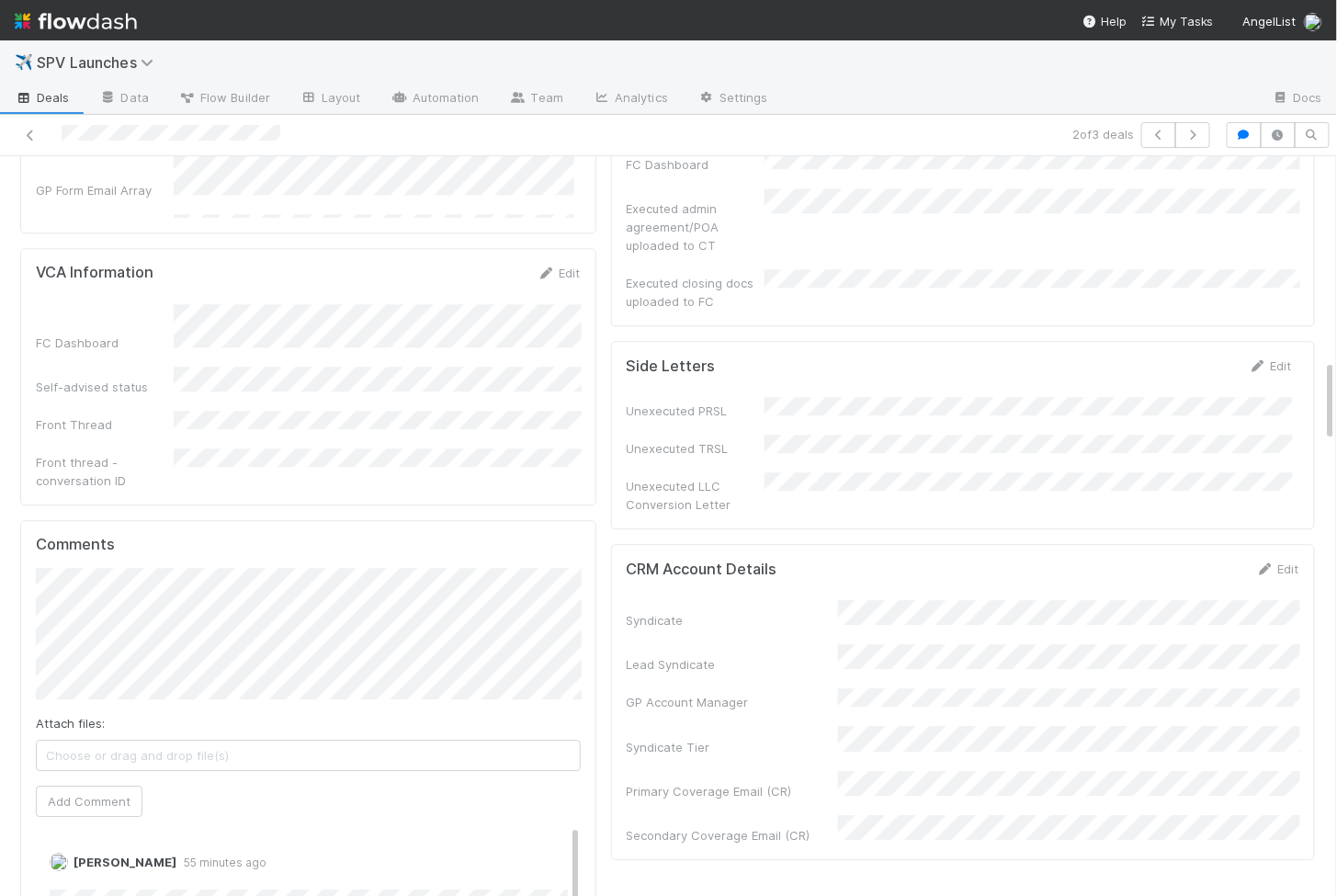
scroll to position [1816, 0]
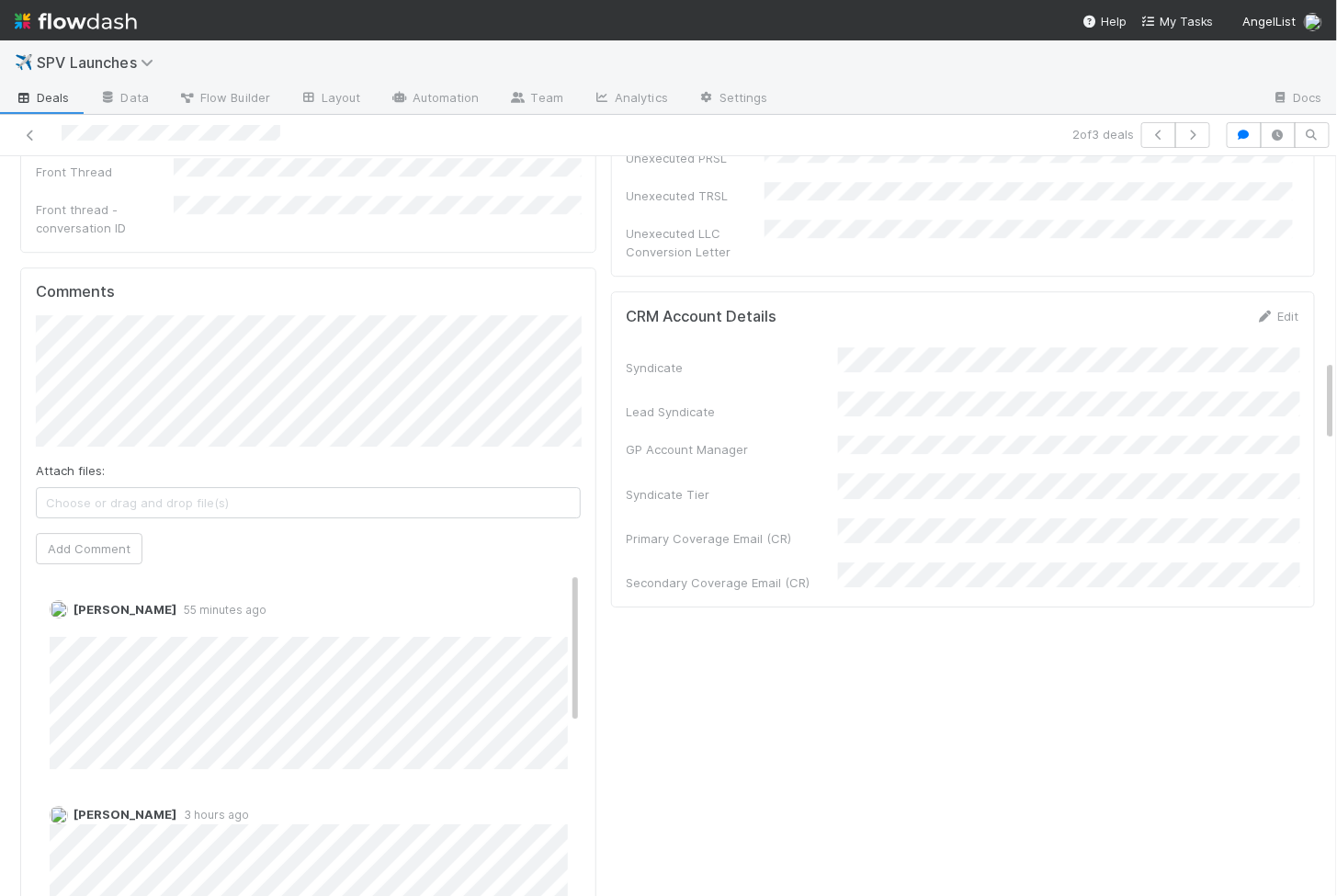
click at [106, 526] on div "Comments Attach files: Choose or drag and drop file(s) Add Comment Chelsea Naza…" at bounding box center [308, 612] width 545 height 656
click at [106, 533] on button "Add Comment" at bounding box center [89, 548] width 107 height 31
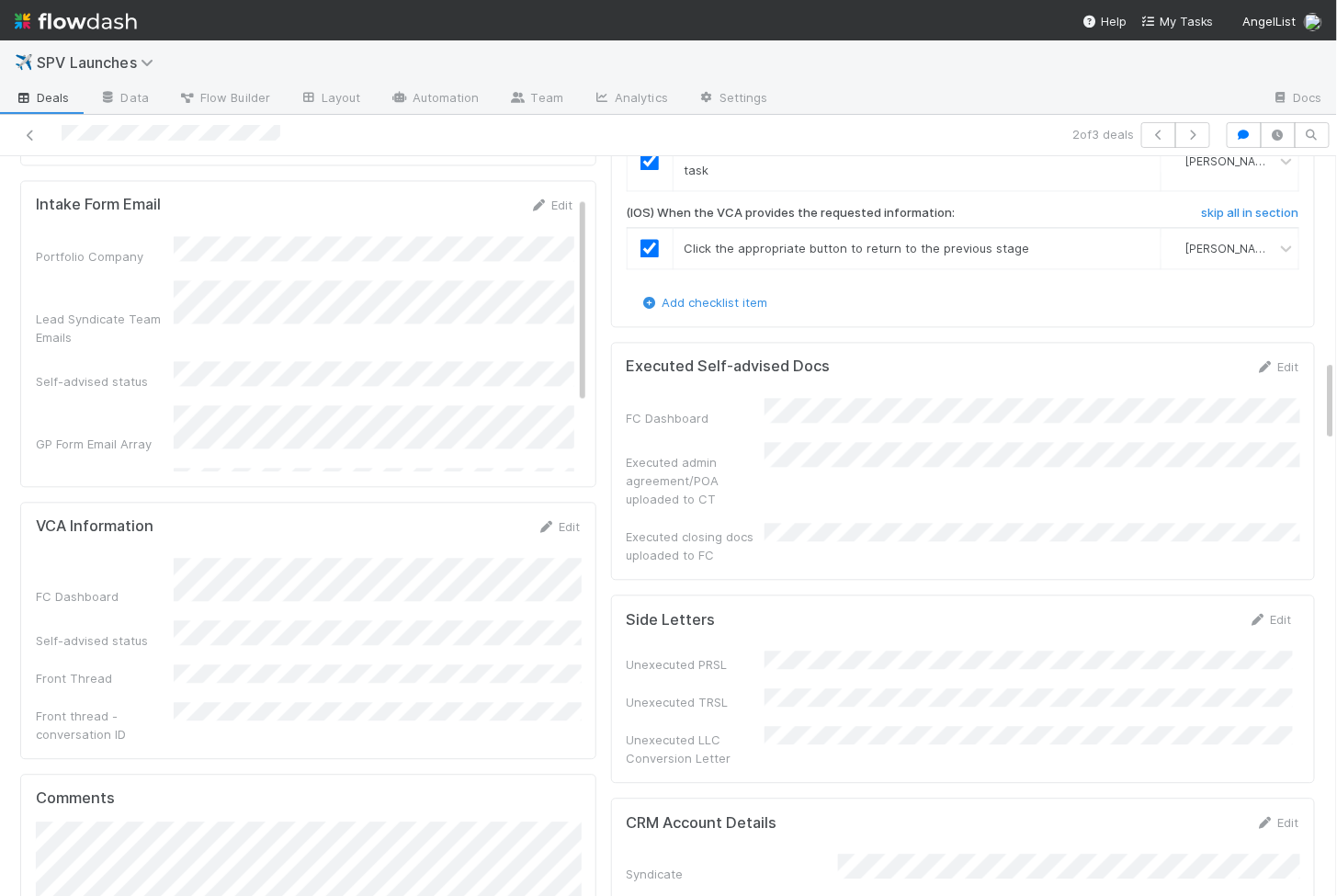
scroll to position [0, 0]
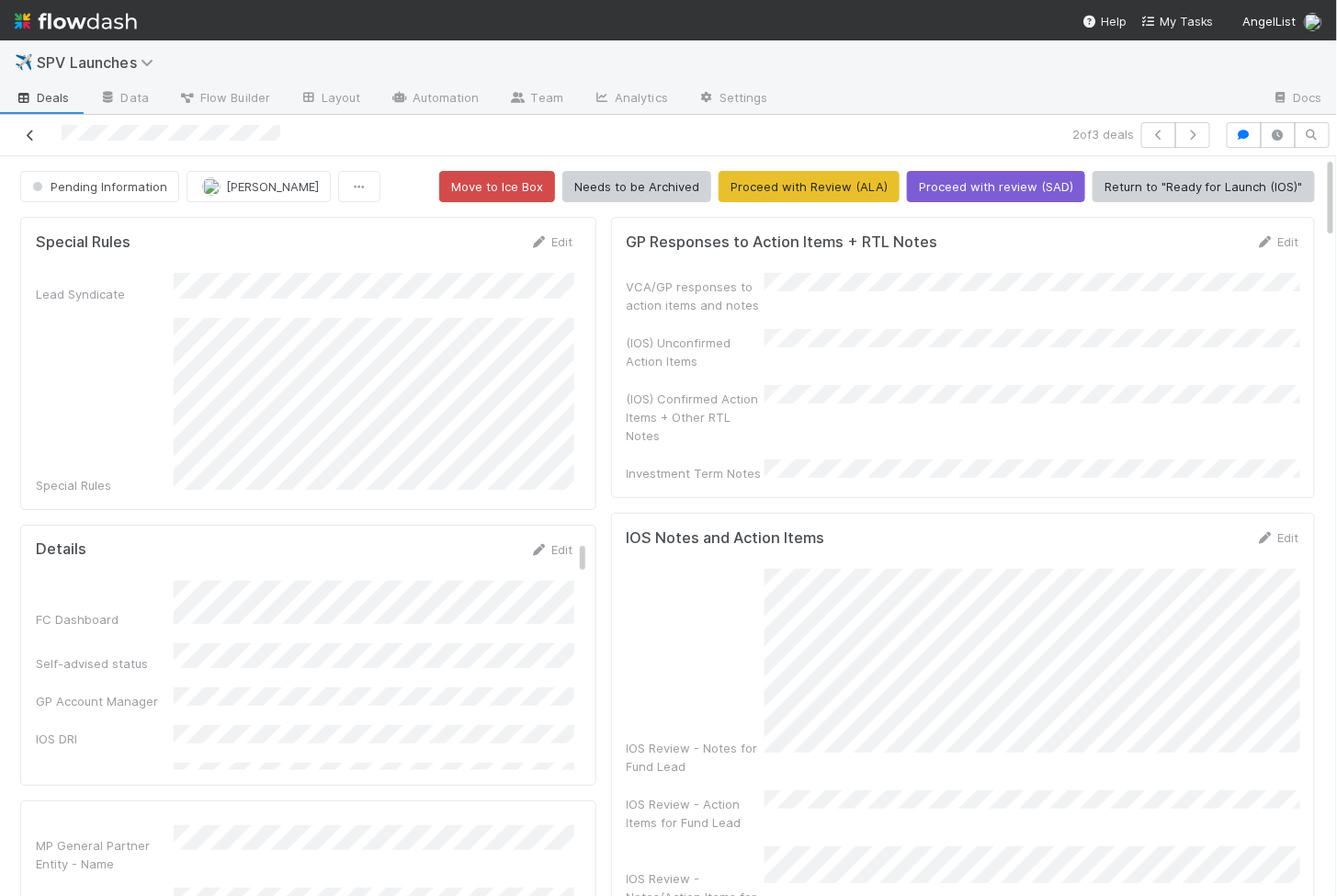
click at [32, 137] on icon at bounding box center [30, 135] width 18 height 12
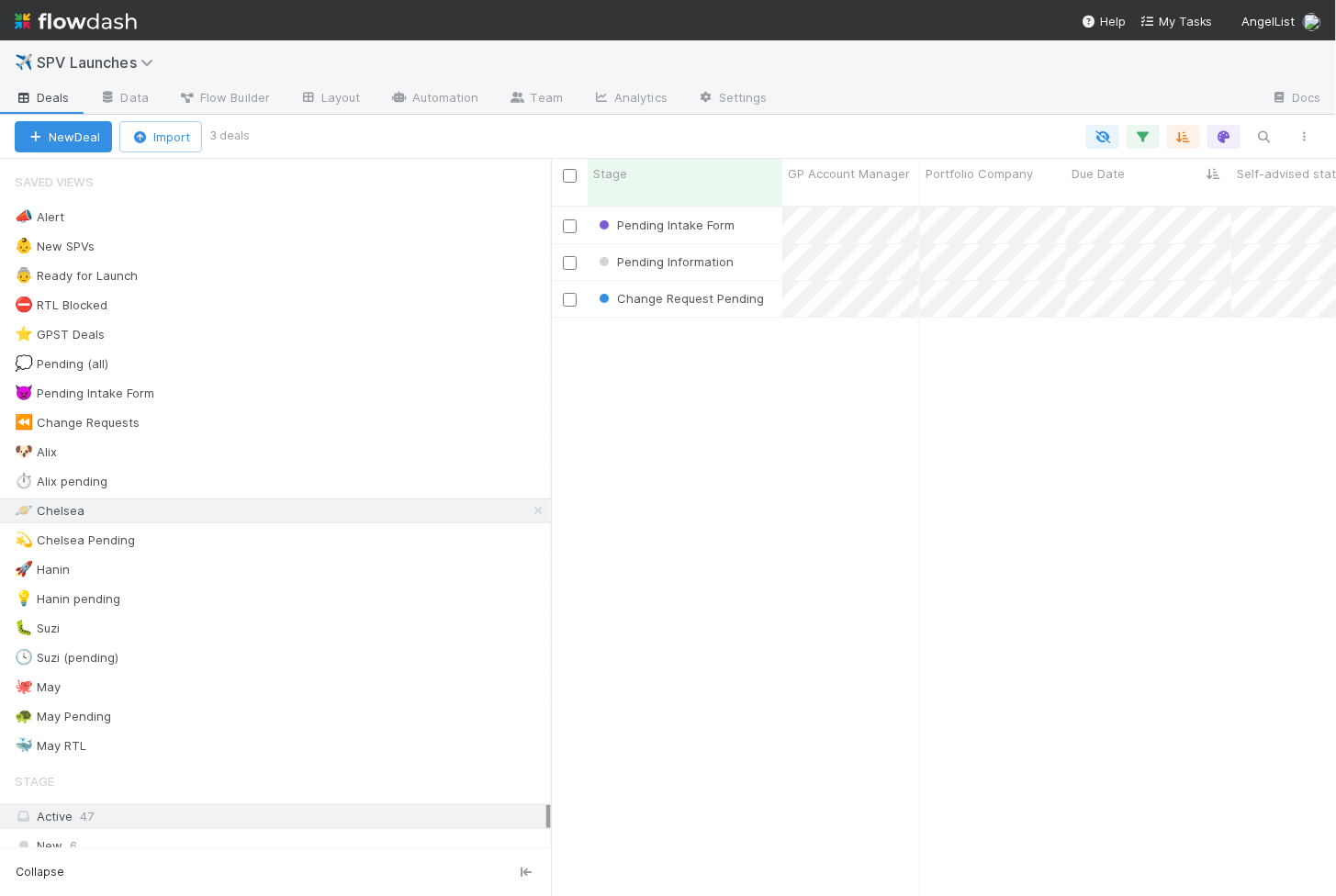
scroll to position [705, 785]
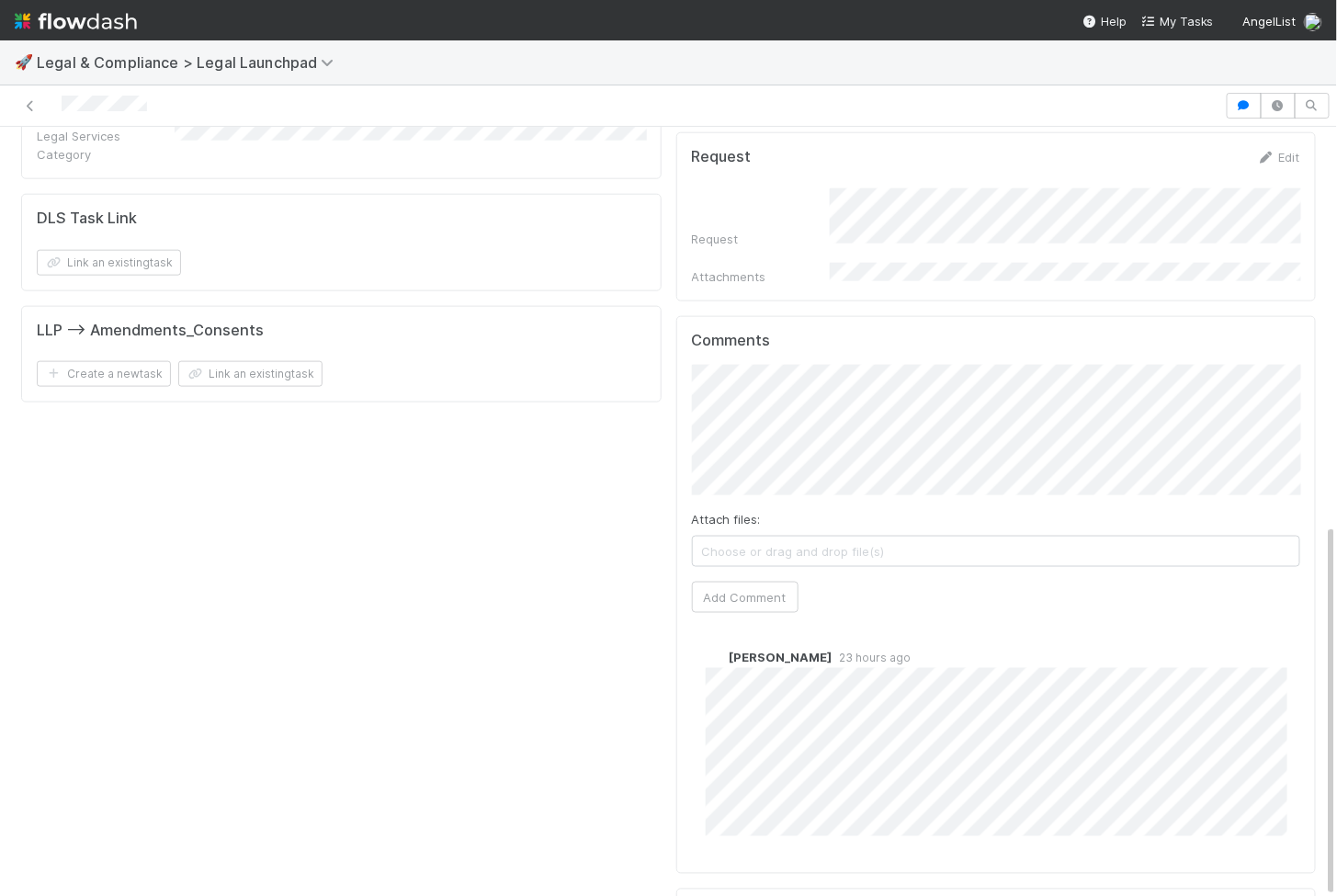
scroll to position [816, 0]
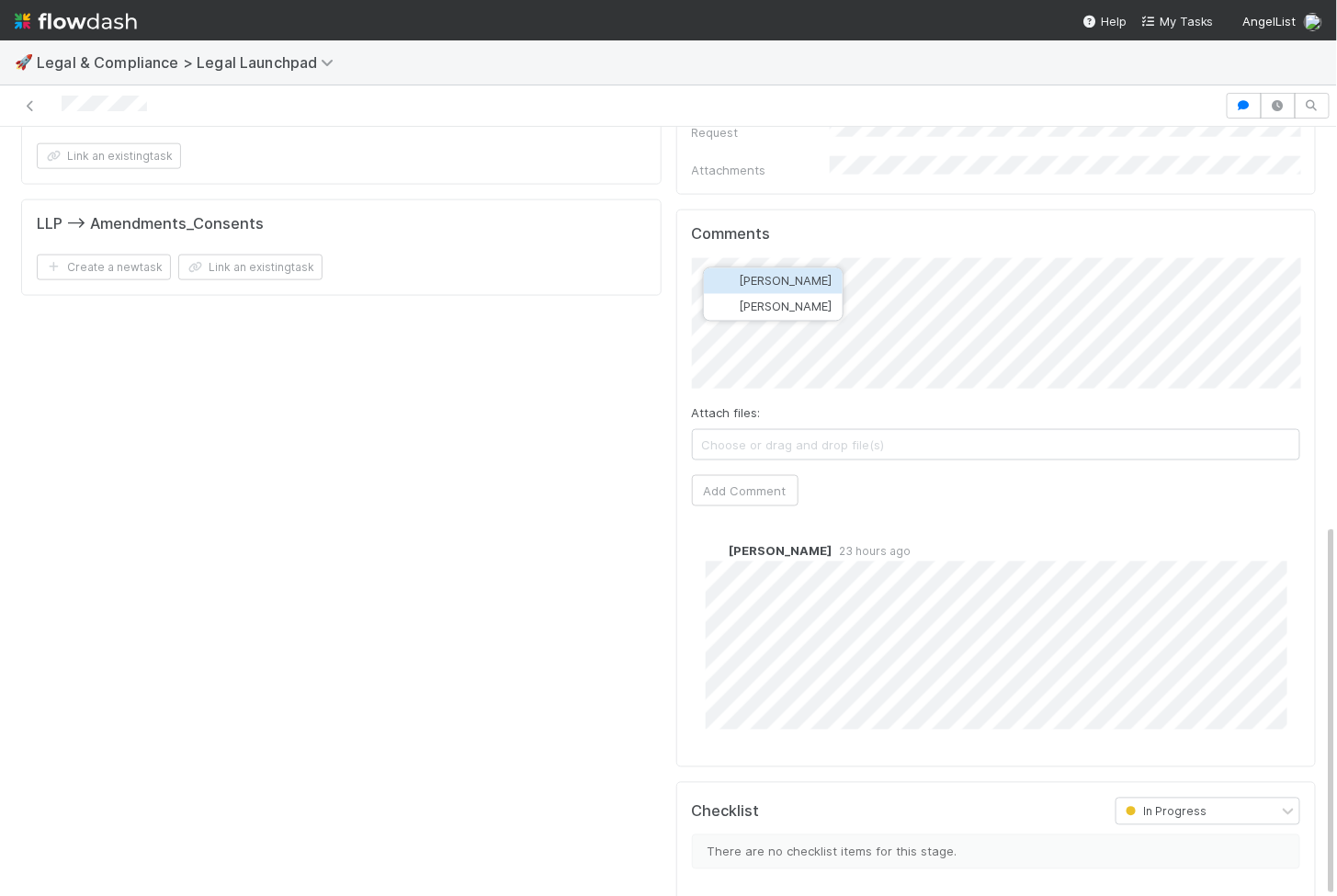
click at [749, 277] on span "[PERSON_NAME]" at bounding box center [785, 281] width 93 height 15
click at [750, 475] on button "Add Comment" at bounding box center [746, 490] width 107 height 31
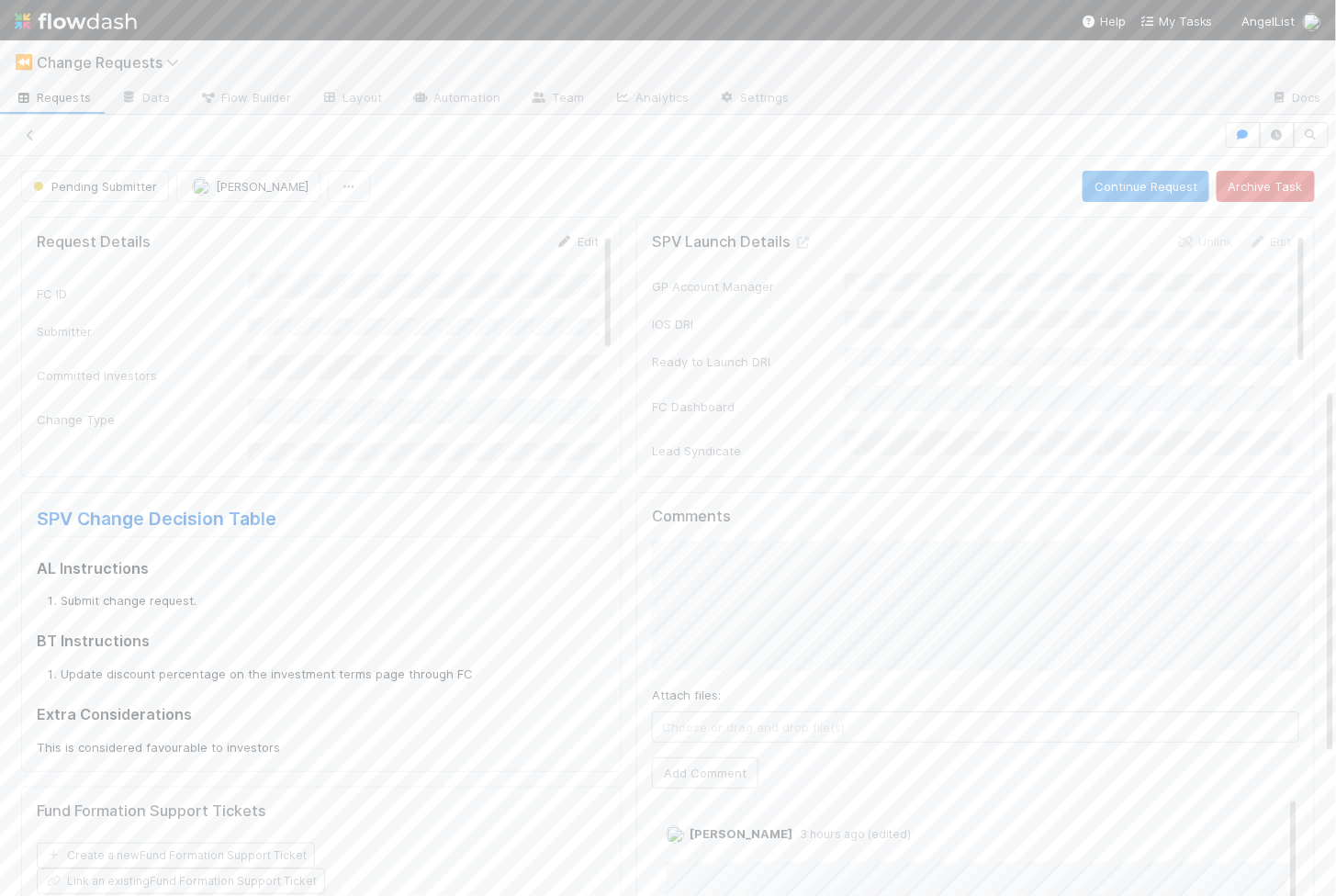
scroll to position [464, 0]
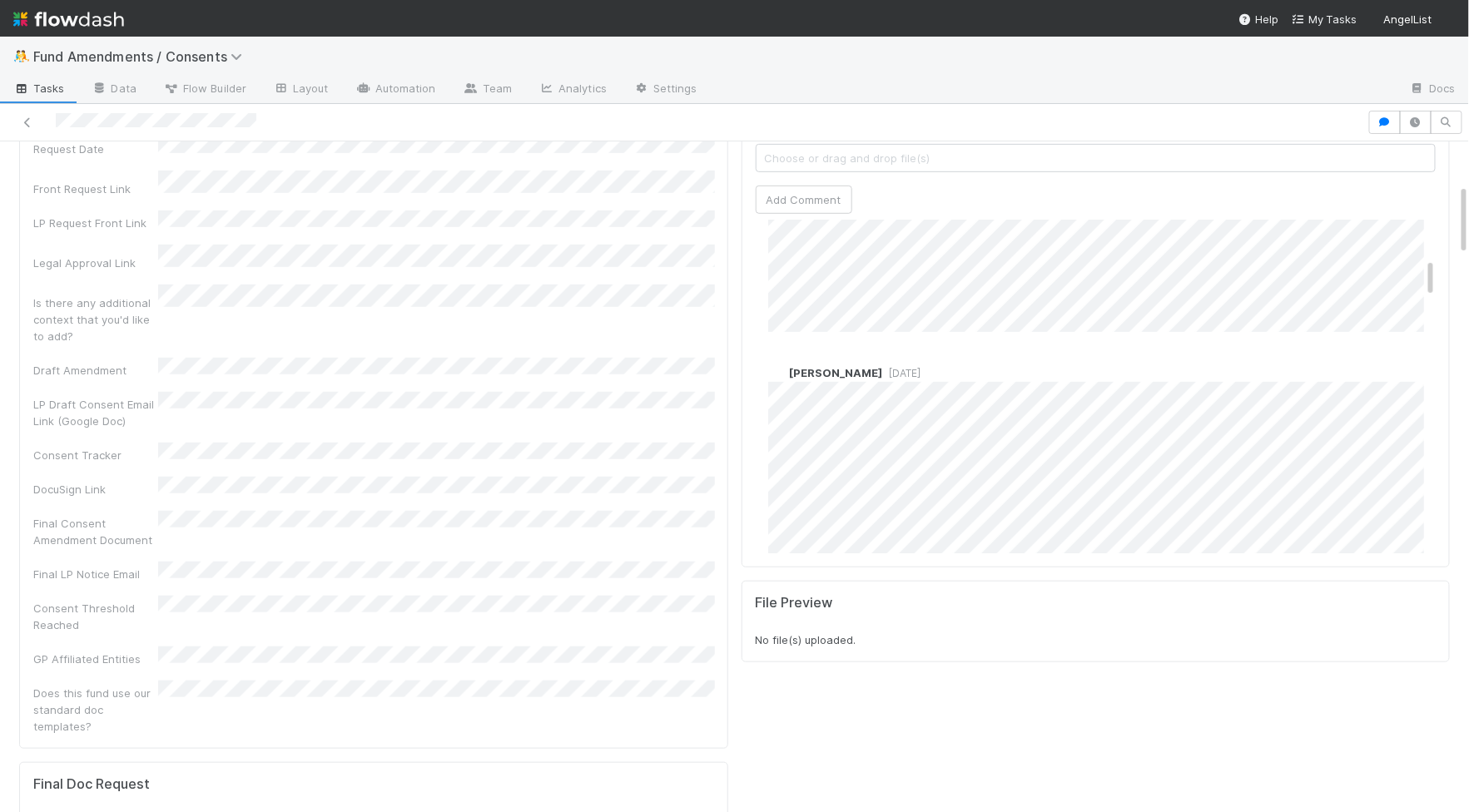
scroll to position [728, 0]
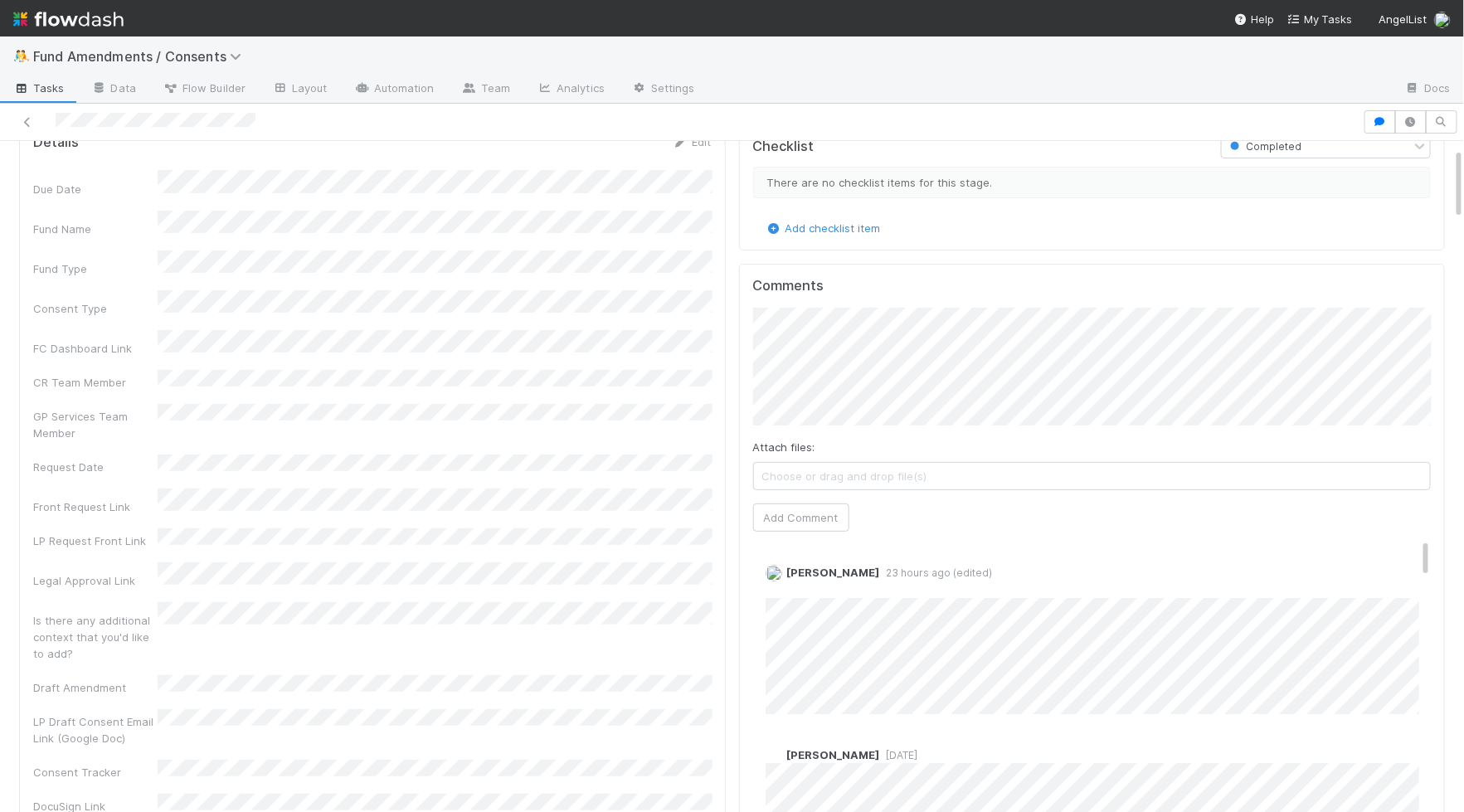
scroll to position [64, 0]
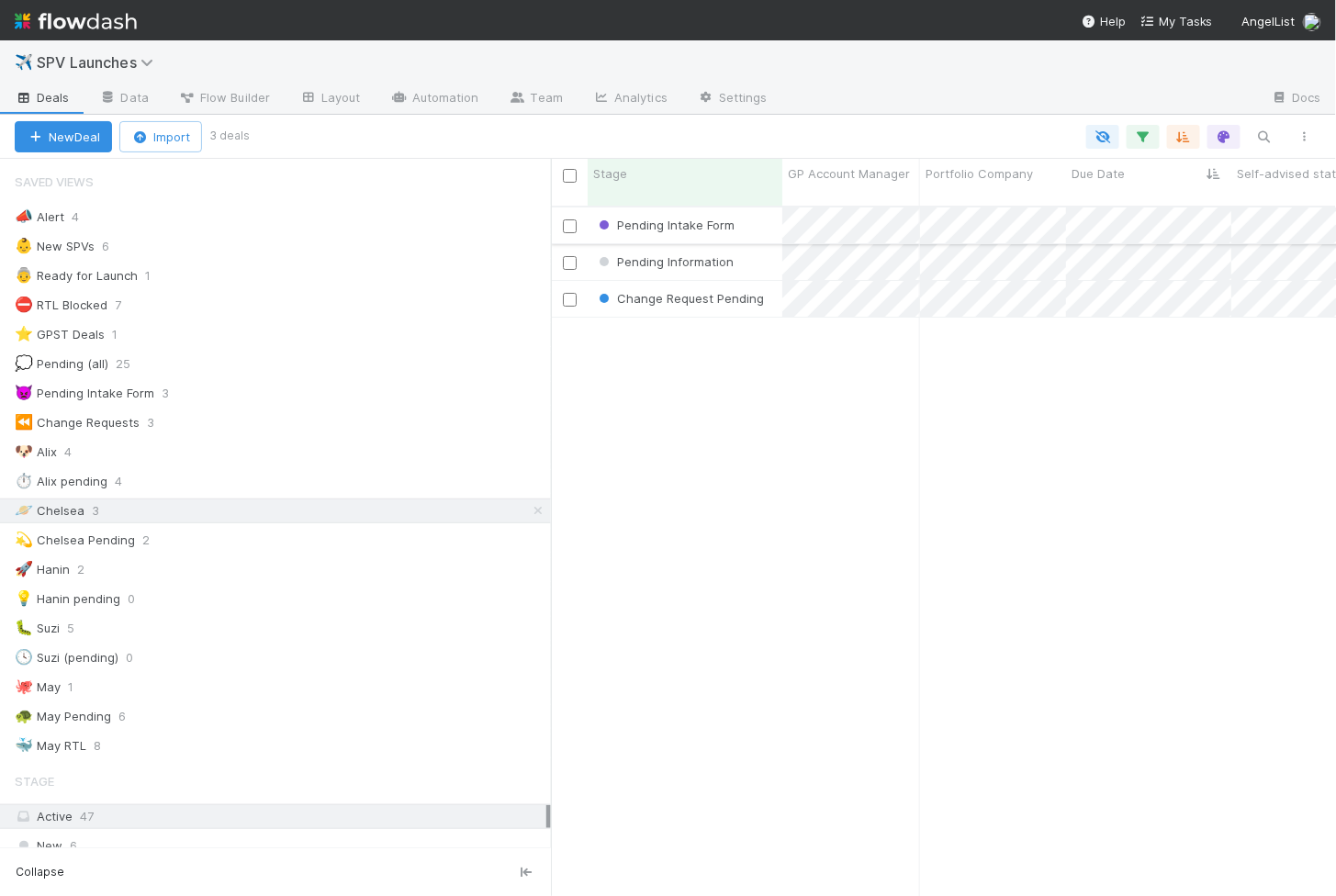
scroll to position [705, 785]
click at [766, 209] on div "Pending Intake Form" at bounding box center [685, 225] width 195 height 36
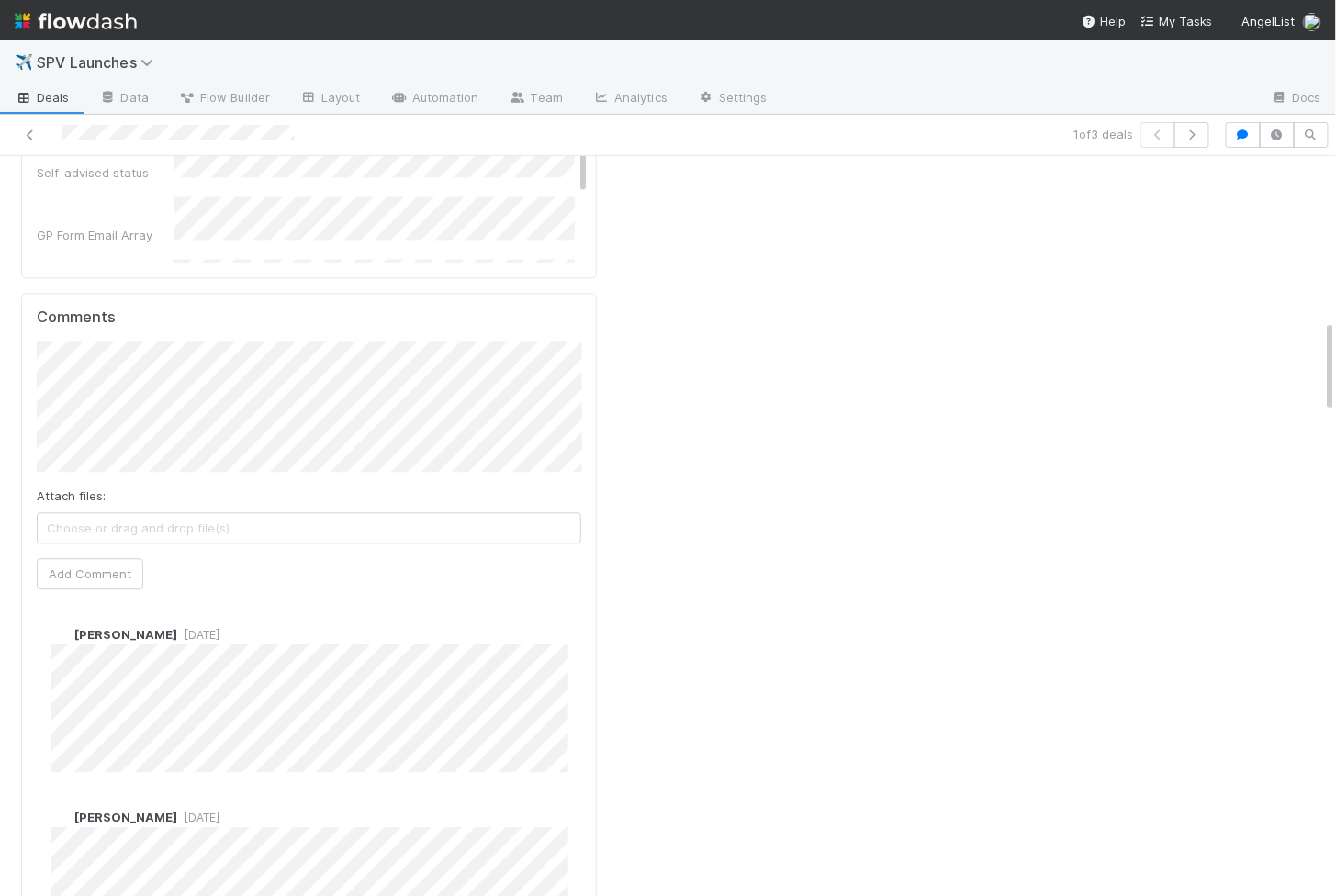
scroll to position [1411, 0]
click at [1194, 130] on icon "button" at bounding box center [1191, 134] width 18 height 11
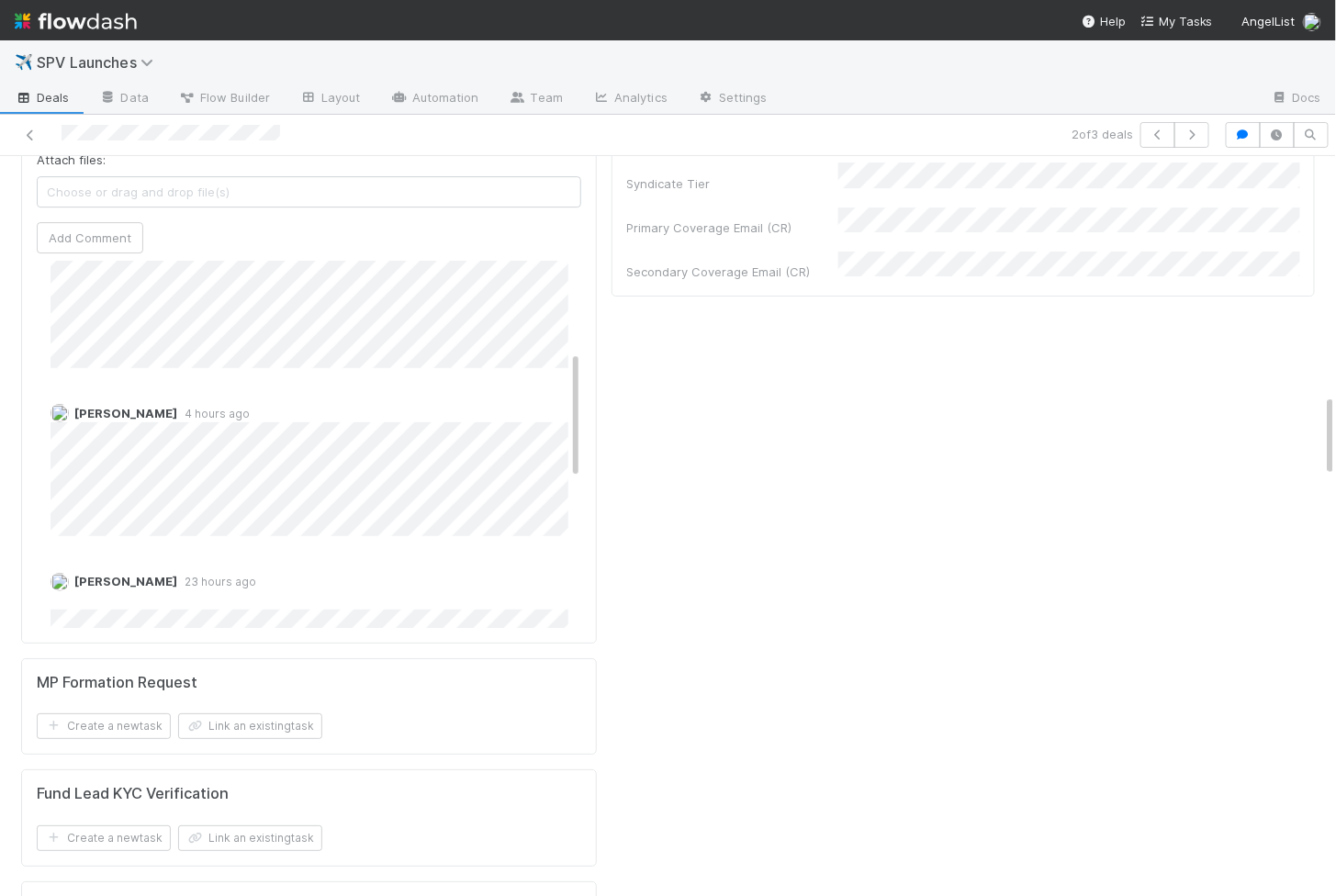
scroll to position [685, 0]
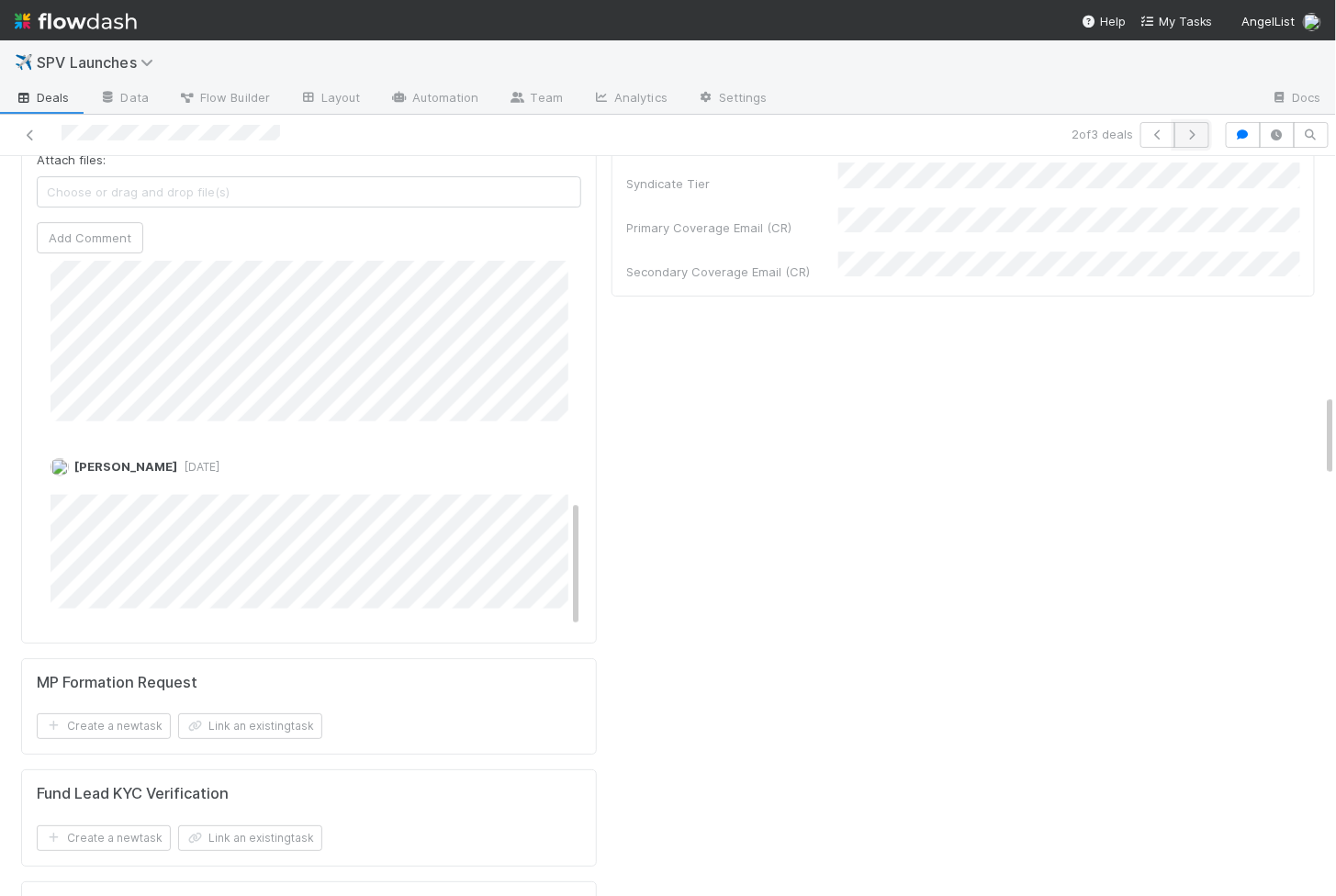
click at [1200, 138] on icon "button" at bounding box center [1191, 134] width 18 height 11
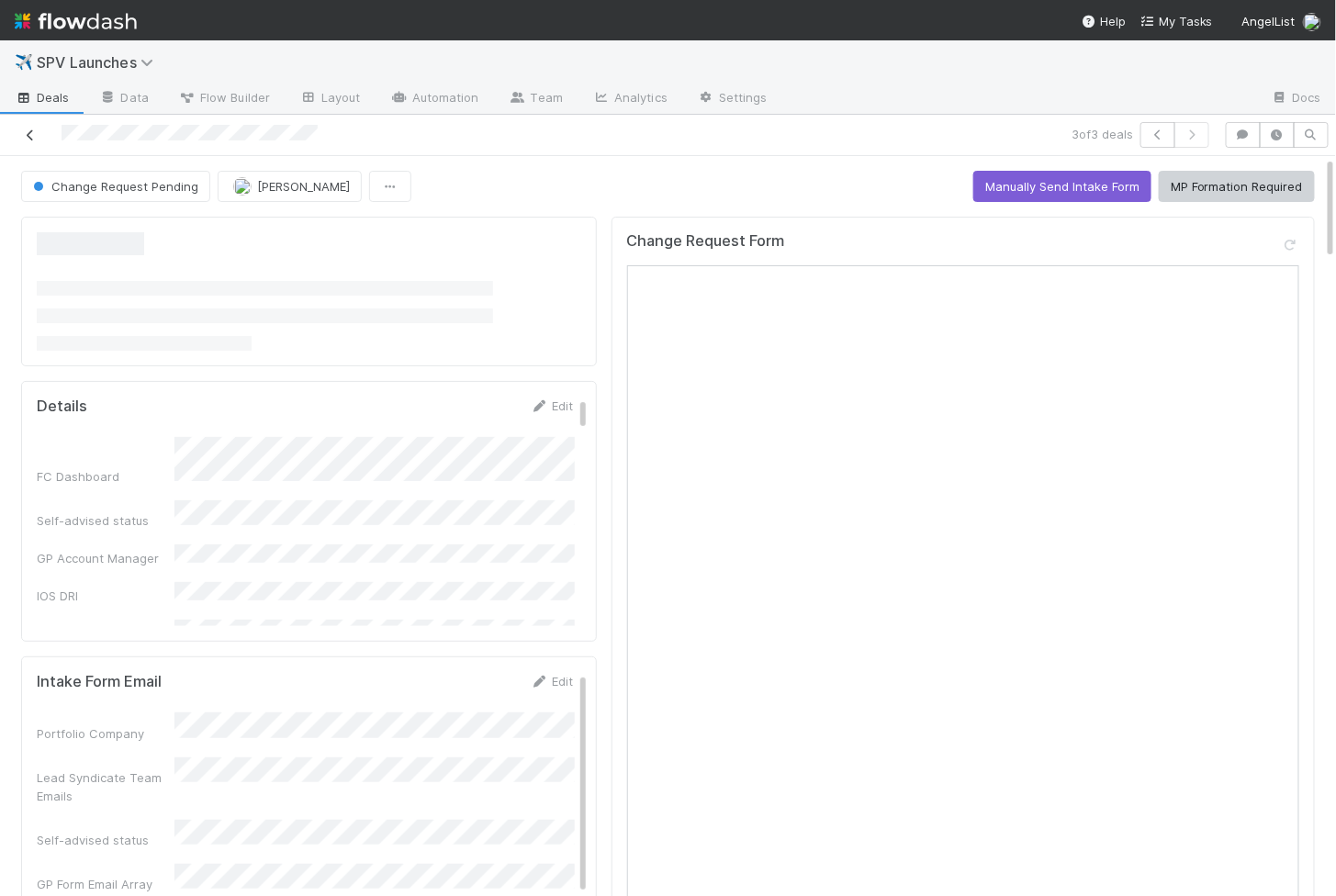
click at [25, 138] on icon at bounding box center [30, 135] width 18 height 12
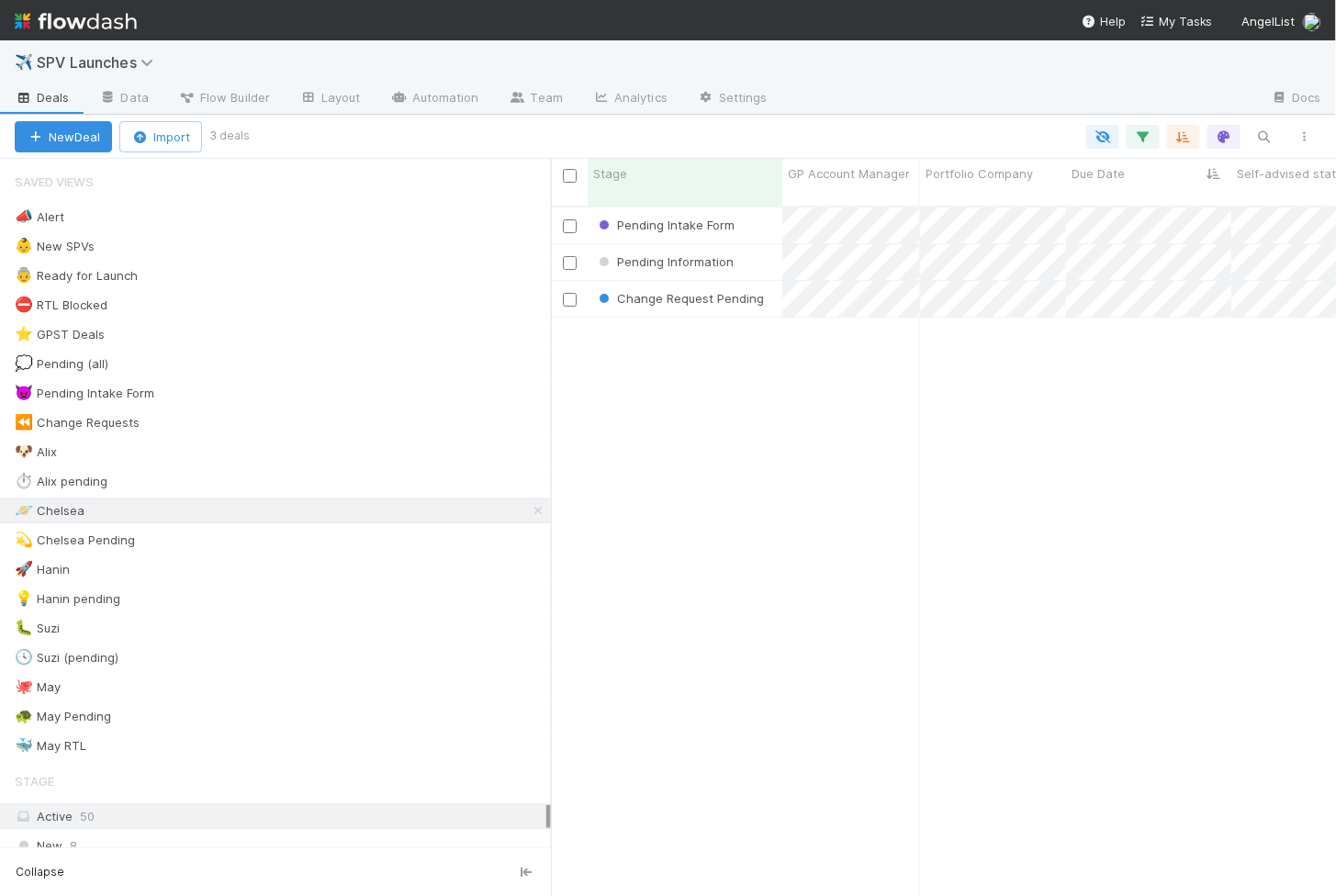
scroll to position [1, 1]
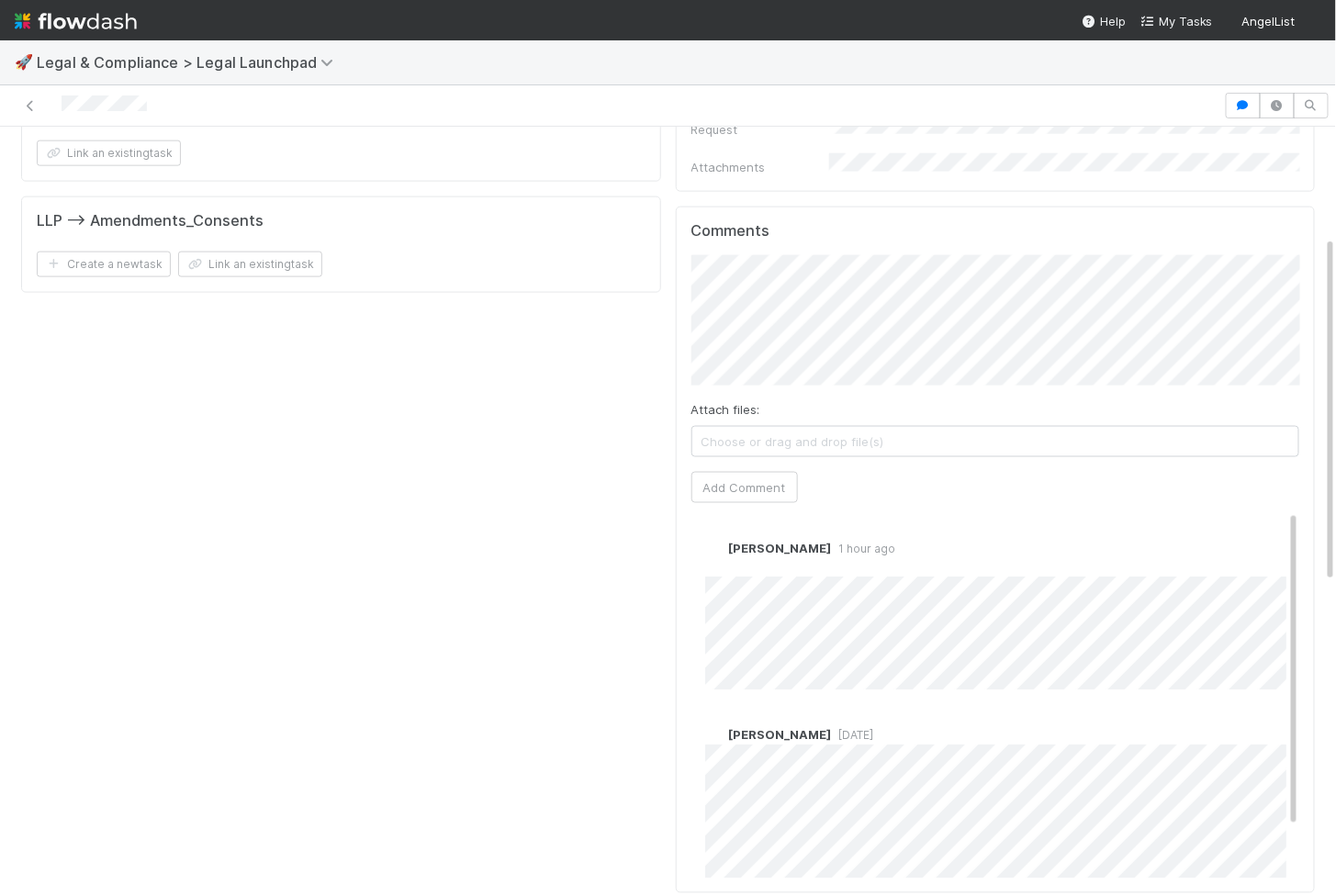
scroll to position [944, 0]
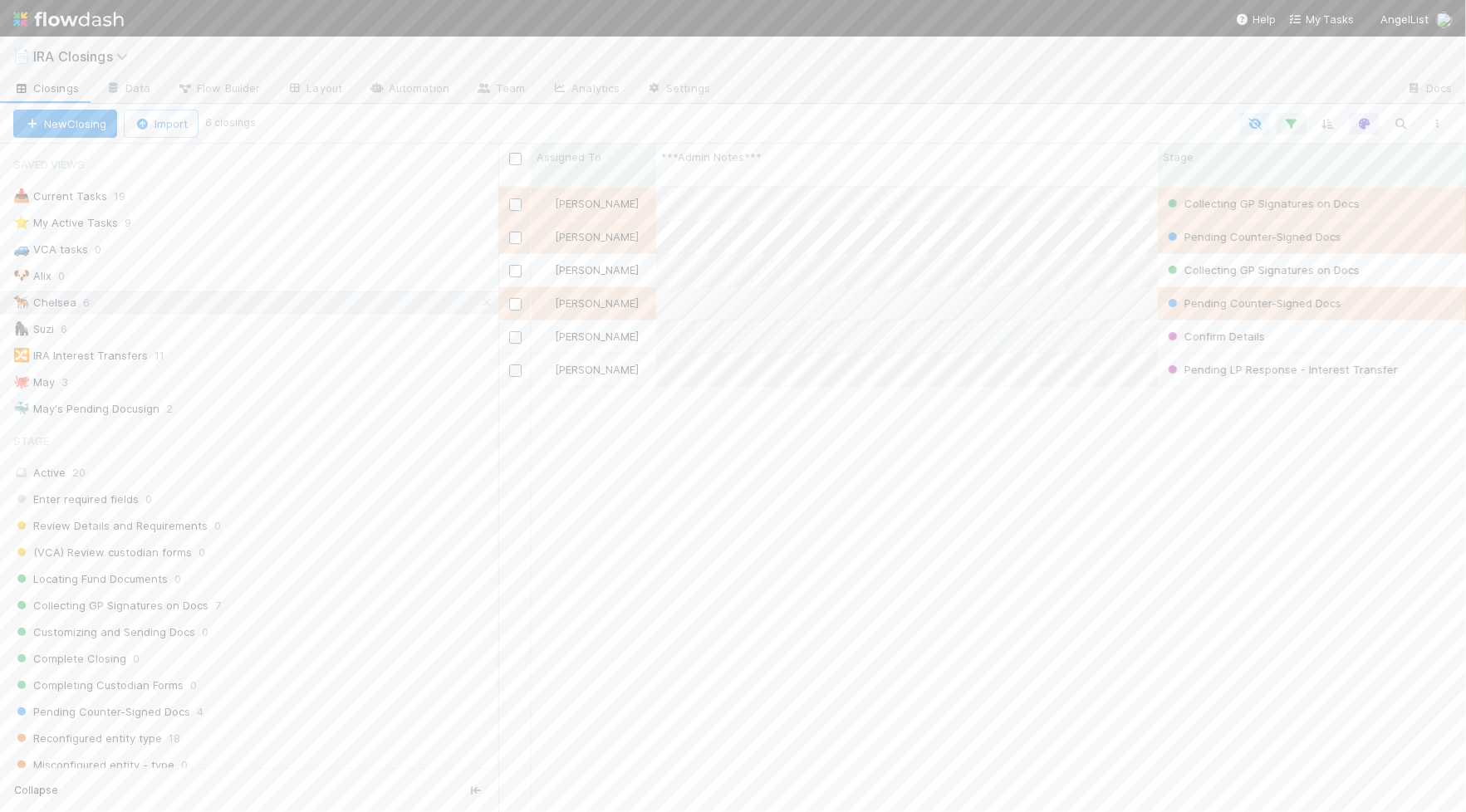
scroll to position [639, 968]
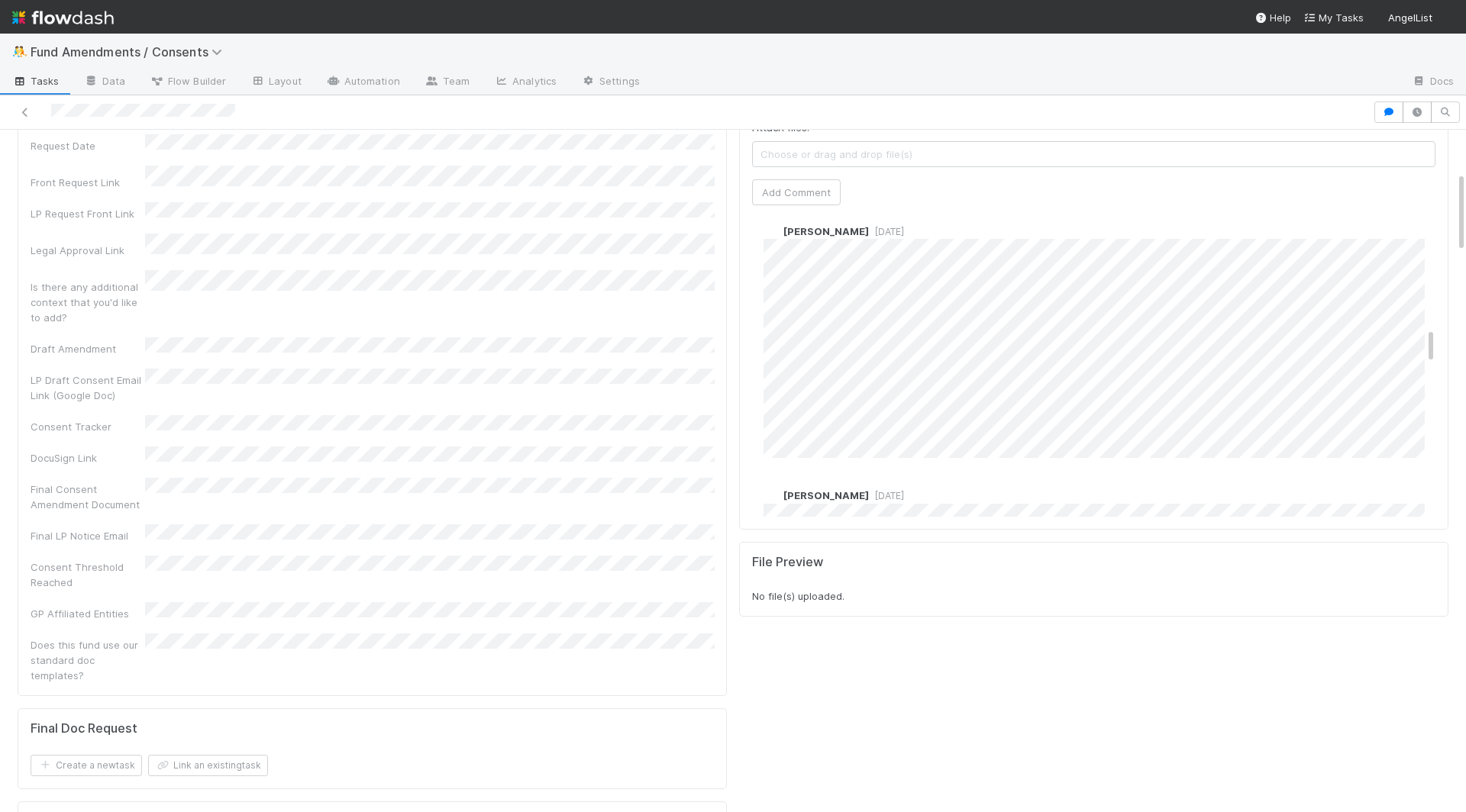
scroll to position [1124, 0]
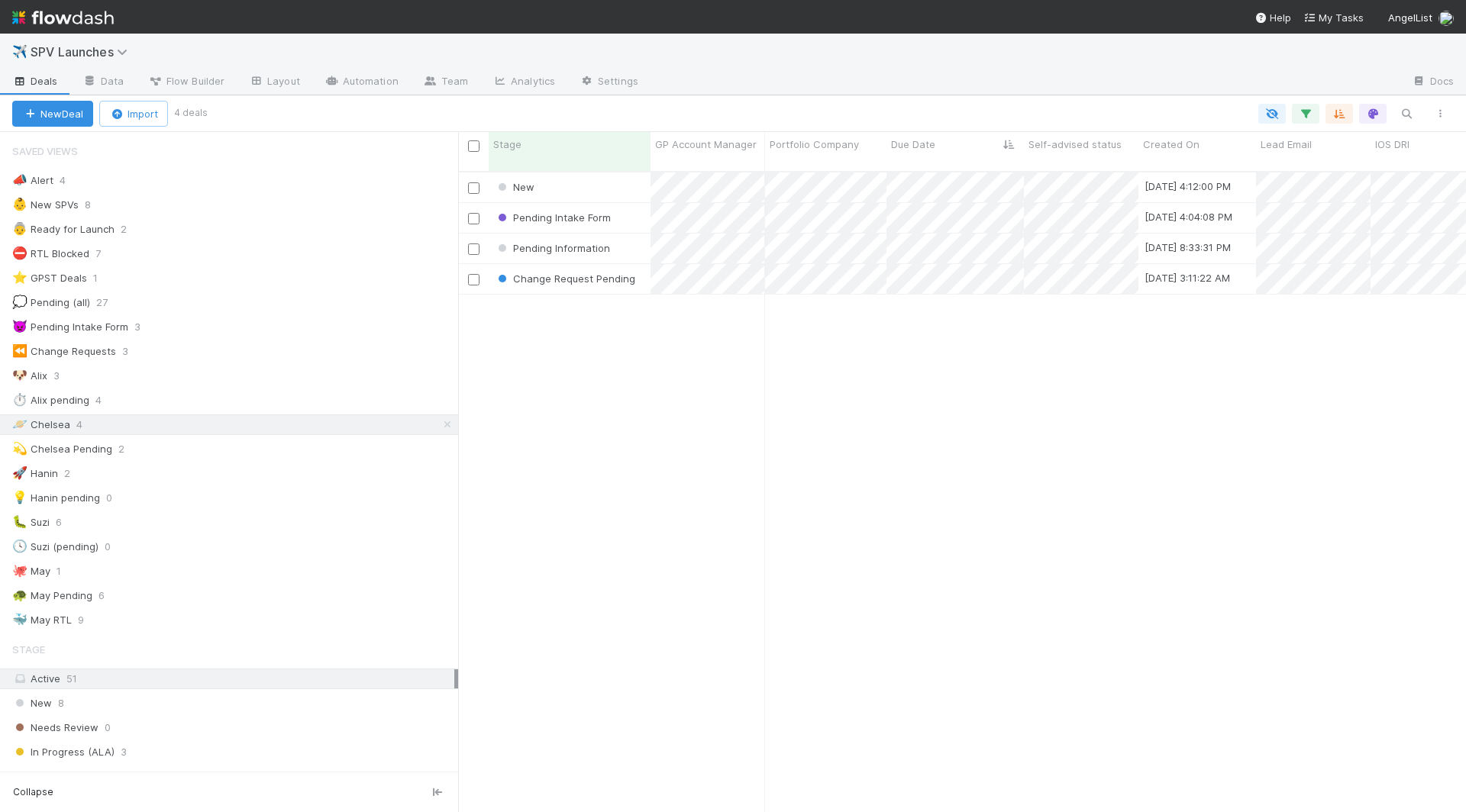
scroll to position [654, 1009]
click at [636, 203] on div "Pending Information" at bounding box center [570, 218] width 162 height 30
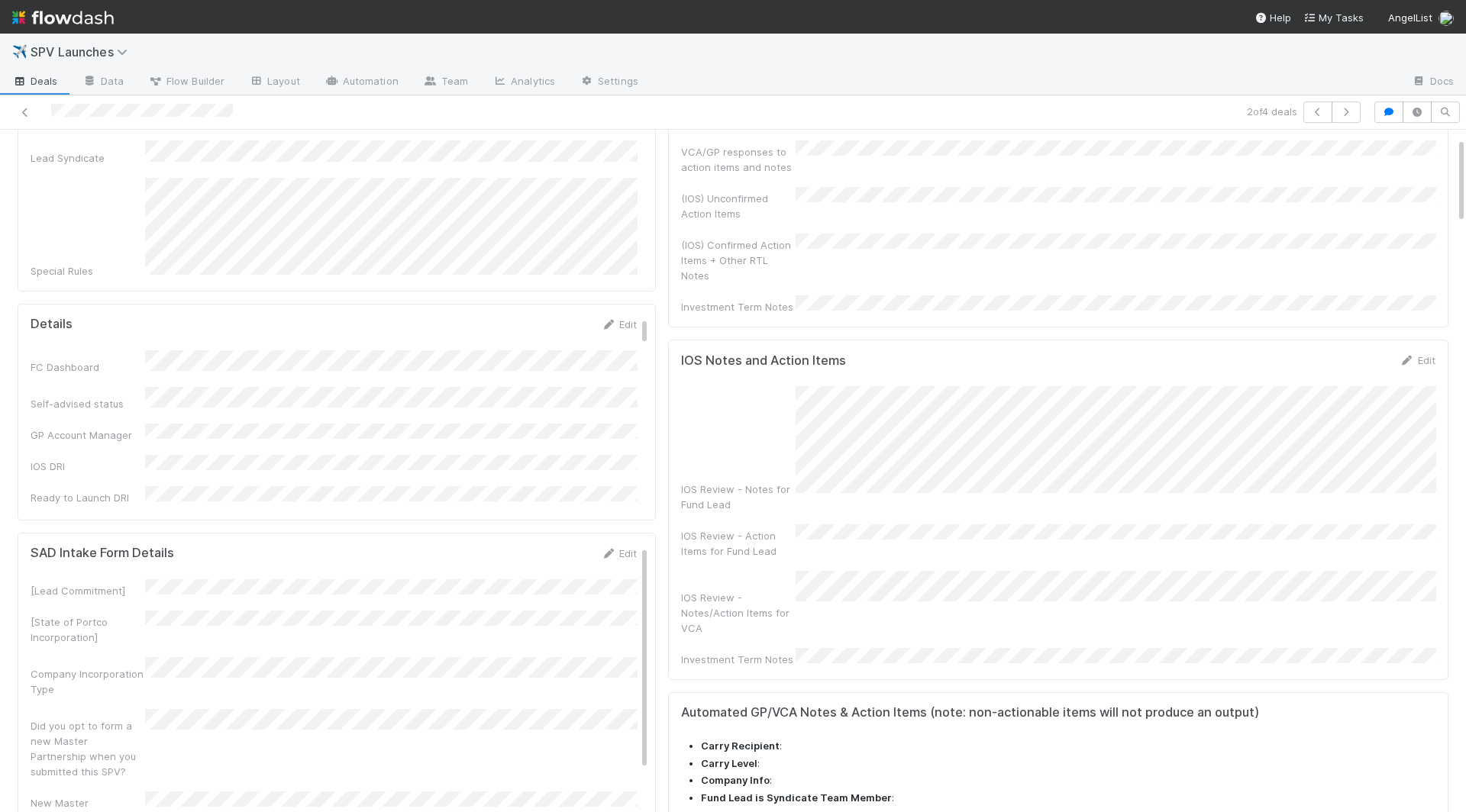
scroll to position [94, 0]
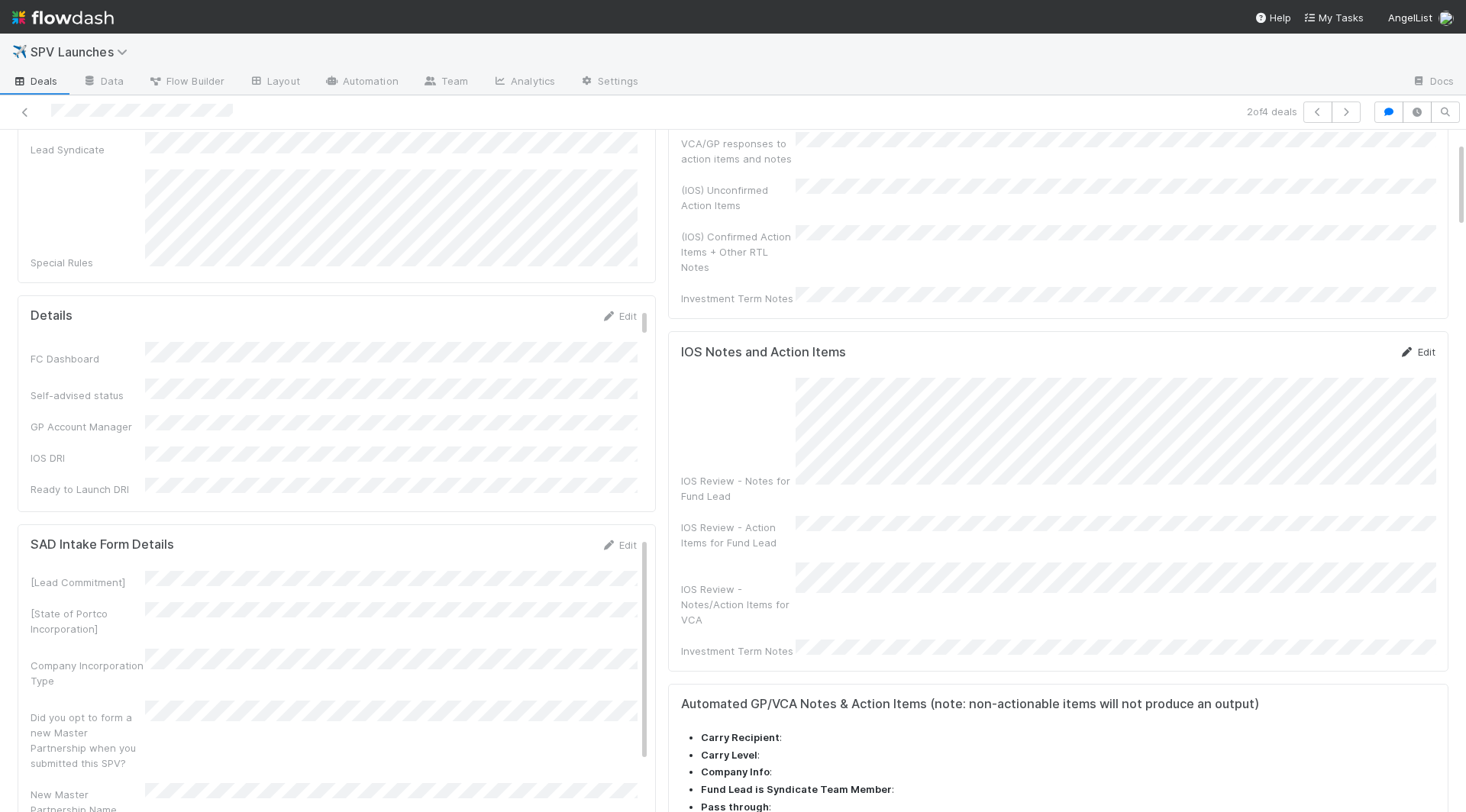
click at [1110, 346] on link "Edit" at bounding box center [1418, 352] width 36 height 12
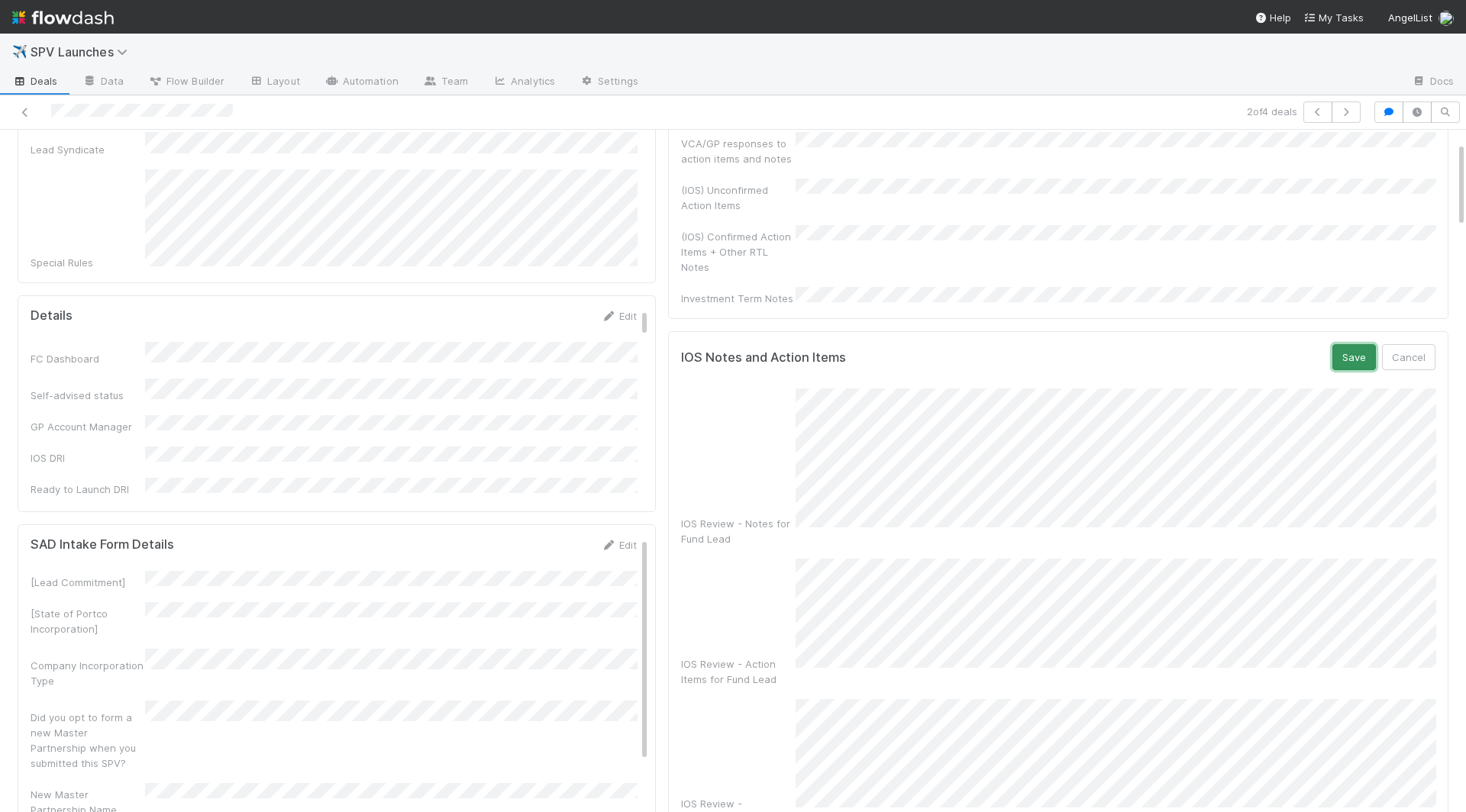
click at [1110, 344] on button "Save" at bounding box center [1355, 357] width 44 height 26
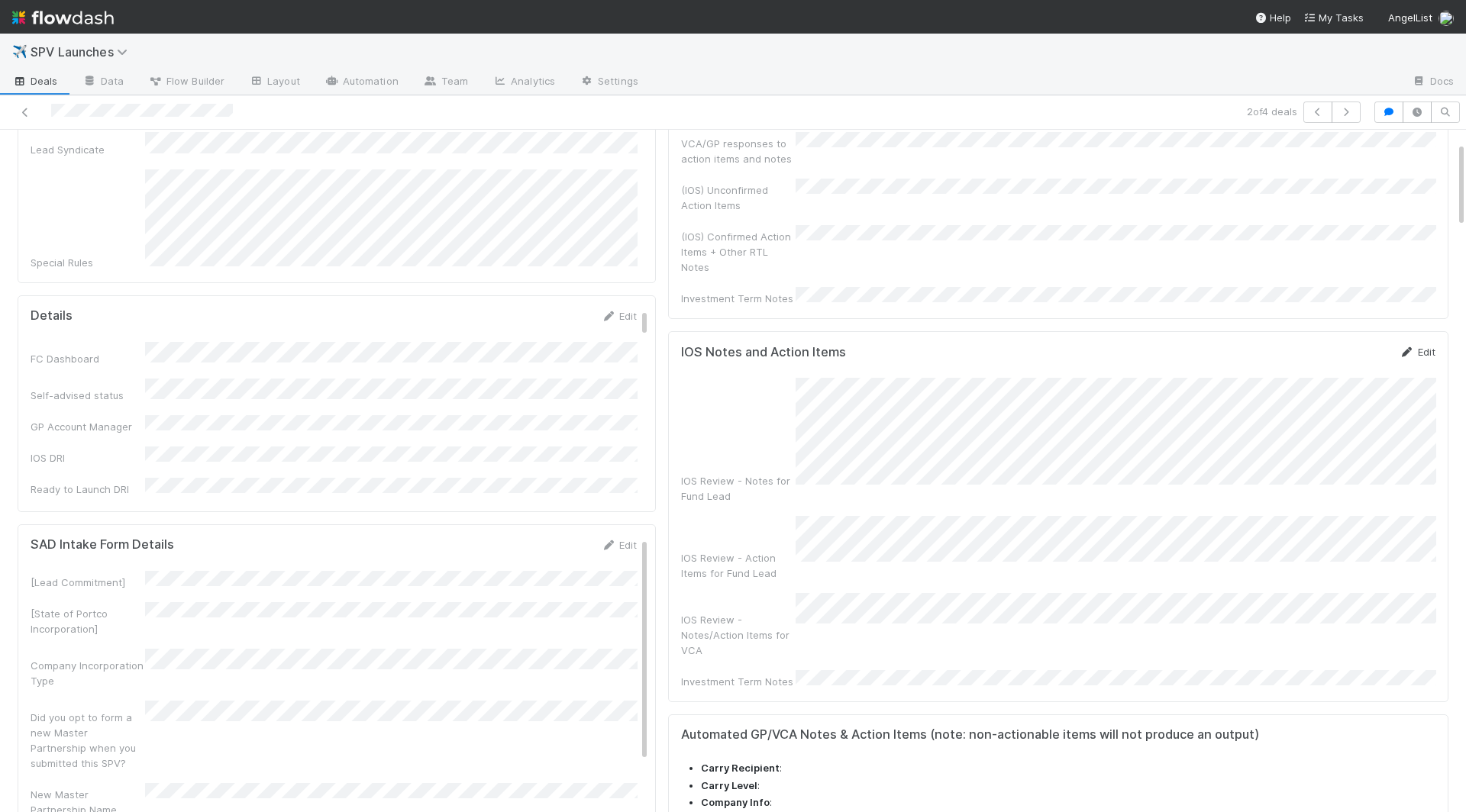
click at [1110, 346] on link "Edit" at bounding box center [1418, 352] width 36 height 12
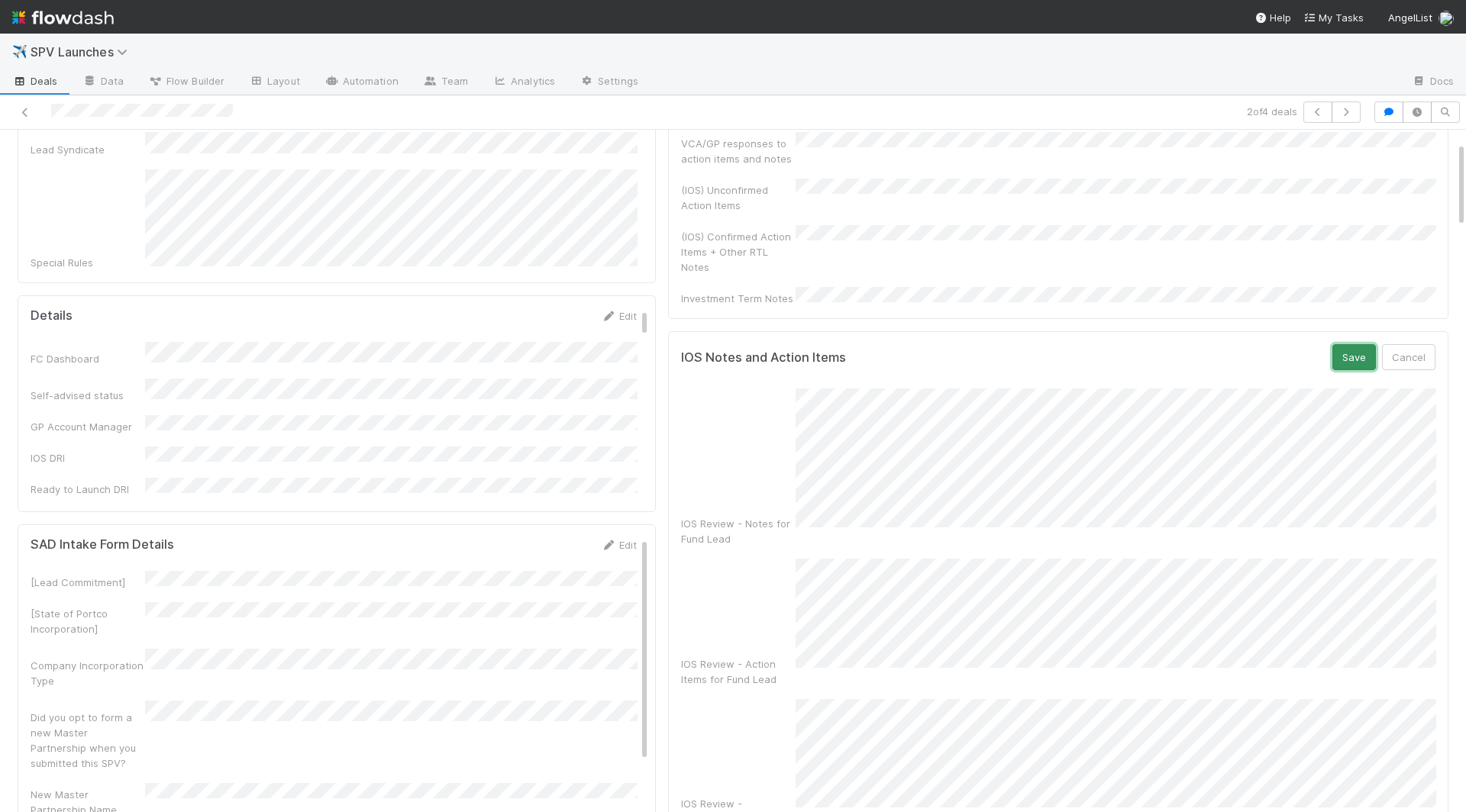
click at [1110, 344] on button "Save" at bounding box center [1355, 357] width 44 height 26
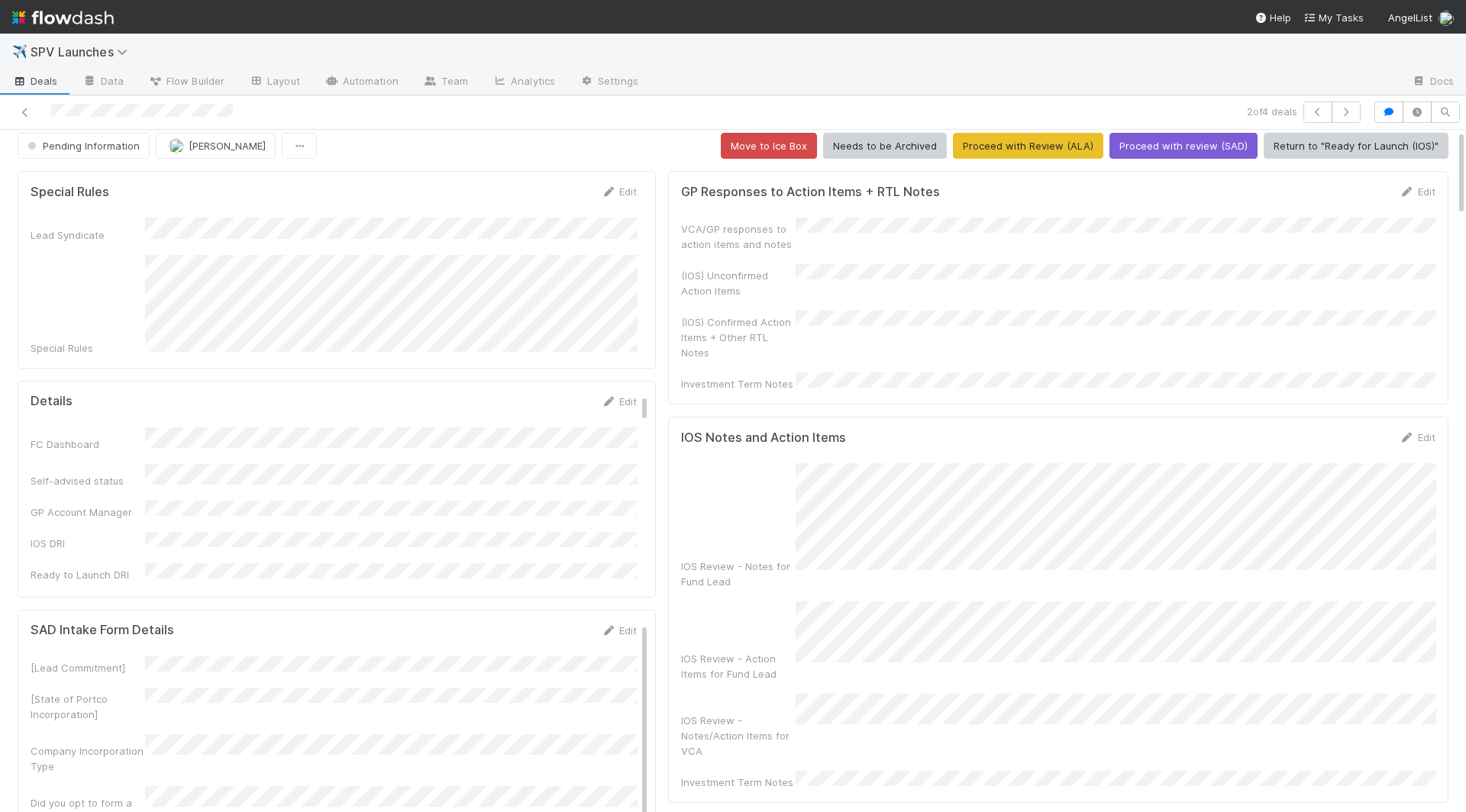
scroll to position [0, 0]
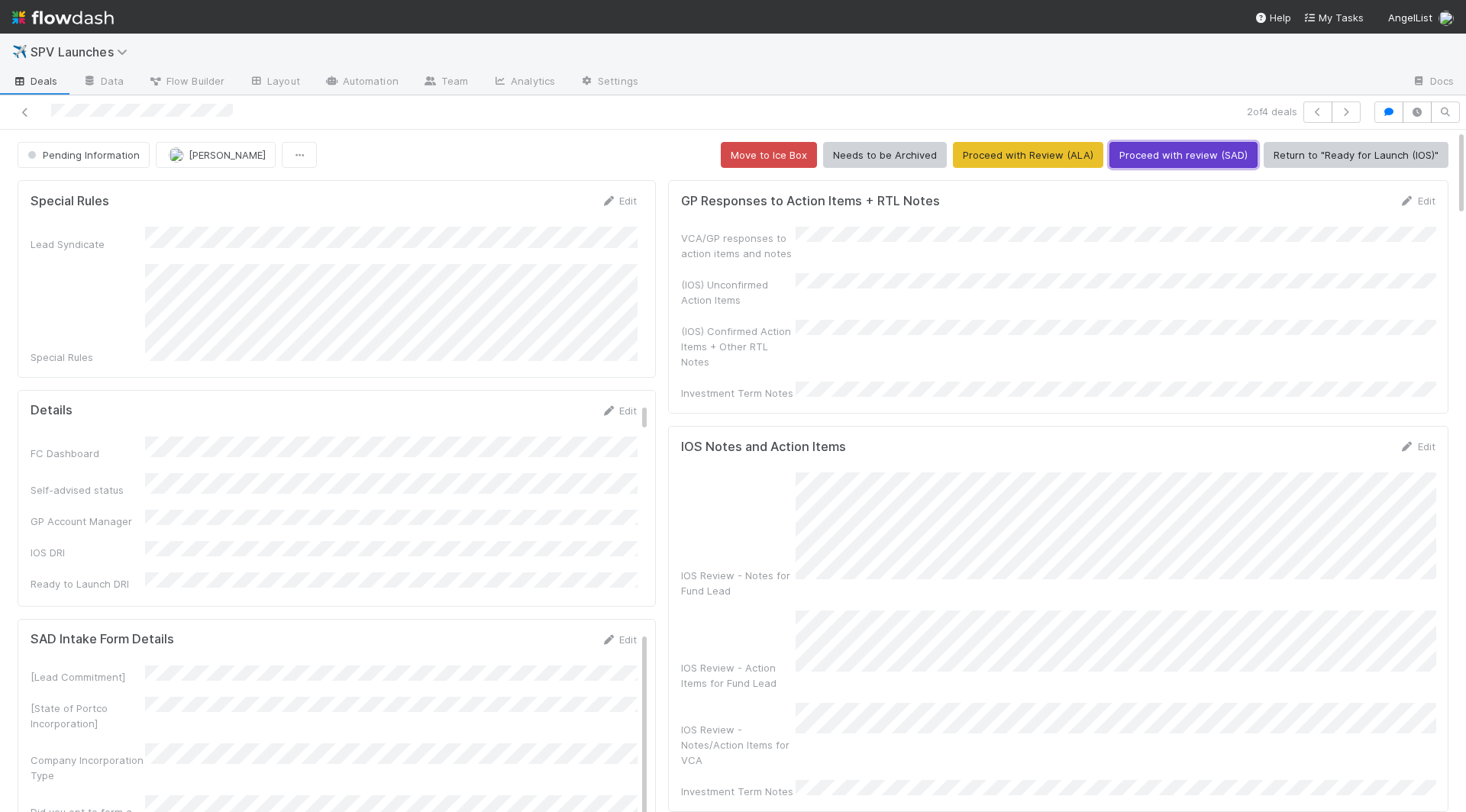
click at [1110, 154] on button "Proceed with review (SAD)" at bounding box center [1184, 155] width 148 height 26
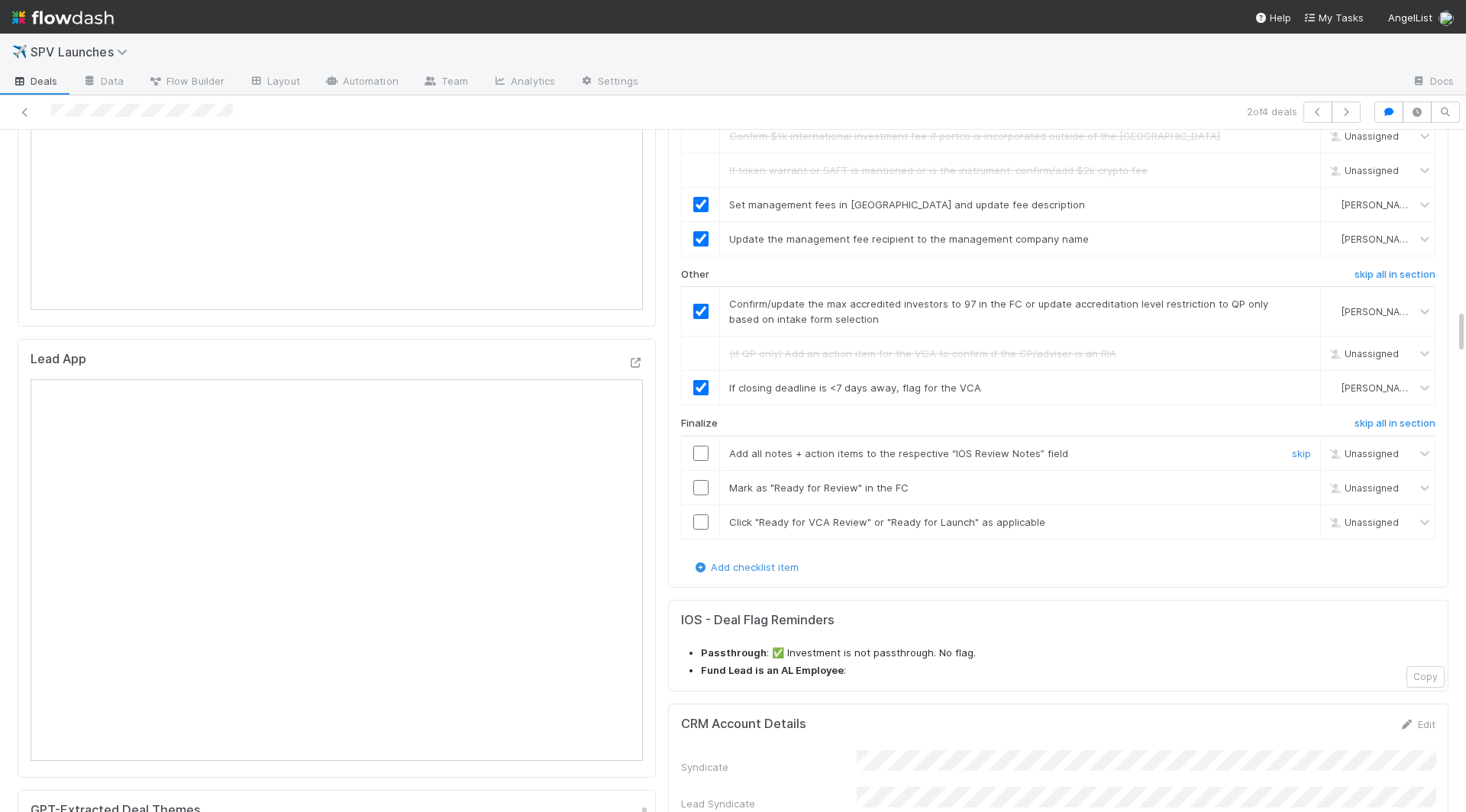
scroll to position [2718, 0]
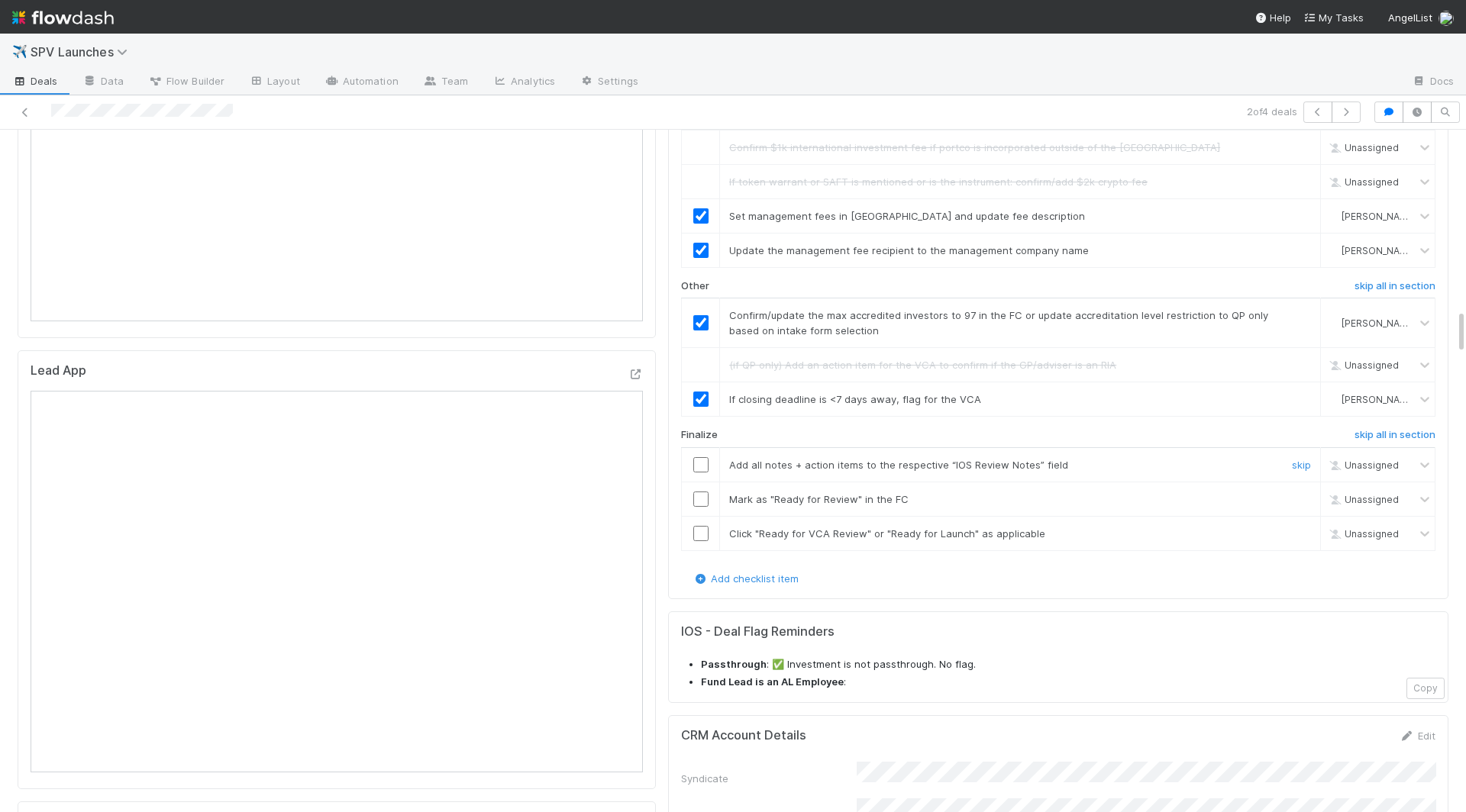
click at [702, 448] on td at bounding box center [700, 464] width 38 height 35
click at [701, 457] on input "checkbox" at bounding box center [701, 464] width 15 height 15
click at [701, 492] on input "checkbox" at bounding box center [701, 499] width 15 height 15
click at [703, 526] on input "checkbox" at bounding box center [701, 533] width 15 height 15
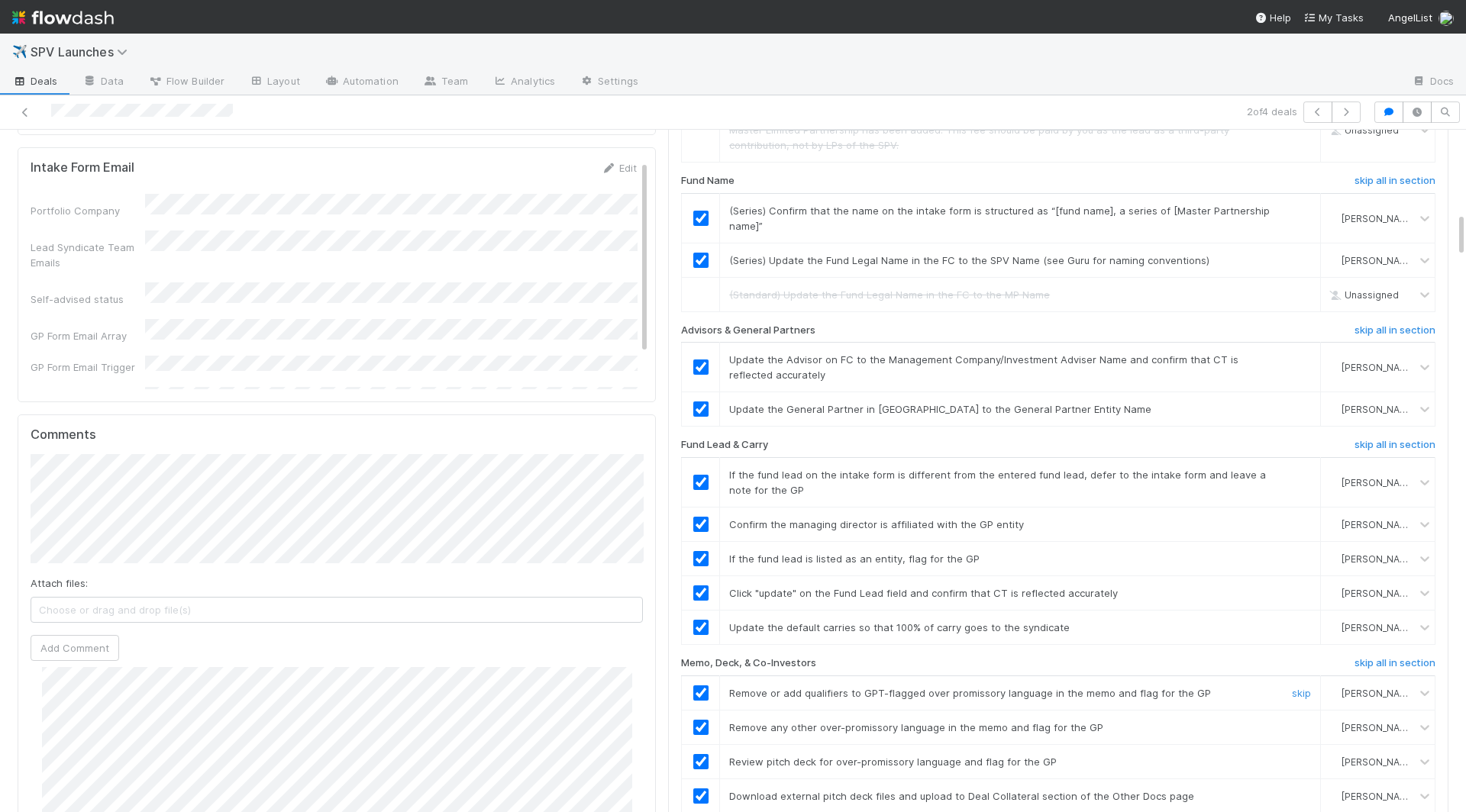
scroll to position [0, 0]
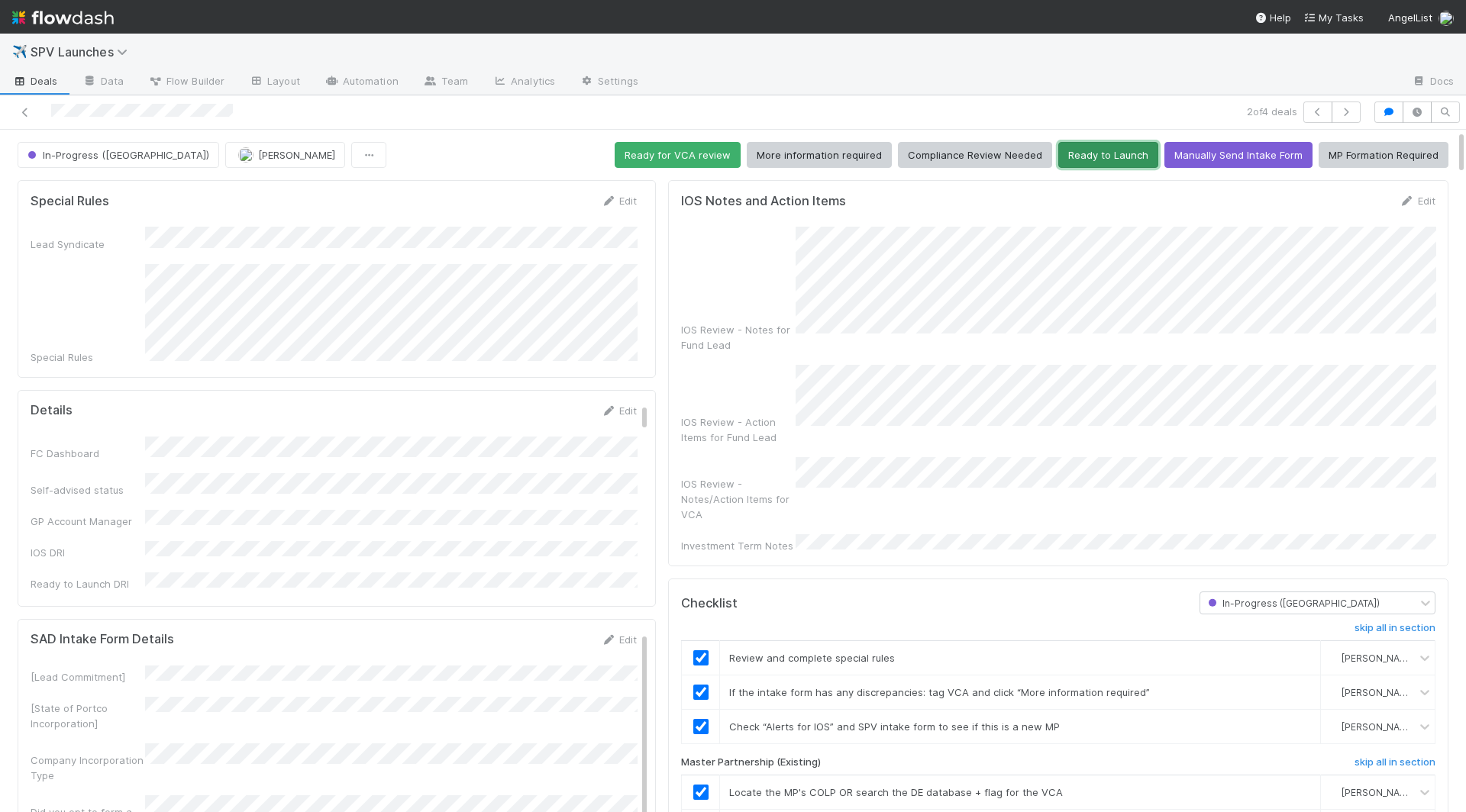
click at [1107, 152] on button "Ready to Launch" at bounding box center [1109, 155] width 100 height 26
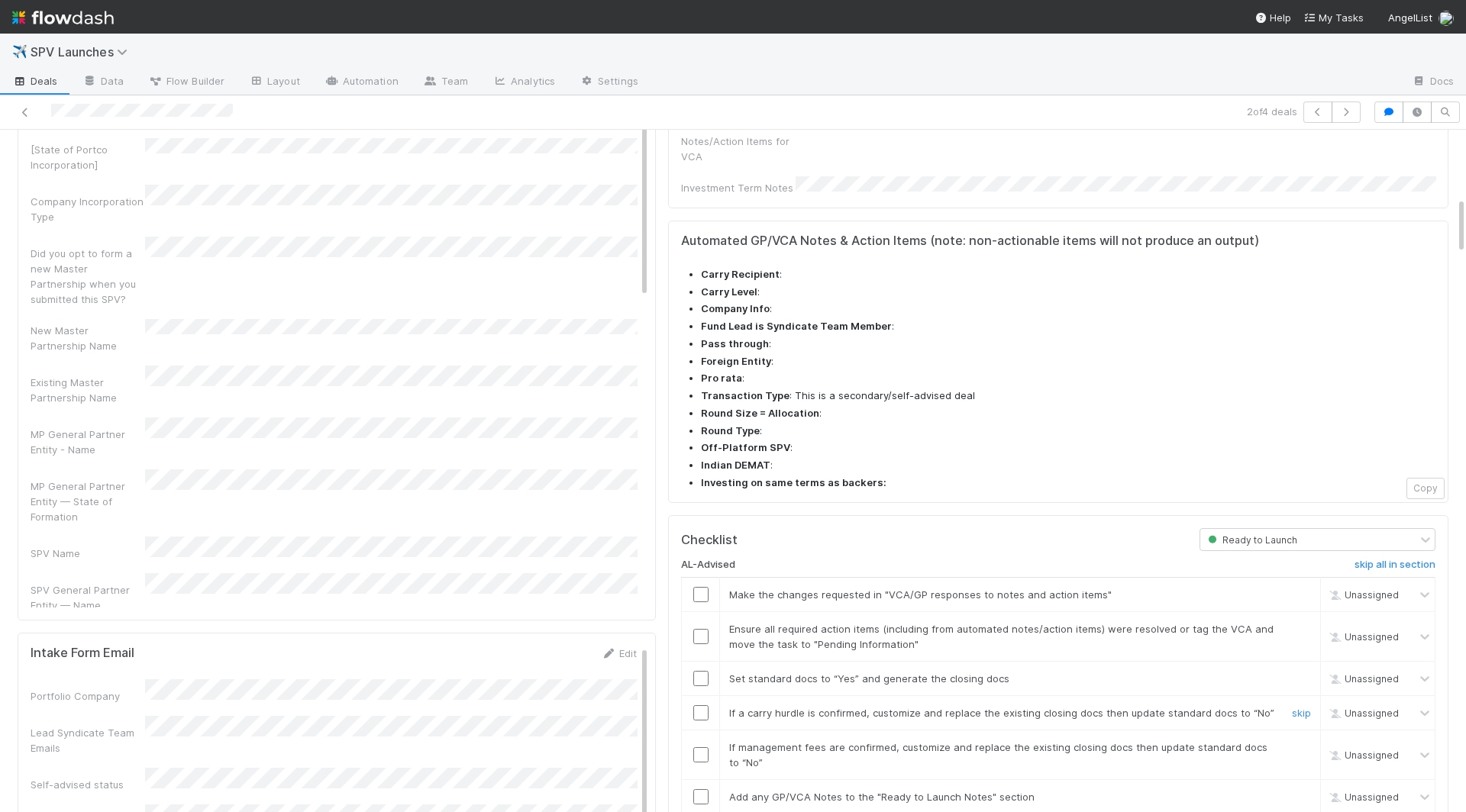
scroll to position [797, 0]
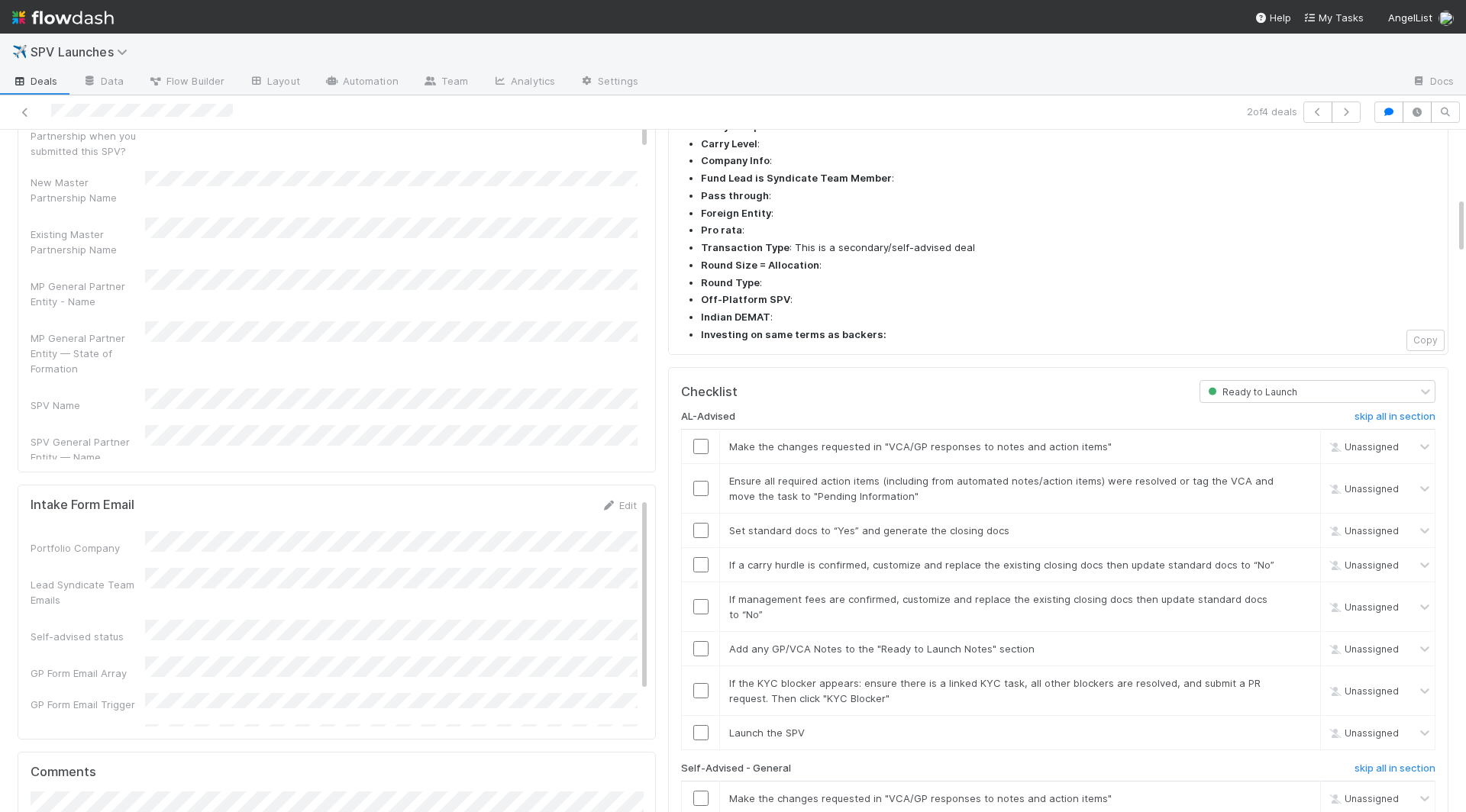
click at [1110, 410] on h6 "skip all in section" at bounding box center [1395, 416] width 81 height 12
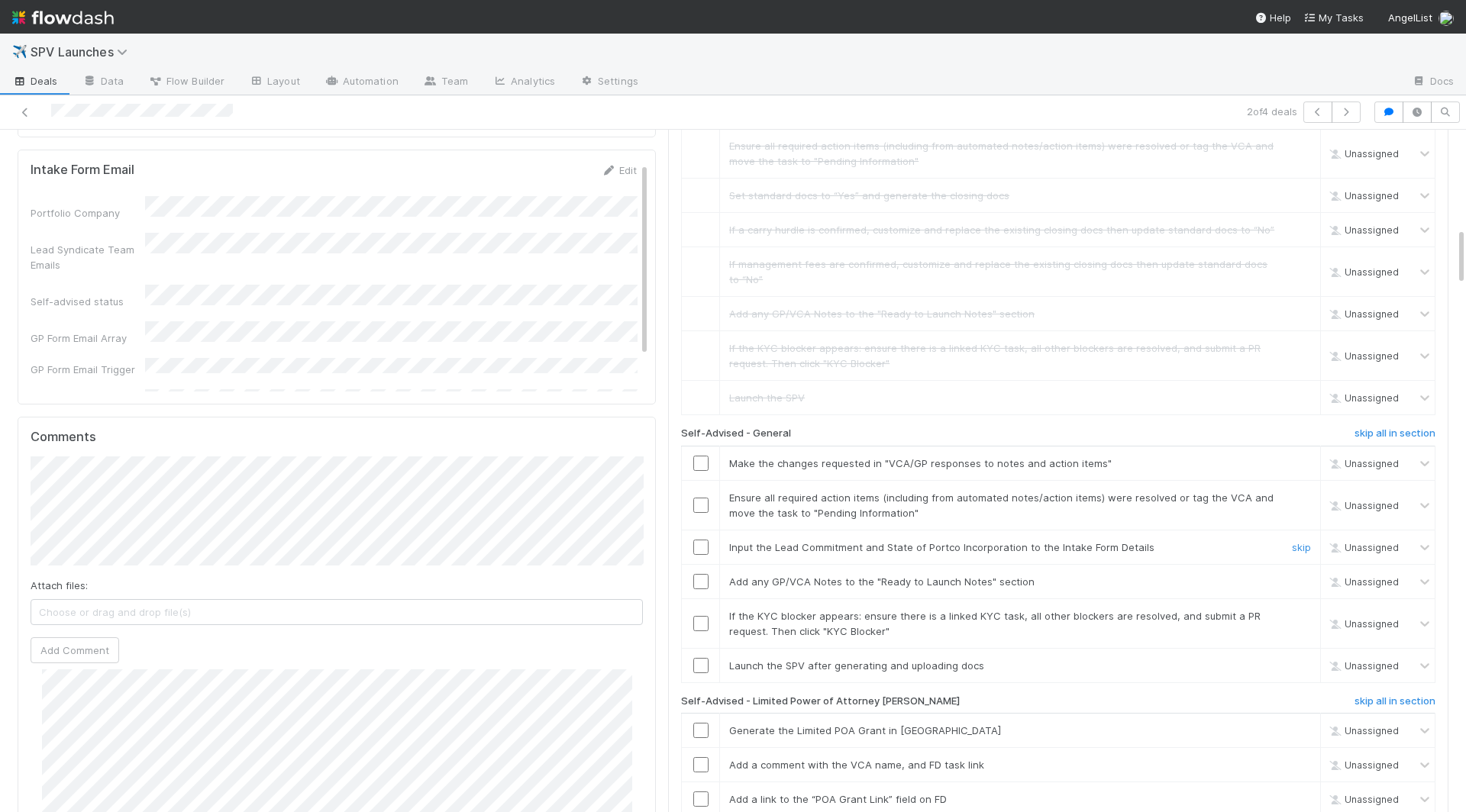
scroll to position [1166, 0]
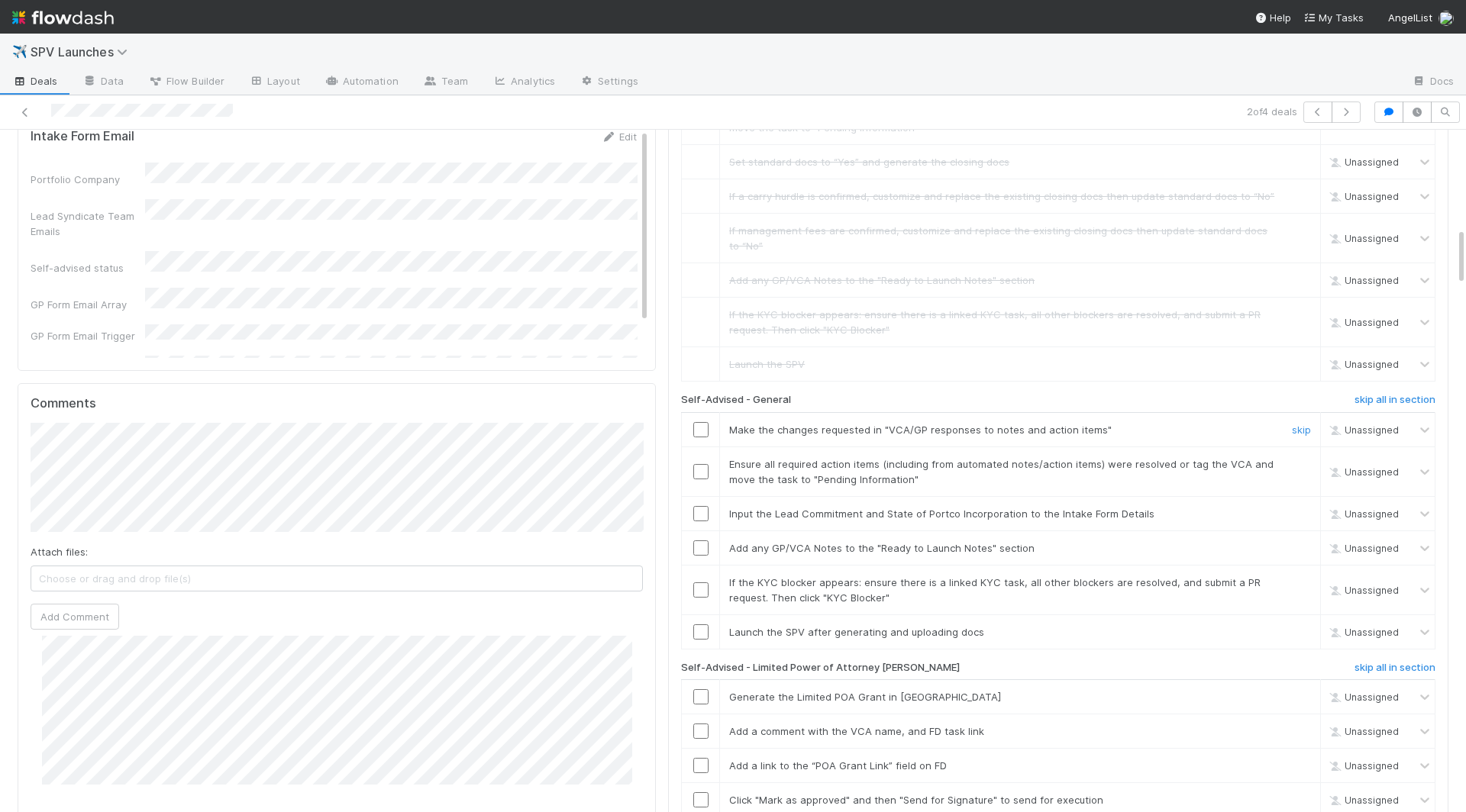
click at [705, 422] on input "checkbox" at bounding box center [701, 429] width 15 height 15
click at [699, 464] on input "checkbox" at bounding box center [701, 472] width 15 height 15
click at [700, 506] on input "checkbox" at bounding box center [701, 514] width 15 height 15
click at [698, 582] on input "checkbox" at bounding box center [701, 589] width 15 height 15
click at [703, 540] on input "checkbox" at bounding box center [701, 548] width 15 height 15
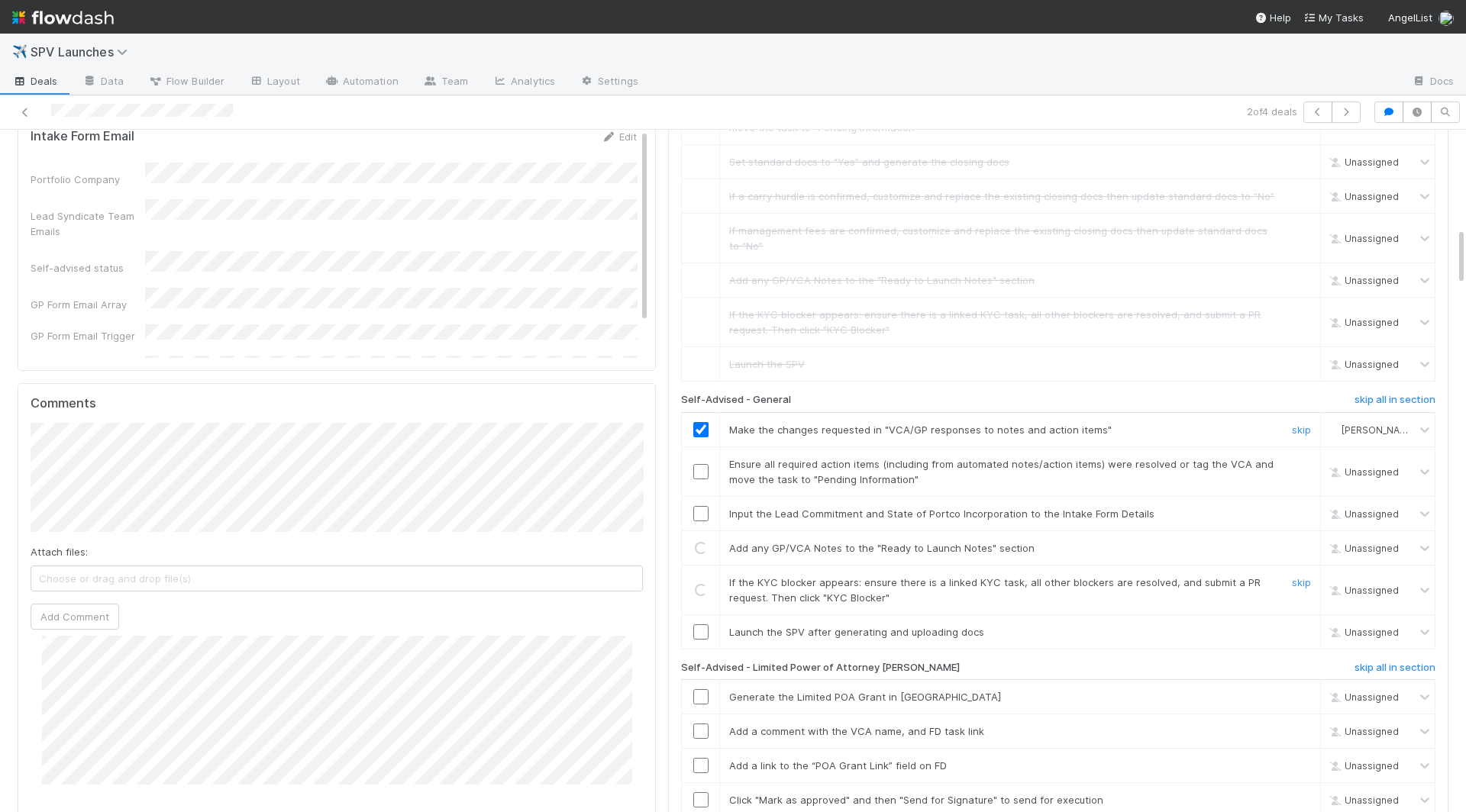
drag, startPoint x: 703, startPoint y: 398, endPoint x: 703, endPoint y: 345, distance: 53.0
click at [703, 506] on input "checkbox" at bounding box center [701, 514] width 15 height 15
click at [703, 464] on input "checkbox" at bounding box center [701, 472] width 15 height 15
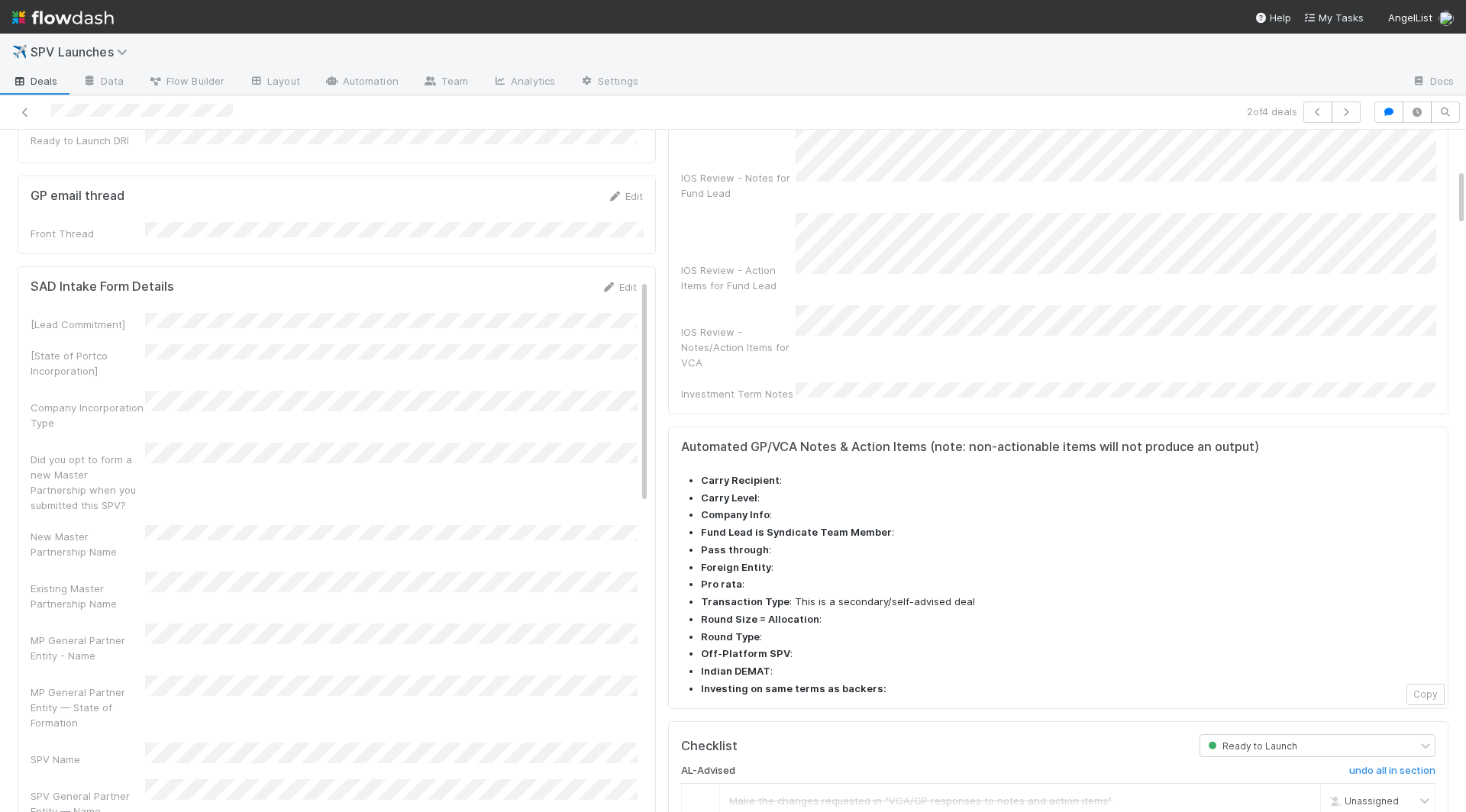
scroll to position [487, 0]
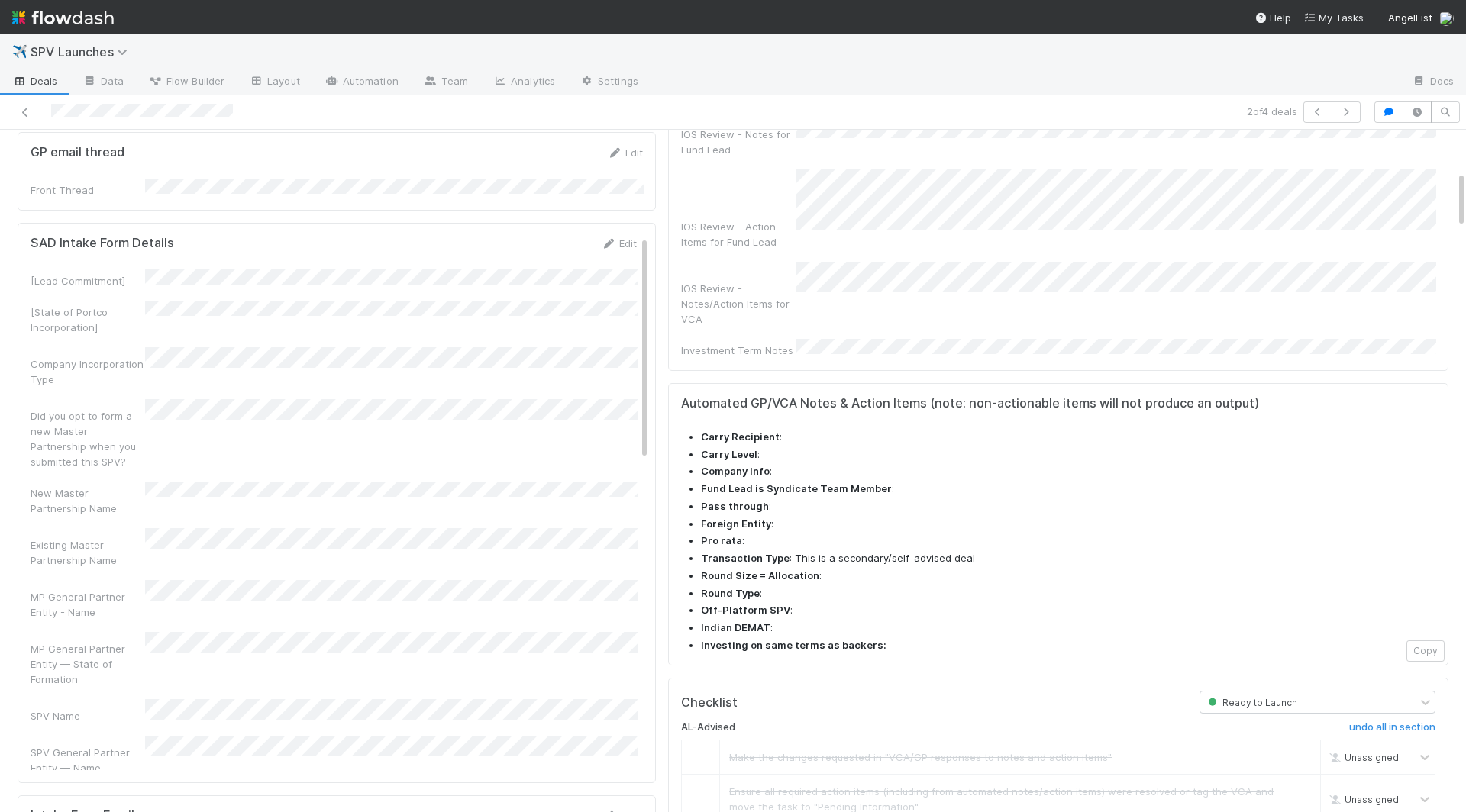
copy div
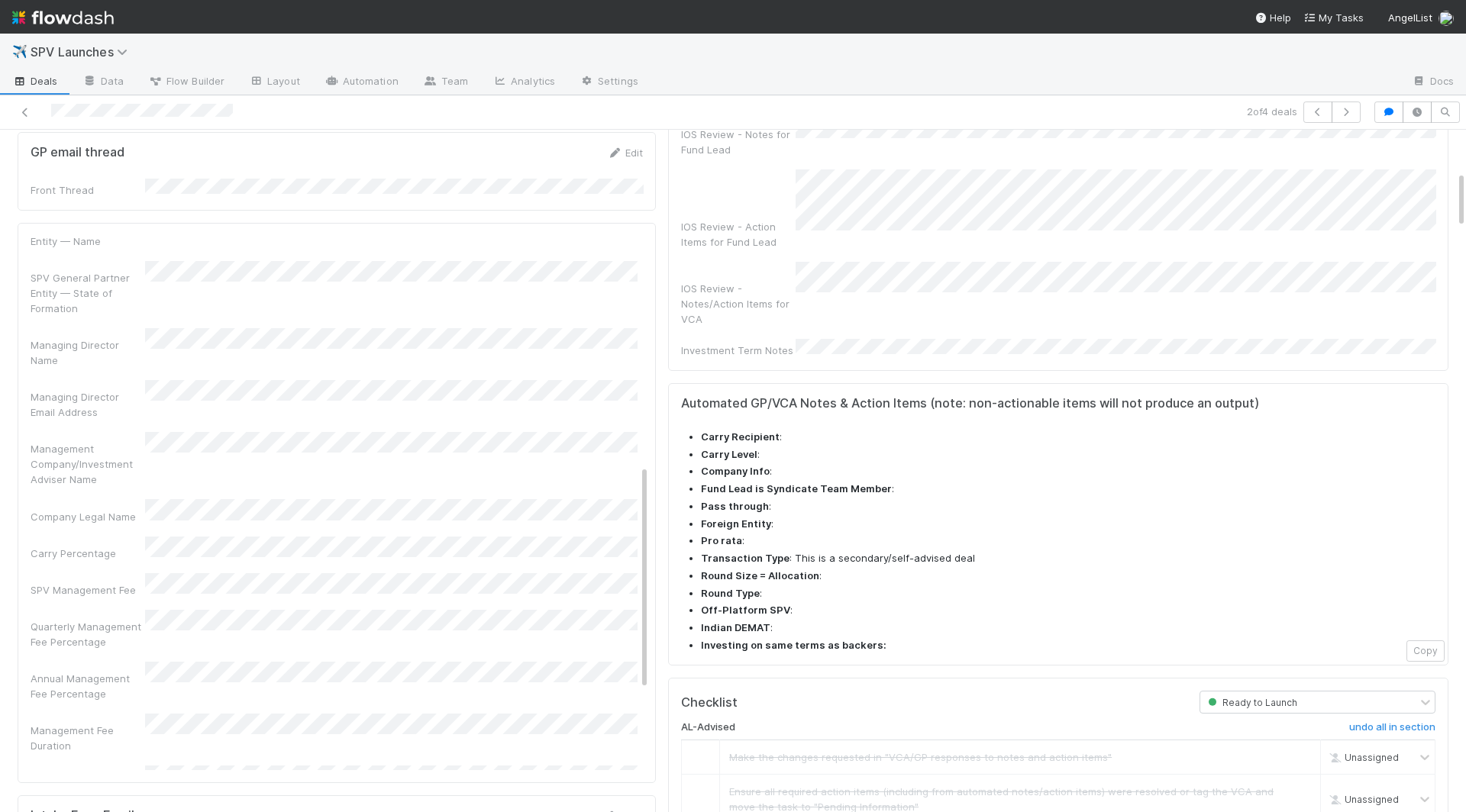
scroll to position [550, 0]
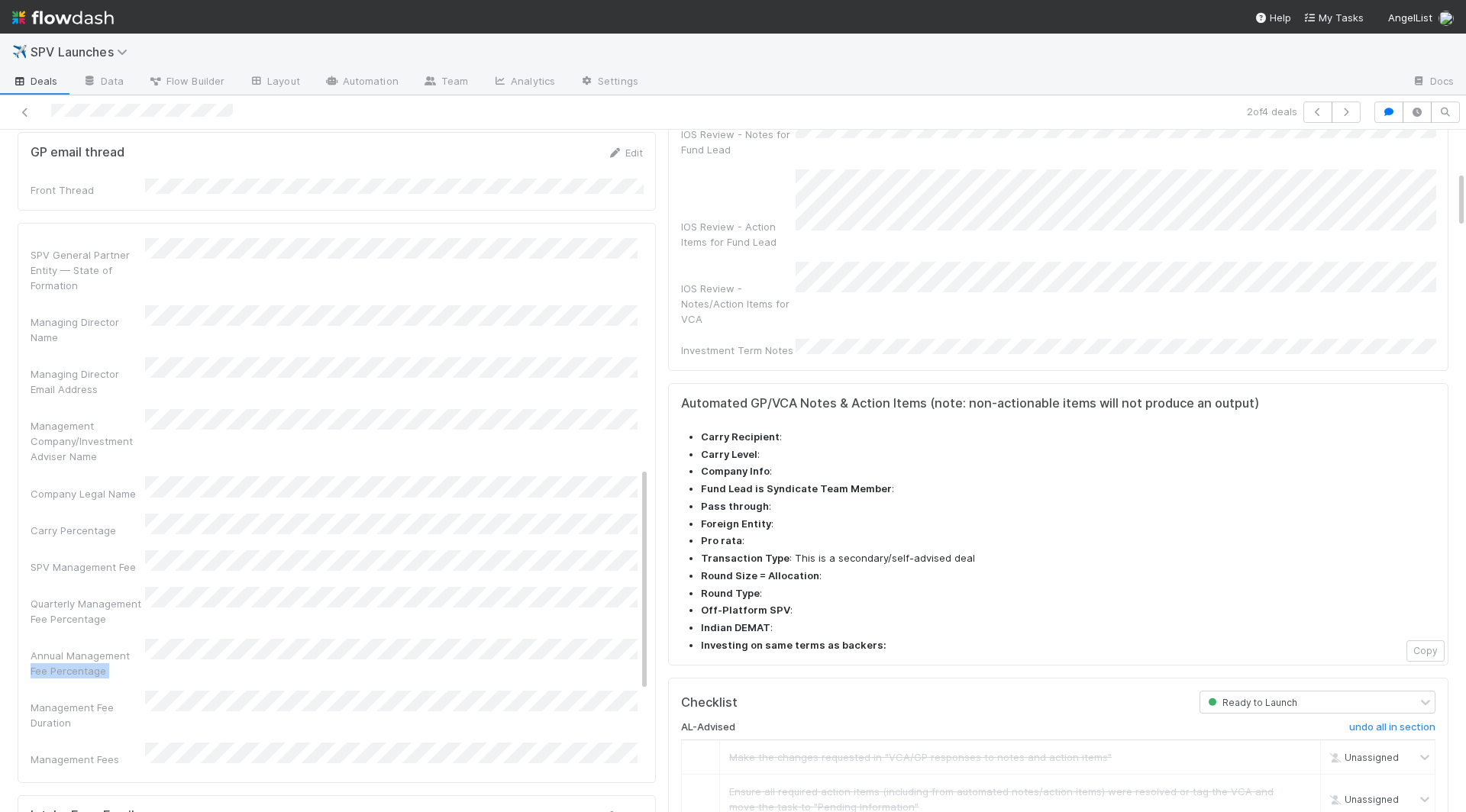
click at [172, 639] on div "Annual Management Fee Percentage" at bounding box center [334, 658] width 607 height 40
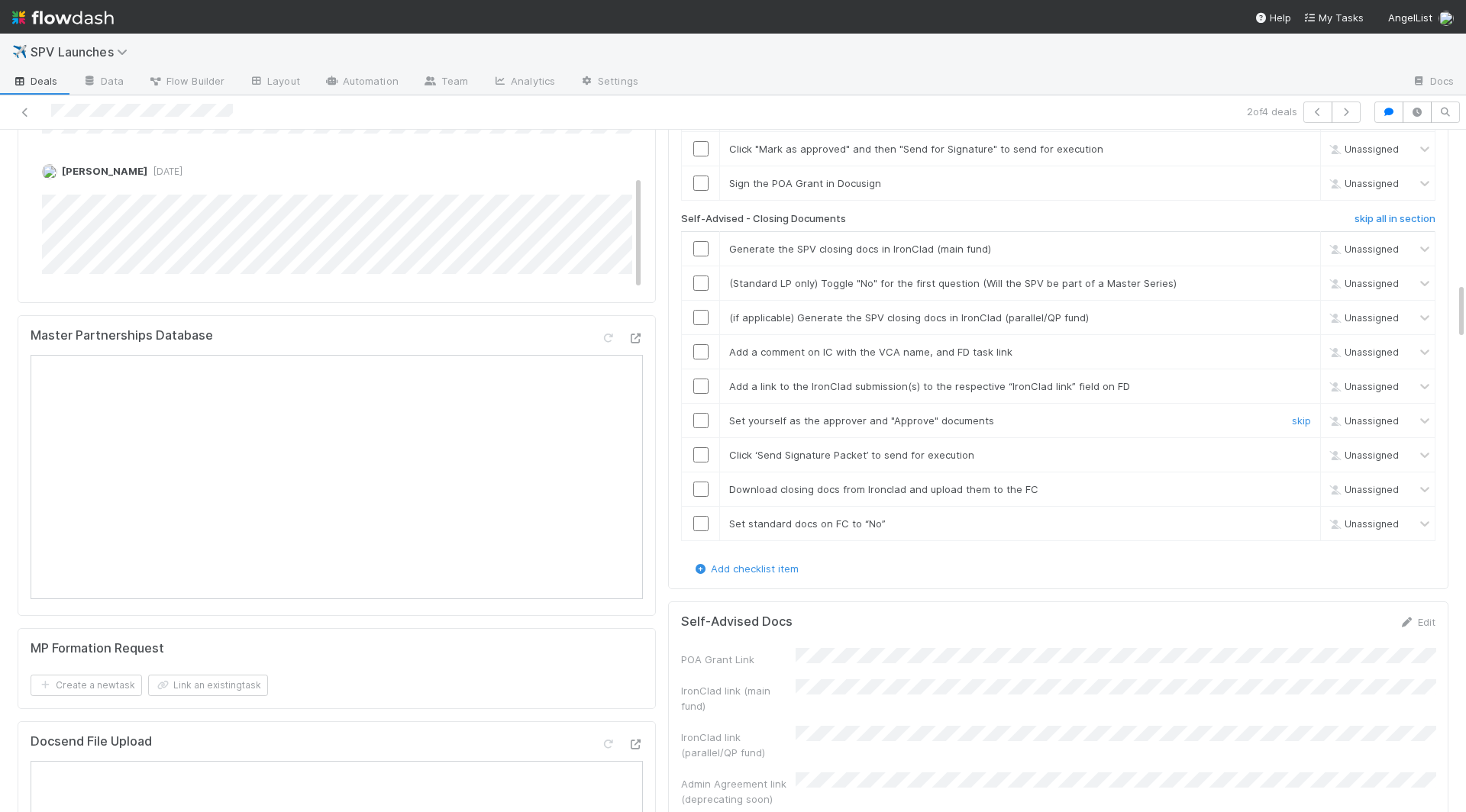
scroll to position [1838, 0]
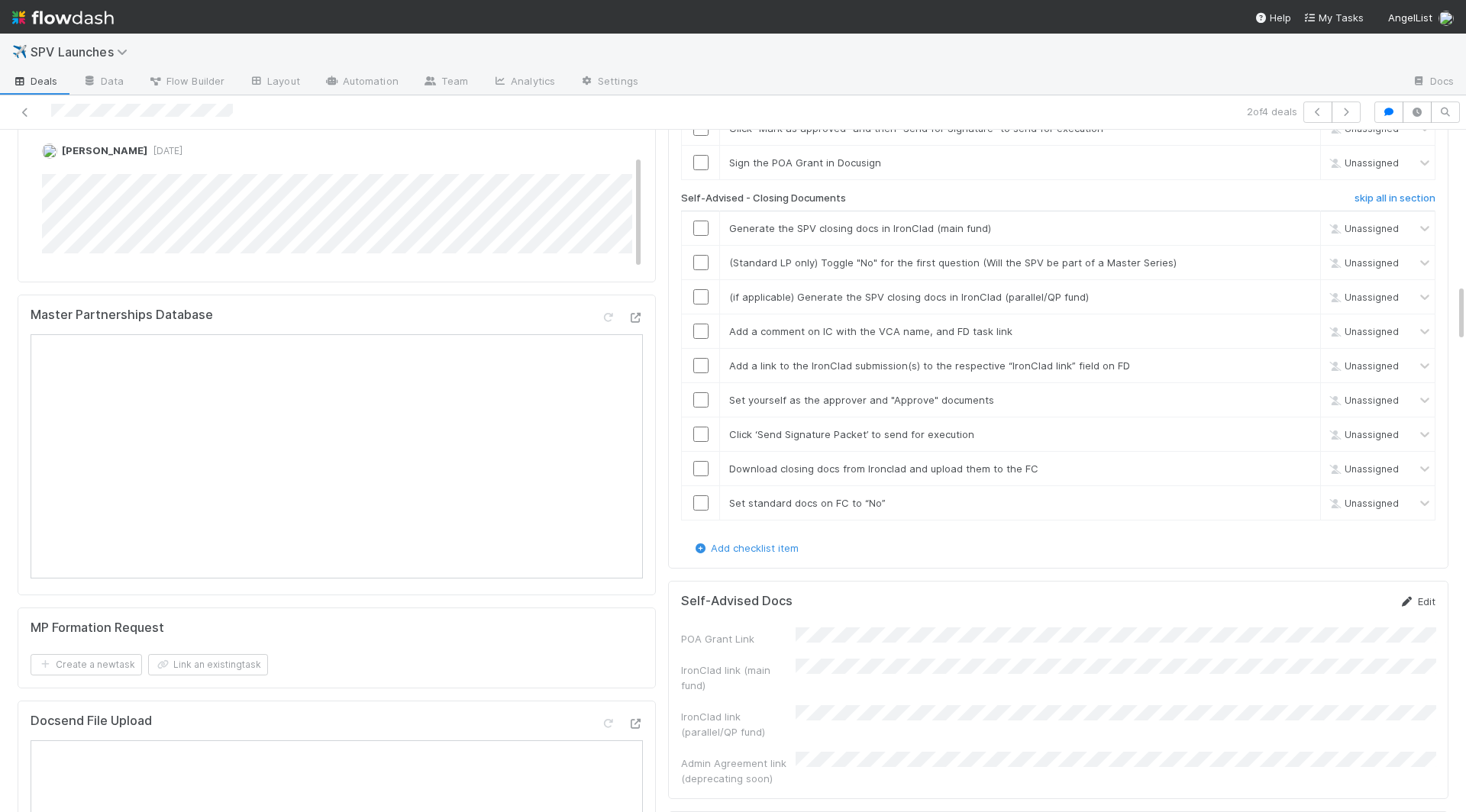
click at [1110, 595] on link "Edit" at bounding box center [1418, 601] width 36 height 12
click at [1110, 593] on button "Save" at bounding box center [1355, 606] width 44 height 26
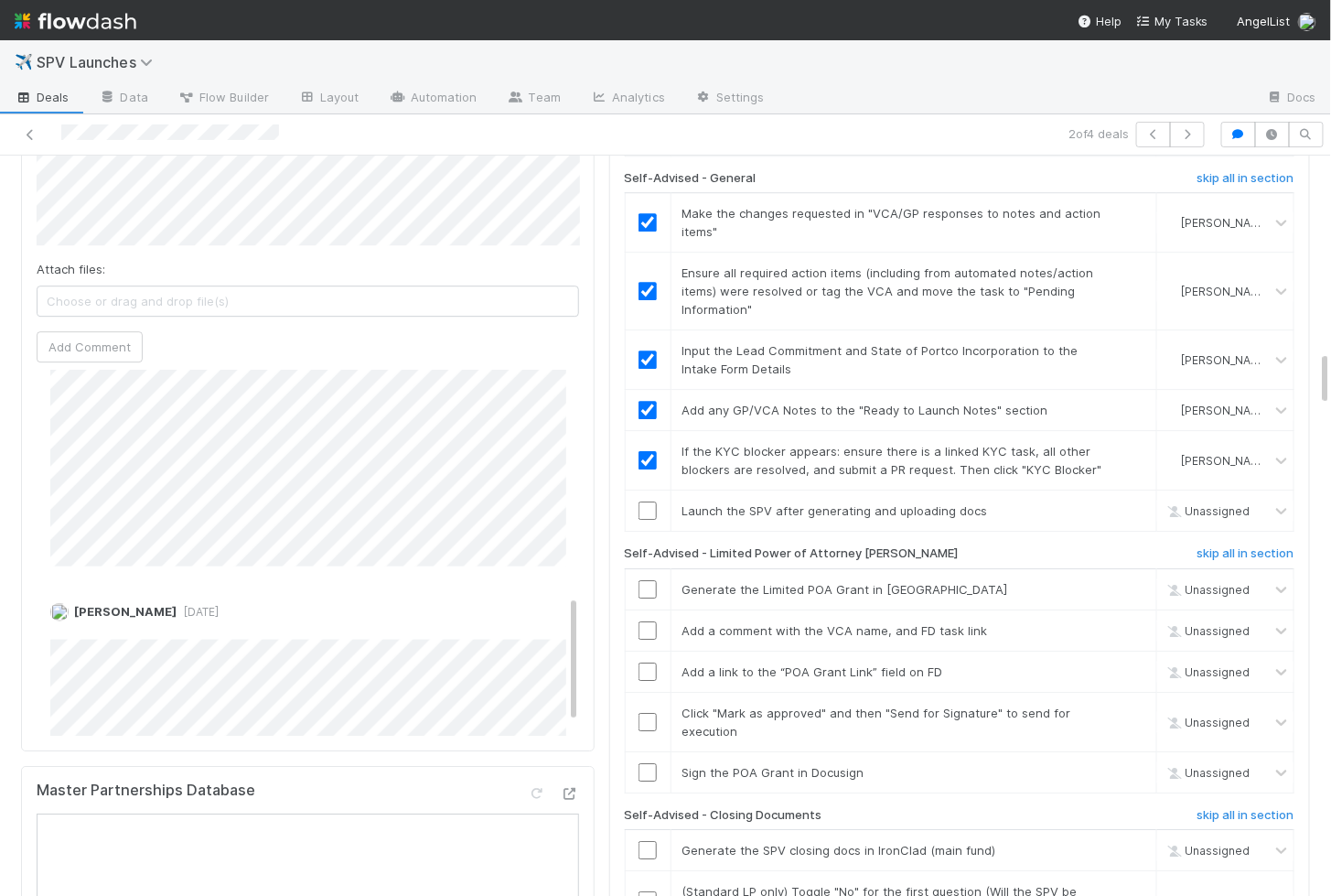
scroll to position [2578, 0]
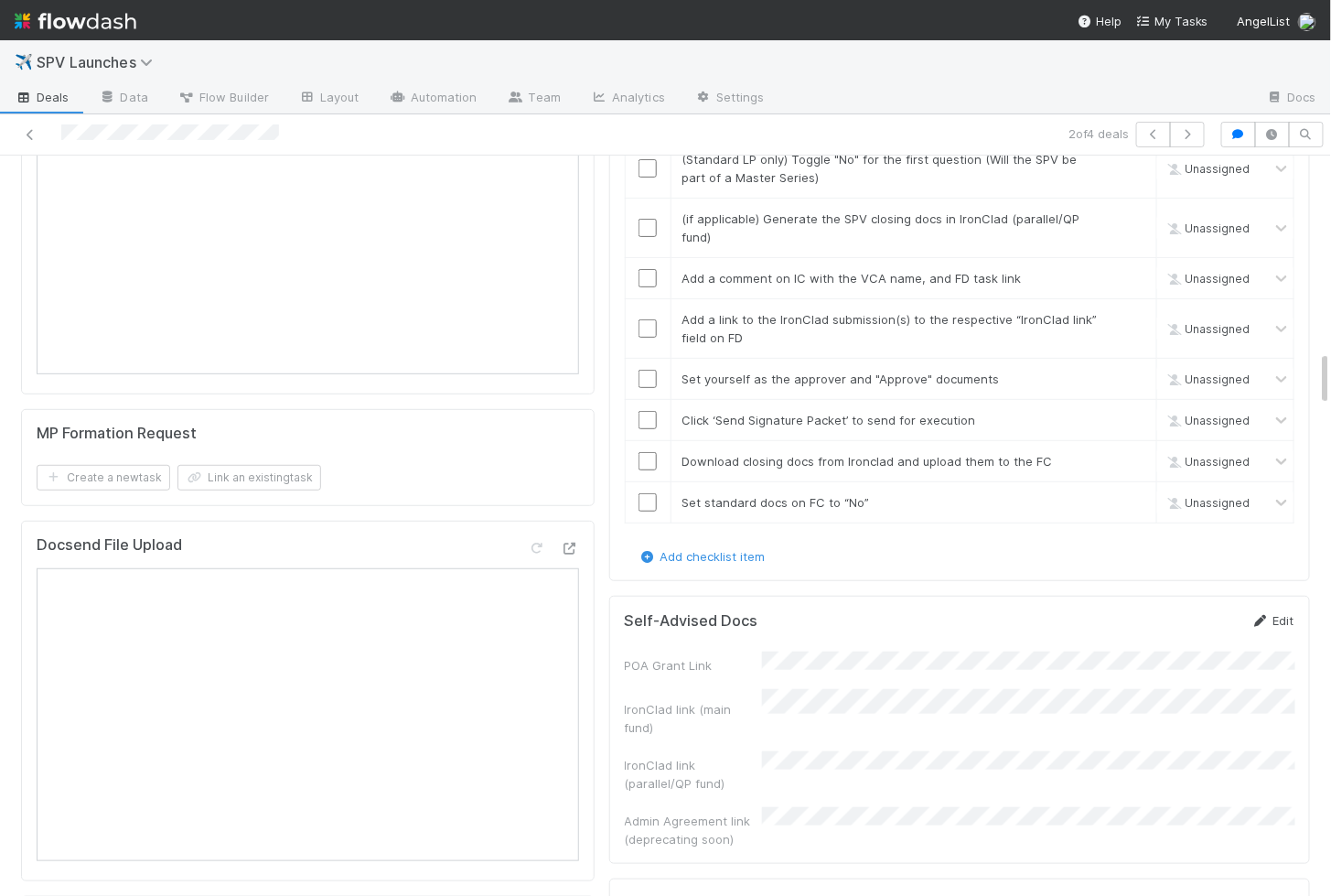
click at [1280, 613] on link "Edit" at bounding box center [1273, 620] width 43 height 14
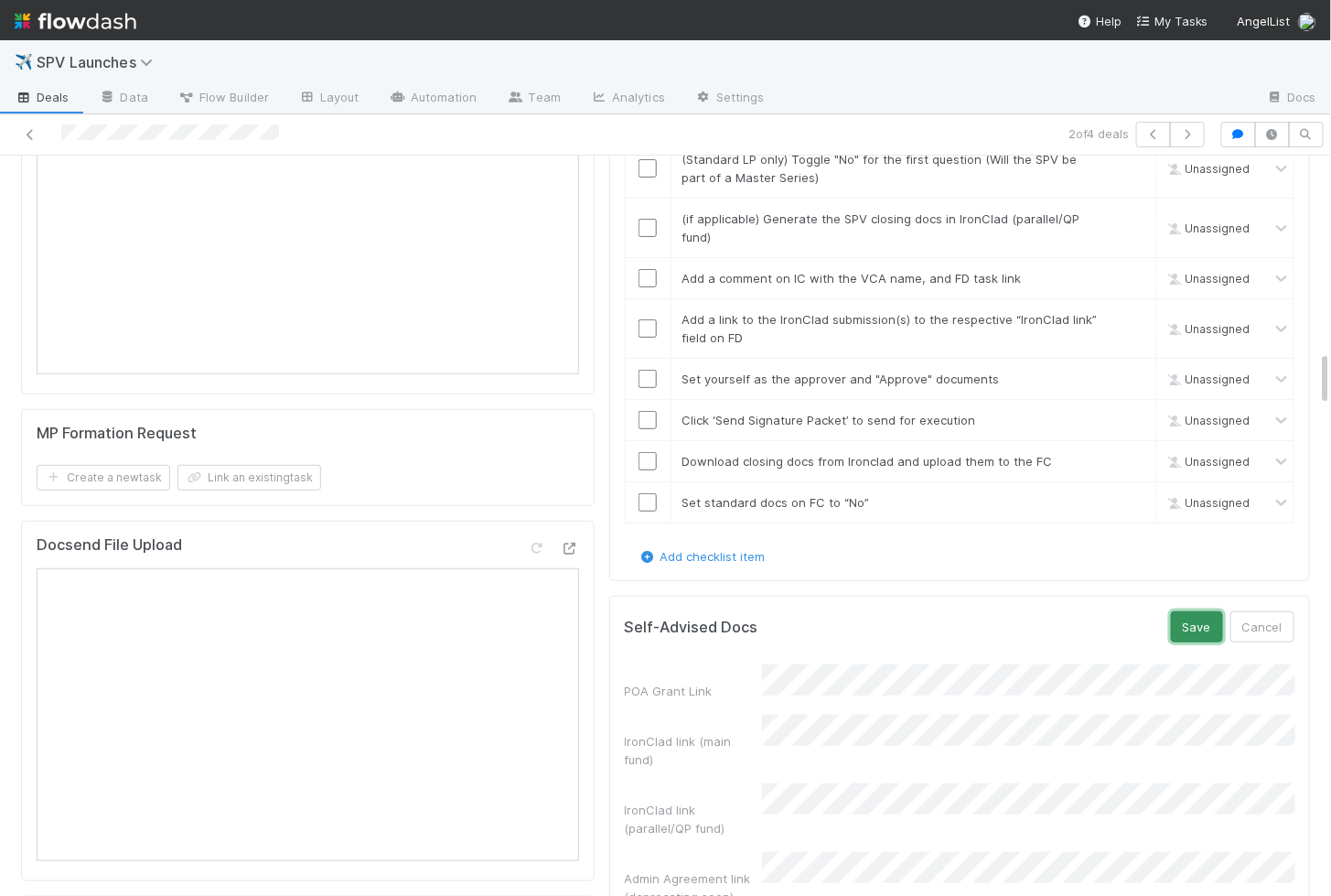
click at [1195, 611] on button "Save" at bounding box center [1198, 626] width 52 height 31
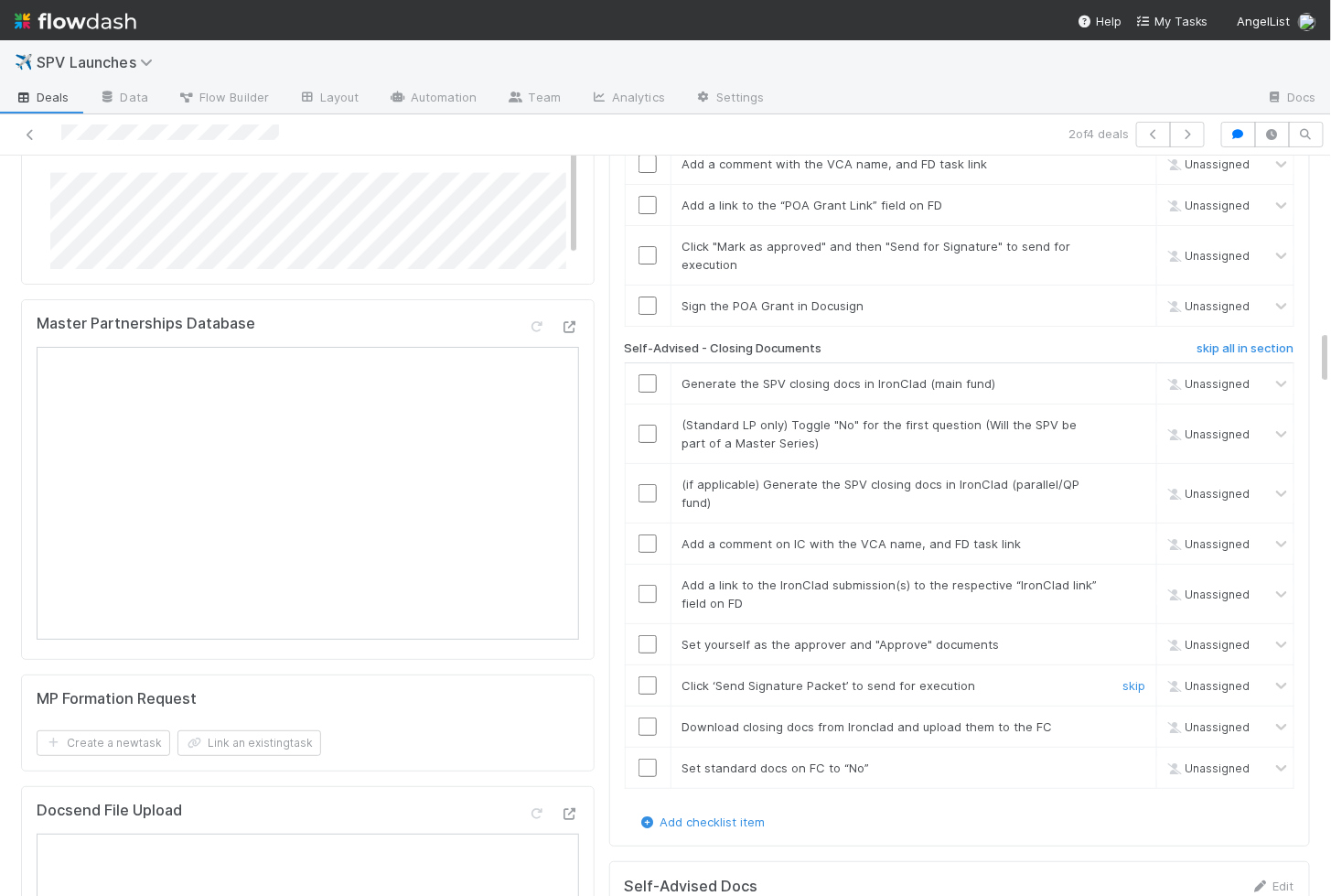
scroll to position [2301, 0]
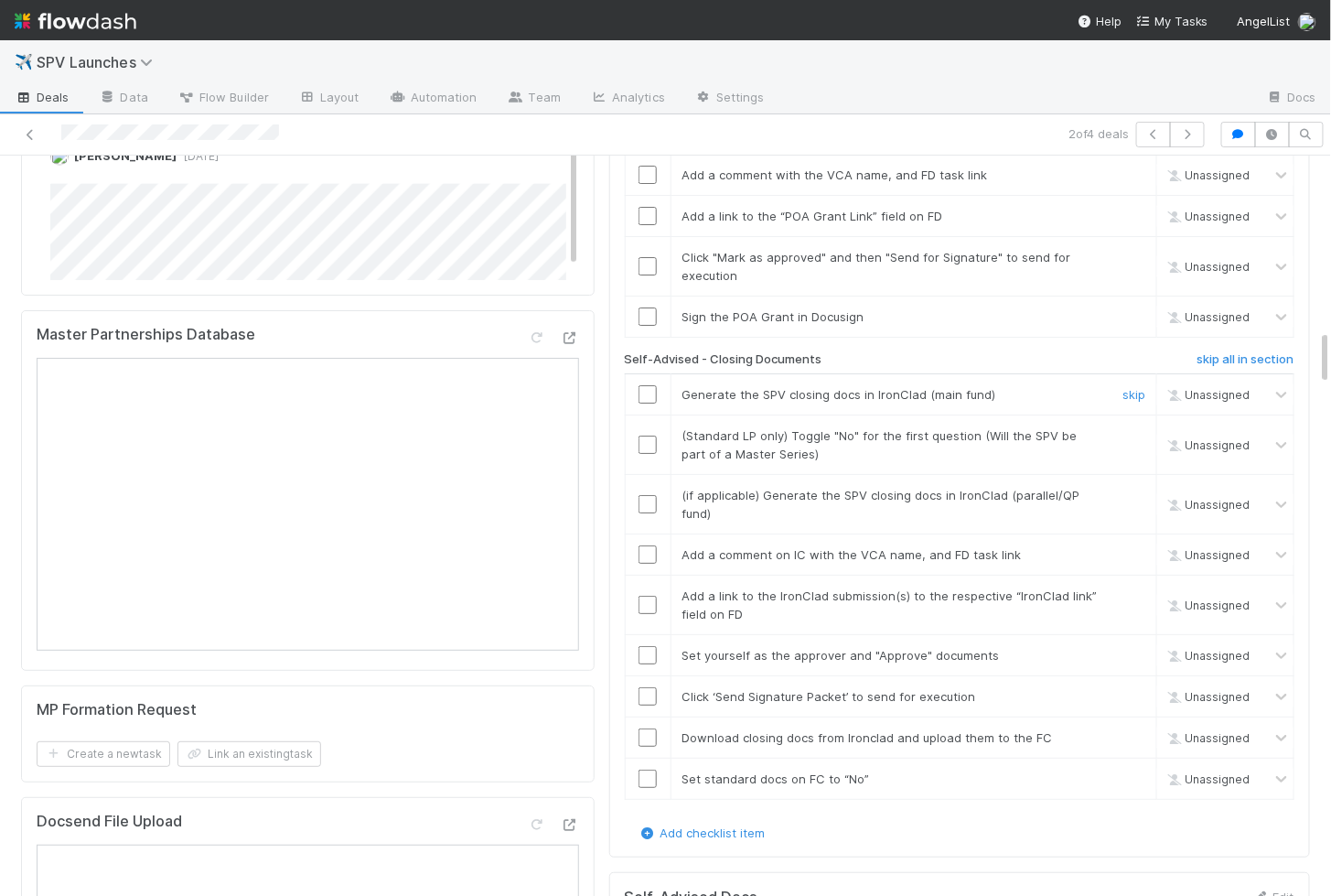
click at [650, 386] on input "checkbox" at bounding box center [648, 394] width 18 height 18
click at [649, 436] on input "checkbox" at bounding box center [648, 445] width 18 height 18
click at [648, 495] on input "checkbox" at bounding box center [648, 504] width 18 height 18
click at [650, 545] on input "checkbox" at bounding box center [648, 554] width 18 height 18
click at [649, 595] on input "checkbox" at bounding box center [648, 604] width 18 height 18
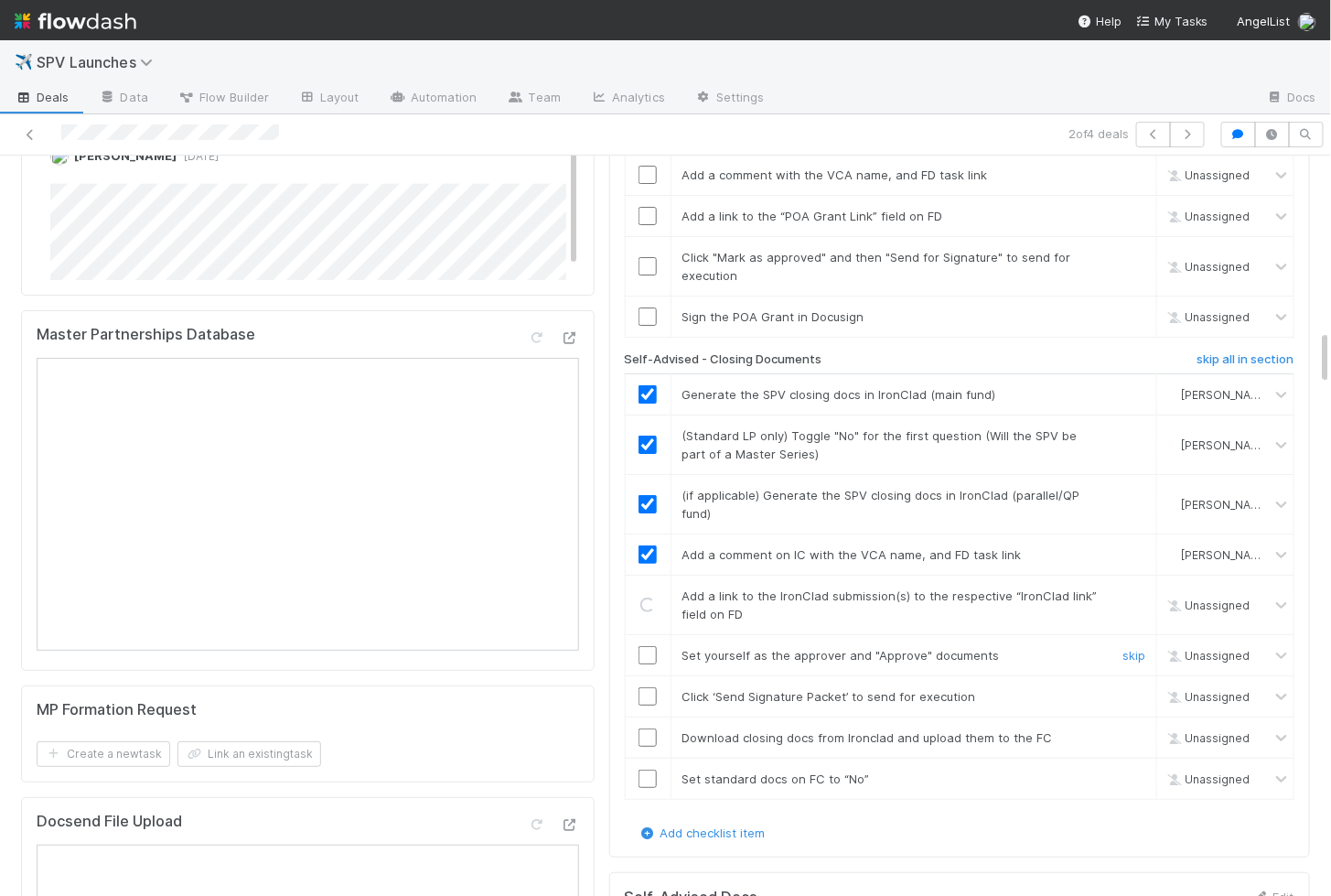
click at [647, 646] on input "checkbox" at bounding box center [648, 654] width 18 height 18
click at [647, 687] on input "checkbox" at bounding box center [648, 696] width 18 height 18
click at [647, 729] on input "checkbox" at bounding box center [648, 737] width 18 height 18
checkbox input "true"
click at [647, 769] on input "checkbox" at bounding box center [648, 778] width 18 height 18
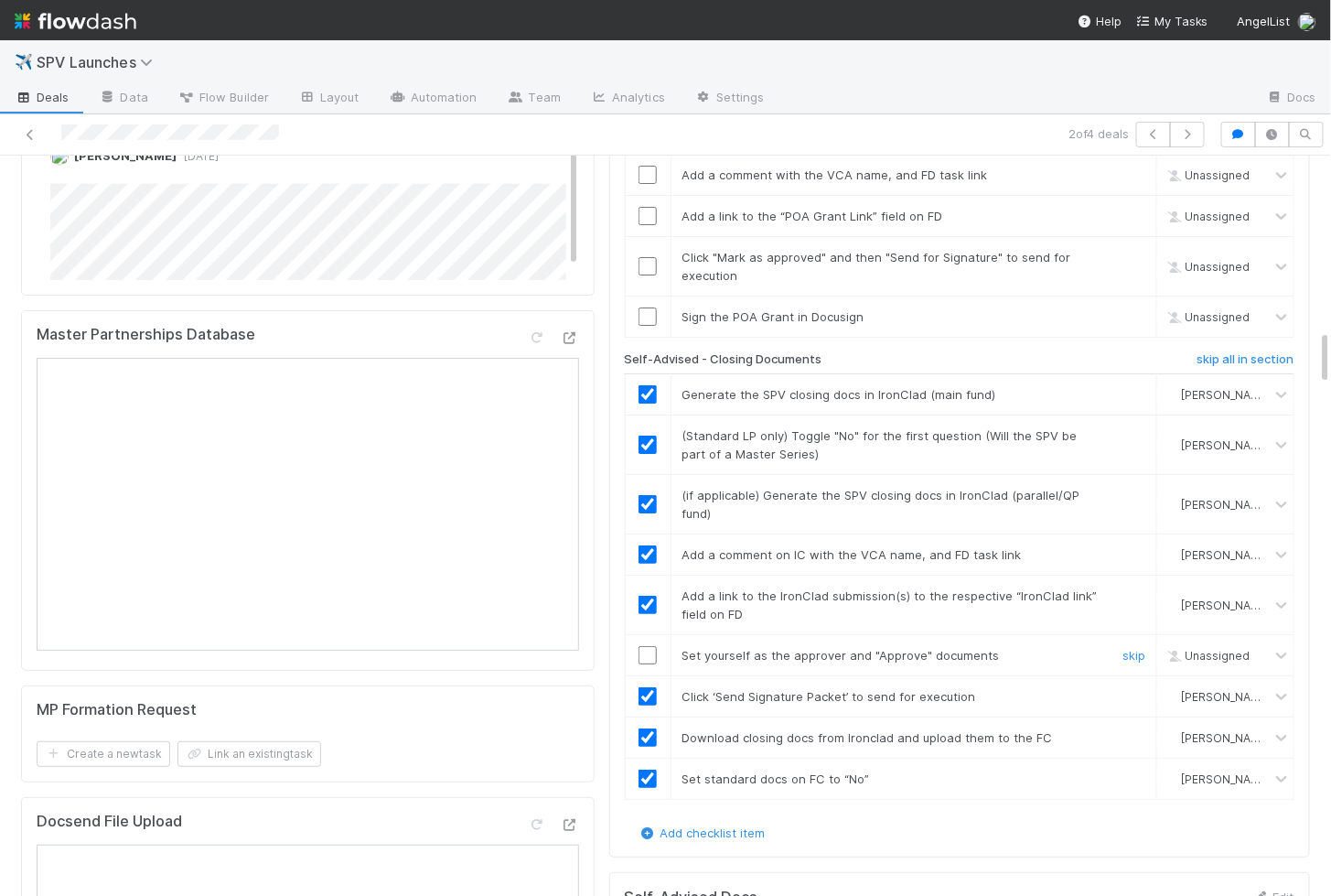
click at [647, 646] on input "checkbox" at bounding box center [648, 654] width 18 height 18
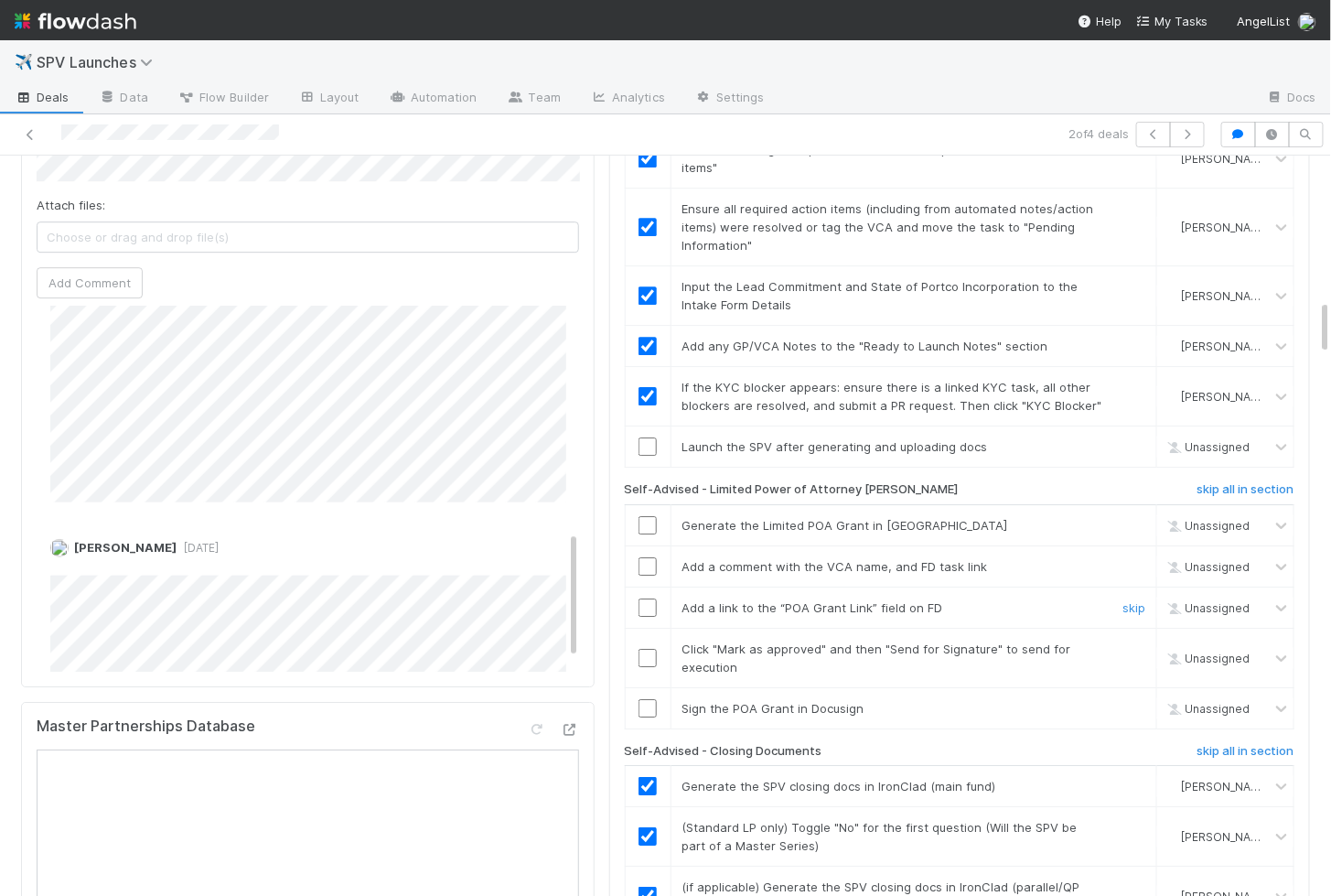
scroll to position [1858, 0]
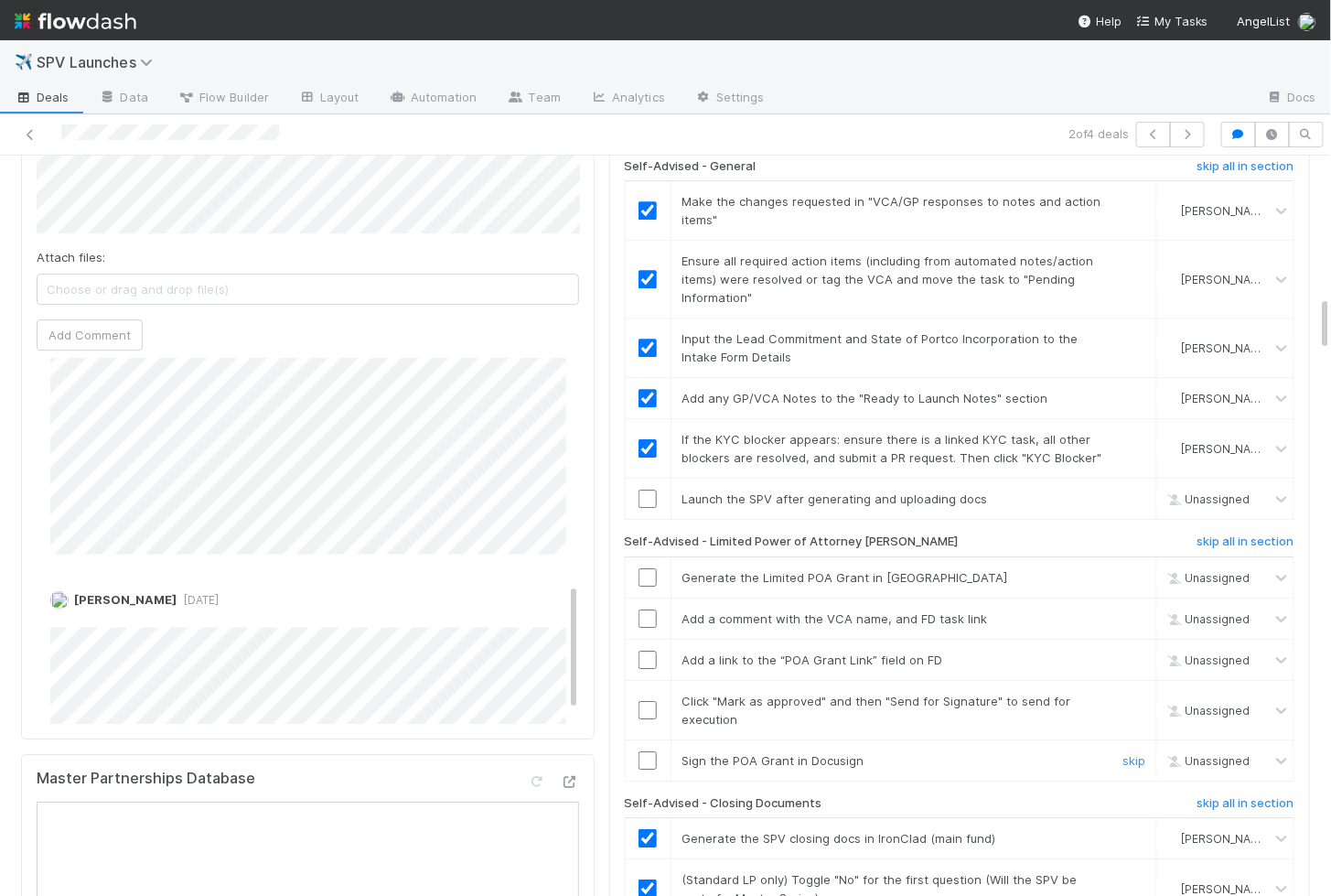
click at [640, 751] on input "checkbox" at bounding box center [648, 760] width 18 height 18
click at [643, 701] on input "checkbox" at bounding box center [648, 709] width 18 height 18
click at [647, 639] on td at bounding box center [648, 659] width 45 height 42
click at [647, 650] on input "checkbox" at bounding box center [648, 659] width 18 height 18
click at [647, 597] on td at bounding box center [648, 618] width 45 height 42
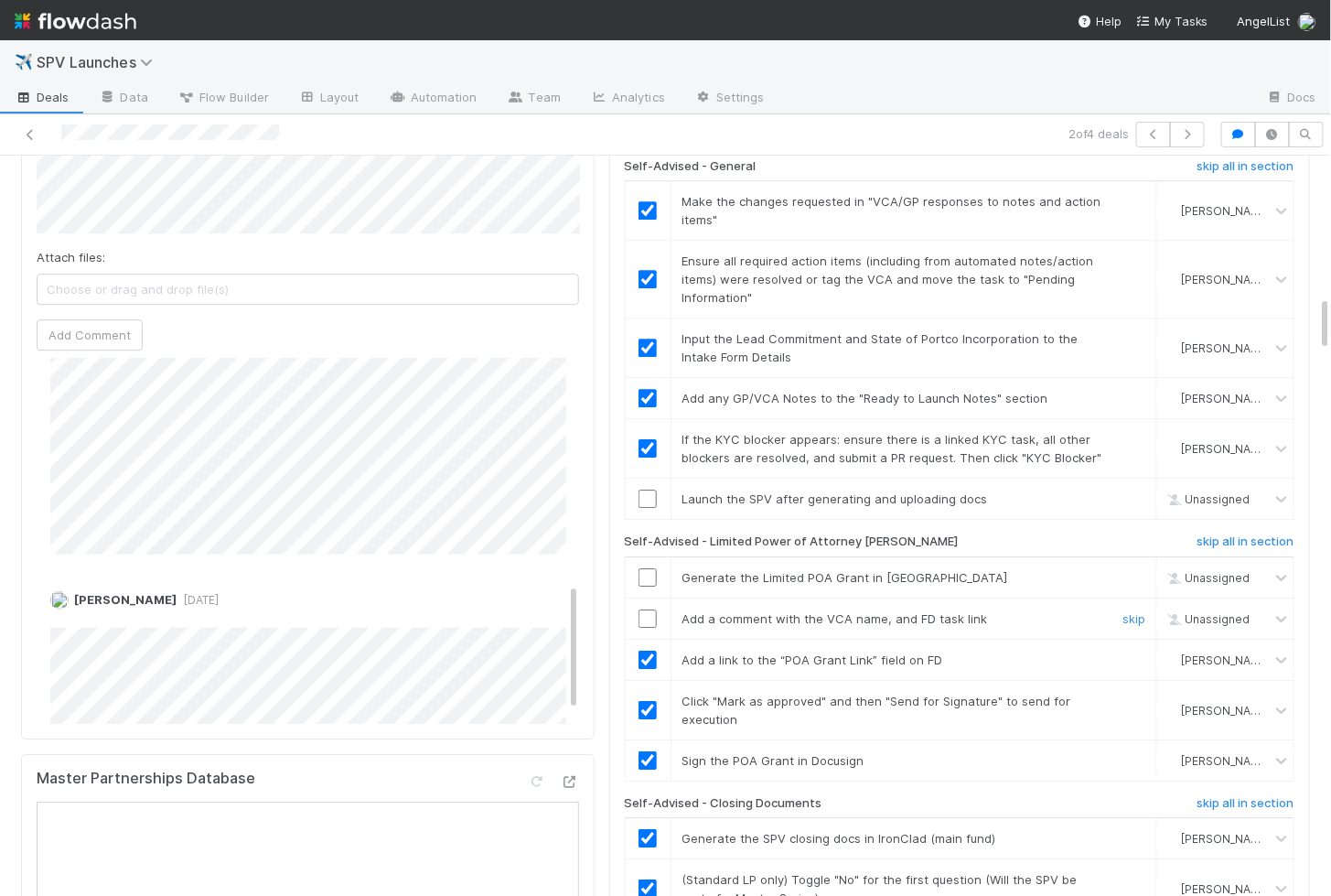
click at [647, 609] on input "checkbox" at bounding box center [648, 618] width 18 height 18
click at [643, 568] on input "checkbox" at bounding box center [648, 577] width 18 height 18
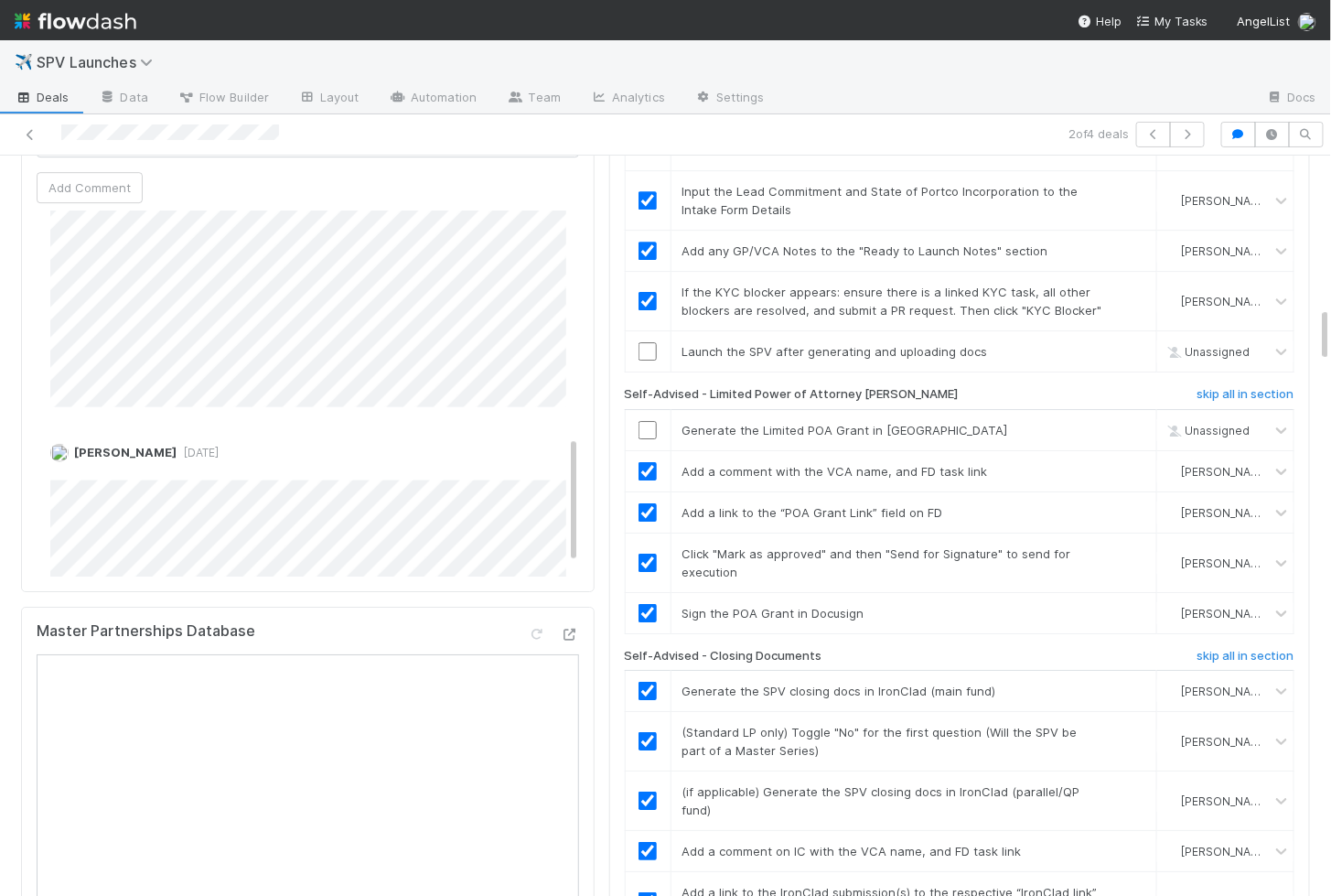
scroll to position [1985, 0]
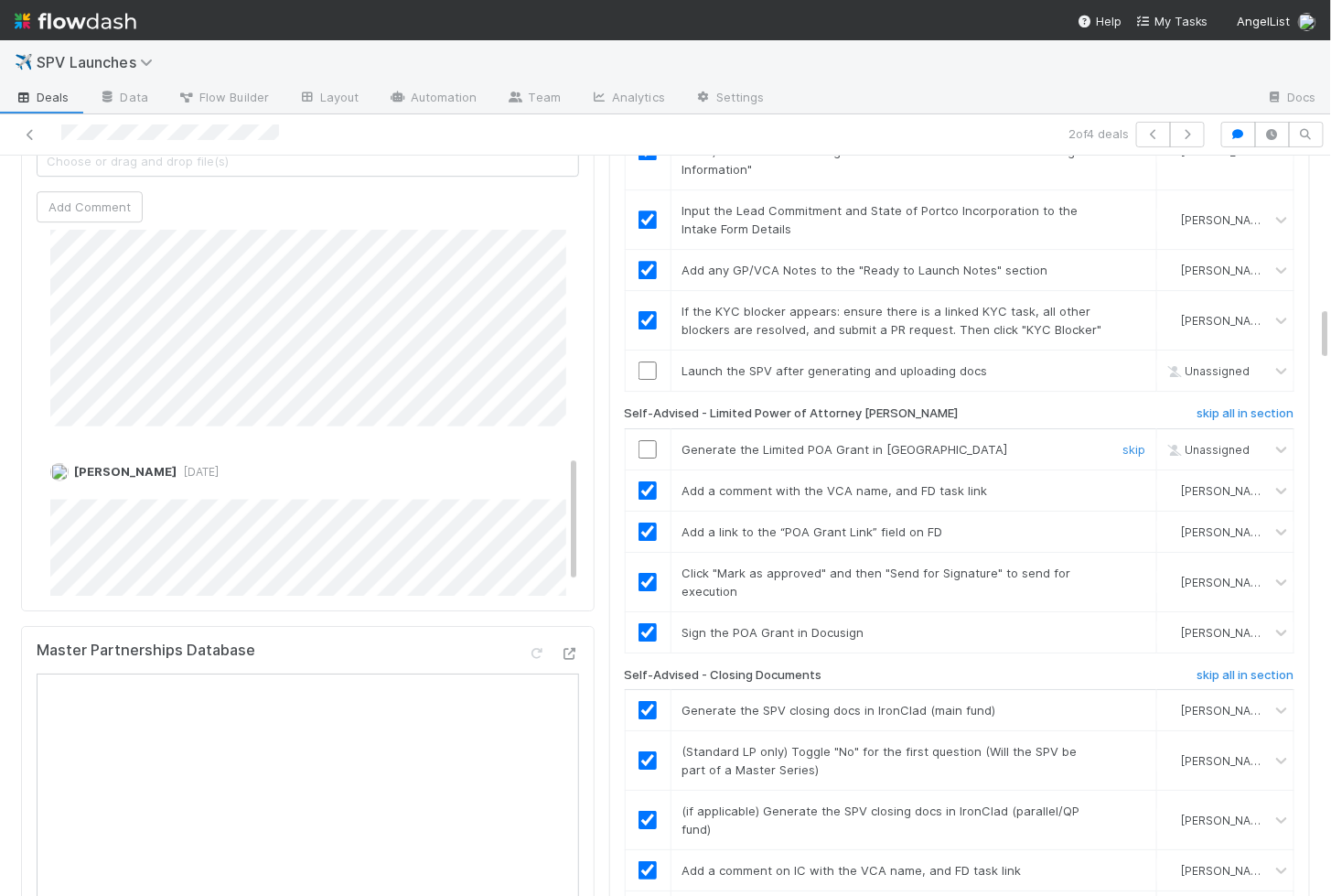
click at [647, 440] on input "checkbox" at bounding box center [648, 448] width 18 height 18
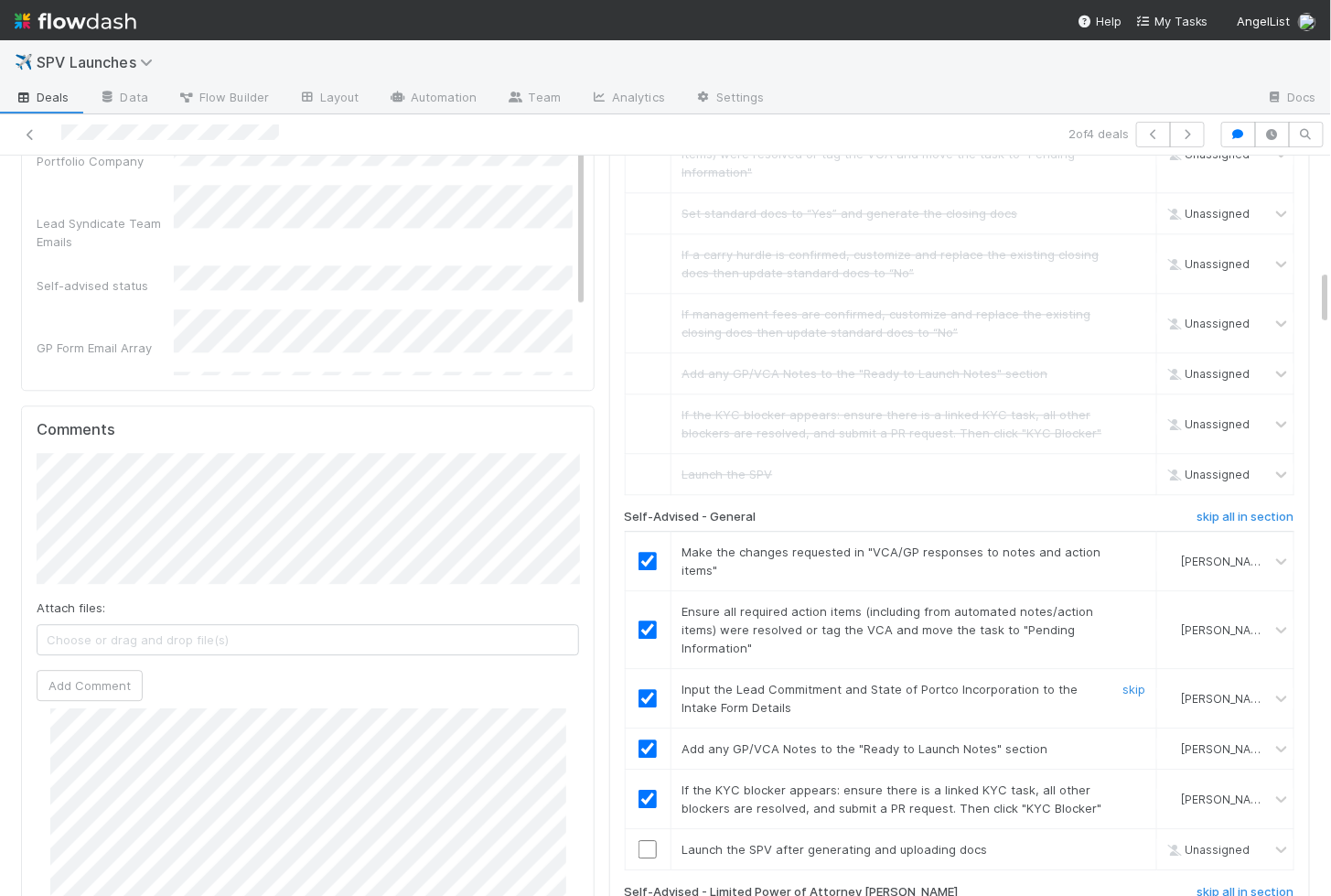
scroll to position [1530, 0]
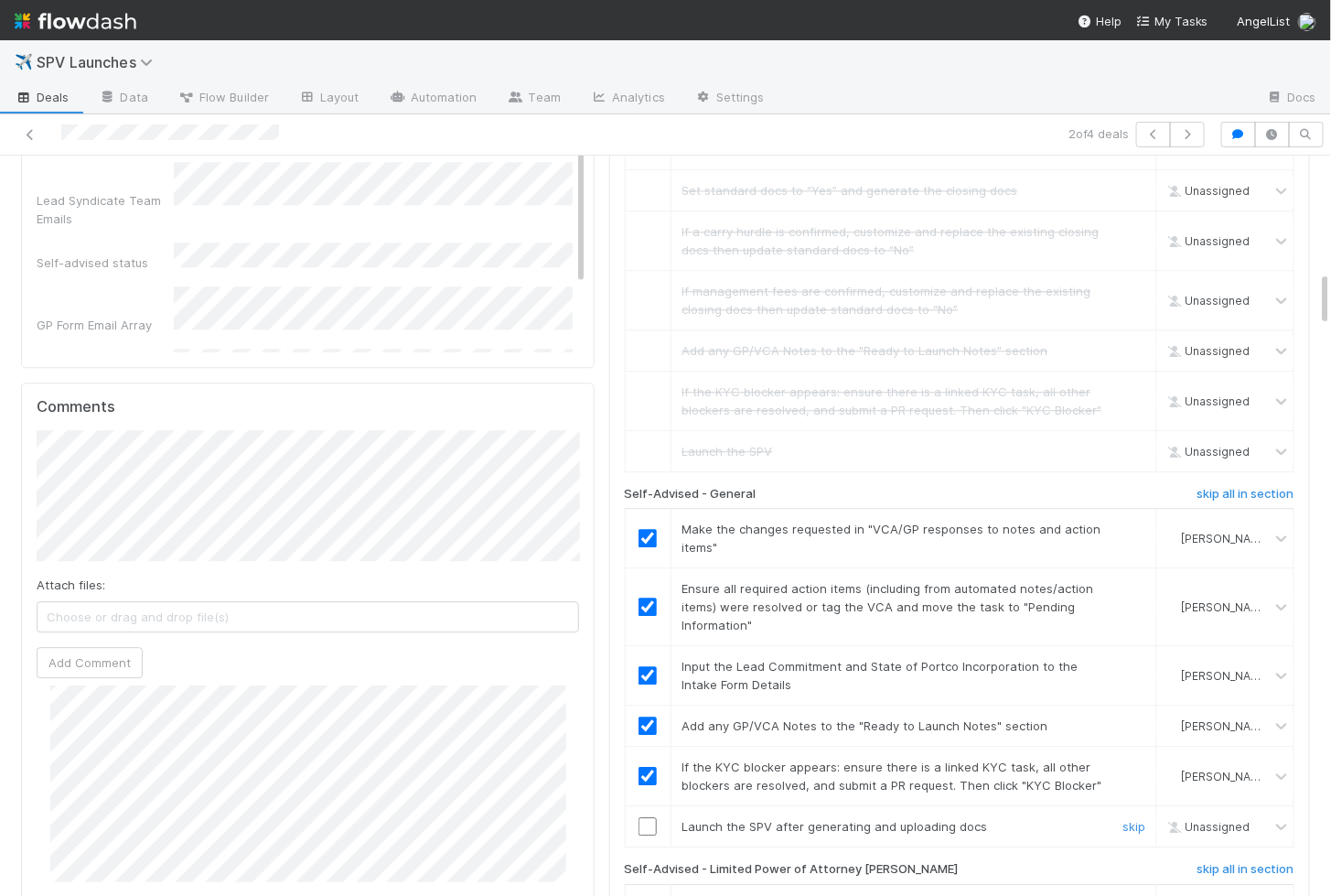
click at [649, 817] on input "checkbox" at bounding box center [648, 825] width 18 height 18
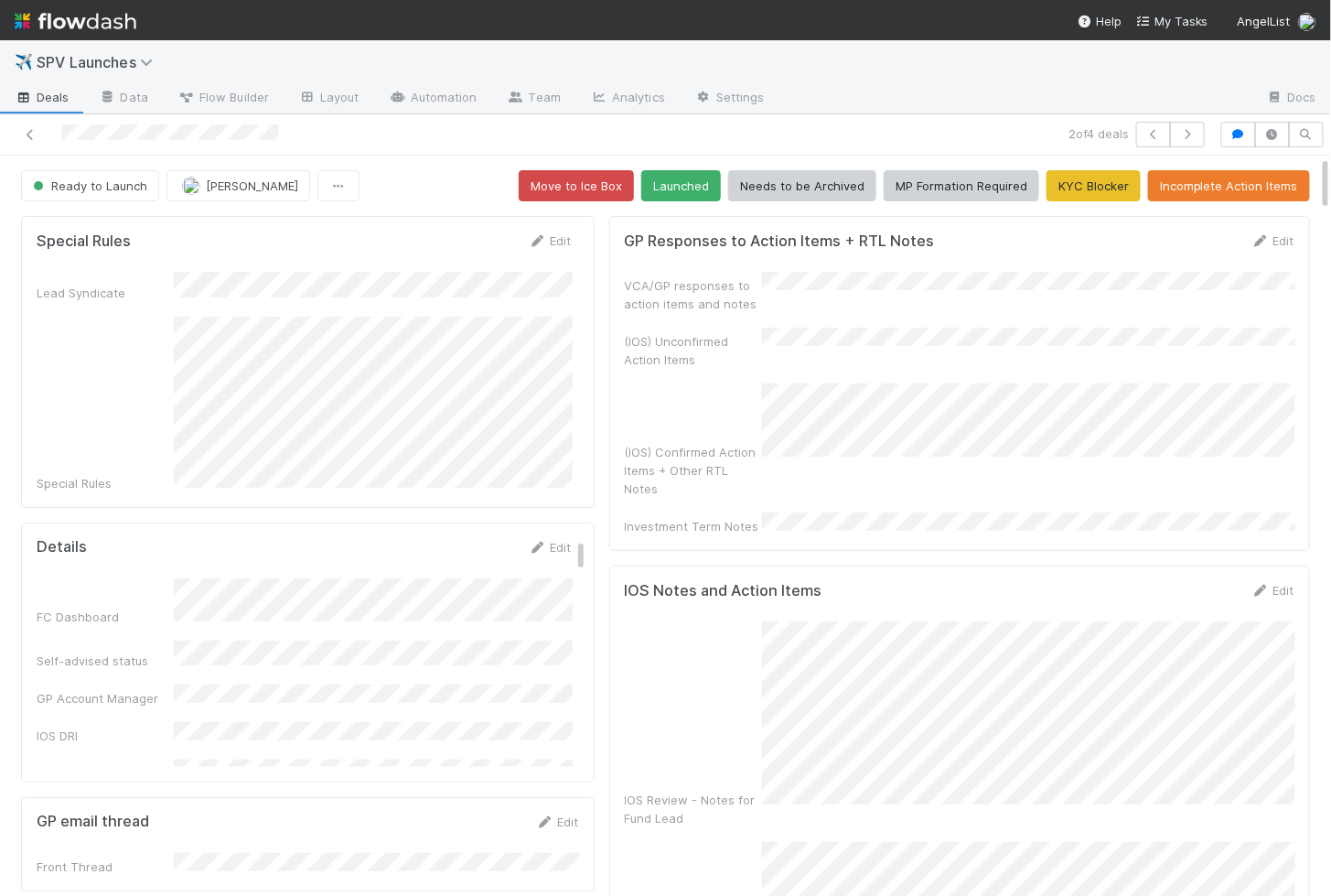
click at [681, 179] on button "Launched" at bounding box center [681, 186] width 79 height 31
click at [702, 184] on div "Ready to Launch [PERSON_NAME] Move to Ice Box Launched Needs to be Archived MP …" at bounding box center [666, 186] width 1289 height 31
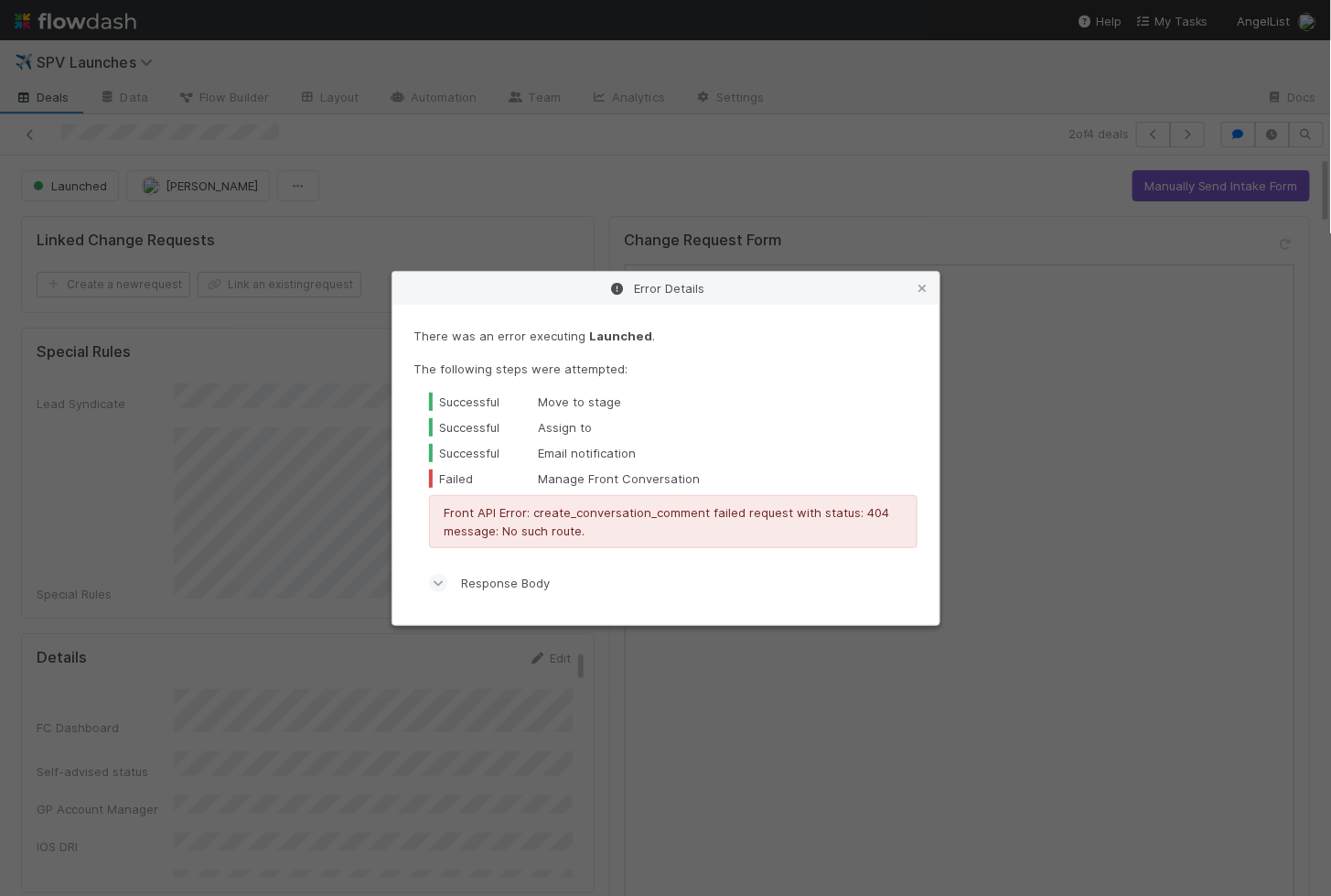
click at [384, 188] on div "Error Details There was an error executing Launched . The following steps were …" at bounding box center [665, 448] width 1331 height 896
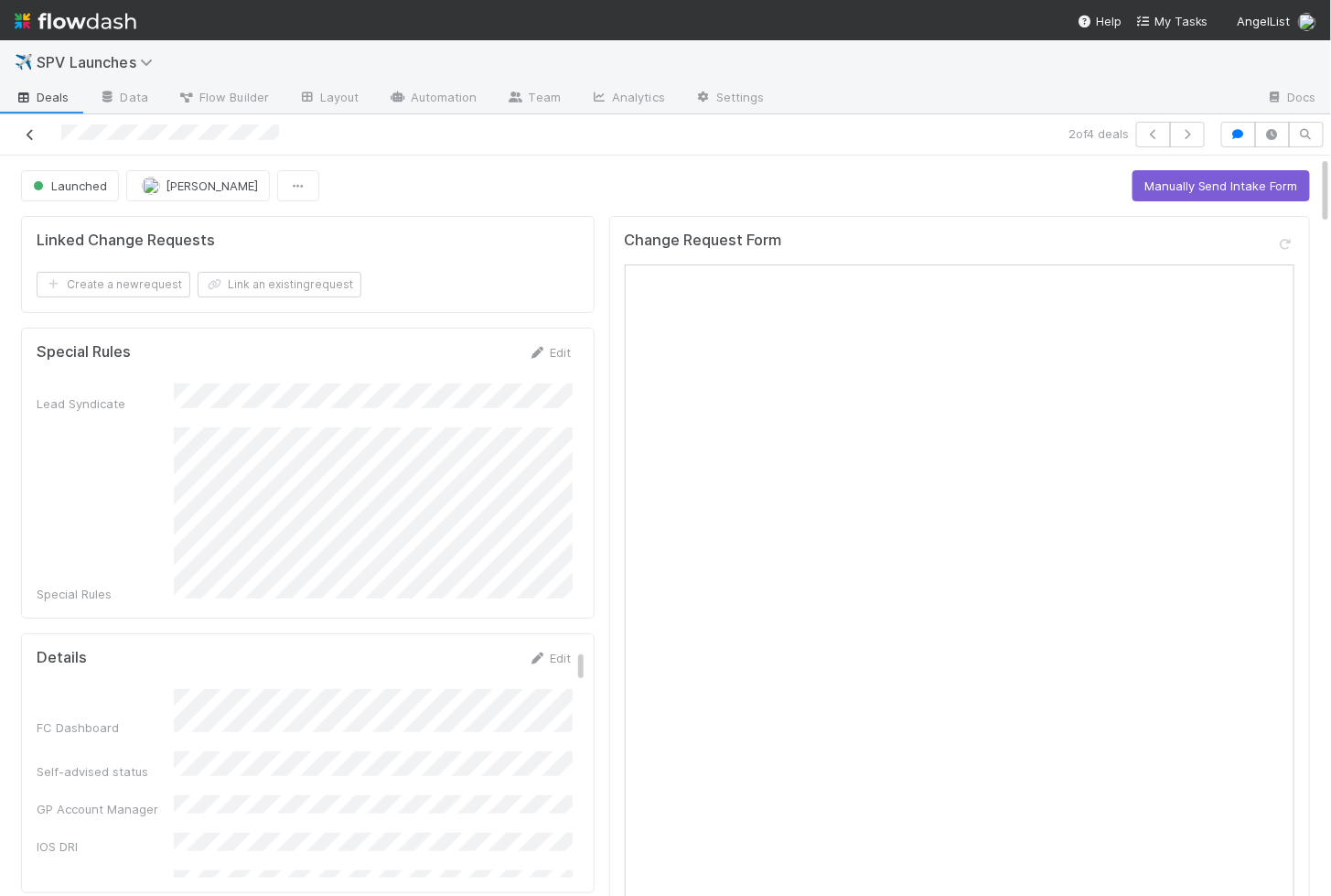
click at [37, 139] on icon at bounding box center [30, 134] width 18 height 12
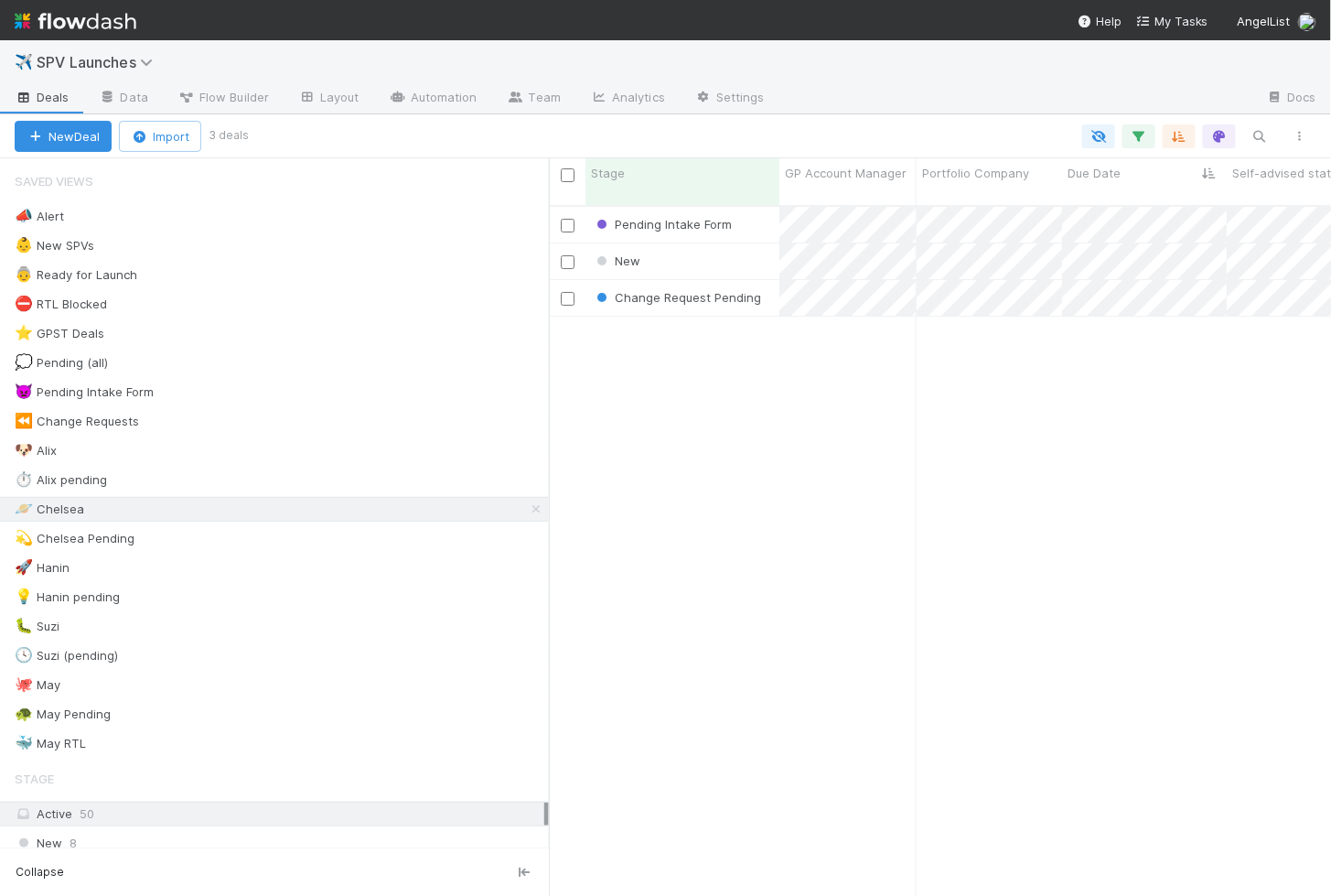
scroll to position [707, 782]
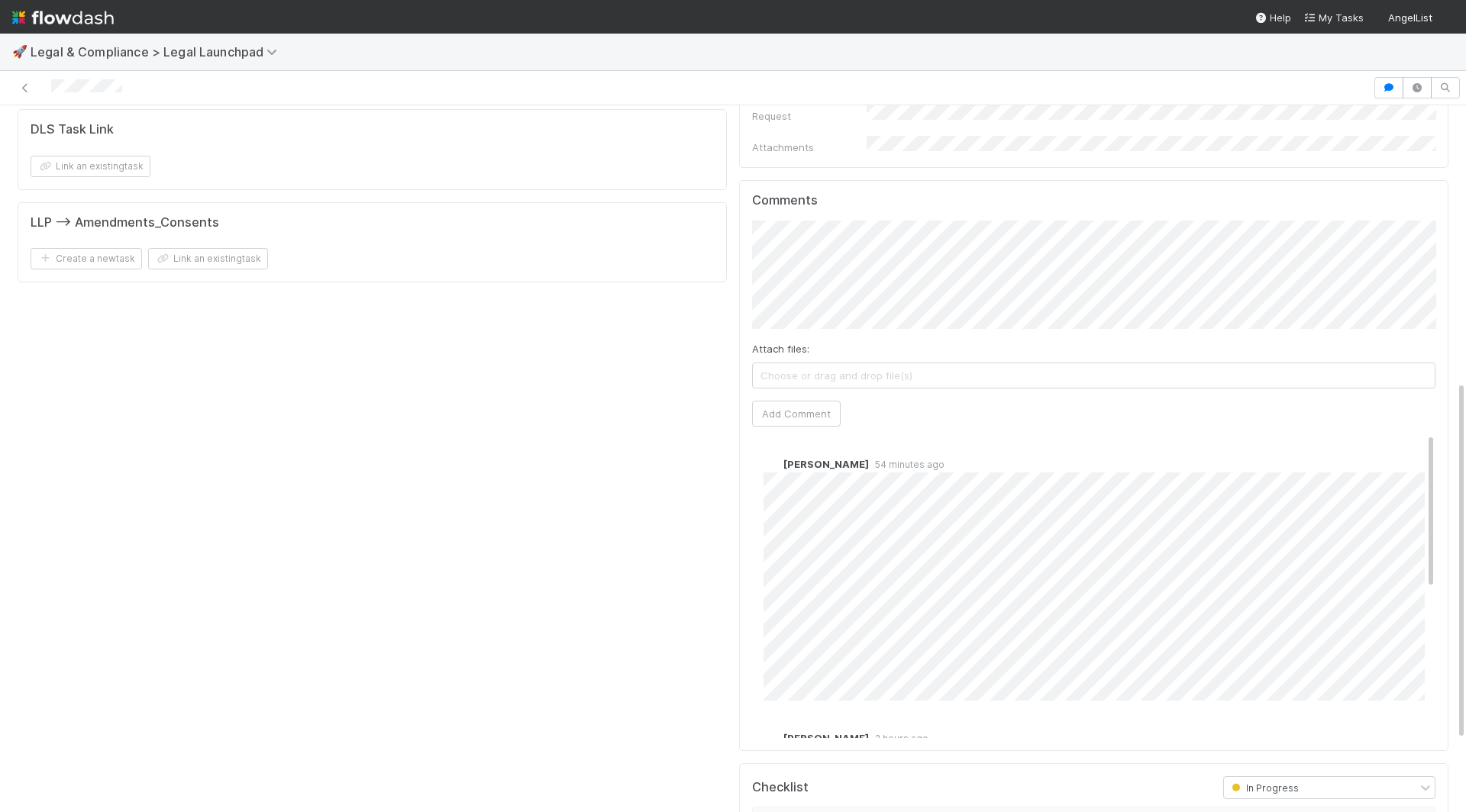
scroll to position [688, 0]
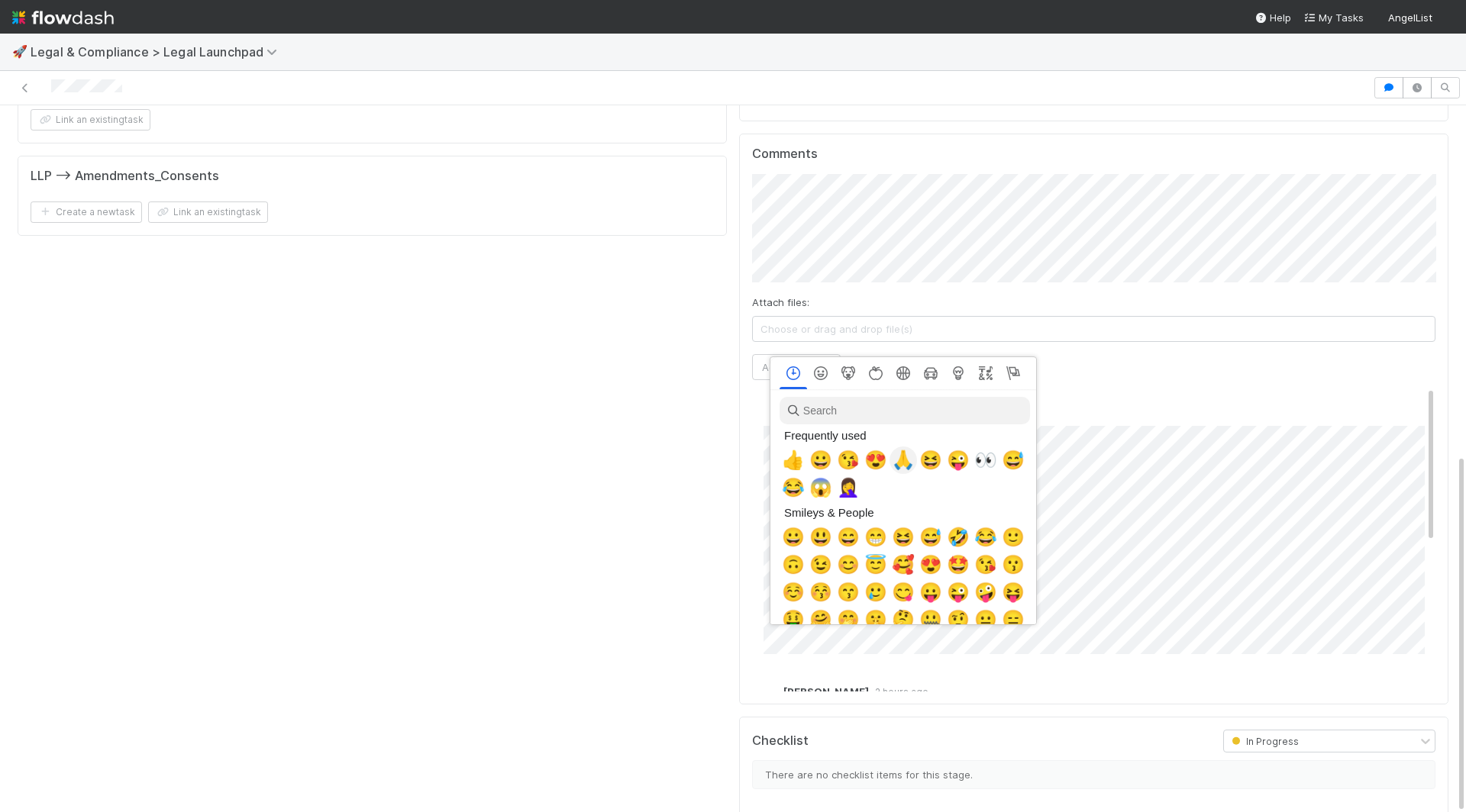
click at [897, 459] on span "🙏" at bounding box center [904, 460] width 23 height 22
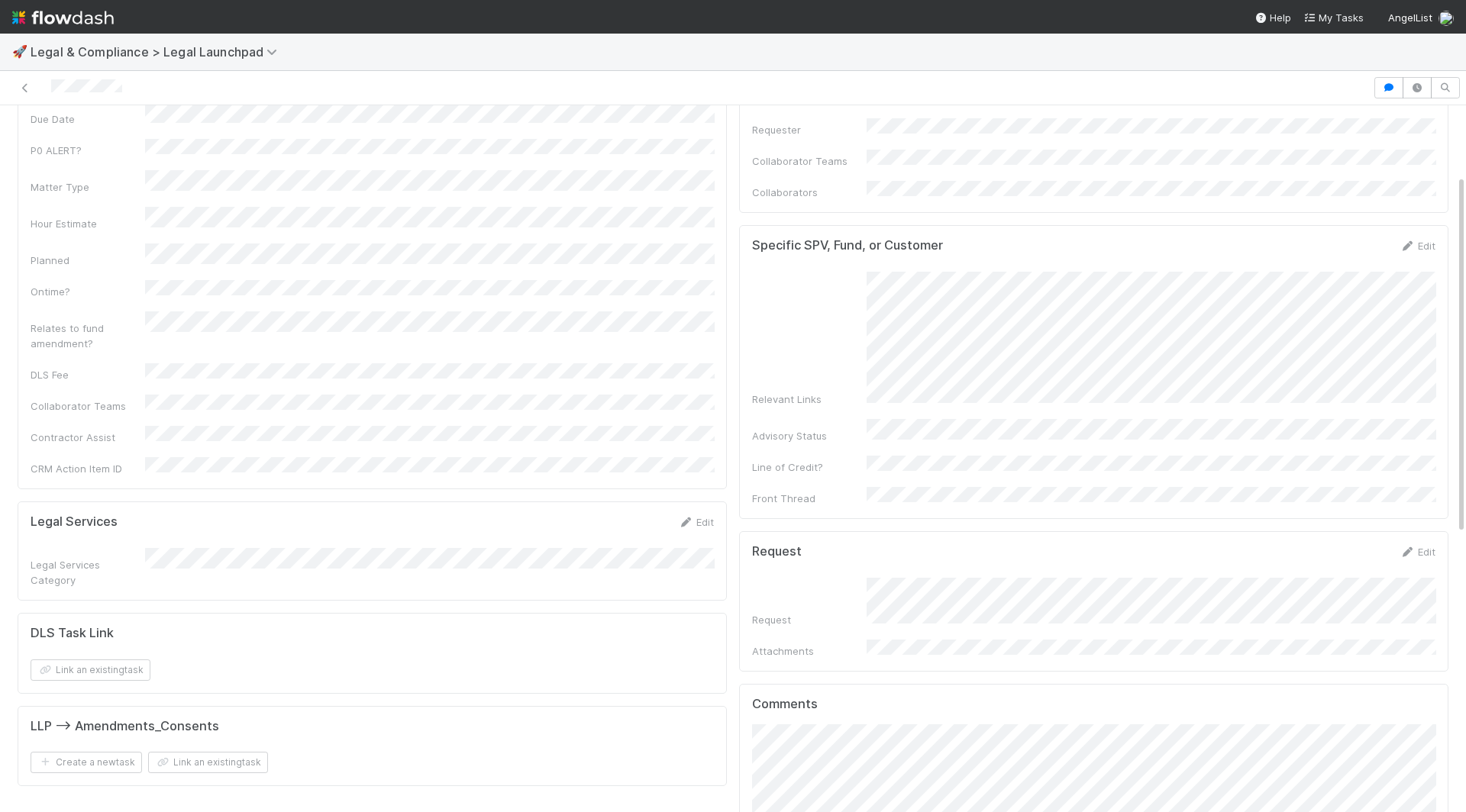
scroll to position [0, 0]
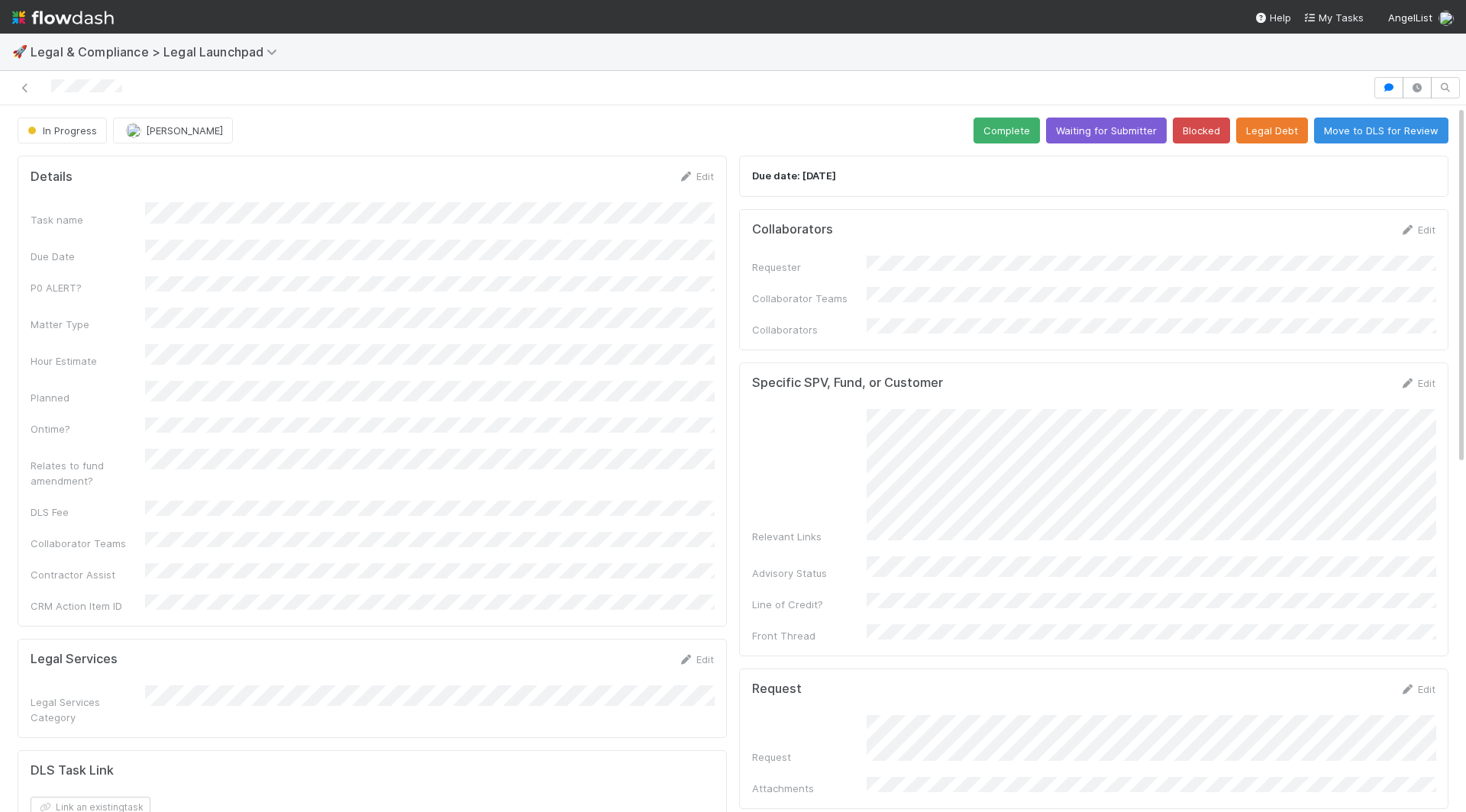
click at [858, 502] on div "Relevant Links" at bounding box center [1093, 477] width 683 height 135
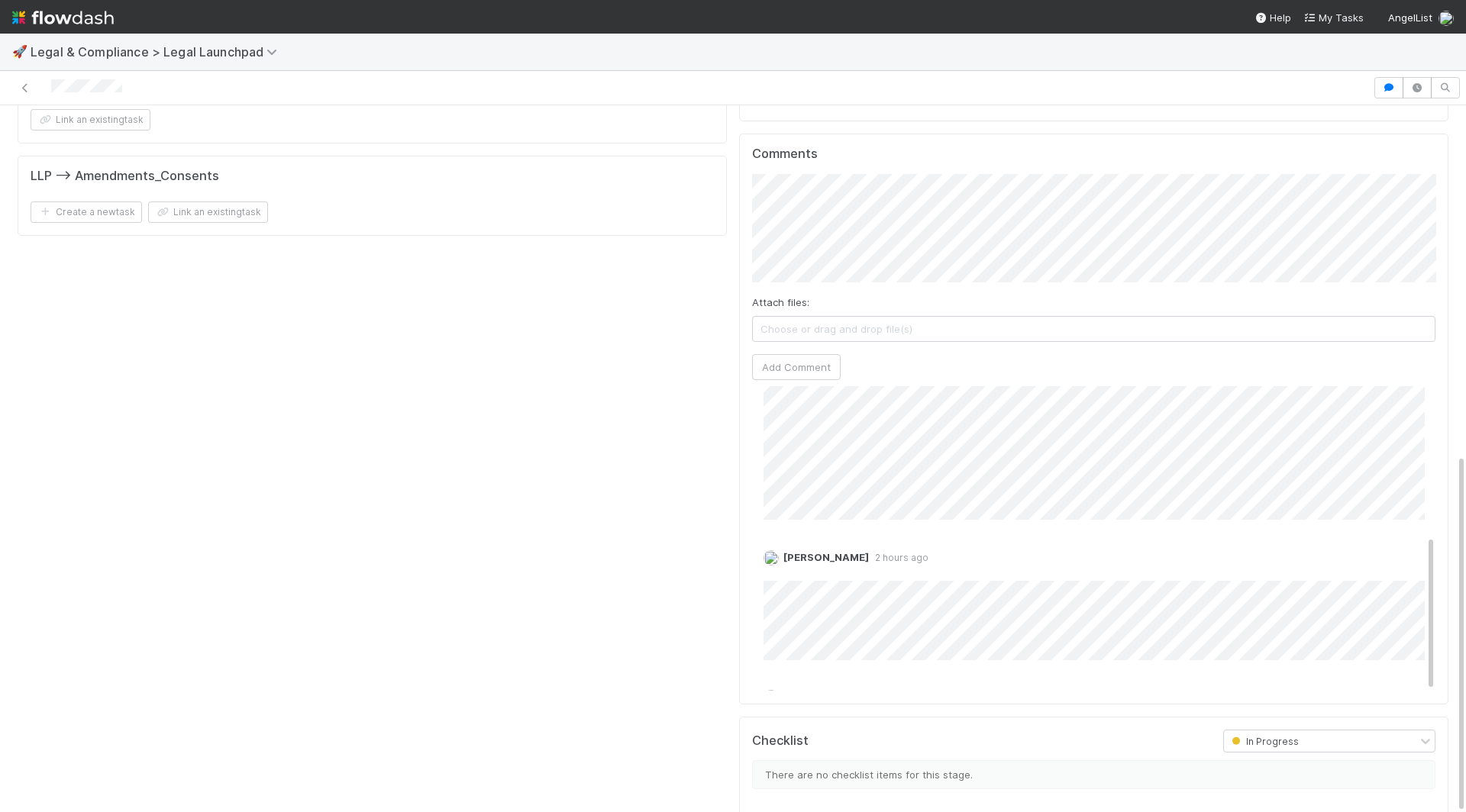
scroll to position [291, 0]
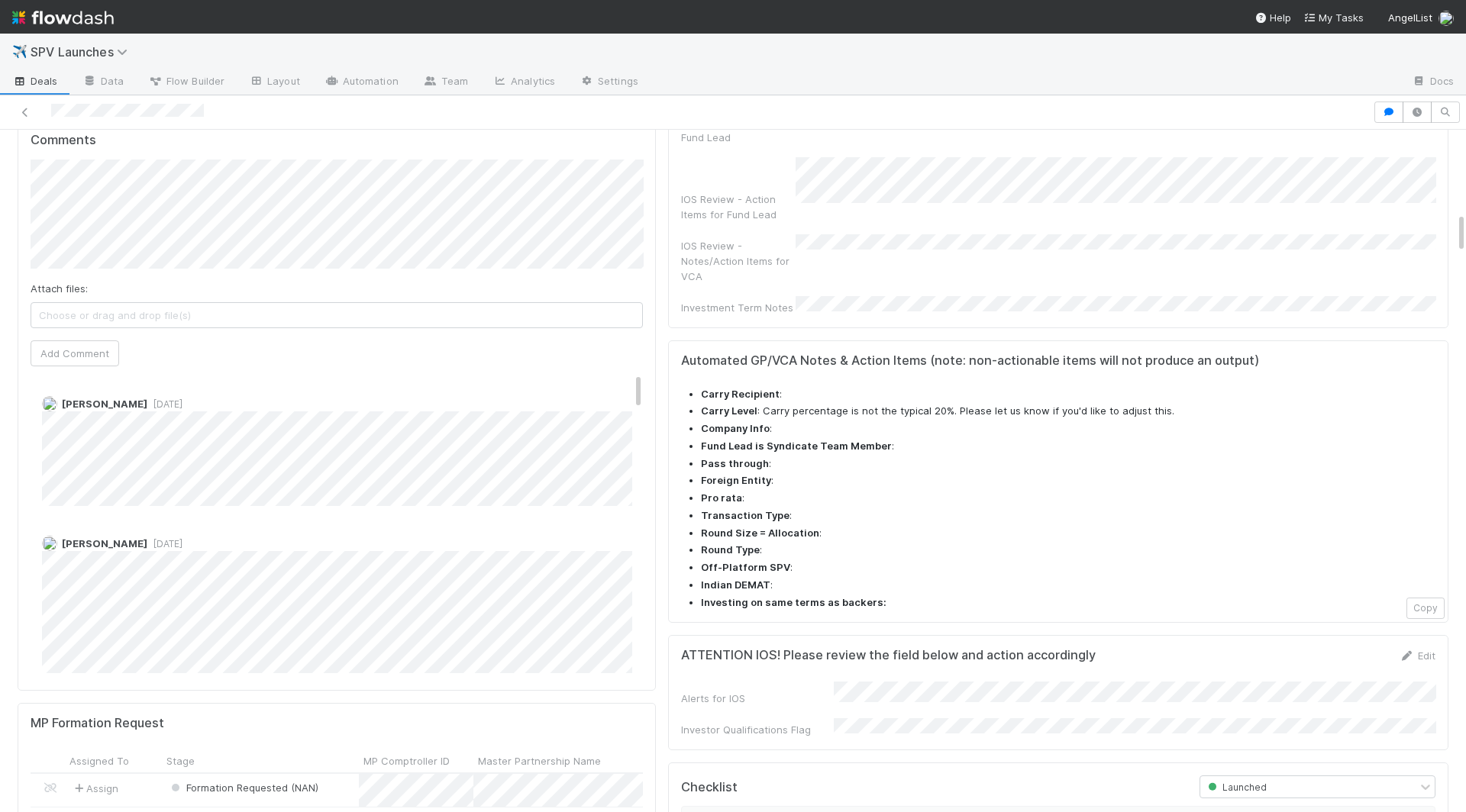
scroll to position [1158, 0]
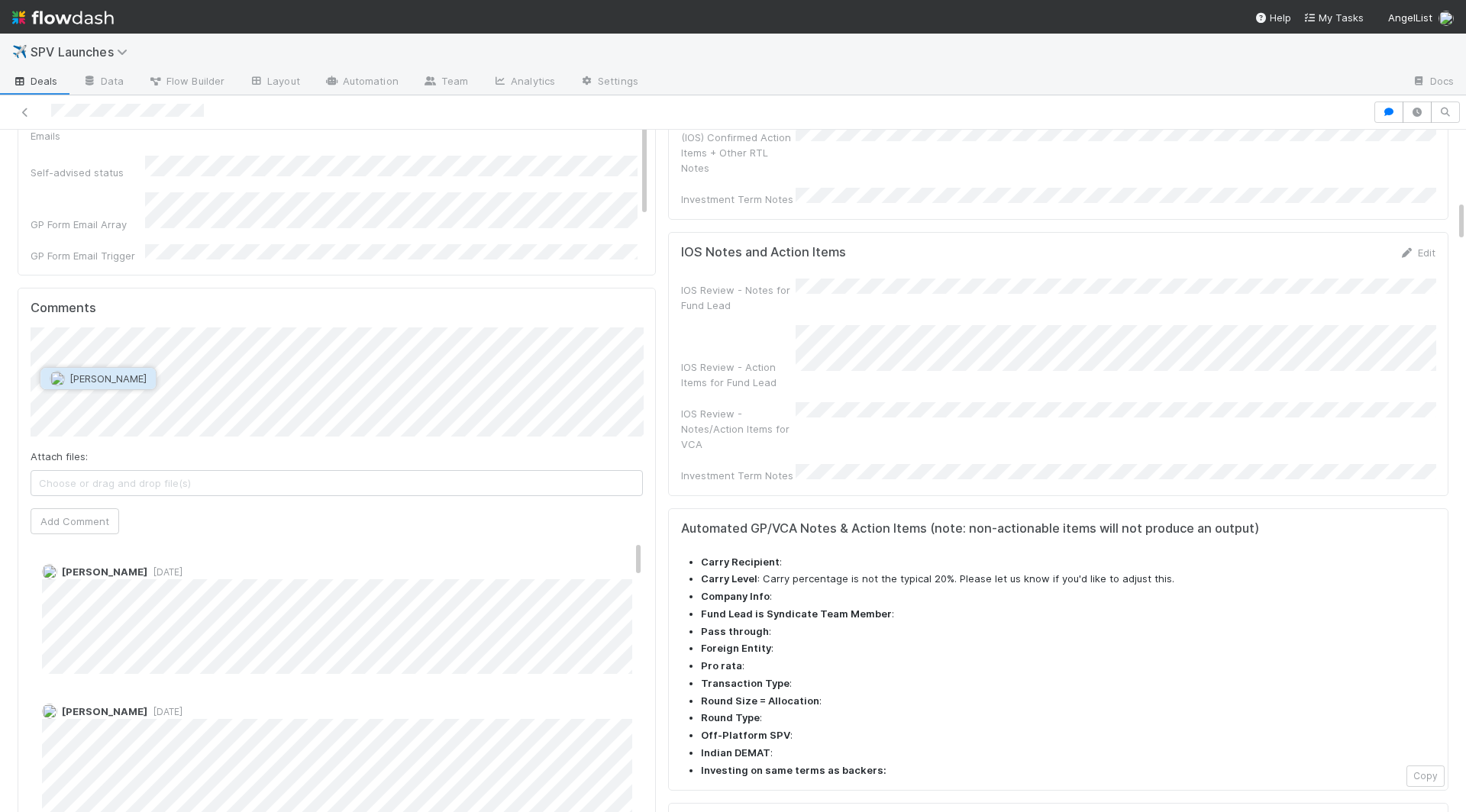
click at [111, 373] on span "[PERSON_NAME]" at bounding box center [108, 378] width 77 height 12
click at [82, 516] on button "Add Comment" at bounding box center [75, 521] width 89 height 26
